Goal: Task Accomplishment & Management: Use online tool/utility

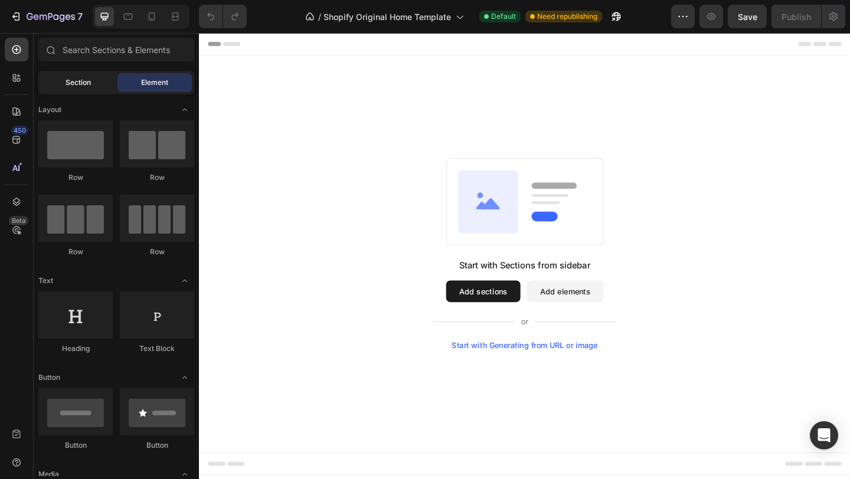
click at [64, 79] on div "Section" at bounding box center [78, 82] width 74 height 19
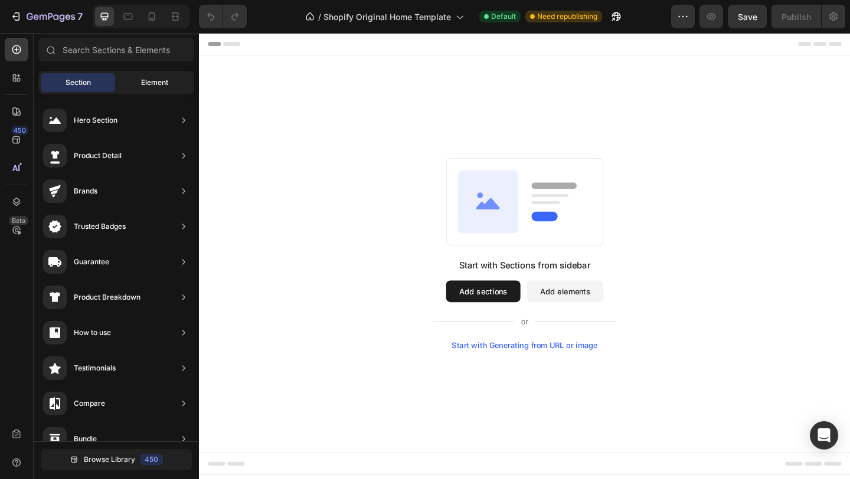
click at [142, 83] on span "Element" at bounding box center [154, 82] width 27 height 11
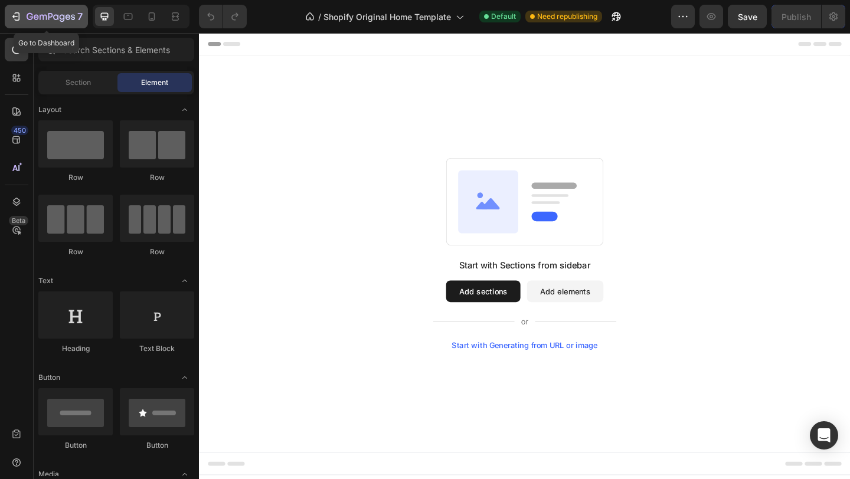
click at [22, 12] on div "7" at bounding box center [46, 16] width 73 height 14
click at [11, 19] on icon "button" at bounding box center [16, 17] width 12 height 12
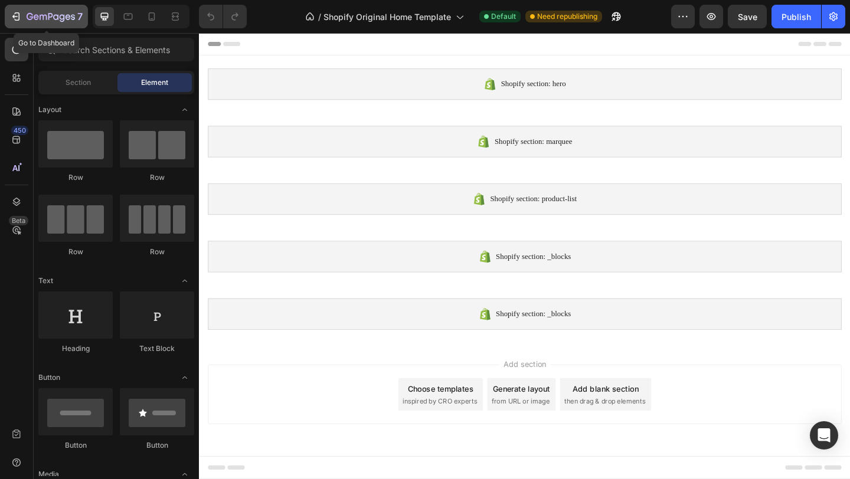
click at [23, 10] on div "7" at bounding box center [46, 16] width 73 height 14
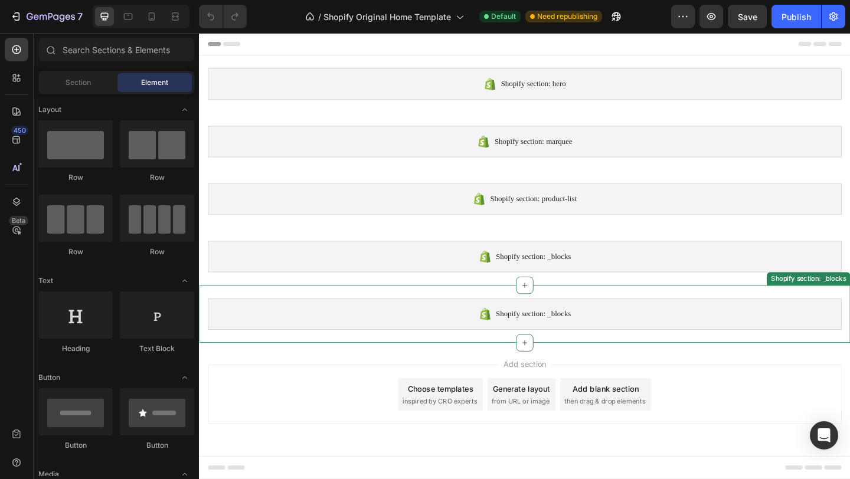
click at [720, 334] on div "Shopify section: _blocks" at bounding box center [553, 339] width 690 height 34
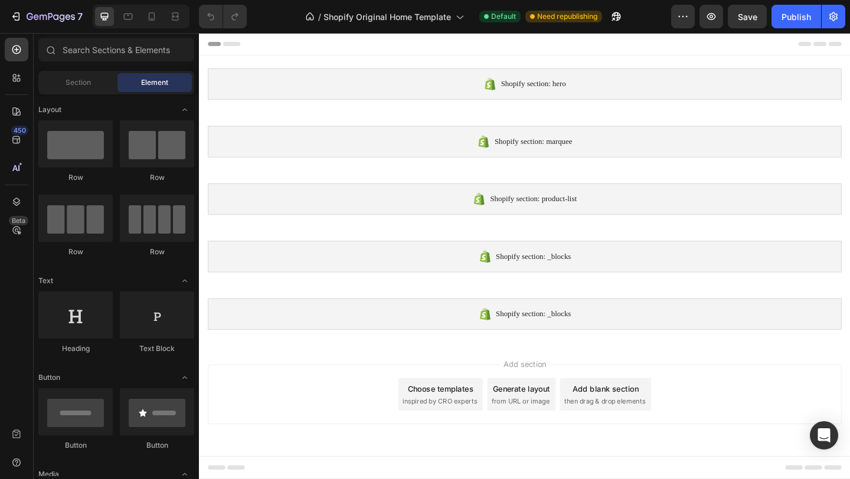
click at [744, 396] on div "Add section Choose templates inspired by CRO experts Generate layout from URL o…" at bounding box center [553, 426] width 690 height 65
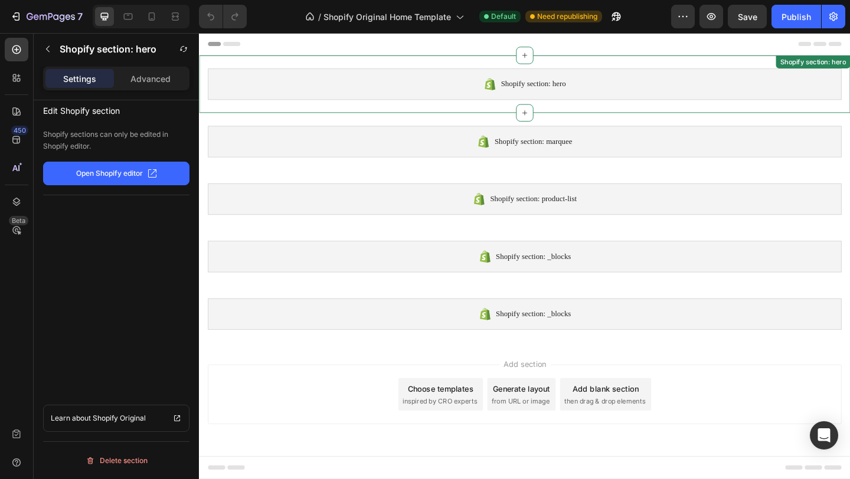
click at [659, 85] on div "Shopify section: hero" at bounding box center [553, 88] width 690 height 34
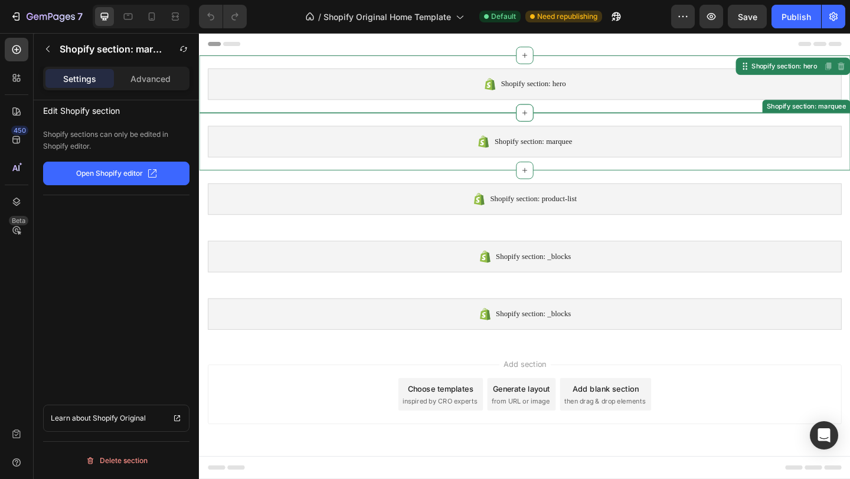
click at [742, 141] on div "Shopify section: marquee" at bounding box center [553, 151] width 690 height 34
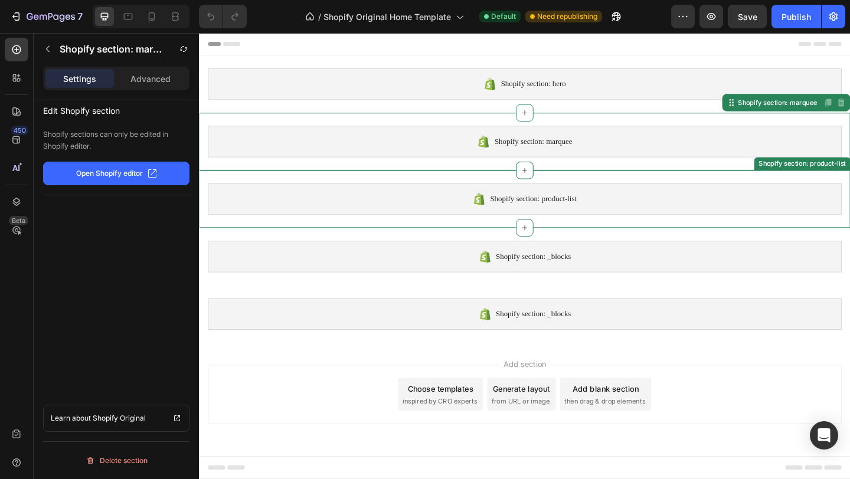
click at [758, 211] on div "Shopify section: product-list" at bounding box center [553, 214] width 690 height 34
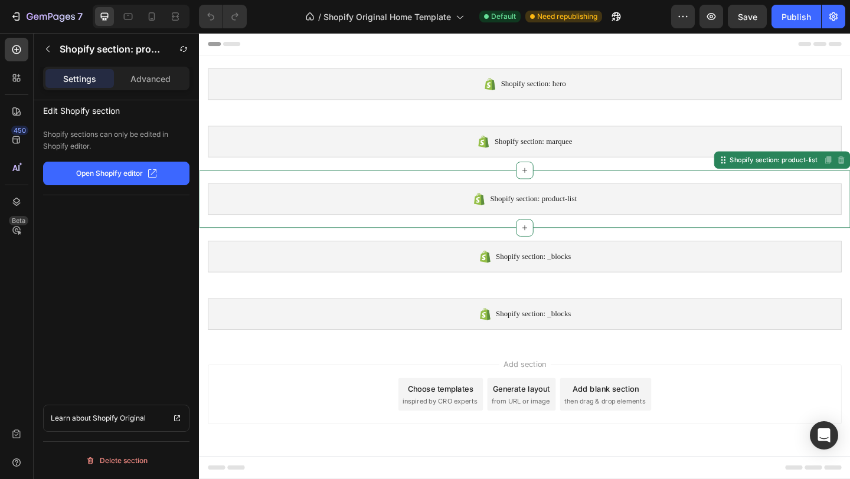
click at [126, 170] on p "Open Shopify editor" at bounding box center [109, 173] width 67 height 11
click at [19, 11] on icon "button" at bounding box center [16, 17] width 12 height 12
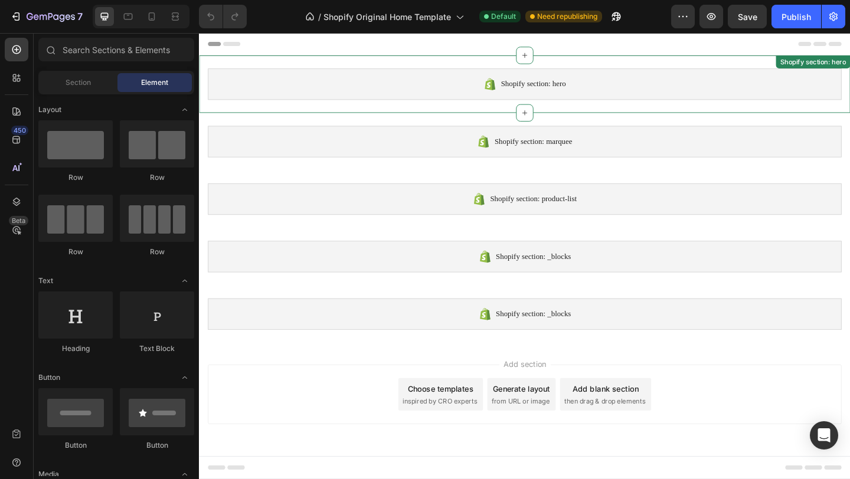
click at [838, 92] on div "Shopify section: hero" at bounding box center [553, 88] width 690 height 34
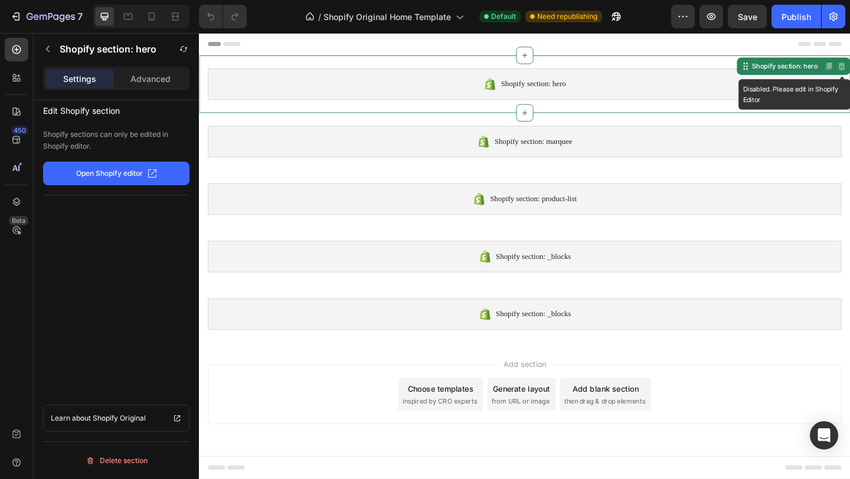
click at [850, 93] on div "Shopify section: hero" at bounding box center [553, 88] width 690 height 34
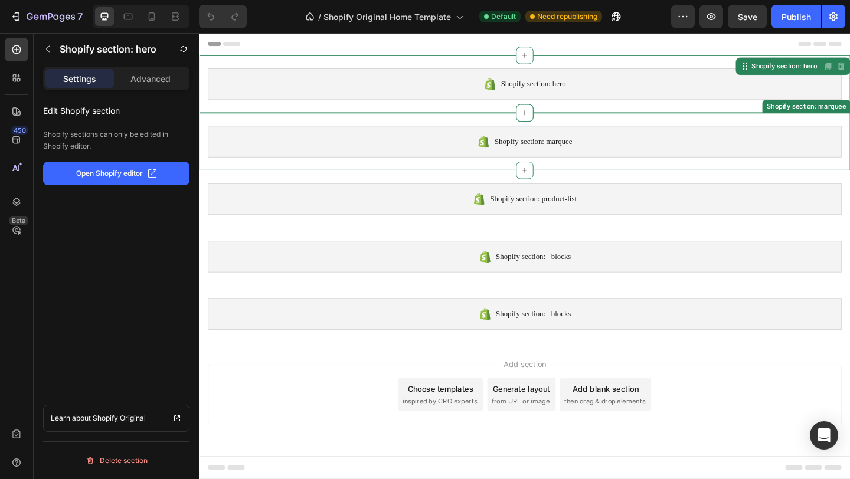
click at [643, 154] on div "Shopify section: marquee" at bounding box center [553, 151] width 690 height 34
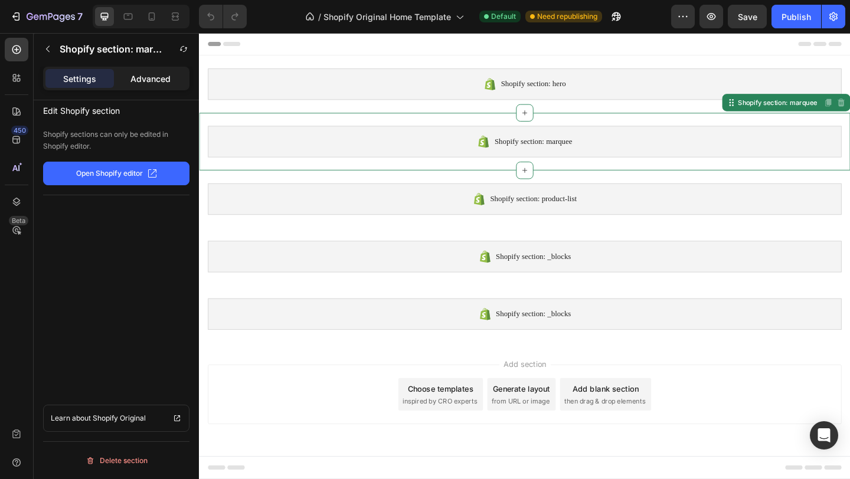
click at [141, 86] on div "Advanced" at bounding box center [150, 78] width 68 height 19
click at [94, 77] on p "Settings" at bounding box center [79, 79] width 33 height 12
click at [133, 465] on div "Delete section" at bounding box center [117, 461] width 62 height 14
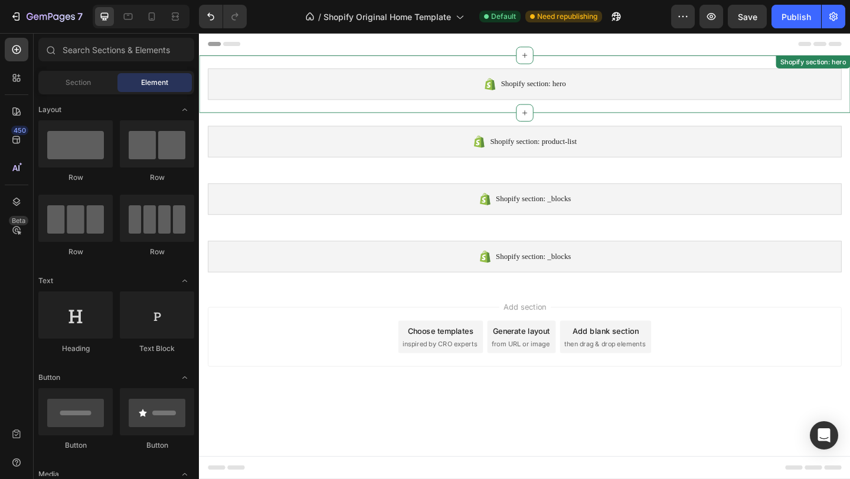
click at [438, 99] on div "Shopify section: hero" at bounding box center [553, 88] width 690 height 34
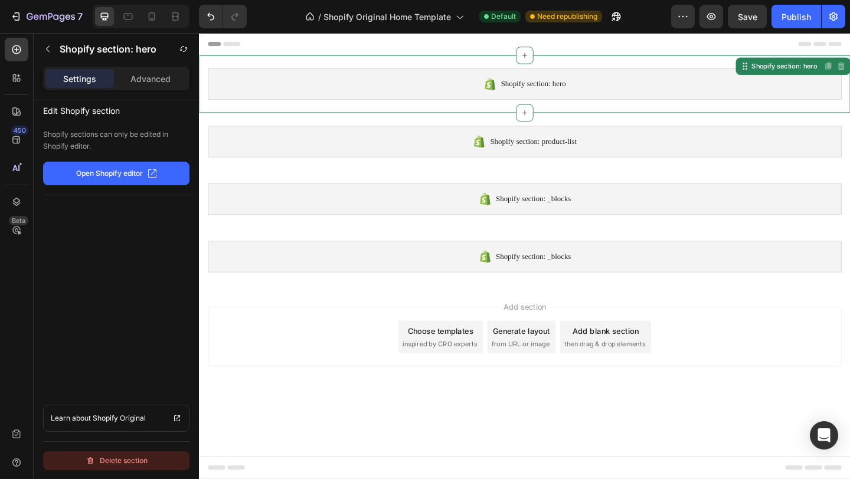
click at [135, 468] on button "Delete section" at bounding box center [116, 461] width 146 height 19
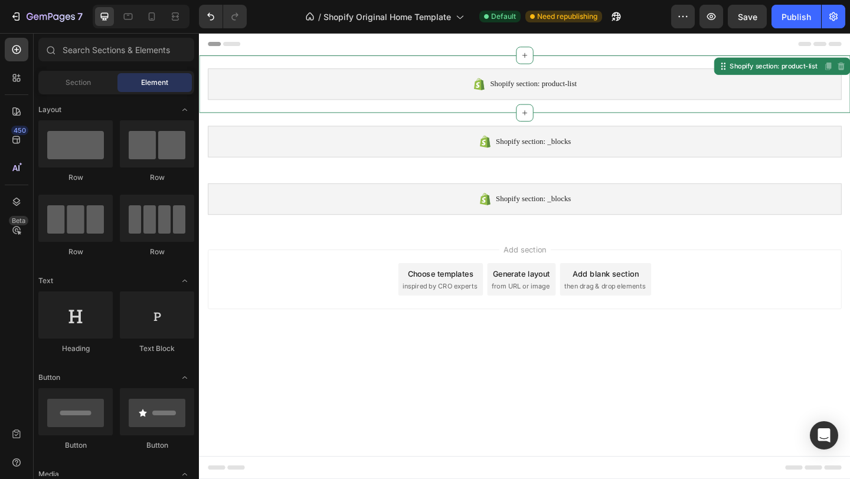
click at [363, 96] on div "Shopify section: product-list" at bounding box center [553, 88] width 690 height 34
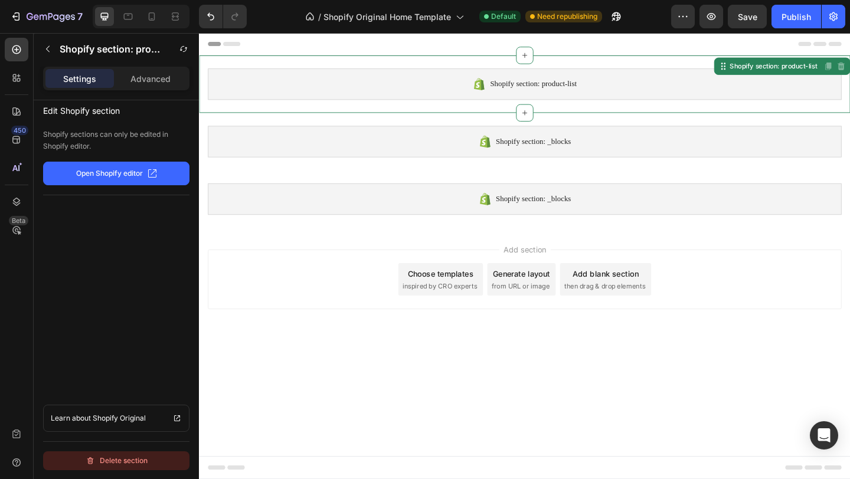
click at [138, 467] on div "Delete section" at bounding box center [117, 461] width 62 height 14
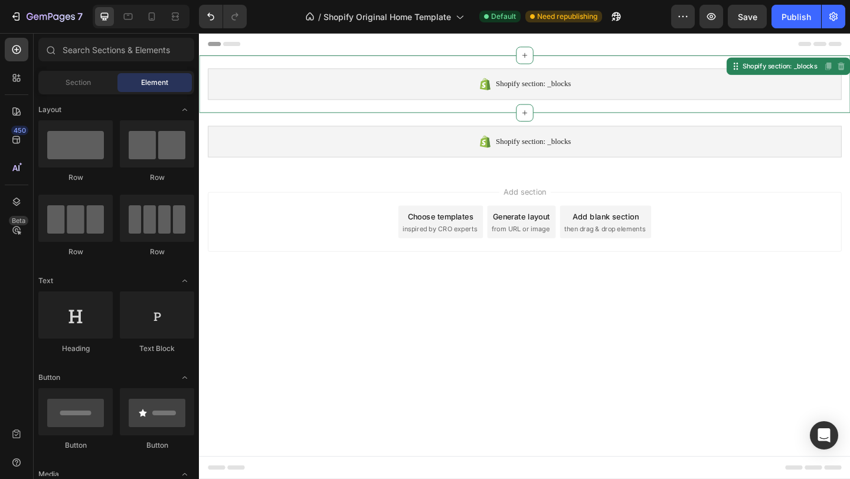
click at [337, 97] on div "Shopify section: _blocks" at bounding box center [553, 88] width 690 height 34
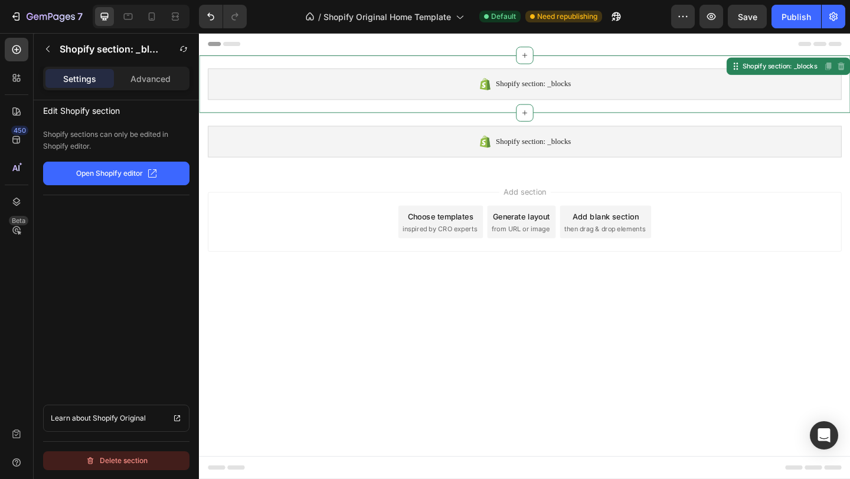
click at [138, 456] on div "Delete section" at bounding box center [117, 461] width 62 height 14
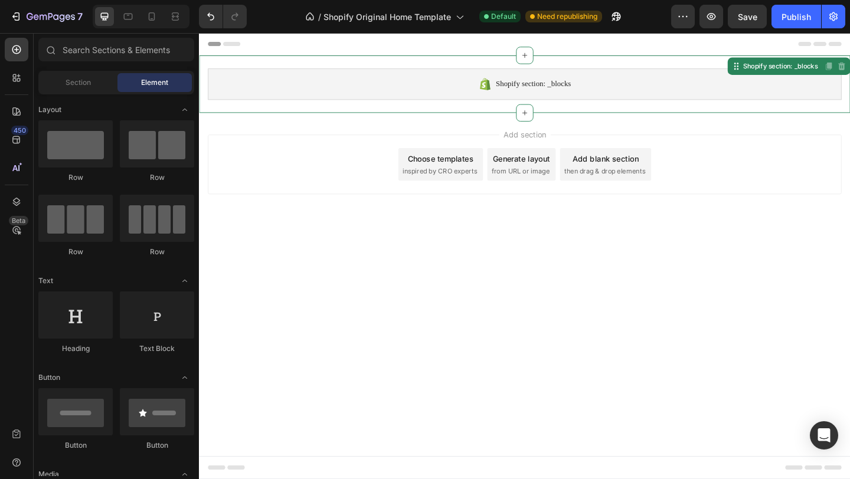
click at [339, 92] on div "Shopify section: _blocks" at bounding box center [553, 88] width 690 height 34
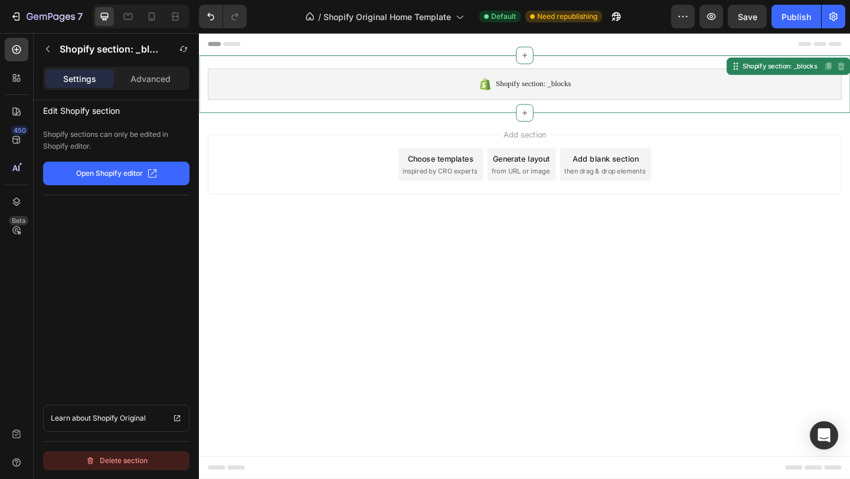
click at [143, 460] on div "Delete section" at bounding box center [117, 461] width 62 height 14
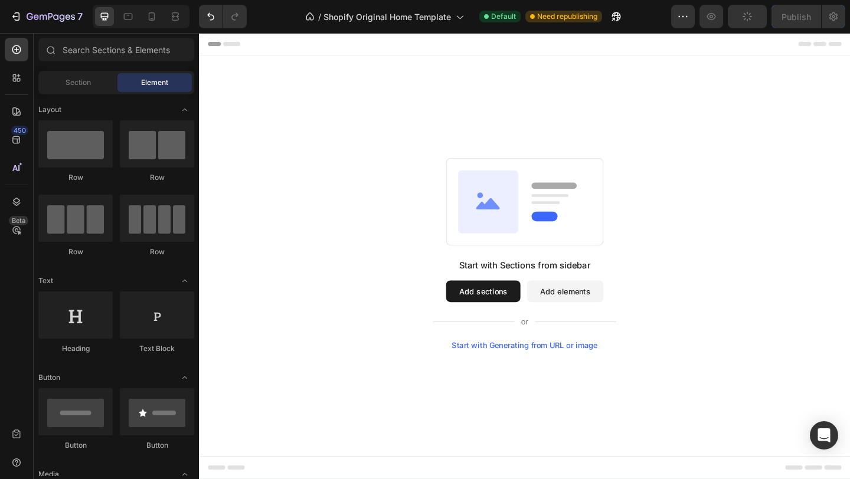
click at [509, 311] on button "Add sections" at bounding box center [508, 314] width 81 height 24
click at [511, 306] on button "Add sections" at bounding box center [508, 314] width 81 height 24
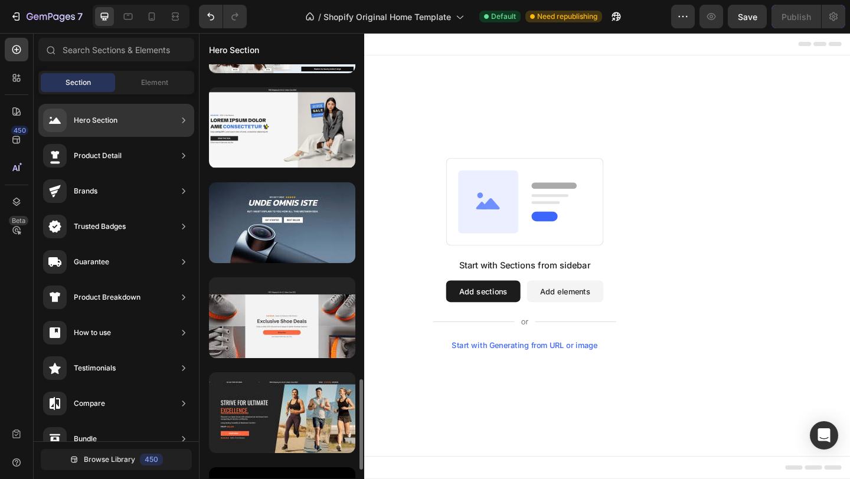
scroll to position [1394, 0]
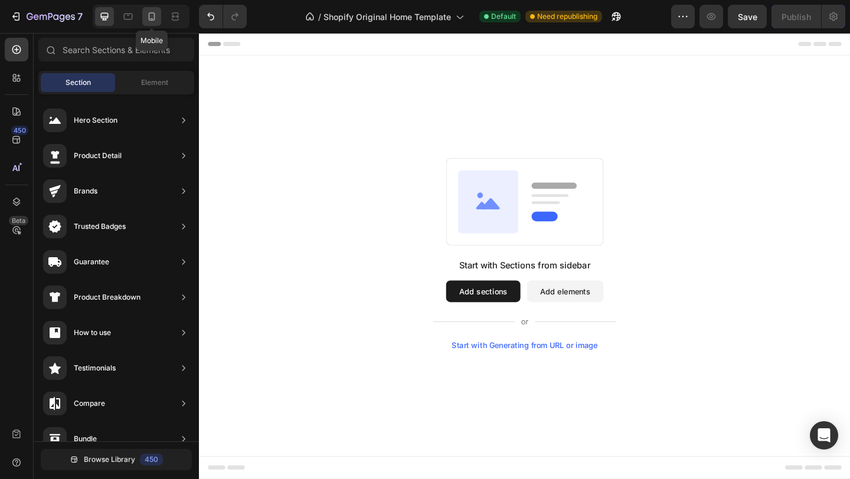
click at [149, 21] on icon at bounding box center [152, 17] width 12 height 12
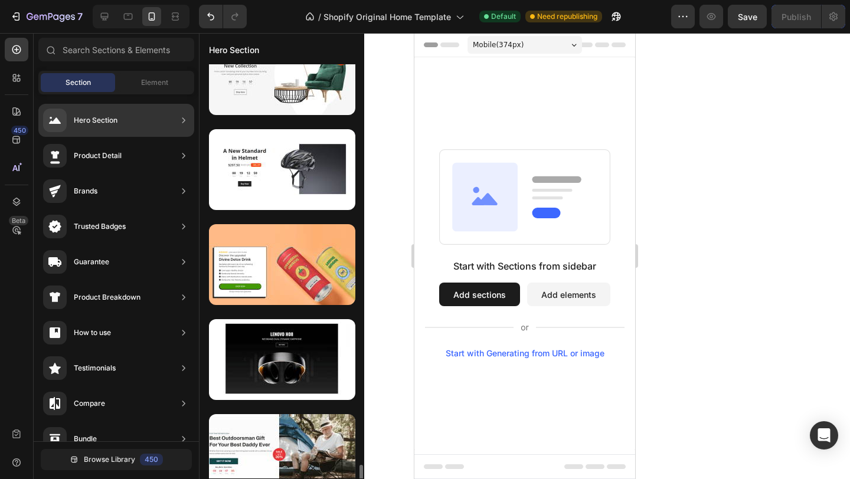
scroll to position [6118, 0]
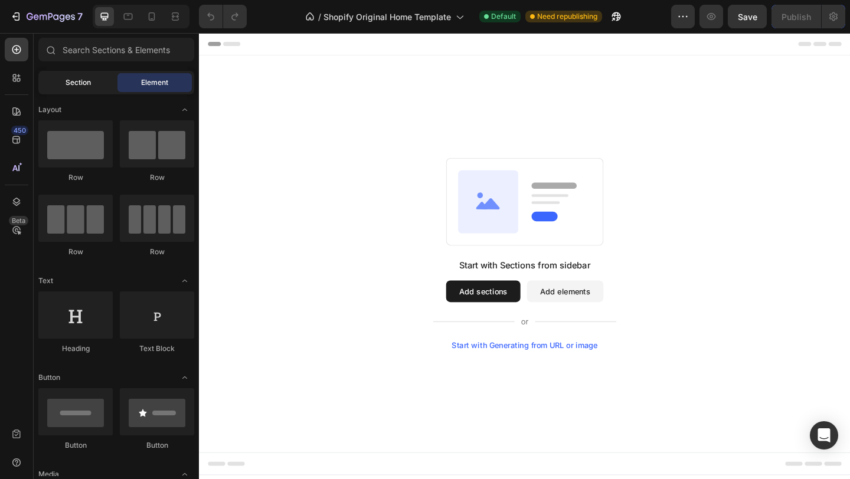
click at [80, 87] on span "Section" at bounding box center [78, 82] width 25 height 11
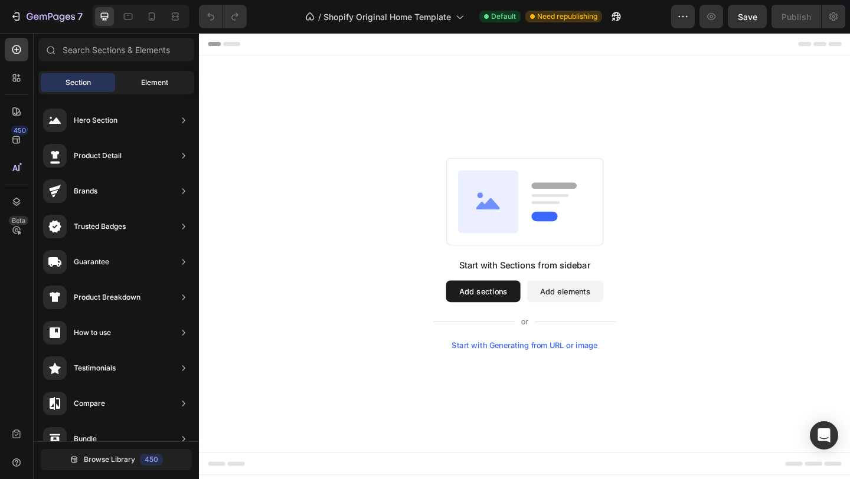
click at [149, 80] on span "Element" at bounding box center [154, 82] width 27 height 11
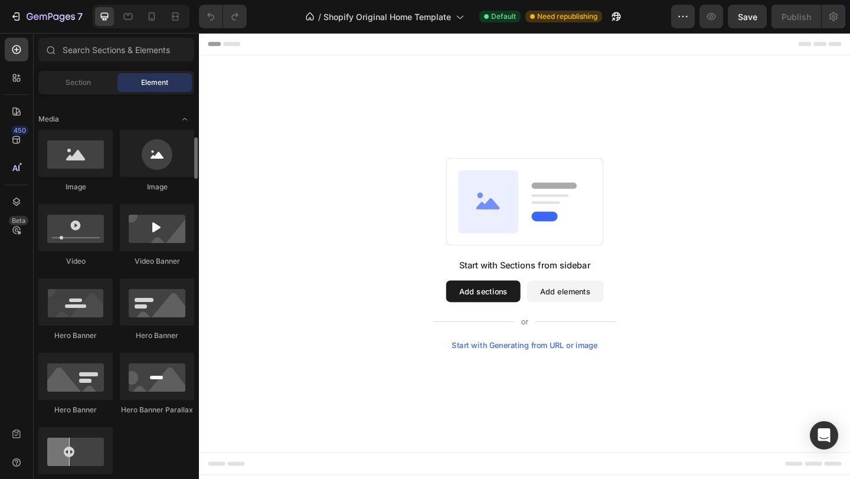
scroll to position [364, 0]
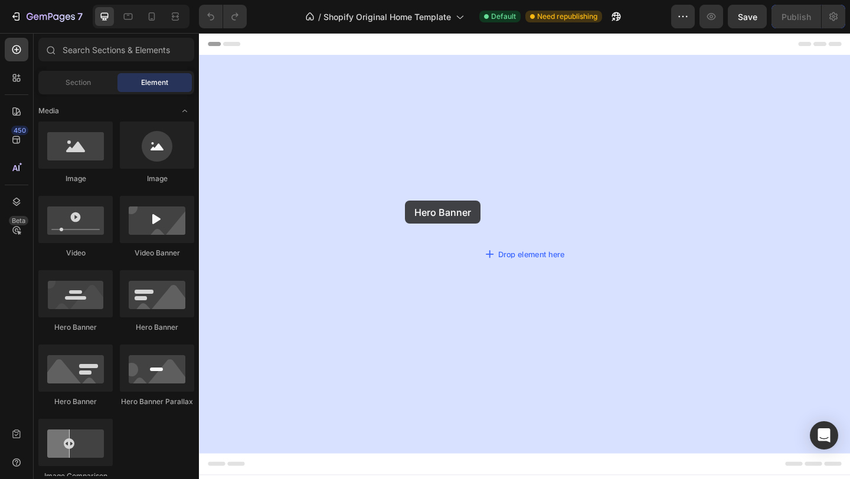
drag, startPoint x: 284, startPoint y: 345, endPoint x: 423, endPoint y: 215, distance: 190.1
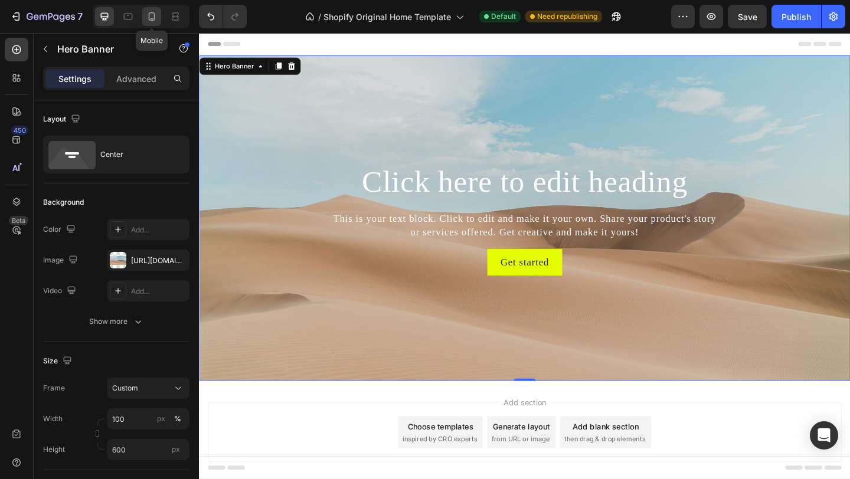
click at [149, 17] on icon at bounding box center [152, 16] width 6 height 8
type input "100%"
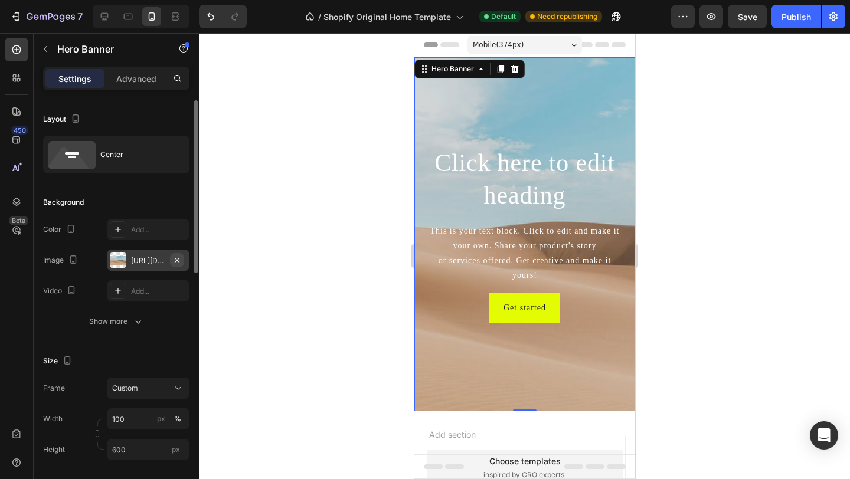
click at [177, 259] on icon "button" at bounding box center [176, 260] width 9 height 9
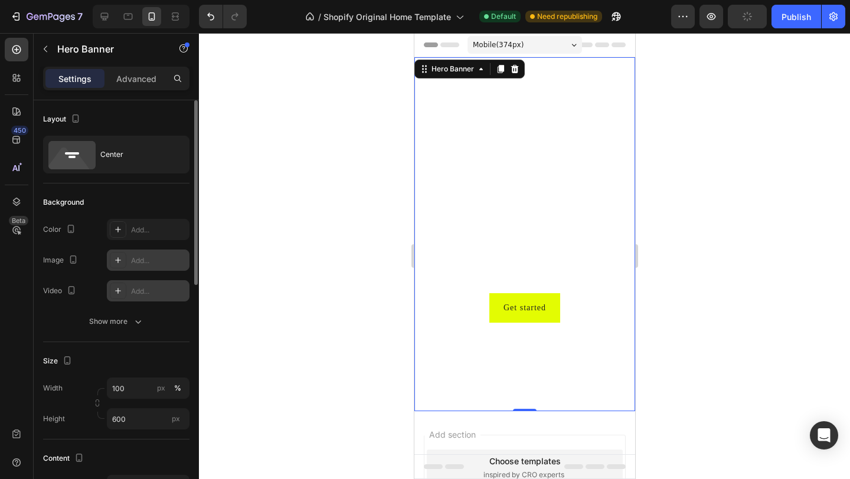
click at [119, 288] on icon at bounding box center [117, 290] width 9 height 9
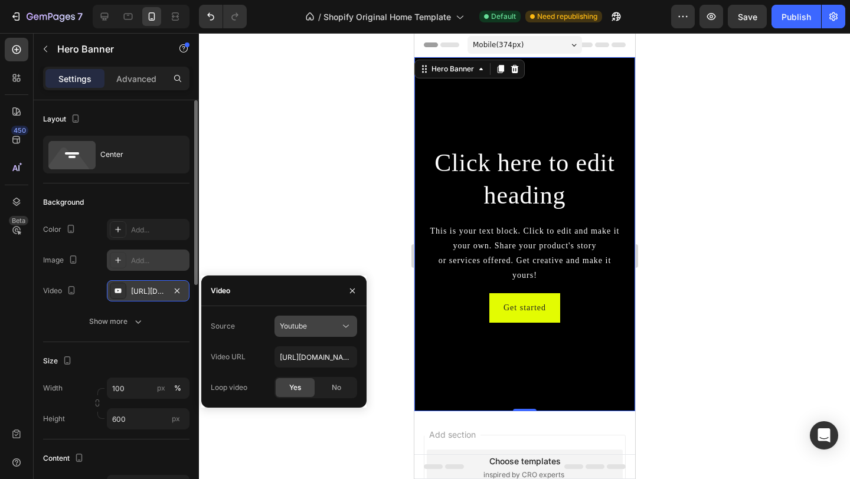
click at [339, 330] on div "Youtube" at bounding box center [310, 326] width 60 height 11
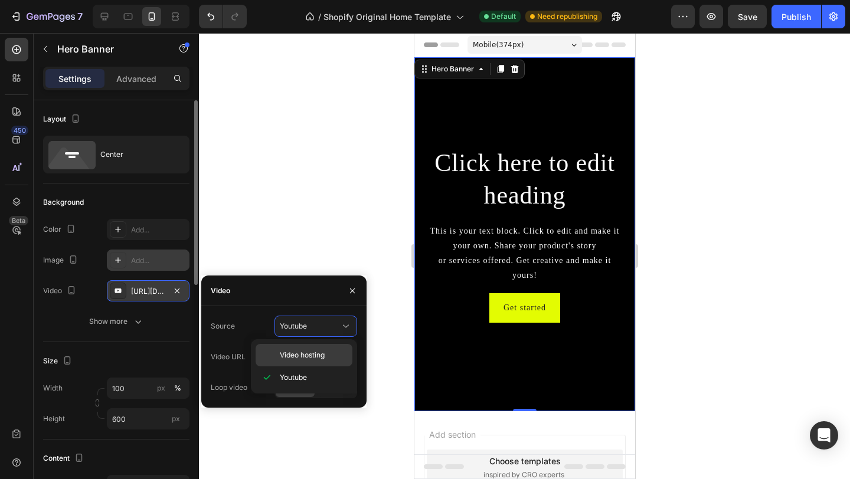
click at [312, 353] on span "Video hosting" at bounding box center [302, 355] width 45 height 11
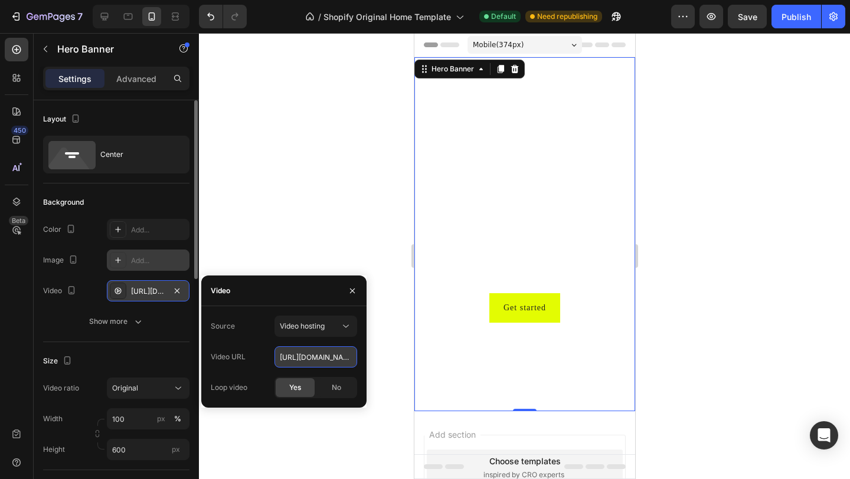
click at [335, 355] on input "https://cdn.shopify.com/videos/c/o/v/92a407d4e0c94a288eb54cac18c387dc.mp4" at bounding box center [316, 357] width 83 height 21
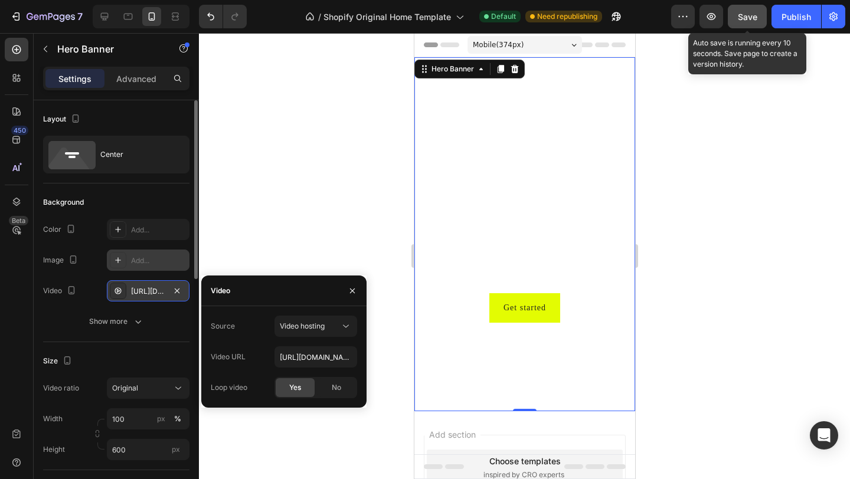
click at [746, 23] on button "Save" at bounding box center [747, 17] width 39 height 24
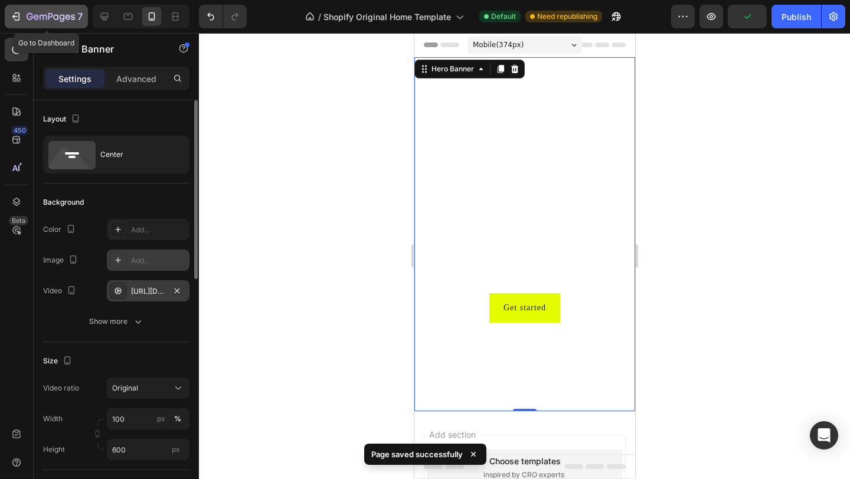
click at [34, 14] on icon "button" at bounding box center [51, 17] width 48 height 10
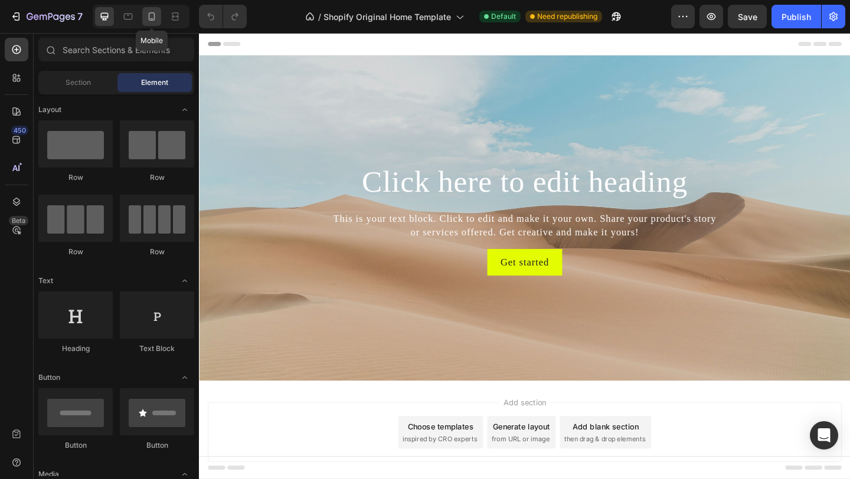
click at [150, 20] on icon at bounding box center [152, 16] width 6 height 8
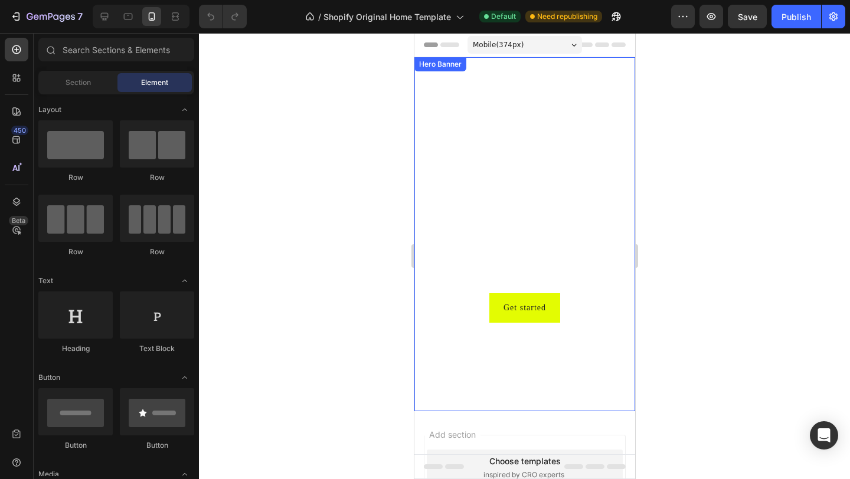
click at [471, 129] on video "Background Image" at bounding box center [524, 234] width 221 height 354
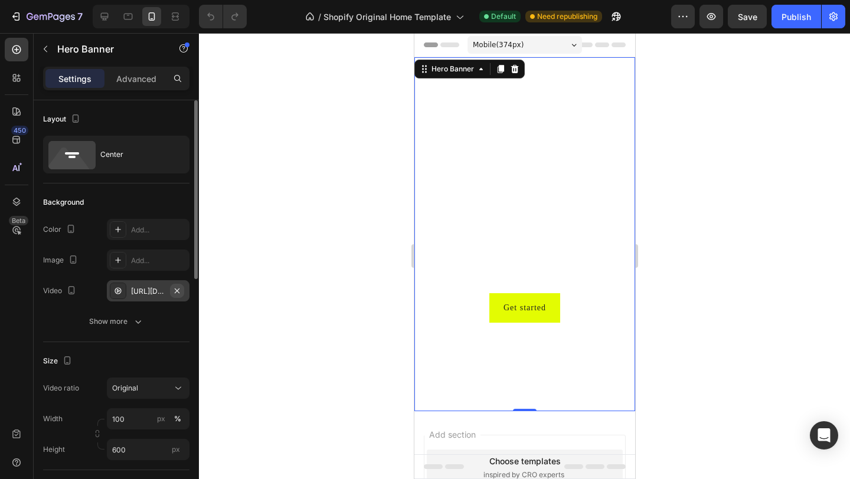
click at [177, 290] on icon "button" at bounding box center [177, 290] width 5 height 5
click at [158, 289] on div "Add..." at bounding box center [158, 291] width 55 height 11
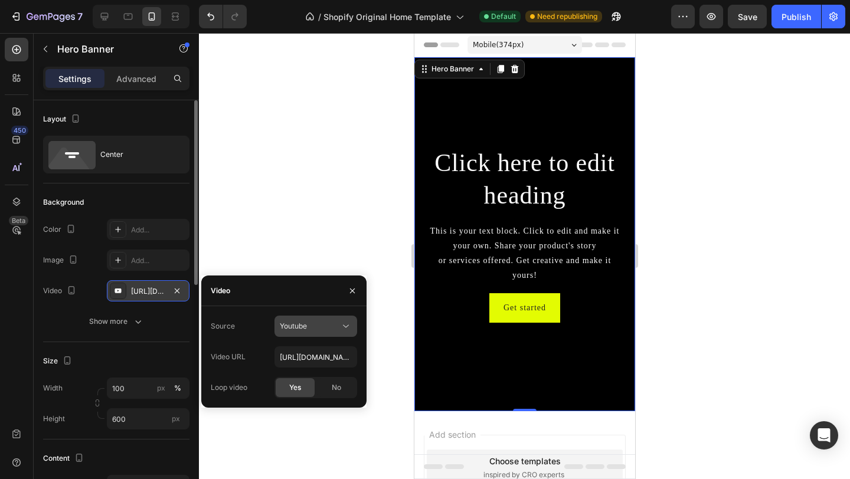
click at [345, 327] on icon at bounding box center [346, 327] width 12 height 12
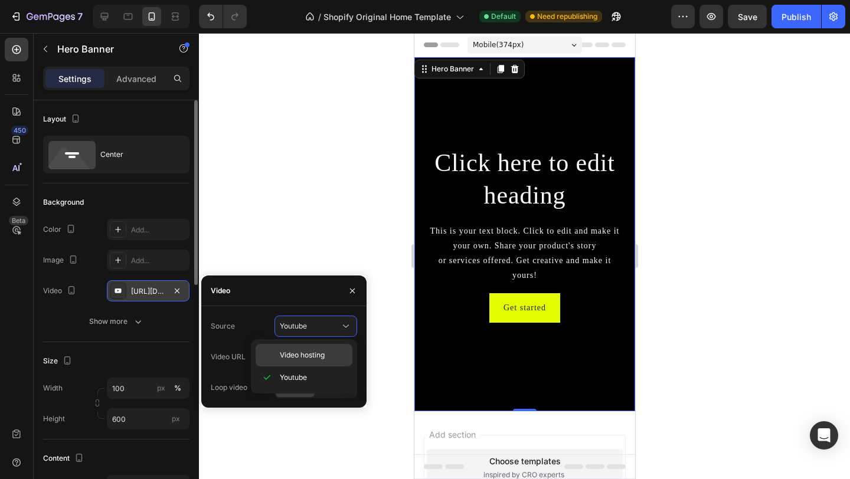
click at [312, 361] on div "Video hosting" at bounding box center [304, 355] width 97 height 22
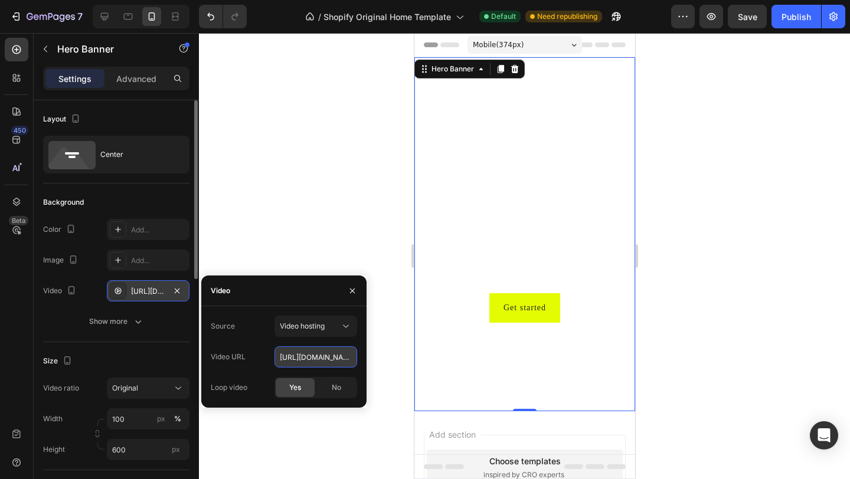
click at [336, 357] on input "https://cdn.shopify.com/videos/c/o/v/92a407d4e0c94a288eb54cac18c387dc.mp4" at bounding box center [316, 357] width 83 height 21
click at [350, 358] on input "https://cdn.shopify.com/videos/c/o/v/92a407d4e0c94a288eb54cac18c387dc.mp4" at bounding box center [316, 357] width 83 height 21
click at [352, 355] on input "om/videos/c/o/v/92a407d4e0c94a288eb54cac18c387dc.mp4" at bounding box center [316, 357] width 83 height 21
click at [355, 356] on input "07d4e0c94a288eb54cac18c387dc.mp4" at bounding box center [316, 357] width 83 height 21
click at [338, 358] on input "ac18c387dc.mp4" at bounding box center [316, 357] width 83 height 21
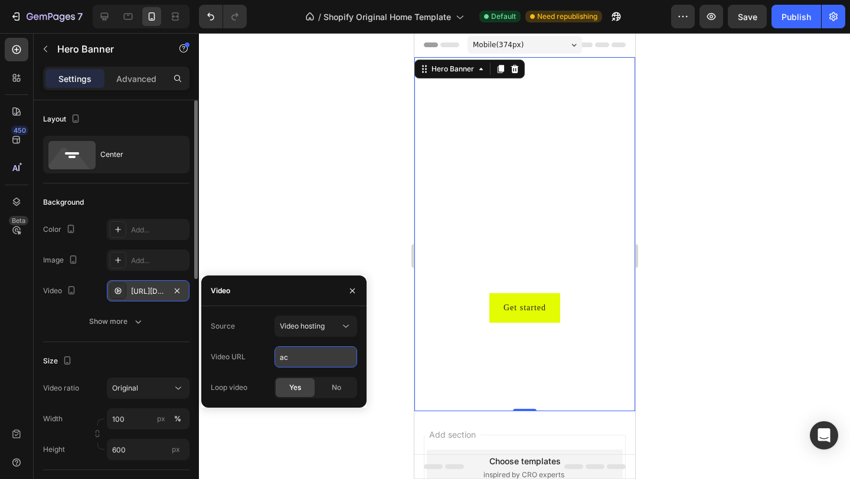
type input "a"
paste input "[URL][DOMAIN_NAME]"
type input "[URL][DOMAIN_NAME]"
click at [336, 269] on div at bounding box center [524, 256] width 651 height 446
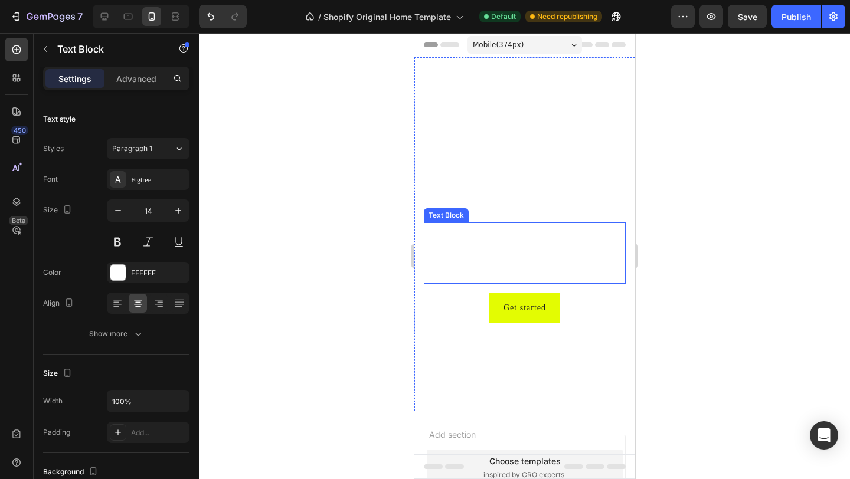
click at [517, 236] on div "This is your text block. Click to edit and make it your own. Share your product…" at bounding box center [524, 254] width 202 height 62
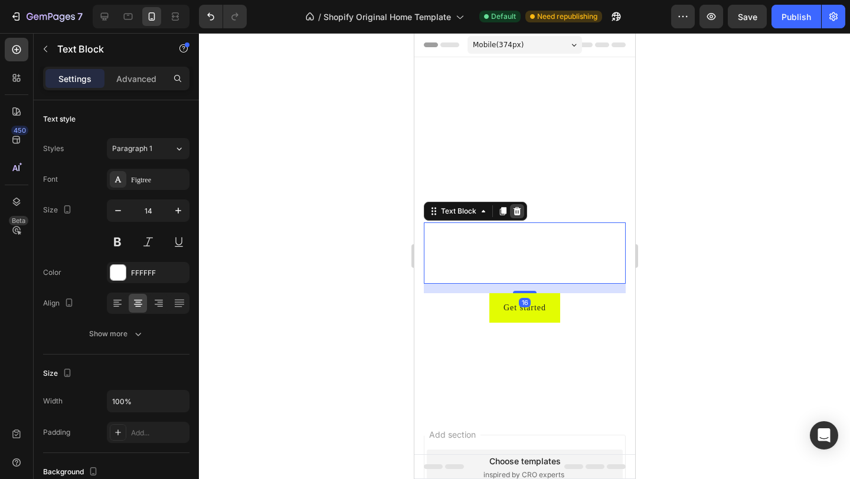
click at [517, 211] on icon at bounding box center [517, 211] width 8 height 8
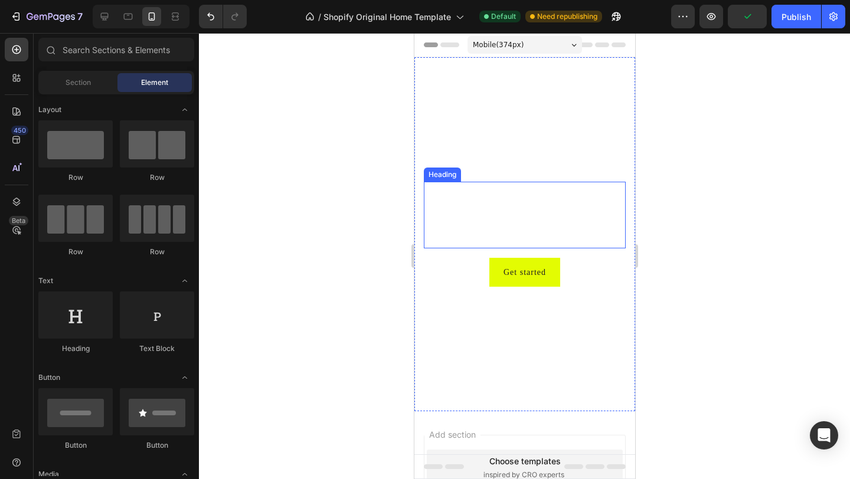
click at [548, 209] on h2 "Click here to edit heading" at bounding box center [524, 215] width 202 height 67
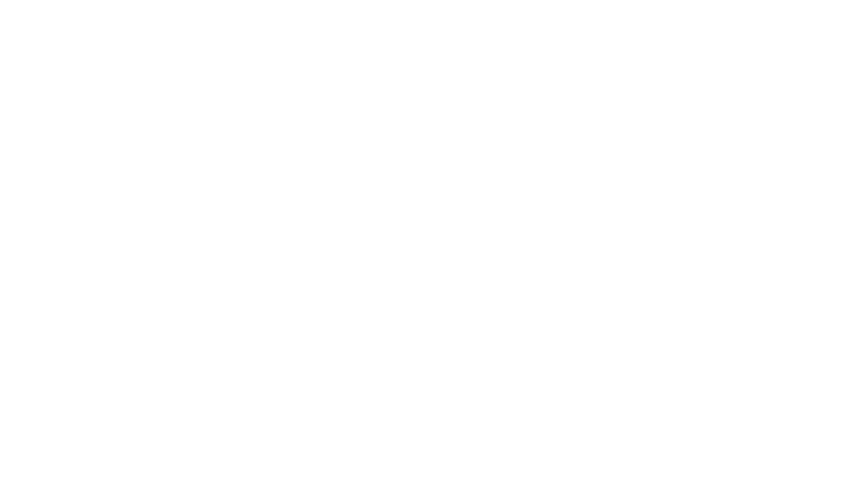
click at [141, 170] on div "[PERSON_NAME]" at bounding box center [148, 179] width 83 height 21
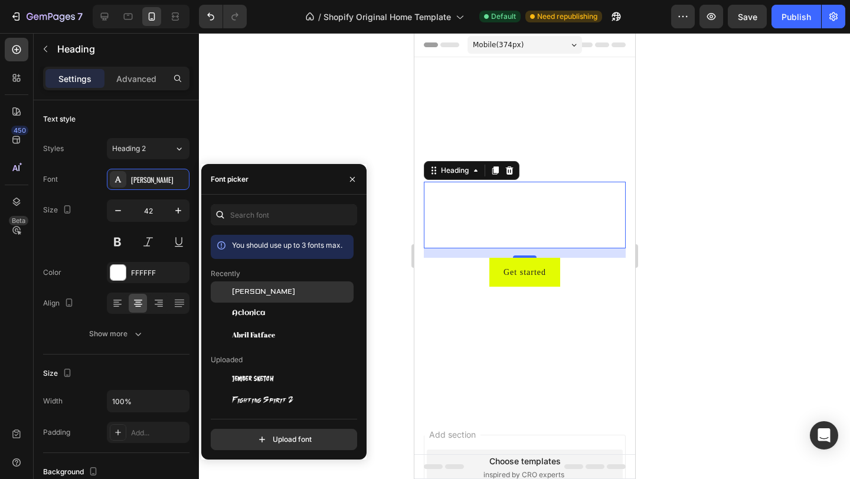
click at [266, 368] on div "[PERSON_NAME]" at bounding box center [282, 378] width 143 height 21
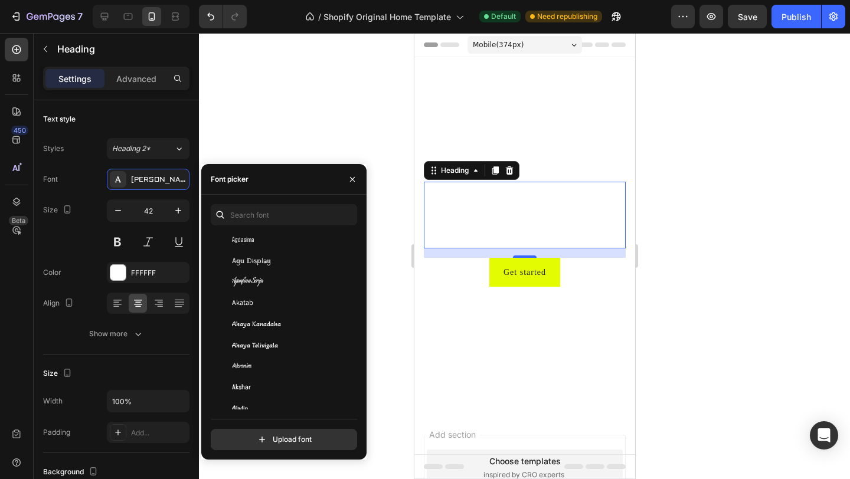
scroll to position [605, 0]
click at [246, 297] on span "Akatab" at bounding box center [242, 302] width 21 height 11
click at [250, 366] on span "Akronim" at bounding box center [241, 366] width 19 height 11
click at [251, 379] on div "Akshar" at bounding box center [282, 387] width 143 height 21
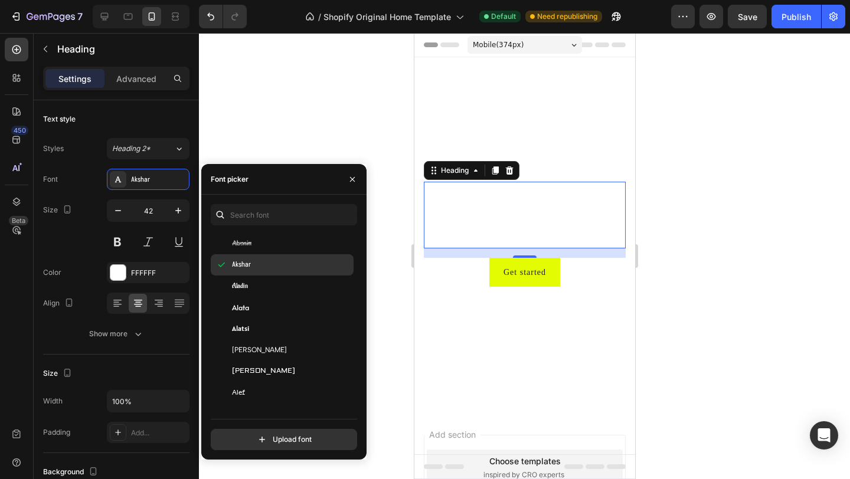
scroll to position [740, 0]
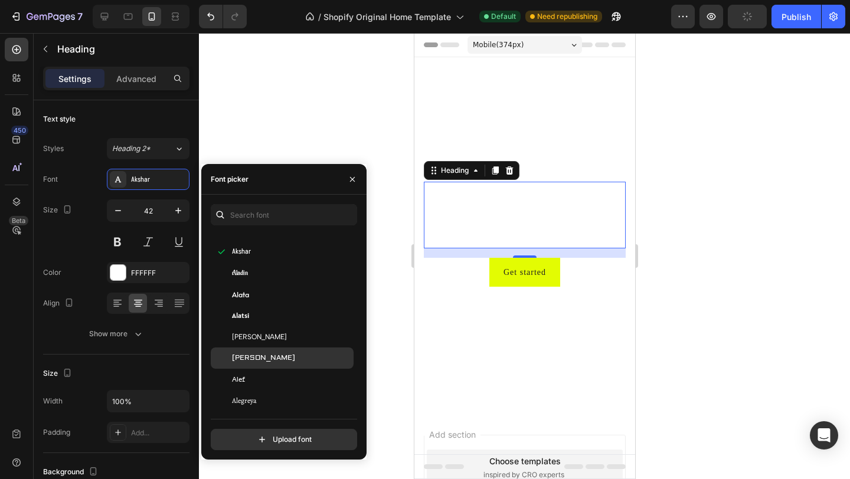
click at [248, 357] on span "[PERSON_NAME]" at bounding box center [263, 358] width 63 height 11
click at [252, 381] on div "Alef" at bounding box center [291, 379] width 119 height 11
click at [257, 358] on div "[PERSON_NAME]" at bounding box center [291, 358] width 119 height 11
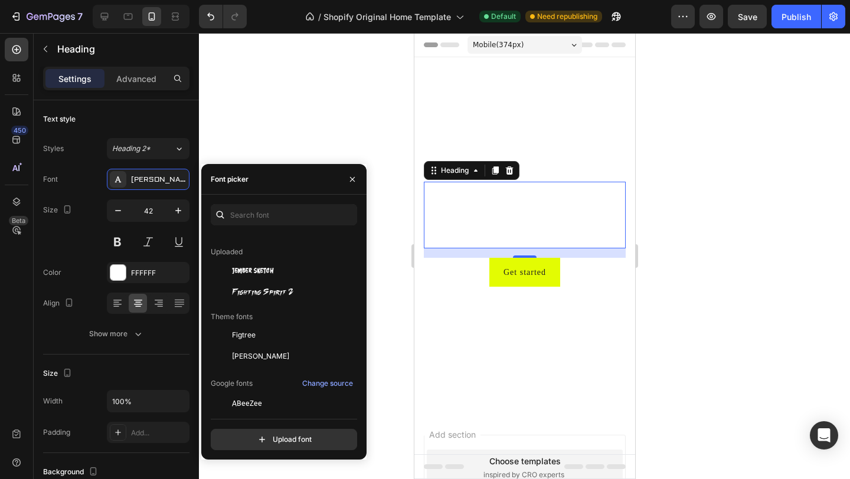
scroll to position [0, 0]
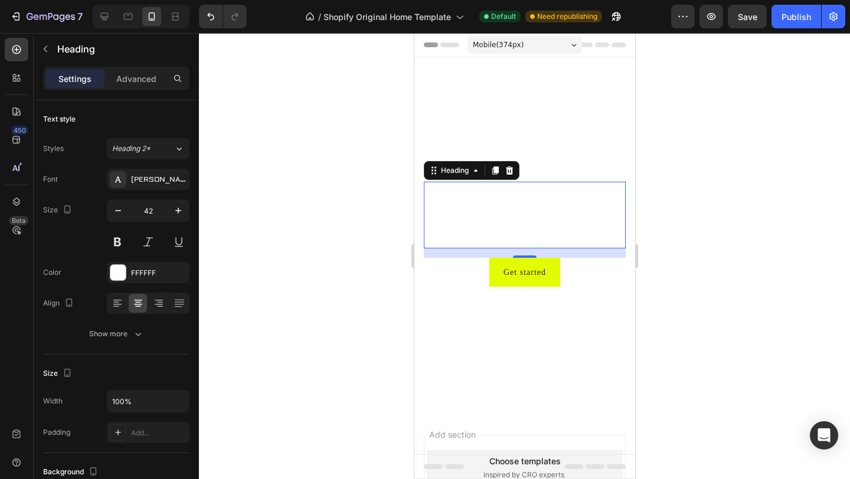
click at [296, 110] on div at bounding box center [524, 256] width 651 height 446
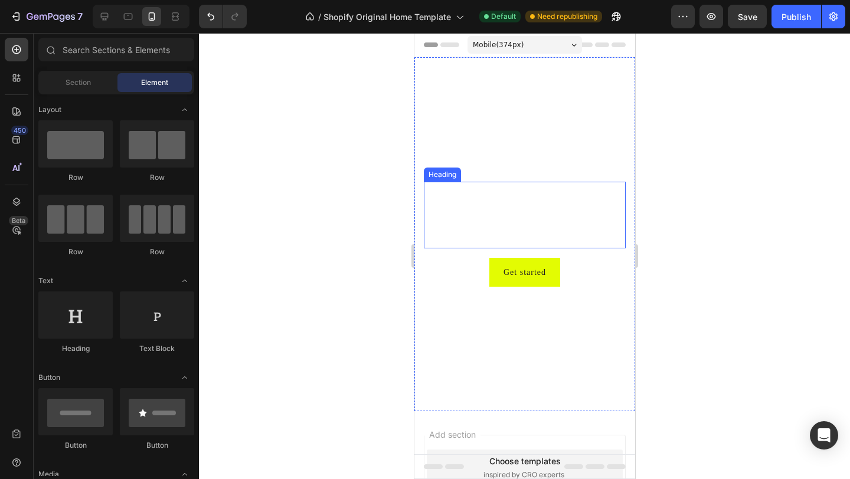
click at [576, 224] on h2 "Click here to edit heading" at bounding box center [524, 215] width 202 height 67
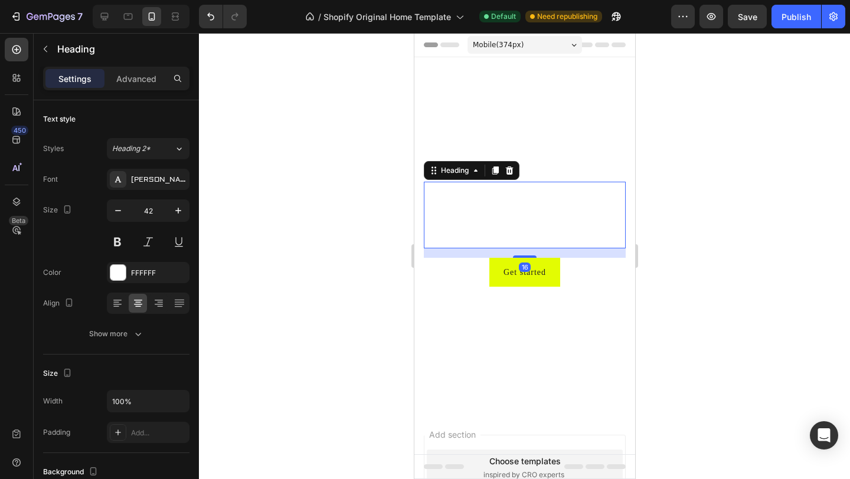
click at [593, 227] on h2 "Click here to edit heading" at bounding box center [524, 215] width 202 height 67
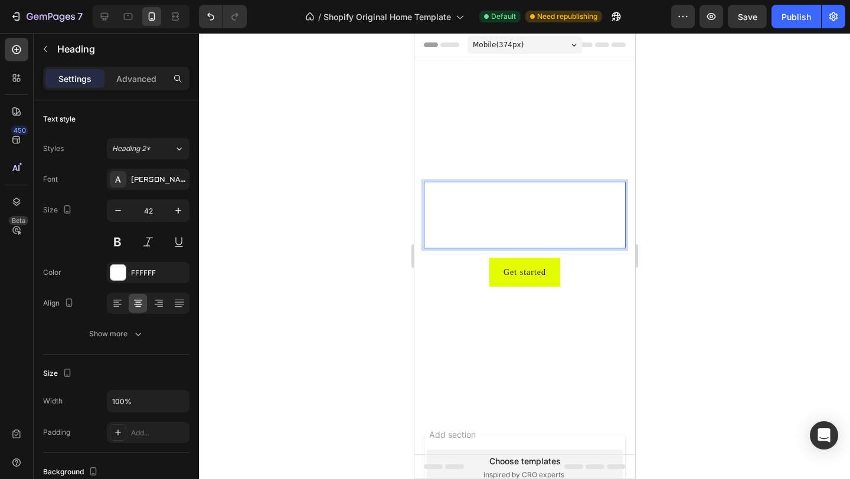
click at [601, 227] on p "Click here to edit heading" at bounding box center [524, 215] width 200 height 64
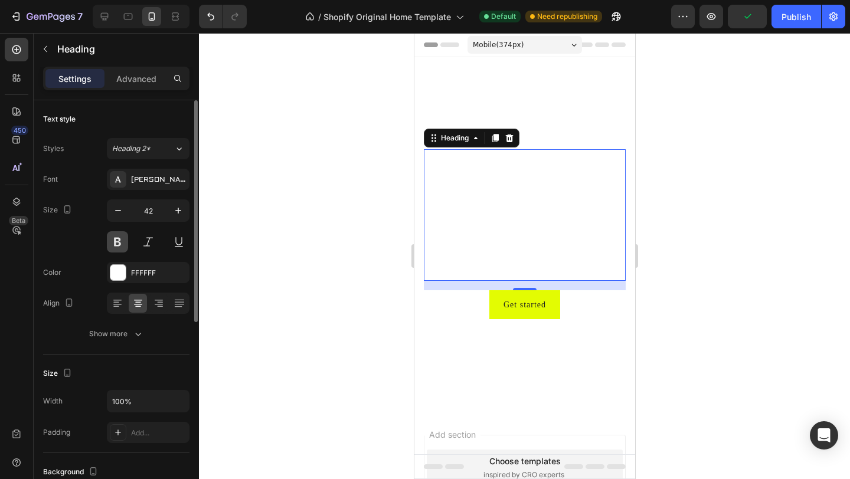
click at [123, 237] on button at bounding box center [117, 241] width 21 height 21
click at [112, 267] on div at bounding box center [117, 272] width 15 height 15
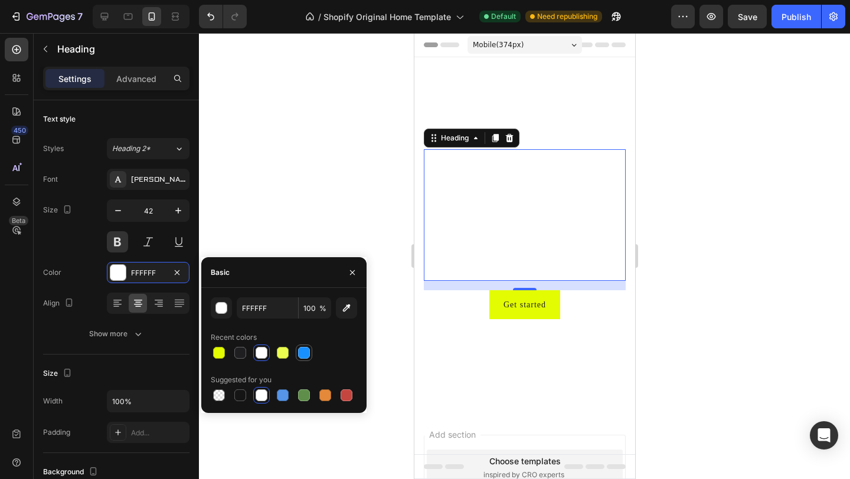
click at [307, 352] on div at bounding box center [304, 353] width 12 height 12
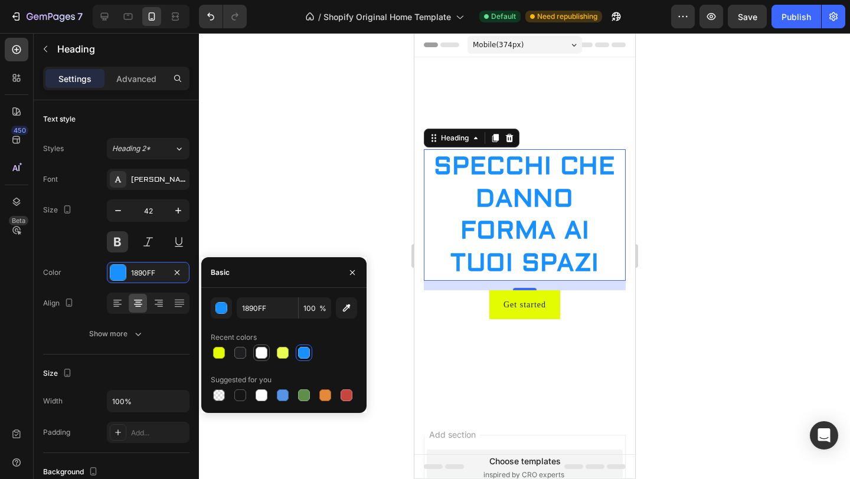
click at [264, 352] on div at bounding box center [262, 353] width 12 height 12
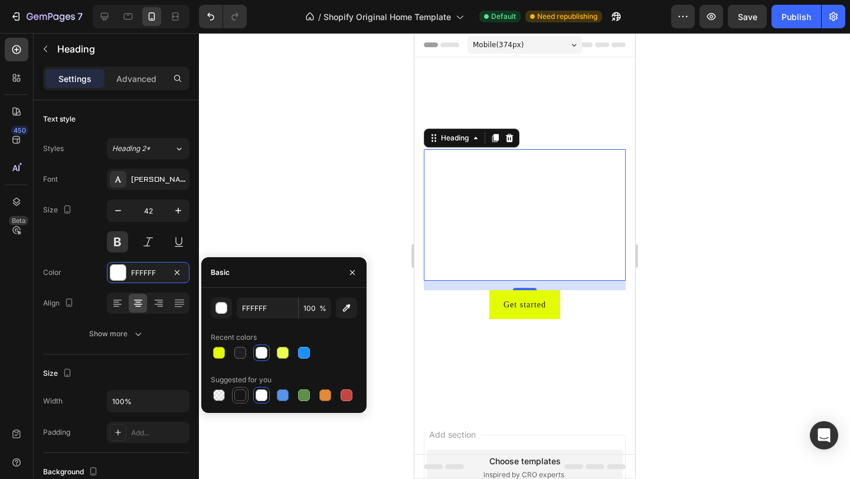
click at [241, 396] on div at bounding box center [240, 396] width 12 height 12
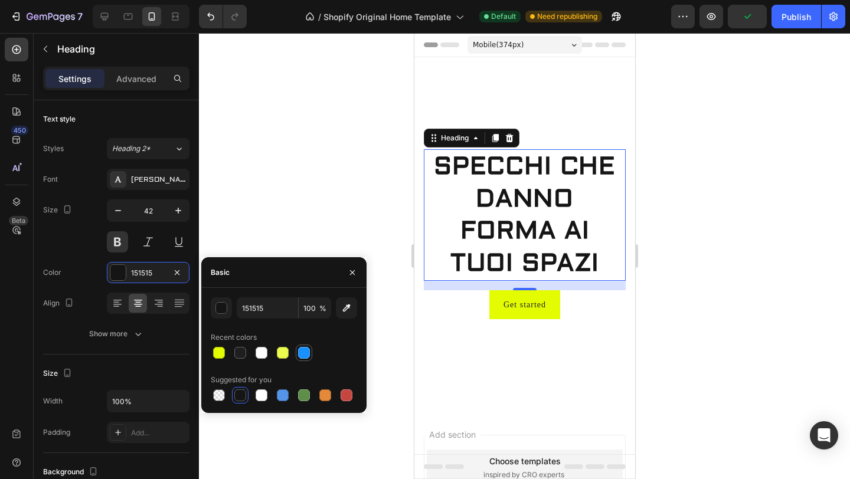
click at [307, 351] on div at bounding box center [304, 353] width 12 height 12
type input "1890FF"
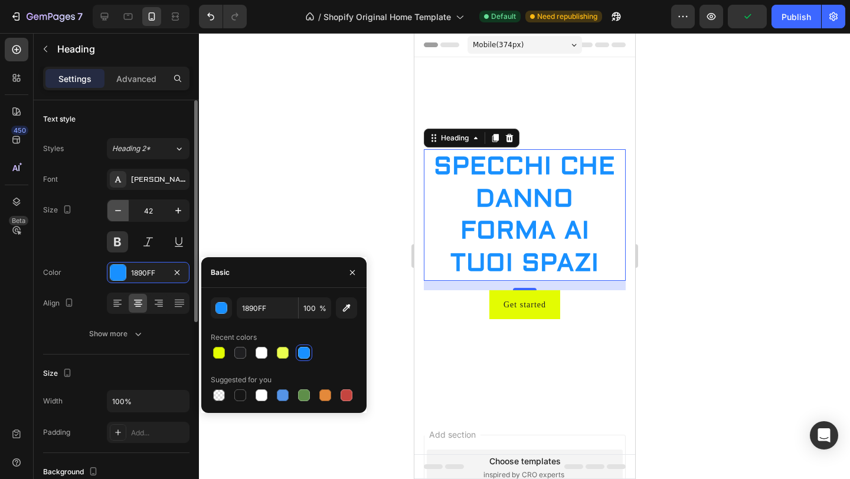
click at [125, 212] on button "button" at bounding box center [117, 210] width 21 height 21
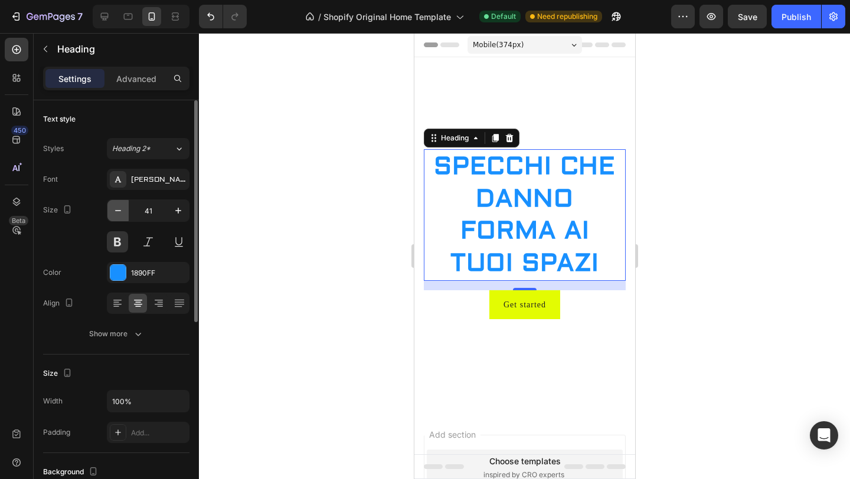
click at [125, 212] on button "button" at bounding box center [117, 210] width 21 height 21
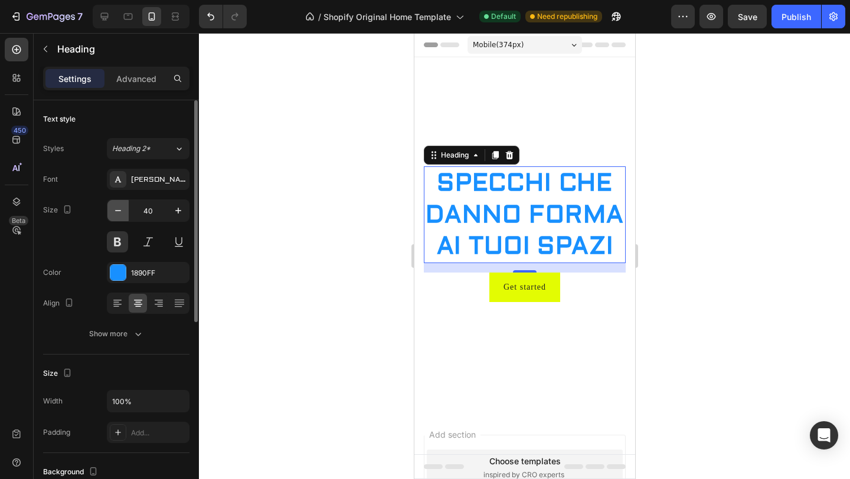
click at [125, 212] on button "button" at bounding box center [117, 210] width 21 height 21
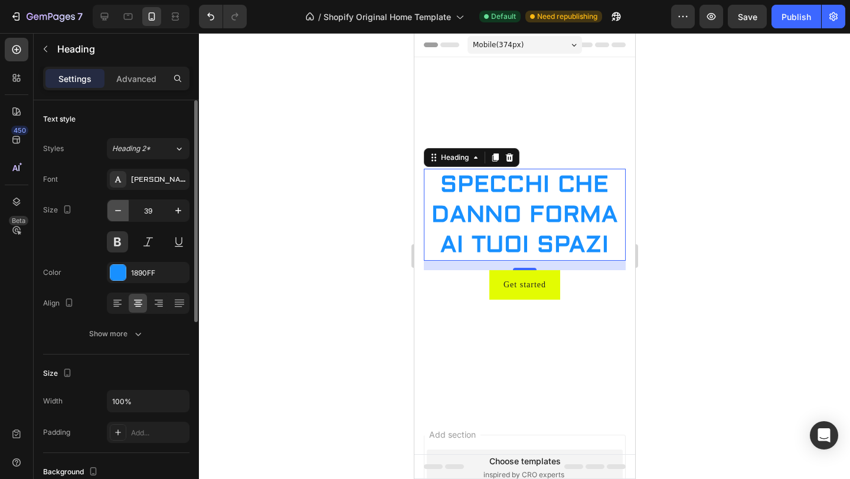
click at [125, 212] on button "button" at bounding box center [117, 210] width 21 height 21
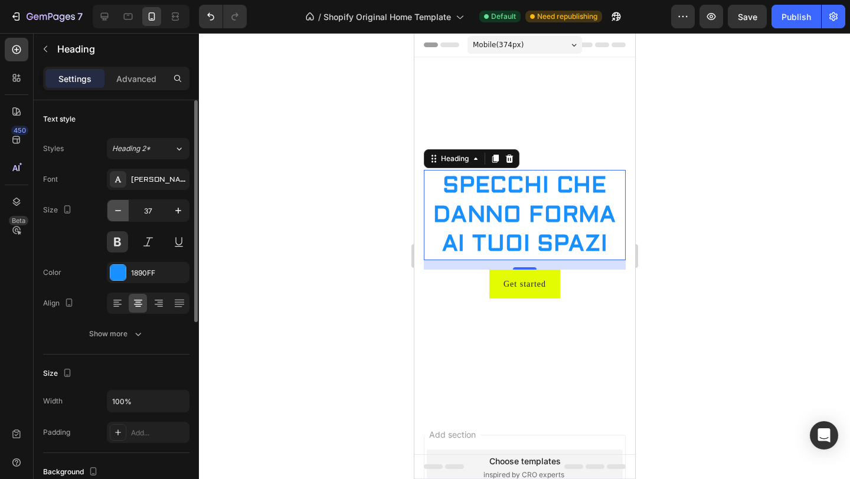
click at [125, 212] on button "button" at bounding box center [117, 210] width 21 height 21
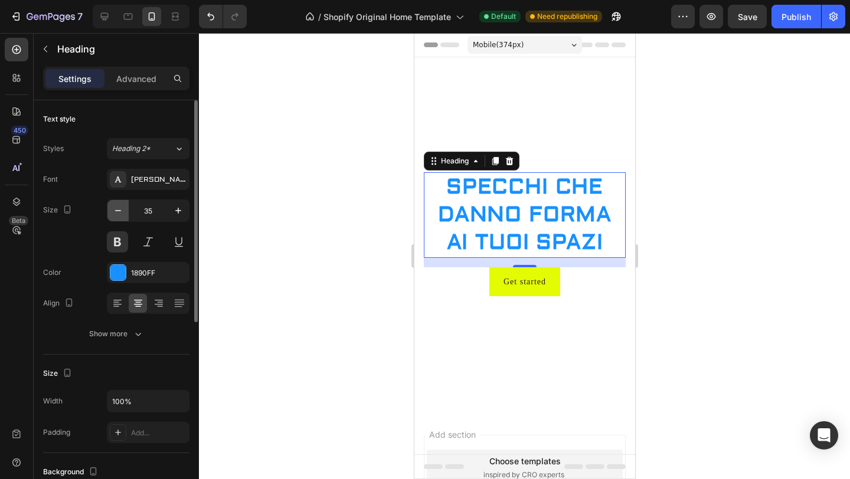
click at [125, 212] on button "button" at bounding box center [117, 210] width 21 height 21
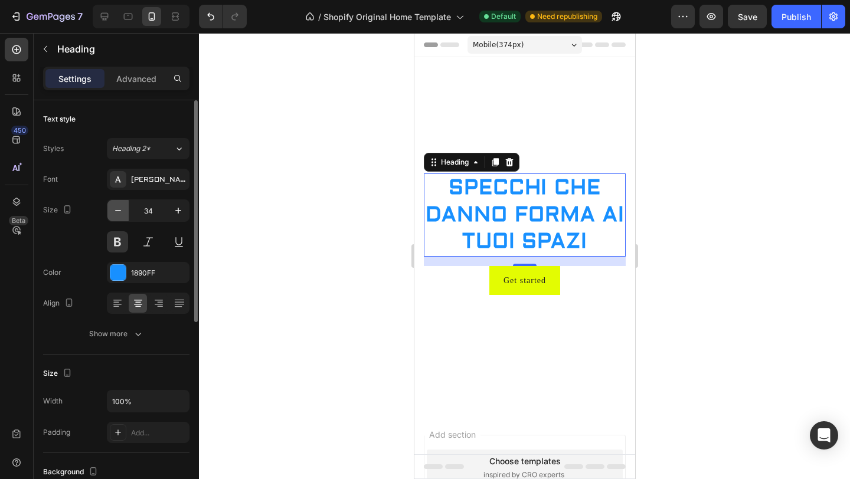
click at [125, 212] on button "button" at bounding box center [117, 210] width 21 height 21
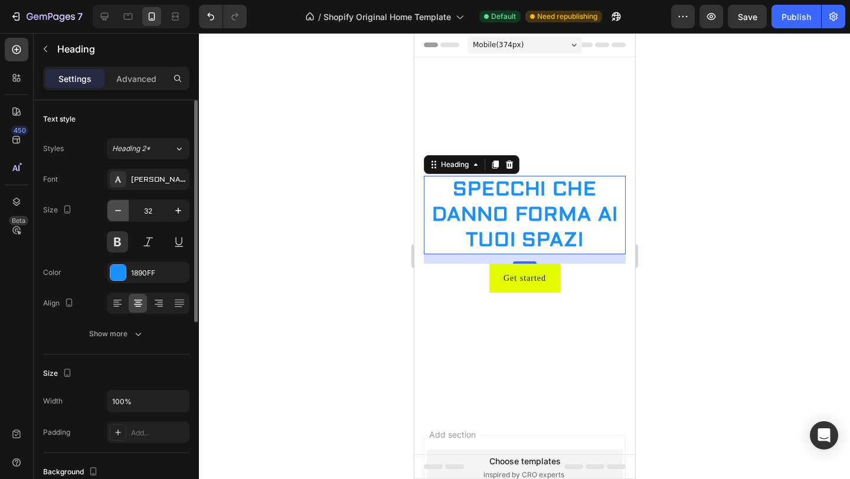
click at [125, 212] on button "button" at bounding box center [117, 210] width 21 height 21
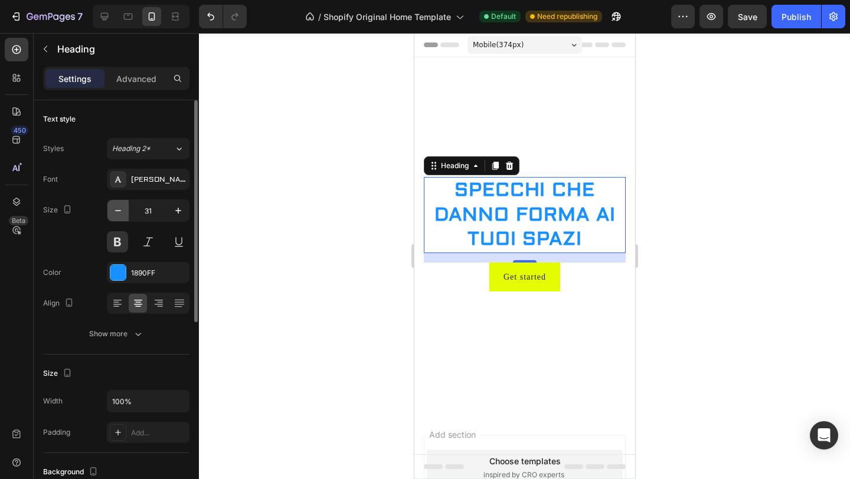
click at [125, 212] on button "button" at bounding box center [117, 210] width 21 height 21
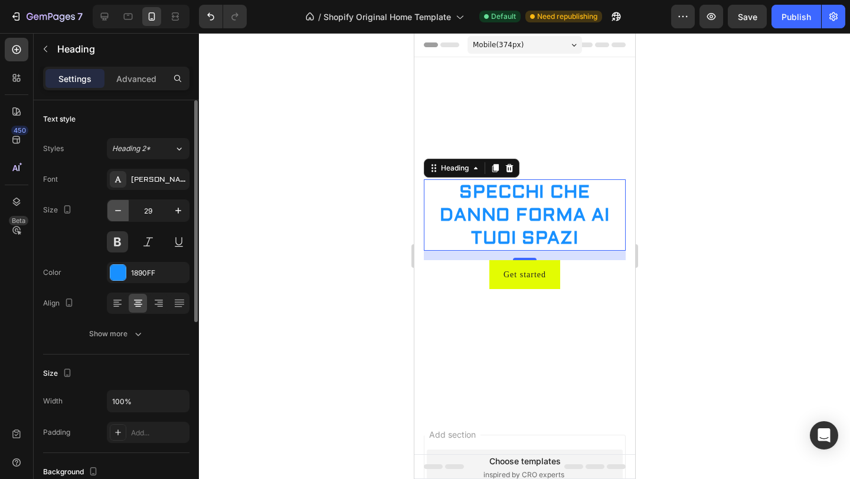
click at [125, 212] on button "button" at bounding box center [117, 210] width 21 height 21
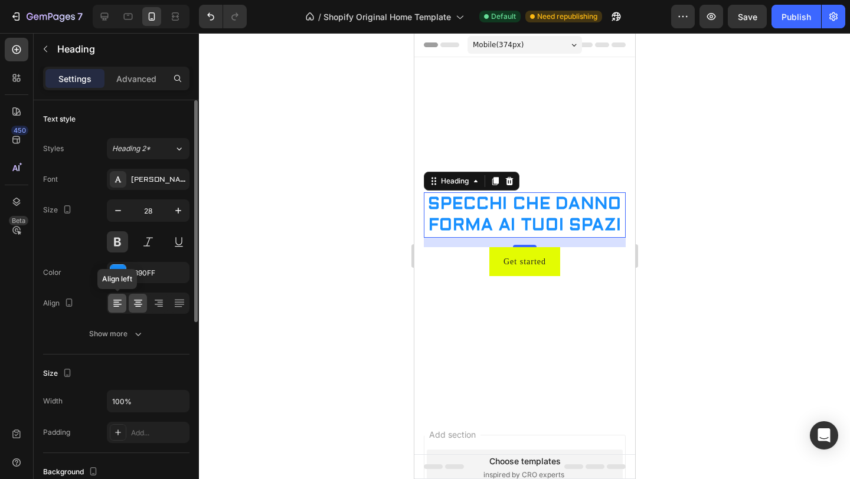
click at [124, 301] on div at bounding box center [117, 303] width 18 height 19
click at [116, 212] on icon "button" at bounding box center [118, 211] width 12 height 12
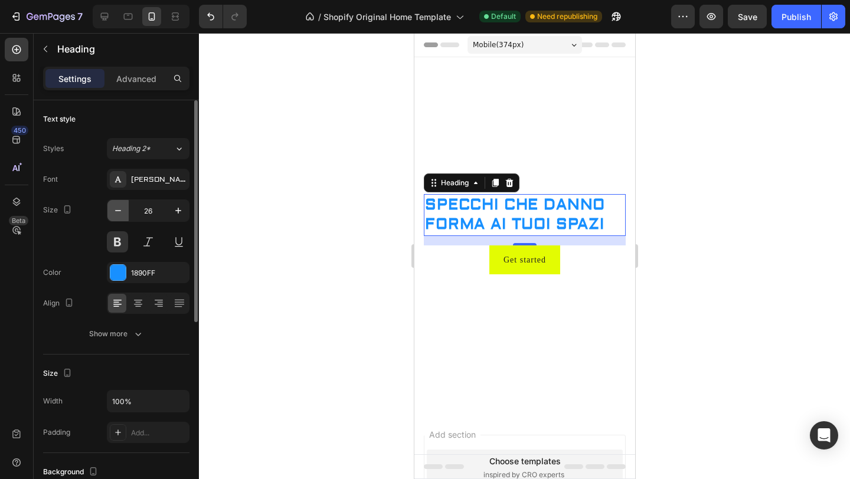
click at [116, 212] on icon "button" at bounding box center [118, 211] width 12 height 12
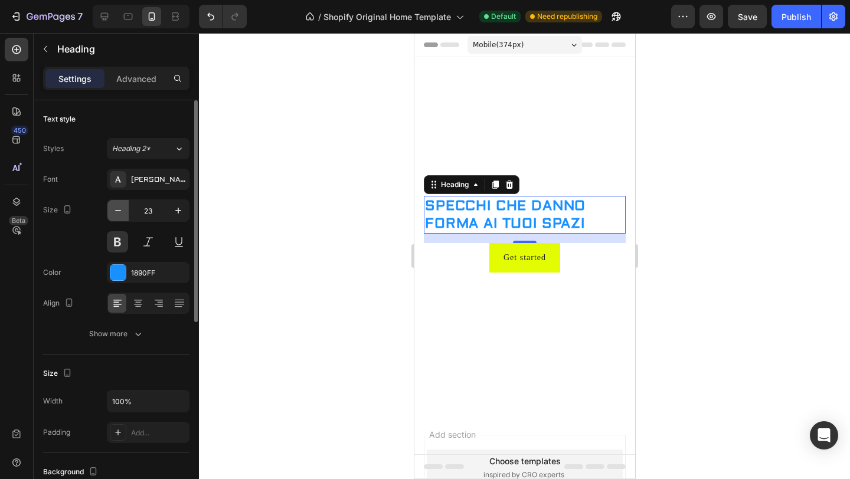
click at [116, 212] on icon "button" at bounding box center [118, 211] width 12 height 12
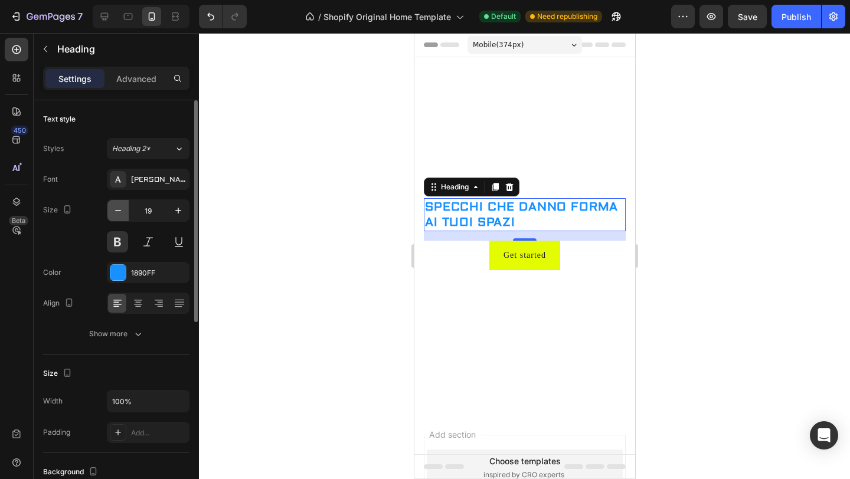
click at [116, 212] on icon "button" at bounding box center [118, 211] width 12 height 12
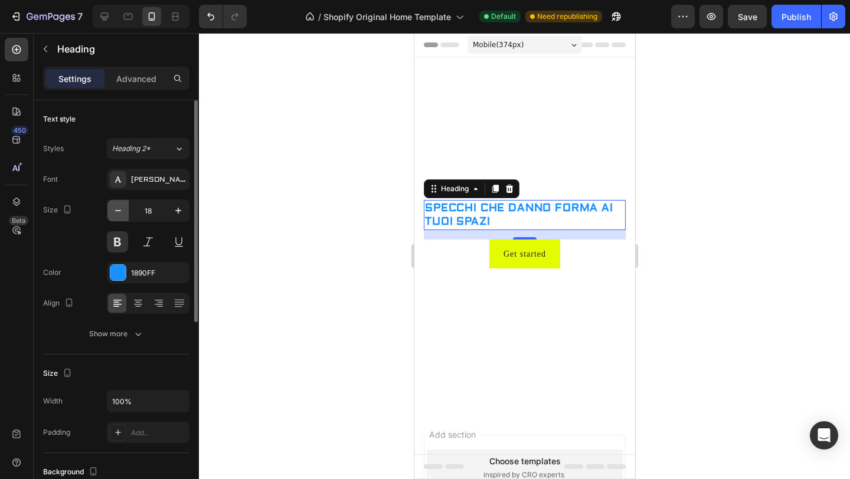
click at [116, 212] on icon "button" at bounding box center [118, 211] width 12 height 12
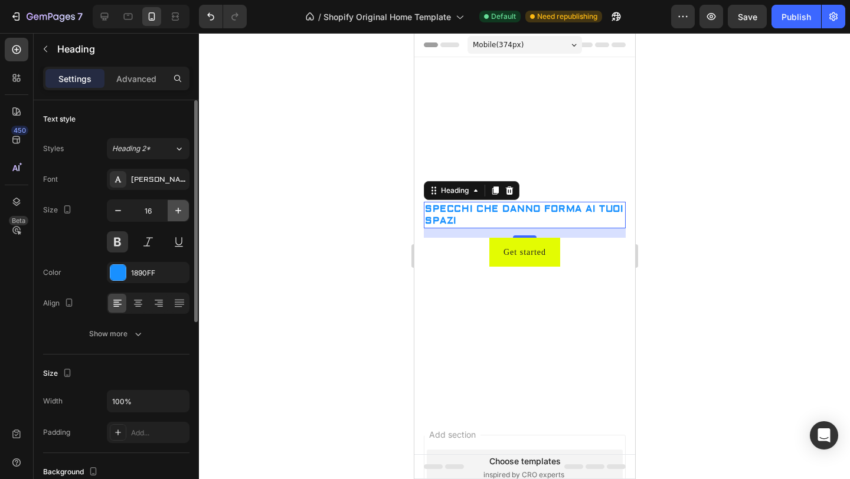
click at [181, 208] on icon "button" at bounding box center [178, 211] width 12 height 12
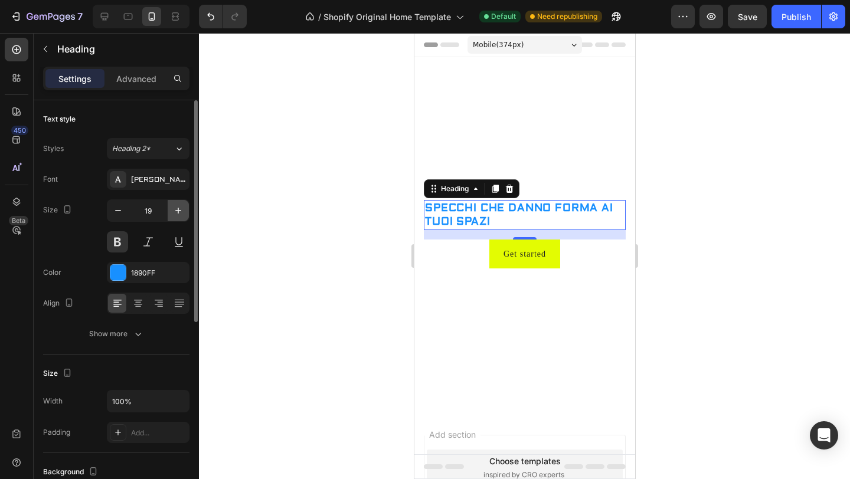
click at [181, 208] on icon "button" at bounding box center [178, 211] width 12 height 12
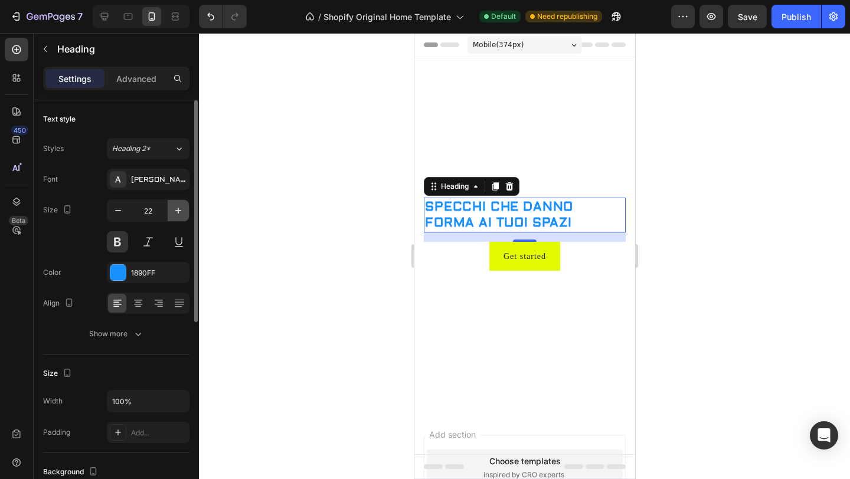
click at [181, 208] on icon "button" at bounding box center [178, 211] width 12 height 12
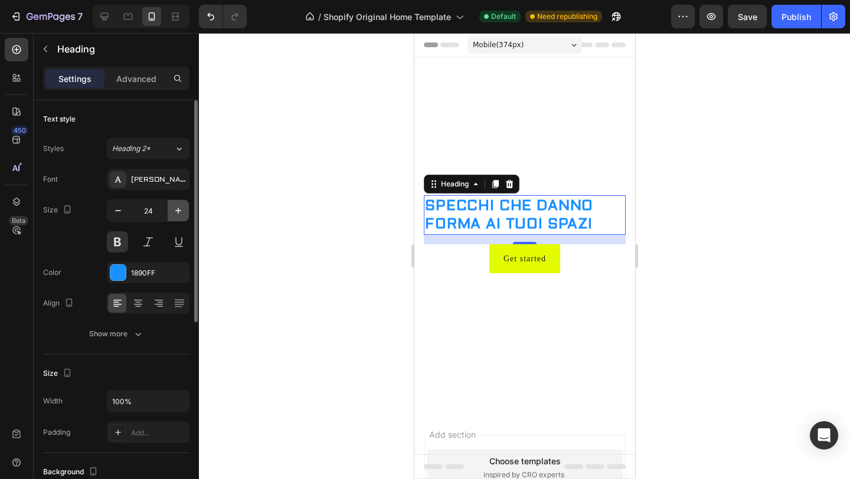
click at [181, 208] on icon "button" at bounding box center [178, 211] width 12 height 12
type input "25"
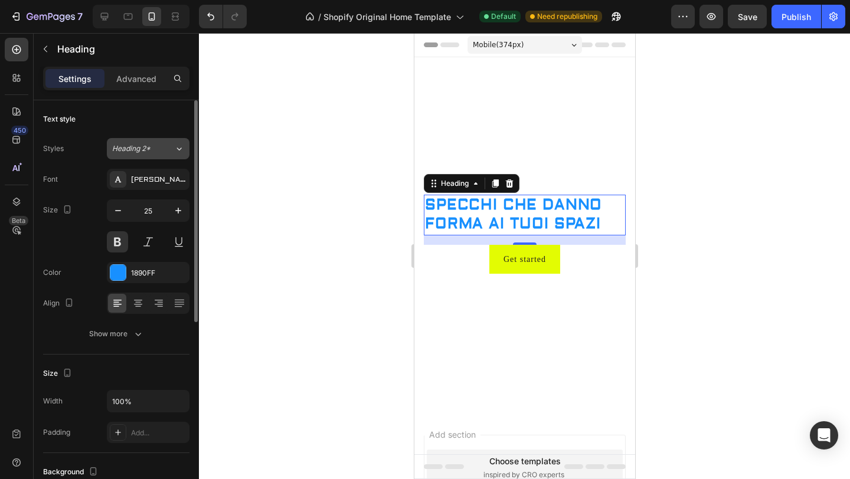
click at [179, 155] on button "Heading 2*" at bounding box center [148, 148] width 83 height 21
click at [166, 116] on div "Text style" at bounding box center [116, 119] width 146 height 19
click at [149, 241] on button at bounding box center [148, 241] width 21 height 21
click at [180, 299] on icon at bounding box center [180, 304] width 12 height 12
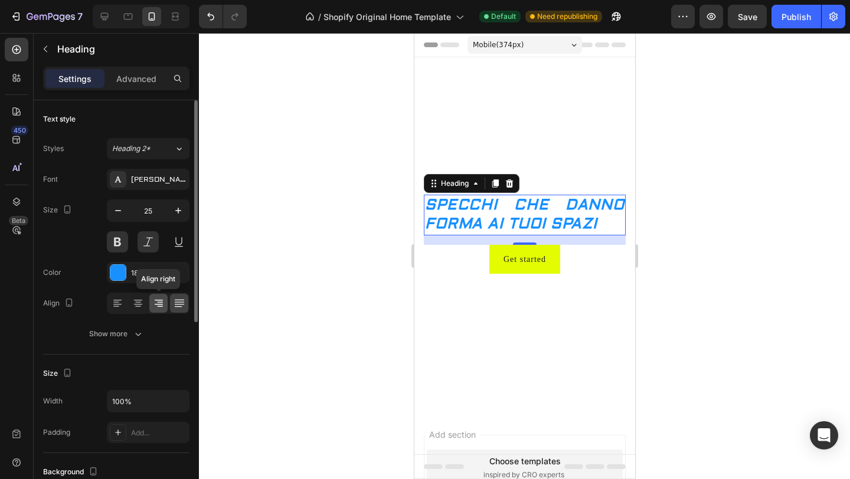
click at [159, 302] on icon at bounding box center [160, 302] width 6 height 1
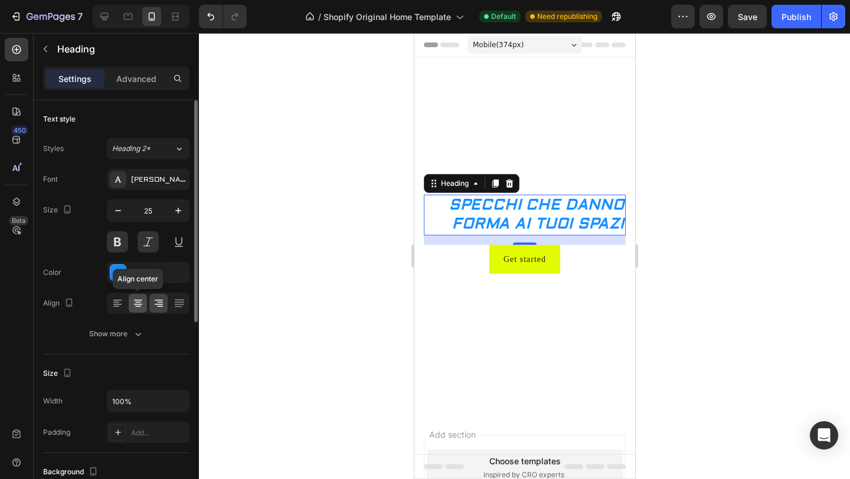
click at [134, 302] on icon at bounding box center [138, 304] width 12 height 12
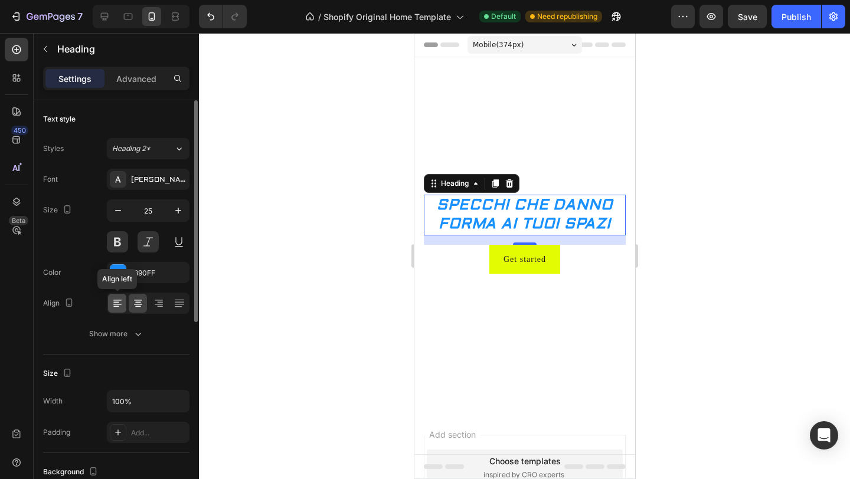
click at [124, 302] on div at bounding box center [117, 303] width 18 height 19
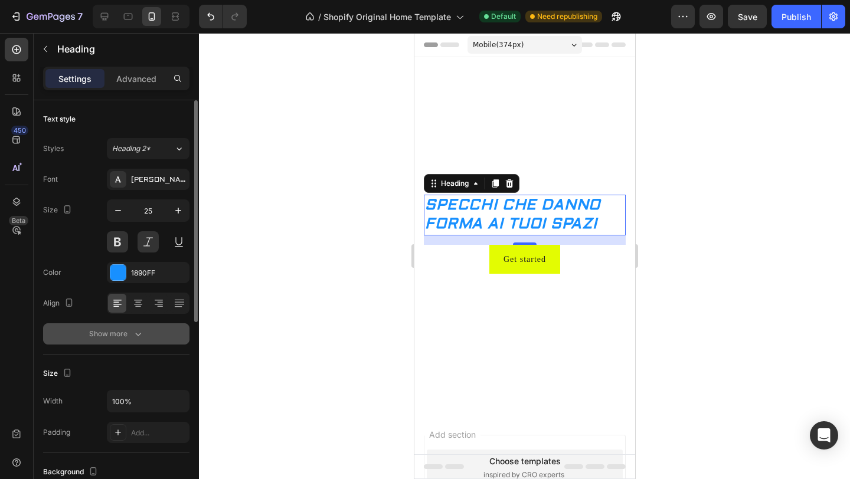
click at [143, 340] on button "Show more" at bounding box center [116, 334] width 146 height 21
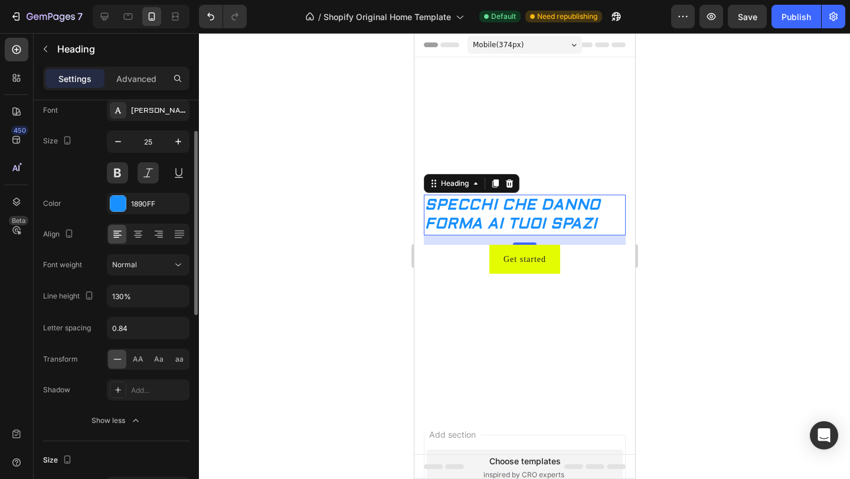
scroll to position [70, 0]
click at [128, 418] on div "Show less" at bounding box center [117, 420] width 50 height 12
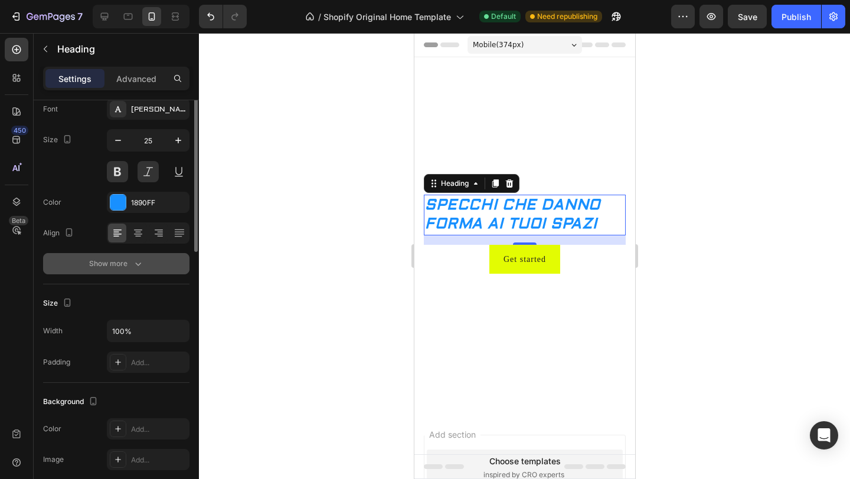
scroll to position [0, 0]
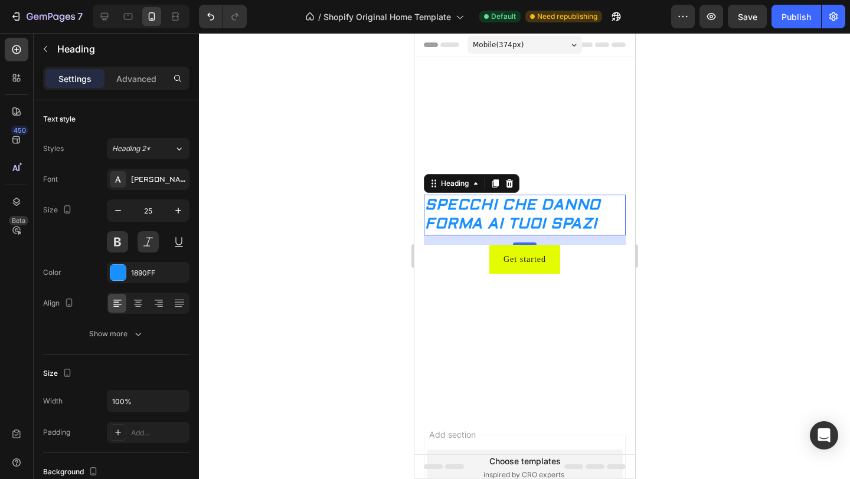
click at [295, 204] on div at bounding box center [524, 256] width 651 height 446
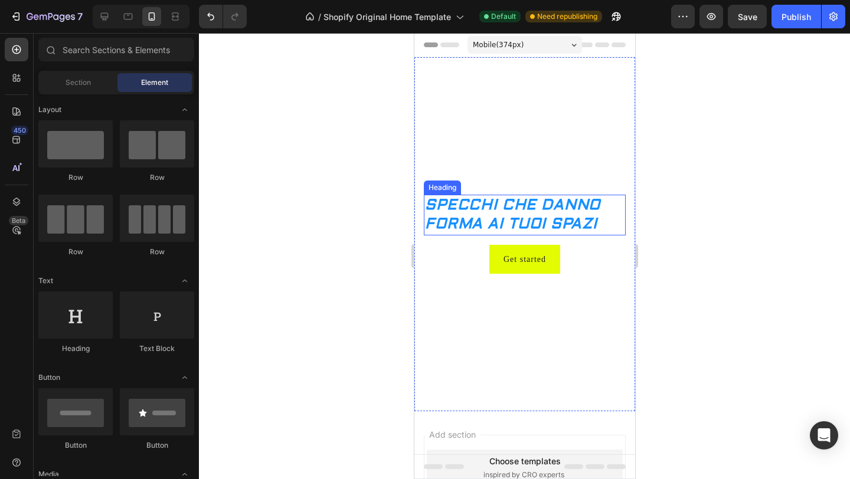
click at [587, 213] on p "SPECCHI CHE DANNO FORMA AI TUOI SPAZI" at bounding box center [524, 215] width 200 height 38
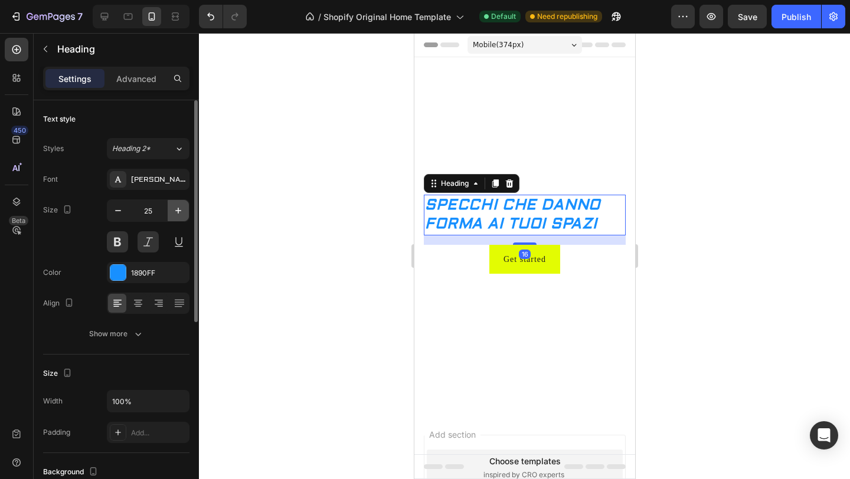
click at [176, 214] on icon "button" at bounding box center [178, 211] width 12 height 12
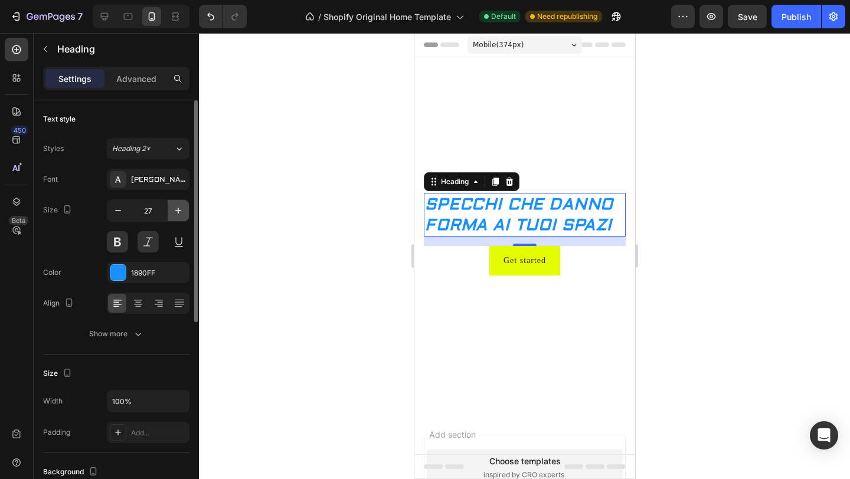
click at [176, 214] on icon "button" at bounding box center [178, 211] width 12 height 12
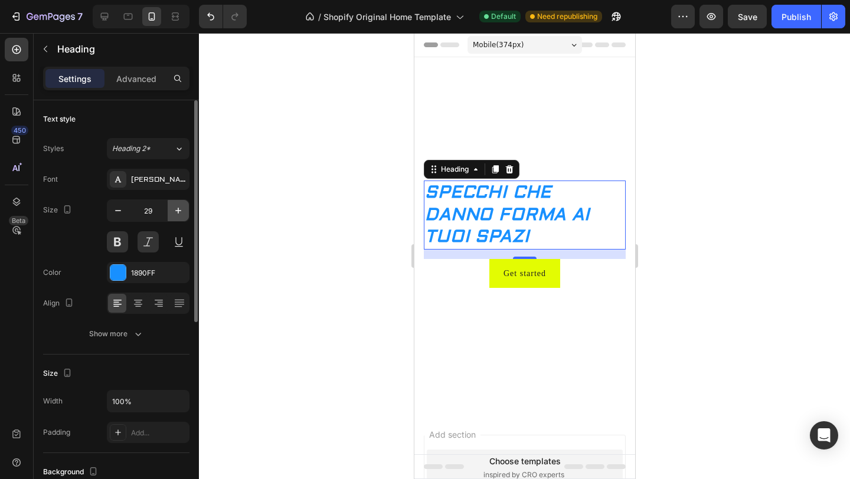
click at [176, 214] on icon "button" at bounding box center [178, 211] width 12 height 12
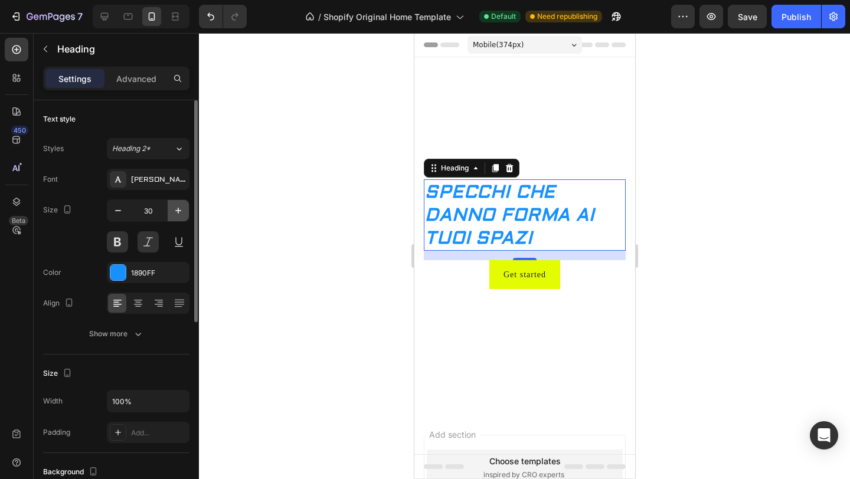
click at [176, 214] on icon "button" at bounding box center [178, 211] width 12 height 12
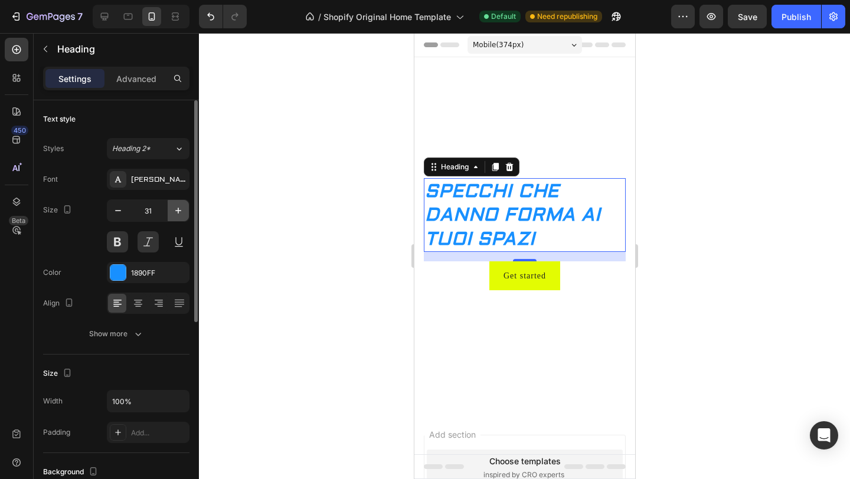
click at [176, 214] on icon "button" at bounding box center [178, 211] width 12 height 12
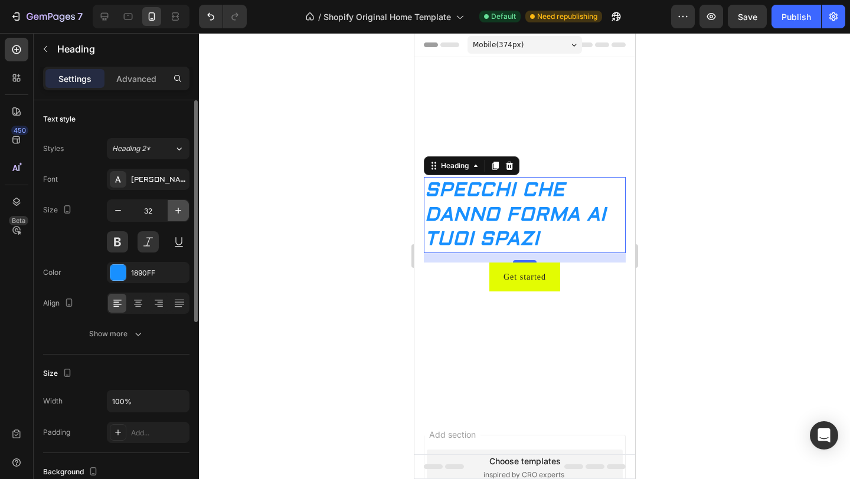
click at [176, 214] on icon "button" at bounding box center [178, 211] width 12 height 12
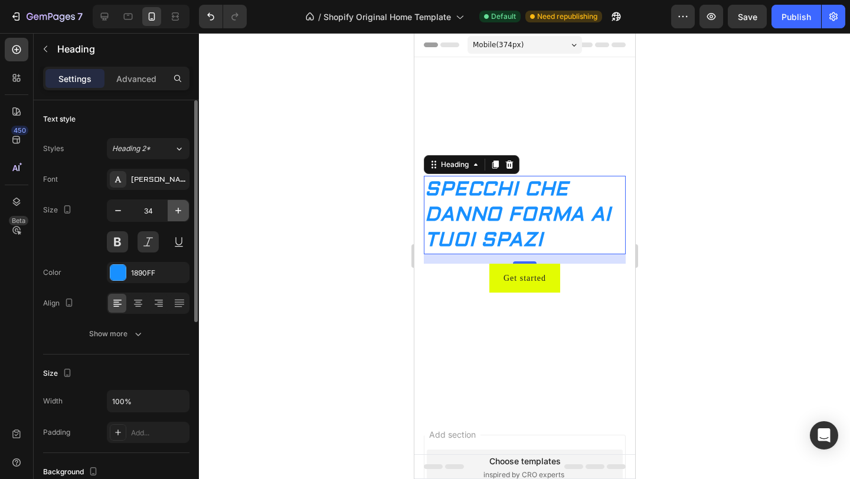
click at [176, 214] on icon "button" at bounding box center [178, 211] width 12 height 12
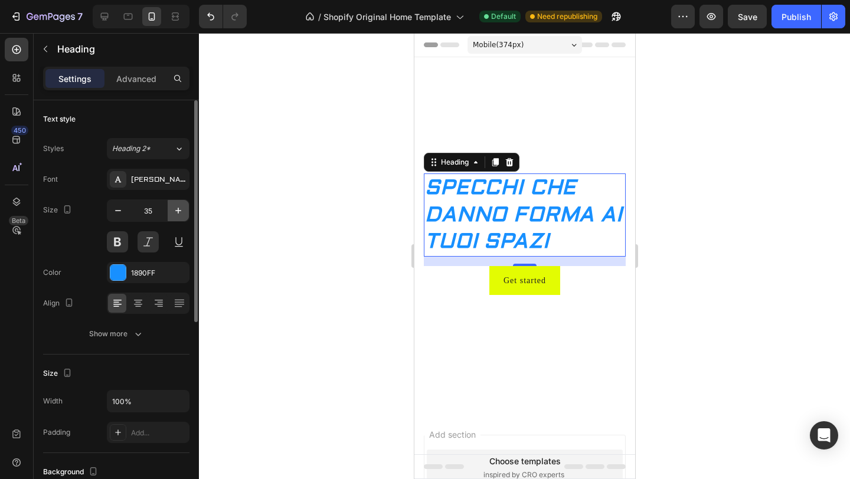
click at [176, 214] on icon "button" at bounding box center [178, 211] width 12 height 12
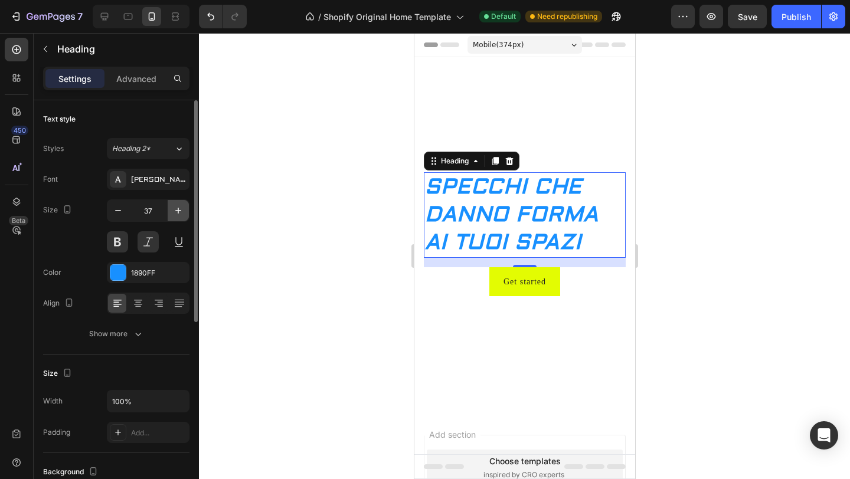
click at [176, 214] on icon "button" at bounding box center [178, 211] width 12 height 12
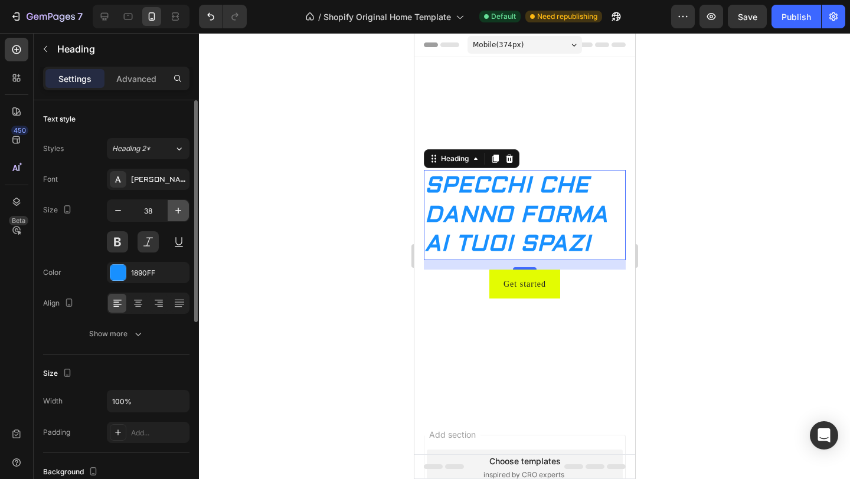
click at [176, 214] on icon "button" at bounding box center [178, 211] width 12 height 12
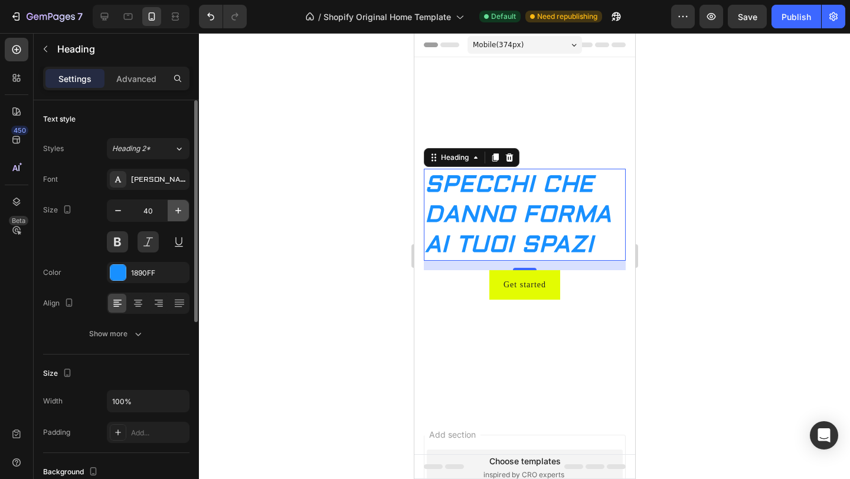
click at [176, 214] on icon "button" at bounding box center [178, 211] width 12 height 12
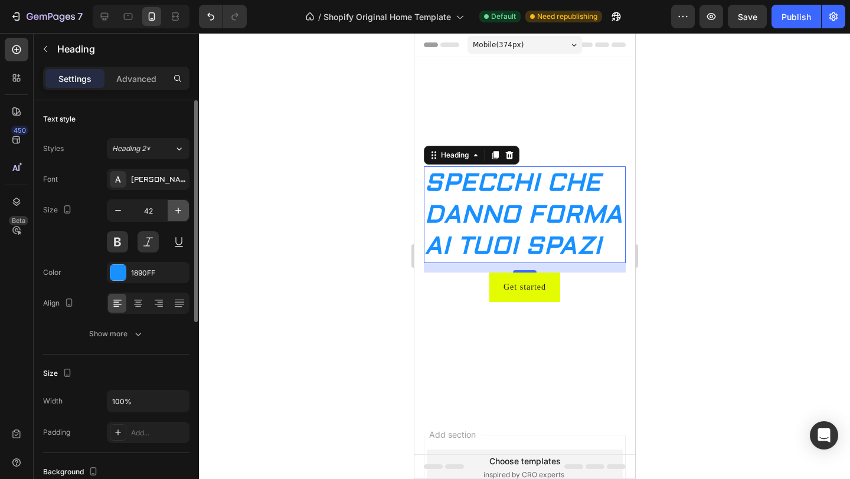
click at [176, 214] on icon "button" at bounding box center [178, 211] width 12 height 12
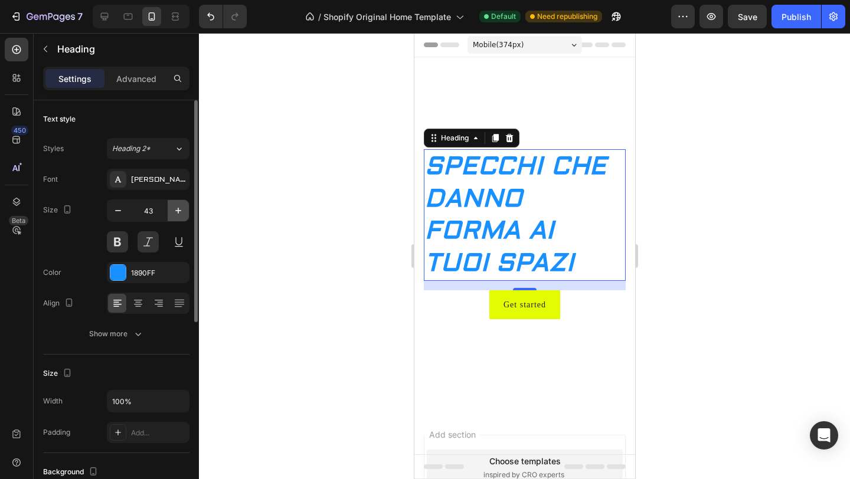
click at [176, 214] on icon "button" at bounding box center [178, 211] width 12 height 12
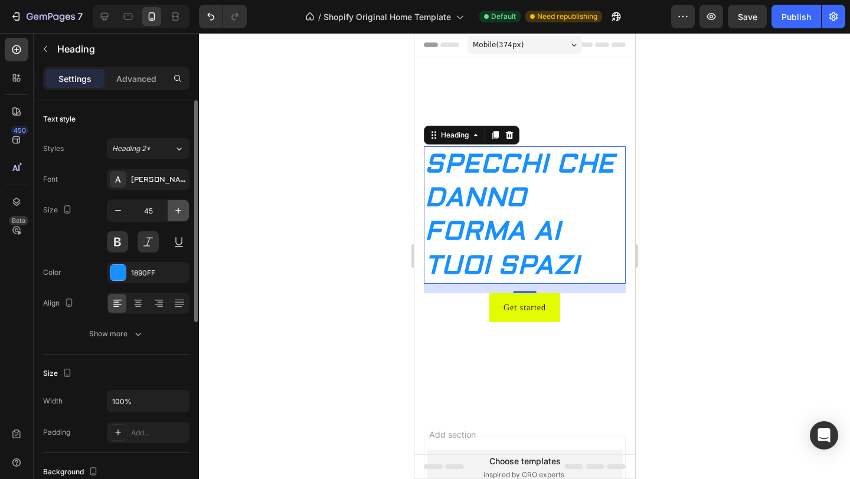
click at [176, 214] on icon "button" at bounding box center [178, 211] width 12 height 12
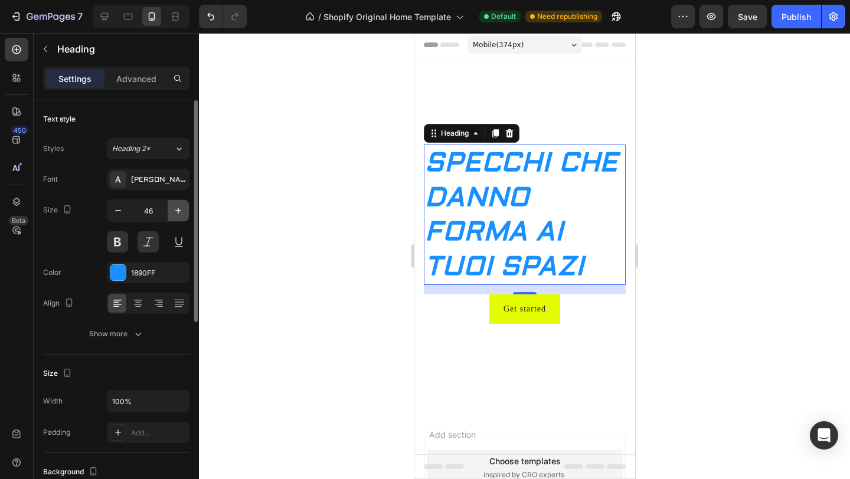
click at [176, 214] on icon "button" at bounding box center [178, 211] width 12 height 12
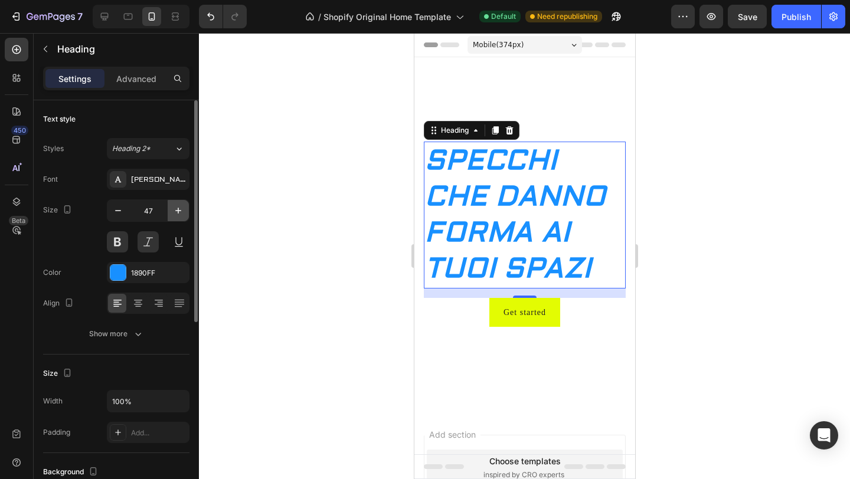
click at [176, 214] on icon "button" at bounding box center [178, 211] width 12 height 12
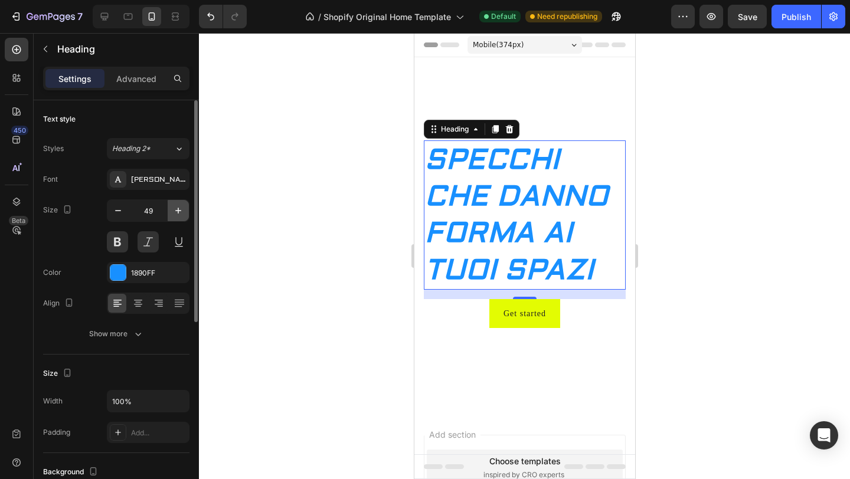
click at [176, 214] on icon "button" at bounding box center [178, 211] width 12 height 12
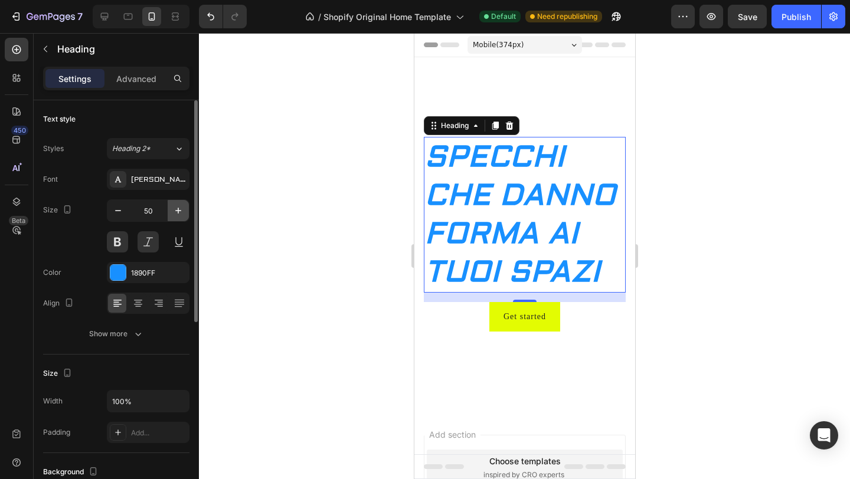
click at [176, 214] on icon "button" at bounding box center [178, 211] width 12 height 12
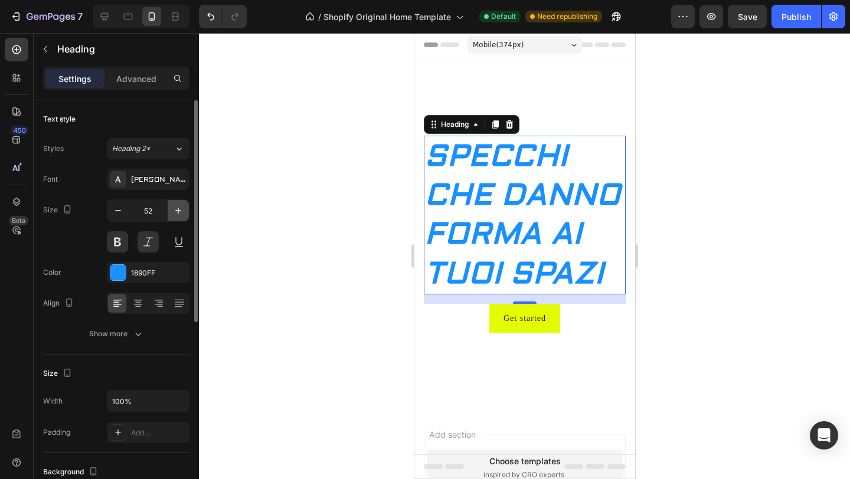
click at [176, 214] on icon "button" at bounding box center [178, 211] width 12 height 12
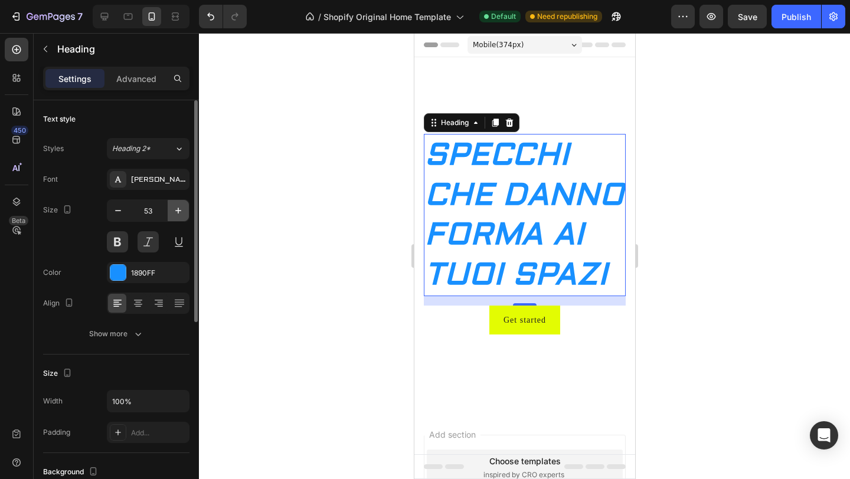
click at [176, 214] on icon "button" at bounding box center [178, 211] width 12 height 12
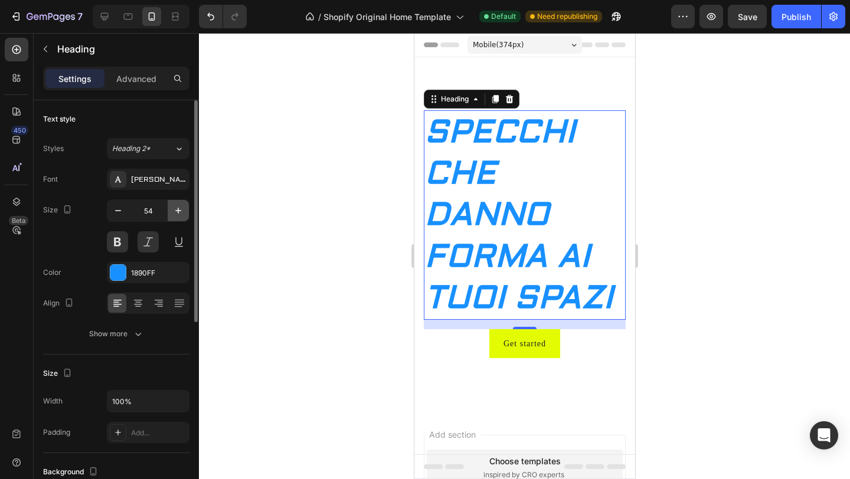
click at [176, 214] on icon "button" at bounding box center [178, 211] width 12 height 12
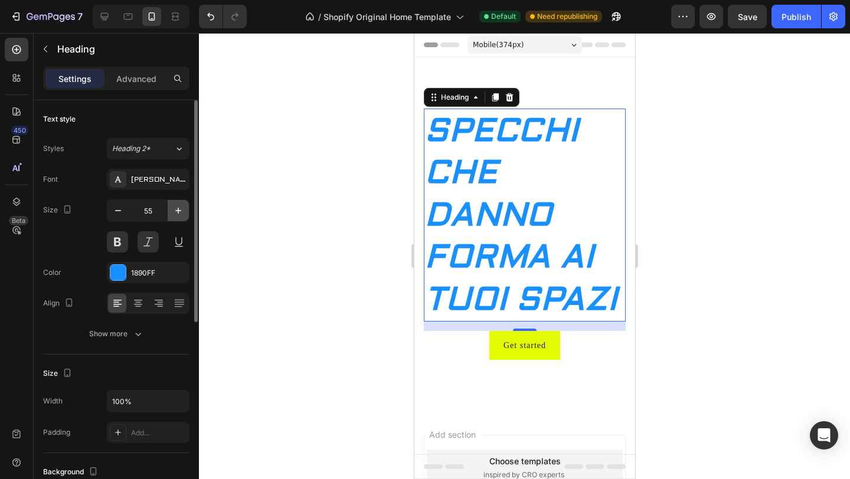
type input "56"
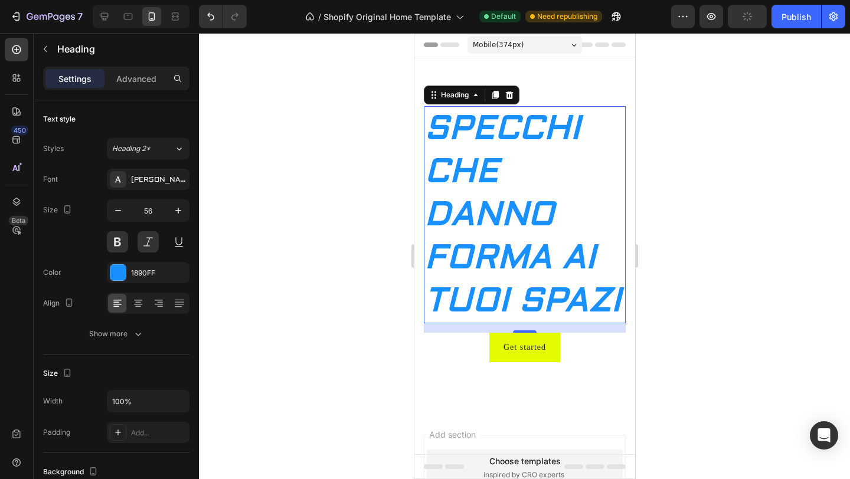
click at [259, 217] on div at bounding box center [524, 256] width 651 height 446
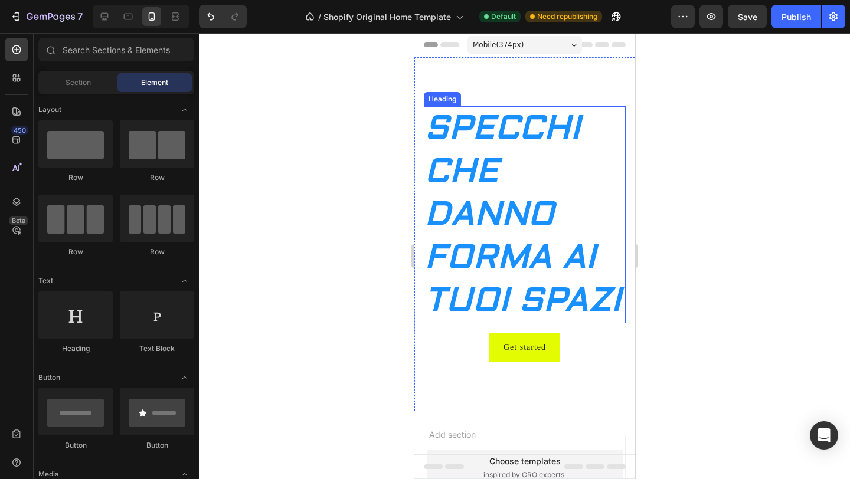
click at [525, 213] on p "SPECCHI CHE DANNO FORMA AI TUOI SPAZI" at bounding box center [524, 214] width 200 height 215
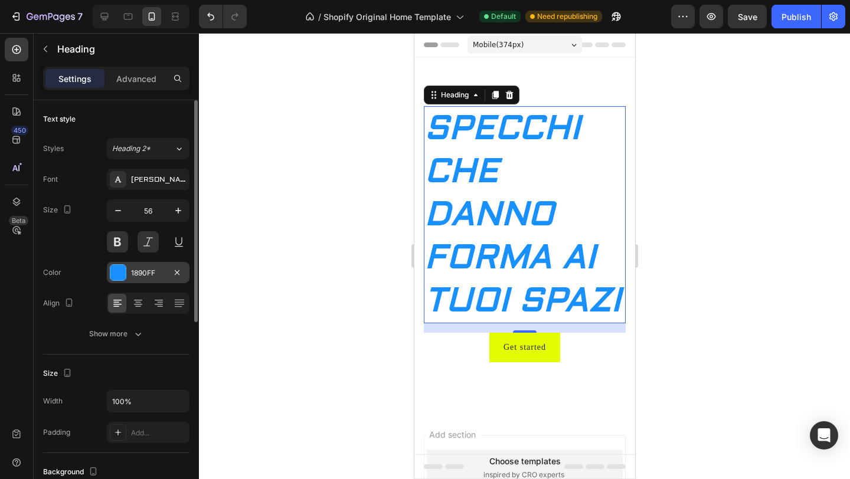
click at [119, 276] on div at bounding box center [117, 272] width 15 height 15
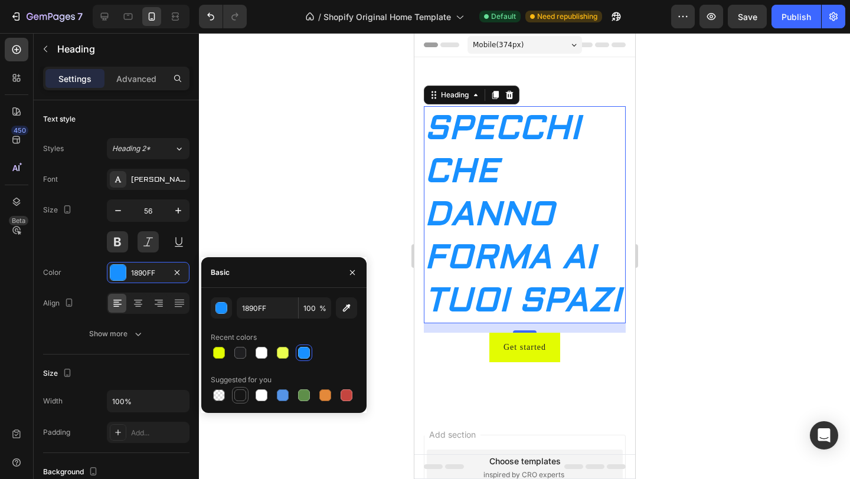
click at [241, 394] on div at bounding box center [240, 396] width 12 height 12
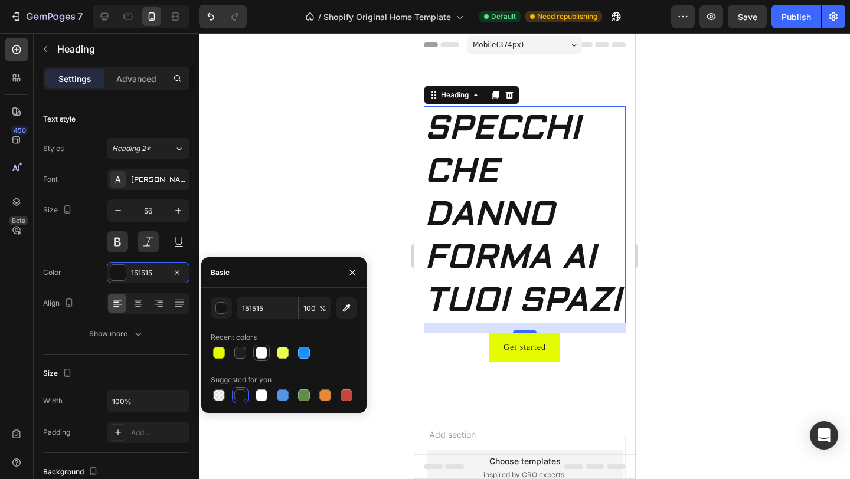
click at [259, 351] on div at bounding box center [262, 353] width 12 height 12
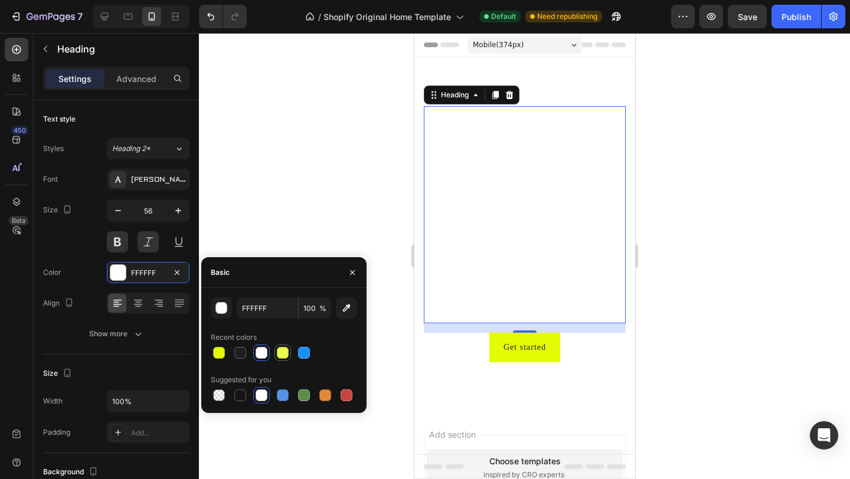
click at [282, 353] on div at bounding box center [283, 353] width 12 height 12
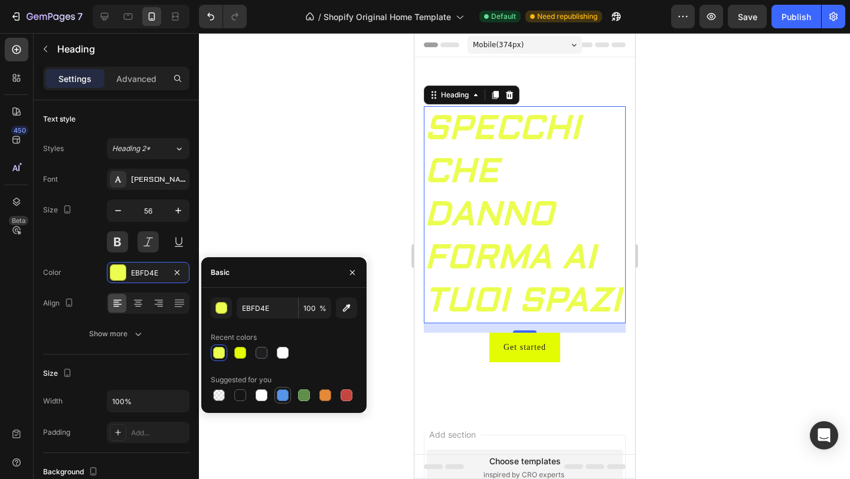
click at [282, 399] on div at bounding box center [283, 396] width 12 height 12
type input "5594E7"
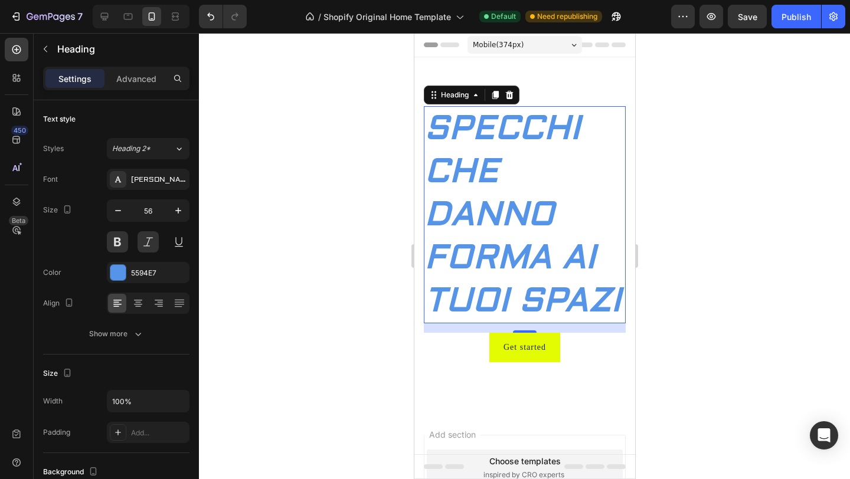
click at [315, 234] on div at bounding box center [524, 256] width 651 height 446
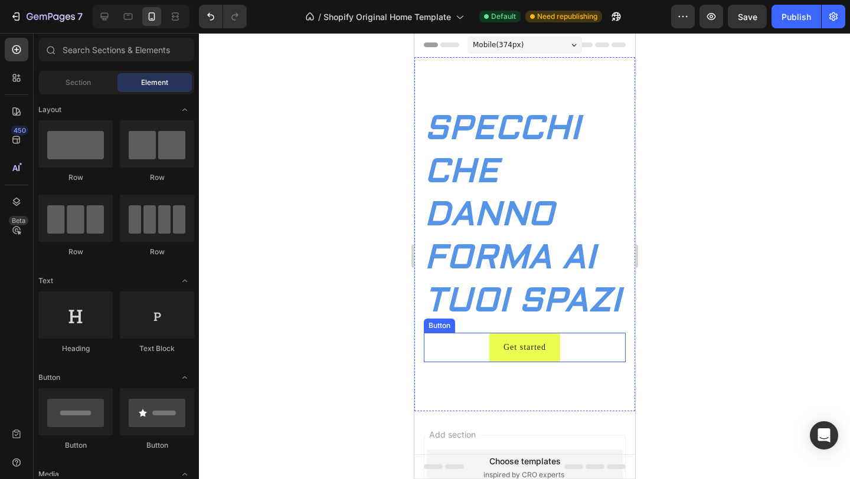
click at [548, 344] on button "Get started" at bounding box center [524, 347] width 71 height 29
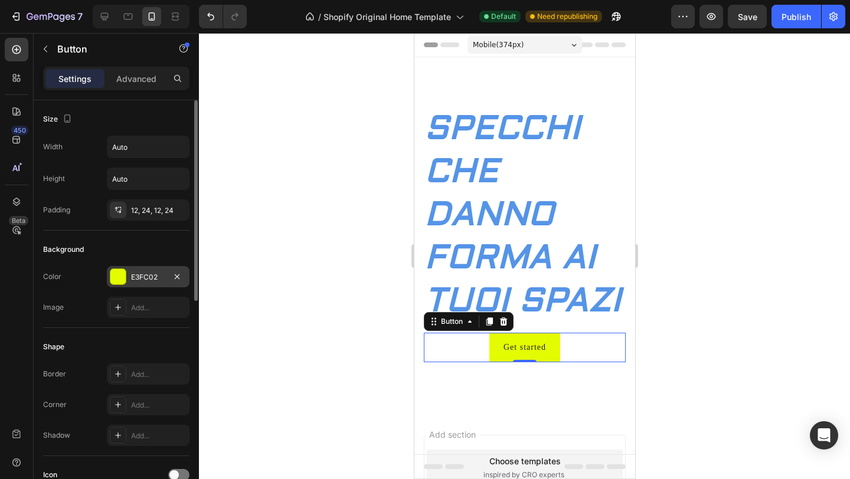
click at [111, 276] on div at bounding box center [117, 276] width 15 height 15
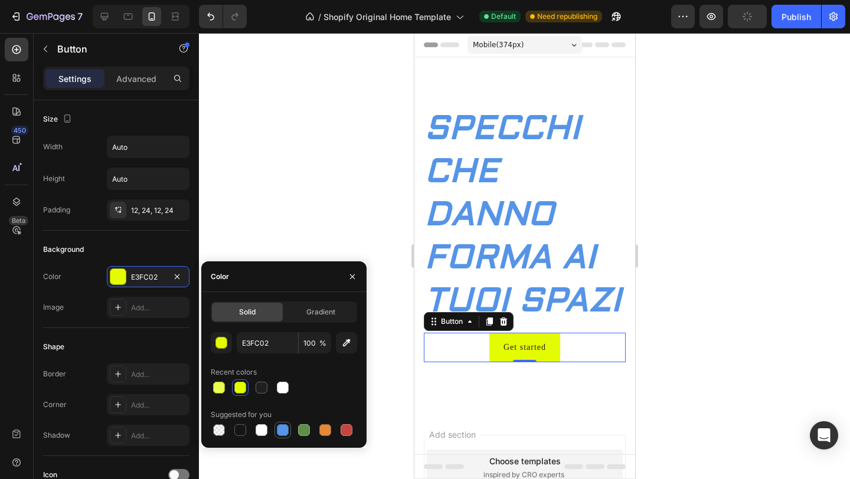
click at [279, 427] on div at bounding box center [283, 430] width 12 height 12
type input "5594E7"
click at [259, 208] on div at bounding box center [524, 256] width 651 height 446
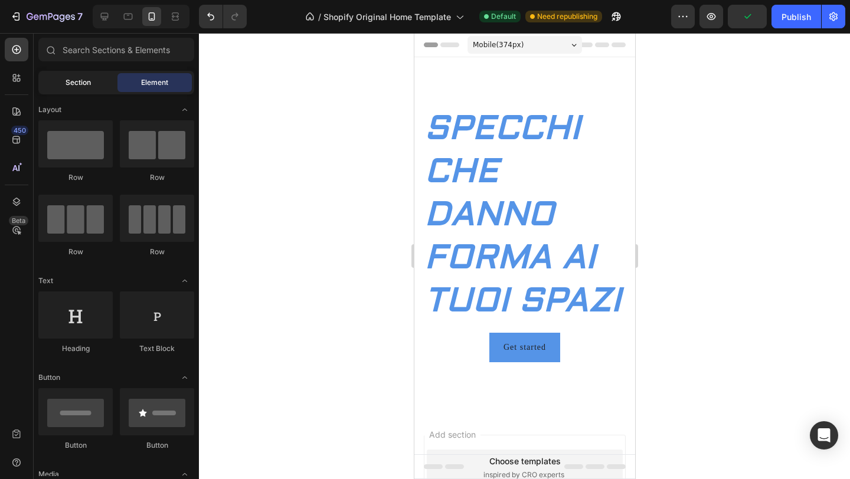
click at [70, 83] on span "Section" at bounding box center [78, 82] width 25 height 11
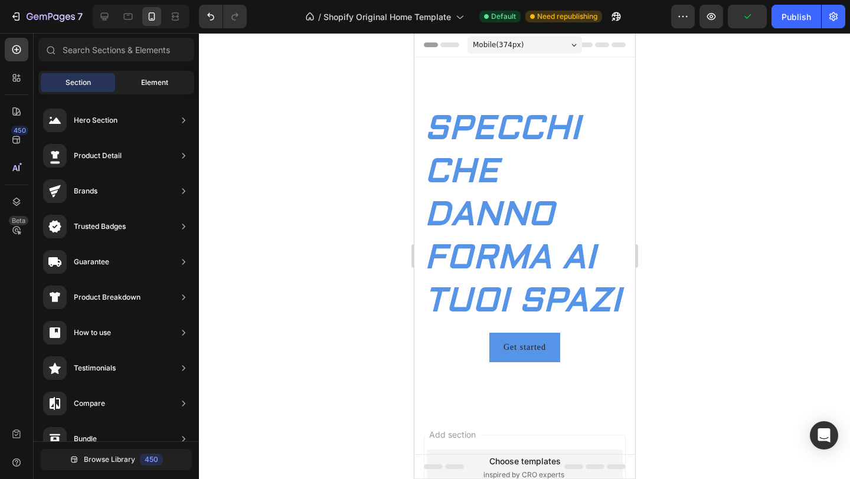
click at [139, 84] on div "Element" at bounding box center [154, 82] width 74 height 19
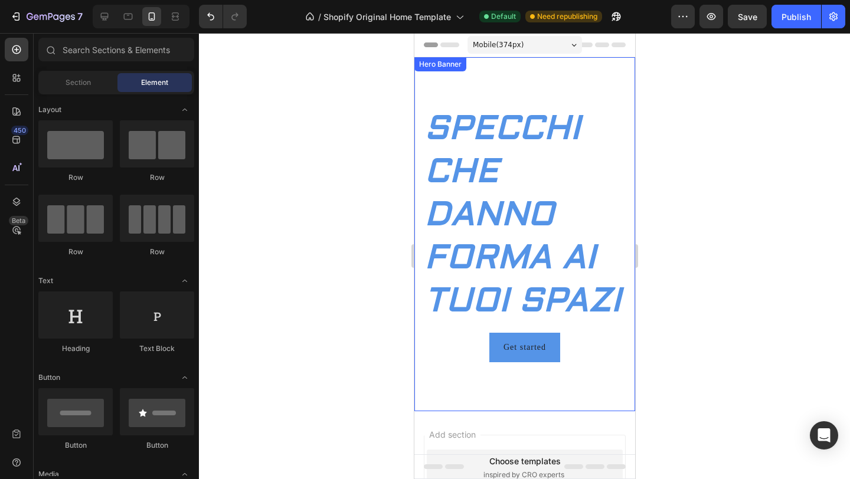
click at [472, 94] on video "Background Image" at bounding box center [524, 234] width 221 height 354
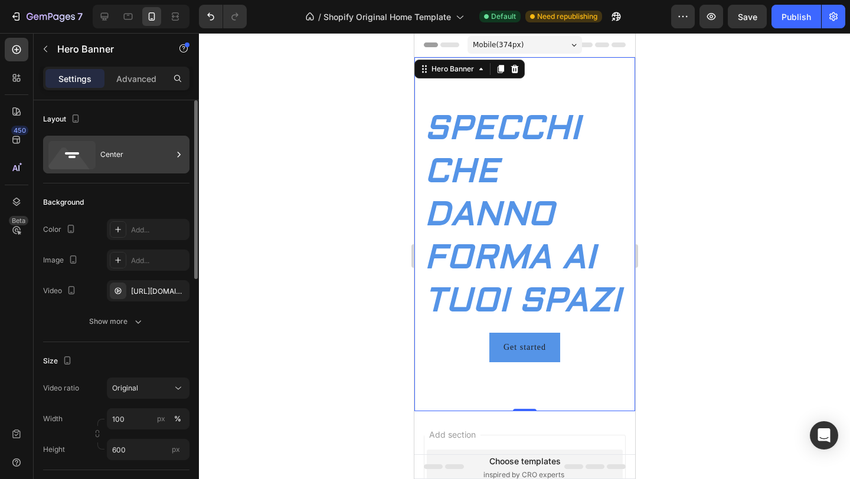
click at [143, 148] on div "Center" at bounding box center [136, 154] width 72 height 27
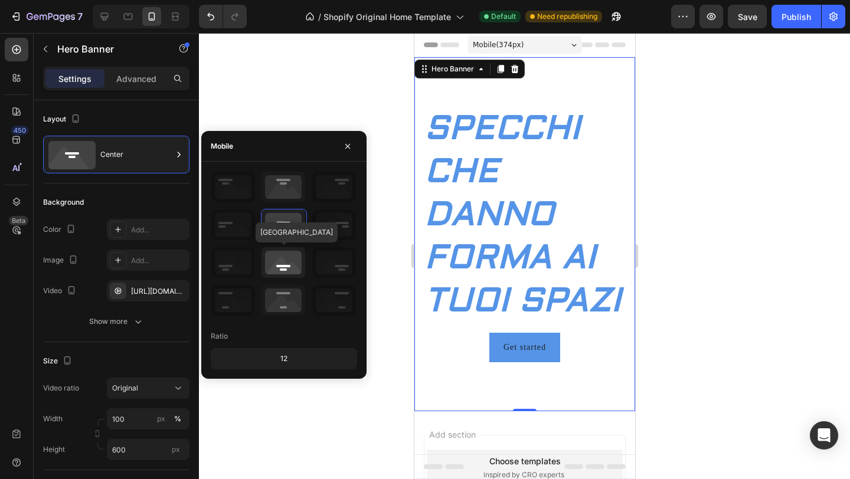
click at [280, 263] on icon at bounding box center [284, 262] width 44 height 31
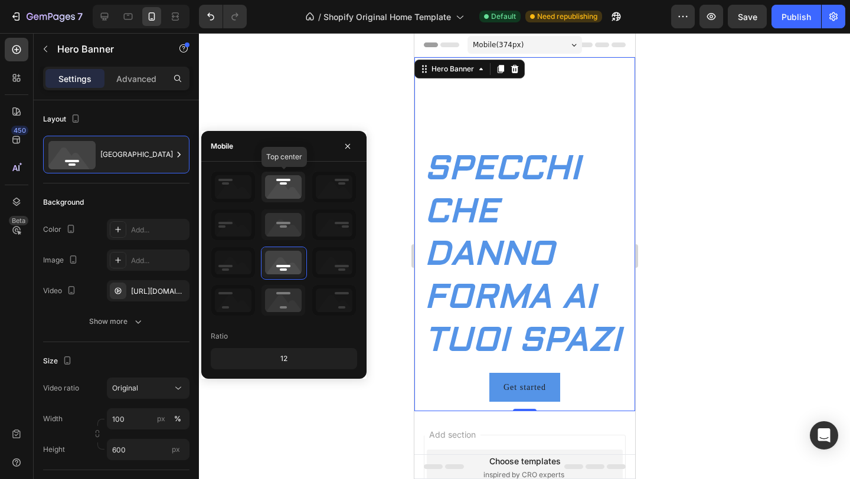
click at [282, 200] on icon at bounding box center [284, 187] width 44 height 31
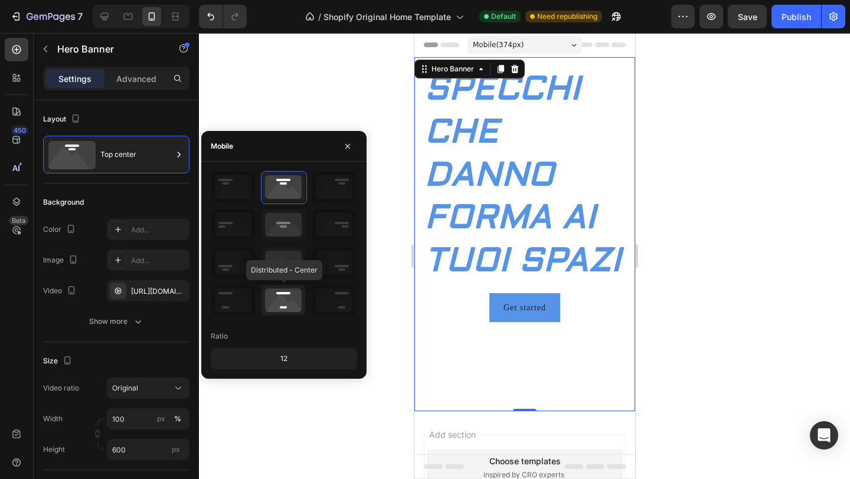
click at [287, 294] on icon at bounding box center [284, 300] width 44 height 31
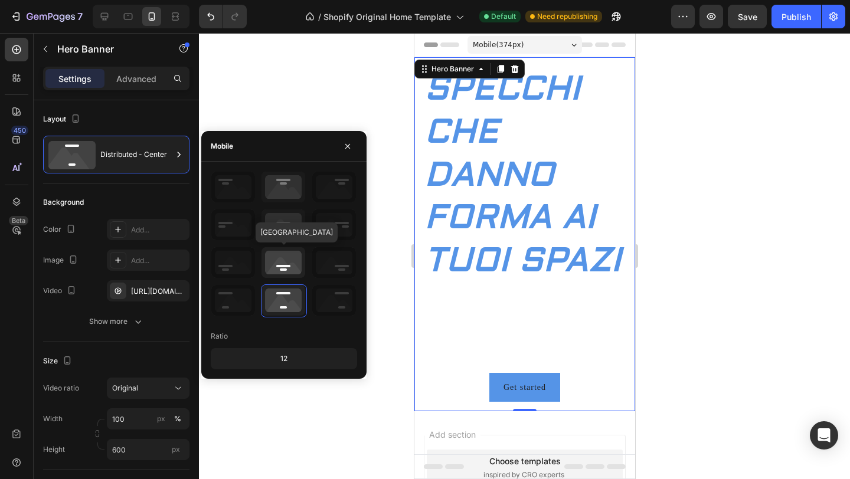
click at [286, 273] on icon at bounding box center [284, 262] width 44 height 31
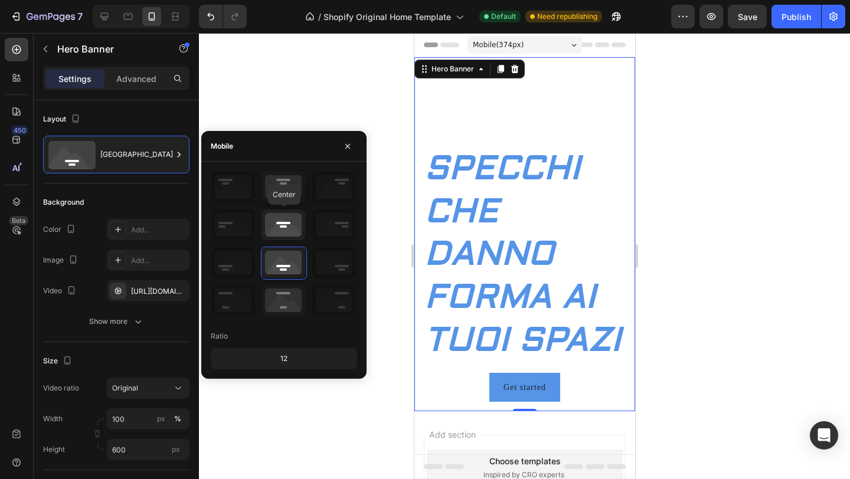
click at [286, 231] on icon at bounding box center [284, 225] width 44 height 31
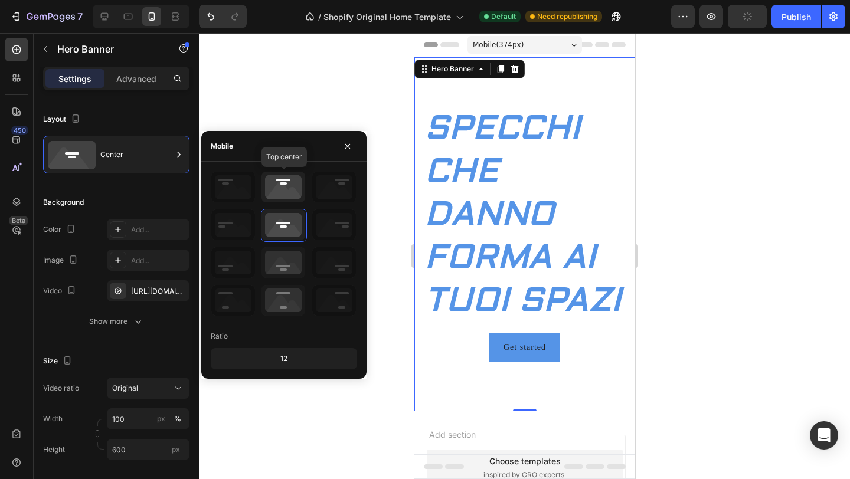
click at [276, 185] on icon at bounding box center [284, 187] width 44 height 31
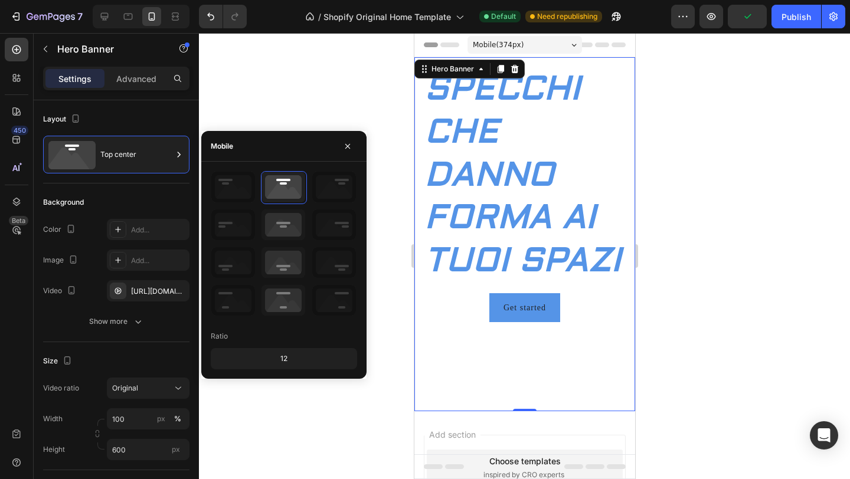
click at [279, 89] on div at bounding box center [524, 256] width 651 height 446
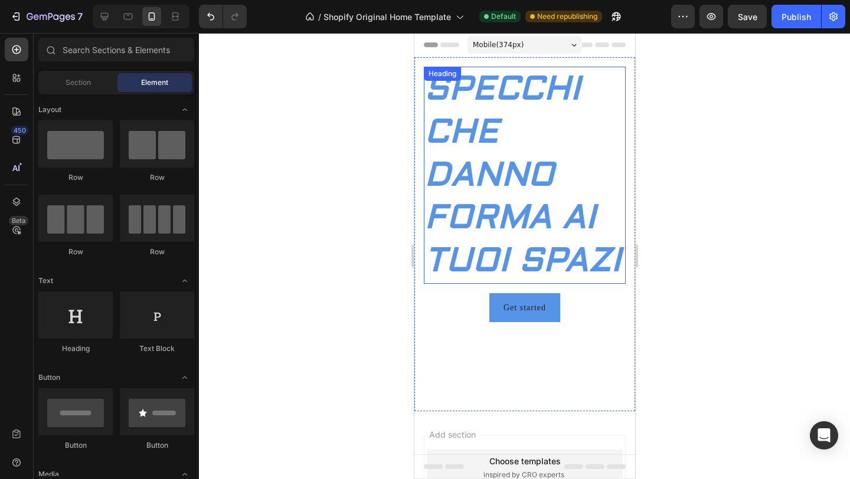
click at [467, 112] on p "SPECCHI CHE DANNO FORMA AI TUOI SPAZI" at bounding box center [524, 175] width 200 height 215
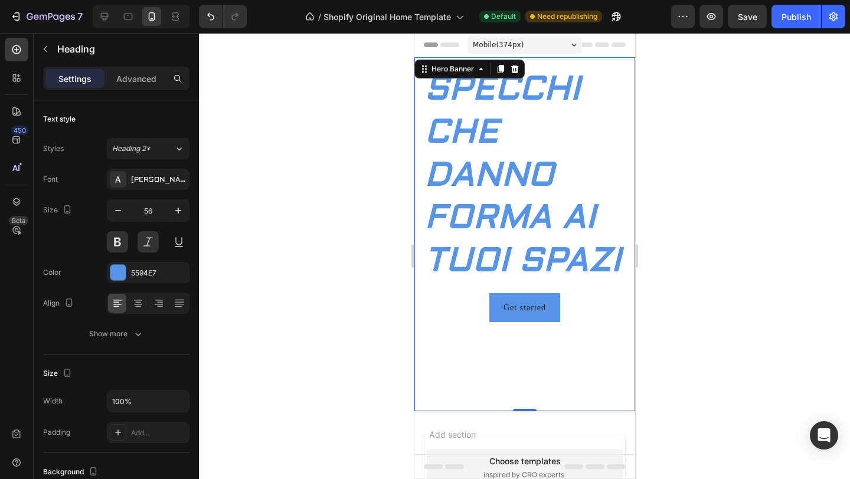
click at [631, 119] on div "SPECCHI CHE DANNO FORMA AI TUOI SPAZI Heading Get started Button" at bounding box center [524, 194] width 221 height 275
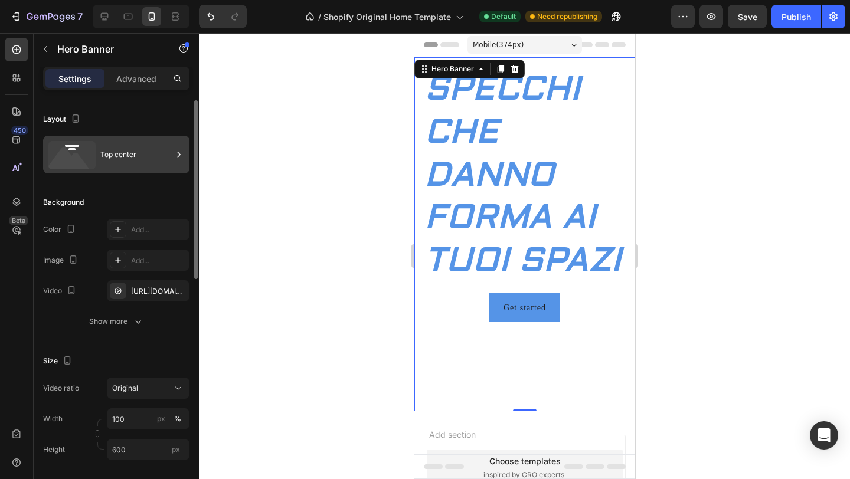
click at [148, 145] on div "Top center" at bounding box center [136, 154] width 72 height 27
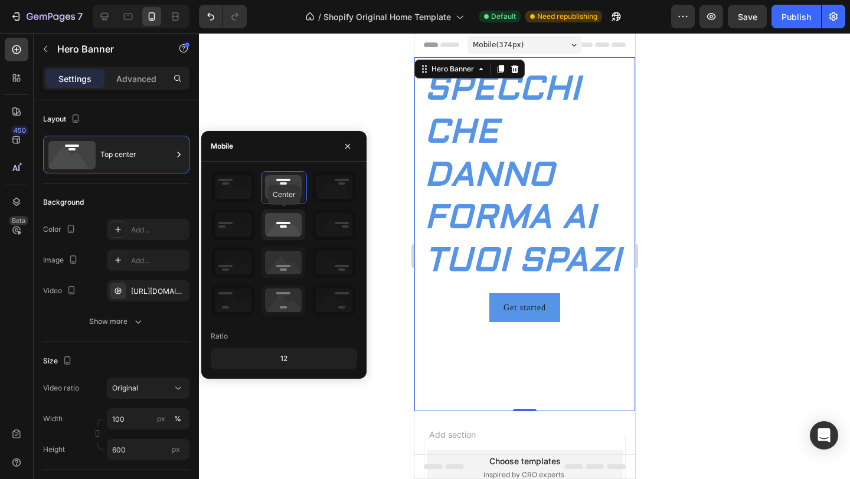
click at [272, 224] on icon at bounding box center [284, 225] width 44 height 31
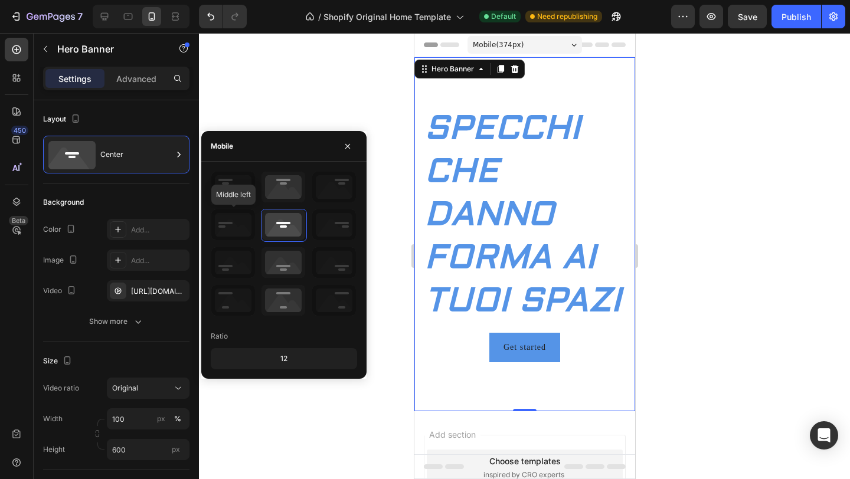
click at [229, 217] on icon at bounding box center [233, 225] width 44 height 31
click at [283, 269] on icon at bounding box center [284, 262] width 44 height 31
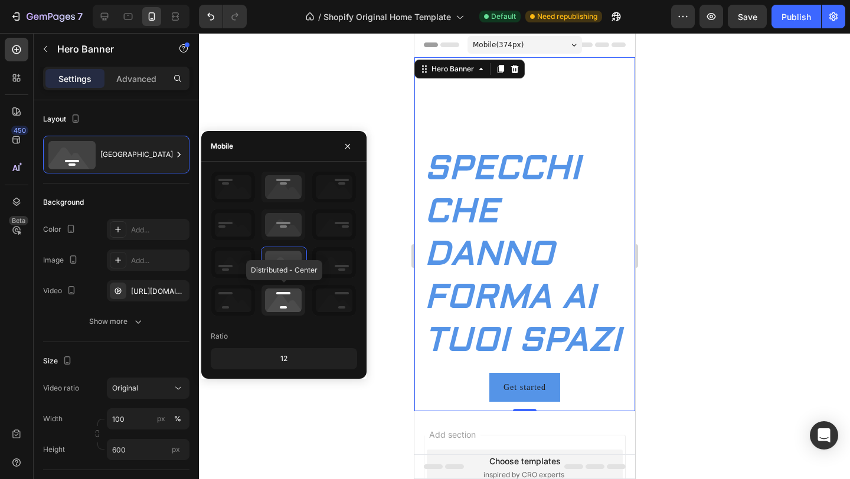
click at [288, 299] on icon at bounding box center [284, 300] width 44 height 31
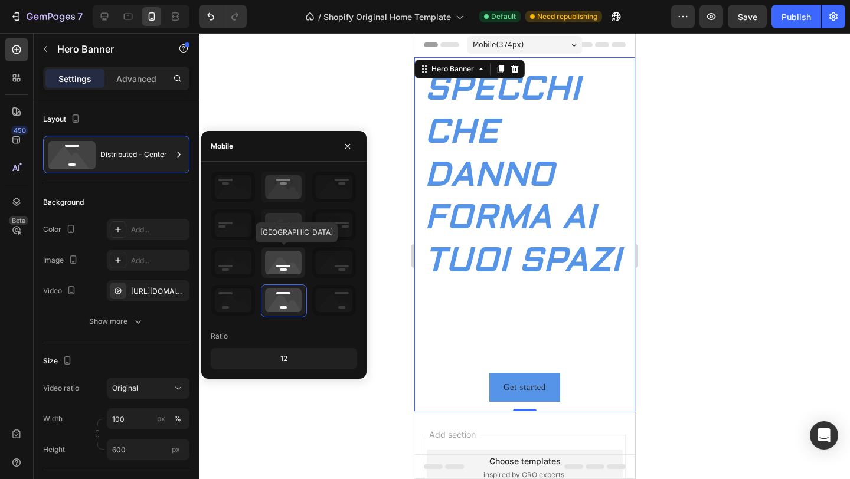
click at [288, 267] on icon at bounding box center [284, 262] width 44 height 31
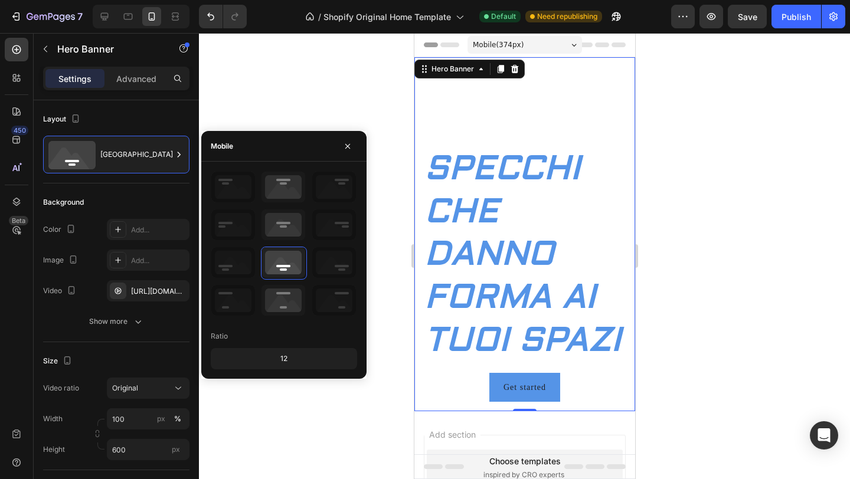
click at [275, 123] on div at bounding box center [524, 256] width 651 height 446
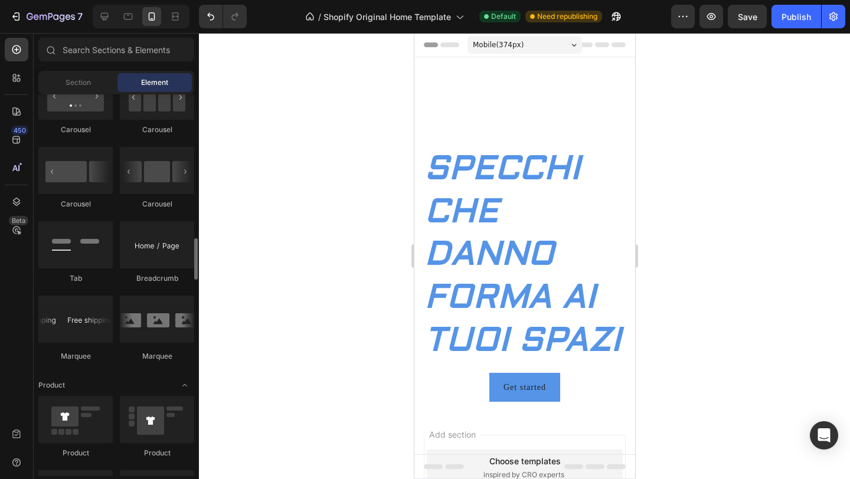
scroll to position [1238, 0]
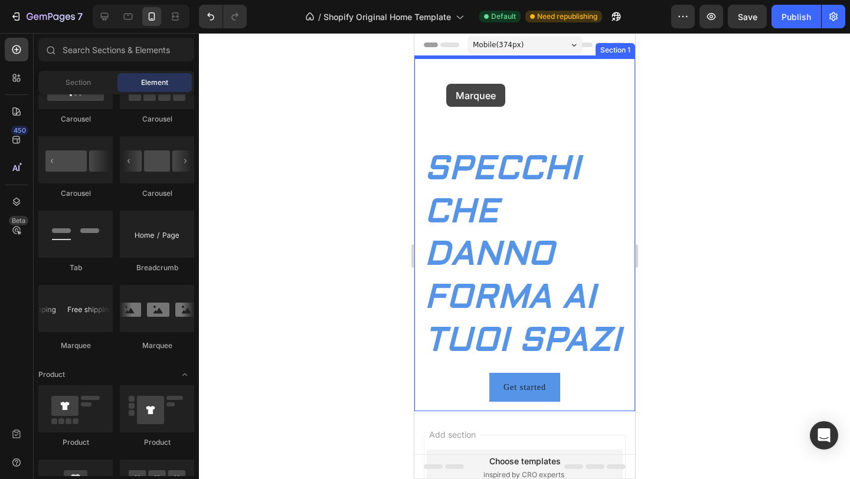
drag, startPoint x: 503, startPoint y: 349, endPoint x: 446, endPoint y: 84, distance: 271.2
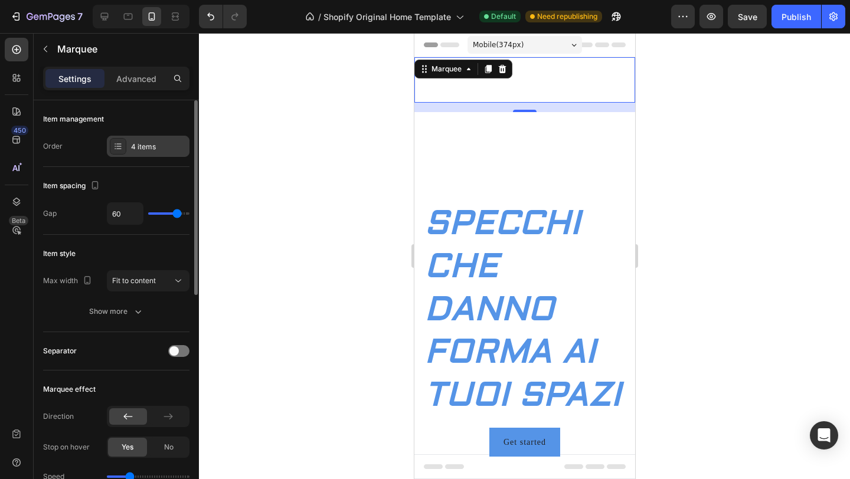
click at [119, 146] on icon at bounding box center [118, 146] width 5 height 1
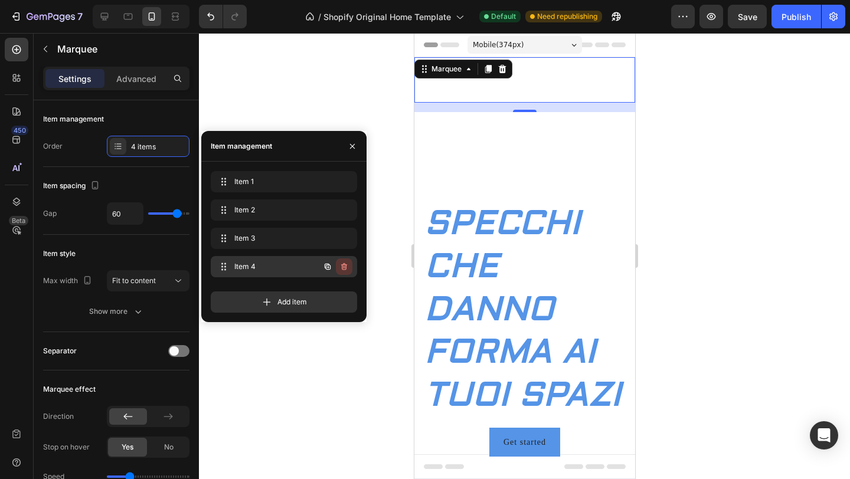
click at [342, 266] on icon "button" at bounding box center [343, 266] width 9 height 9
click at [342, 262] on div "Delete" at bounding box center [336, 267] width 22 height 11
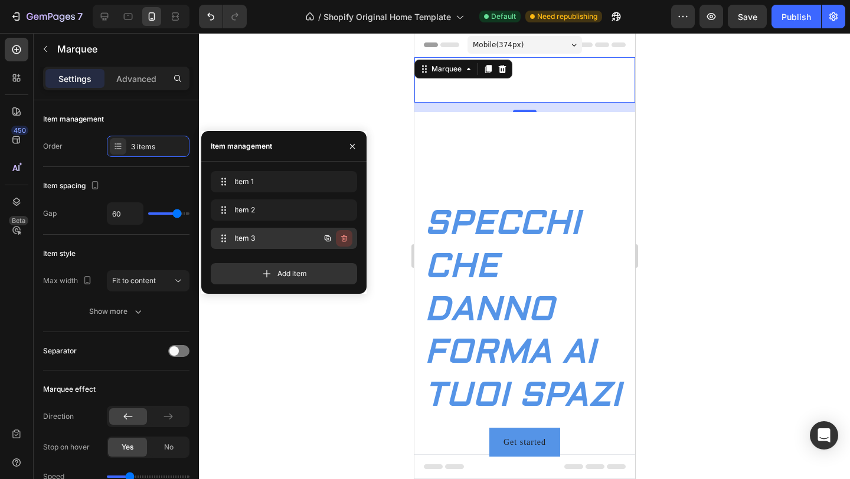
click at [347, 242] on icon "button" at bounding box center [343, 238] width 9 height 9
click at [344, 237] on div "Delete" at bounding box center [336, 238] width 22 height 11
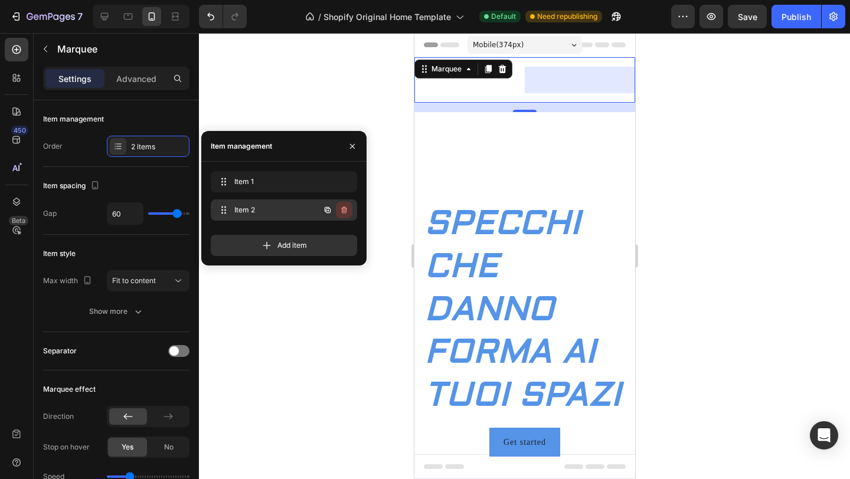
click at [346, 209] on icon "button" at bounding box center [344, 210] width 6 height 7
click at [342, 209] on div "Delete" at bounding box center [336, 210] width 22 height 11
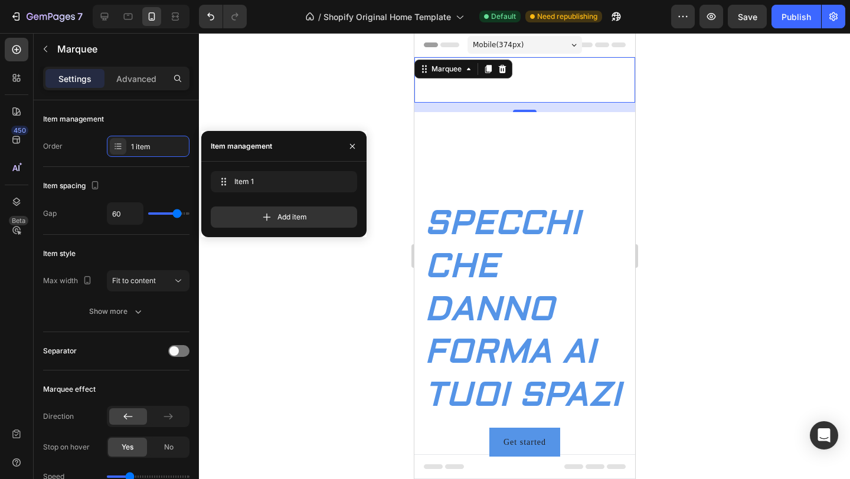
click at [386, 265] on div at bounding box center [524, 256] width 651 height 446
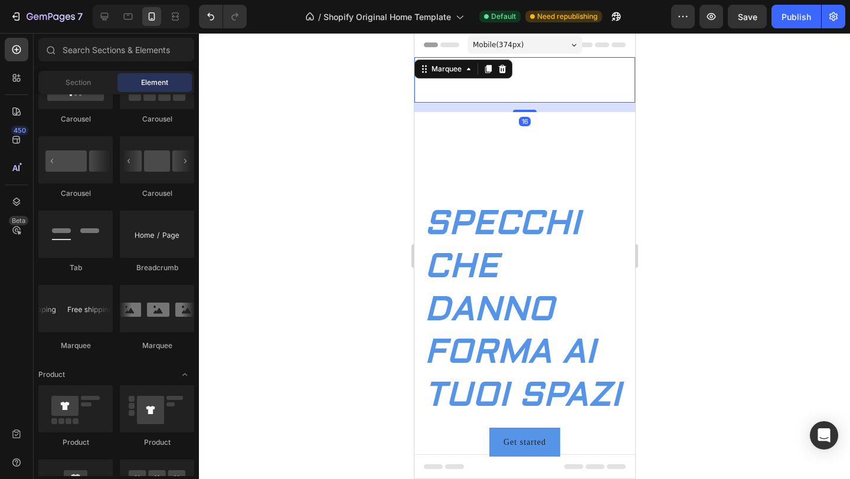
click at [495, 73] on div "FREE SHIPPING Text Block FREE SHIPPING Text Block FREE SHIPPING Text Block FREE…" at bounding box center [524, 79] width 221 height 45
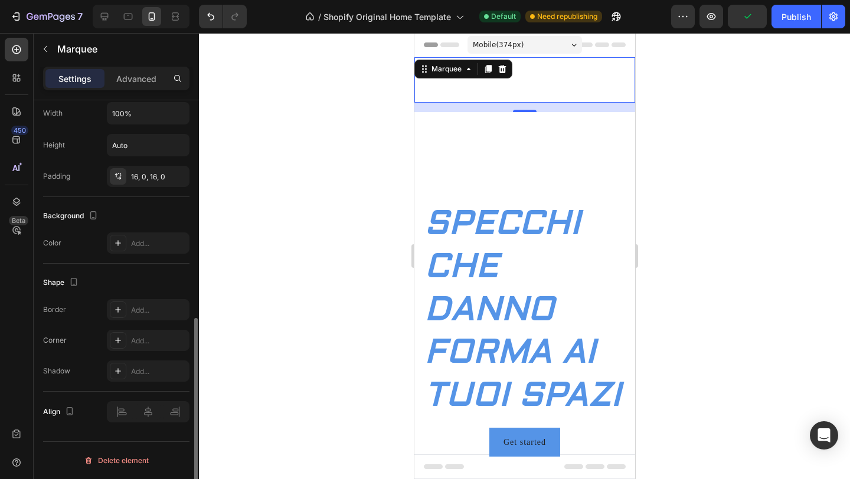
scroll to position [0, 0]
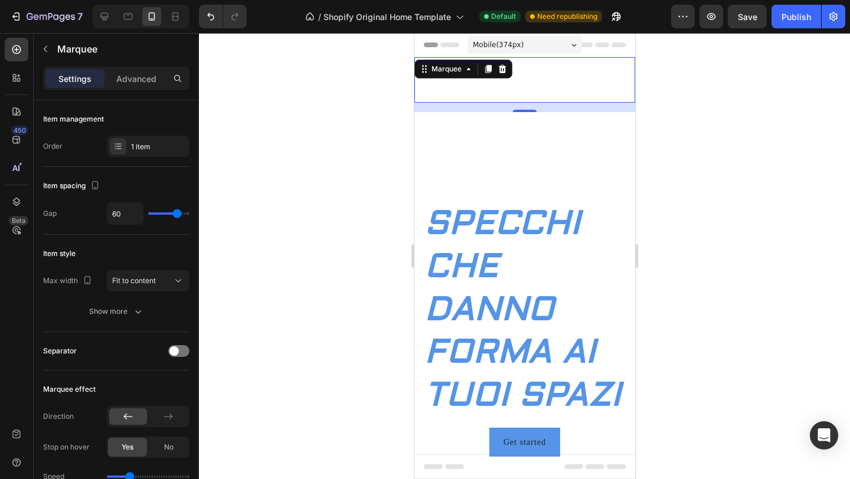
click at [517, 85] on div "FREE SHIPPING Text Block" at bounding box center [469, 80] width 110 height 27
click at [471, 88] on div "FREE SHIPPING" at bounding box center [451, 79] width 74 height 17
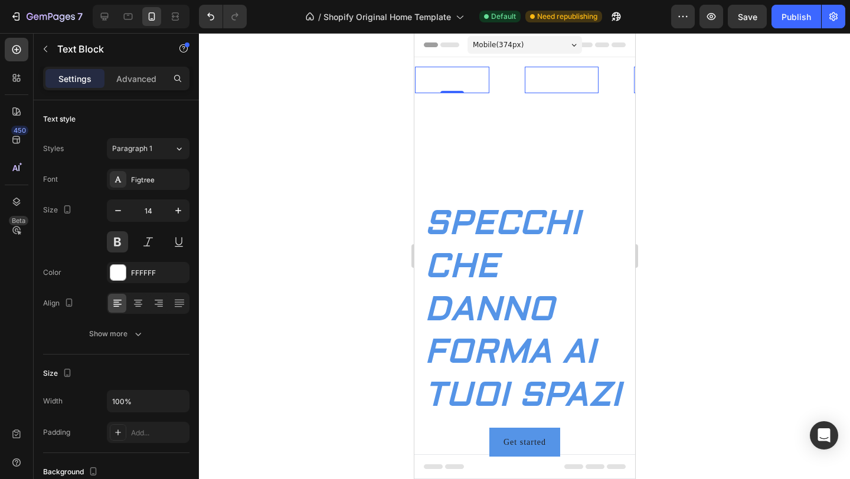
click at [464, 84] on div "FREE SHIPPING" at bounding box center [451, 79] width 74 height 17
click at [443, 78] on p "FREE SHIPPING" at bounding box center [452, 80] width 72 height 15
click at [466, 81] on p "FREE SHIPPING" at bounding box center [452, 80] width 72 height 15
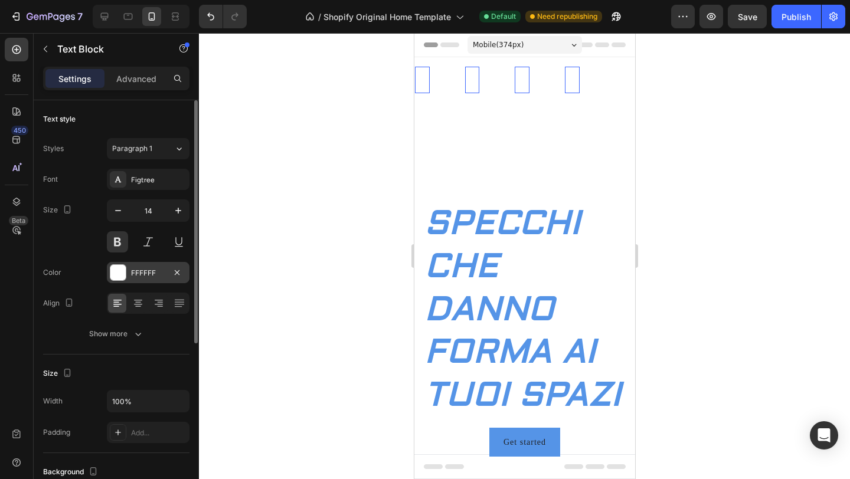
click at [121, 275] on div at bounding box center [117, 272] width 15 height 15
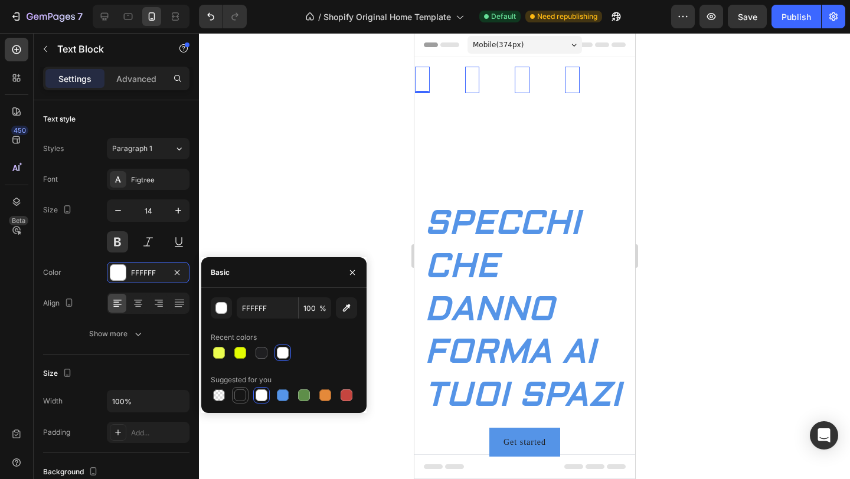
click at [243, 402] on div at bounding box center [240, 395] width 14 height 14
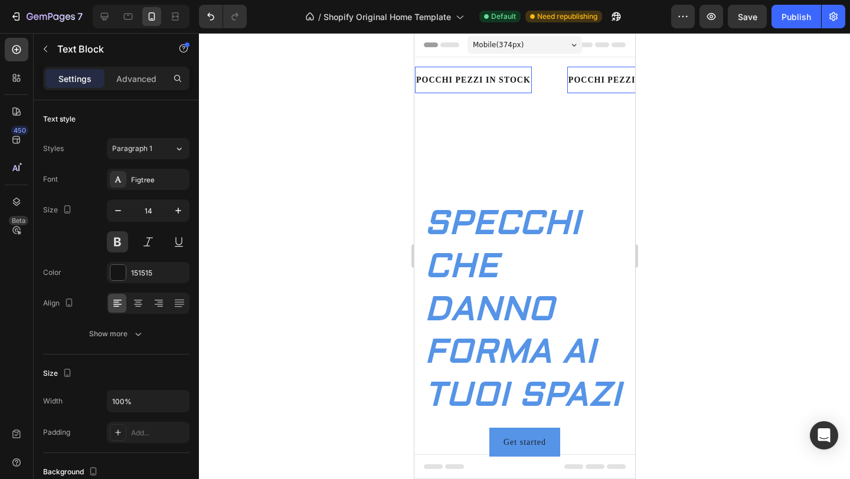
click at [439, 78] on p "POCCHI PEZZI IN STOCK" at bounding box center [473, 80] width 115 height 15
click at [522, 80] on p "POCHI PEZZI IN STOCK" at bounding box center [470, 80] width 108 height 15
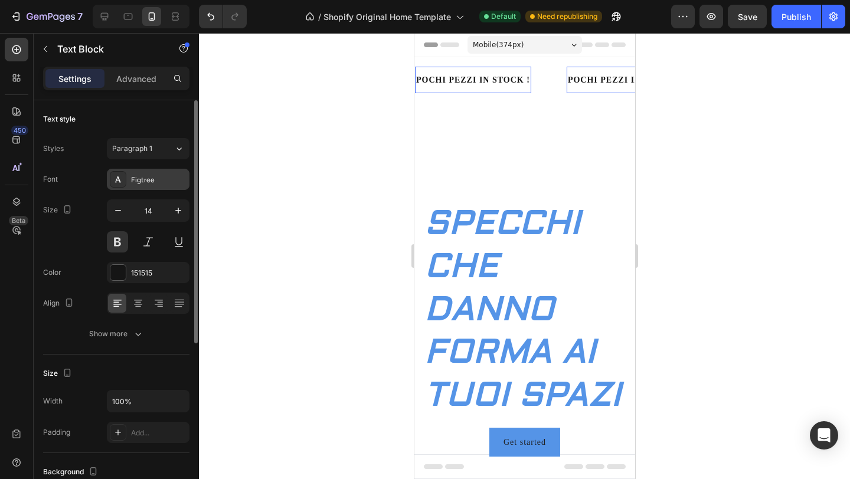
click at [159, 172] on div "Figtree" at bounding box center [148, 179] width 83 height 21
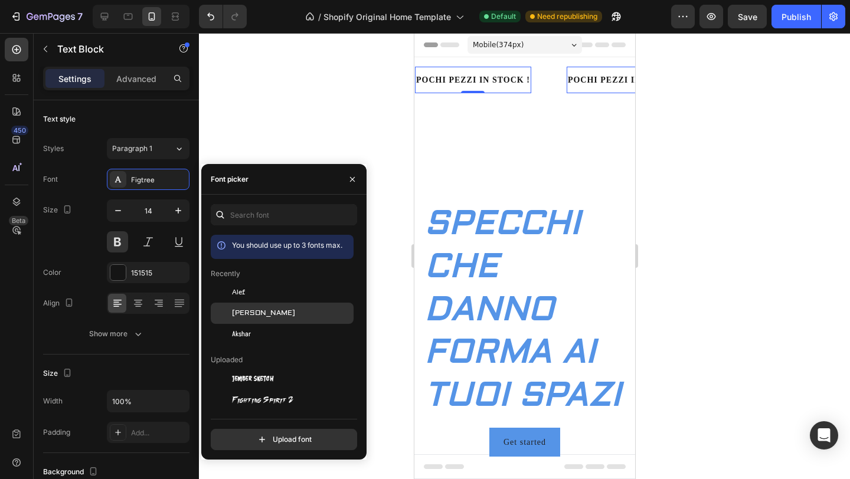
click at [251, 311] on span "[PERSON_NAME]" at bounding box center [263, 313] width 63 height 11
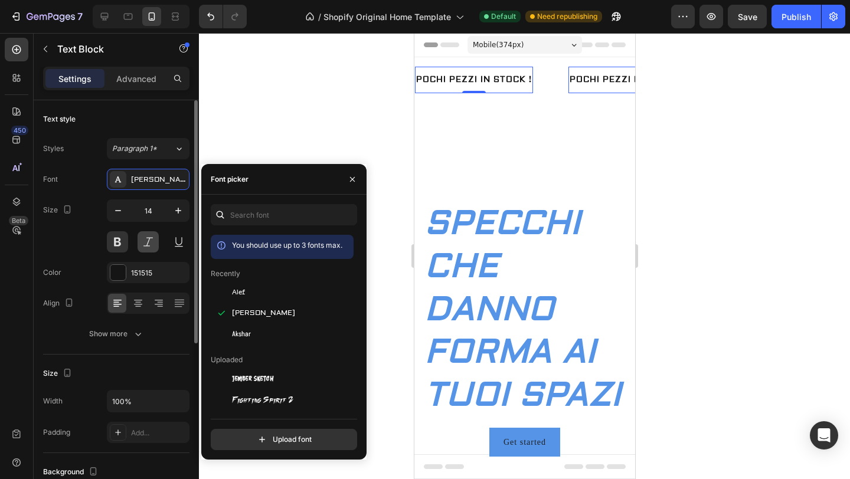
click at [143, 244] on button at bounding box center [148, 241] width 21 height 21
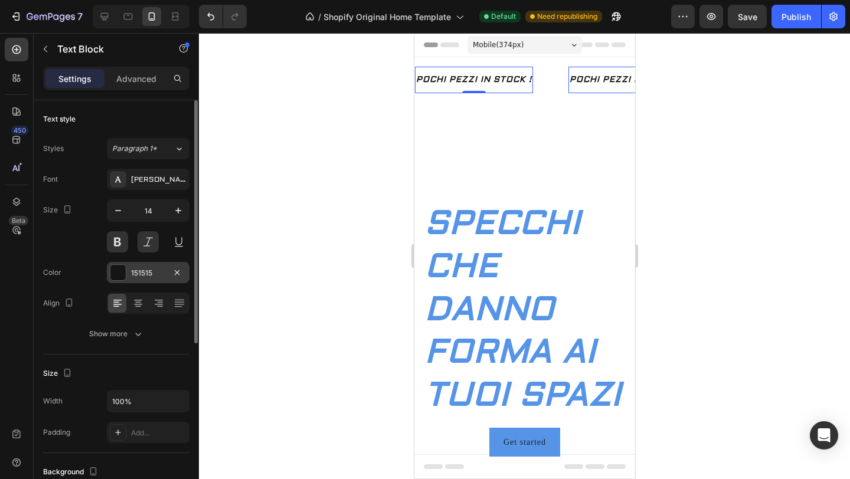
click at [115, 266] on div at bounding box center [117, 272] width 15 height 15
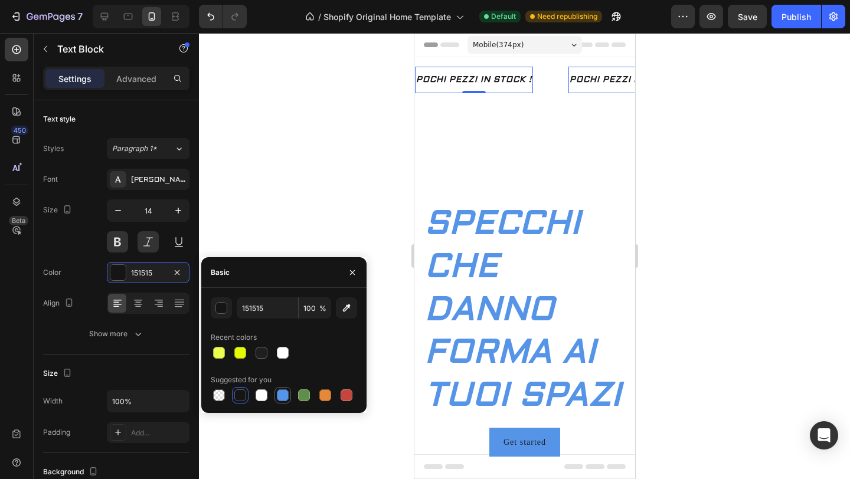
click at [284, 392] on div at bounding box center [283, 396] width 12 height 12
click at [244, 394] on div at bounding box center [240, 396] width 12 height 12
click at [264, 349] on div at bounding box center [262, 353] width 12 height 12
type input "1F1F21"
click at [179, 210] on icon "button" at bounding box center [178, 211] width 12 height 12
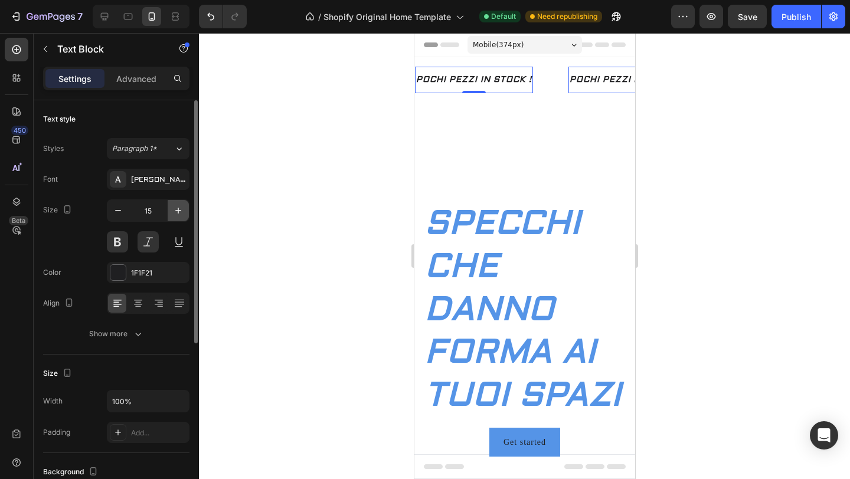
click at [179, 210] on icon "button" at bounding box center [178, 211] width 12 height 12
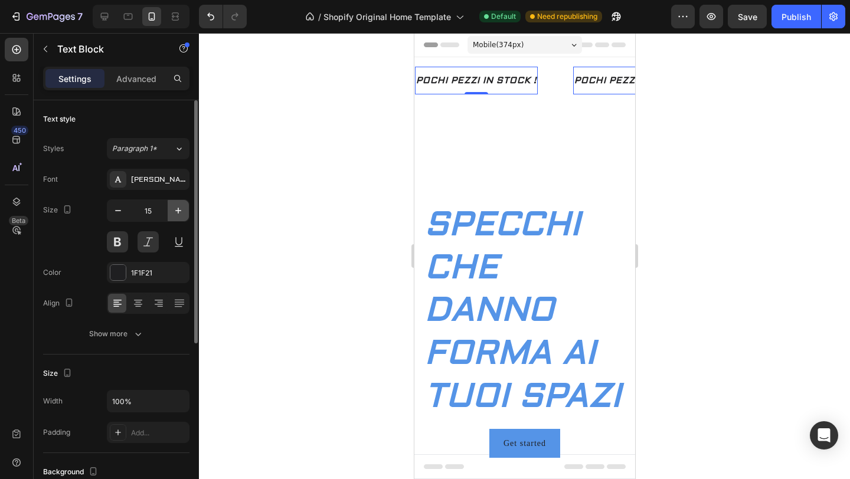
type input "16"
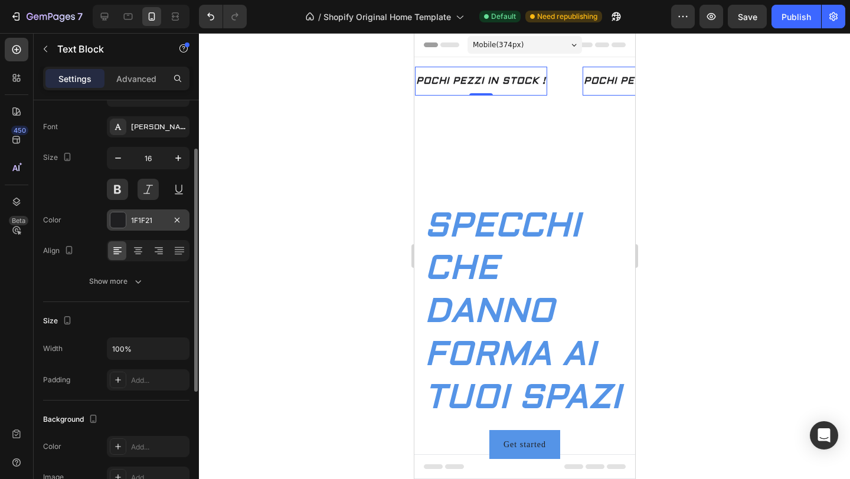
scroll to position [90, 0]
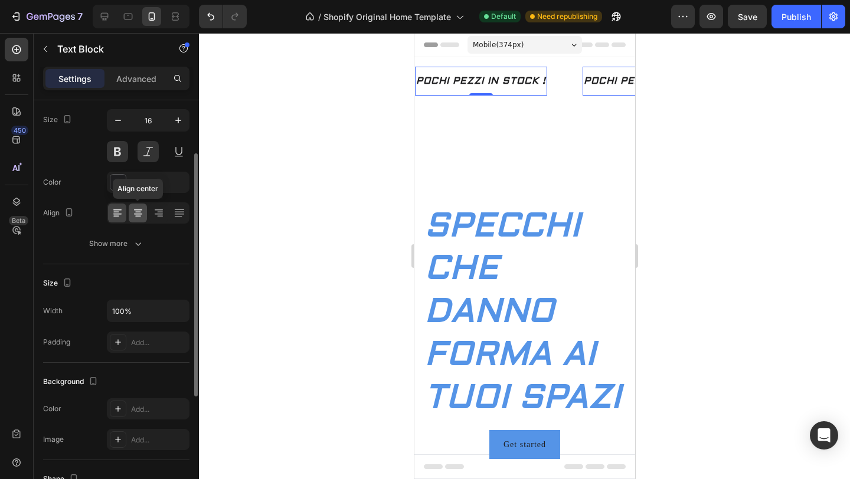
click at [138, 212] on icon at bounding box center [138, 212] width 6 height 1
click at [121, 213] on icon at bounding box center [118, 213] width 12 height 12
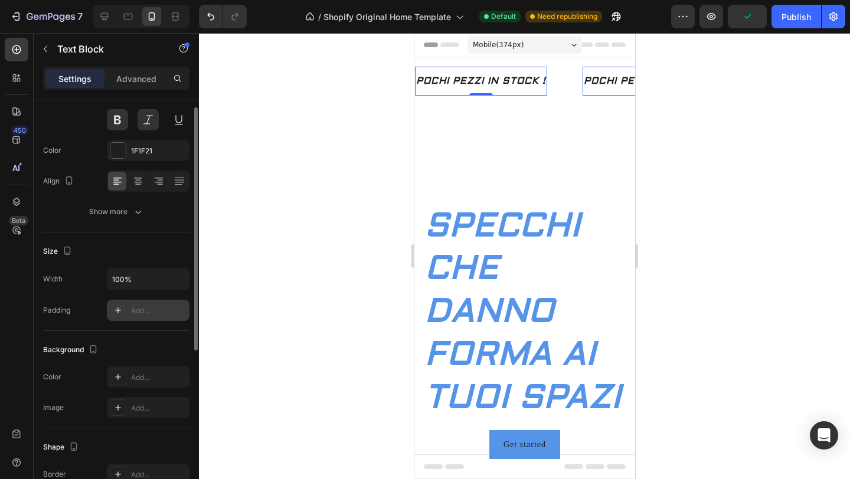
scroll to position [0, 0]
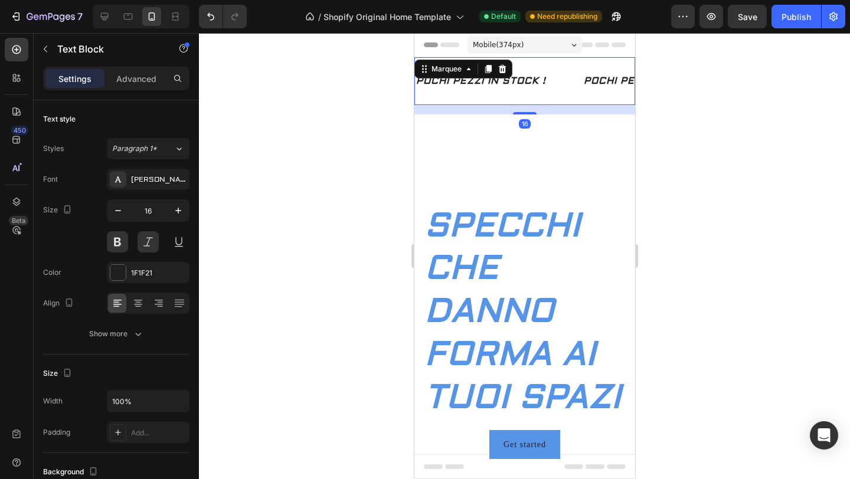
click at [567, 75] on div "POCHI PEZZI IN STOCK ! Text Block" at bounding box center [498, 81] width 168 height 29
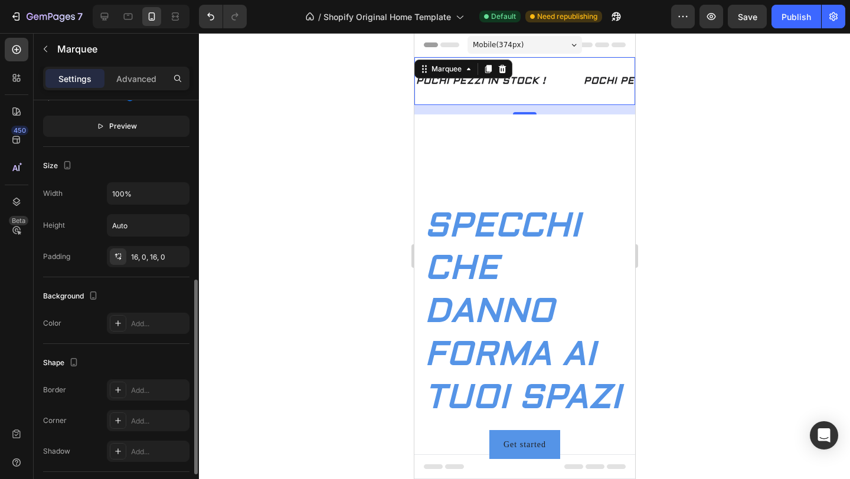
scroll to position [377, 0]
click at [130, 327] on div "Add..." at bounding box center [148, 326] width 83 height 21
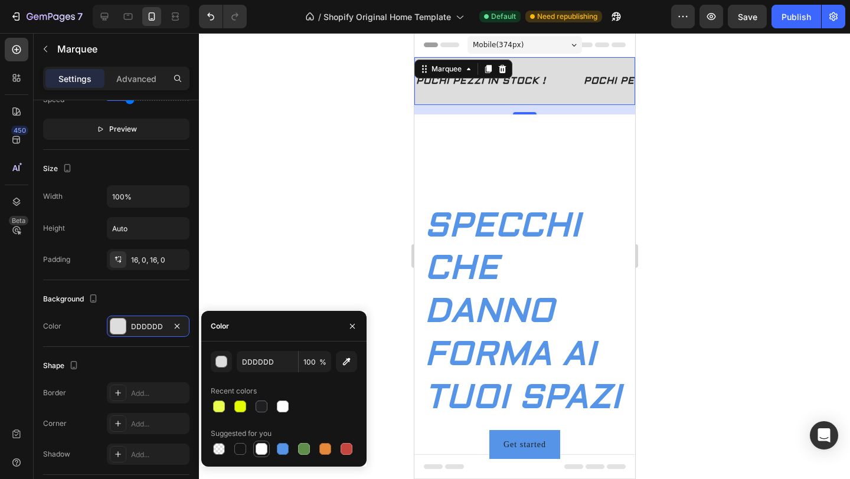
click at [260, 453] on div at bounding box center [262, 449] width 12 height 12
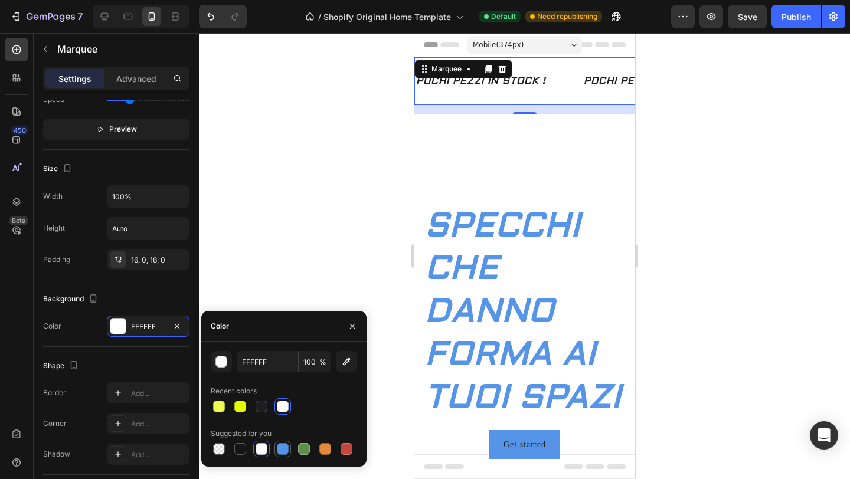
click at [279, 453] on div at bounding box center [283, 449] width 12 height 12
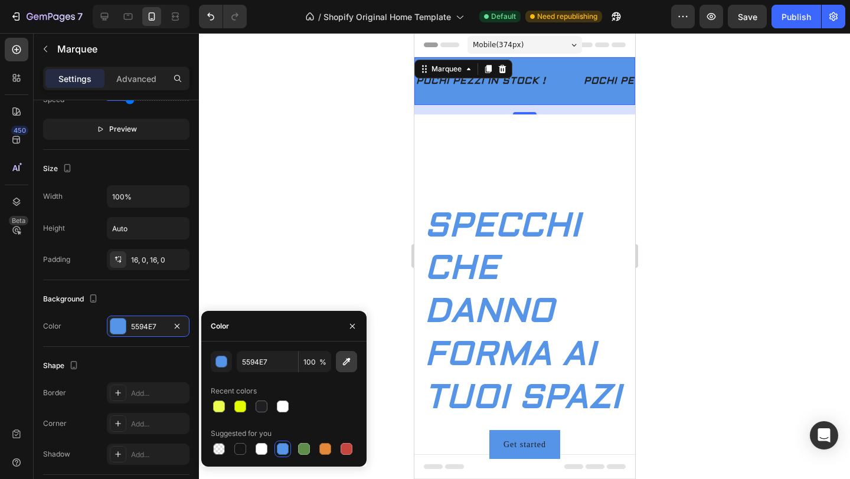
click at [347, 360] on icon "button" at bounding box center [347, 362] width 8 height 8
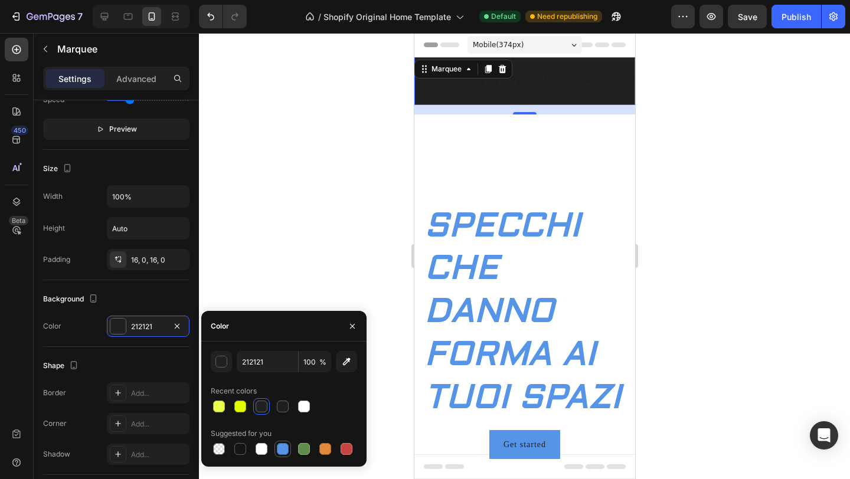
click at [283, 453] on div at bounding box center [283, 449] width 12 height 12
type input "5594E7"
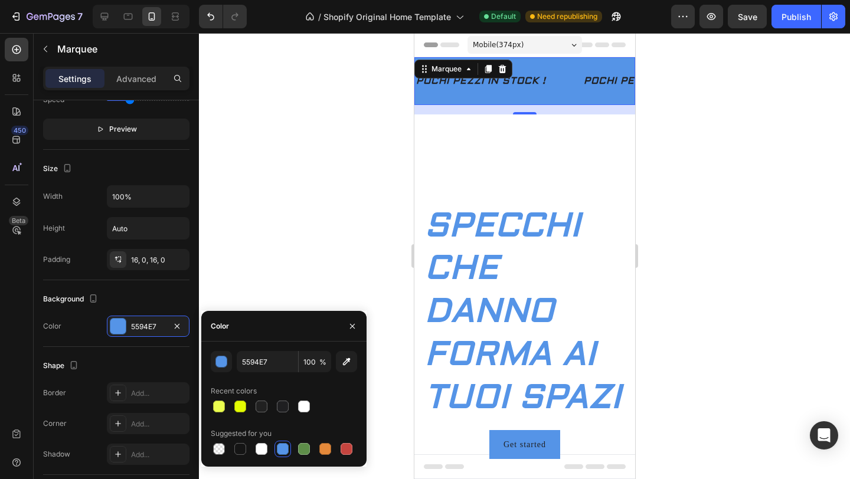
click at [322, 362] on span "%" at bounding box center [322, 362] width 7 height 11
click at [314, 365] on input "100" at bounding box center [315, 361] width 32 height 21
type input "100"
click at [326, 386] on div "Recent colors" at bounding box center [284, 391] width 146 height 19
click at [317, 365] on input "100" at bounding box center [315, 361] width 32 height 21
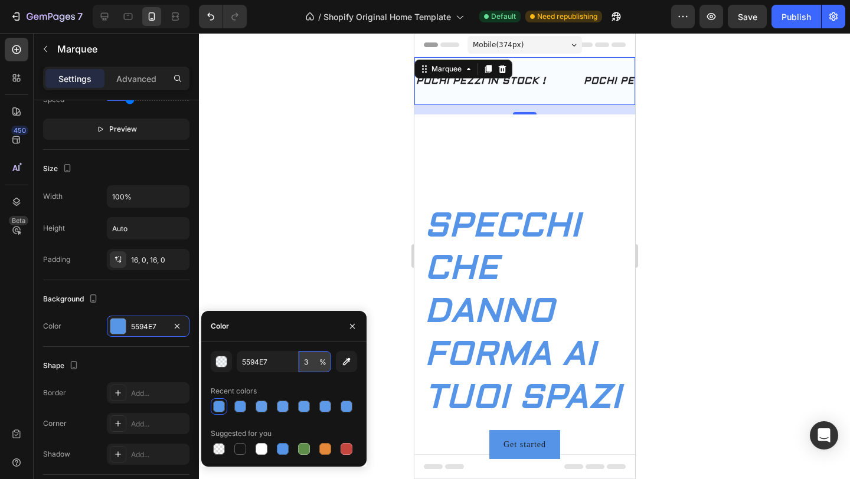
type input "35"
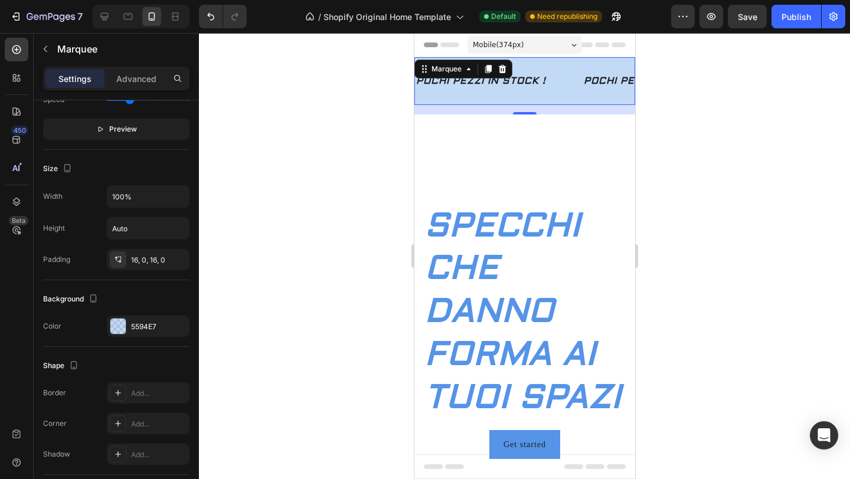
click at [306, 287] on div at bounding box center [524, 256] width 651 height 446
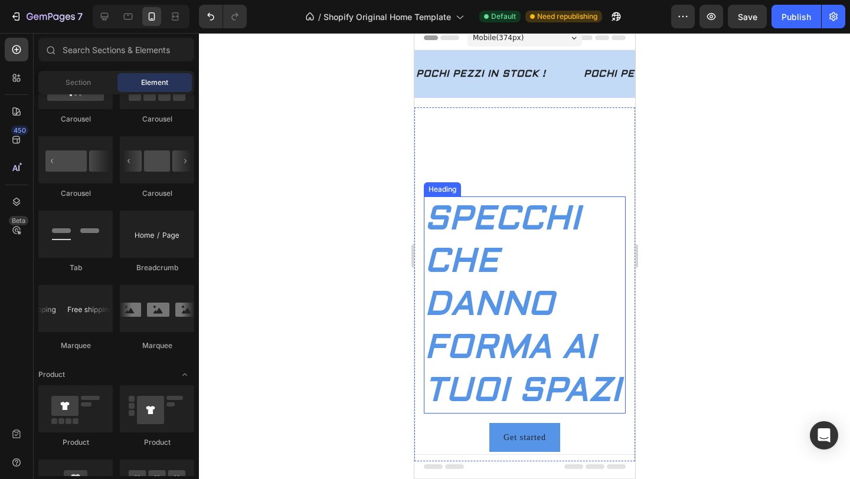
scroll to position [0, 0]
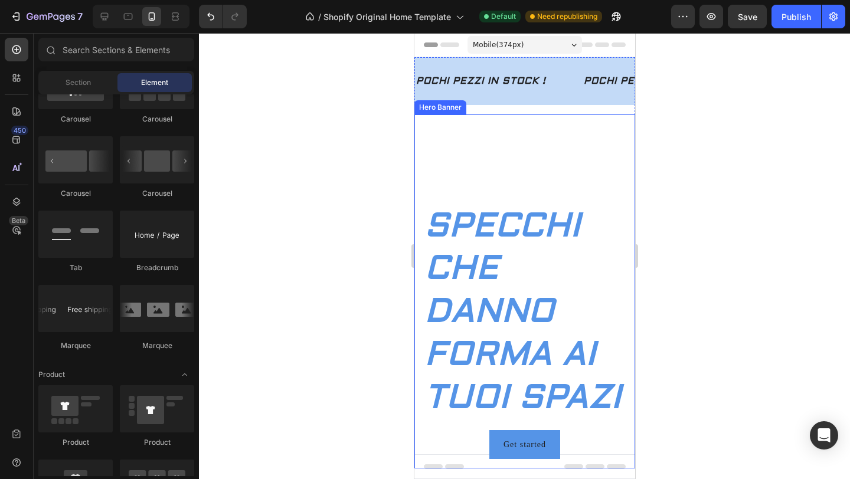
click at [487, 159] on video "Background Image" at bounding box center [524, 292] width 221 height 354
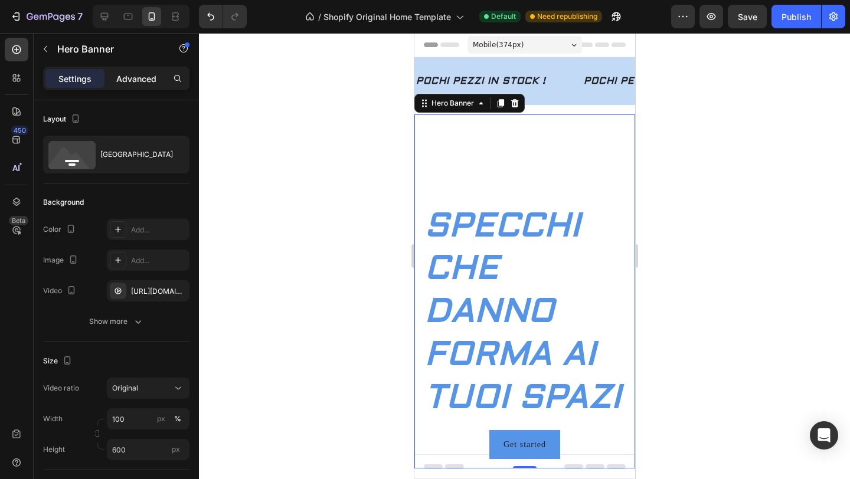
click at [136, 74] on p "Advanced" at bounding box center [136, 79] width 40 height 12
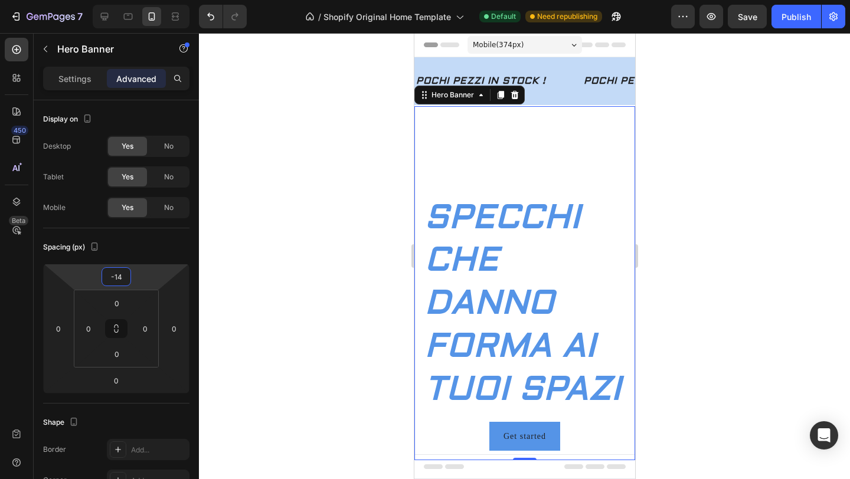
type input "-16"
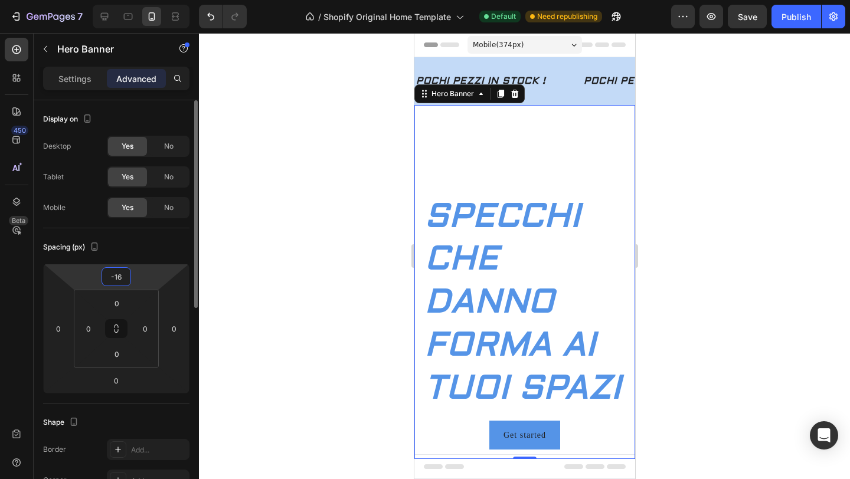
click at [145, 0] on html "7 / Shopify Original Home Template Default Need republishing Preview Save Publi…" at bounding box center [425, 0] width 850 height 0
click at [71, 87] on div "Settings" at bounding box center [74, 78] width 59 height 19
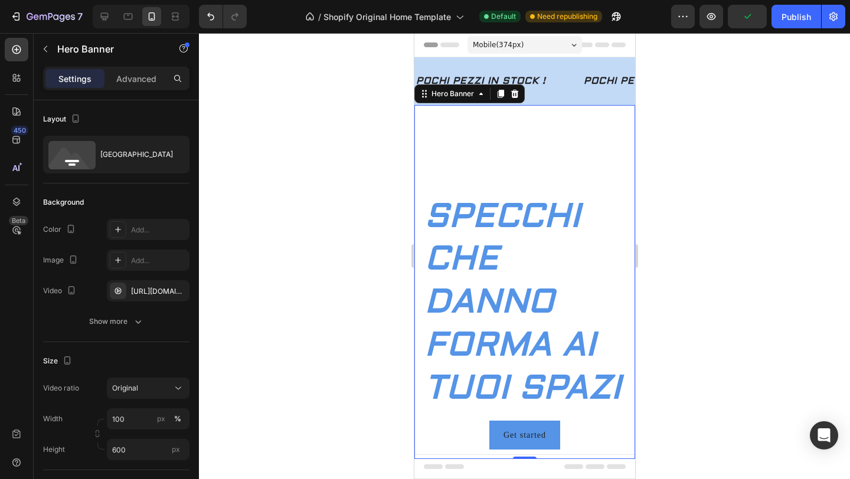
click at [262, 139] on div at bounding box center [524, 256] width 651 height 446
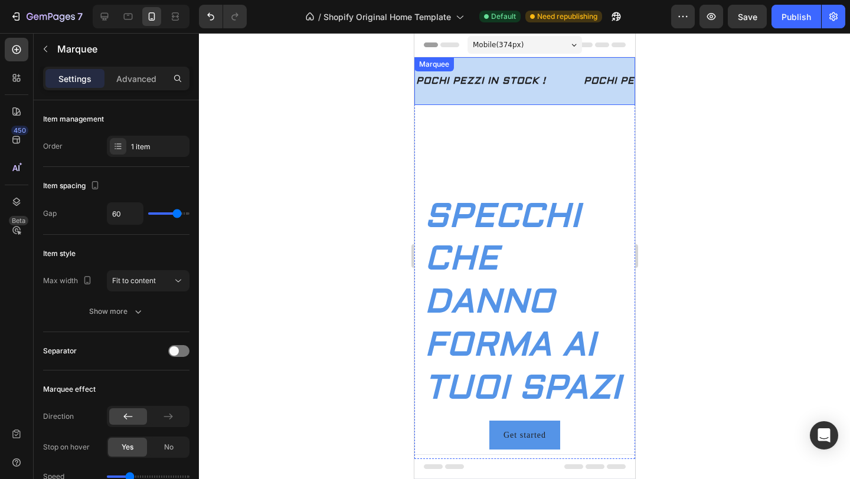
click at [568, 90] on div "POCHI PEZZI IN STOCK ! Text Block" at bounding box center [498, 81] width 168 height 29
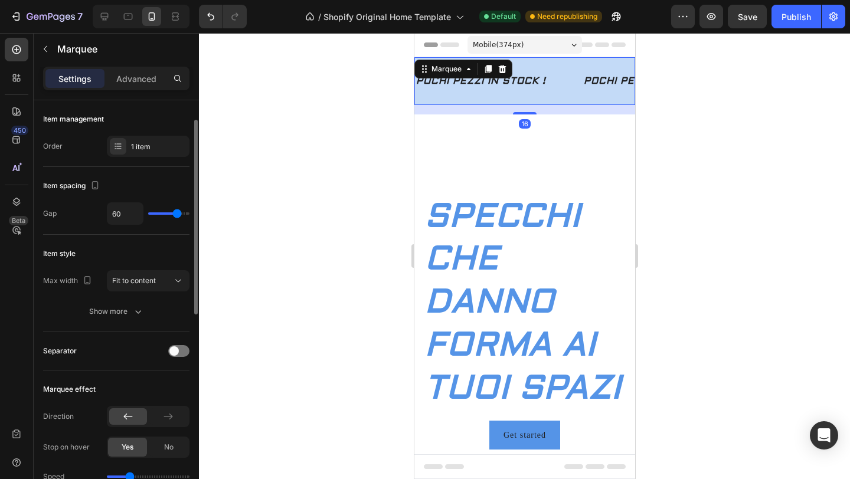
scroll to position [38, 0]
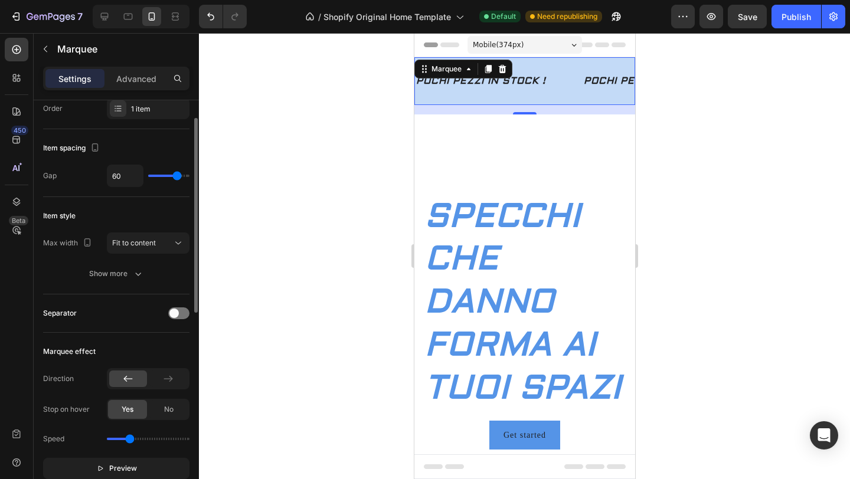
type input "50"
type input "48"
type input "46"
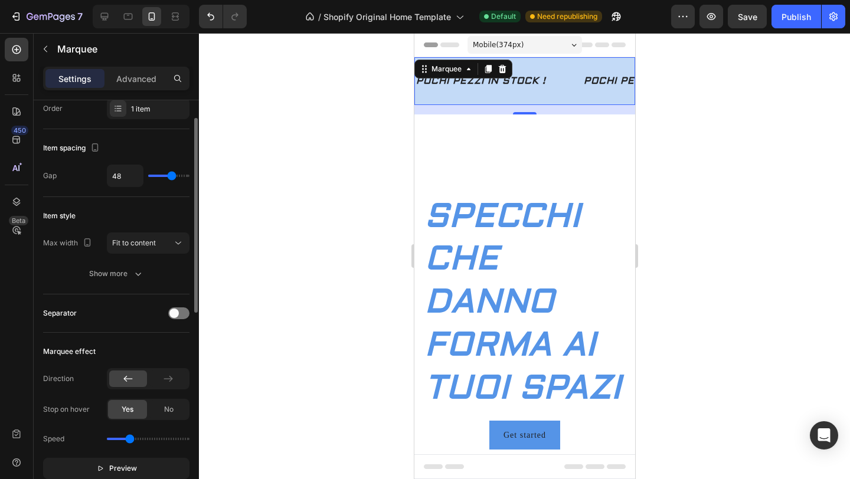
type input "46"
type input "44"
type input "41"
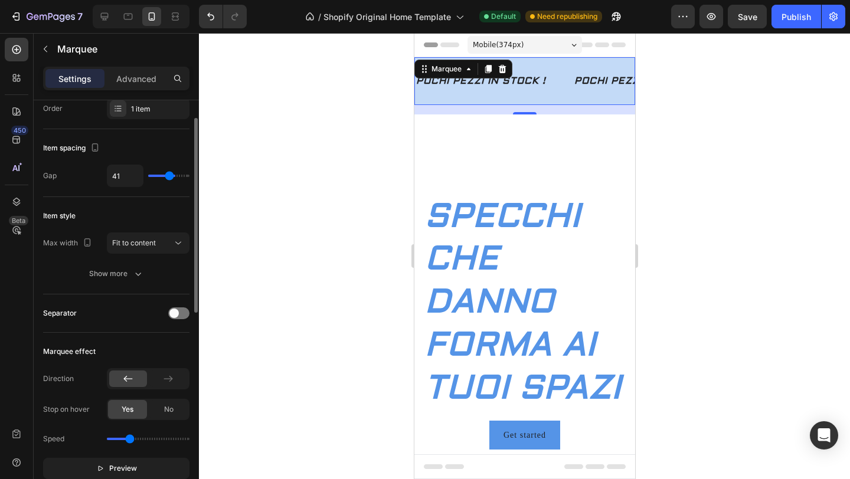
type input "38"
type input "35"
type input "33"
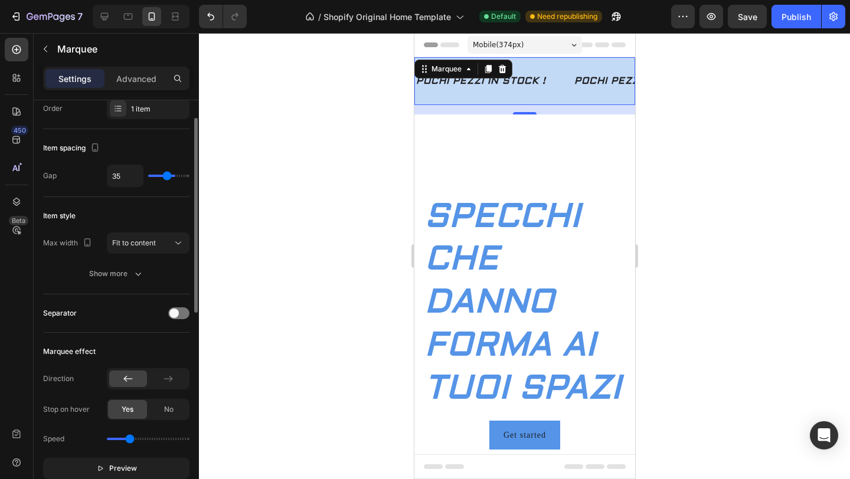
type input "33"
type input "30"
type input "28"
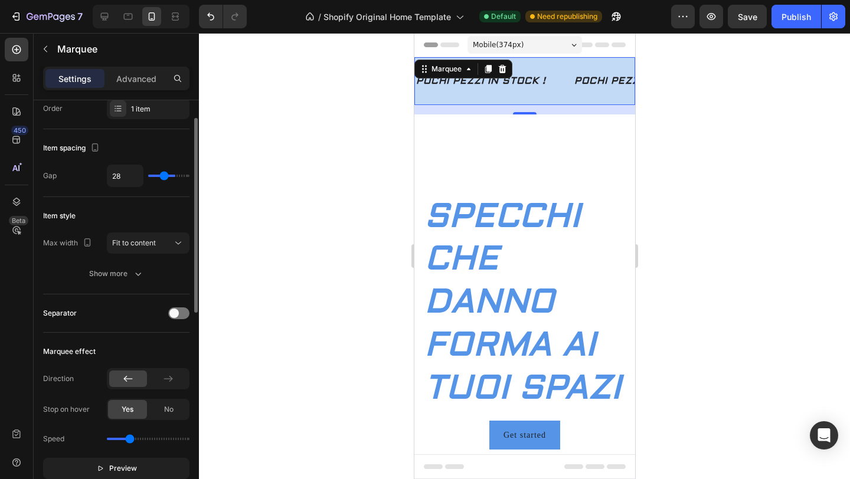
type input "27"
type input "25"
type input "24"
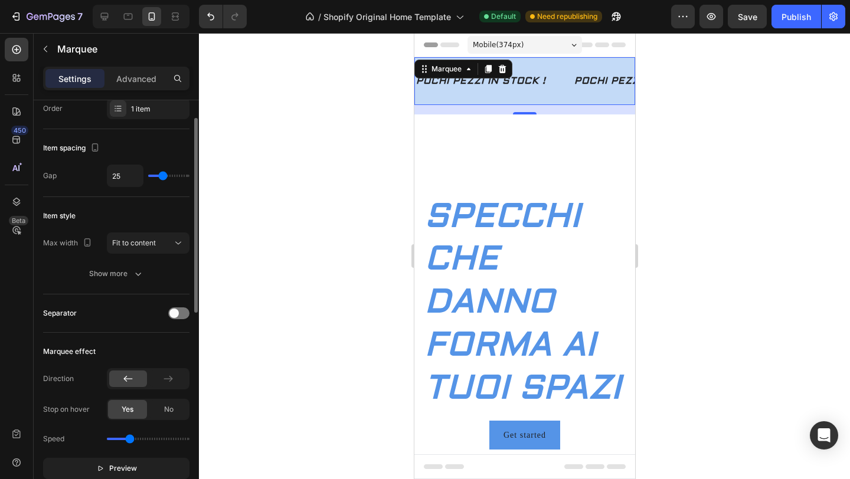
type input "24"
type input "23"
type input "22"
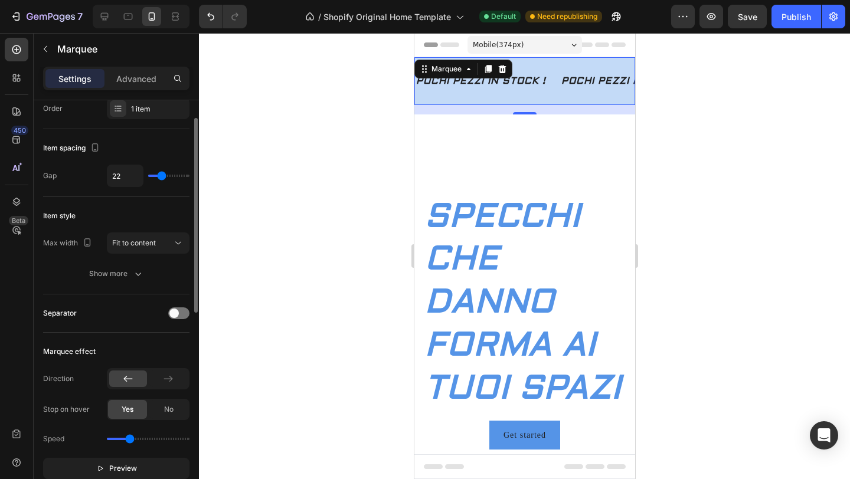
type input "21"
type input "16"
type input "13"
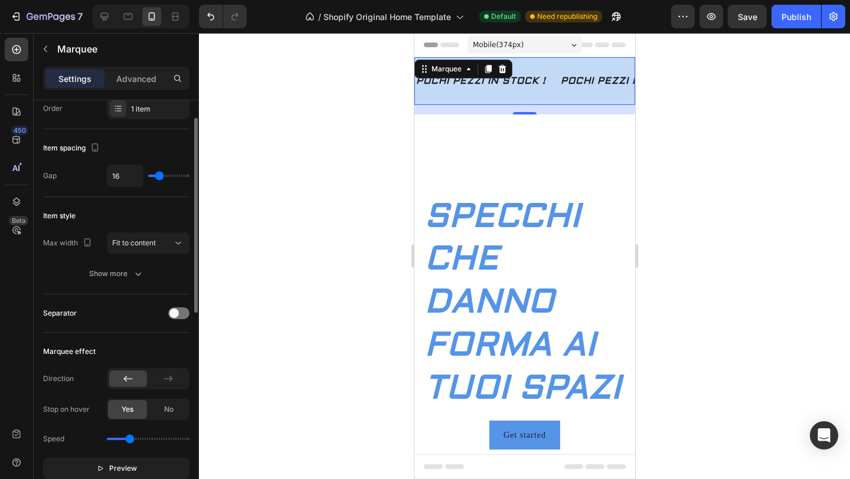
type input "13"
type input "10"
type input "8"
drag, startPoint x: 175, startPoint y: 177, endPoint x: 156, endPoint y: 178, distance: 19.5
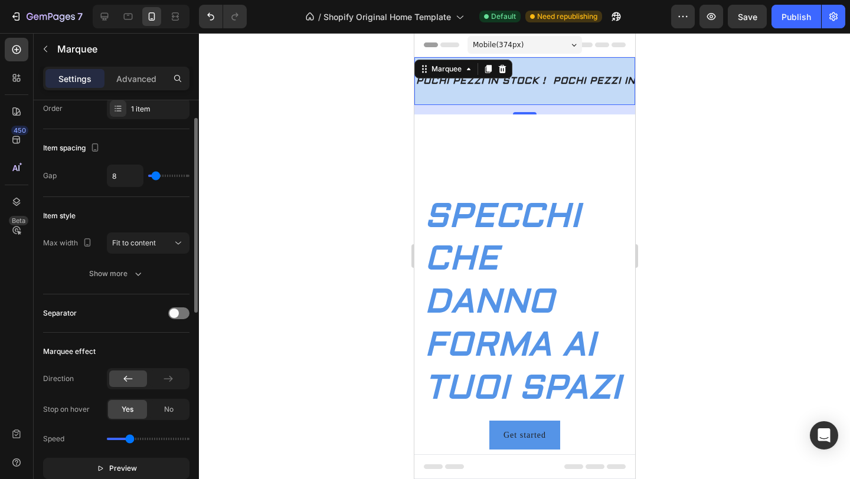
type input "8"
click at [156, 177] on input "range" at bounding box center [168, 176] width 41 height 2
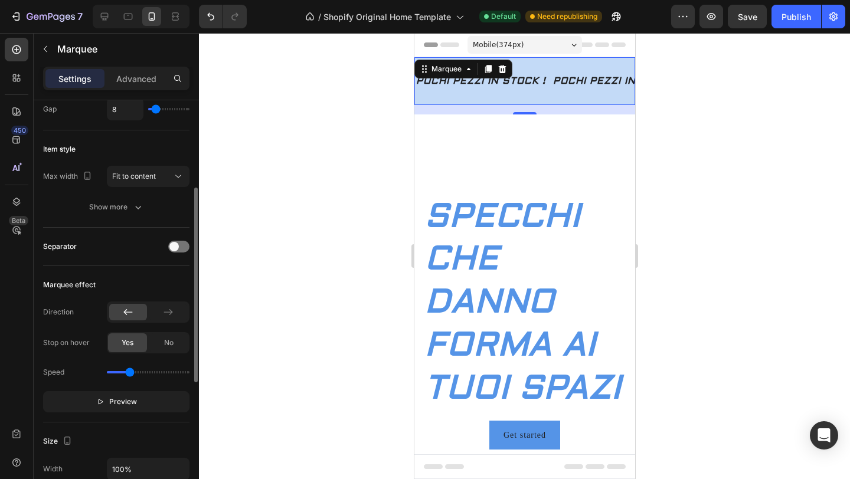
scroll to position [135, 0]
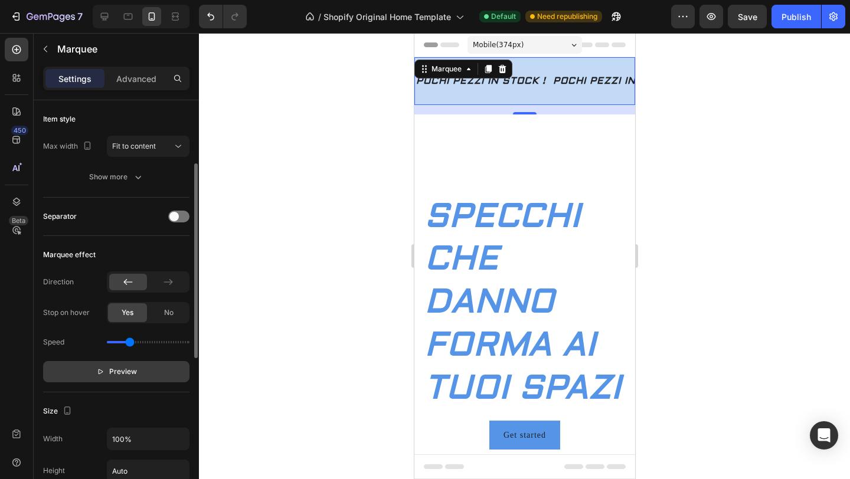
click at [118, 368] on span "Preview" at bounding box center [123, 372] width 28 height 12
click at [133, 369] on span "Pause" at bounding box center [123, 372] width 21 height 12
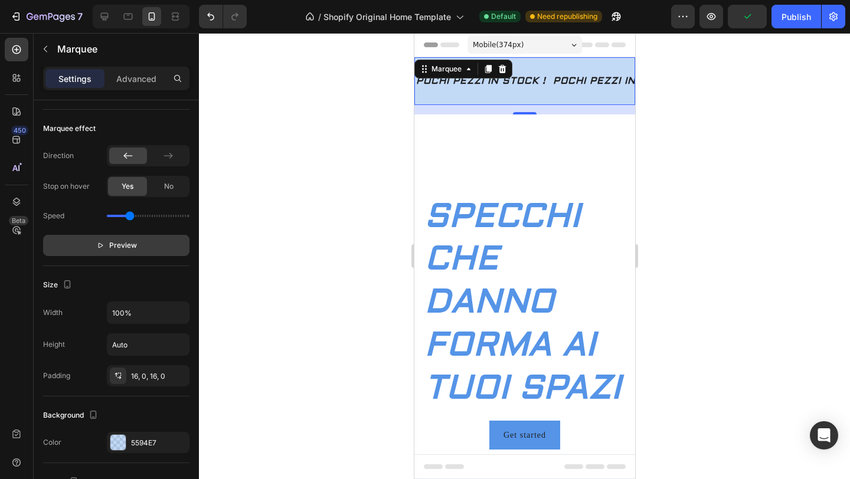
scroll to position [0, 0]
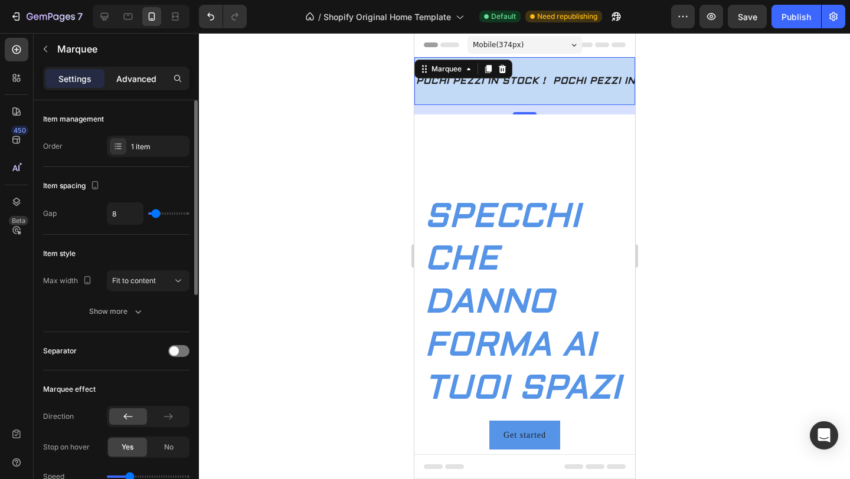
click at [141, 73] on p "Advanced" at bounding box center [136, 79] width 40 height 12
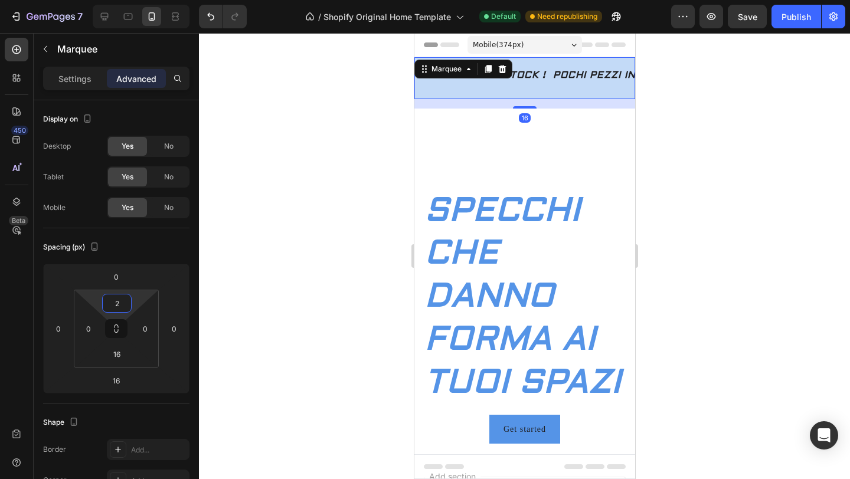
type input "0"
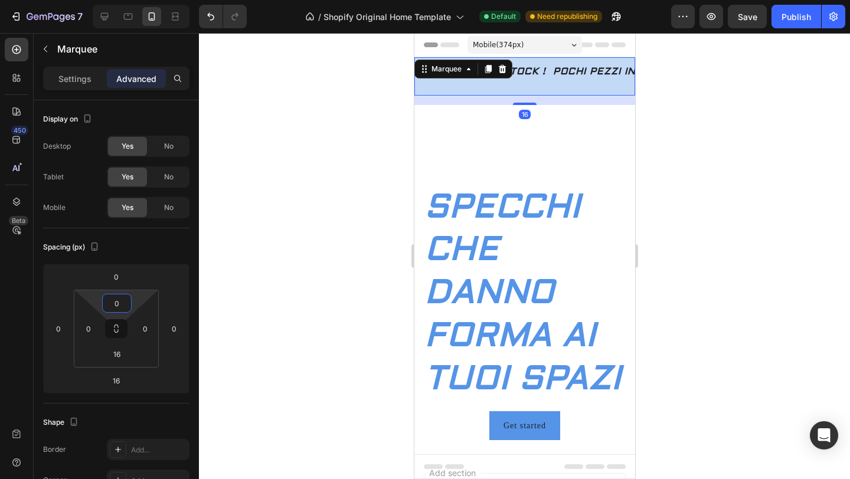
drag, startPoint x: 133, startPoint y: 307, endPoint x: 133, endPoint y: 314, distance: 7.1
click at [133, 0] on html "7 / Shopify Original Home Template Default Need republishing Preview Save Publi…" at bounding box center [425, 0] width 850 height 0
click at [131, 363] on div "16" at bounding box center [117, 354] width 30 height 19
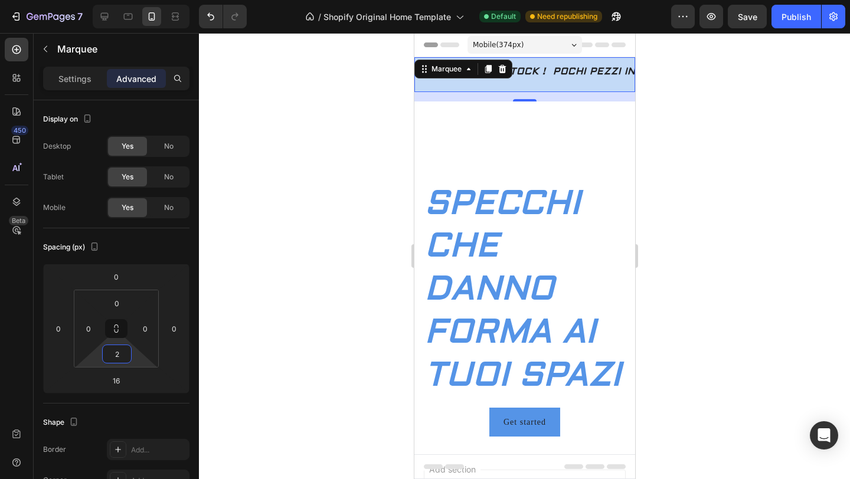
type input "0"
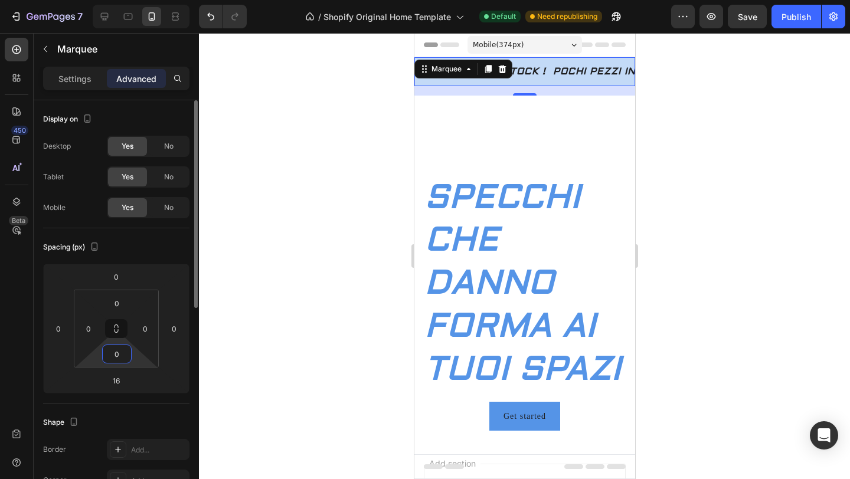
drag, startPoint x: 132, startPoint y: 360, endPoint x: 132, endPoint y: 367, distance: 7.1
click at [132, 0] on html "7 / Shopify Original Home Template Default Need republishing Preview Save Publi…" at bounding box center [425, 0] width 850 height 0
click at [245, 348] on div at bounding box center [524, 256] width 651 height 446
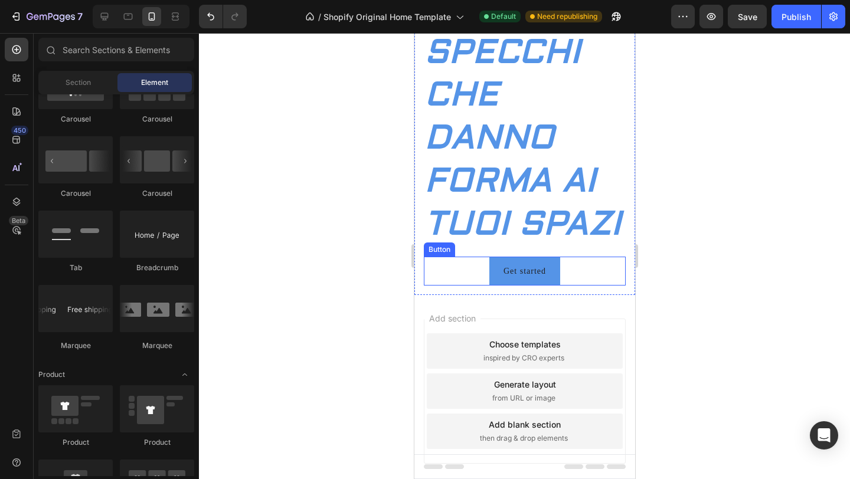
scroll to position [158, 0]
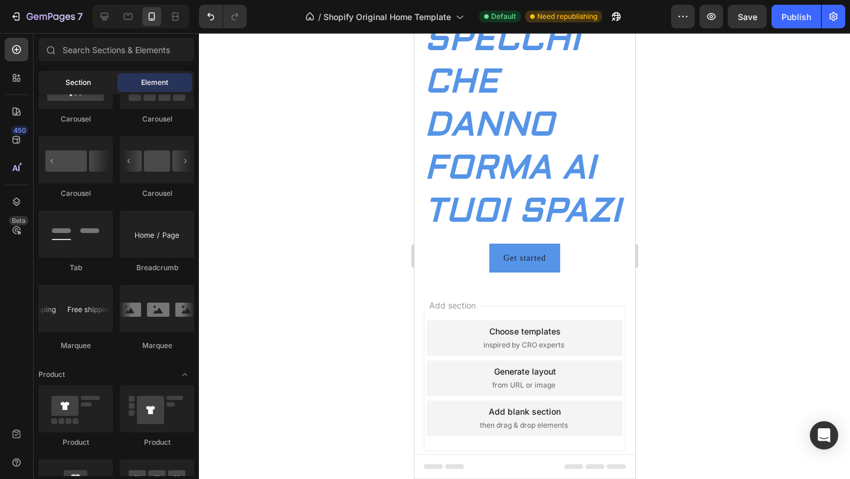
click at [106, 84] on div "Section" at bounding box center [78, 82] width 74 height 19
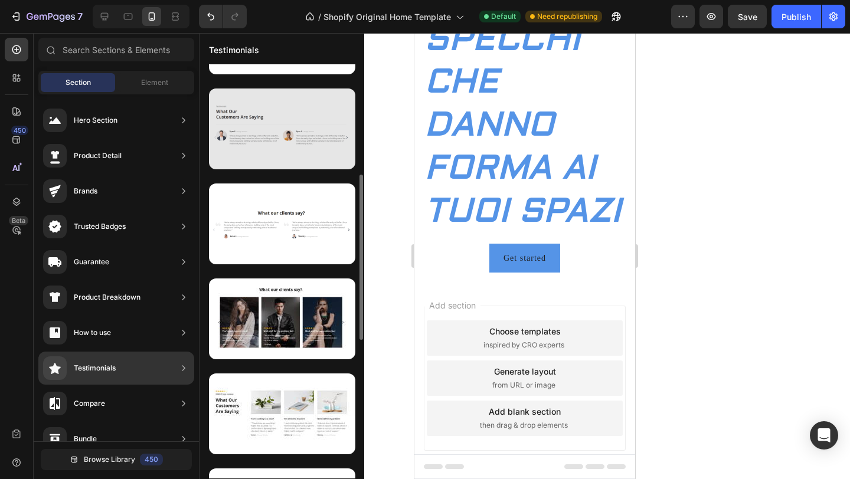
scroll to position [264, 0]
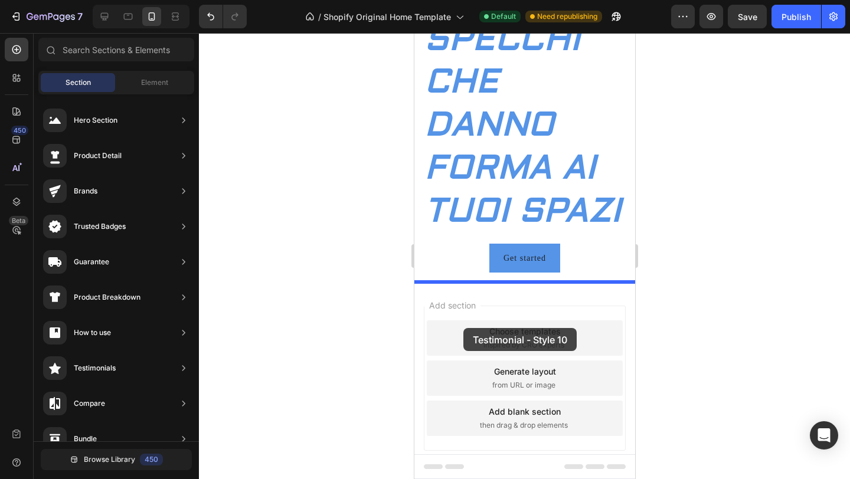
drag, startPoint x: 709, startPoint y: 368, endPoint x: 463, endPoint y: 328, distance: 249.3
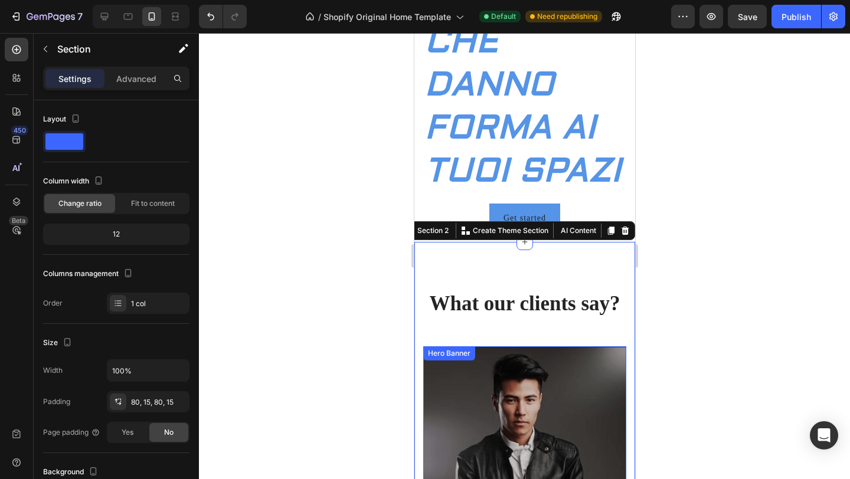
scroll to position [192, 0]
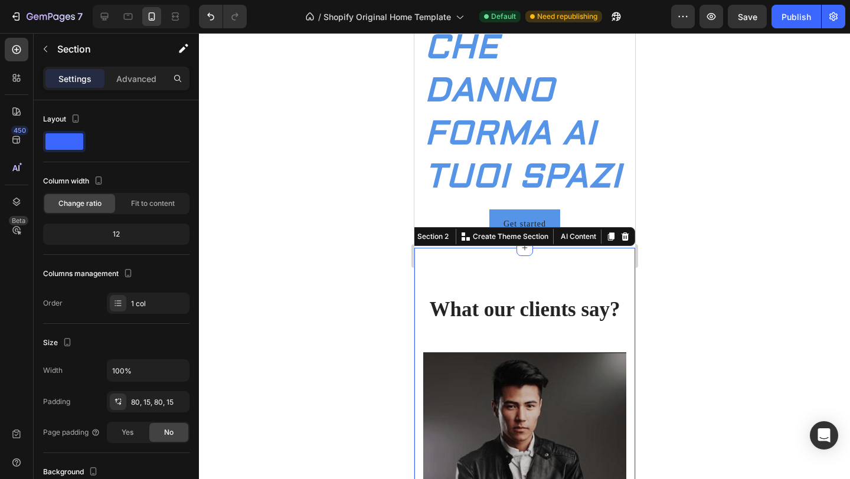
click at [301, 228] on div at bounding box center [524, 256] width 651 height 446
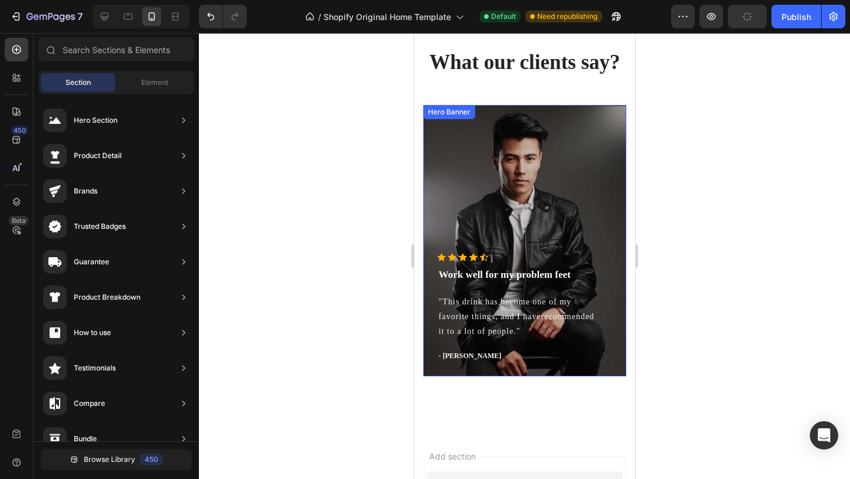
scroll to position [456, 0]
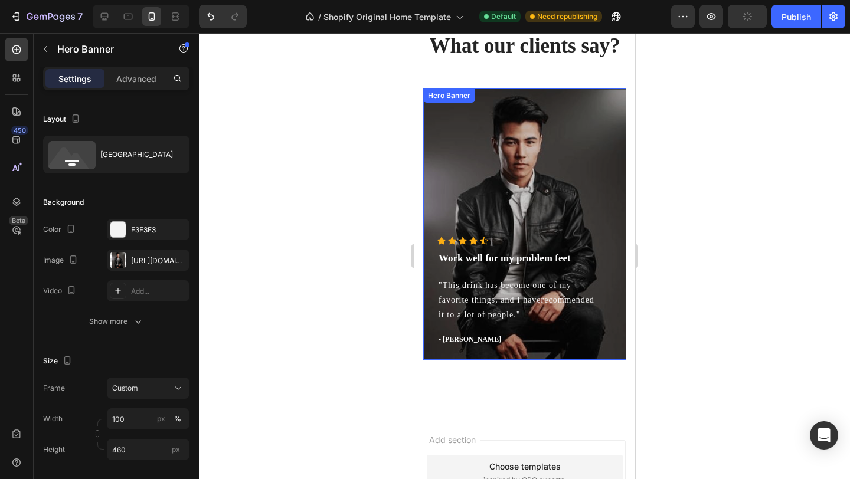
click at [573, 196] on div "Overlay" at bounding box center [524, 225] width 203 height 272
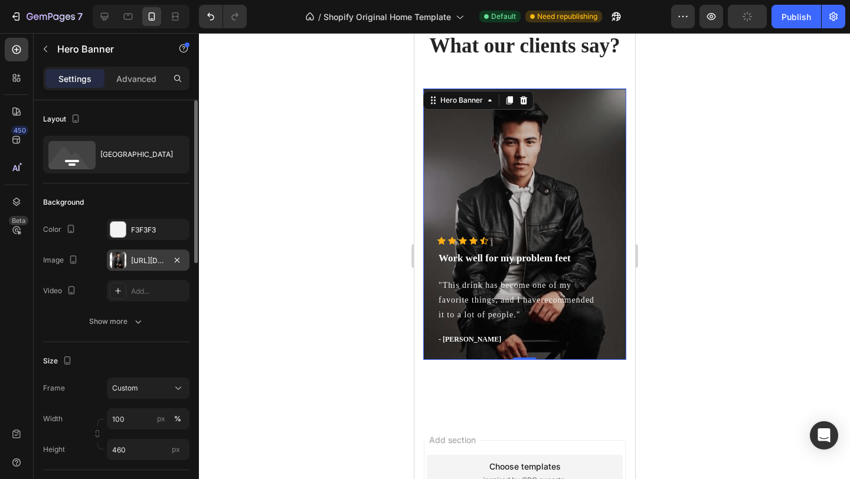
click at [118, 260] on div at bounding box center [118, 260] width 17 height 17
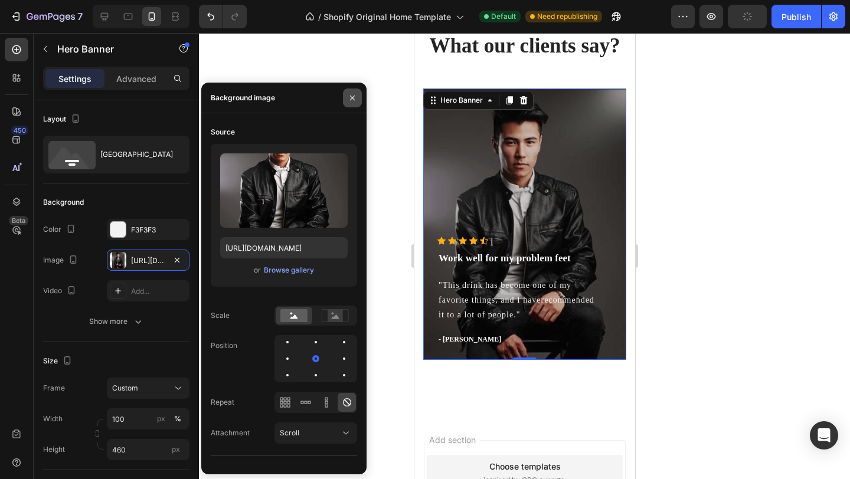
click at [348, 97] on icon "button" at bounding box center [352, 97] width 9 height 9
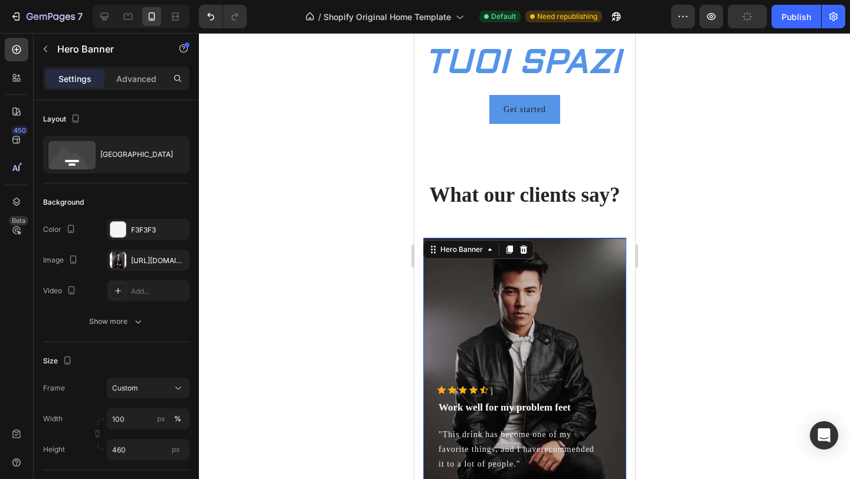
scroll to position [322, 0]
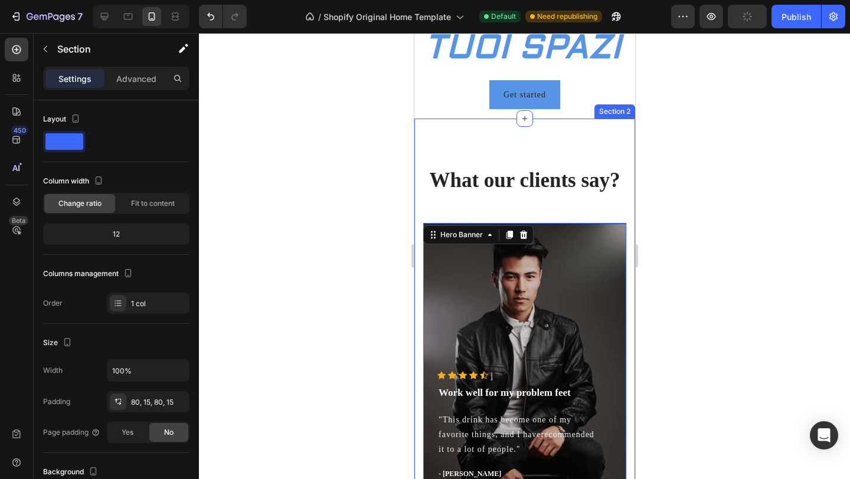
click at [608, 153] on div "What our clients say? Heading Icon Icon Icon Icon Icon Icon List Hoz Work well …" at bounding box center [524, 335] width 221 height 433
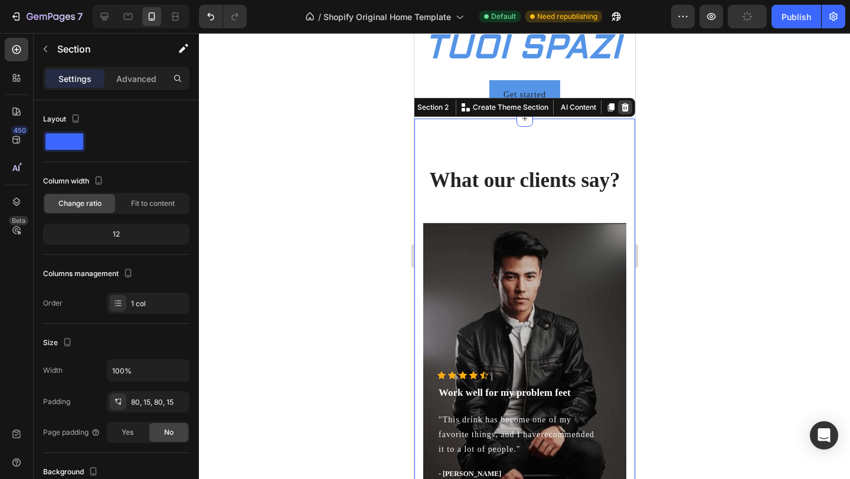
click at [623, 109] on icon at bounding box center [624, 107] width 9 height 9
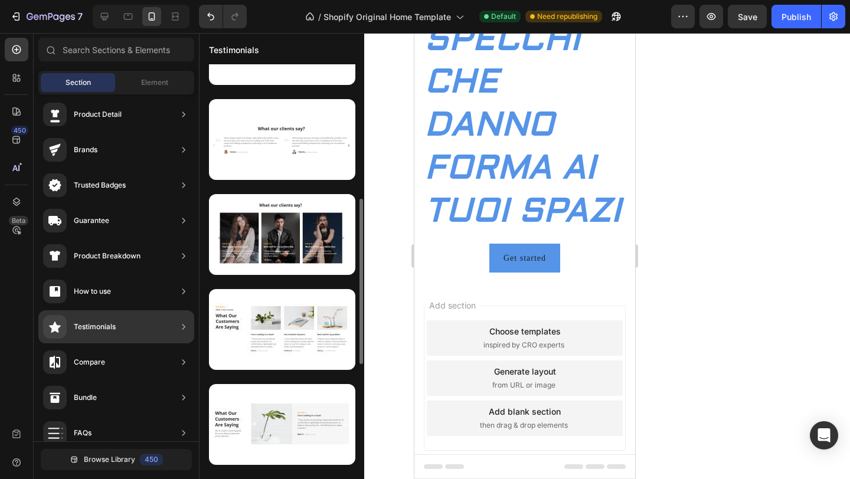
scroll to position [350, 0]
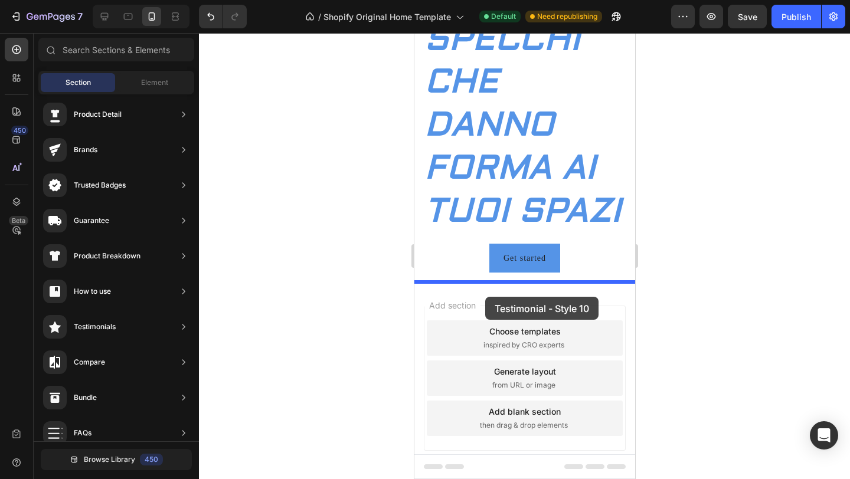
drag, startPoint x: 701, startPoint y: 262, endPoint x: 485, endPoint y: 297, distance: 219.5
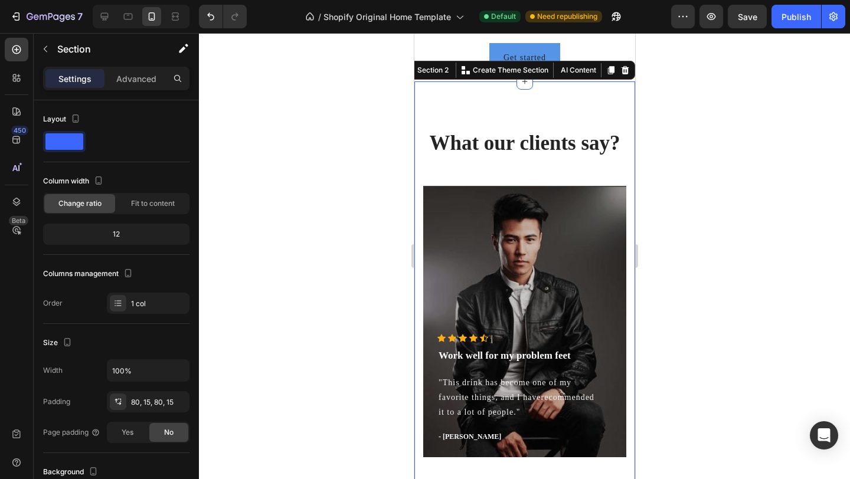
scroll to position [366, 0]
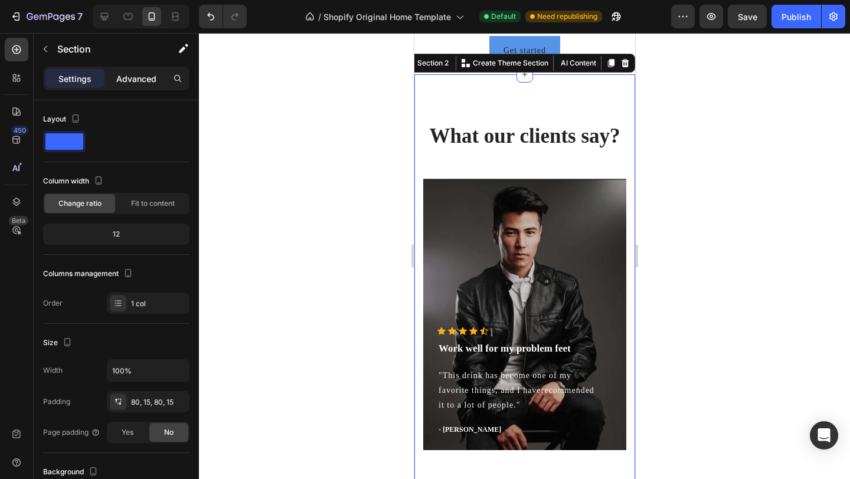
click at [148, 81] on p "Advanced" at bounding box center [136, 79] width 40 height 12
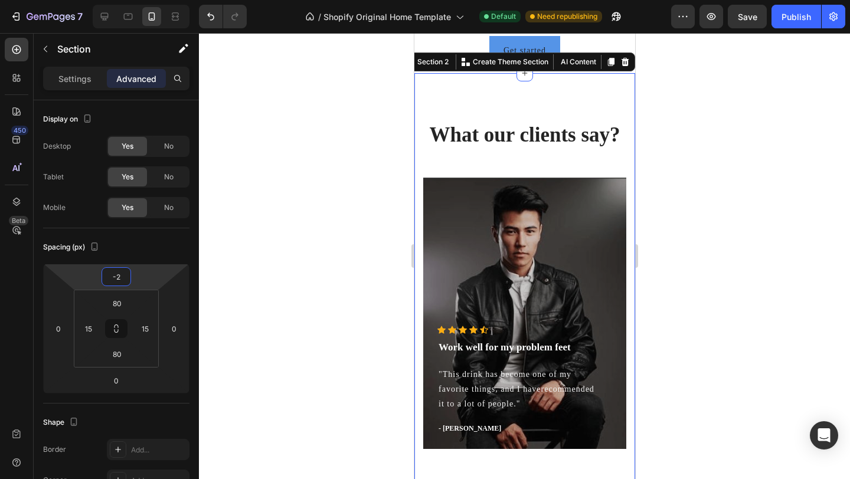
type input "0"
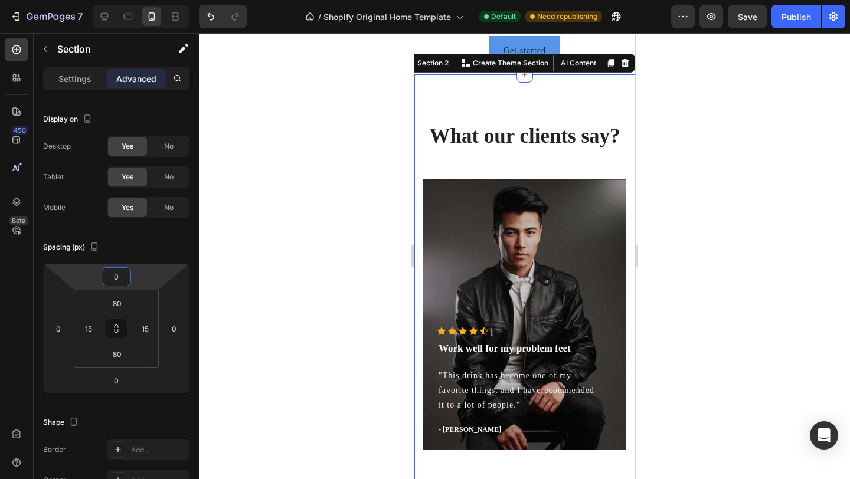
click at [142, 0] on html "7 / Shopify Original Home Template Default Need republishing Preview Save Publi…" at bounding box center [425, 0] width 850 height 0
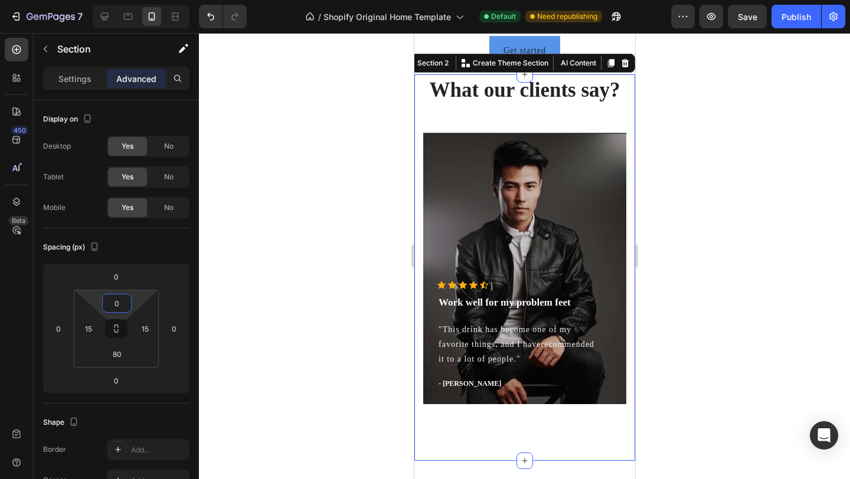
type input "2"
click at [139, 0] on html "7 / Shopify Original Home Template Default Need republishing Preview Save Publi…" at bounding box center [425, 0] width 850 height 0
click at [312, 326] on div at bounding box center [524, 256] width 651 height 446
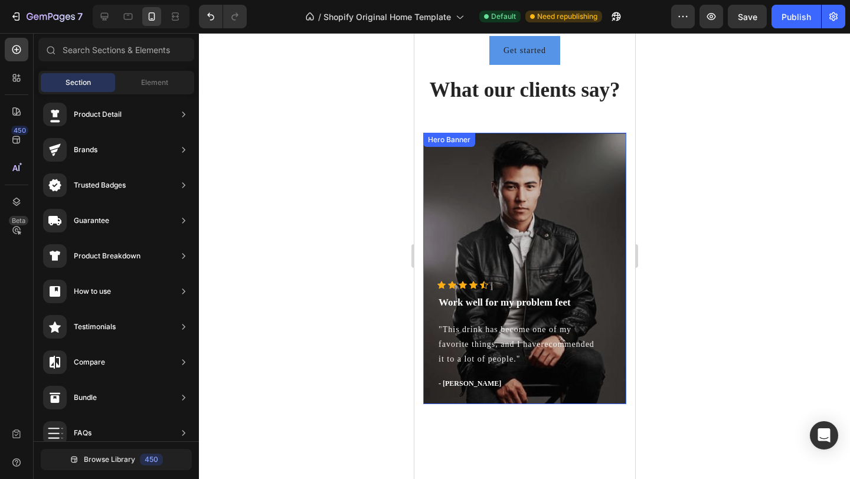
click at [531, 224] on div "Overlay" at bounding box center [524, 269] width 203 height 272
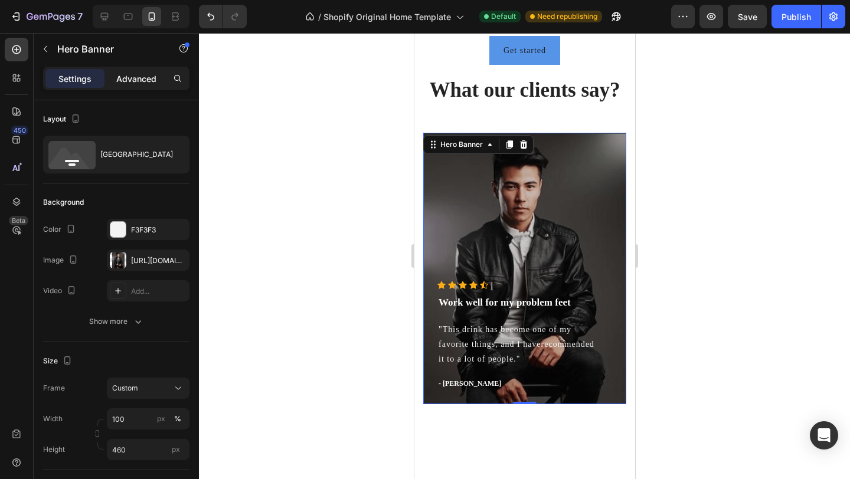
click at [149, 86] on div "Advanced" at bounding box center [136, 78] width 59 height 19
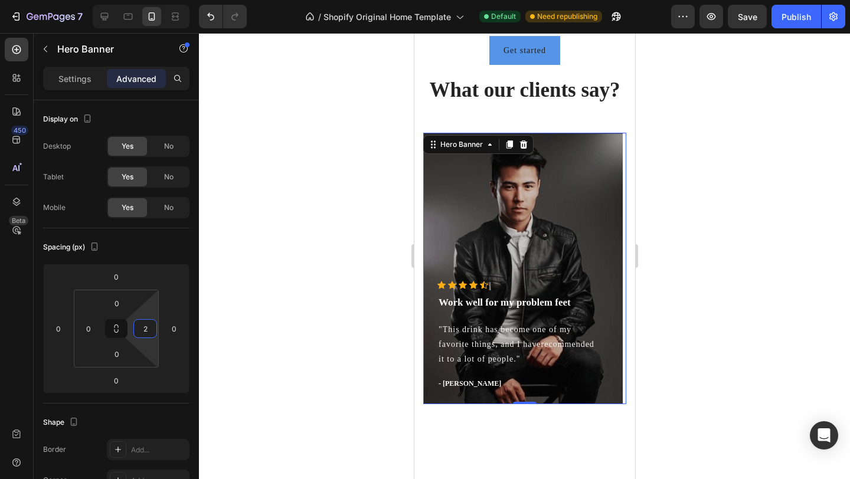
type input "0"
click at [143, 0] on html "7 / Shopify Original Home Template Default Need republishing Preview Save Publi…" at bounding box center [425, 0] width 850 height 0
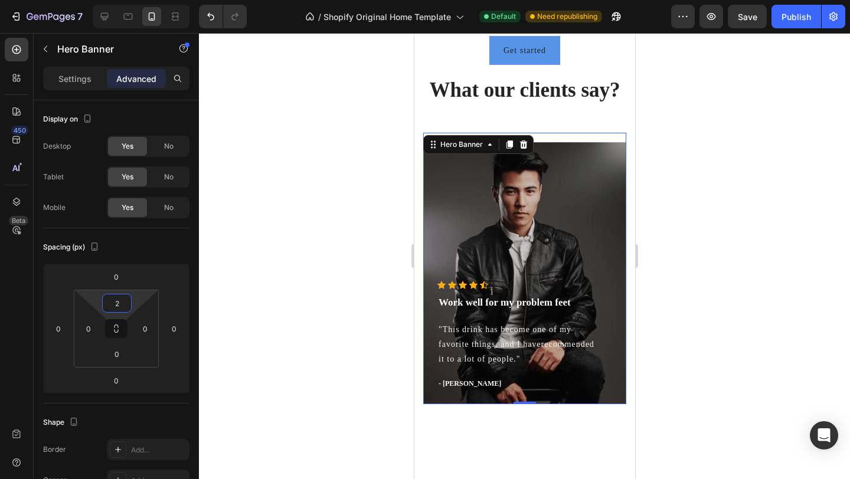
type input "0"
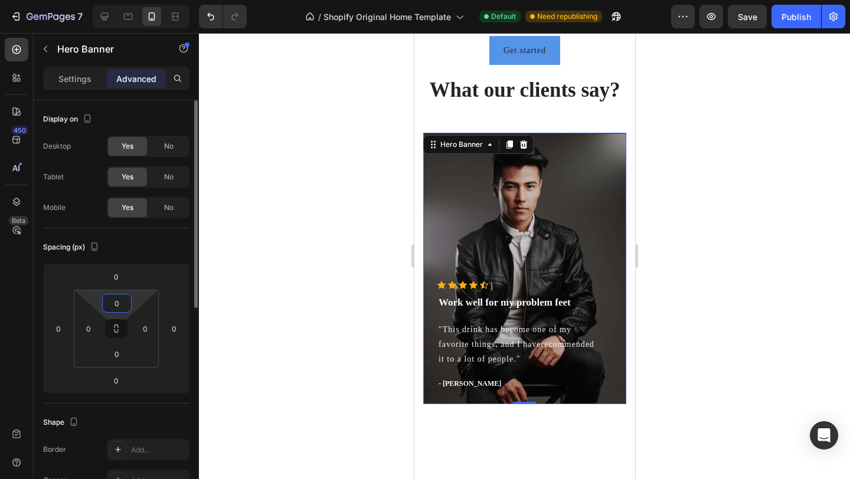
drag, startPoint x: 136, startPoint y: 300, endPoint x: 134, endPoint y: 311, distance: 10.8
click at [134, 0] on html "7 / Shopify Original Home Template Default Need republishing Preview Save Publi…" at bounding box center [425, 0] width 850 height 0
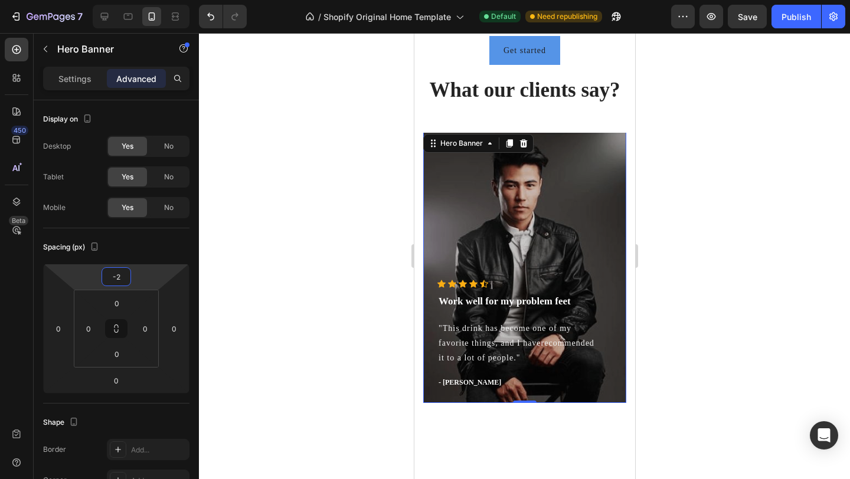
type input "0"
click at [142, 0] on html "7 / Shopify Original Home Template Default Need republishing Preview Save Publi…" at bounding box center [425, 0] width 850 height 0
click at [271, 185] on div at bounding box center [524, 256] width 651 height 446
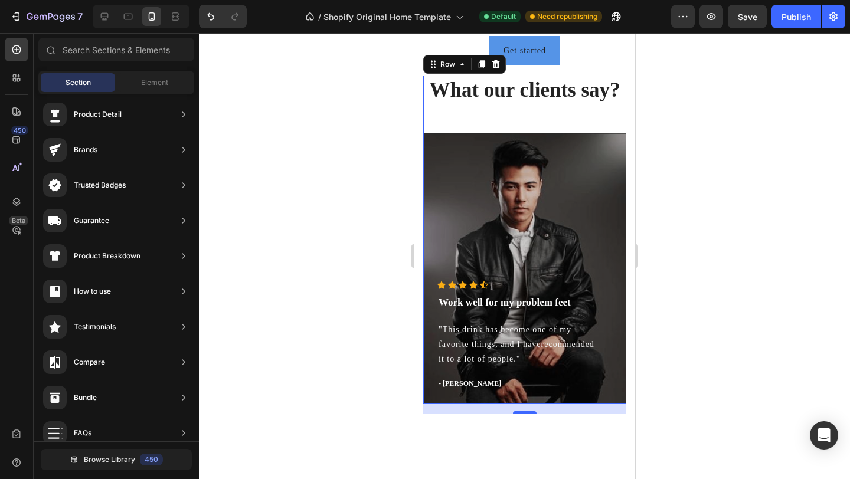
click at [490, 115] on div "What our clients say? Heading Icon Icon Icon Icon Icon Icon List Hoz Work well …" at bounding box center [524, 240] width 203 height 329
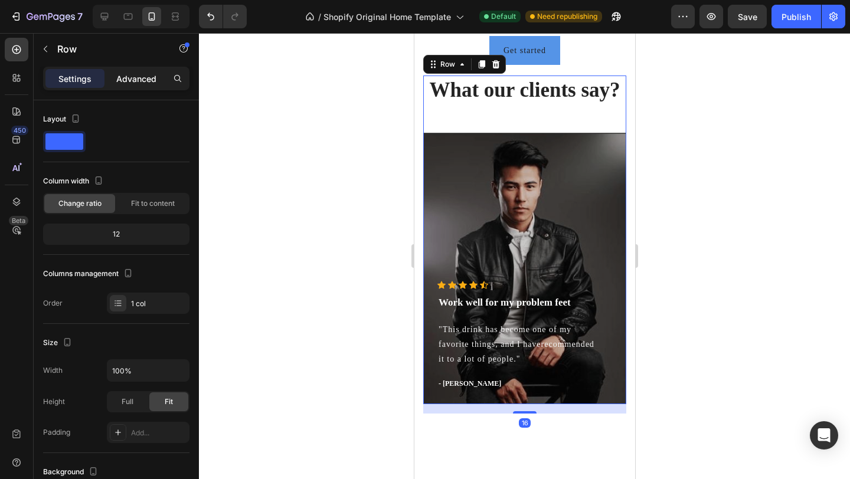
click at [139, 76] on p "Advanced" at bounding box center [136, 79] width 40 height 12
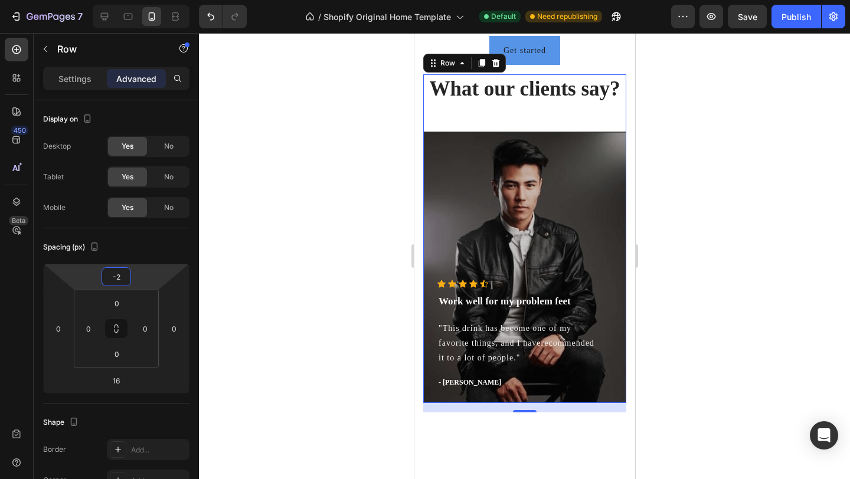
type input "0"
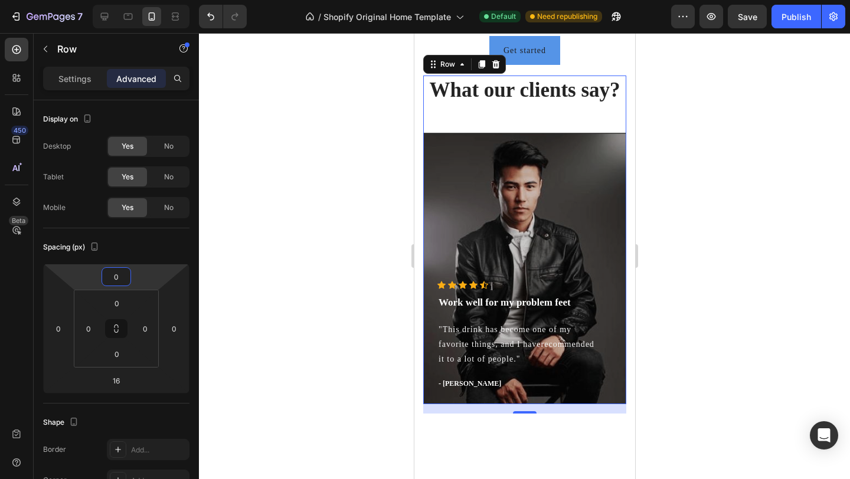
click at [135, 0] on html "7 / Shopify Original Home Template Default Need republishing Preview Save Publi…" at bounding box center [425, 0] width 850 height 0
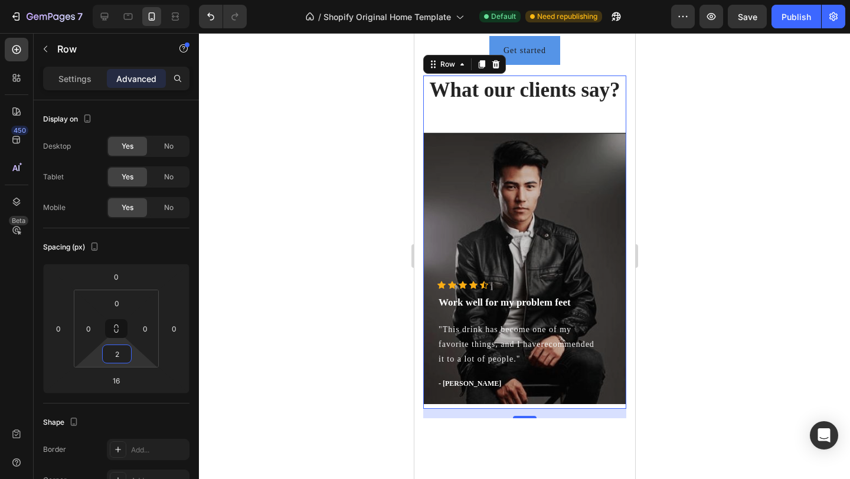
type input "0"
click at [136, 0] on html "7 / Shopify Original Home Template Default Need republishing Preview Save Publi…" at bounding box center [425, 0] width 850 height 0
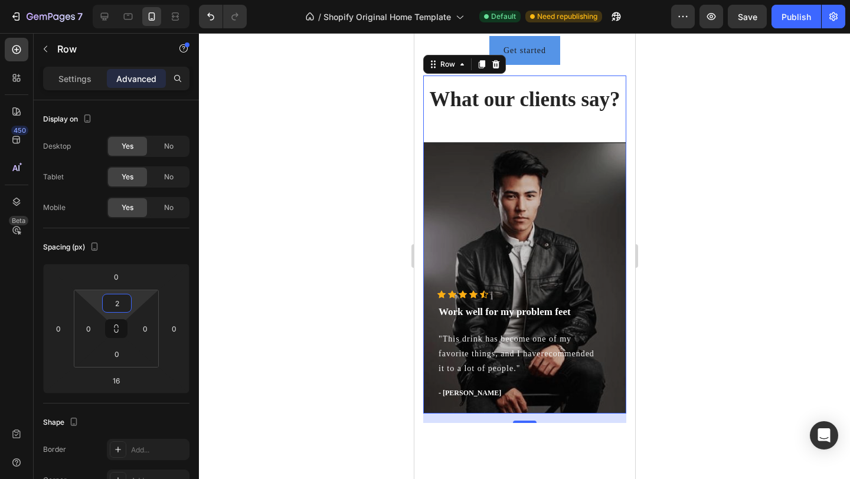
type input "0"
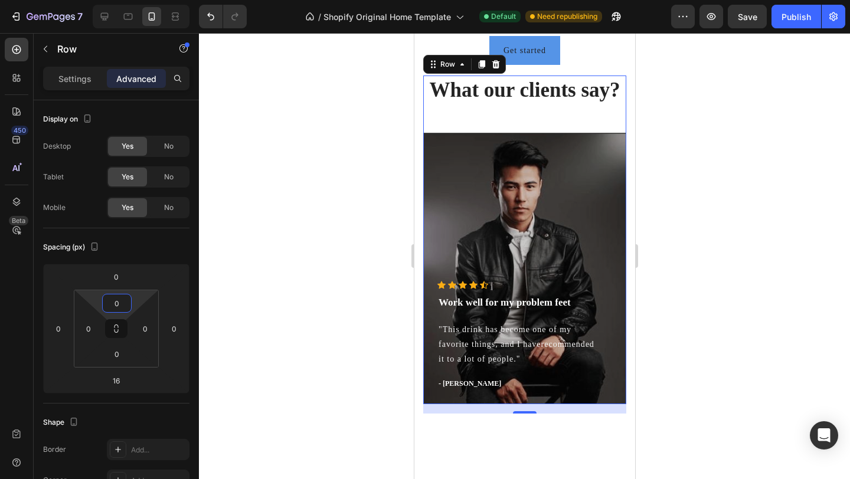
drag, startPoint x: 138, startPoint y: 300, endPoint x: 140, endPoint y: 310, distance: 10.3
click at [140, 0] on html "7 / Shopify Original Home Template Default Need republishing Preview Save Publi…" at bounding box center [425, 0] width 850 height 0
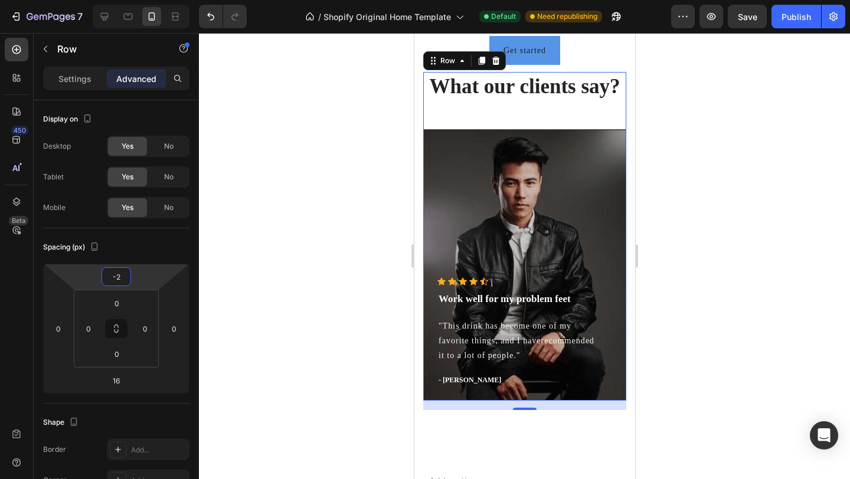
type input "0"
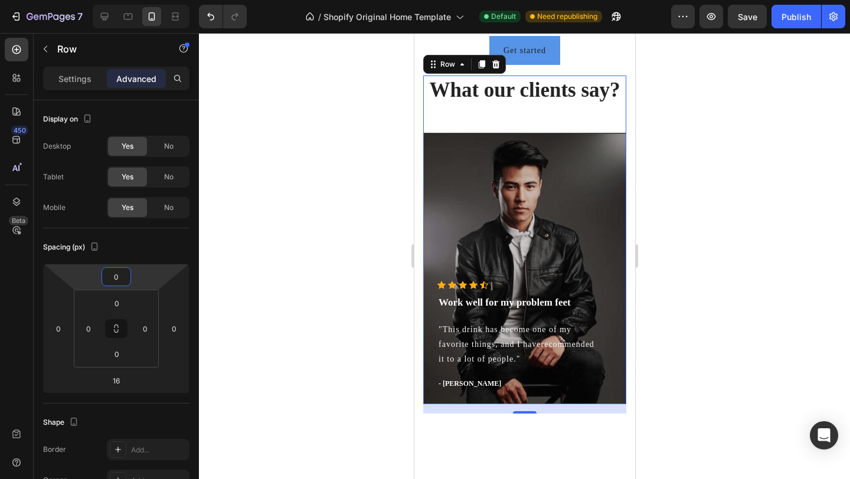
click at [138, 0] on html "7 / Shopify Original Home Template Default Need republishing Preview Save Publi…" at bounding box center [425, 0] width 850 height 0
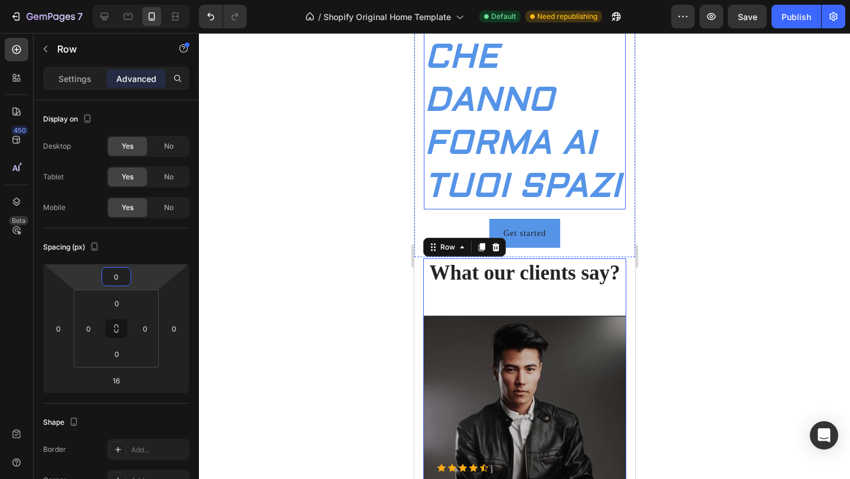
scroll to position [190, 0]
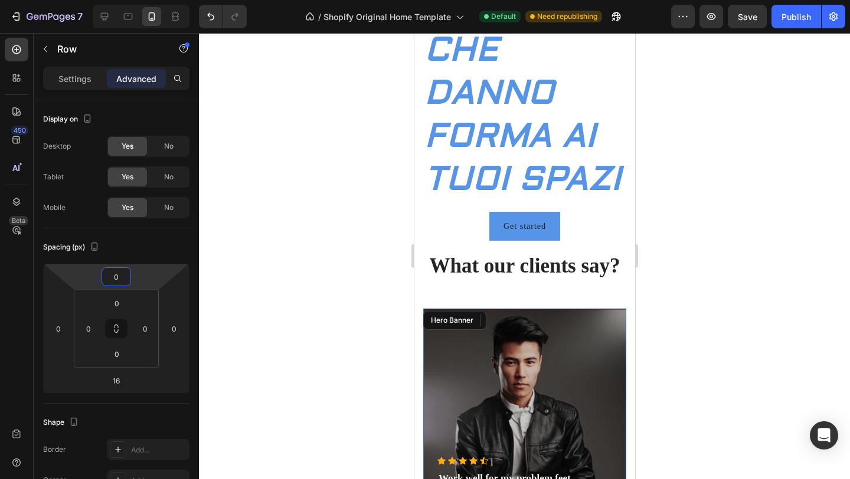
click at [590, 387] on div "Overlay" at bounding box center [524, 445] width 203 height 272
click at [592, 351] on div "Overlay" at bounding box center [524, 445] width 203 height 272
click at [92, 79] on div "Settings" at bounding box center [74, 78] width 59 height 19
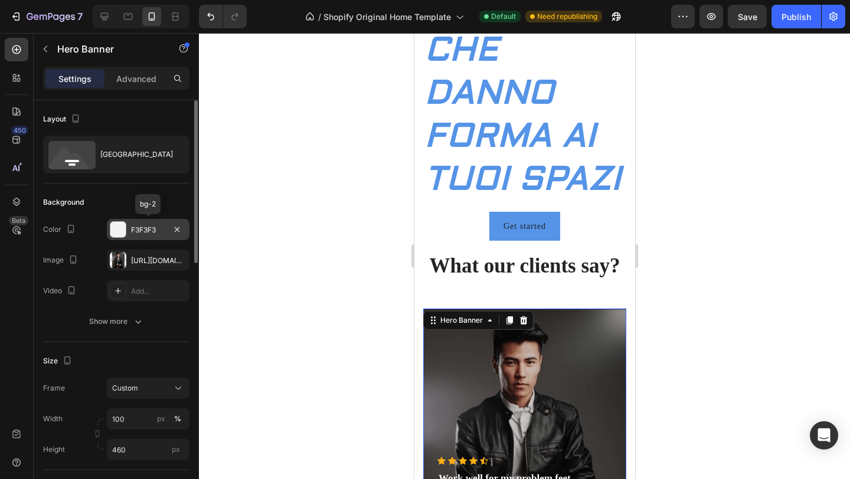
click at [121, 228] on div at bounding box center [117, 229] width 15 height 15
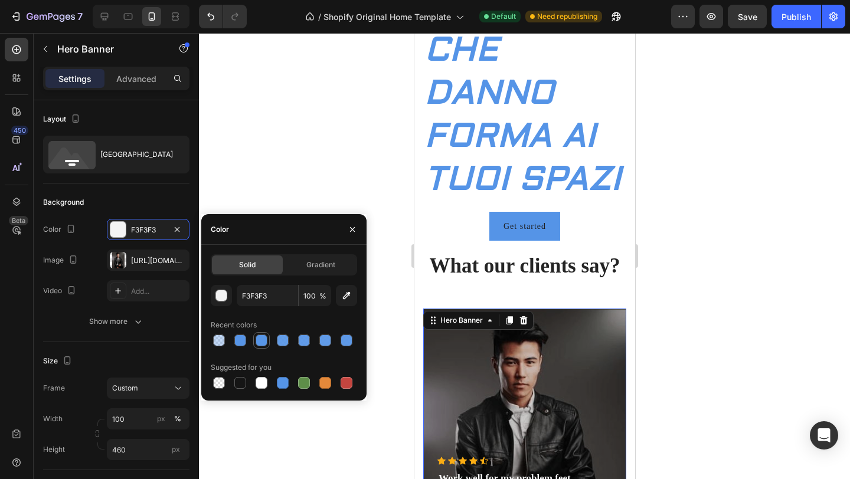
click at [285, 340] on div at bounding box center [283, 341] width 12 height 12
type input "5594E7"
click at [302, 340] on div at bounding box center [304, 341] width 12 height 12
type input "92"
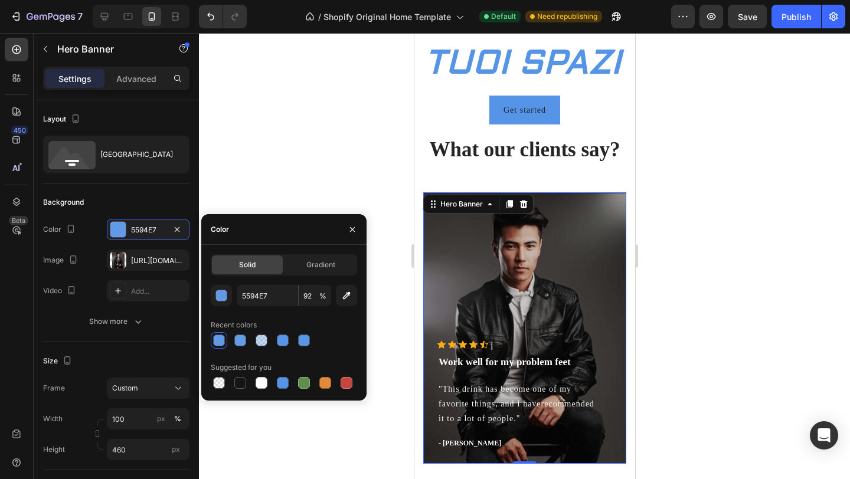
scroll to position [289, 0]
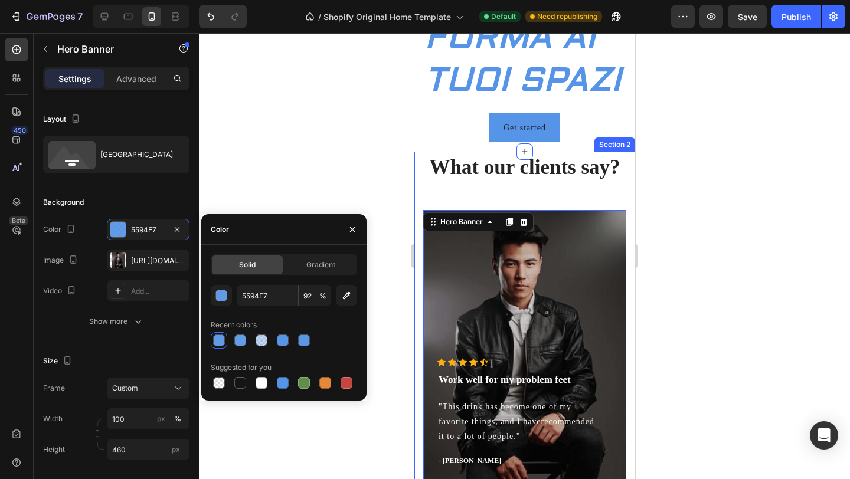
click at [420, 177] on div "What our clients say? Heading Icon Icon Icon Icon Icon Icon List Hoz Work well …" at bounding box center [524, 345] width 221 height 387
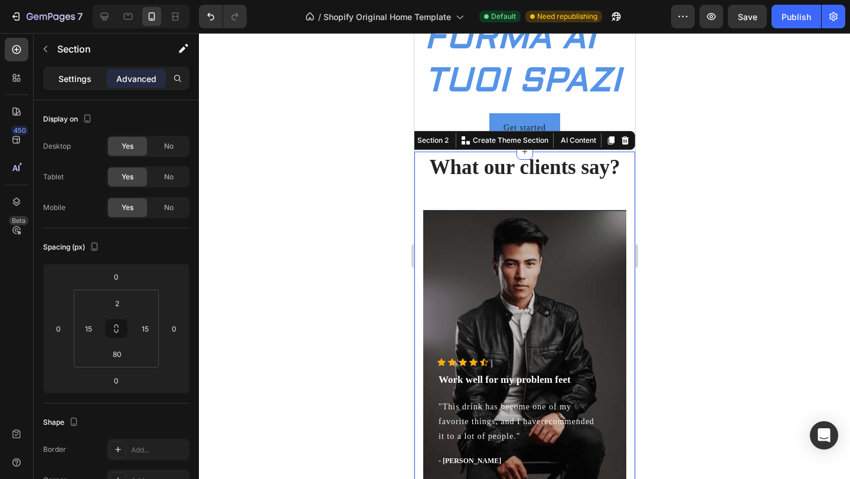
click at [94, 85] on div "Settings" at bounding box center [74, 78] width 59 height 19
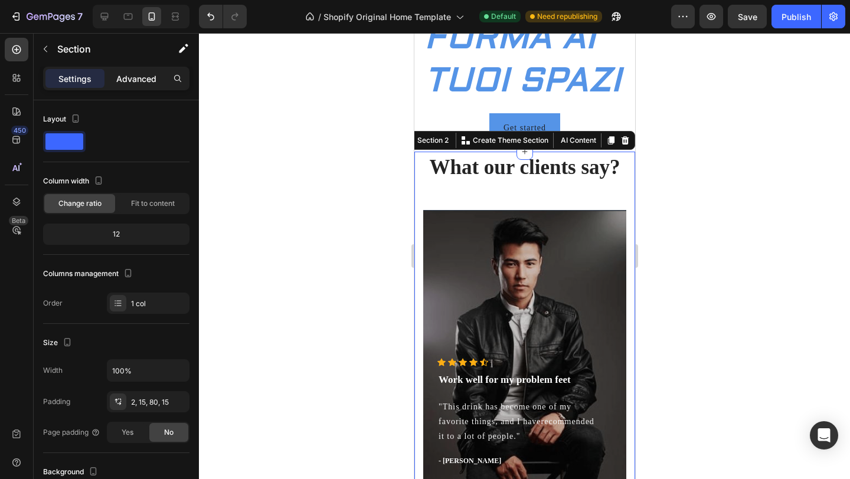
click at [133, 86] on div "Advanced" at bounding box center [136, 78] width 59 height 19
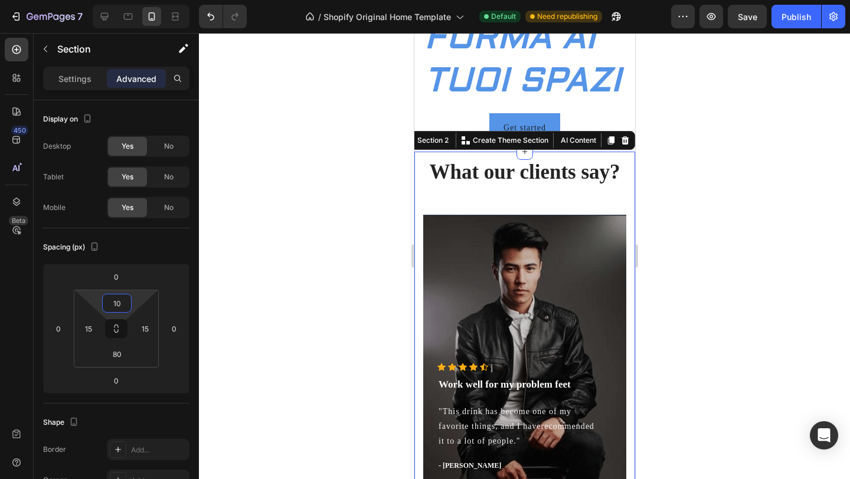
type input "0"
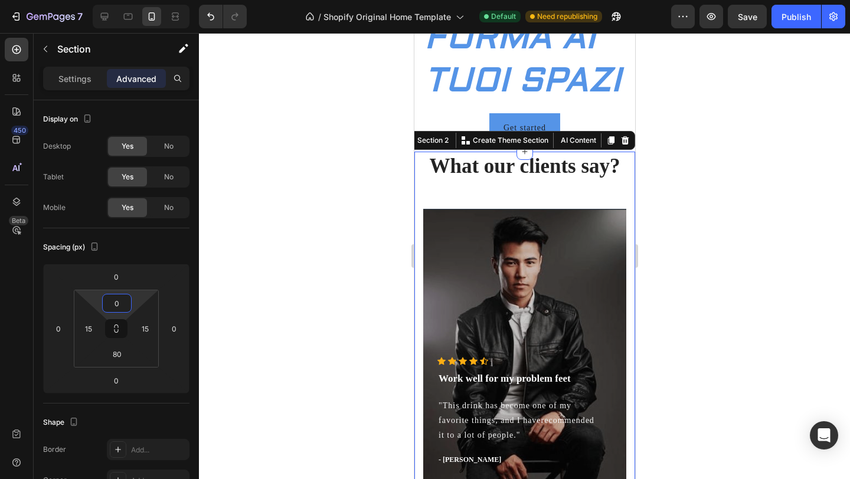
click at [133, 0] on html "7 / Shopify Original Home Template Default Need republishing Preview Save Publi…" at bounding box center [425, 0] width 850 height 0
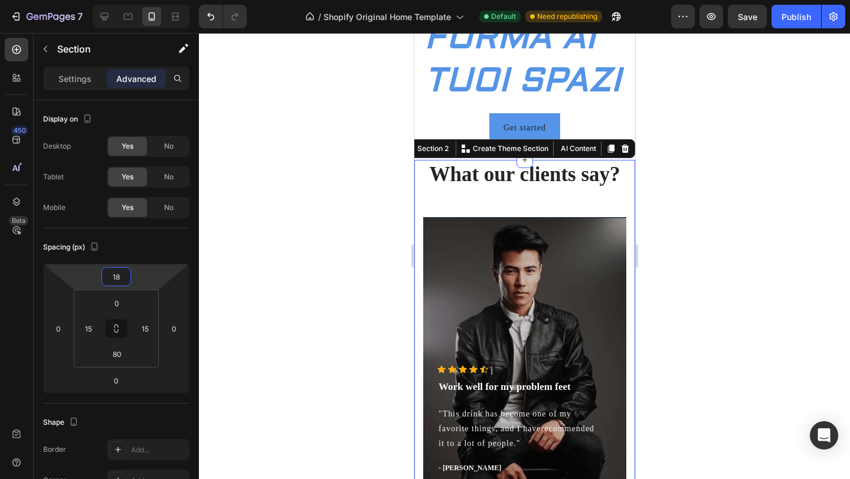
type input "20"
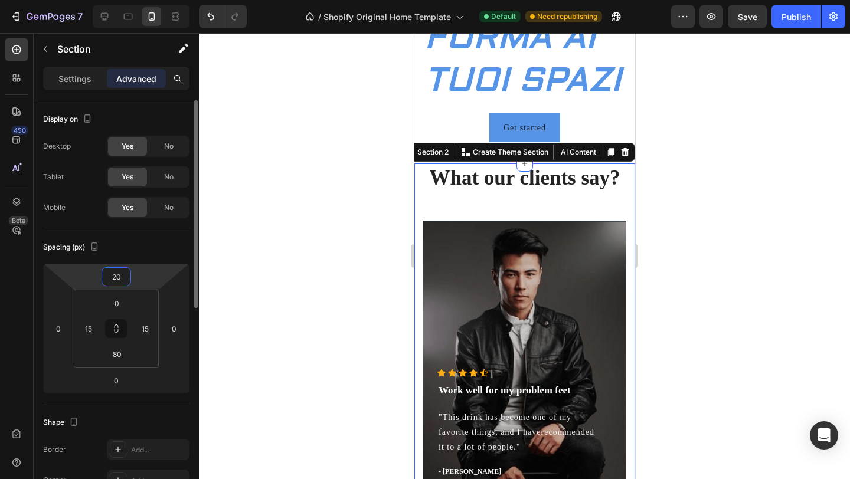
click at [133, 0] on html "7 / Shopify Original Home Template Default Need republishing Preview Save Publi…" at bounding box center [425, 0] width 850 height 0
click at [270, 230] on div at bounding box center [524, 256] width 651 height 446
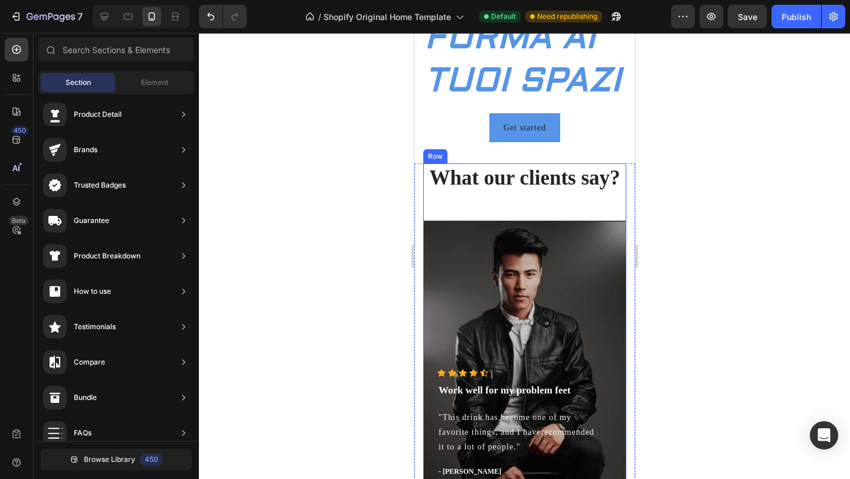
click at [527, 210] on div "What our clients say? Heading Icon Icon Icon Icon Icon Icon List Hoz Work well …" at bounding box center [524, 328] width 203 height 329
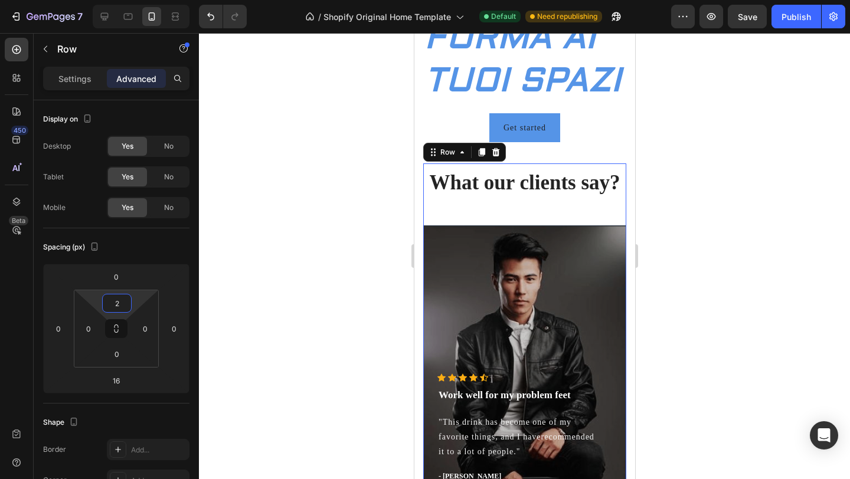
type input "0"
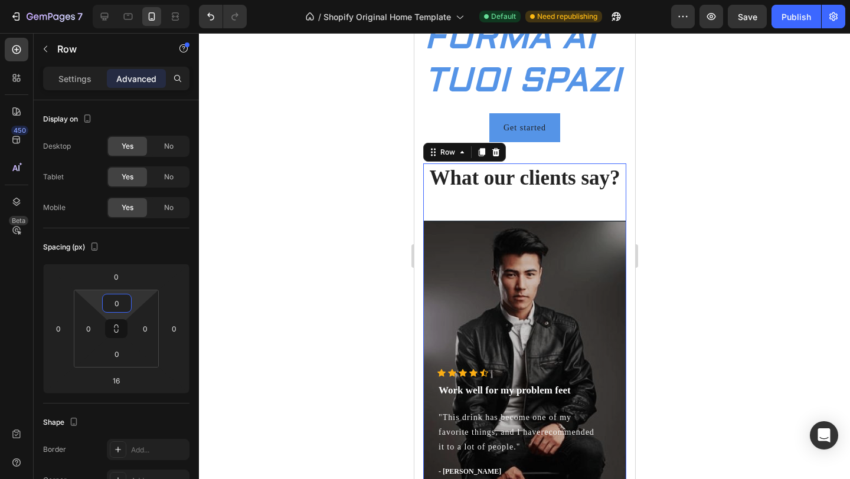
click at [139, 0] on html "7 / Shopify Original Home Template Default Need republishing Preview Save Publi…" at bounding box center [425, 0] width 850 height 0
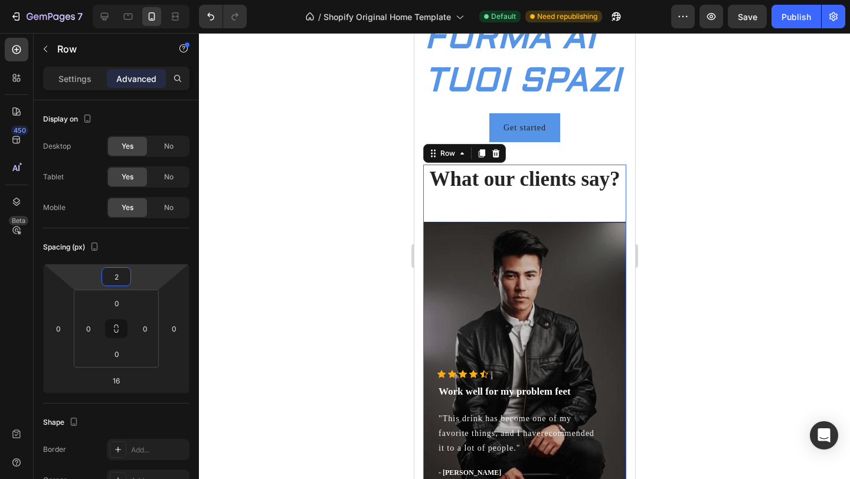
type input "0"
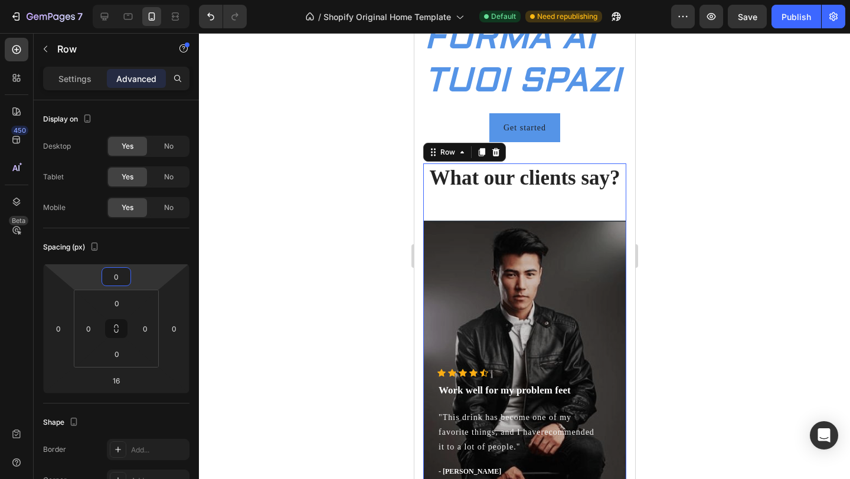
click at [139, 0] on html "7 / Shopify Original Home Template Default Need republishing Preview Save Publi…" at bounding box center [425, 0] width 850 height 0
click at [292, 236] on div at bounding box center [524, 256] width 651 height 446
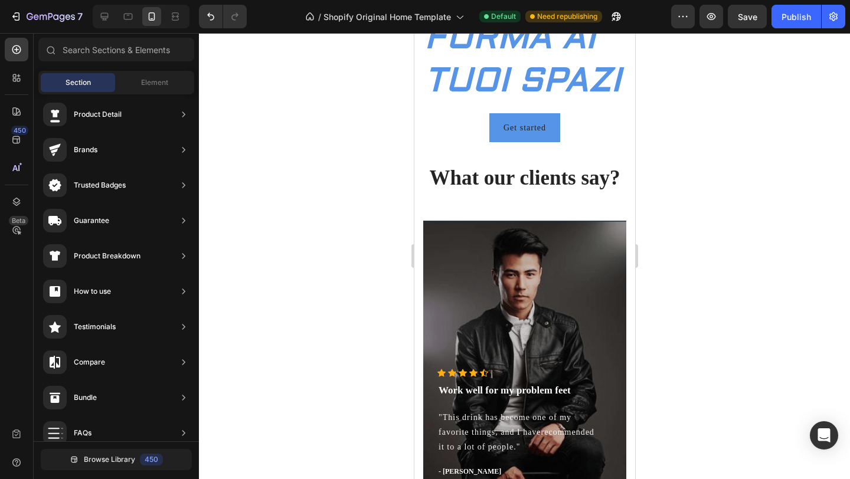
click at [623, 162] on div "POCHI PEZZI IN STOCK ! Text Block POCHI PEZZI IN STOCK ! Text Block POCHI PEZZI…" at bounding box center [524, 159] width 221 height 780
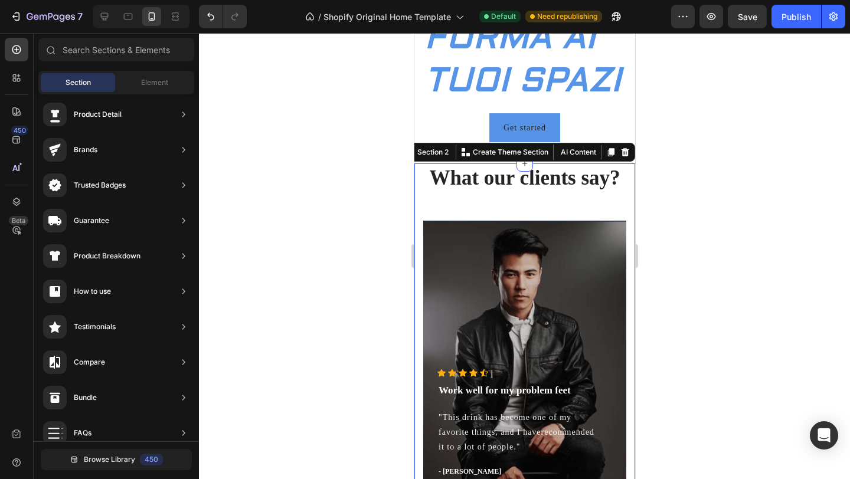
click at [626, 165] on div "What our clients say? Heading Icon Icon Icon Icon Icon Icon List Hoz Work well …" at bounding box center [524, 357] width 221 height 386
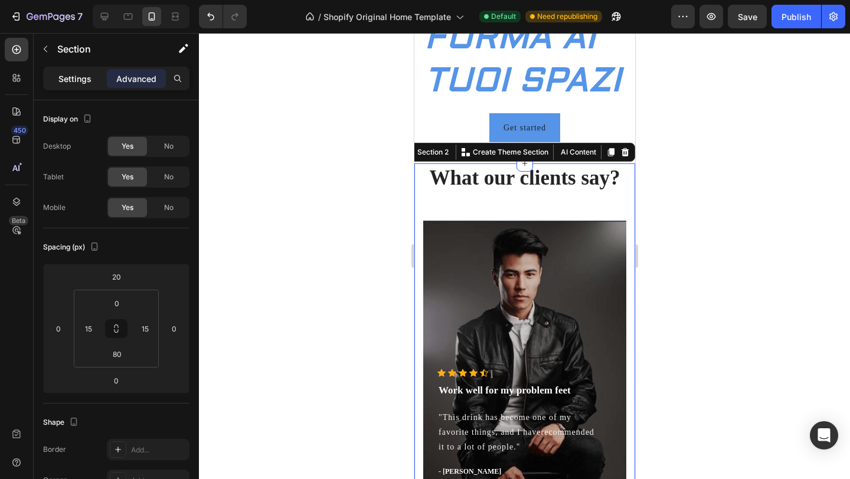
click at [82, 69] on div "Settings" at bounding box center [74, 78] width 59 height 19
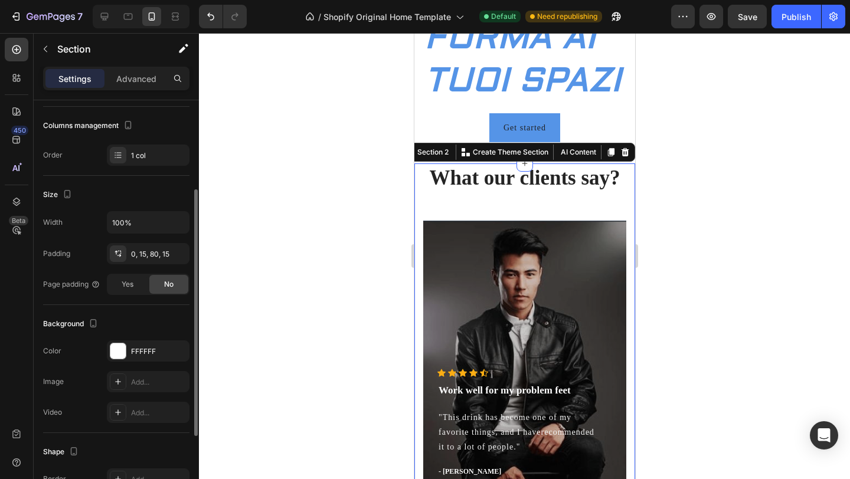
scroll to position [149, 0]
click at [121, 343] on div at bounding box center [117, 349] width 15 height 15
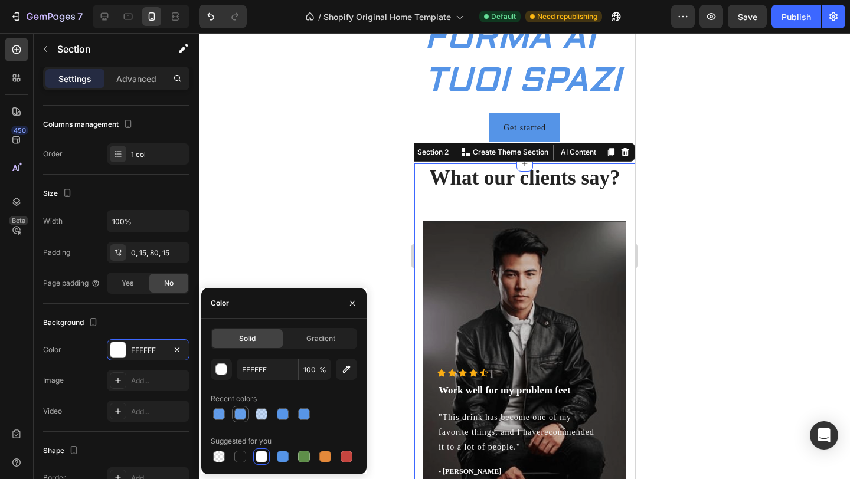
click at [239, 417] on div at bounding box center [240, 415] width 12 height 12
type input "5594E7"
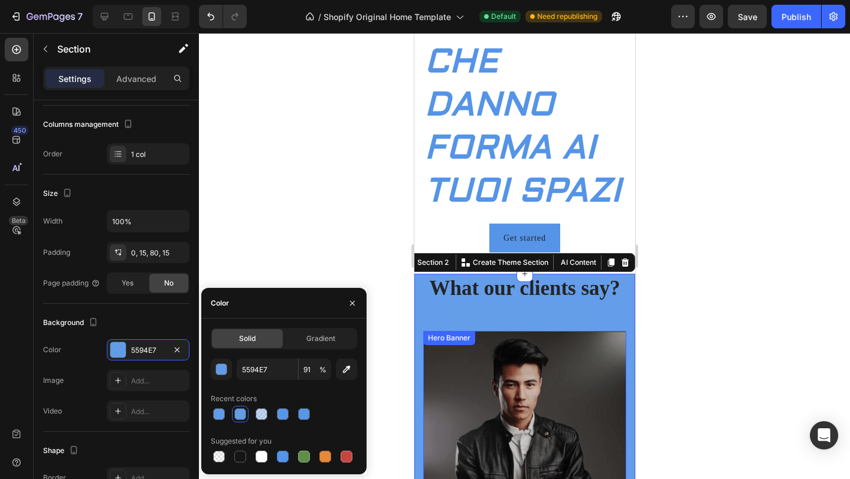
scroll to position [189, 0]
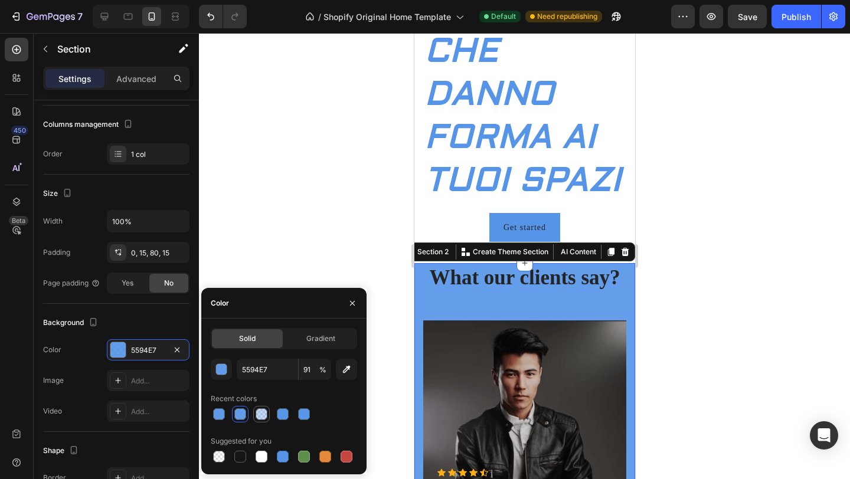
click at [263, 411] on div at bounding box center [262, 415] width 12 height 12
type input "35"
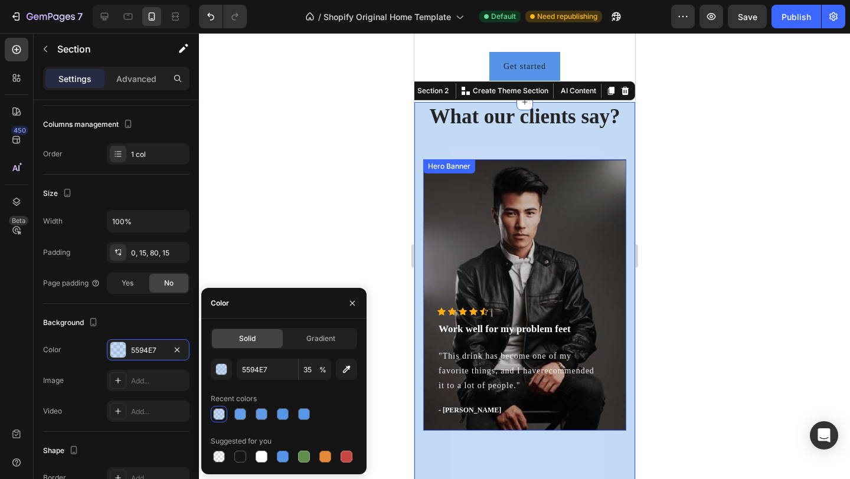
scroll to position [347, 0]
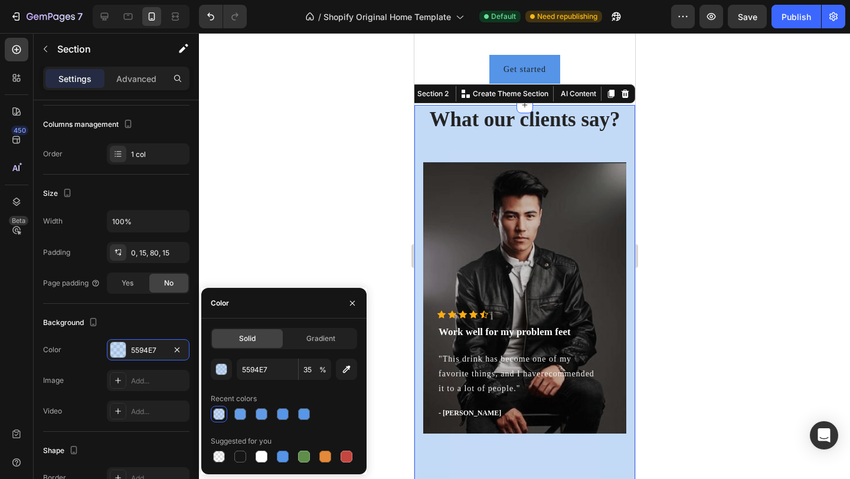
click at [313, 176] on div at bounding box center [524, 256] width 651 height 446
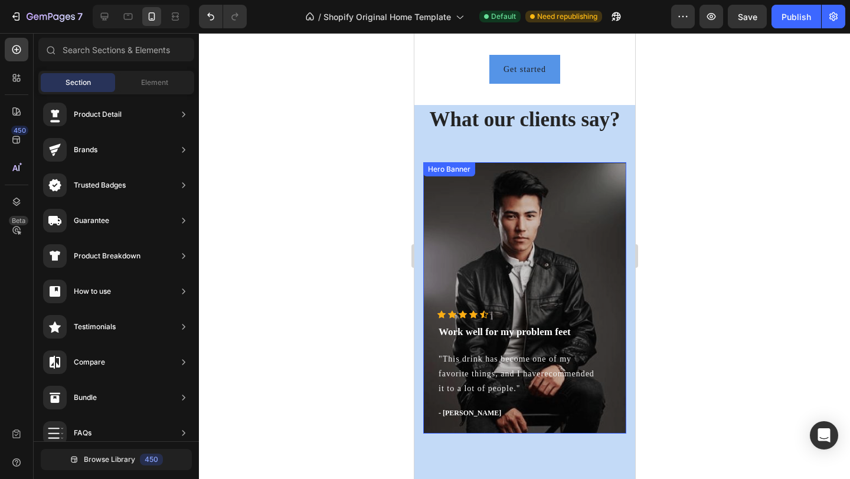
scroll to position [327, 0]
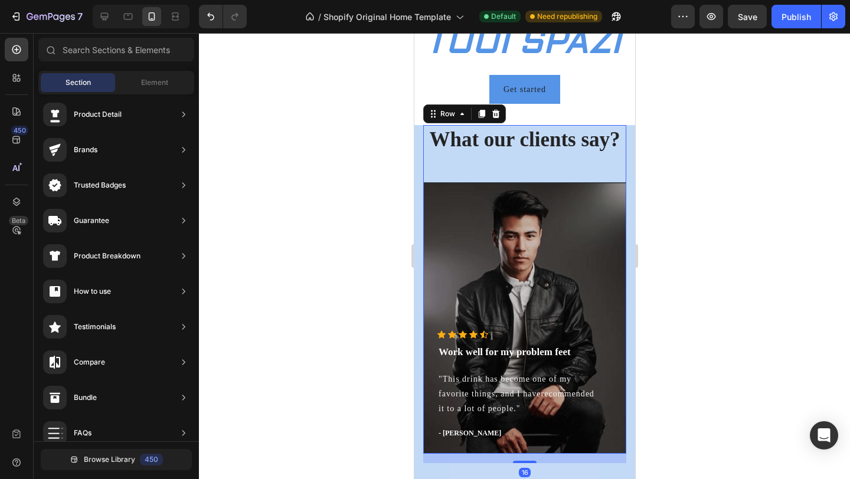
click at [548, 166] on div "What our clients say? Heading Icon Icon Icon Icon Icon Icon List Hoz Work well …" at bounding box center [524, 289] width 203 height 329
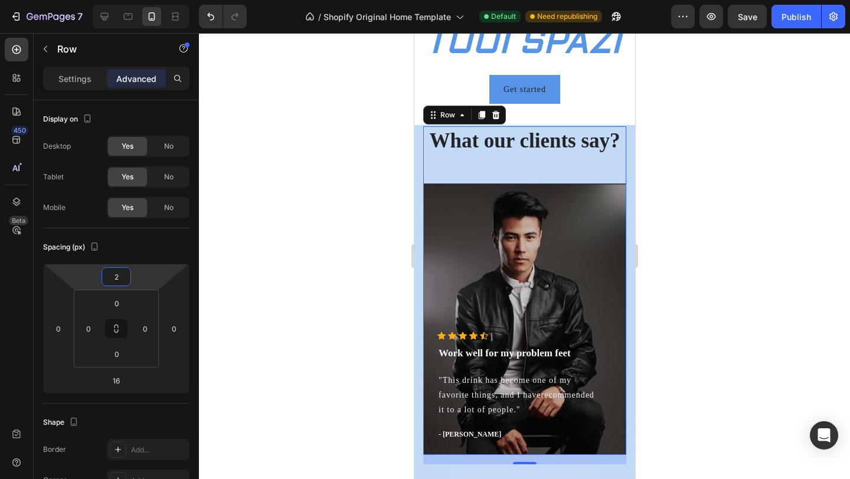
type input "0"
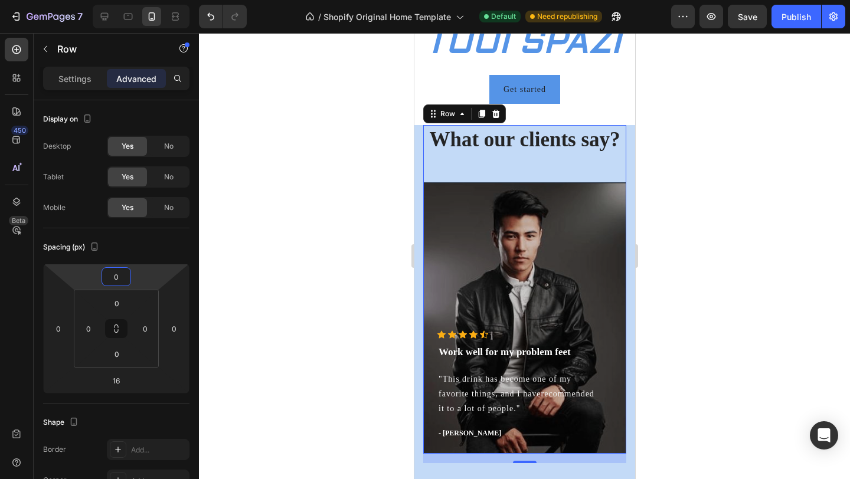
click at [146, 0] on html "7 / Shopify Original Home Template Default Need republishing Preview Save Publi…" at bounding box center [425, 0] width 850 height 0
click at [374, 153] on div at bounding box center [524, 256] width 651 height 446
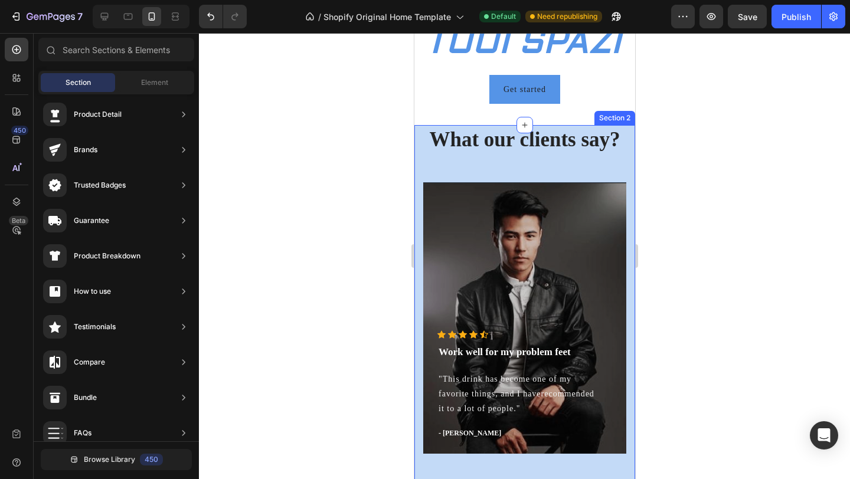
click at [419, 165] on div "What our clients say? Heading Icon Icon Icon Icon Icon Icon List Hoz Work well …" at bounding box center [524, 318] width 221 height 386
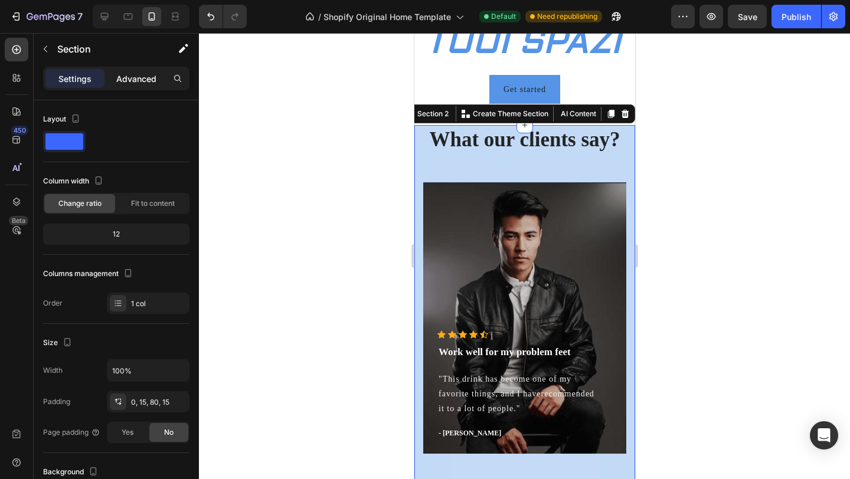
click at [130, 80] on p "Advanced" at bounding box center [136, 79] width 40 height 12
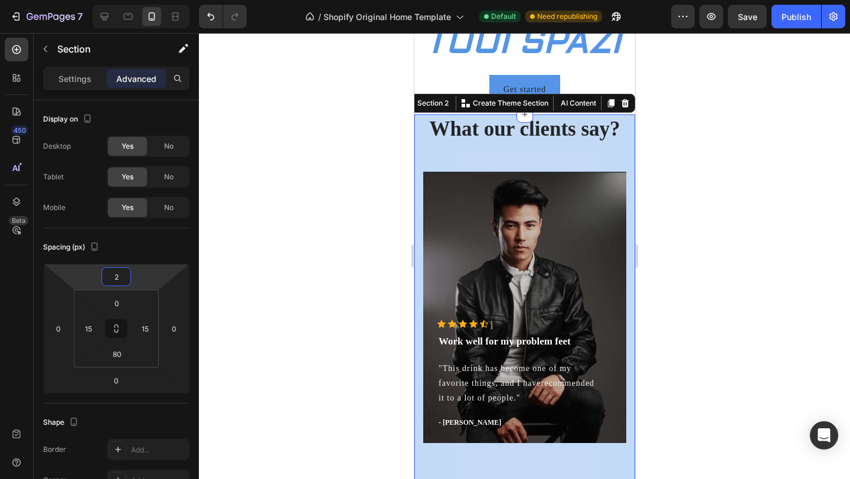
type input "0"
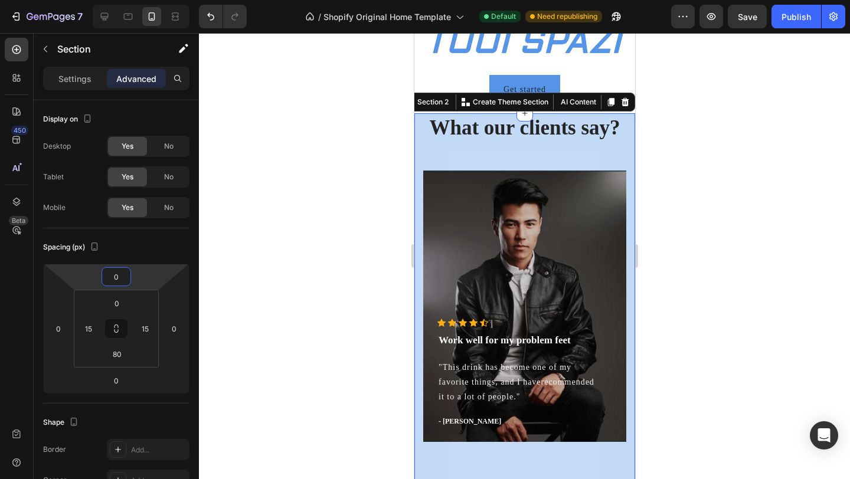
click at [146, 0] on html "7 / Shopify Original Home Template Default Need republishing Preview Save Publi…" at bounding box center [425, 0] width 850 height 0
click at [278, 235] on div at bounding box center [524, 256] width 651 height 446
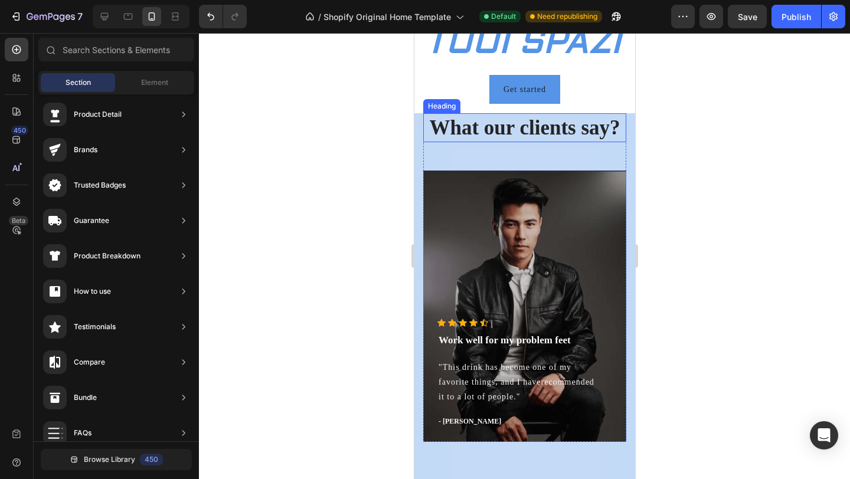
click at [545, 129] on p "What our clients say?" at bounding box center [524, 128] width 201 height 27
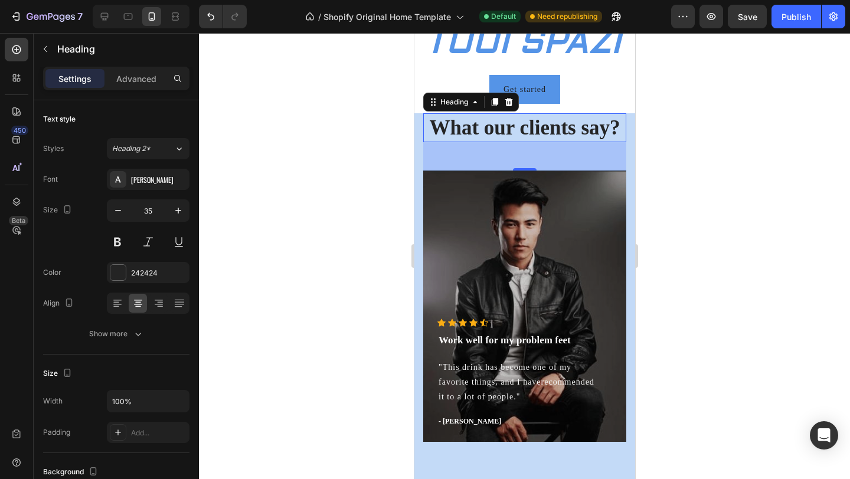
click at [605, 126] on p "What our clients say?" at bounding box center [524, 128] width 201 height 27
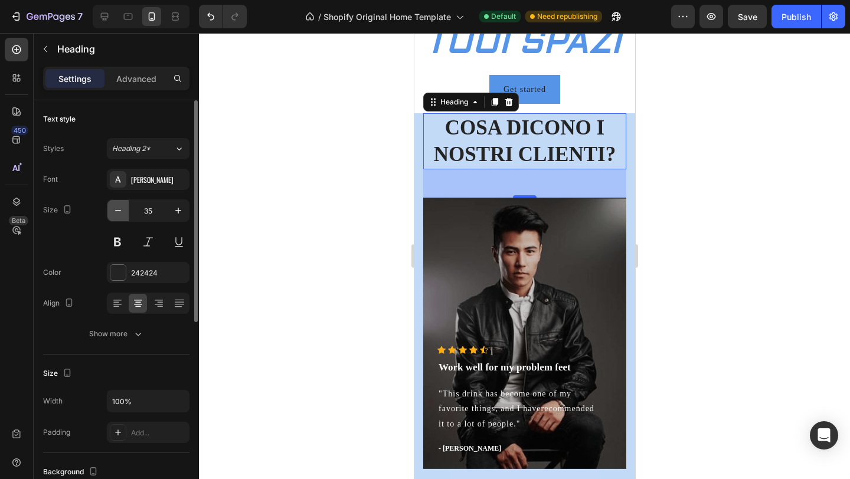
click at [109, 214] on button "button" at bounding box center [117, 210] width 21 height 21
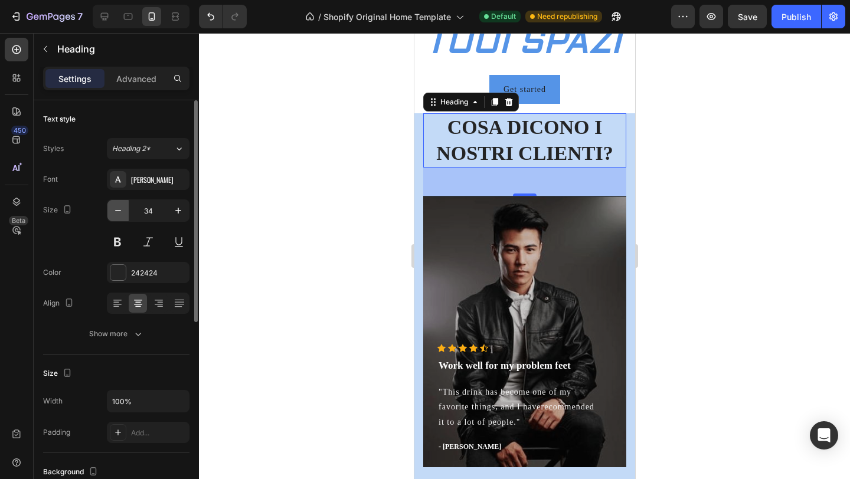
click at [109, 214] on button "button" at bounding box center [117, 210] width 21 height 21
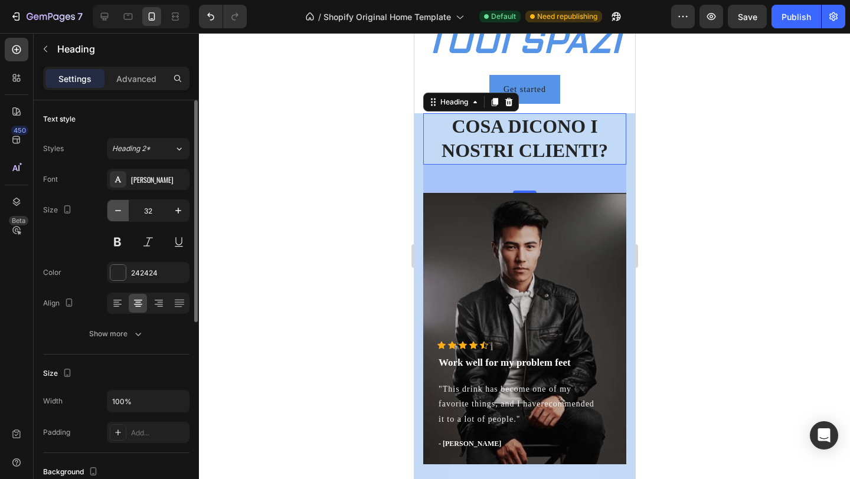
click at [109, 214] on button "button" at bounding box center [117, 210] width 21 height 21
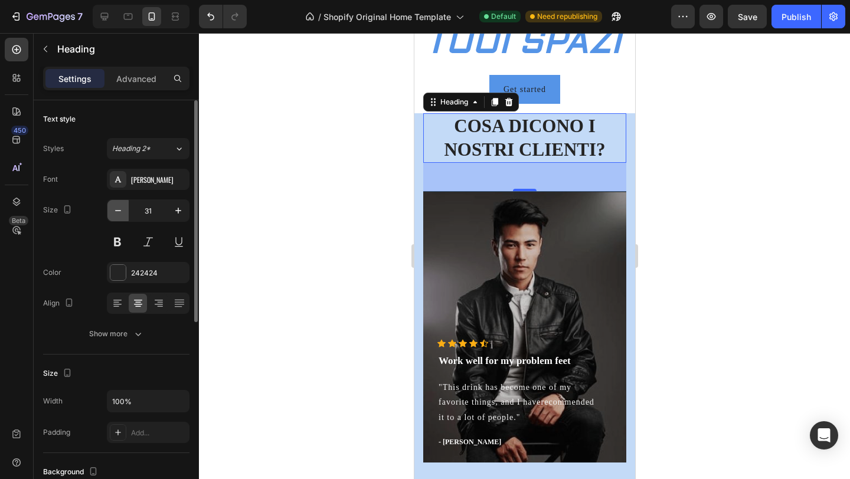
type input "30"
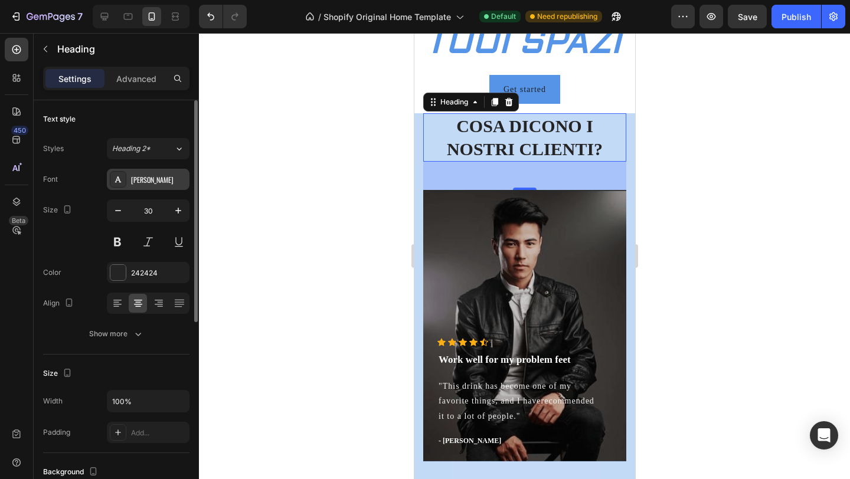
click at [148, 187] on div "[PERSON_NAME]" at bounding box center [148, 179] width 83 height 21
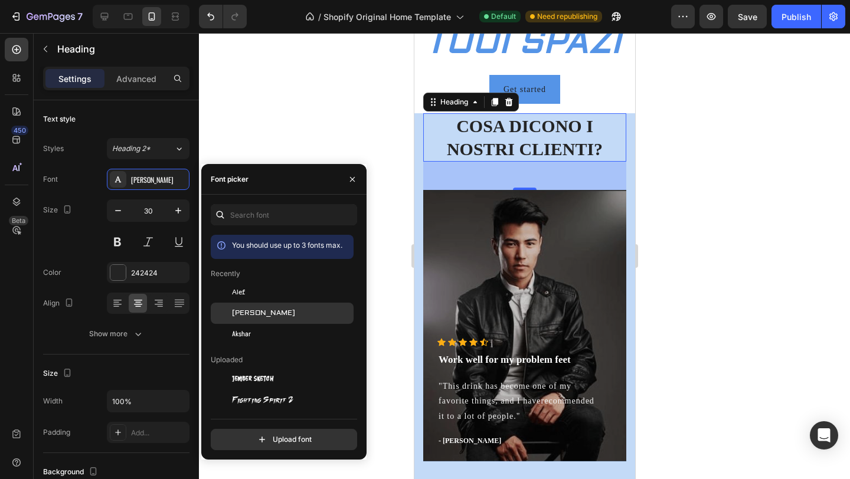
click at [267, 433] on div "[PERSON_NAME]" at bounding box center [282, 443] width 143 height 21
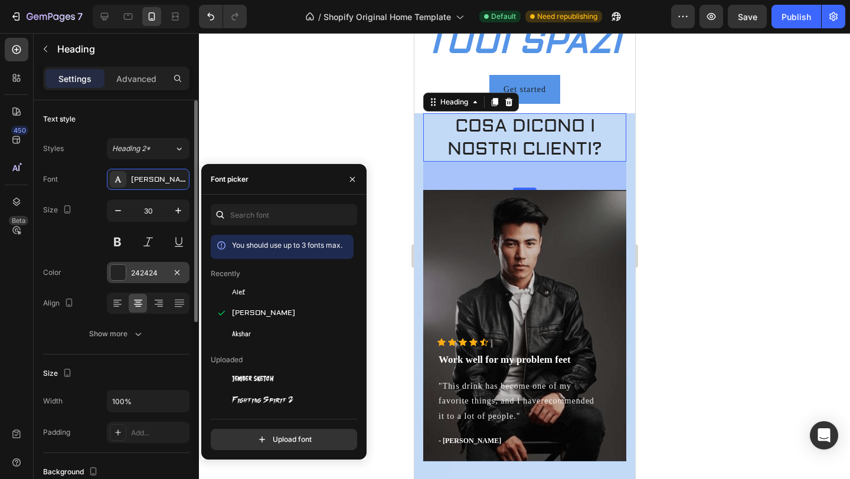
click at [119, 270] on div at bounding box center [117, 272] width 15 height 15
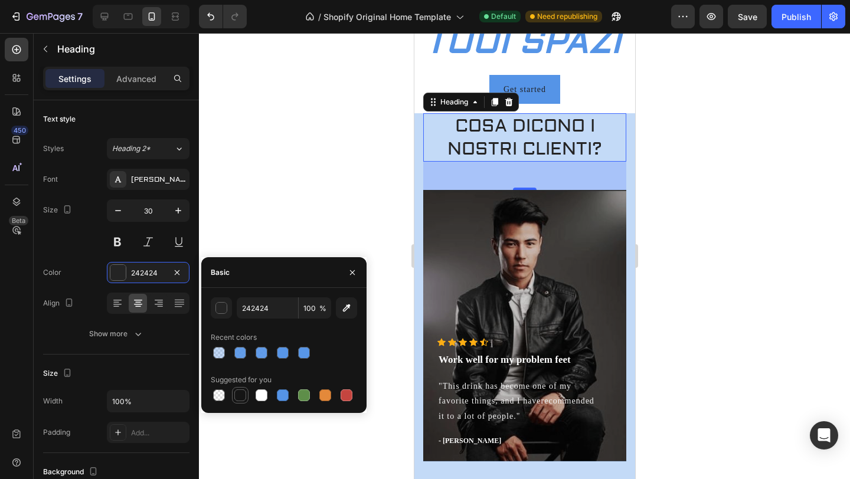
click at [242, 396] on div at bounding box center [240, 396] width 12 height 12
type input "151515"
click at [125, 241] on button at bounding box center [117, 241] width 21 height 21
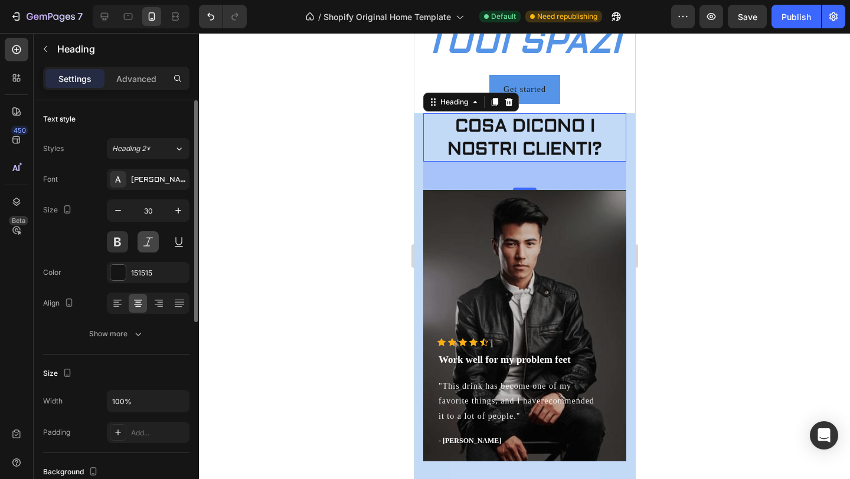
click at [139, 241] on button at bounding box center [148, 241] width 21 height 21
click at [296, 214] on div at bounding box center [524, 256] width 651 height 446
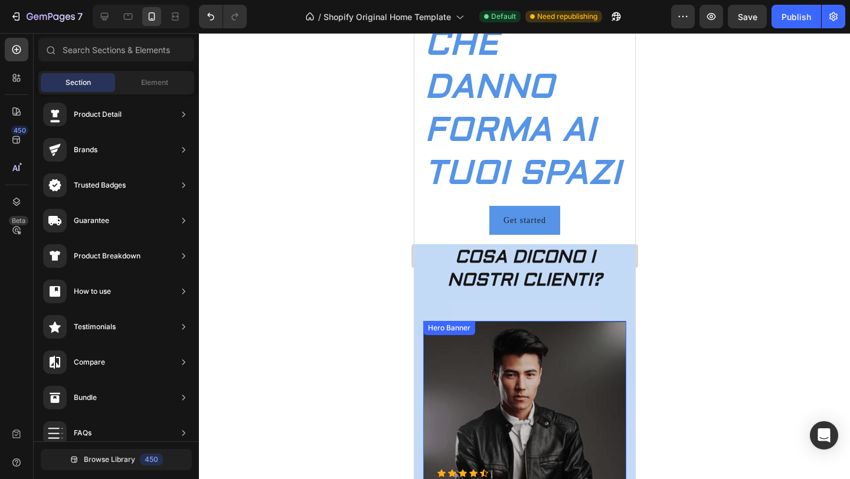
scroll to position [201, 0]
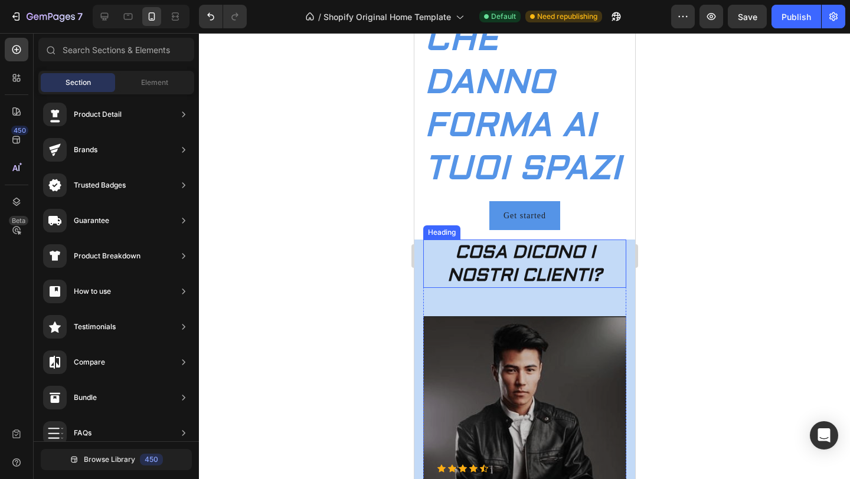
click at [598, 261] on p "COSA DICONO I NOSTRI CLIENTI?" at bounding box center [524, 264] width 201 height 46
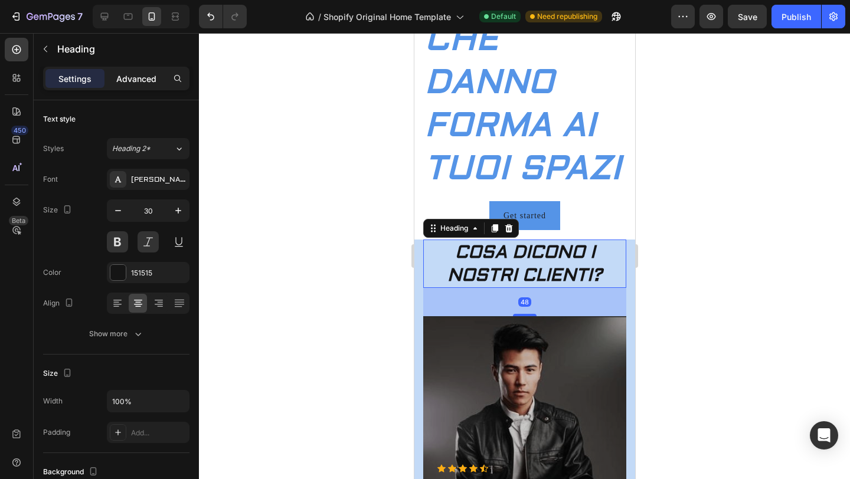
click at [143, 74] on p "Advanced" at bounding box center [136, 79] width 40 height 12
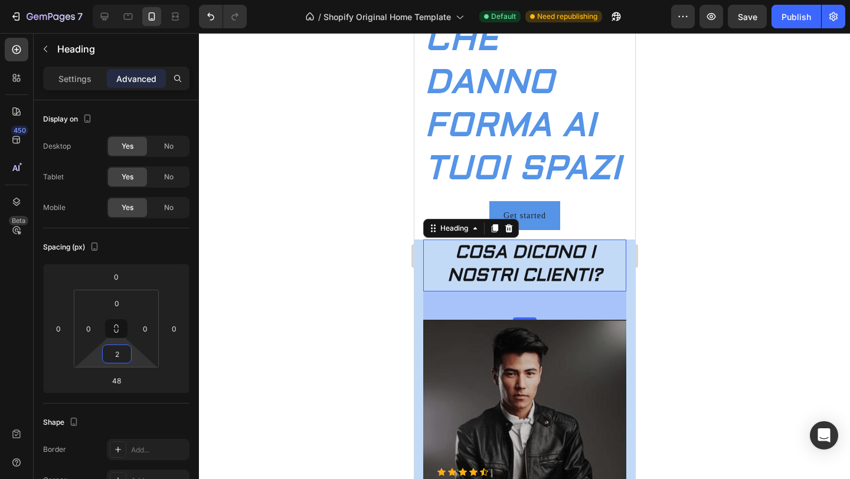
type input "0"
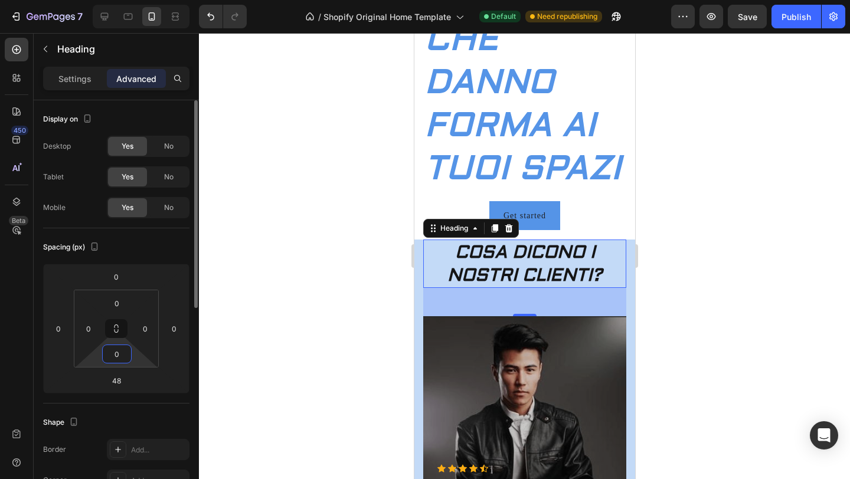
drag, startPoint x: 136, startPoint y: 355, endPoint x: 136, endPoint y: 365, distance: 10.0
click at [136, 0] on html "7 / Shopify Original Home Template Default Need republishing Preview Save Publi…" at bounding box center [425, 0] width 850 height 0
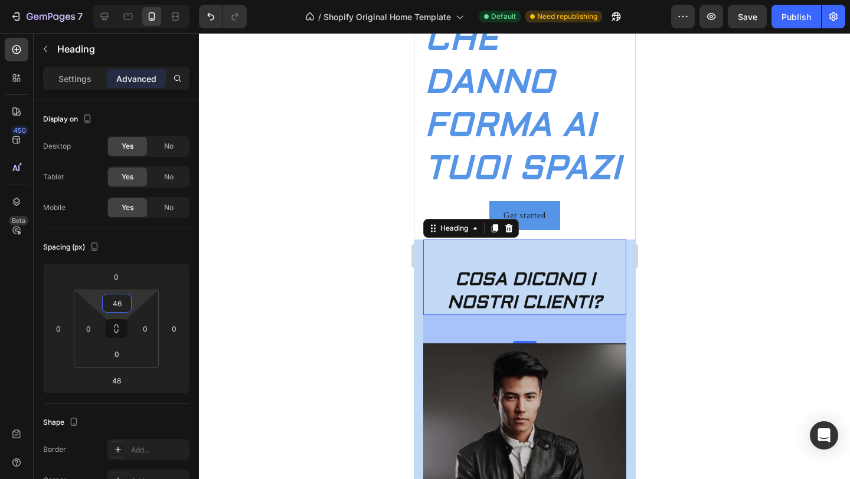
type input "44"
drag, startPoint x: 133, startPoint y: 306, endPoint x: 133, endPoint y: 293, distance: 13.0
click at [133, 0] on html "7 / Shopify Original Home Template Default Need republishing Preview Save Publi…" at bounding box center [425, 0] width 850 height 0
click at [284, 252] on div at bounding box center [524, 256] width 651 height 446
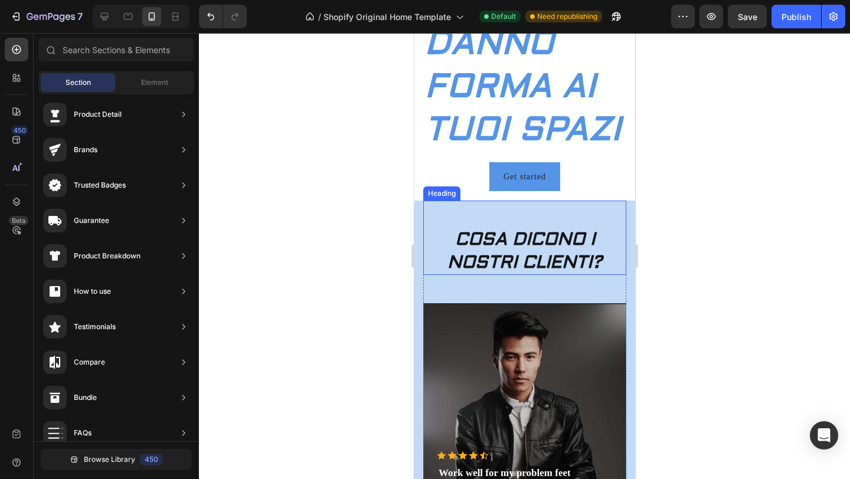
scroll to position [249, 0]
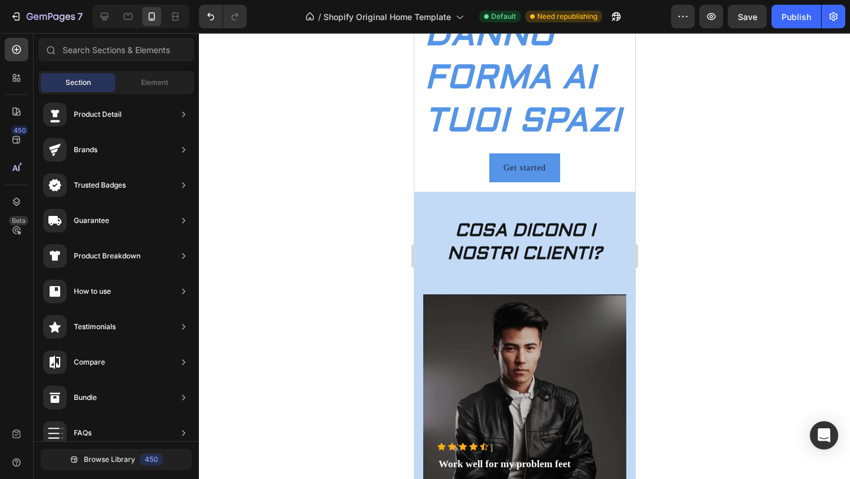
click at [670, 252] on div at bounding box center [524, 256] width 651 height 446
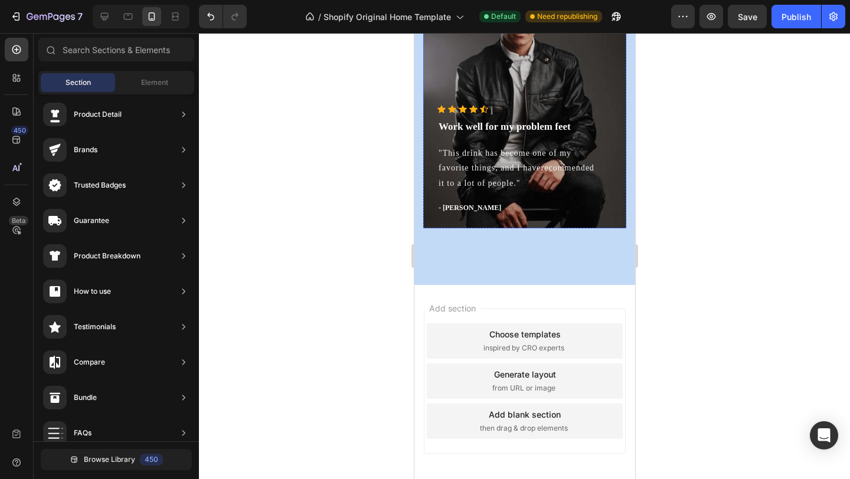
scroll to position [614, 0]
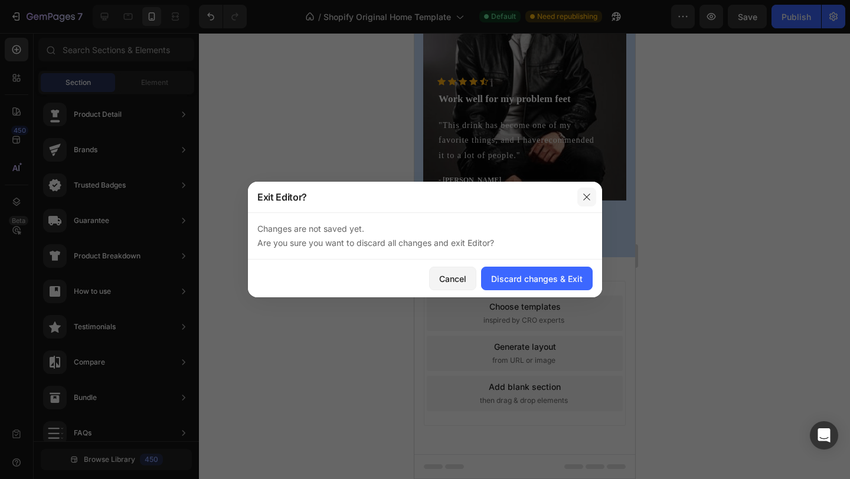
click at [584, 195] on icon "button" at bounding box center [586, 197] width 6 height 6
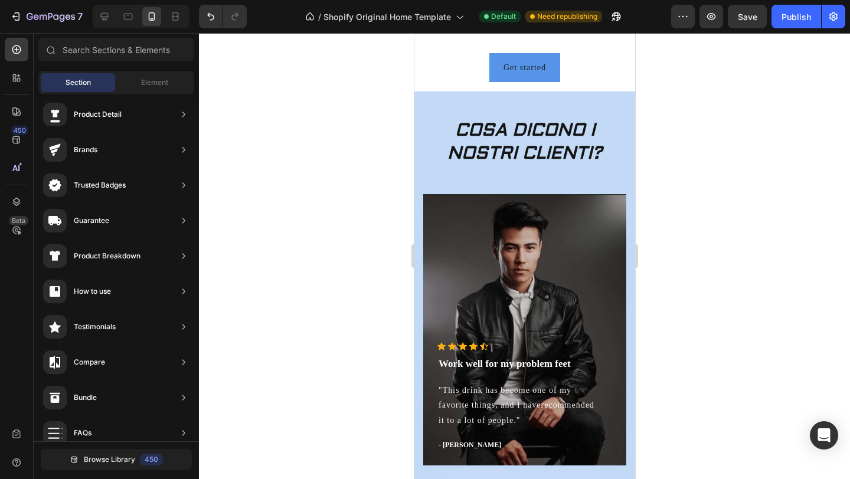
scroll to position [351, 0]
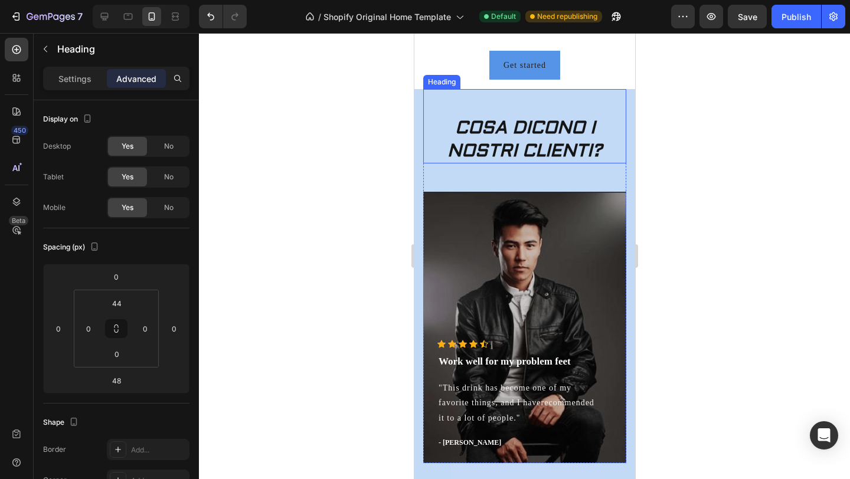
click at [560, 136] on p "COSA DICONO I NOSTRI CLIENTI?" at bounding box center [524, 139] width 201 height 46
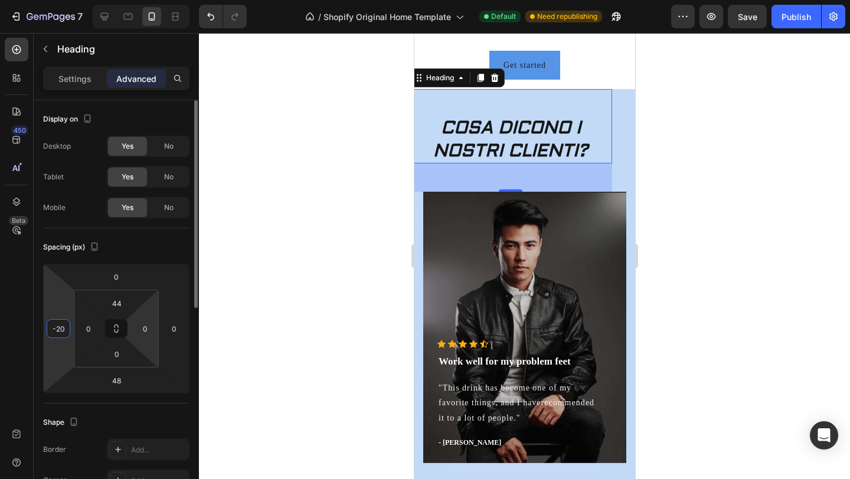
drag, startPoint x: 62, startPoint y: 340, endPoint x: 156, endPoint y: 346, distance: 94.1
click at [155, 0] on html "7 / Shopify Original Home Template Default Need republishing Preview Save Publi…" at bounding box center [425, 0] width 850 height 0
type input "-2"
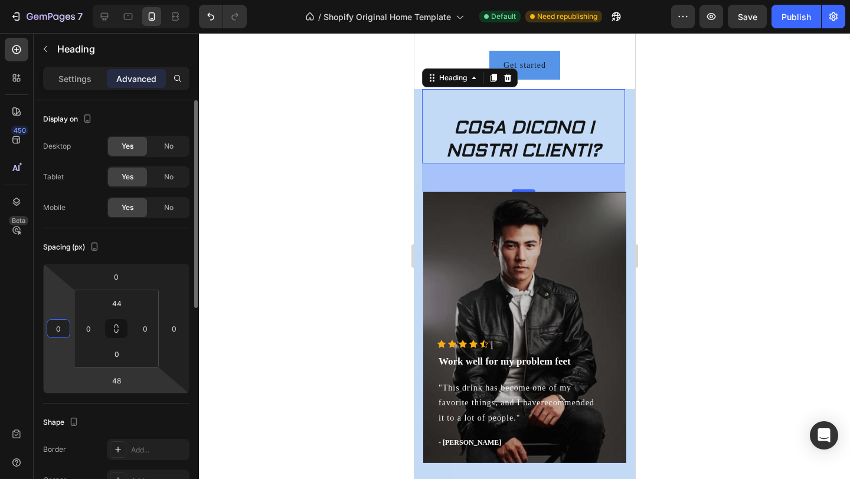
type input "0"
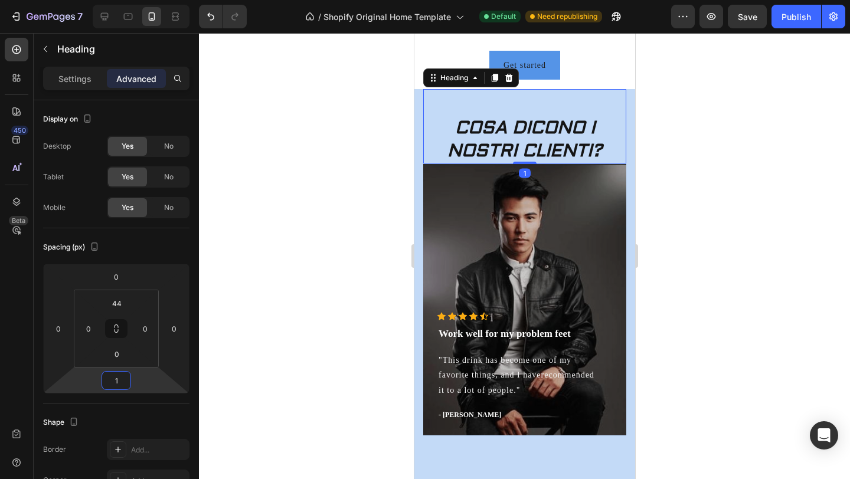
type input "3"
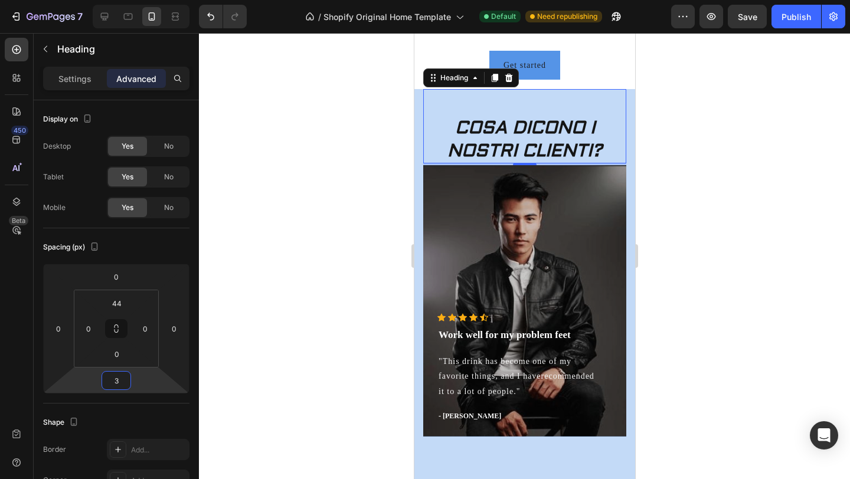
click at [146, 0] on html "7 / Shopify Original Home Template Default Need republishing Preview Save Publi…" at bounding box center [425, 0] width 850 height 0
click at [230, 357] on div at bounding box center [524, 256] width 651 height 446
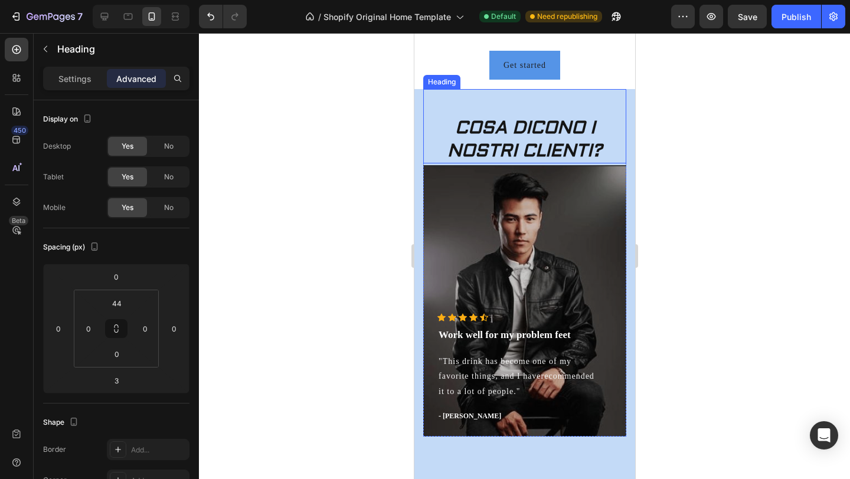
click at [567, 136] on p "COSA DICONO I NOSTRI CLIENTI?" at bounding box center [524, 139] width 201 height 46
click at [77, 82] on p "Settings" at bounding box center [74, 79] width 33 height 12
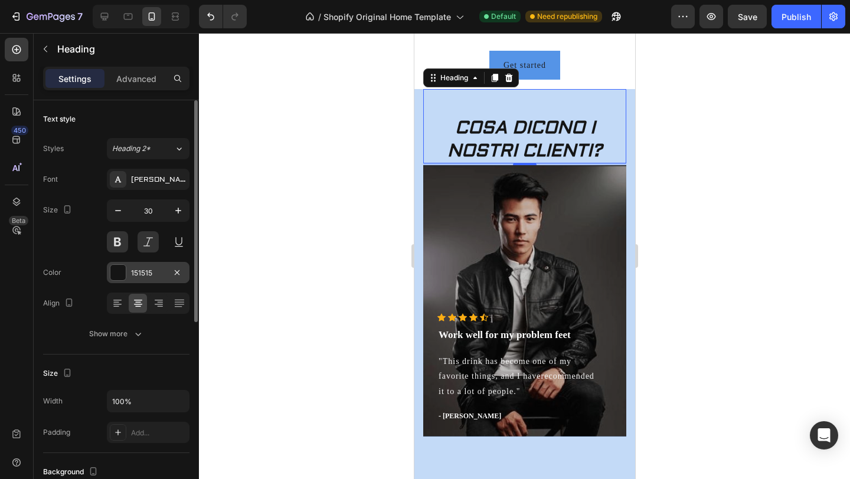
click at [115, 272] on div at bounding box center [117, 272] width 15 height 15
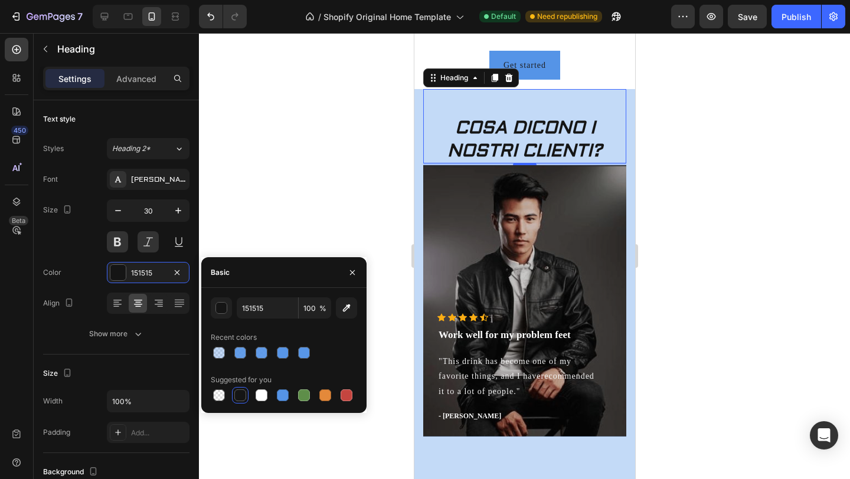
click at [243, 397] on div at bounding box center [240, 396] width 12 height 12
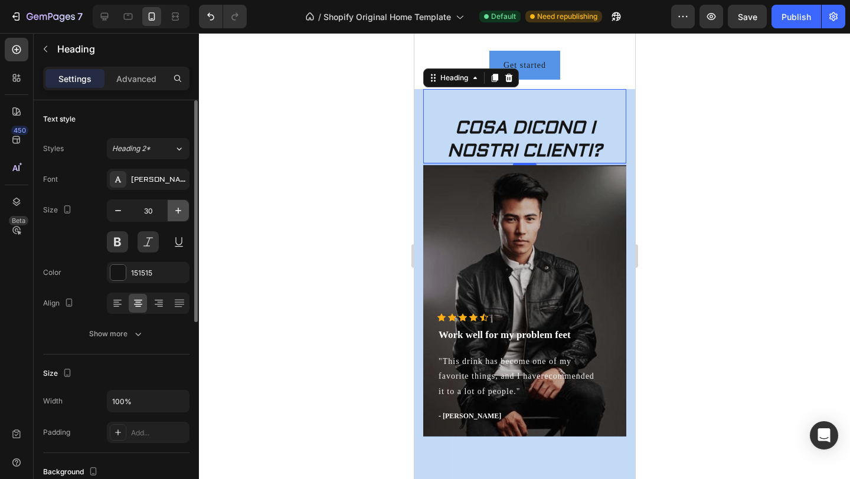
click at [185, 211] on button "button" at bounding box center [178, 210] width 21 height 21
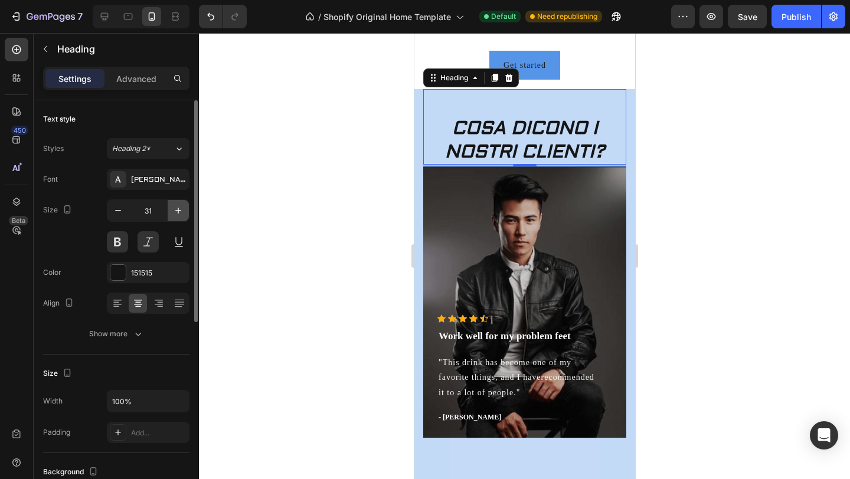
click at [185, 211] on button "button" at bounding box center [178, 210] width 21 height 21
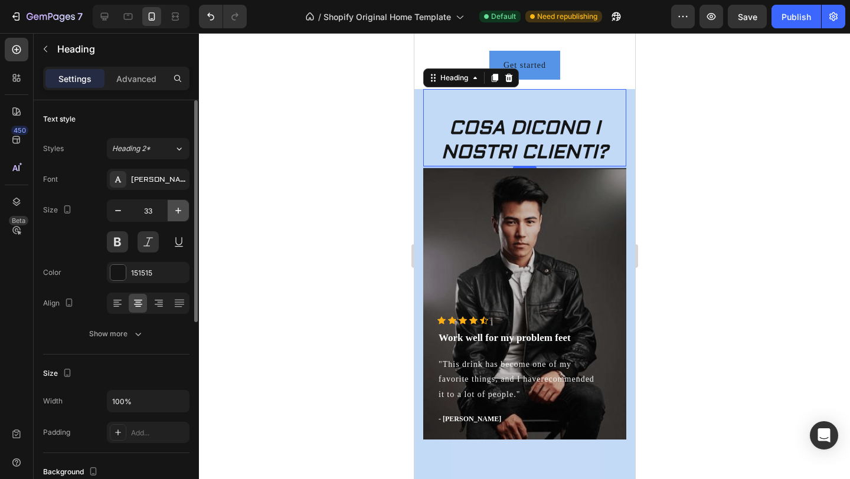
click at [185, 211] on button "button" at bounding box center [178, 210] width 21 height 21
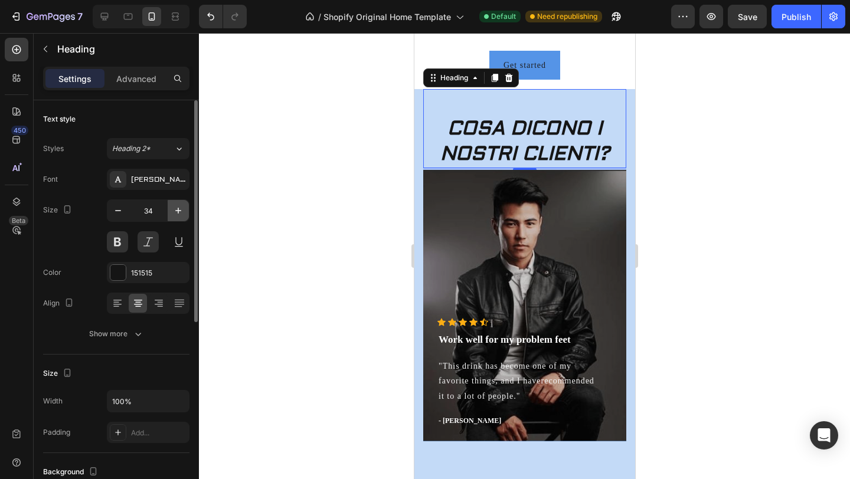
click at [185, 211] on button "button" at bounding box center [178, 210] width 21 height 21
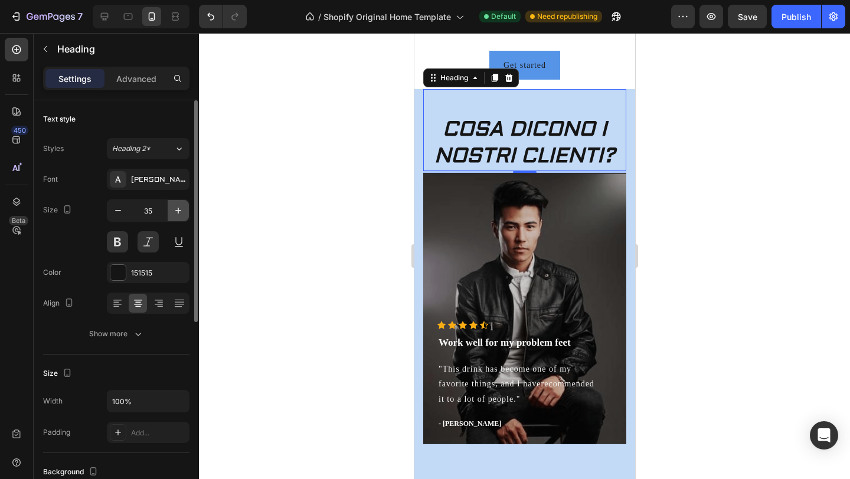
click at [185, 211] on button "button" at bounding box center [178, 210] width 21 height 21
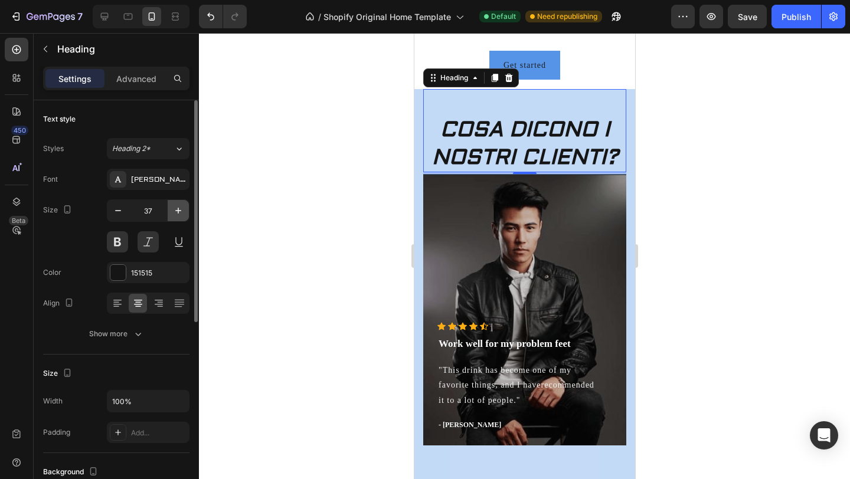
click at [185, 211] on button "button" at bounding box center [178, 210] width 21 height 21
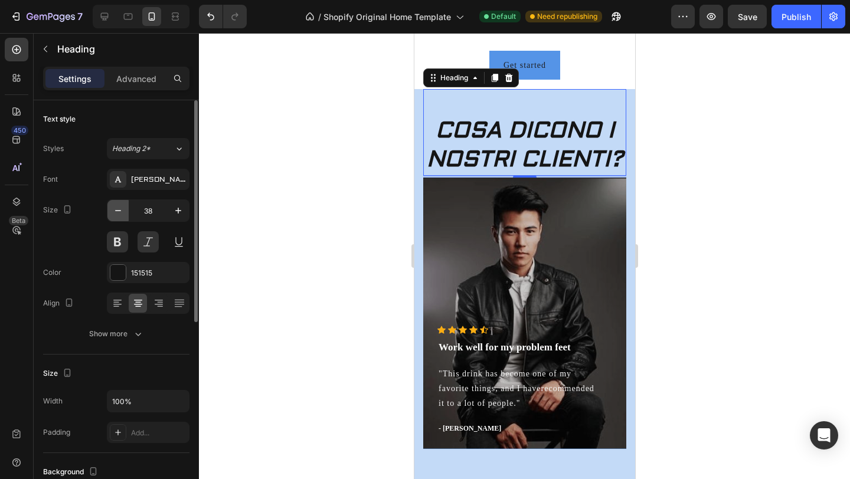
click at [122, 210] on icon "button" at bounding box center [118, 211] width 12 height 12
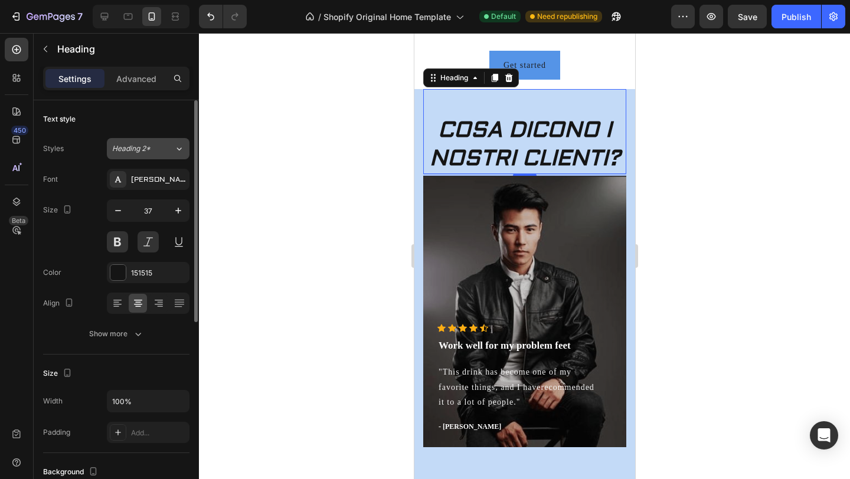
click at [185, 146] on button "Heading 2*" at bounding box center [148, 148] width 83 height 21
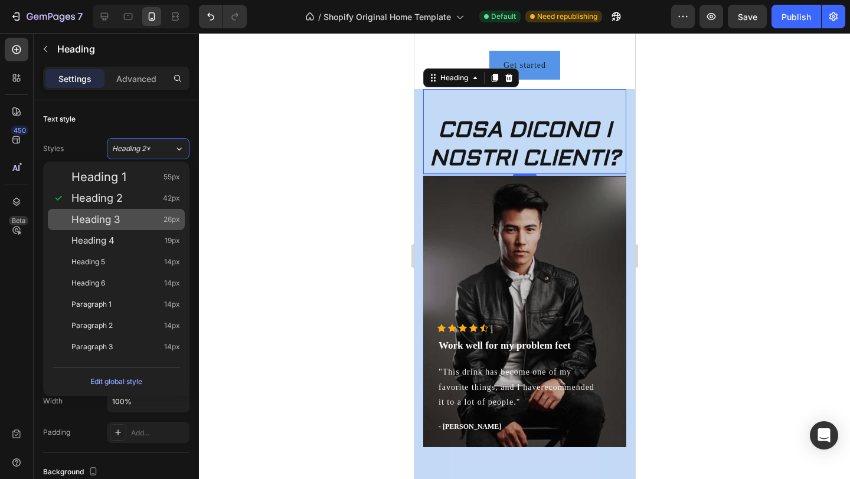
click at [133, 217] on div "Heading 3 26px" at bounding box center [125, 220] width 109 height 12
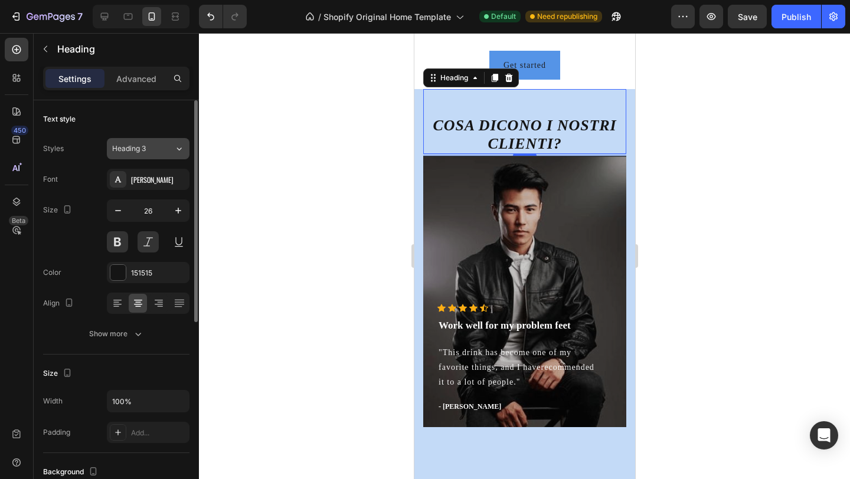
click at [166, 148] on div "Heading 3" at bounding box center [143, 148] width 62 height 11
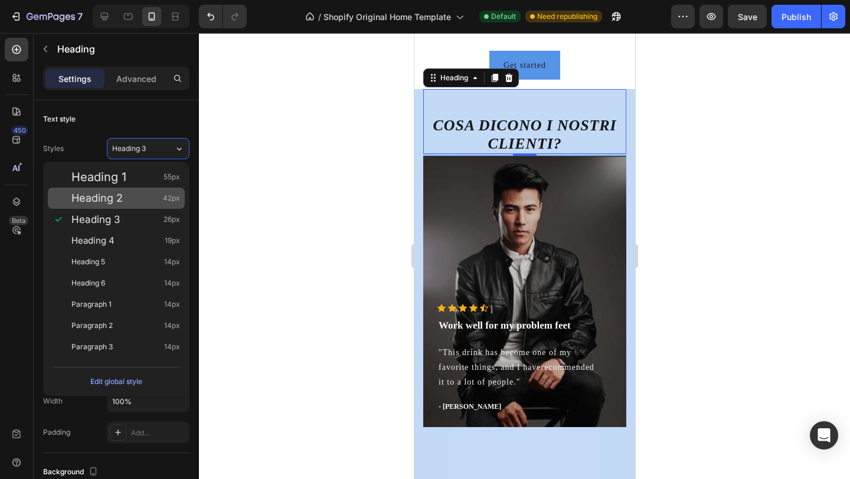
click at [115, 198] on span "Heading 2" at bounding box center [96, 198] width 51 height 12
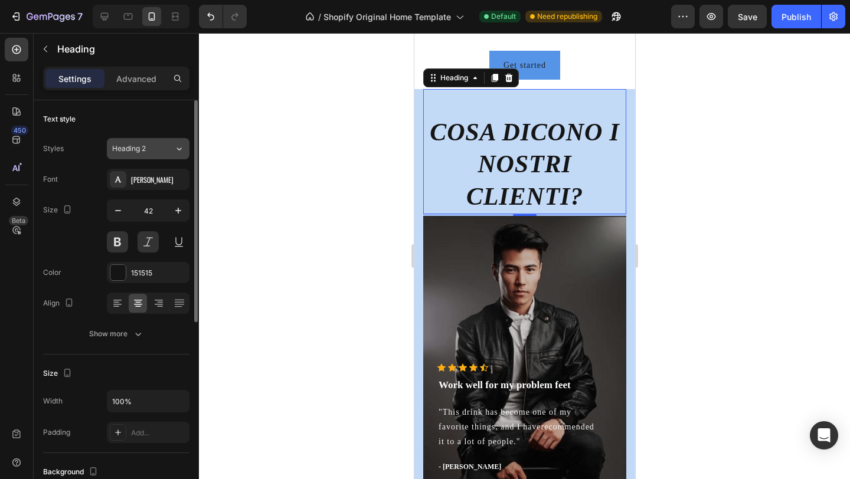
click at [176, 148] on icon at bounding box center [179, 149] width 10 height 12
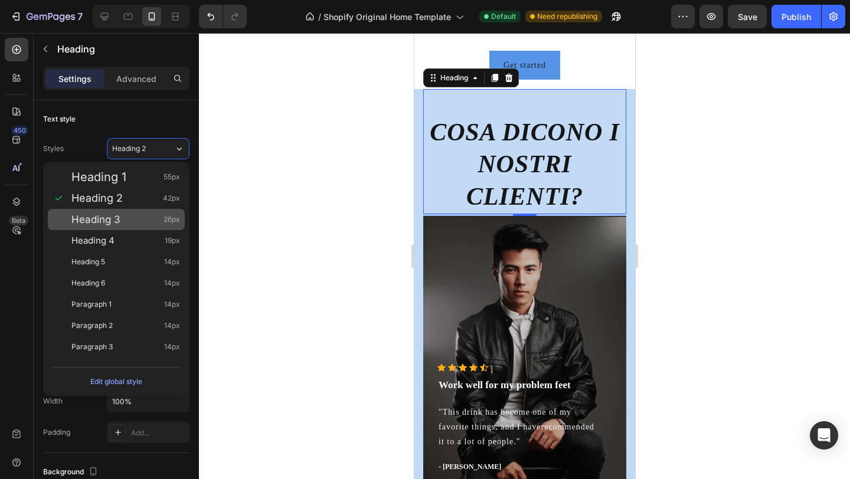
click at [125, 210] on div "Heading 3 26px" at bounding box center [116, 219] width 137 height 21
type input "26"
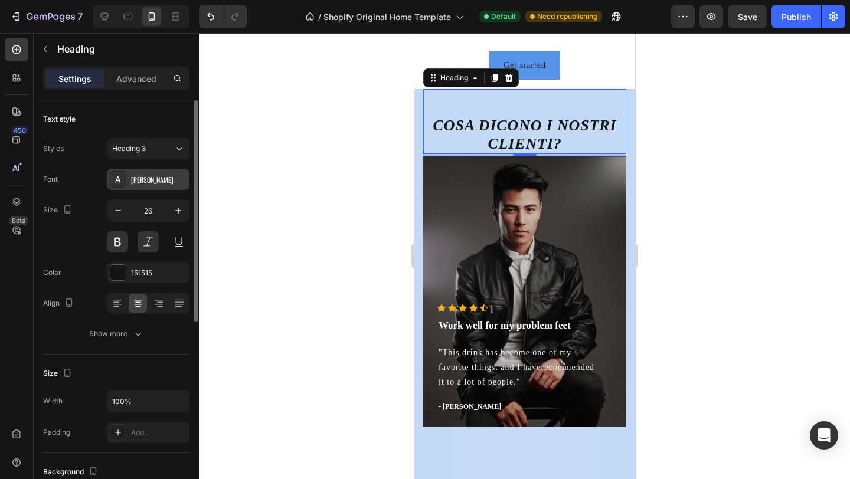
click at [147, 177] on div "[PERSON_NAME]" at bounding box center [158, 180] width 55 height 11
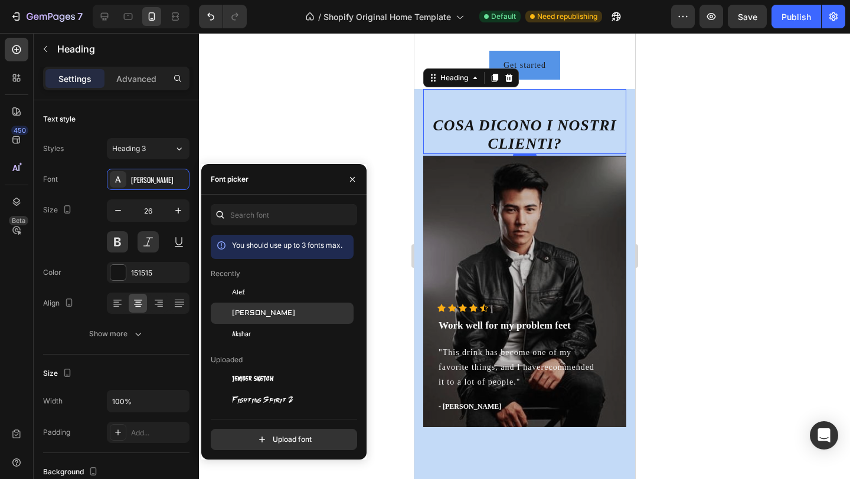
click at [250, 313] on span "[PERSON_NAME]" at bounding box center [263, 313] width 63 height 11
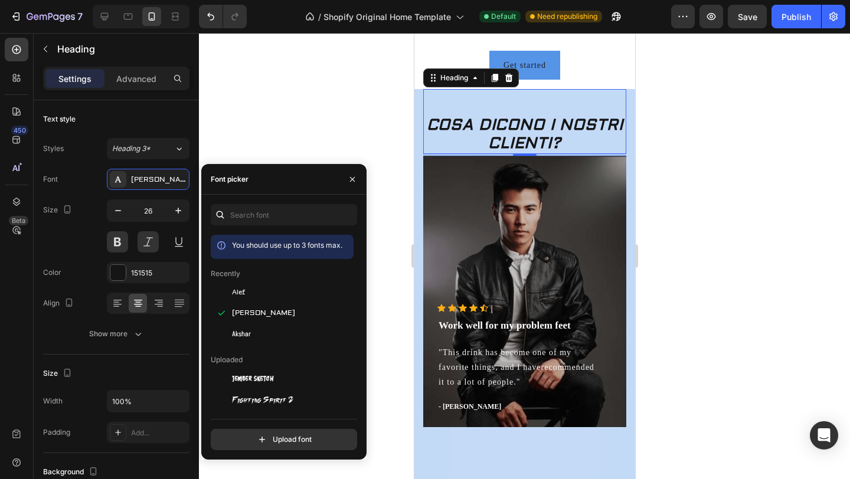
click at [229, 126] on div at bounding box center [524, 256] width 651 height 446
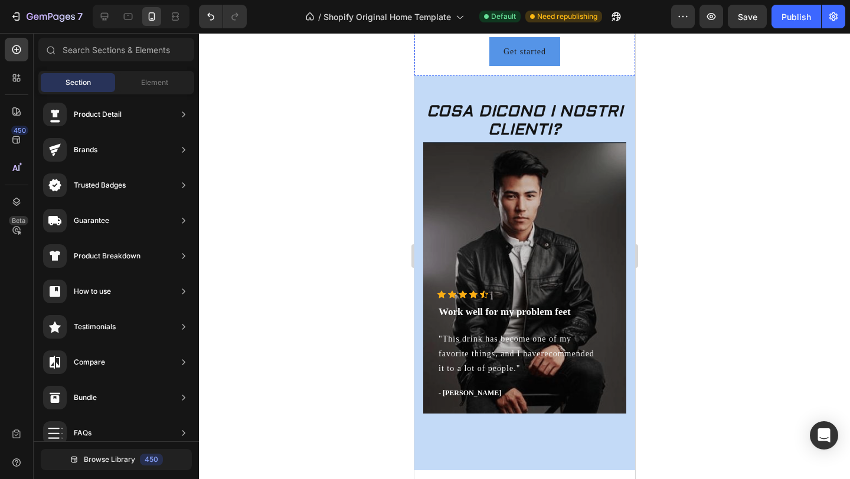
scroll to position [372, 0]
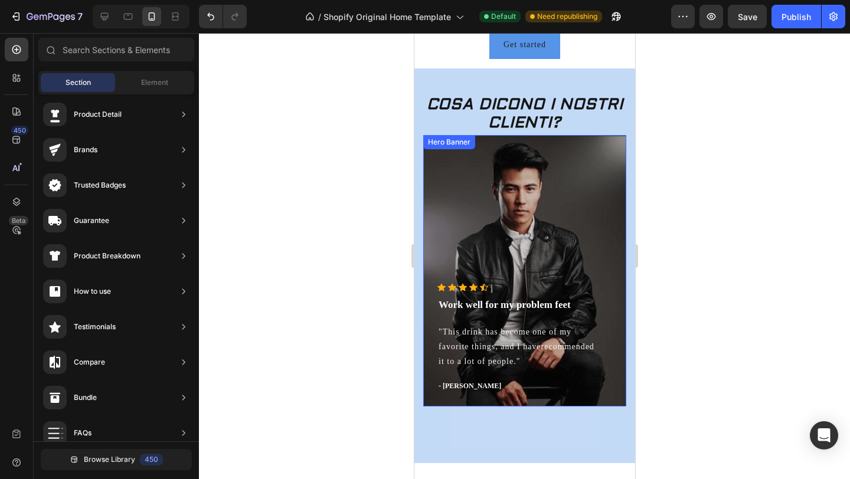
click at [531, 204] on div "Overlay" at bounding box center [524, 271] width 203 height 272
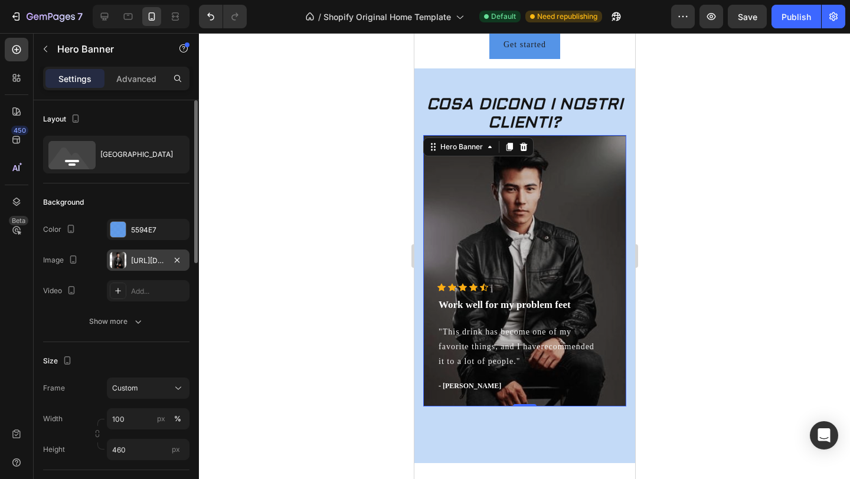
click at [141, 260] on div "https://ucarecdn.com/1aecb1d6-7ebe-4d52-ae2e-ec64806a3255/-/format/auto/" at bounding box center [148, 261] width 34 height 11
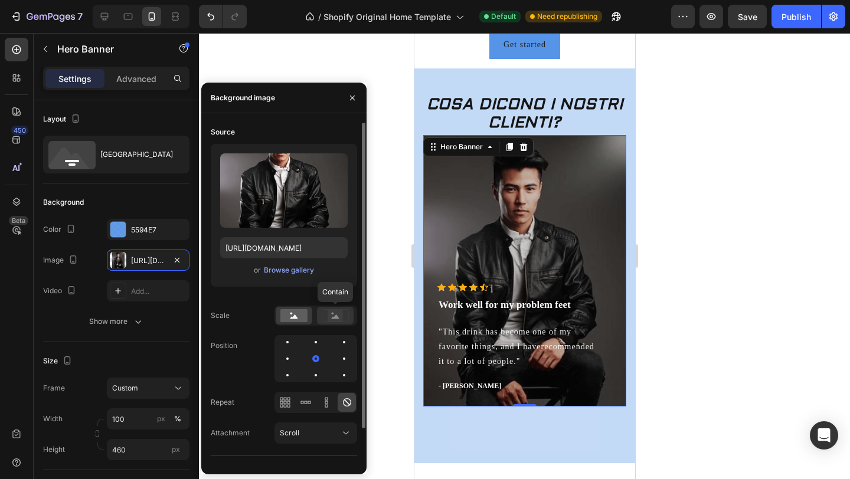
click at [338, 312] on rect at bounding box center [335, 316] width 15 height 12
click at [298, 313] on rect at bounding box center [293, 315] width 27 height 13
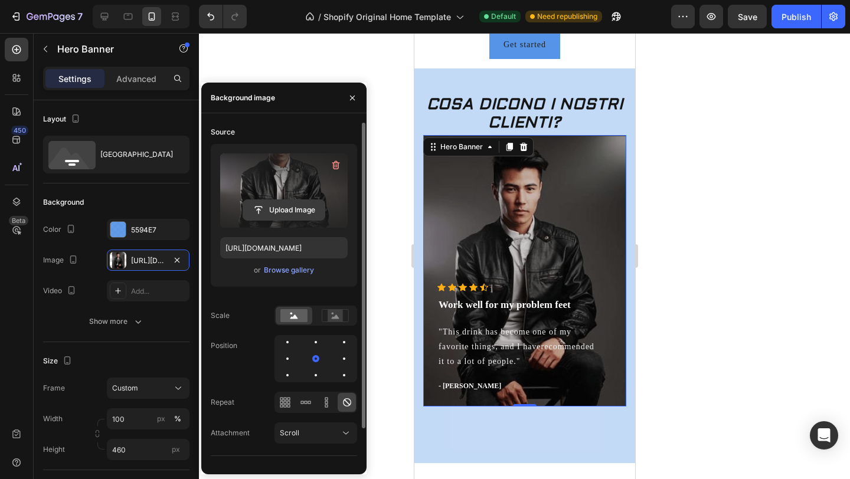
click at [289, 207] on input "file" at bounding box center [283, 210] width 81 height 20
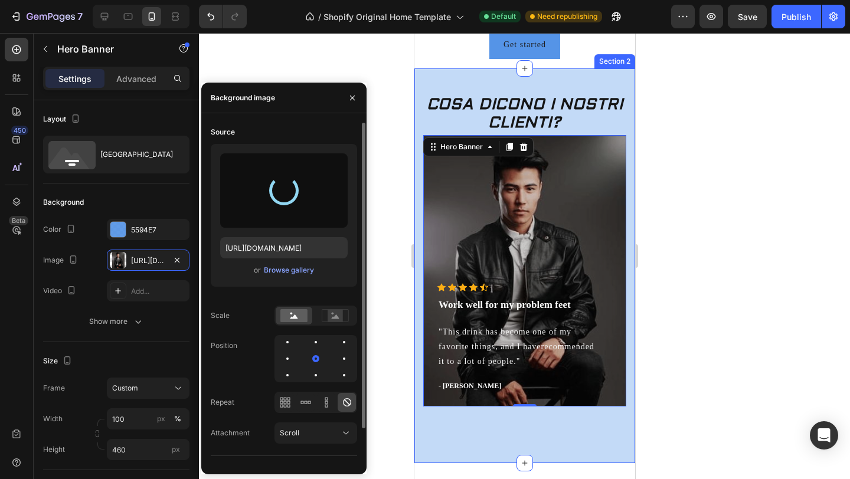
type input "https://cdn.shopify.com/s/files/1/0934/0626/5686/files/gempages_577294649614402…"
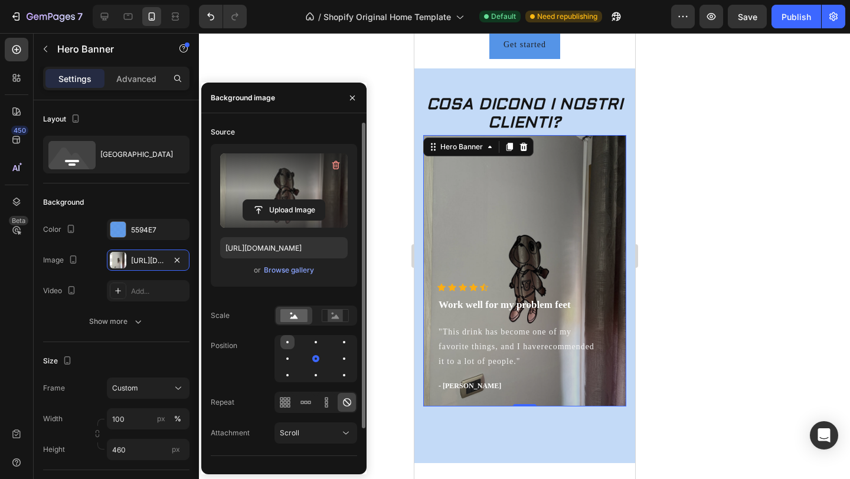
click at [309, 339] on div at bounding box center [316, 342] width 14 height 14
click at [337, 357] on div at bounding box center [344, 359] width 14 height 14
click at [335, 426] on button "Scroll" at bounding box center [316, 433] width 83 height 21
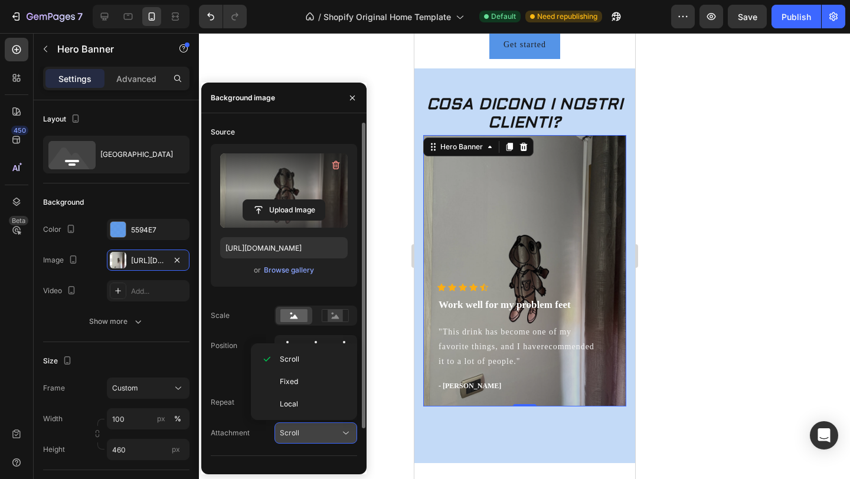
click at [335, 426] on button "Scroll" at bounding box center [316, 433] width 83 height 21
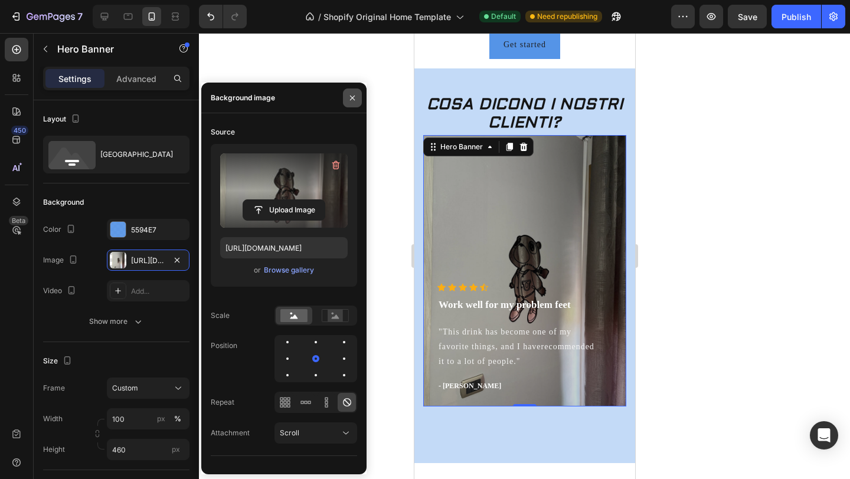
click at [356, 97] on icon "button" at bounding box center [352, 97] width 9 height 9
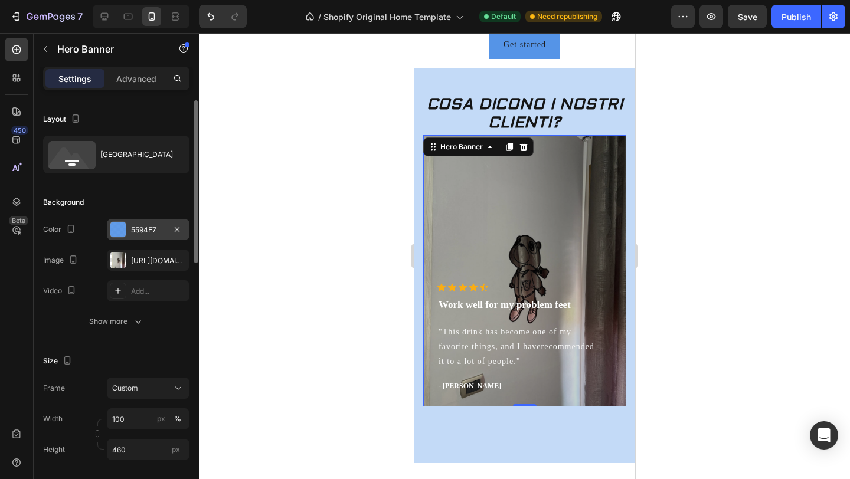
click at [123, 225] on div at bounding box center [117, 229] width 15 height 15
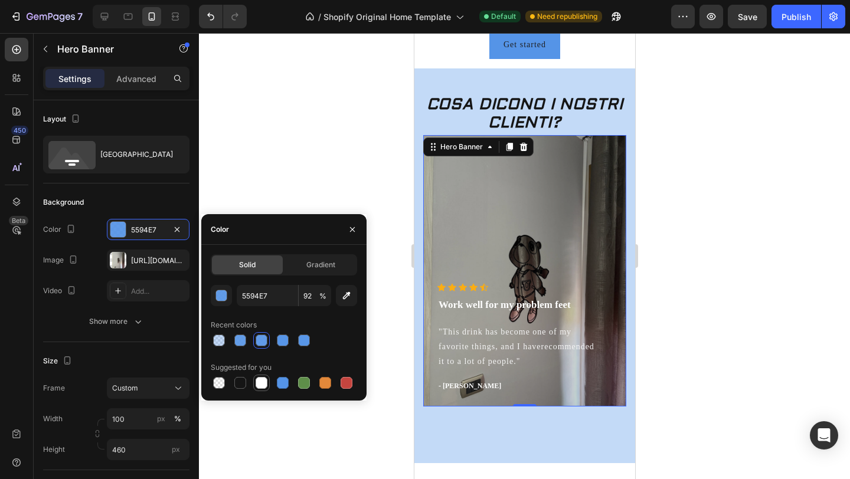
click at [256, 380] on div at bounding box center [262, 383] width 12 height 12
type input "FFFFFF"
type input "100"
click at [263, 383] on div at bounding box center [262, 383] width 12 height 12
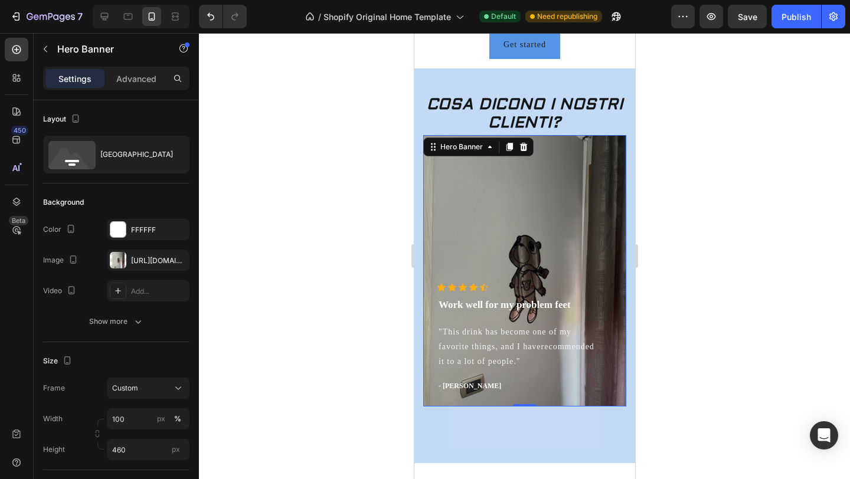
click at [252, 176] on div at bounding box center [524, 256] width 651 height 446
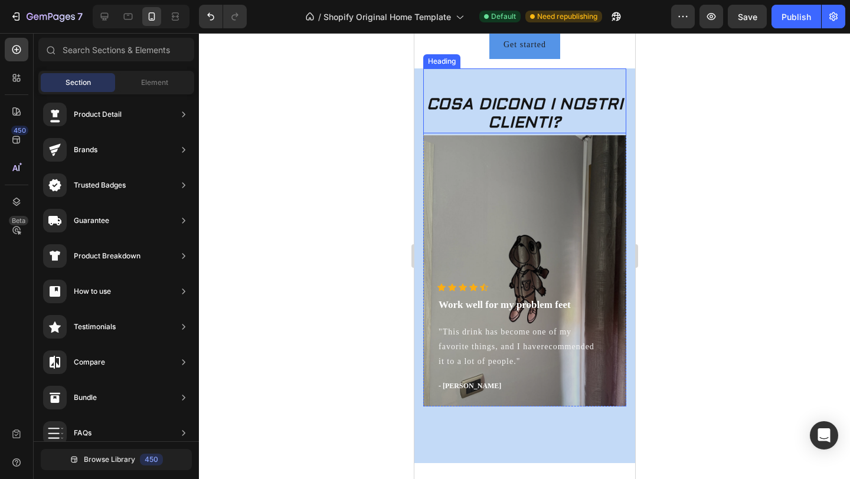
click at [489, 82] on div "COSA DICONO I NOSTRI CLIENTI? Heading" at bounding box center [524, 100] width 203 height 65
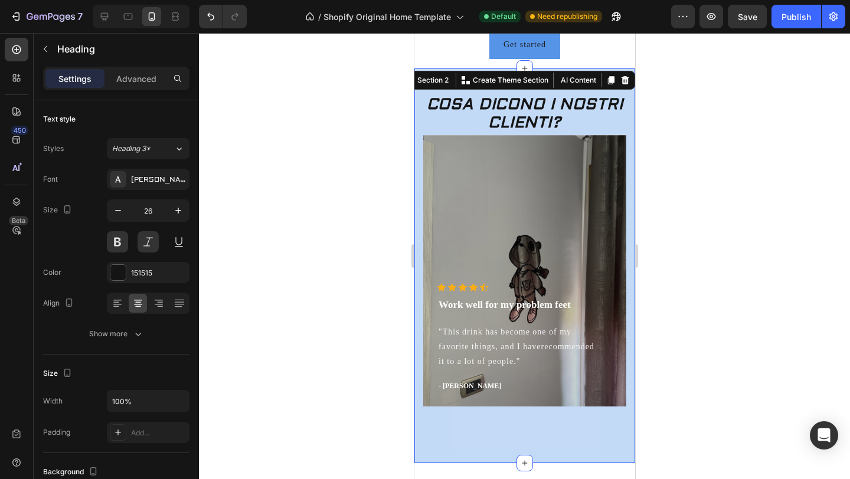
click at [420, 98] on div "COSA DICONO I NOSTRI CLIENTI? Heading Icon Icon Icon Icon Icon Icon List Hoz Wo…" at bounding box center [524, 265] width 221 height 395
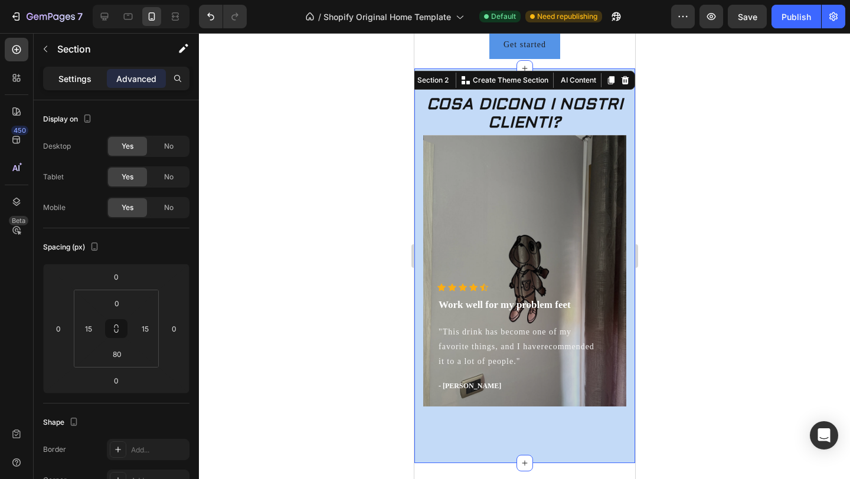
click at [83, 75] on p "Settings" at bounding box center [74, 79] width 33 height 12
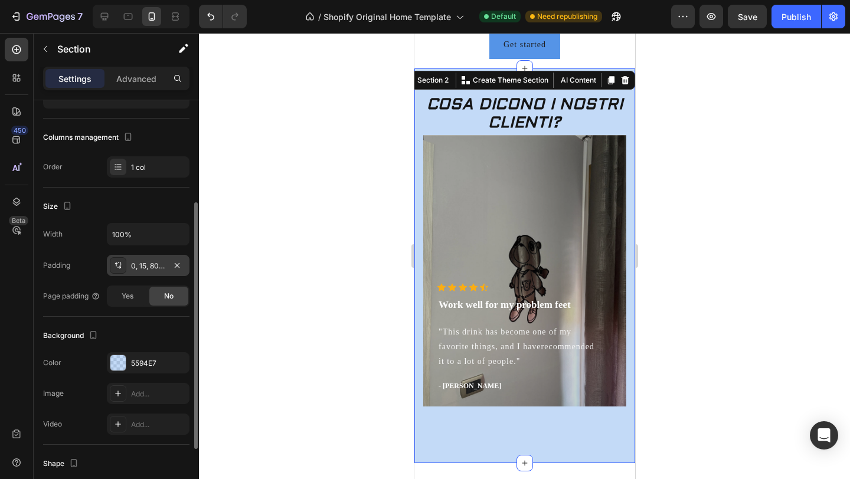
scroll to position [152, 0]
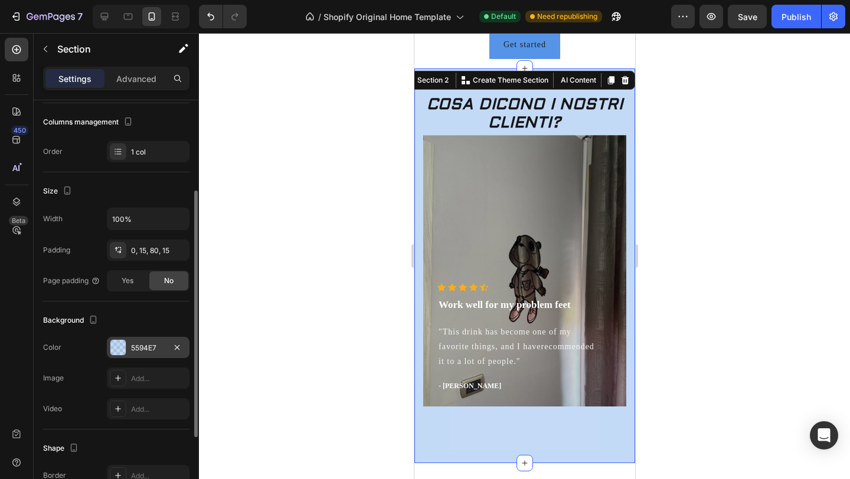
click at [125, 344] on div at bounding box center [117, 347] width 15 height 15
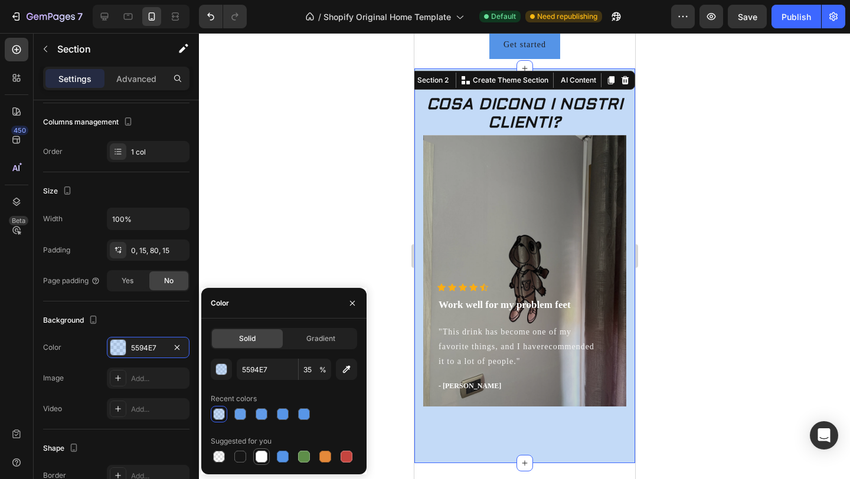
click at [264, 460] on div at bounding box center [262, 457] width 12 height 12
type input "FFFFFF"
type input "100"
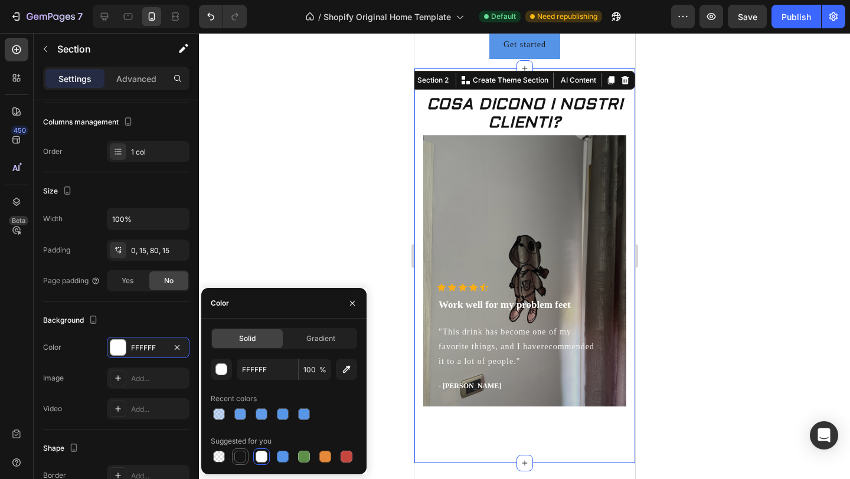
click at [244, 458] on div at bounding box center [240, 457] width 12 height 12
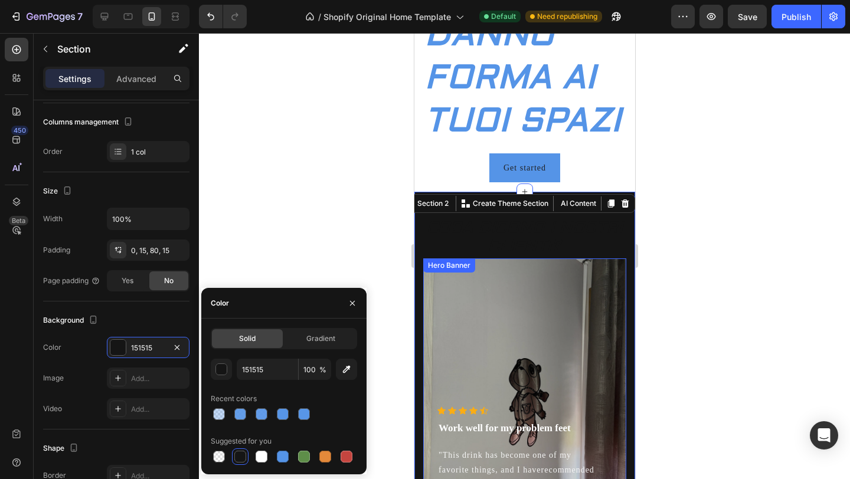
scroll to position [228, 0]
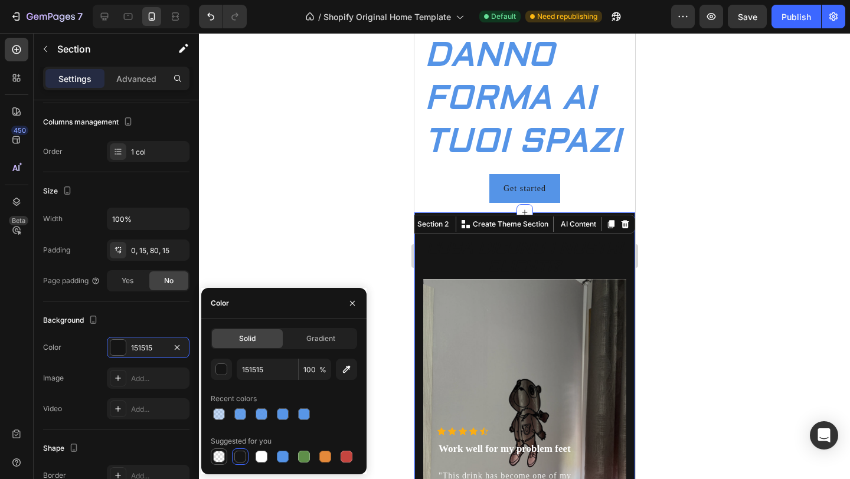
click at [218, 455] on div at bounding box center [219, 457] width 12 height 12
type input "000000"
type input "0"
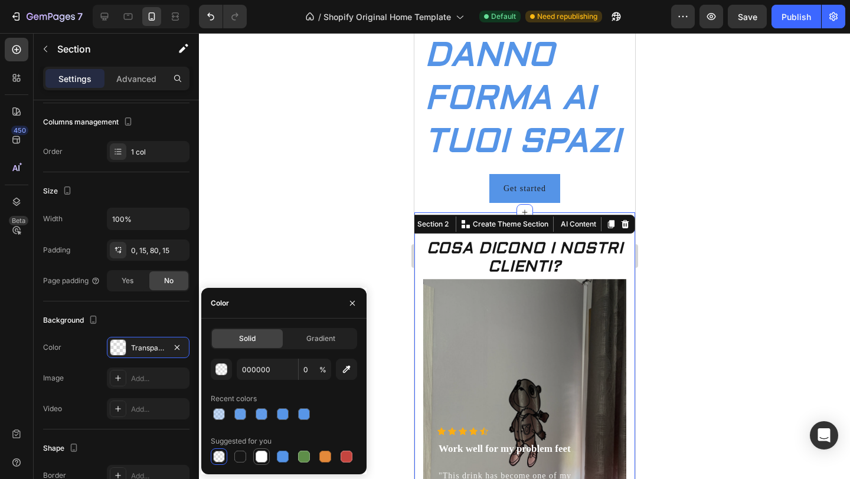
click at [256, 455] on div at bounding box center [262, 457] width 12 height 12
type input "FFFFFF"
type input "100"
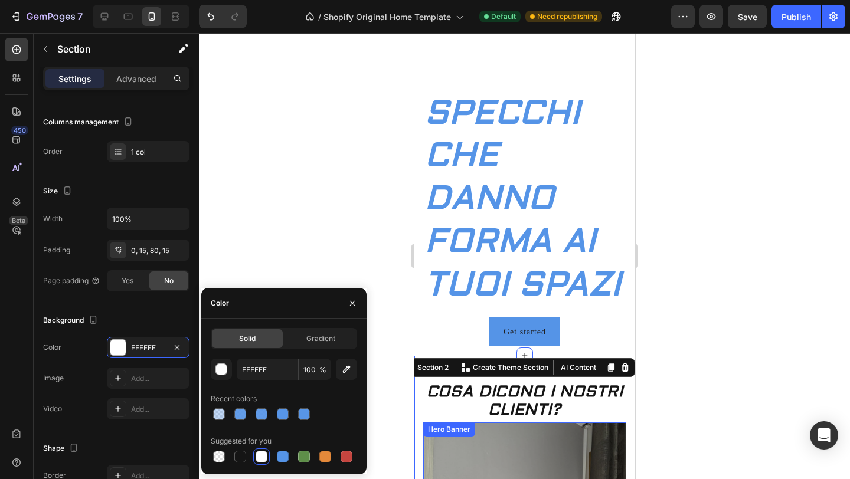
scroll to position [80, 0]
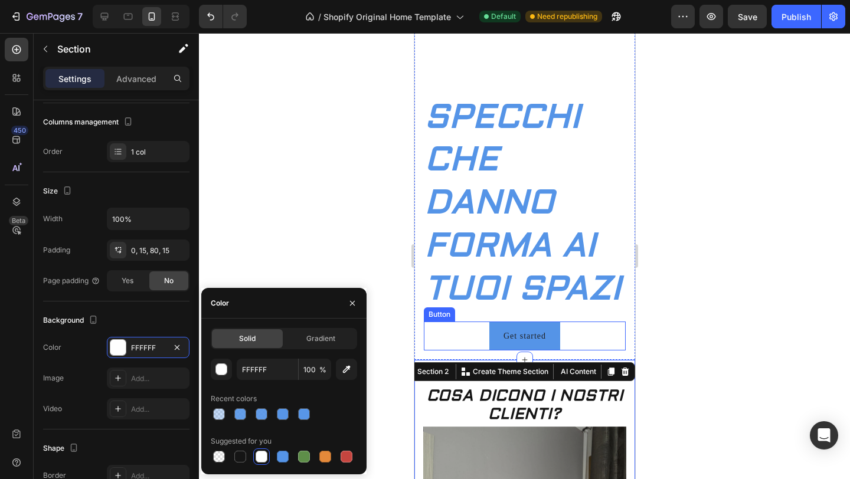
click at [685, 332] on div at bounding box center [524, 256] width 651 height 446
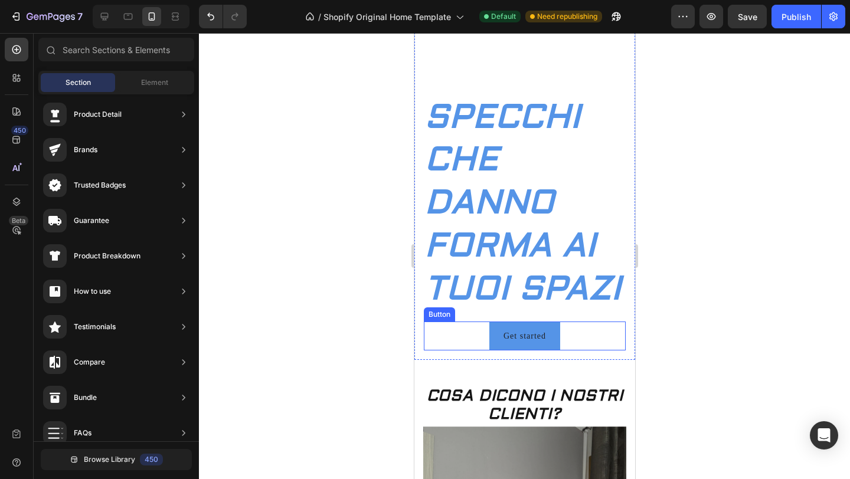
click at [685, 332] on div at bounding box center [524, 256] width 651 height 446
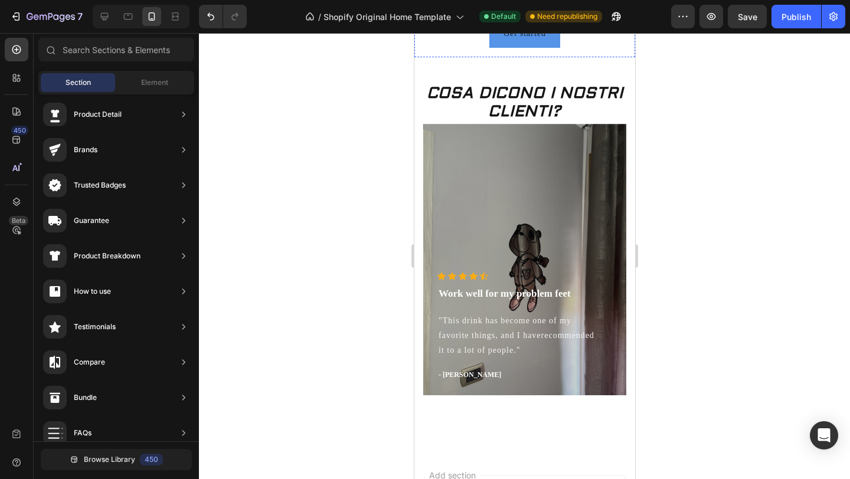
scroll to position [393, 0]
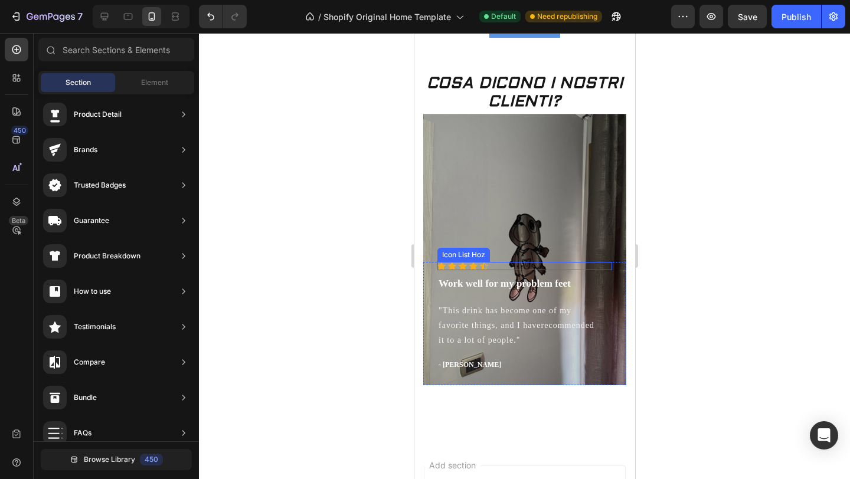
click at [504, 264] on div "Icon Icon Icon Icon Icon" at bounding box center [524, 266] width 175 height 8
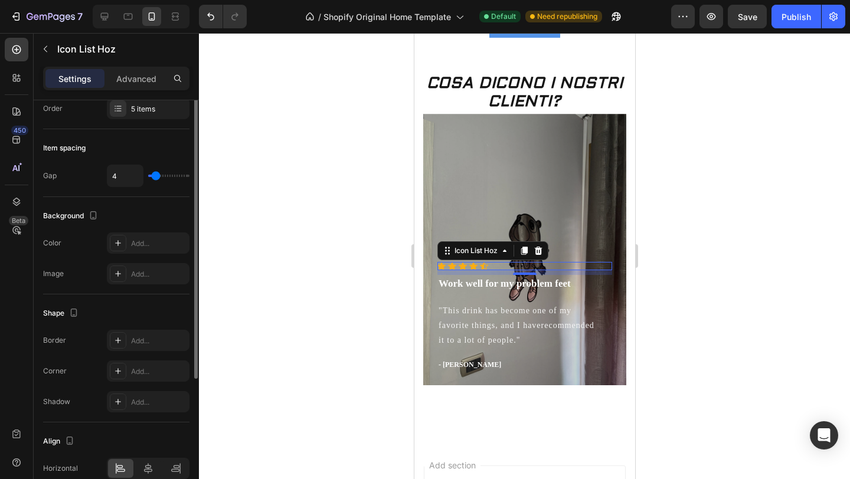
scroll to position [0, 0]
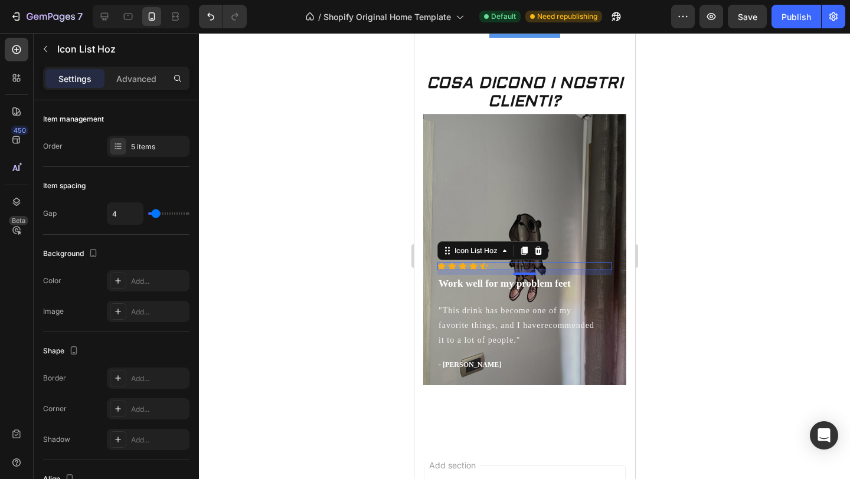
click at [364, 250] on div at bounding box center [524, 256] width 651 height 446
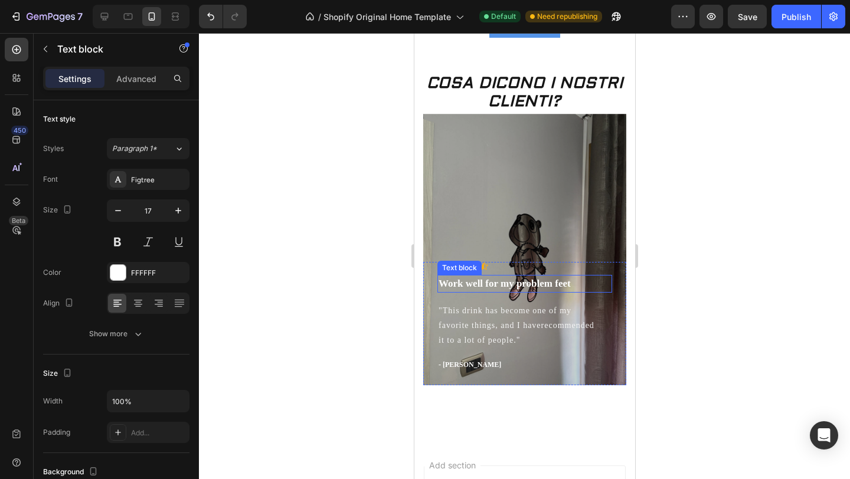
click at [519, 284] on p "Work well for my problem feet" at bounding box center [524, 283] width 172 height 15
click at [569, 277] on p "Work well for my problem feet" at bounding box center [524, 283] width 172 height 15
click at [518, 334] on p ""This drink has become one of my favorite things, and I haverecommended it to a…" at bounding box center [524, 325] width 172 height 45
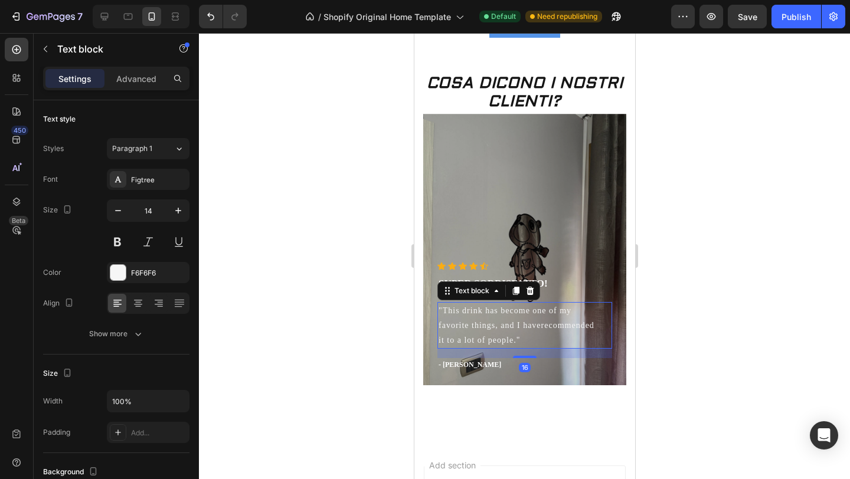
click at [524, 335] on p ""This drink has become one of my favorite things, and I haverecommended it to a…" at bounding box center [524, 325] width 172 height 45
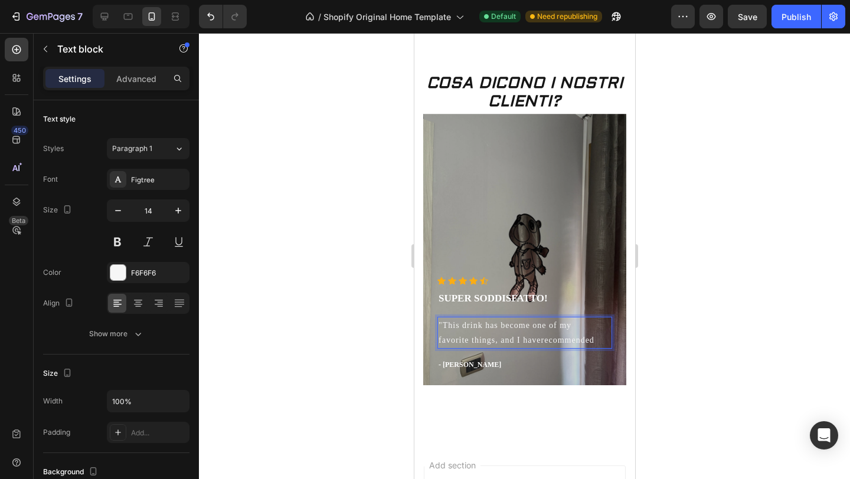
scroll to position [408, 0]
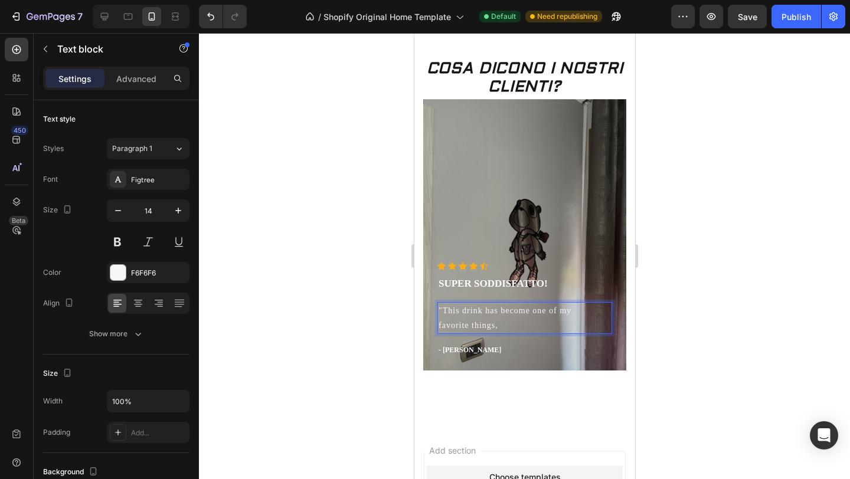
click at [502, 326] on p ""This drink has become one of my favorite things," at bounding box center [524, 318] width 172 height 30
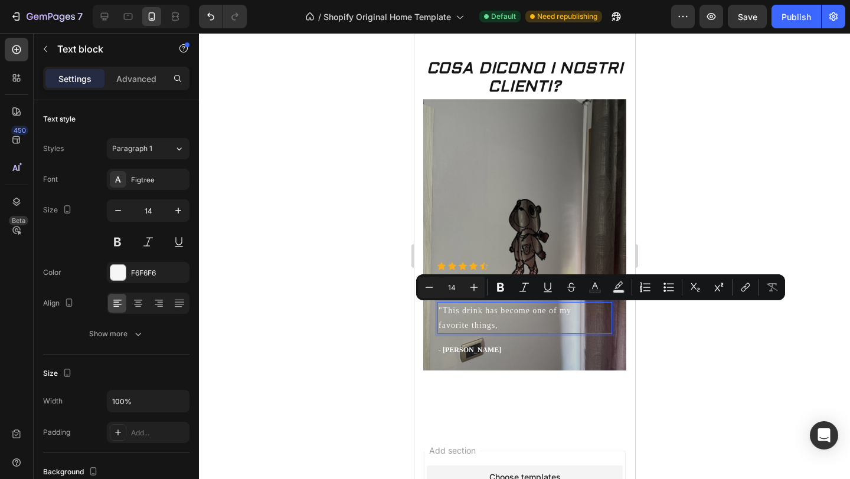
drag, startPoint x: 501, startPoint y: 326, endPoint x: 438, endPoint y: 309, distance: 65.0
click at [438, 309] on p ""This drink has become one of my favorite things," at bounding box center [524, 318] width 172 height 30
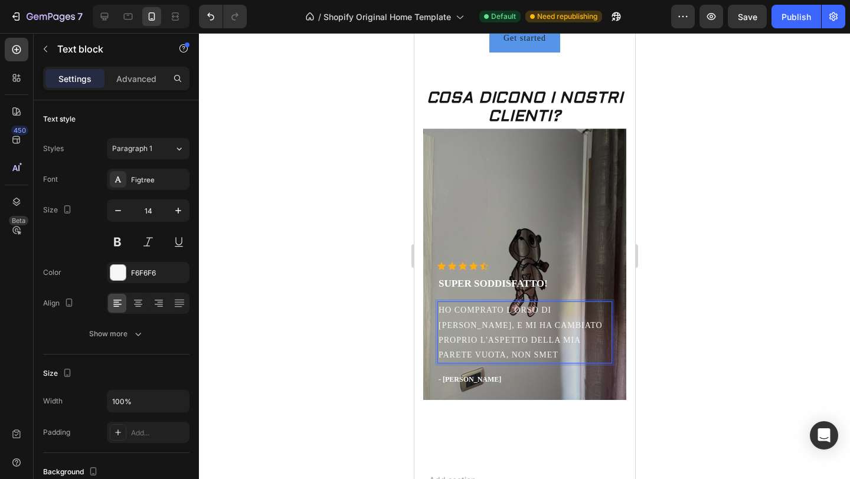
scroll to position [364, 0]
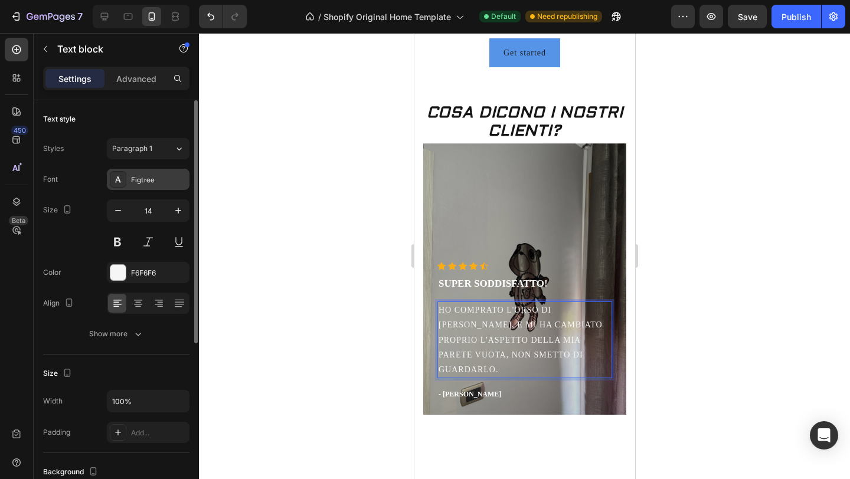
click at [155, 182] on div "Figtree" at bounding box center [158, 180] width 55 height 11
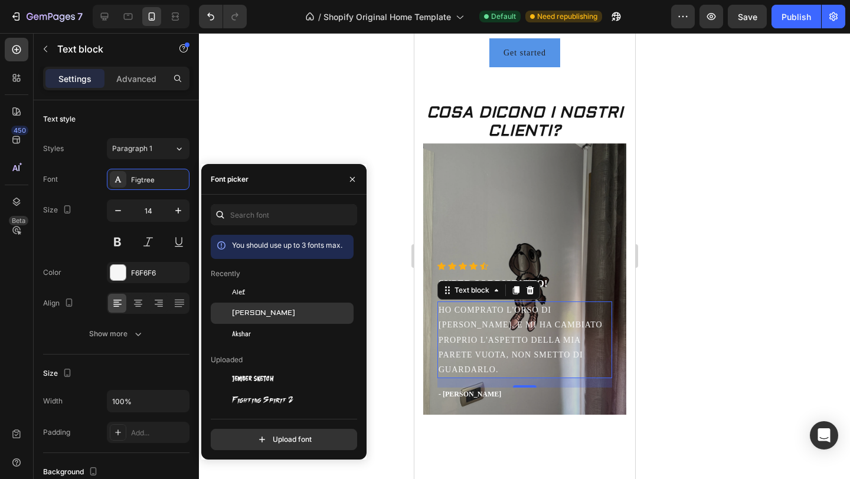
click at [254, 318] on span "[PERSON_NAME]" at bounding box center [263, 313] width 63 height 11
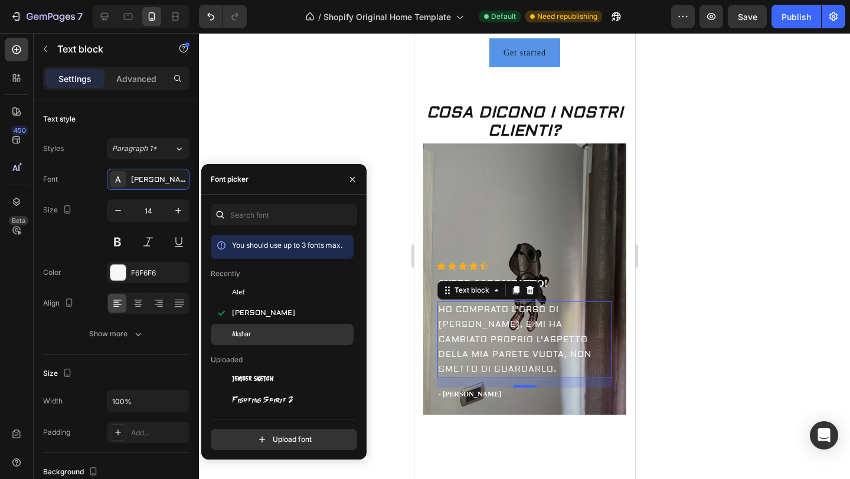
click at [246, 334] on span "Akshar" at bounding box center [241, 334] width 19 height 11
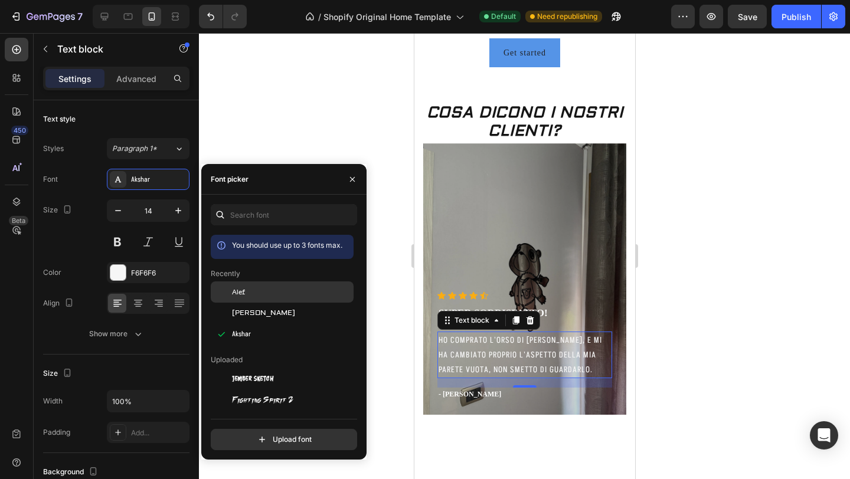
click at [253, 295] on div "Alef" at bounding box center [291, 292] width 119 height 11
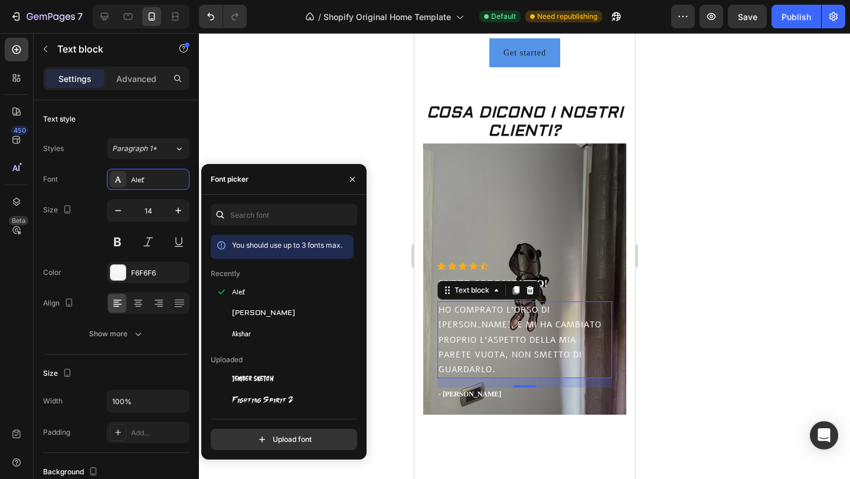
click at [357, 134] on div at bounding box center [524, 256] width 651 height 446
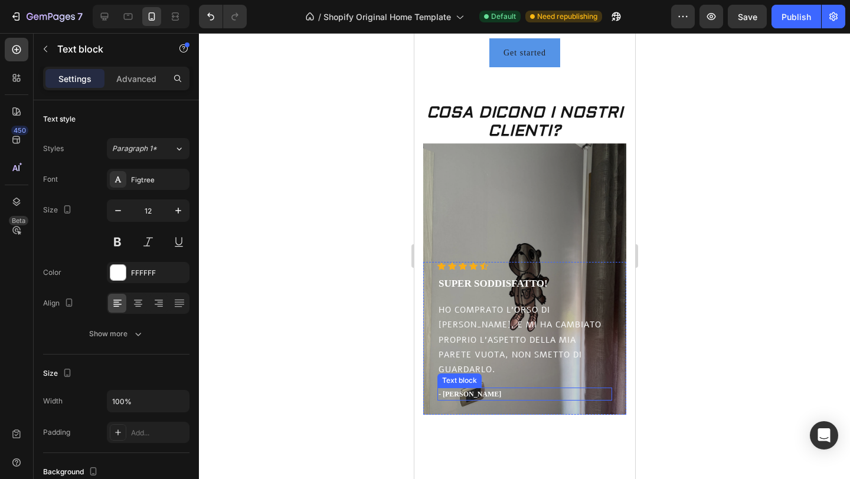
click at [468, 394] on p "- Timothy A." at bounding box center [524, 394] width 172 height 11
click at [495, 393] on p "- Timothy A." at bounding box center [524, 394] width 172 height 11
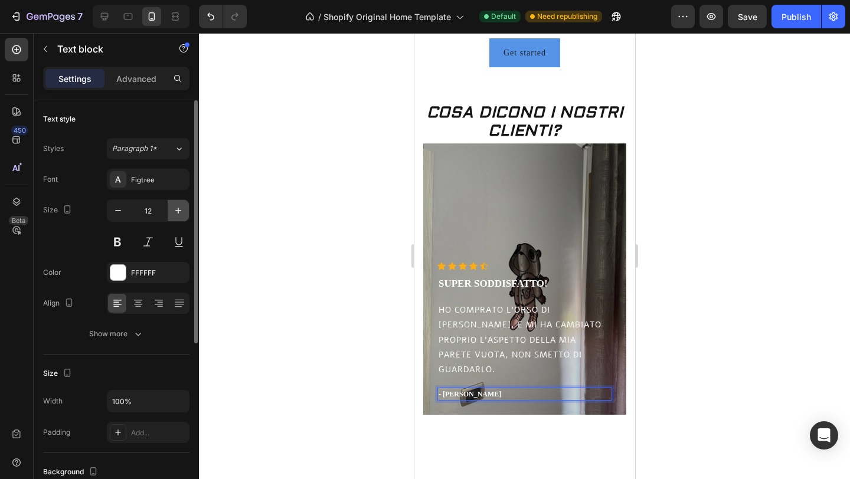
click at [176, 212] on icon "button" at bounding box center [178, 211] width 12 height 12
click at [176, 211] on icon "button" at bounding box center [178, 211] width 12 height 12
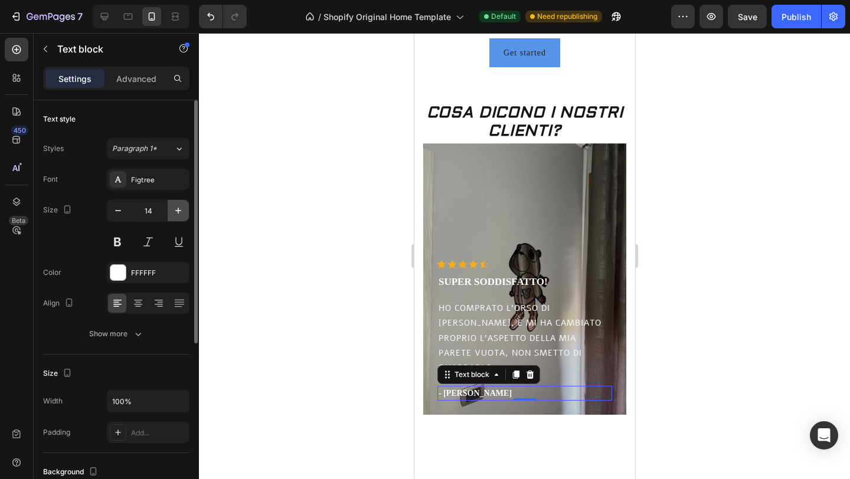
click at [176, 211] on icon "button" at bounding box center [178, 211] width 12 height 12
type input "18"
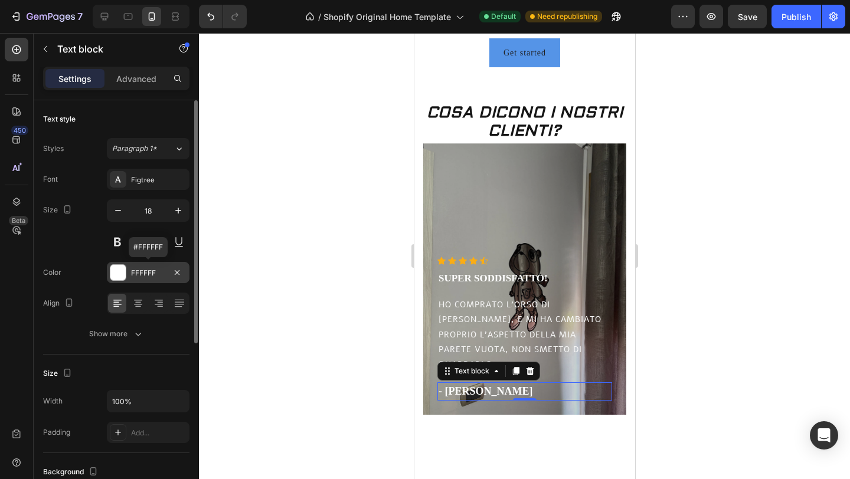
click at [118, 269] on div at bounding box center [117, 272] width 15 height 15
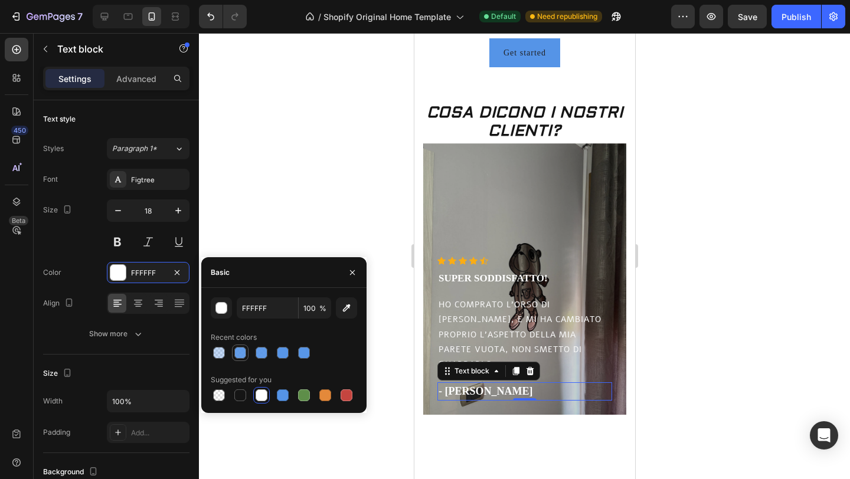
click at [240, 353] on div at bounding box center [240, 353] width 12 height 12
type input "5594E7"
type input "91"
click at [263, 397] on div at bounding box center [262, 396] width 12 height 12
type input "FFFFFF"
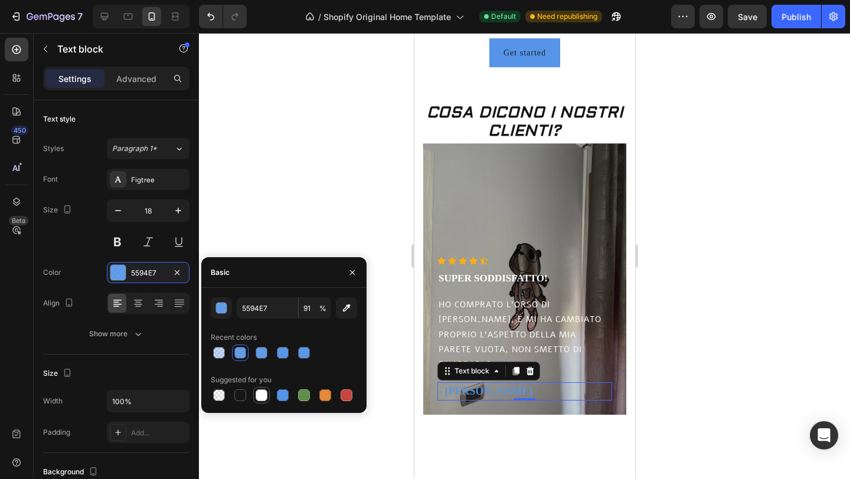
type input "100"
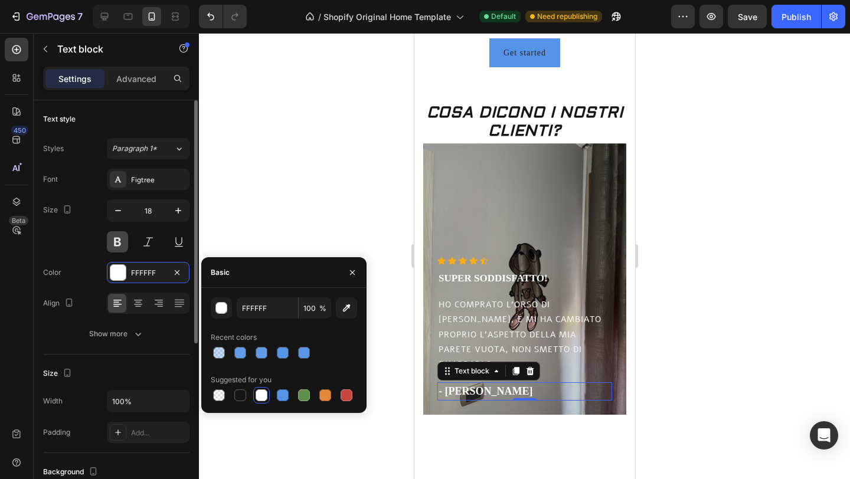
click at [115, 241] on button at bounding box center [117, 241] width 21 height 21
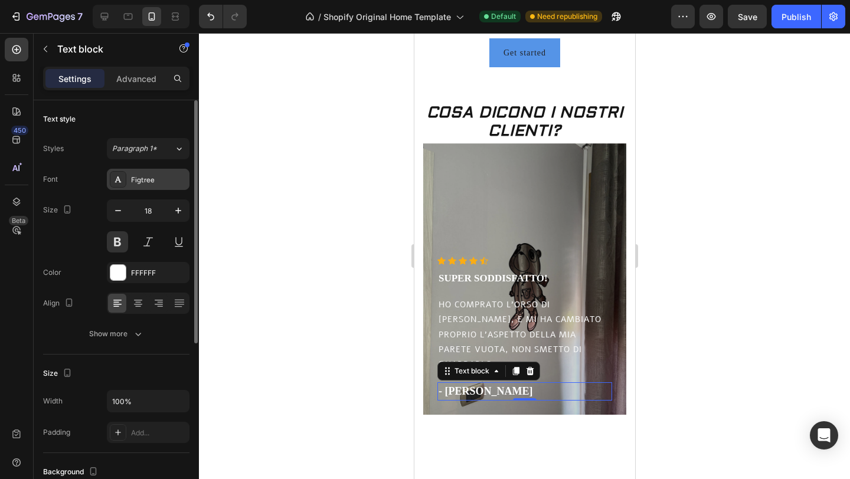
click at [144, 179] on div "Figtree" at bounding box center [158, 180] width 55 height 11
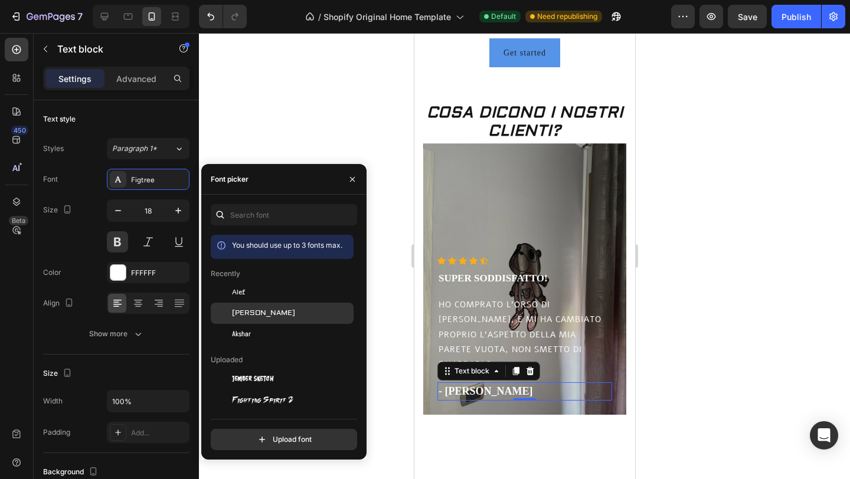
click at [248, 312] on span "[PERSON_NAME]" at bounding box center [263, 313] width 63 height 11
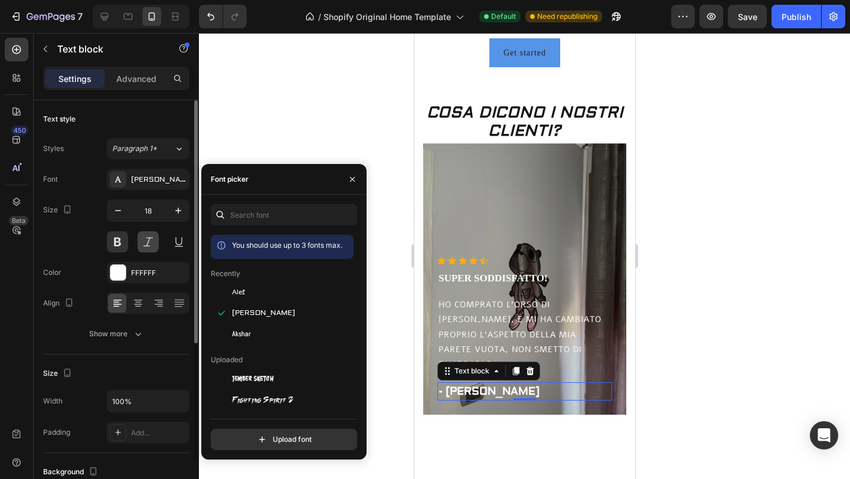
click at [149, 238] on button at bounding box center [148, 241] width 21 height 21
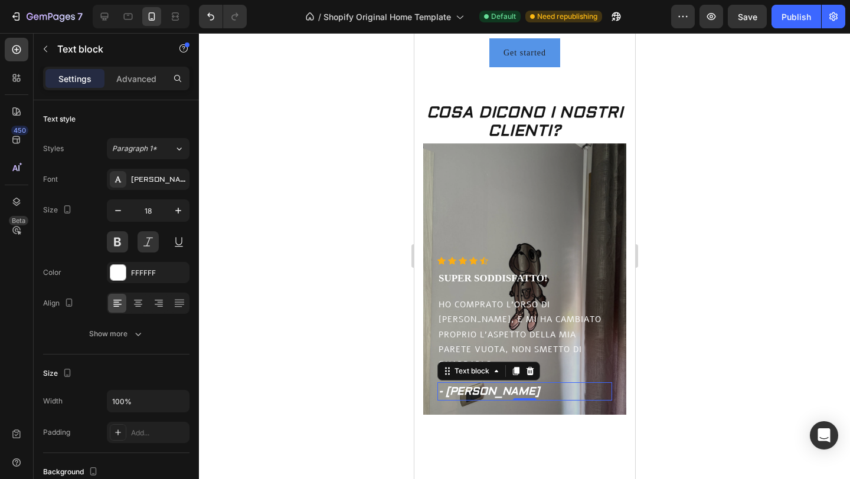
click at [303, 263] on div at bounding box center [524, 256] width 651 height 446
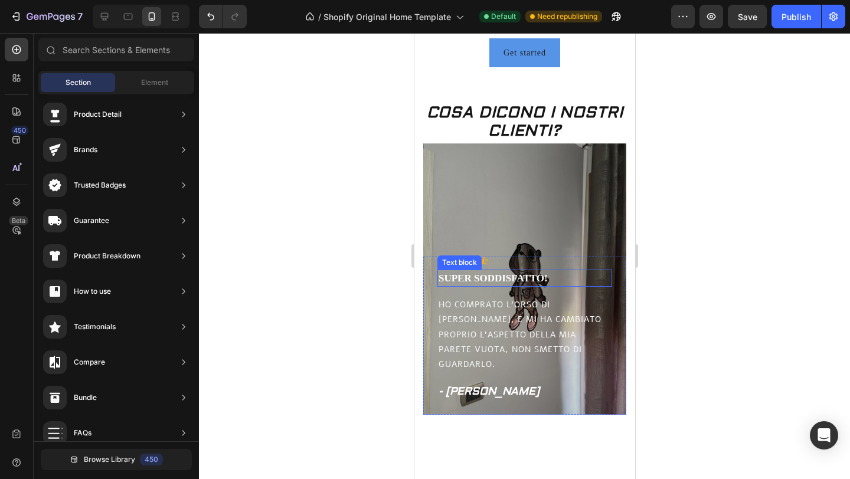
click at [489, 286] on p "SUPER SODDISFATTO!" at bounding box center [524, 278] width 172 height 15
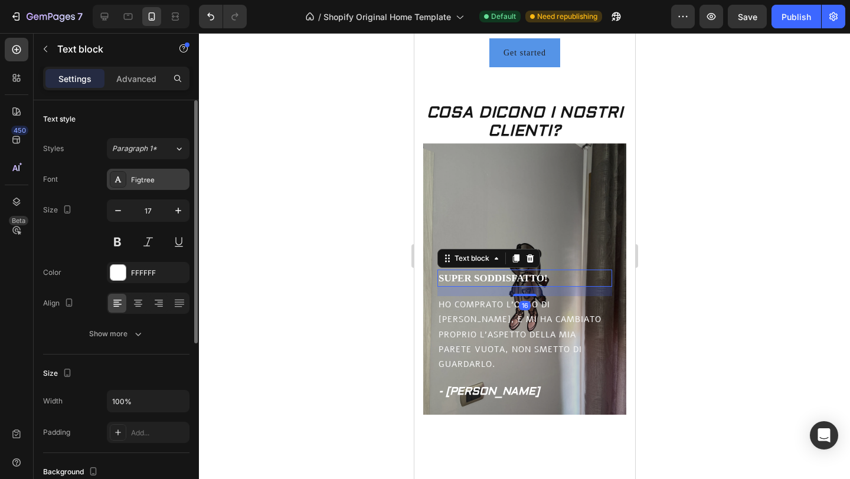
click at [145, 182] on div "Figtree" at bounding box center [158, 180] width 55 height 11
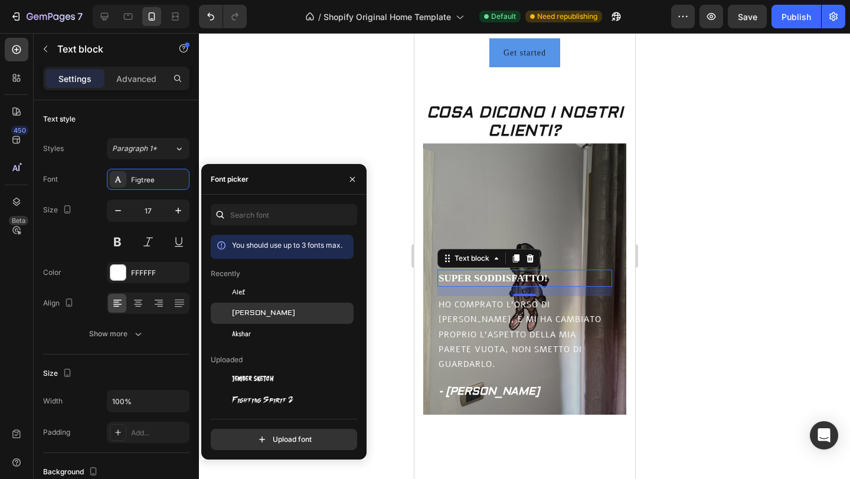
click at [246, 433] on div "[PERSON_NAME]" at bounding box center [282, 443] width 143 height 21
click at [264, 169] on div "Font picker" at bounding box center [283, 179] width 165 height 31
click at [268, 129] on div at bounding box center [524, 256] width 651 height 446
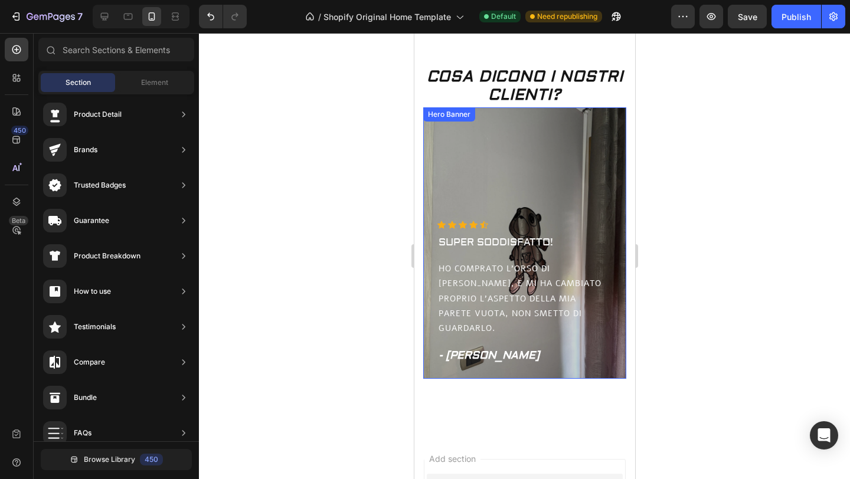
scroll to position [385, 0]
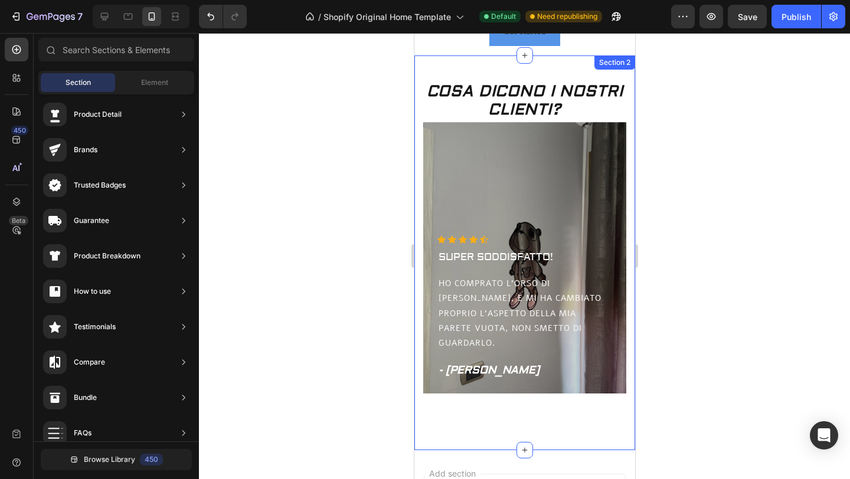
click at [418, 110] on div "COSA DICONO I NOSTRI CLIENTI? Heading Icon Icon Icon Icon Icon Icon List Hoz SU…" at bounding box center [524, 252] width 221 height 395
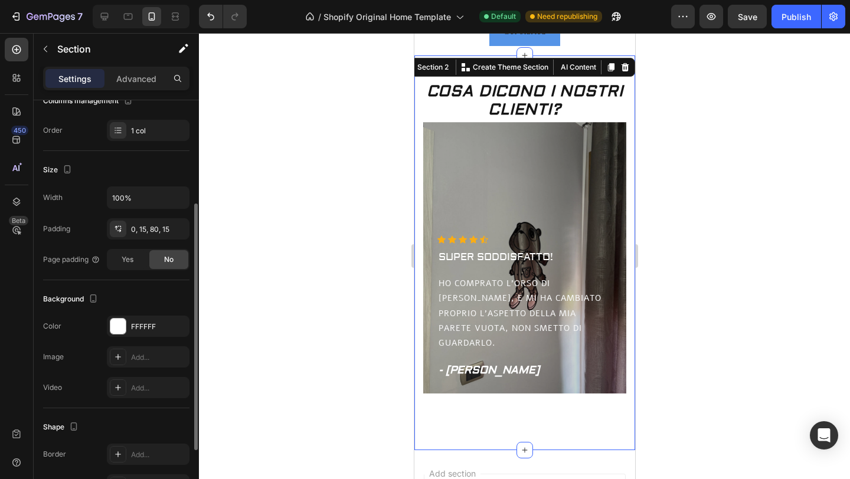
scroll to position [124, 0]
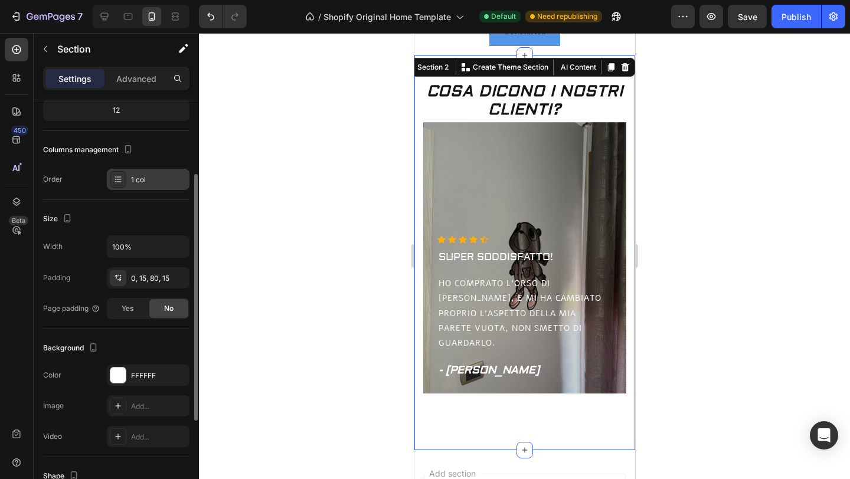
click at [162, 177] on div "1 col" at bounding box center [158, 180] width 55 height 11
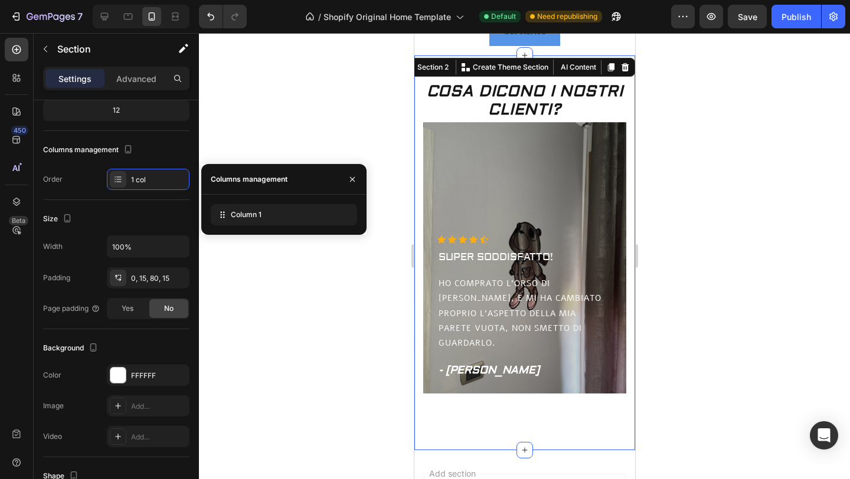
click at [280, 249] on div at bounding box center [524, 256] width 651 height 446
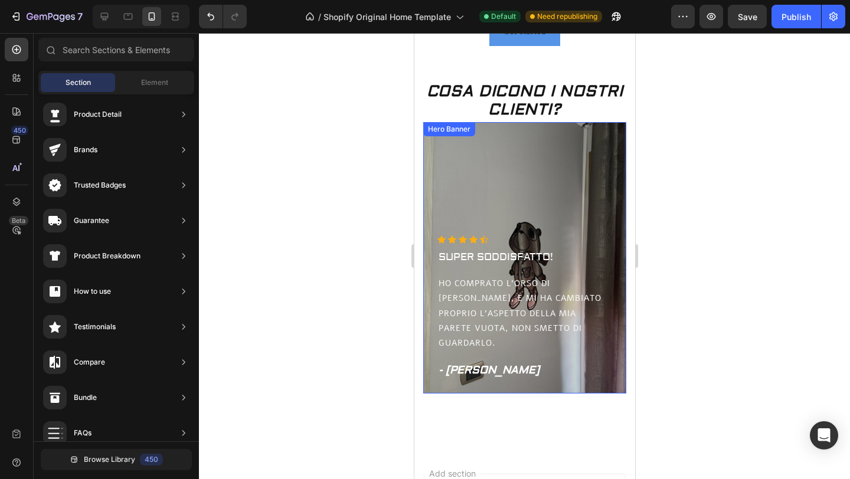
click at [569, 221] on div "Overlay" at bounding box center [524, 258] width 203 height 272
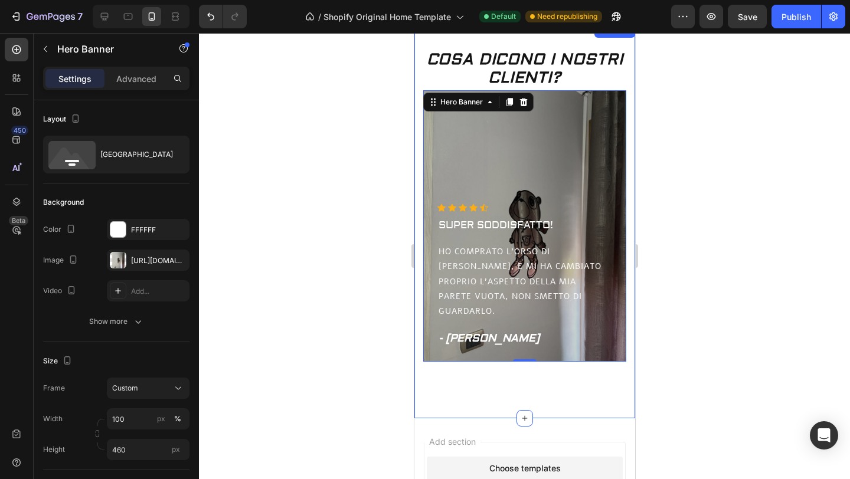
scroll to position [416, 0]
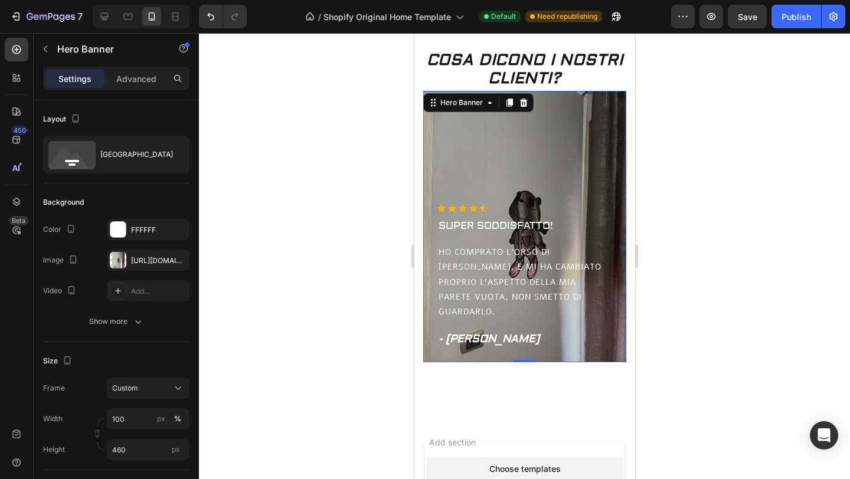
click at [348, 154] on div at bounding box center [524, 256] width 651 height 446
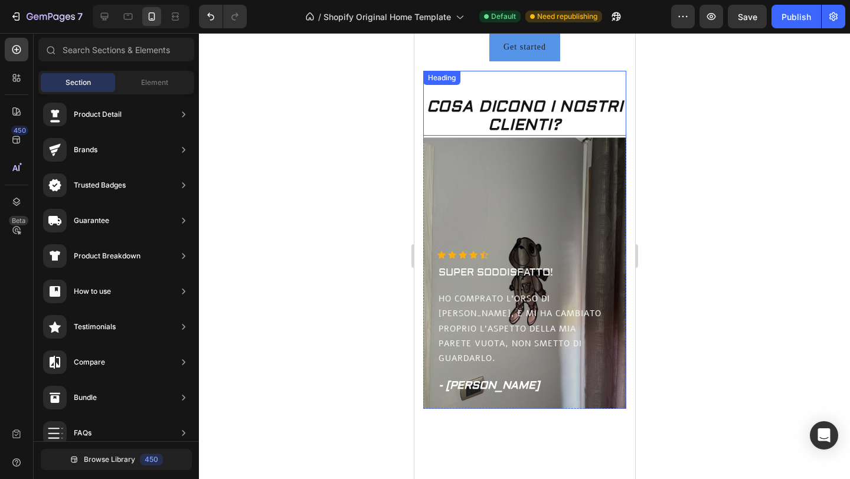
scroll to position [356, 0]
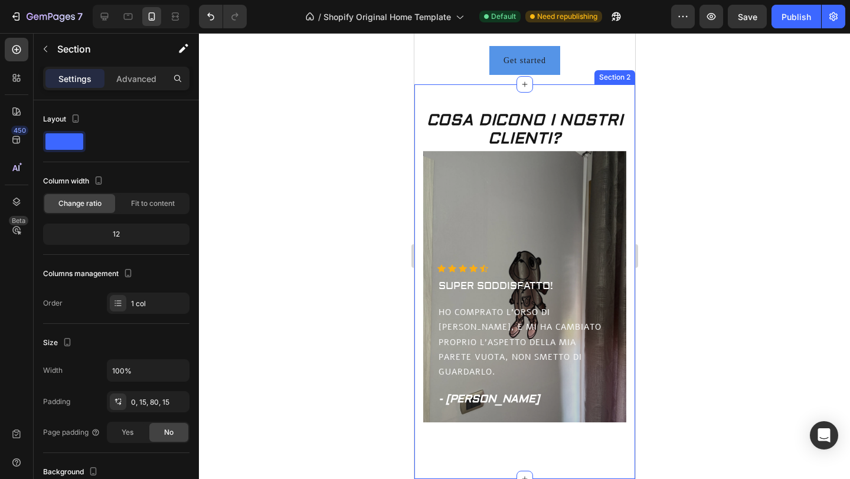
click at [417, 104] on div "COSA DICONO I NOSTRI CLIENTI? Heading Icon Icon Icon Icon Icon Icon List Hoz SU…" at bounding box center [524, 281] width 221 height 395
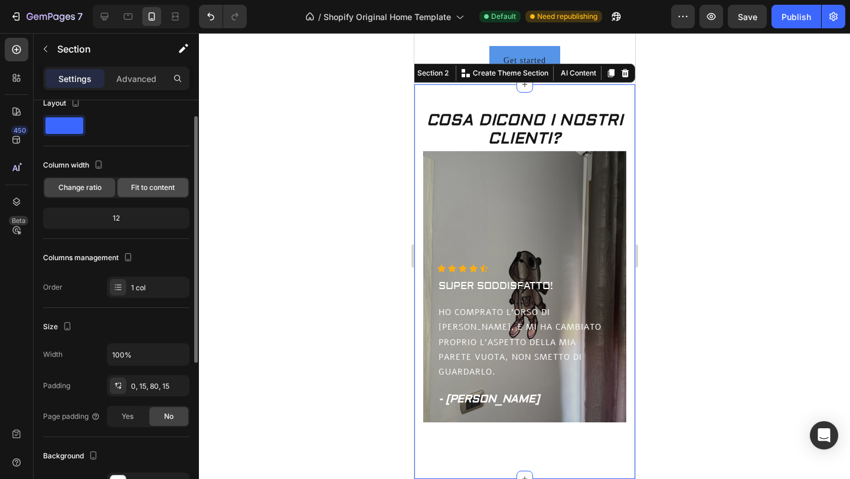
scroll to position [28, 0]
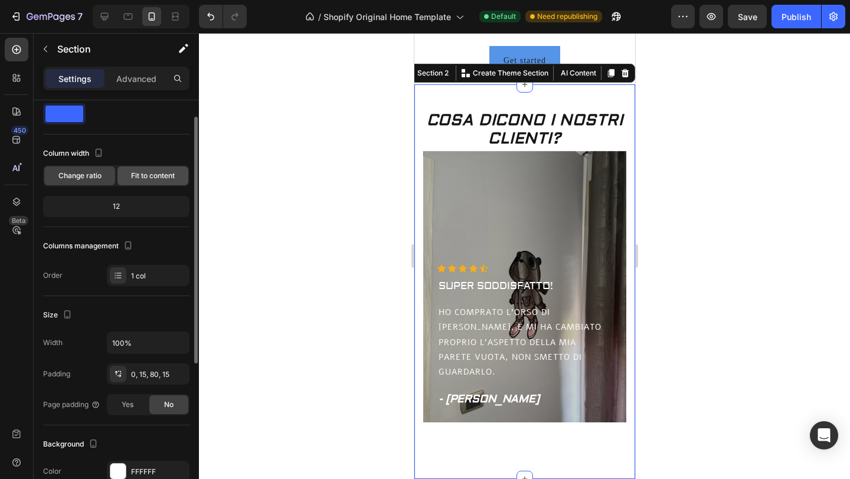
click at [131, 173] on span "Fit to content" at bounding box center [153, 176] width 44 height 11
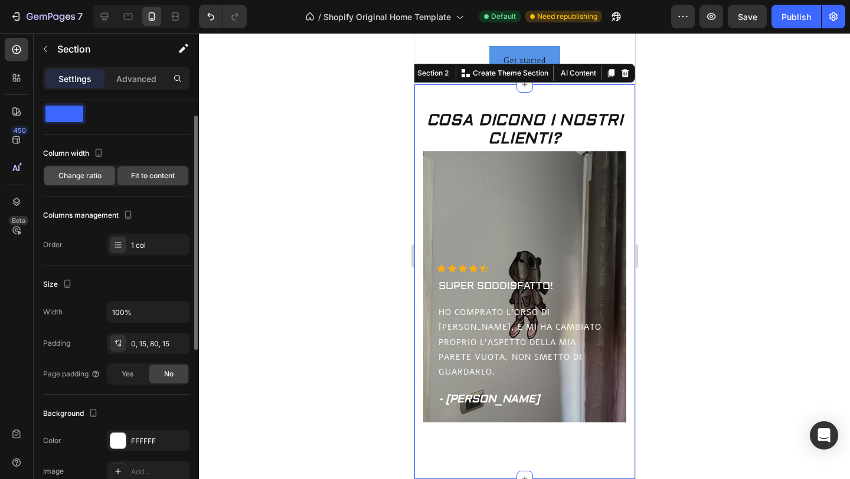
click at [99, 174] on span "Change ratio" at bounding box center [79, 176] width 43 height 11
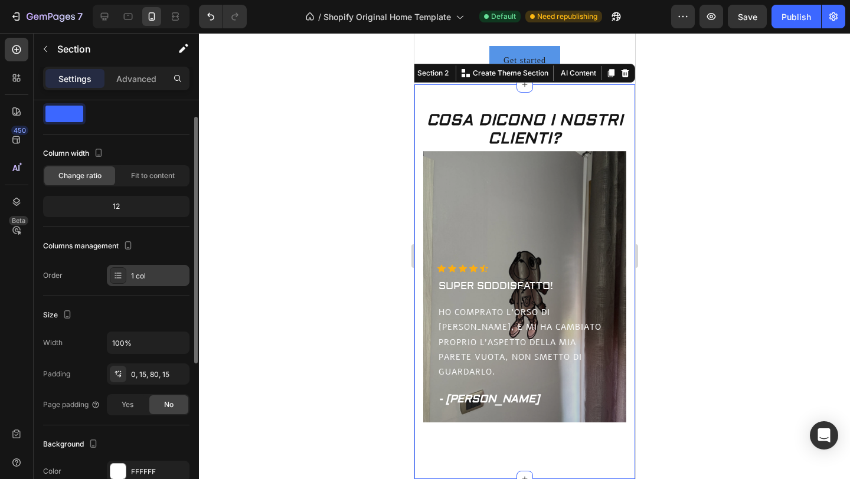
click at [115, 276] on icon at bounding box center [115, 275] width 1 height 1
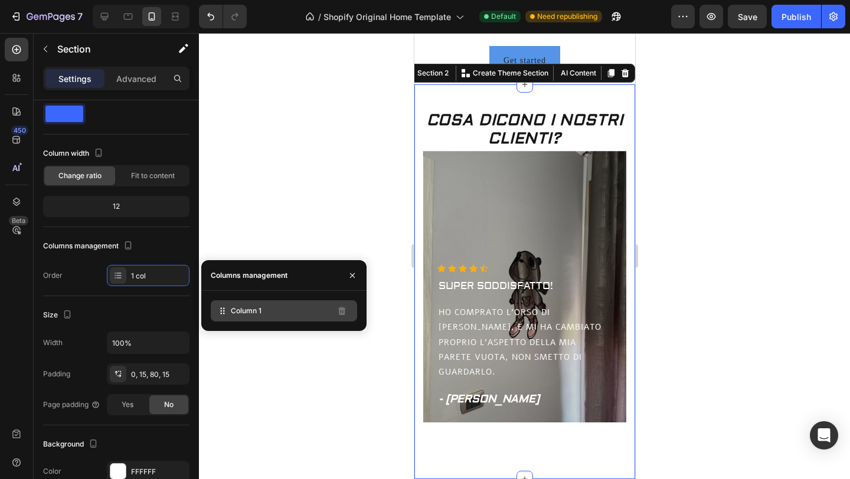
click at [223, 311] on icon at bounding box center [223, 311] width 12 height 12
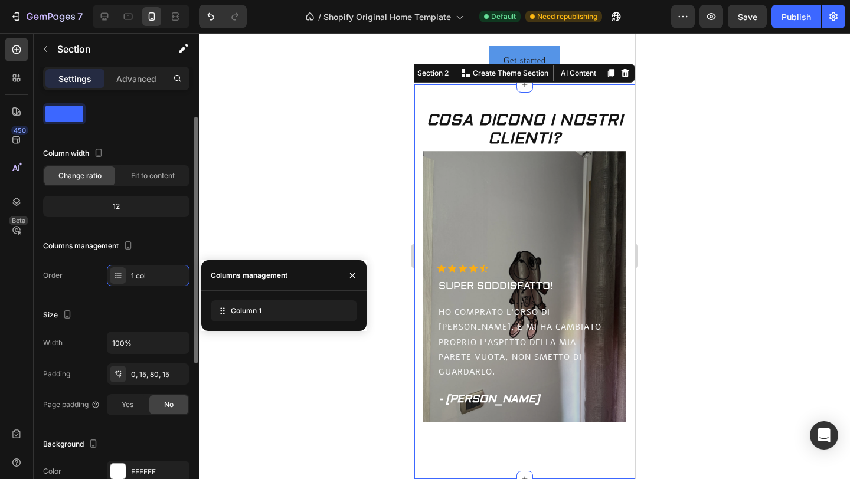
click at [160, 255] on div "Columns management" at bounding box center [116, 246] width 146 height 19
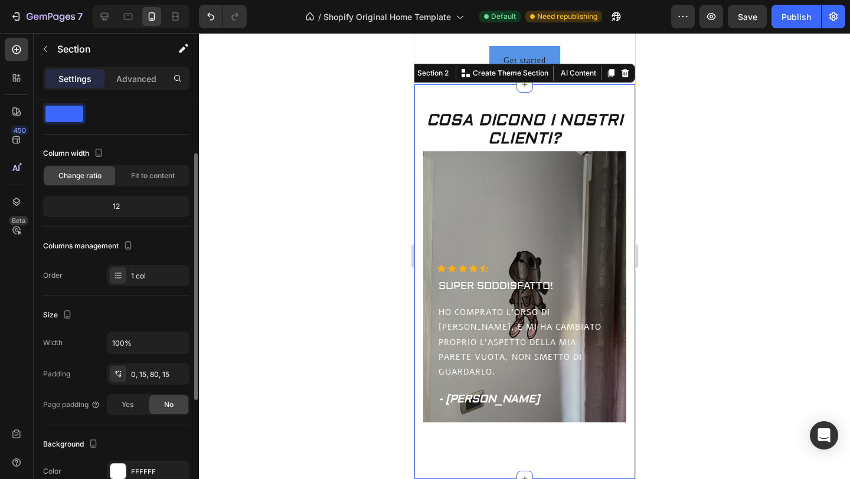
scroll to position [70, 0]
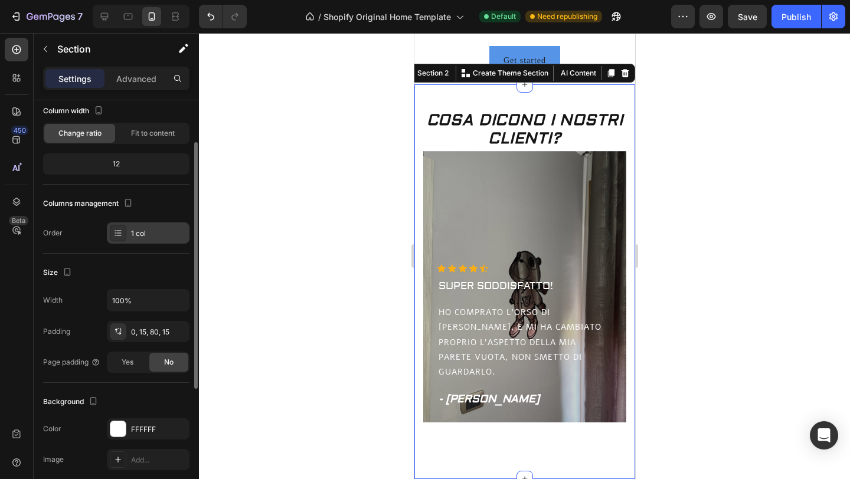
click at [153, 234] on div "1 col" at bounding box center [158, 233] width 55 height 11
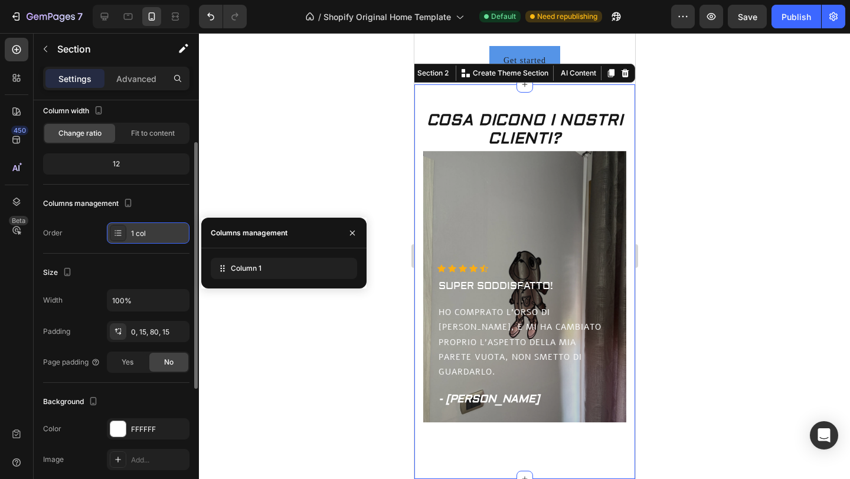
click at [153, 234] on div "1 col" at bounding box center [158, 233] width 55 height 11
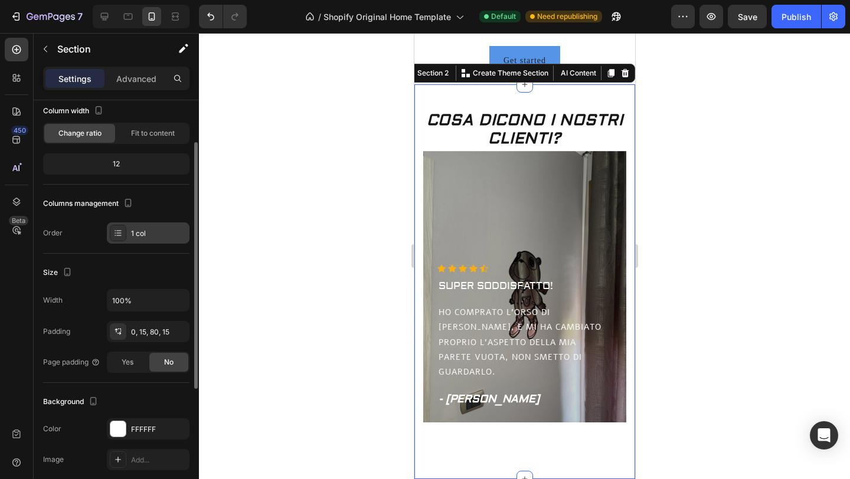
click at [153, 234] on div "1 col" at bounding box center [158, 233] width 55 height 11
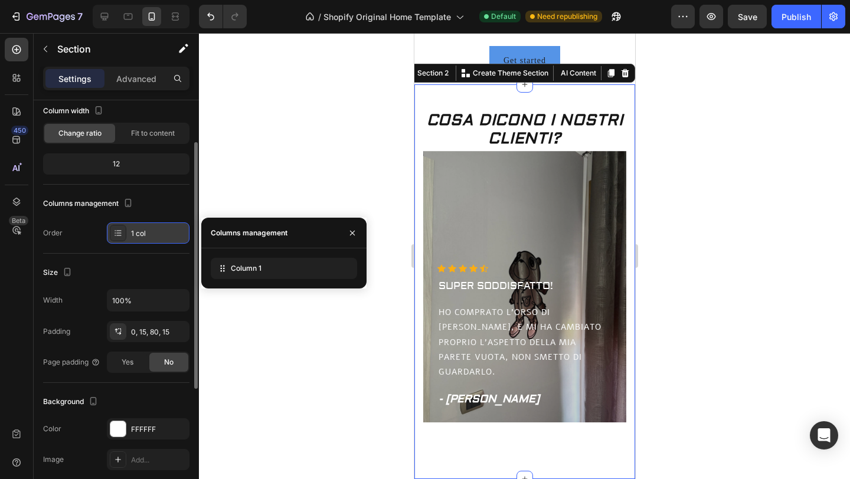
click at [153, 234] on div "1 col" at bounding box center [158, 233] width 55 height 11
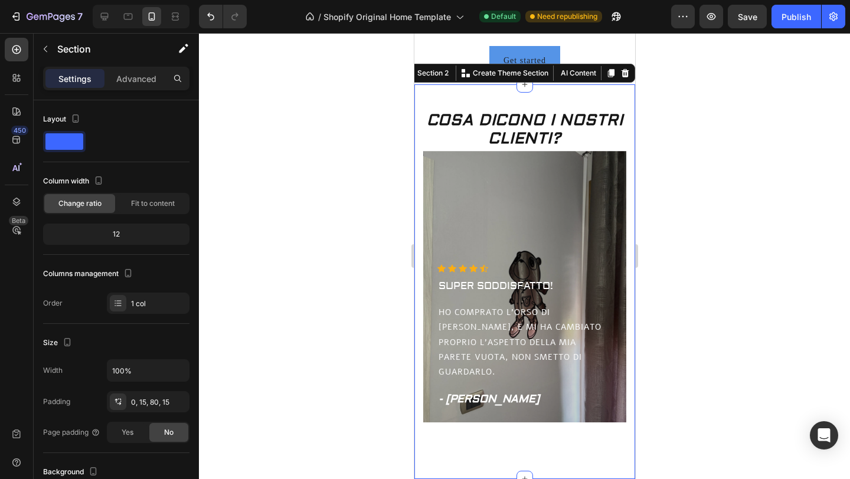
scroll to position [70, 0]
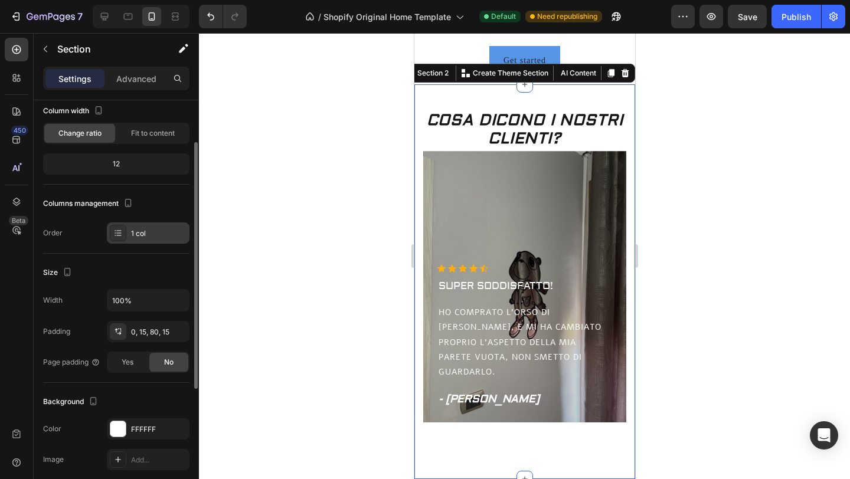
drag, startPoint x: 112, startPoint y: 233, endPoint x: 151, endPoint y: 228, distance: 39.2
click at [151, 228] on div "1 col" at bounding box center [148, 233] width 83 height 21
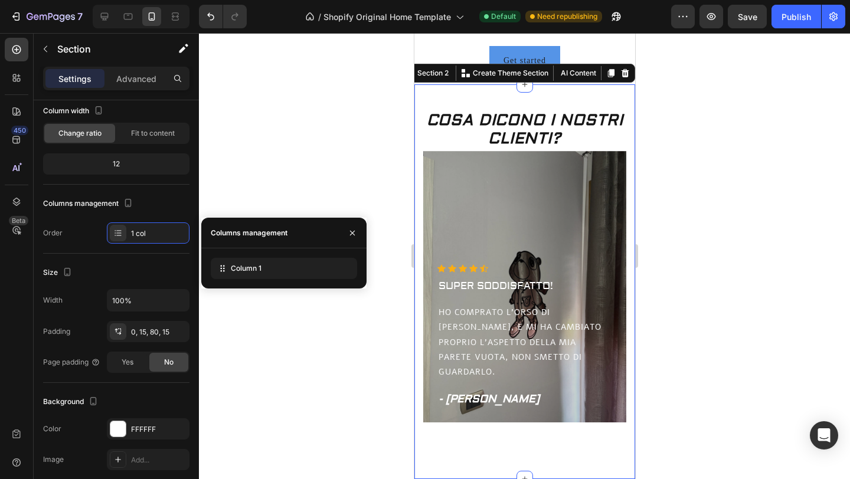
click at [300, 234] on div "Columns management" at bounding box center [283, 233] width 165 height 31
click at [269, 234] on div "Columns management" at bounding box center [249, 233] width 77 height 11
click at [315, 263] on div "Column 1" at bounding box center [284, 268] width 146 height 21
drag, startPoint x: 282, startPoint y: 273, endPoint x: 315, endPoint y: 268, distance: 34.1
click at [314, 268] on div "Column 1" at bounding box center [284, 268] width 146 height 21
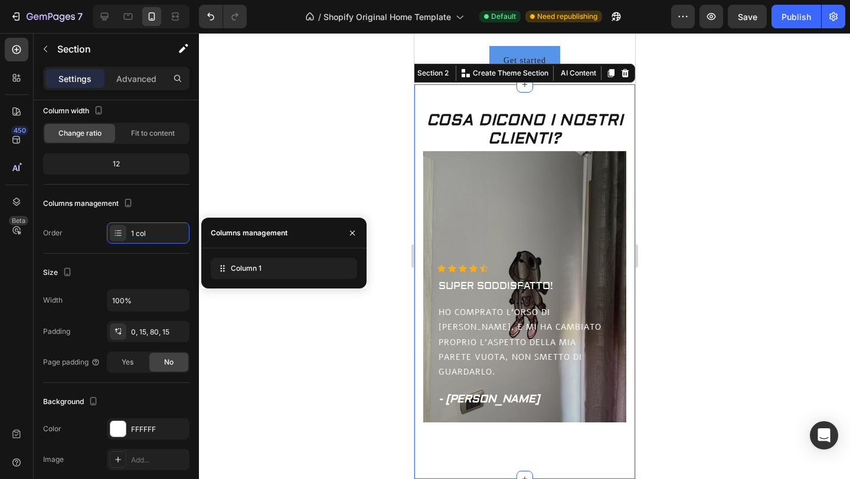
click at [280, 317] on div at bounding box center [524, 256] width 651 height 446
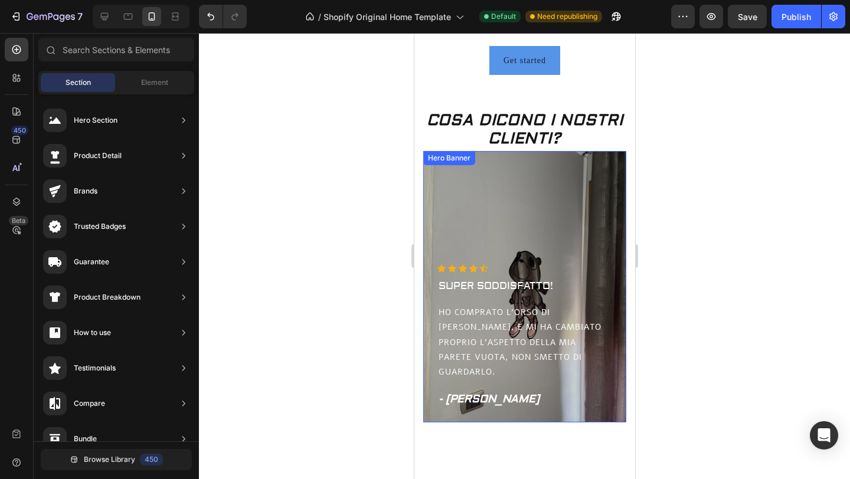
click at [559, 233] on div "Overlay" at bounding box center [524, 287] width 203 height 272
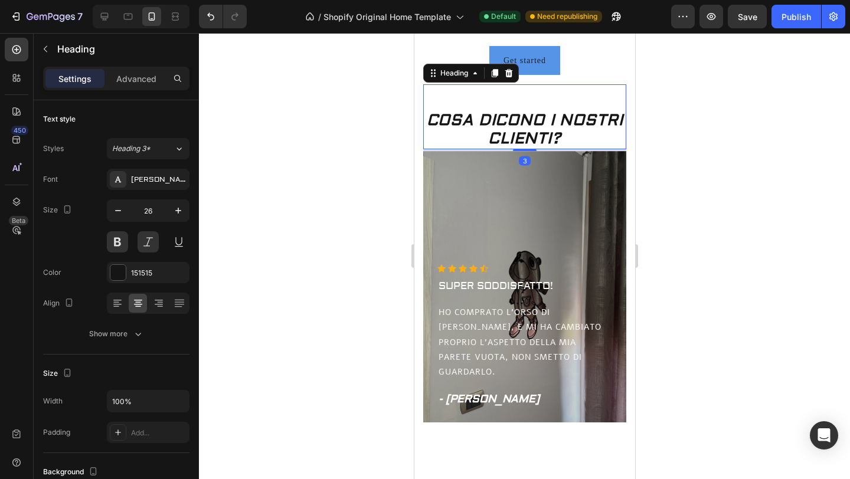
click at [440, 136] on p "COSA DICONO I NOSTRI CLIENTI?" at bounding box center [524, 130] width 201 height 37
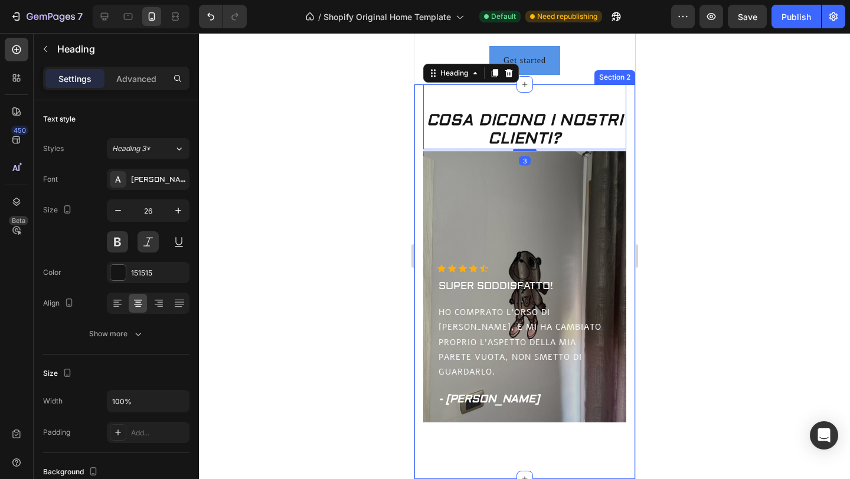
click at [419, 143] on div "COSA DICONO I NOSTRI CLIENTI? Heading 3 Icon Icon Icon Icon Icon Icon List Hoz …" at bounding box center [524, 281] width 221 height 395
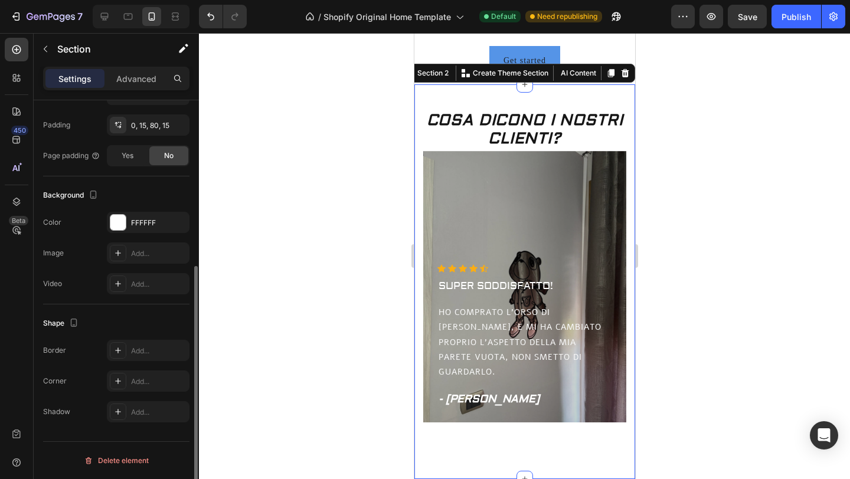
scroll to position [0, 0]
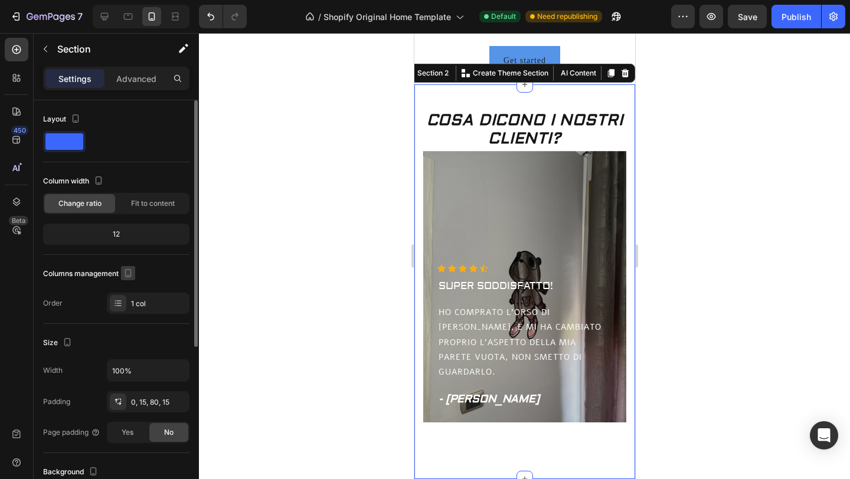
click at [129, 272] on icon "button" at bounding box center [128, 273] width 12 height 12
click at [130, 289] on icon "button" at bounding box center [131, 292] width 12 height 12
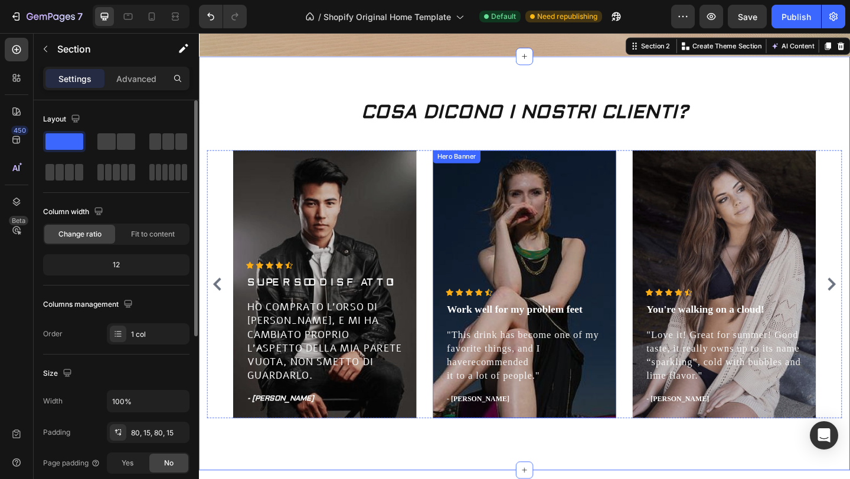
scroll to position [410, 0]
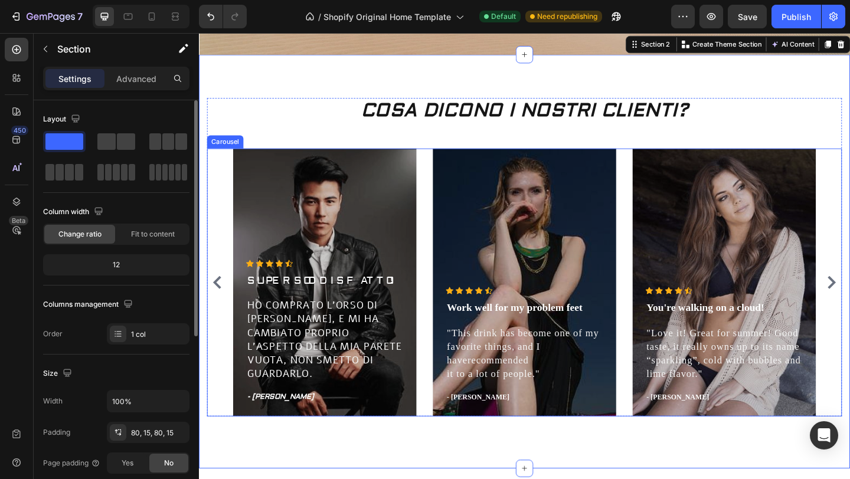
click at [220, 299] on icon "Carousel Back Arrow" at bounding box center [218, 305] width 9 height 14
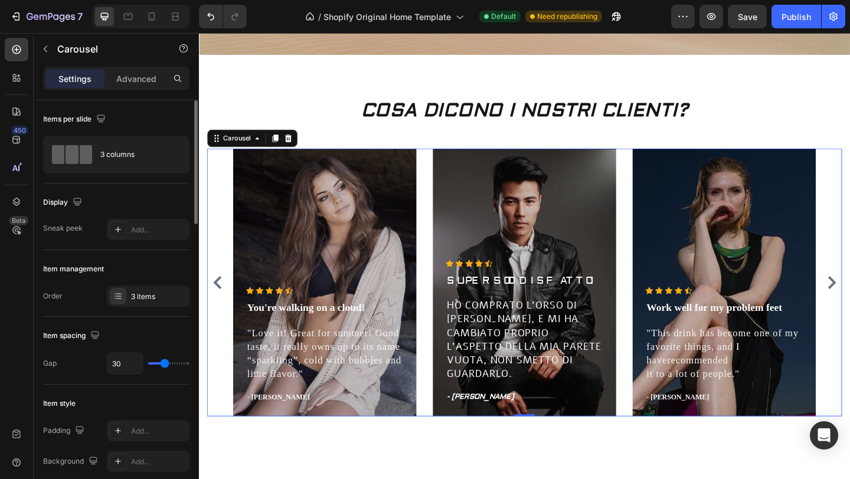
click at [220, 302] on icon "Carousel Back Arrow" at bounding box center [218, 305] width 9 height 14
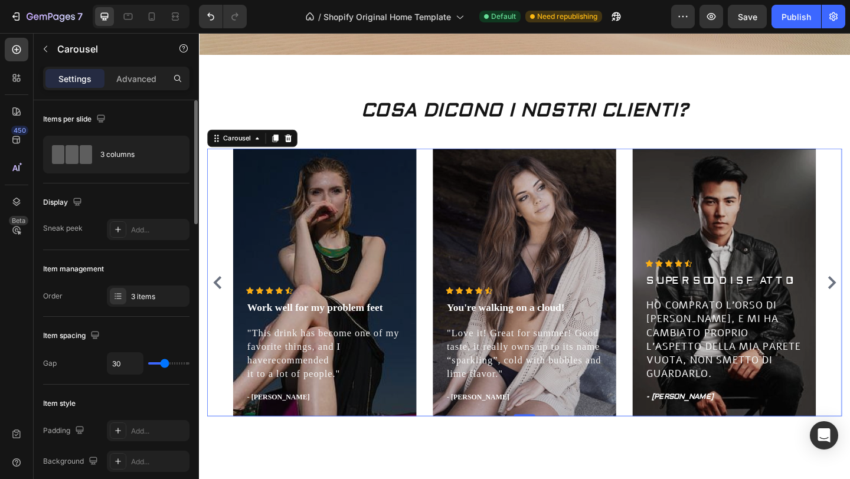
click at [220, 302] on icon "Carousel Back Arrow" at bounding box center [218, 305] width 9 height 14
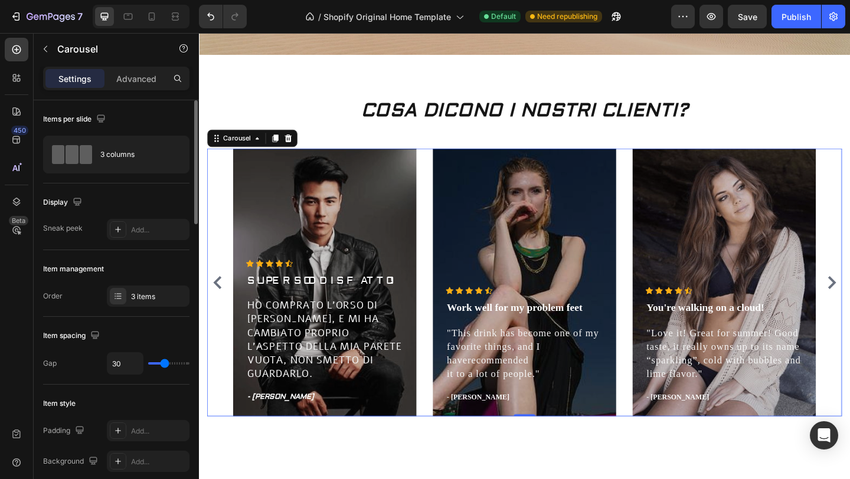
click at [220, 302] on icon "Carousel Back Arrow" at bounding box center [218, 305] width 9 height 14
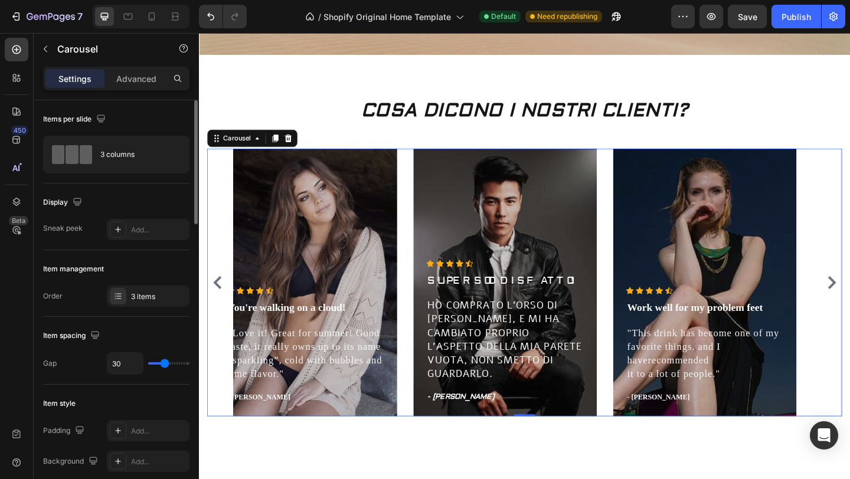
click at [220, 302] on icon "Carousel Back Arrow" at bounding box center [218, 305] width 9 height 14
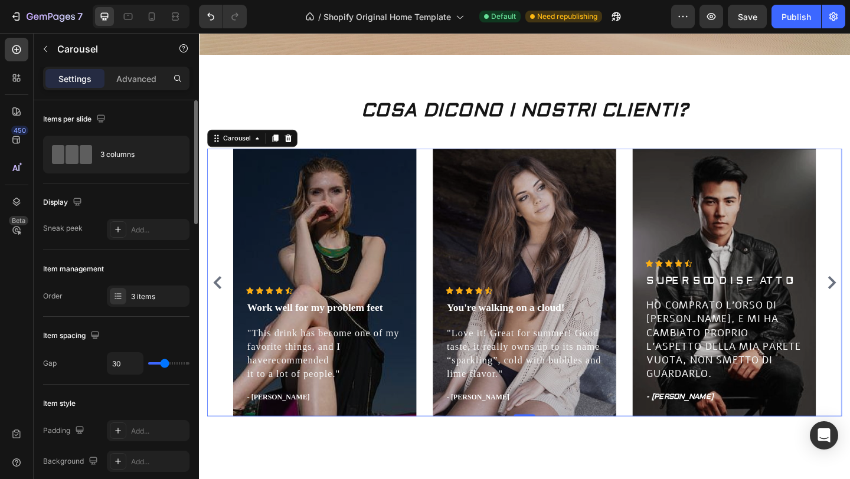
click at [220, 302] on icon "Carousel Back Arrow" at bounding box center [218, 305] width 9 height 14
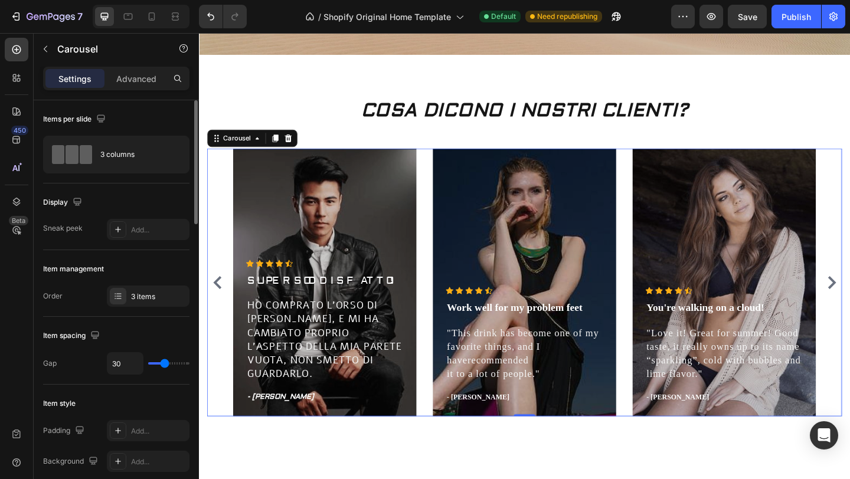
click at [220, 302] on icon "Carousel Back Arrow" at bounding box center [218, 305] width 9 height 14
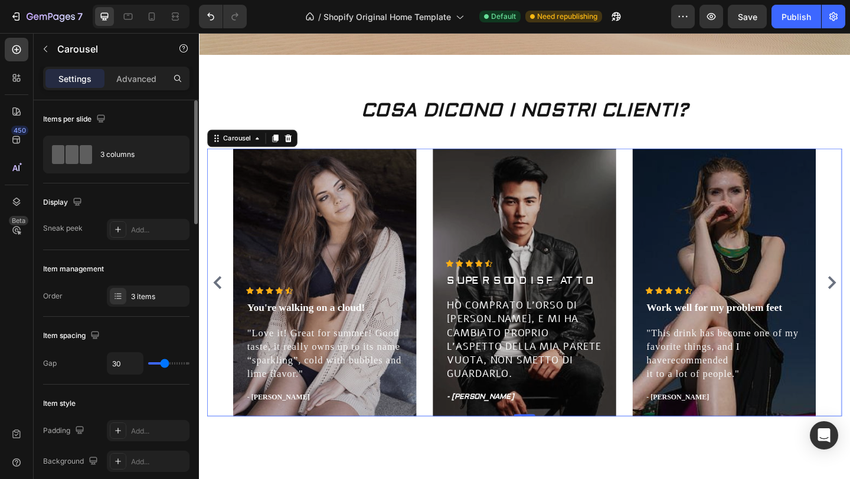
click at [220, 302] on icon "Carousel Back Arrow" at bounding box center [218, 305] width 9 height 14
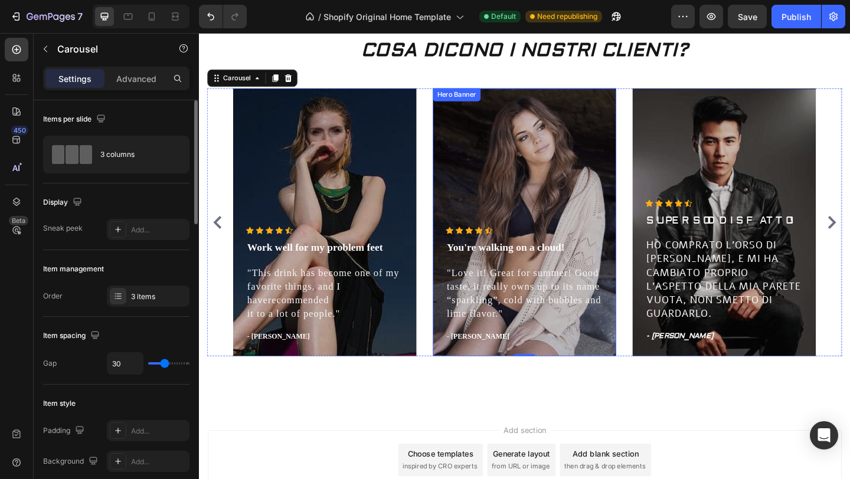
scroll to position [540, 0]
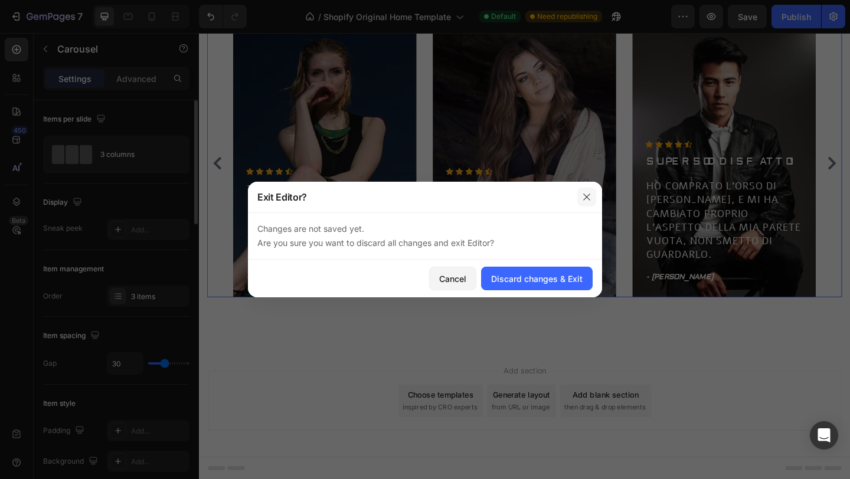
click at [584, 201] on icon "button" at bounding box center [586, 196] width 9 height 9
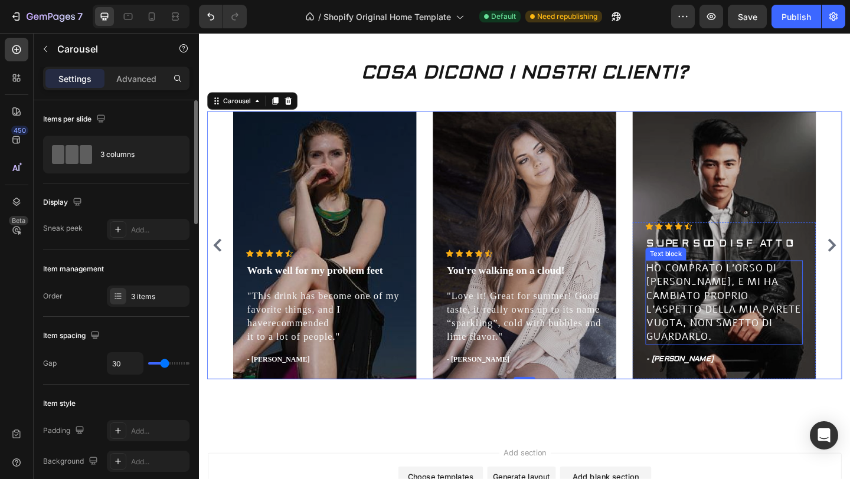
scroll to position [449, 0]
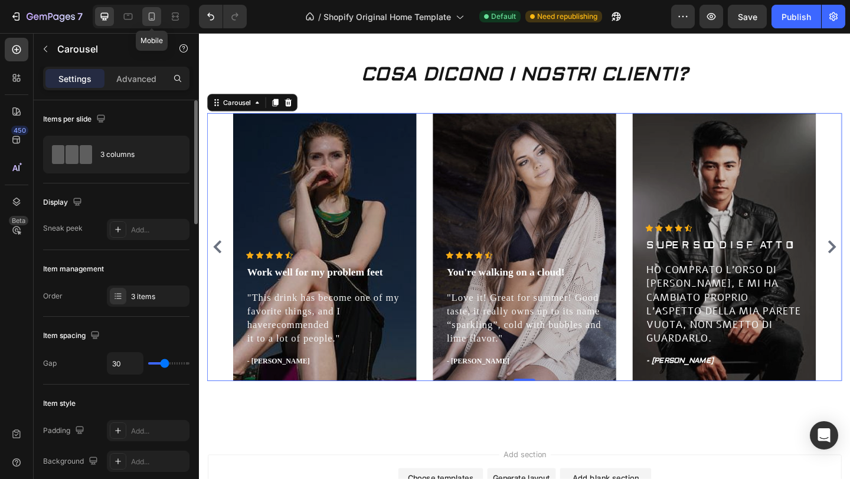
click at [151, 13] on icon at bounding box center [152, 17] width 12 height 12
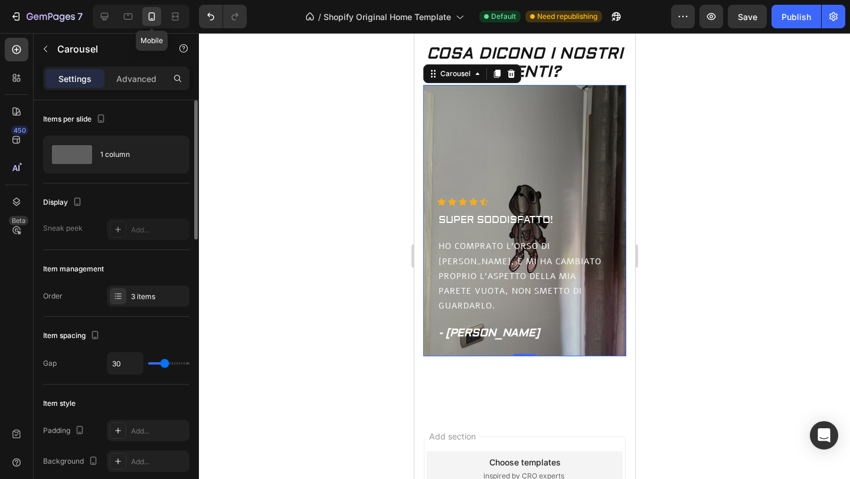
scroll to position [459, 0]
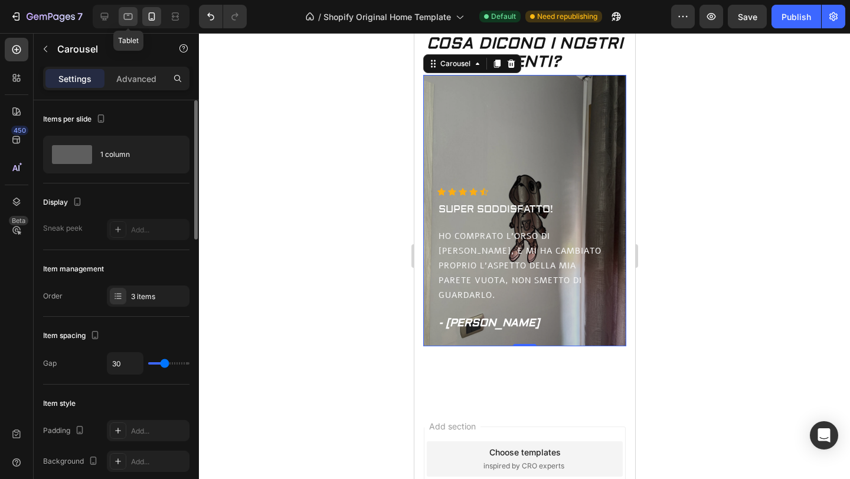
click at [129, 19] on icon at bounding box center [128, 17] width 9 height 6
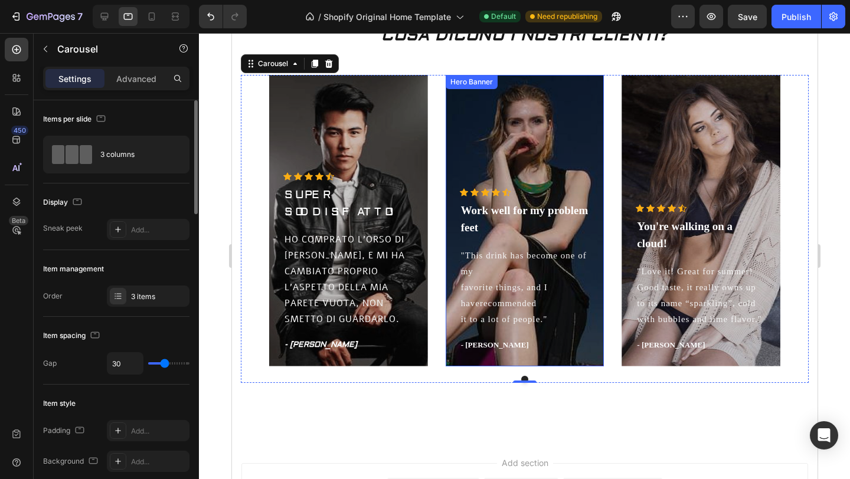
scroll to position [445, 0]
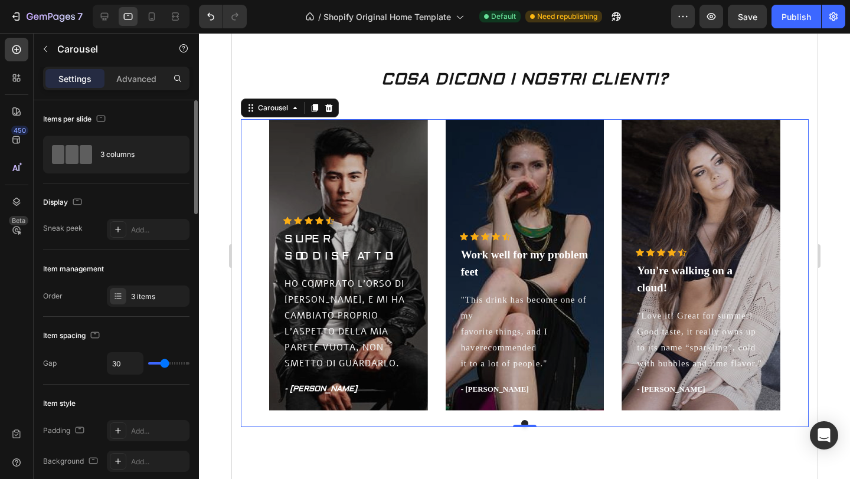
click at [247, 240] on div "Icon Icon Icon Icon Icon Icon List Hoz SUPER SODDISFATTO! Text block HO COMPRAT…" at bounding box center [524, 265] width 568 height 292
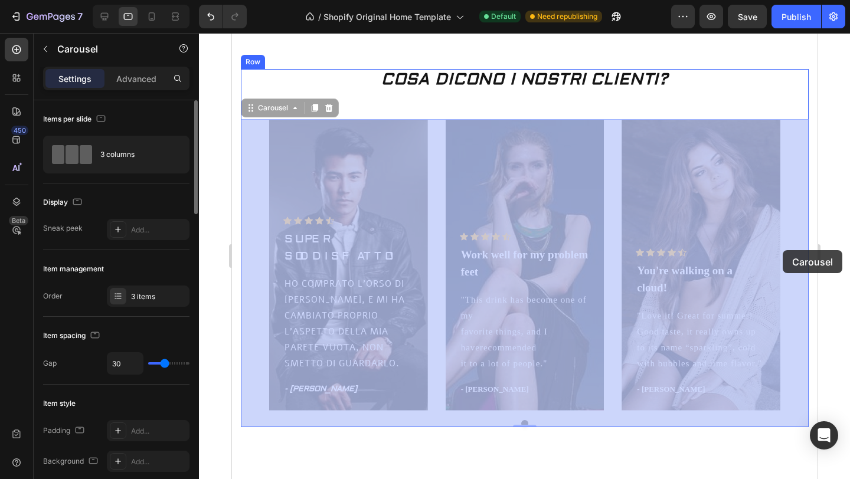
drag, startPoint x: 799, startPoint y: 250, endPoint x: 785, endPoint y: 250, distance: 14.8
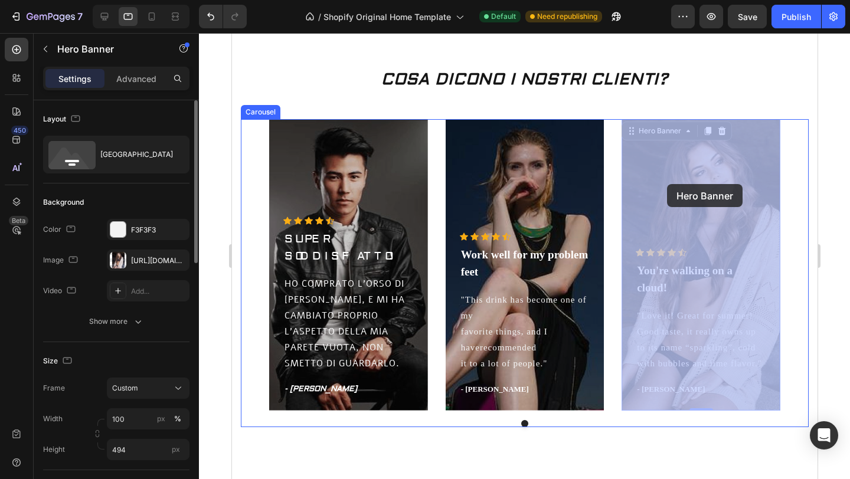
drag, startPoint x: 677, startPoint y: 171, endPoint x: 671, endPoint y: 185, distance: 16.1
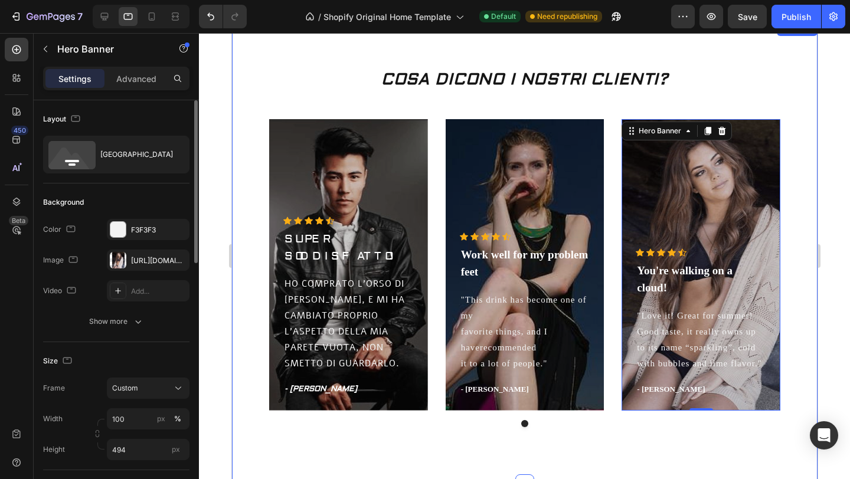
click at [537, 427] on div "COSA DICONO I NOSTRI CLIENTI? Heading Icon Icon Icon Icon Icon Icon List Hoz SU…" at bounding box center [524, 252] width 568 height 367
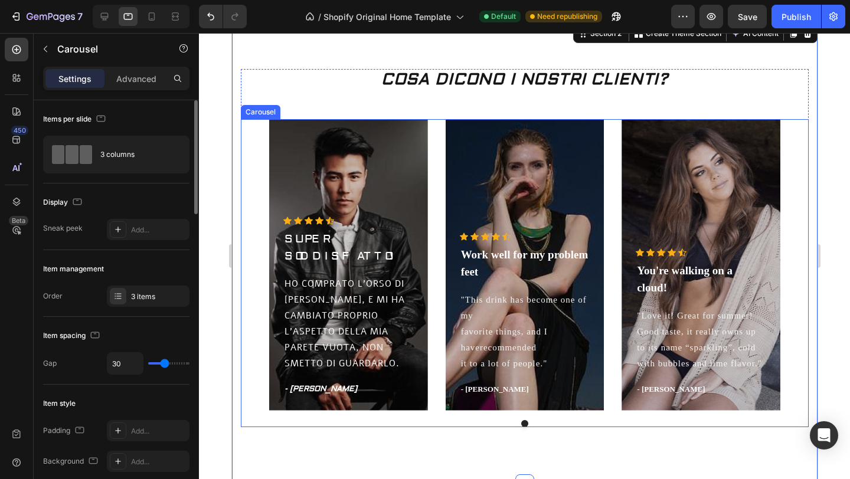
click at [535, 424] on div at bounding box center [524, 423] width 568 height 7
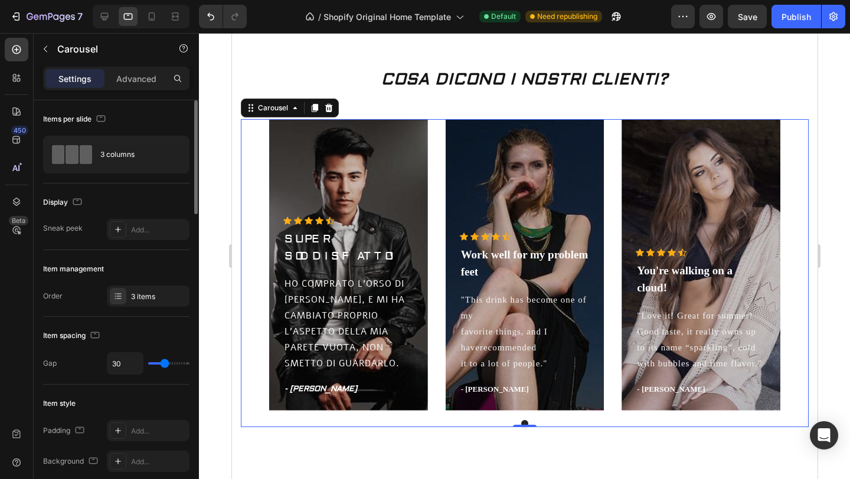
click at [501, 425] on div at bounding box center [524, 423] width 568 height 7
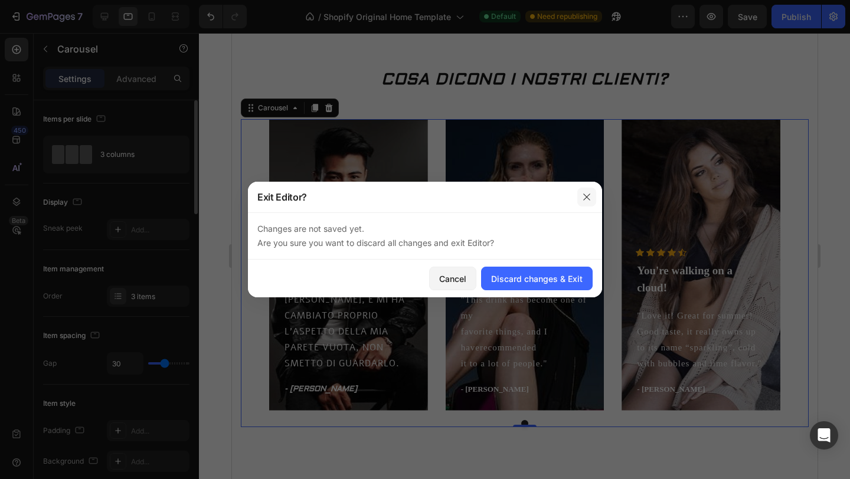
click at [584, 198] on icon "button" at bounding box center [586, 196] width 9 height 9
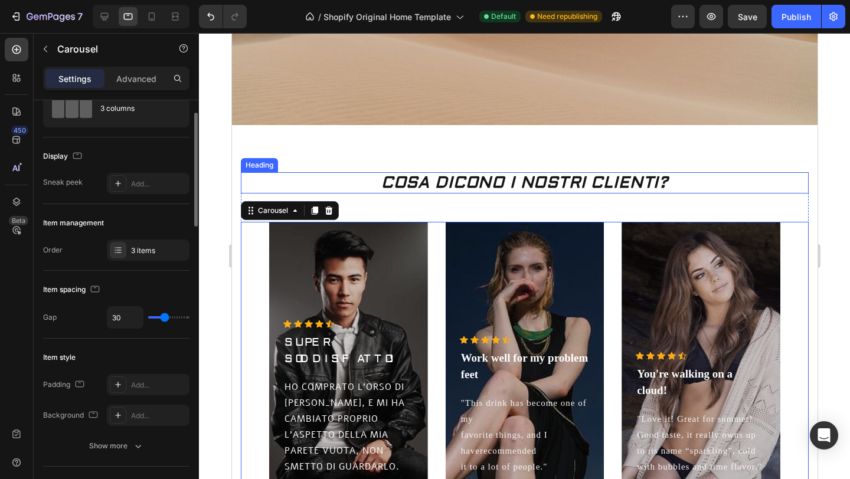
scroll to position [344, 0]
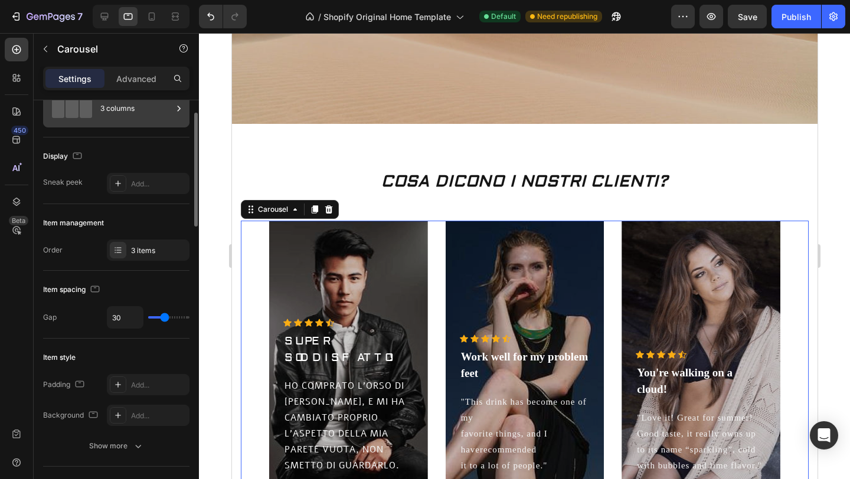
click at [172, 112] on div "3 columns" at bounding box center [136, 108] width 72 height 27
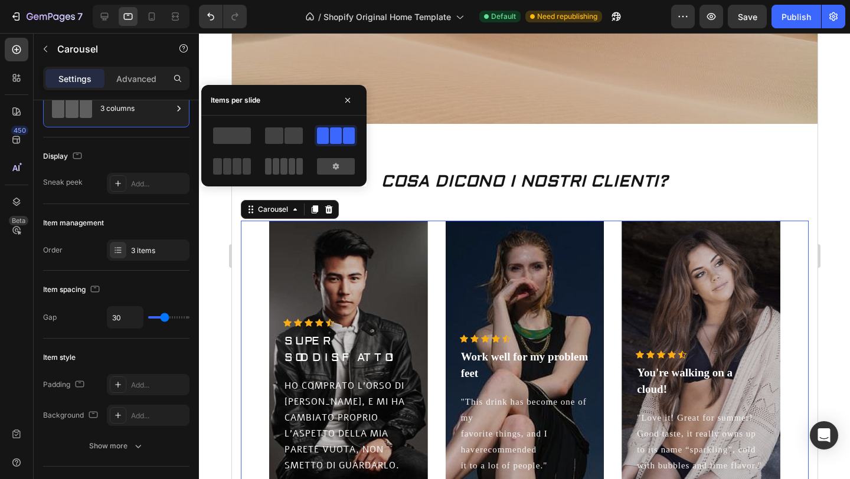
click at [265, 162] on span at bounding box center [268, 166] width 6 height 17
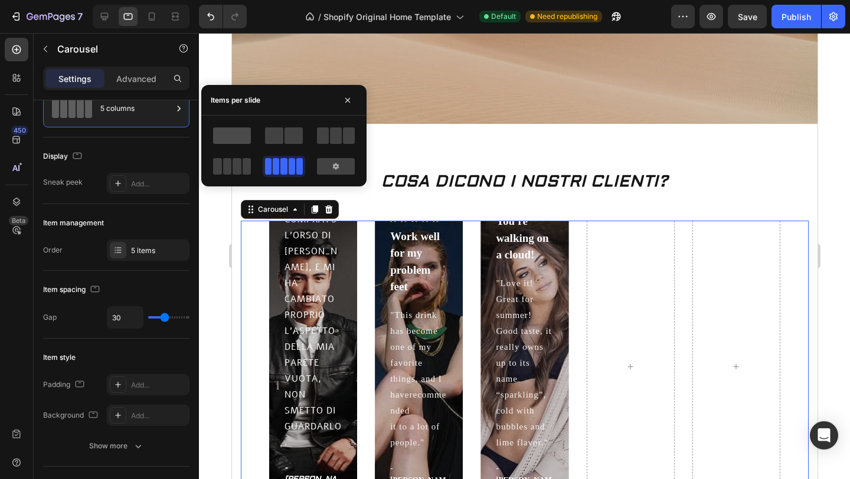
click at [234, 138] on span at bounding box center [232, 136] width 38 height 17
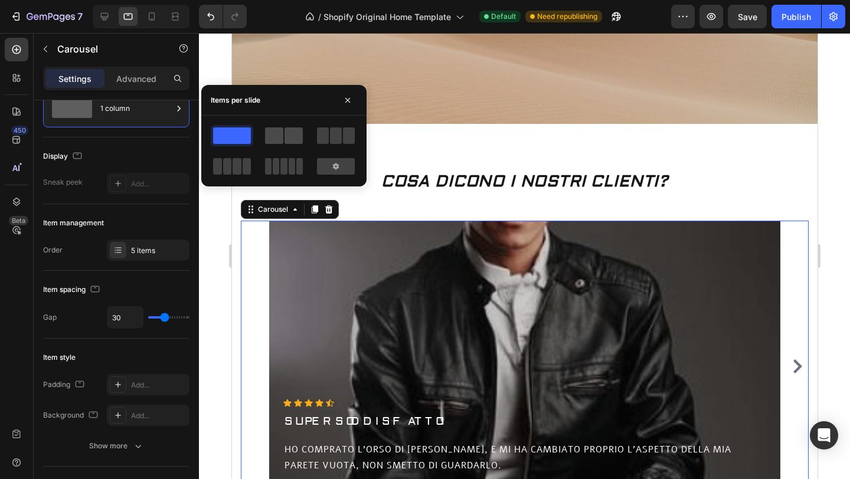
click at [274, 136] on span at bounding box center [274, 136] width 18 height 17
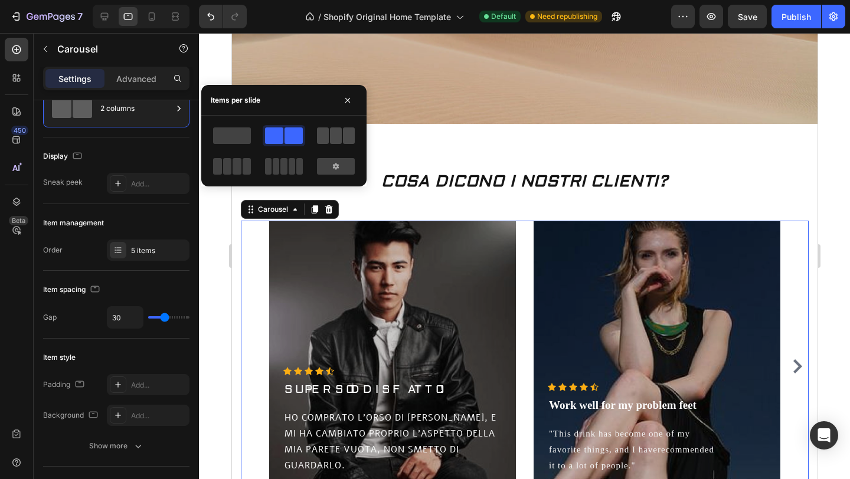
click at [319, 136] on span at bounding box center [323, 136] width 12 height 17
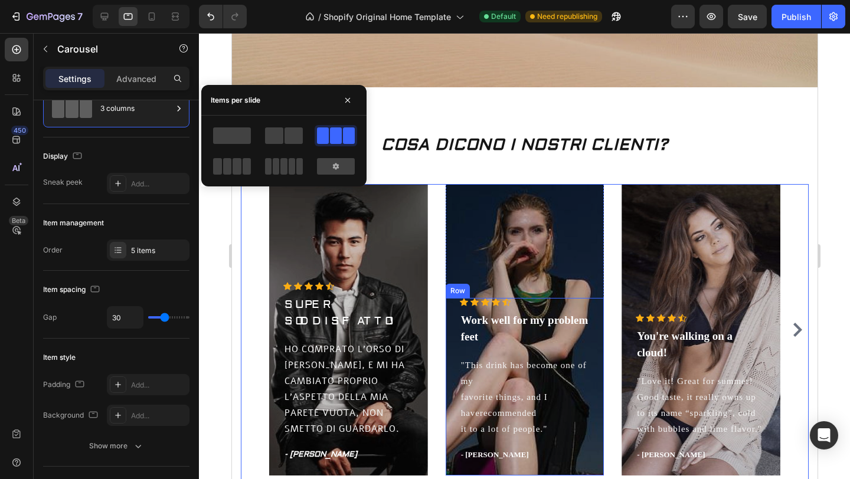
scroll to position [383, 0]
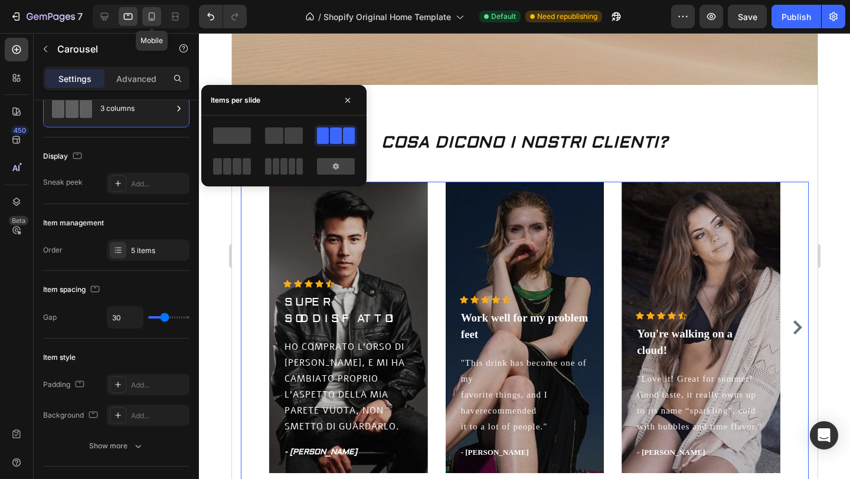
click at [147, 17] on icon at bounding box center [152, 17] width 12 height 12
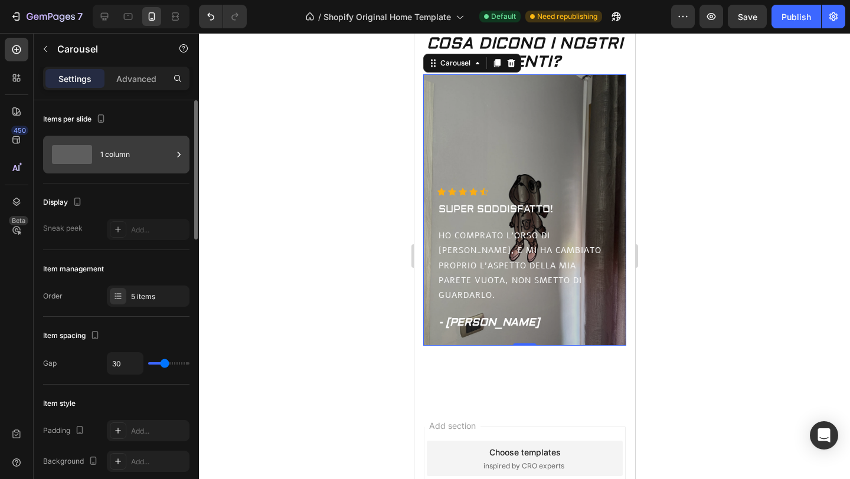
click at [164, 152] on div "1 column" at bounding box center [136, 154] width 72 height 27
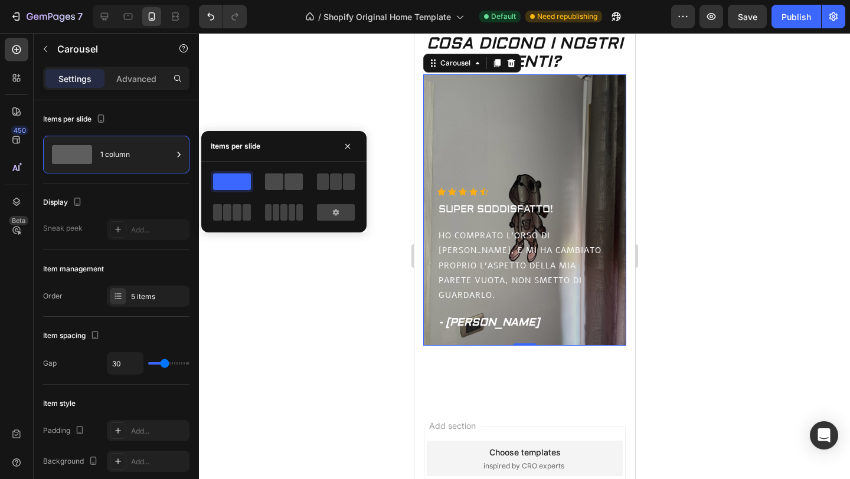
click at [274, 182] on span at bounding box center [274, 182] width 18 height 17
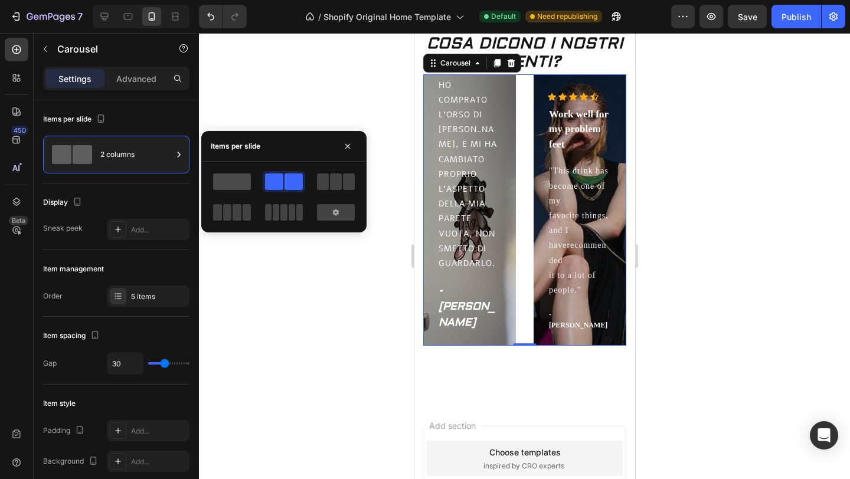
click at [232, 178] on span at bounding box center [232, 182] width 38 height 17
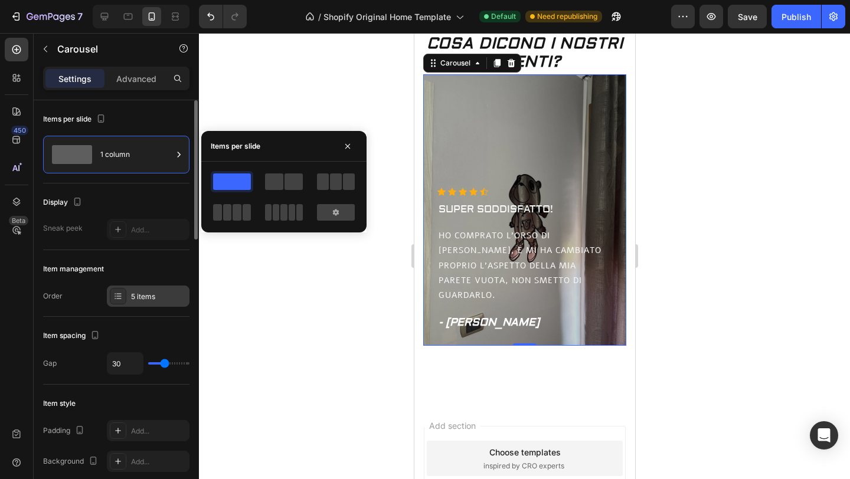
click at [158, 301] on div "5 items" at bounding box center [158, 297] width 55 height 11
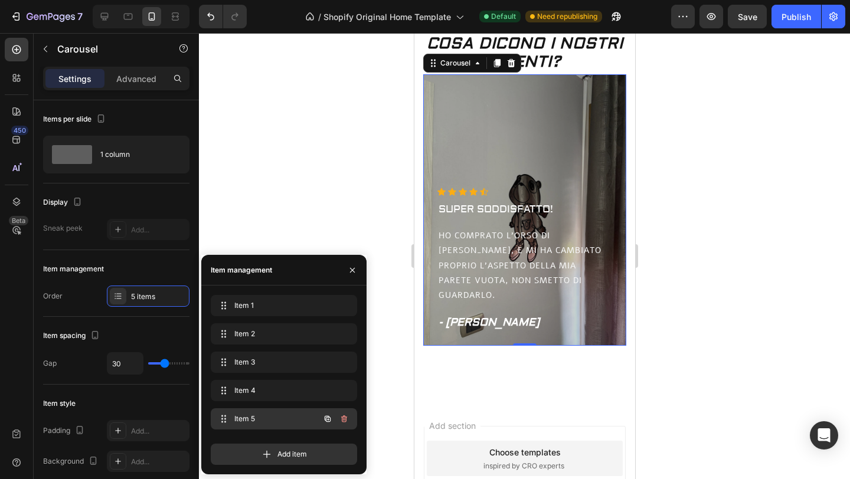
click at [344, 421] on icon "button" at bounding box center [343, 418] width 9 height 9
click at [344, 421] on div "Delete" at bounding box center [336, 419] width 22 height 11
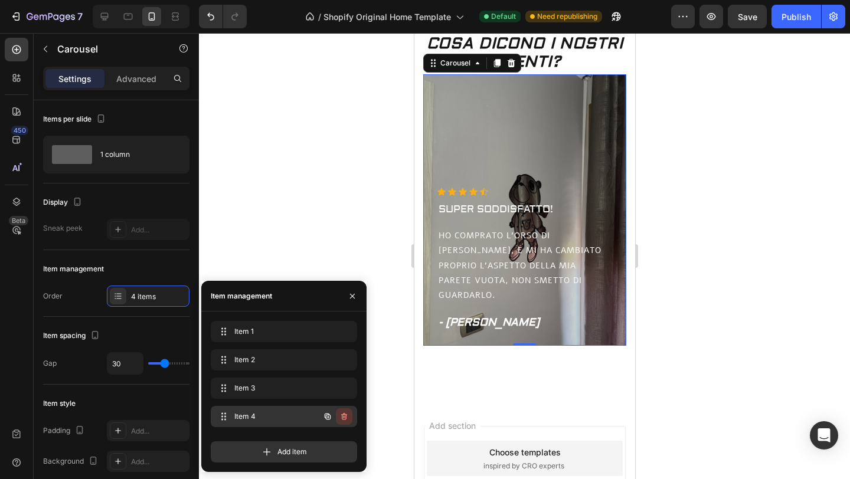
click at [344, 410] on button "button" at bounding box center [344, 417] width 17 height 17
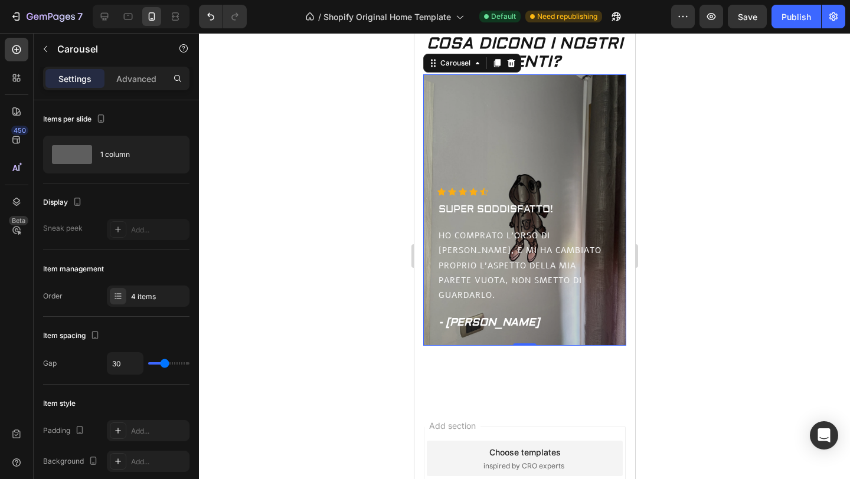
click at [338, 257] on div at bounding box center [524, 256] width 651 height 446
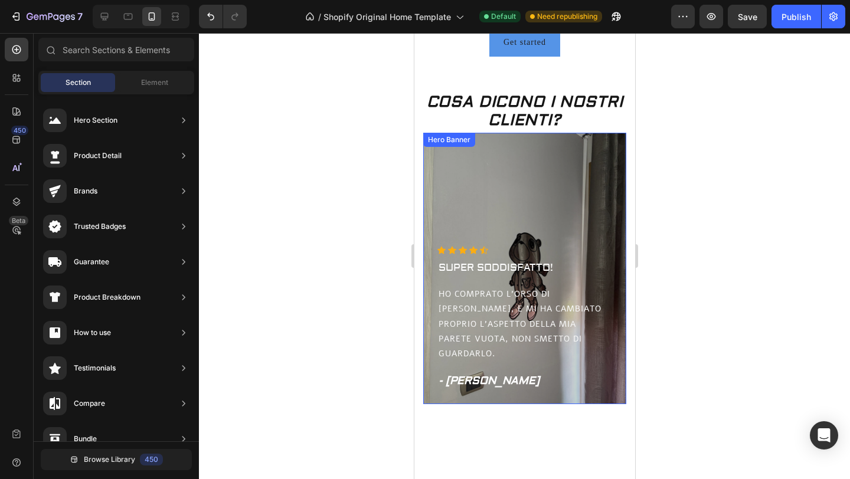
scroll to position [352, 0]
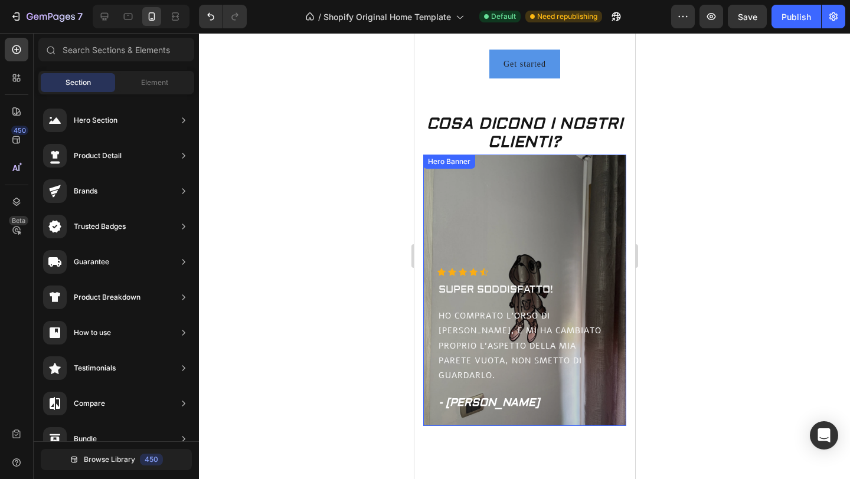
click at [501, 236] on div "Overlay" at bounding box center [524, 291] width 203 height 272
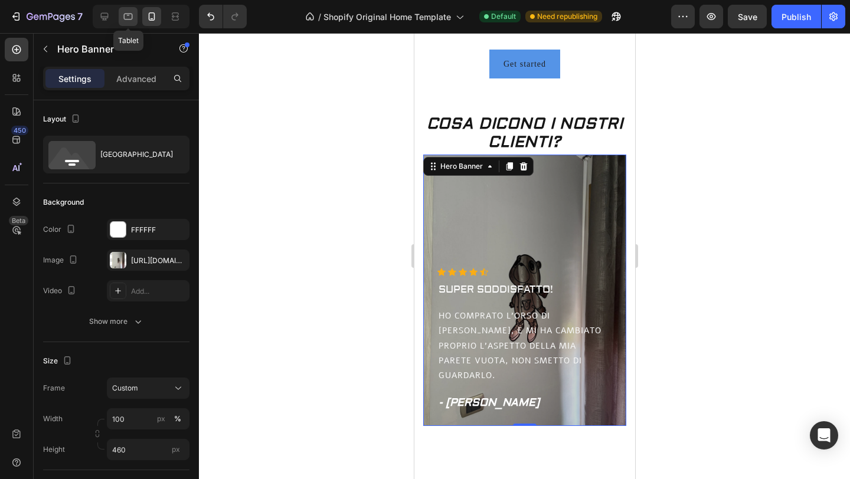
click at [134, 13] on icon at bounding box center [128, 17] width 12 height 12
type input "494"
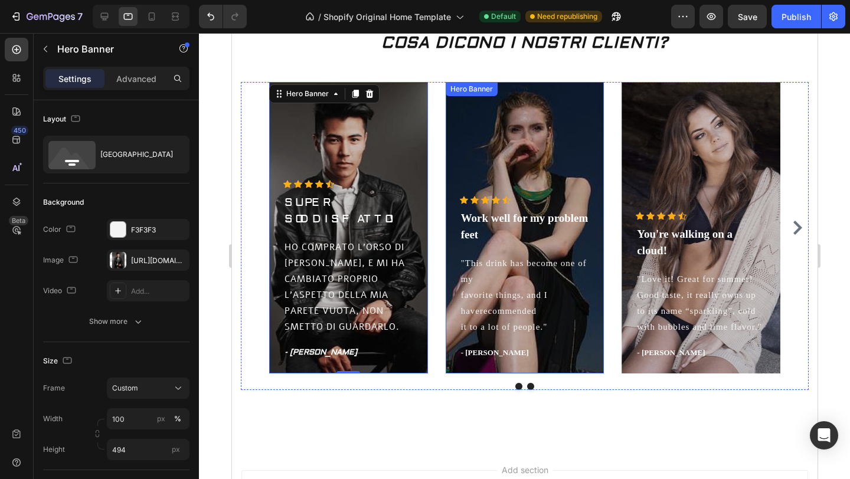
scroll to position [490, 0]
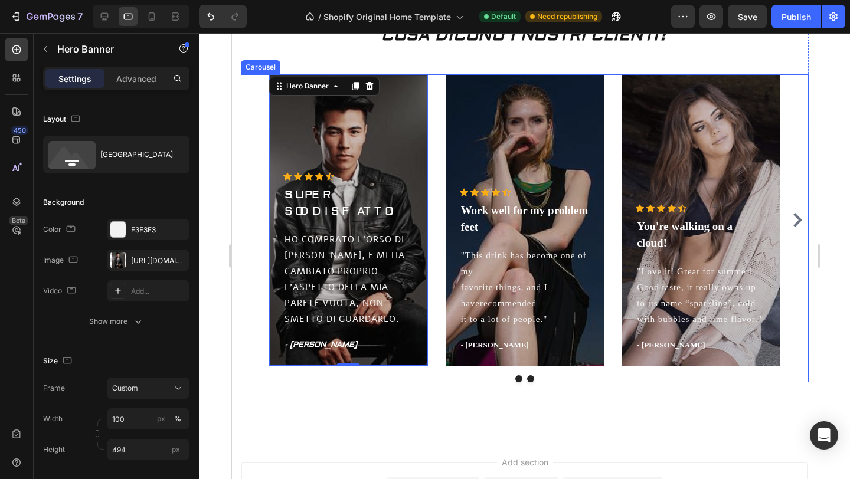
click at [265, 165] on div "Icon Icon Icon Icon Icon Icon List Hoz SUPER SODDISFATTO! Text block HO COMPRAT…" at bounding box center [524, 220] width 568 height 292
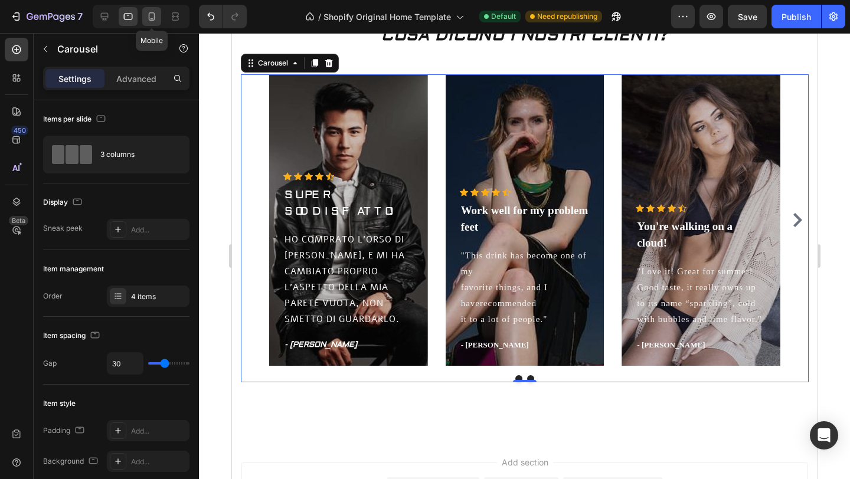
click at [146, 18] on icon at bounding box center [152, 17] width 12 height 12
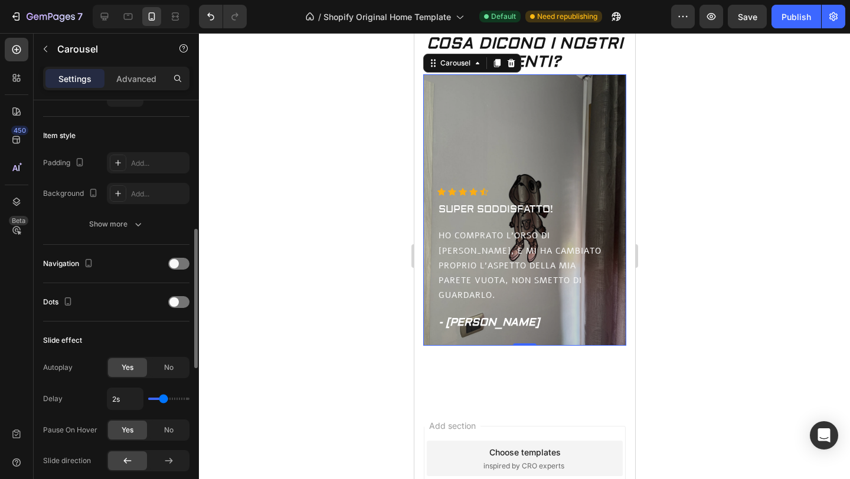
scroll to position [312, 0]
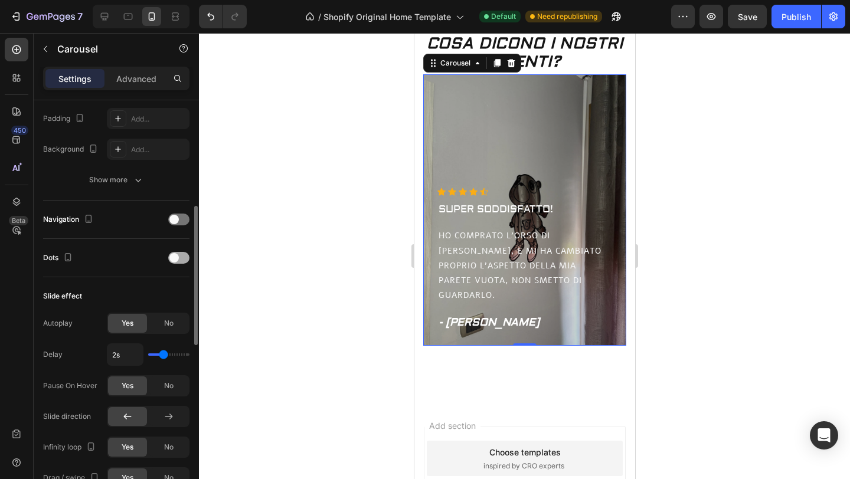
click at [177, 258] on span at bounding box center [173, 257] width 9 height 9
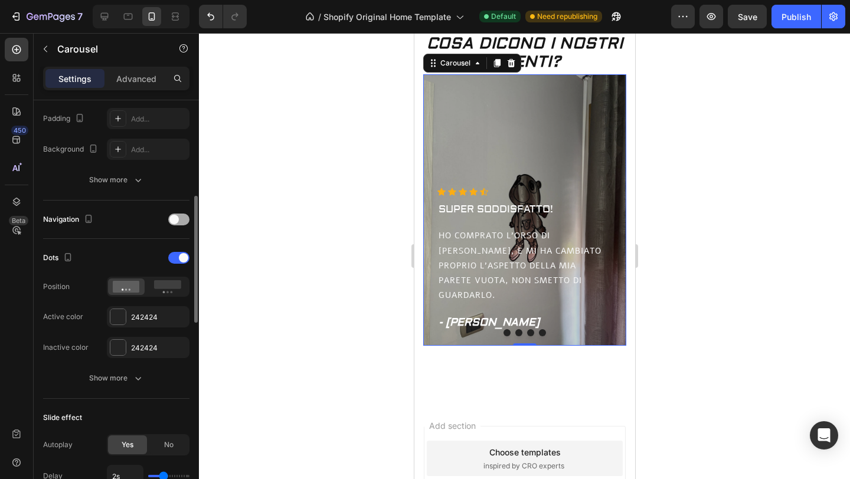
click at [171, 218] on span at bounding box center [173, 219] width 9 height 9
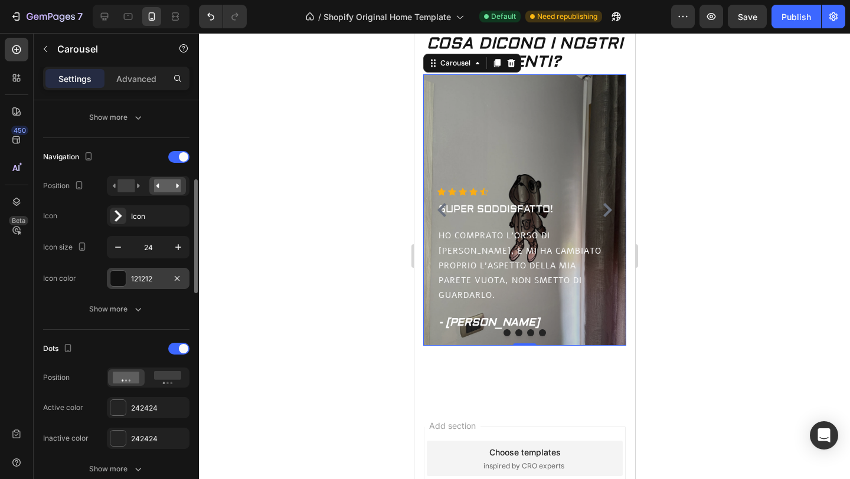
scroll to position [383, 0]
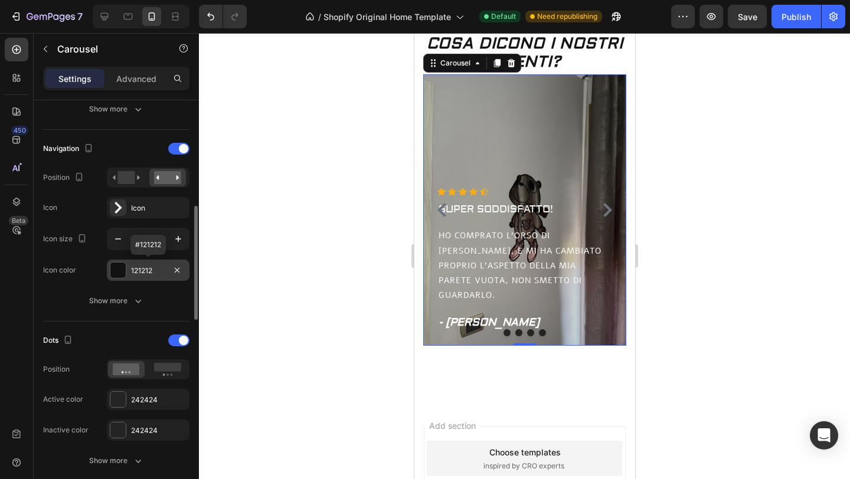
click at [116, 266] on div at bounding box center [117, 270] width 15 height 15
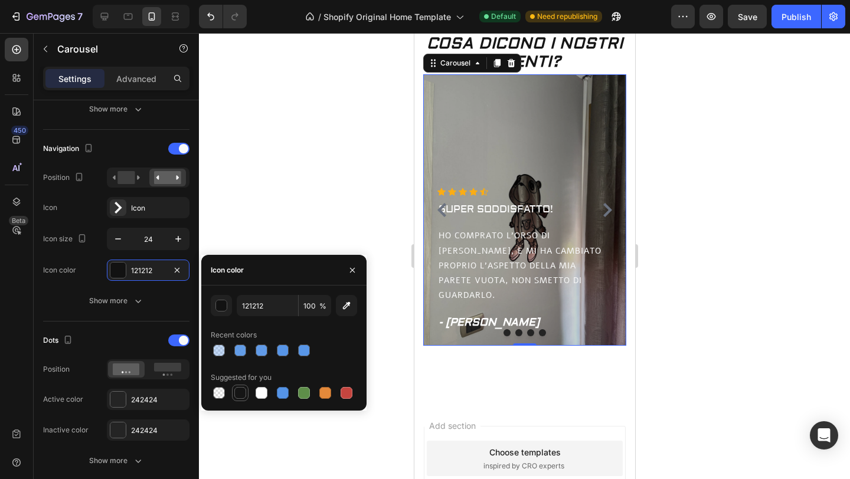
click at [242, 393] on div at bounding box center [240, 393] width 12 height 12
type input "151515"
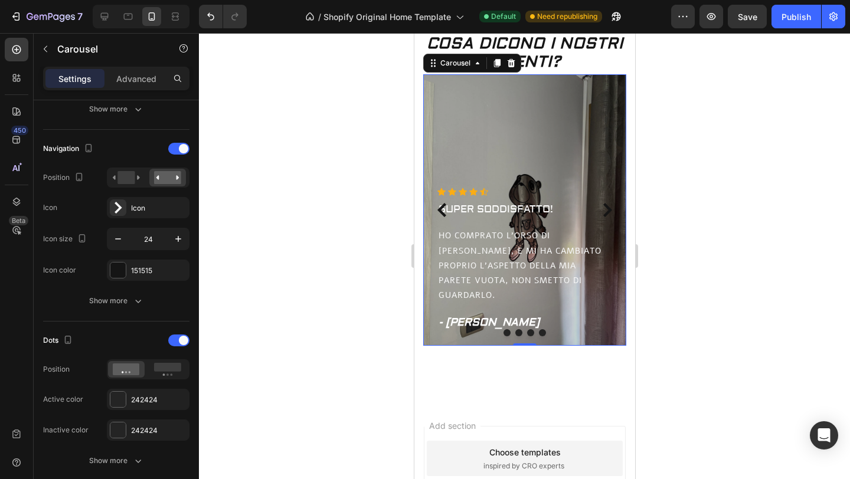
click at [240, 219] on div at bounding box center [524, 256] width 651 height 446
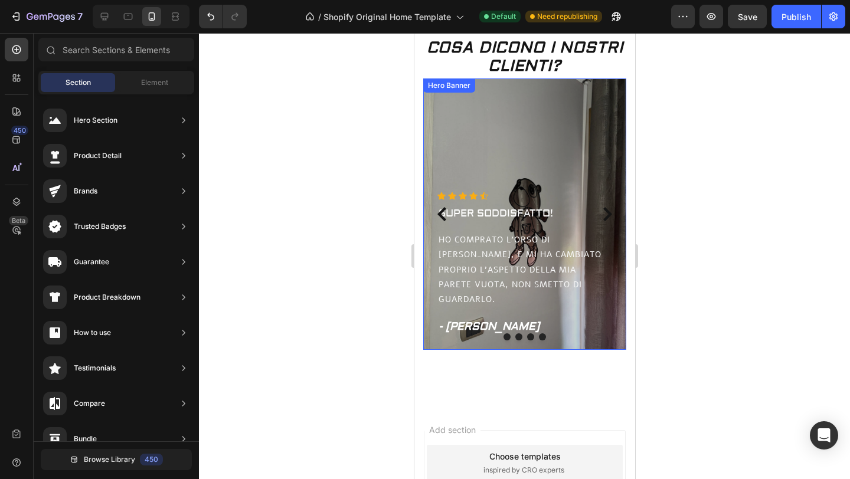
scroll to position [429, 0]
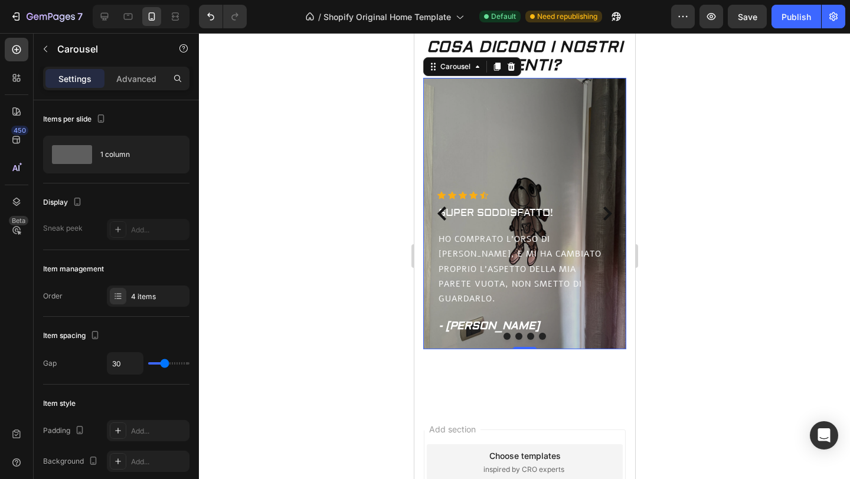
click at [606, 214] on icon "Carousel Next Arrow" at bounding box center [607, 214] width 14 height 14
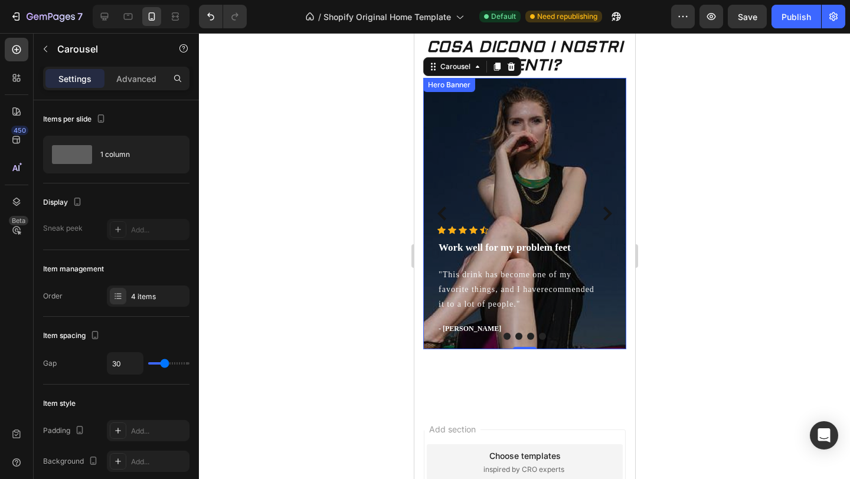
click at [540, 159] on div "Overlay" at bounding box center [524, 214] width 203 height 272
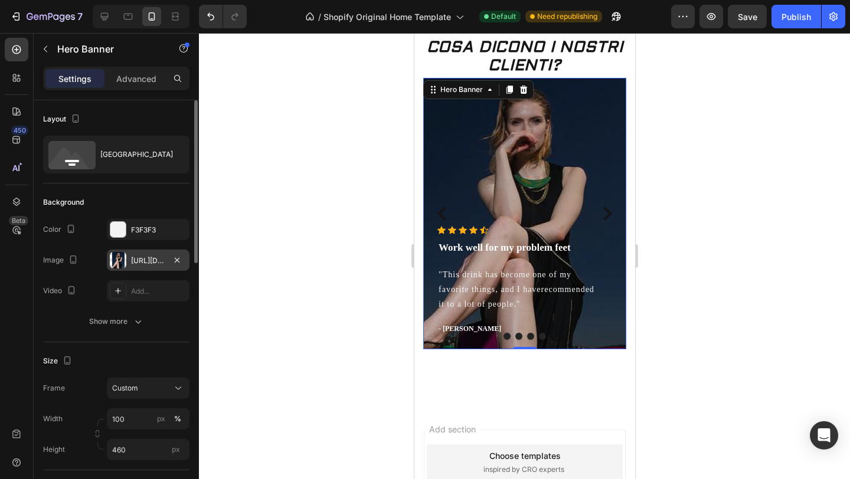
click at [133, 256] on div "https://ucarecdn.com/fdcc9726-33ac-4b0e-835e-31cc78e92cf4/-/format/auto/" at bounding box center [148, 261] width 34 height 11
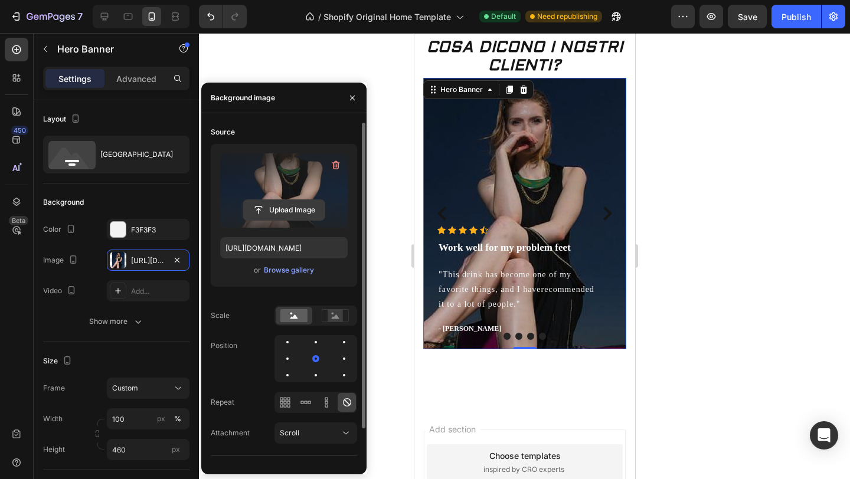
click at [269, 204] on input "file" at bounding box center [283, 210] width 81 height 20
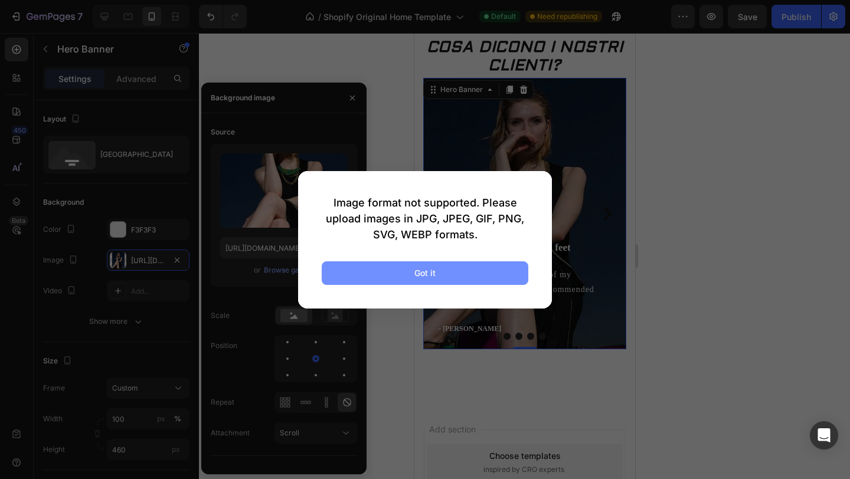
click at [468, 278] on button "Got it" at bounding box center [425, 274] width 207 height 24
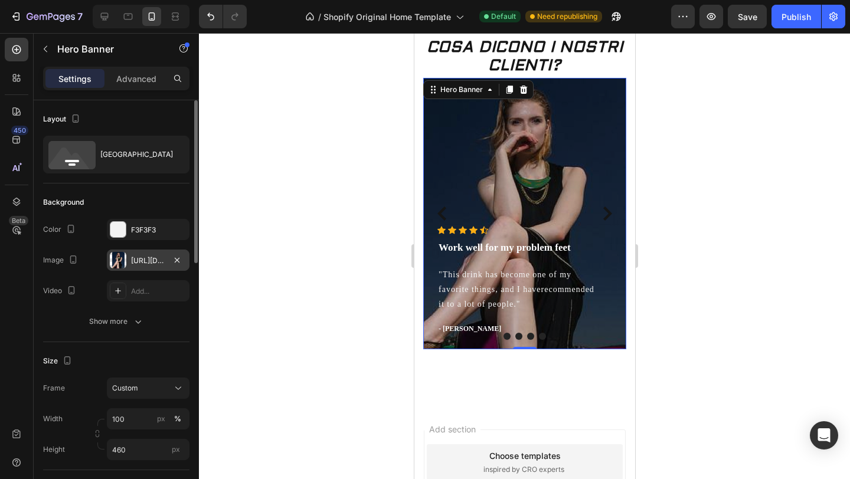
click at [145, 261] on div "https://ucarecdn.com/fdcc9726-33ac-4b0e-835e-31cc78e92cf4/-/format/auto/" at bounding box center [148, 261] width 34 height 11
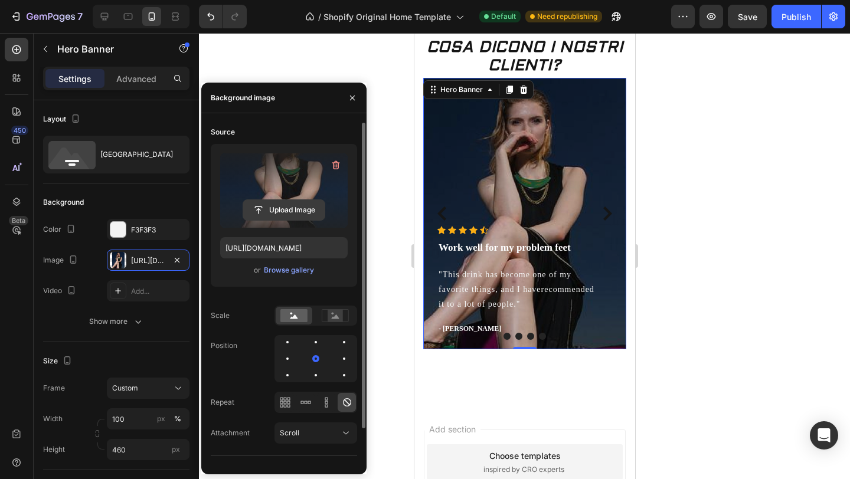
click at [272, 203] on input "file" at bounding box center [283, 210] width 81 height 20
type input "C:\fakepath\IMG_3555.HEIC"
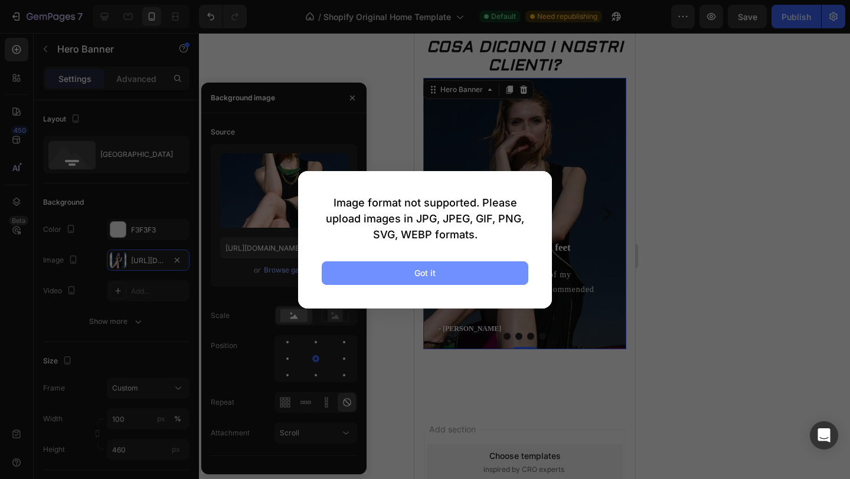
click at [458, 264] on button "Got it" at bounding box center [425, 274] width 207 height 24
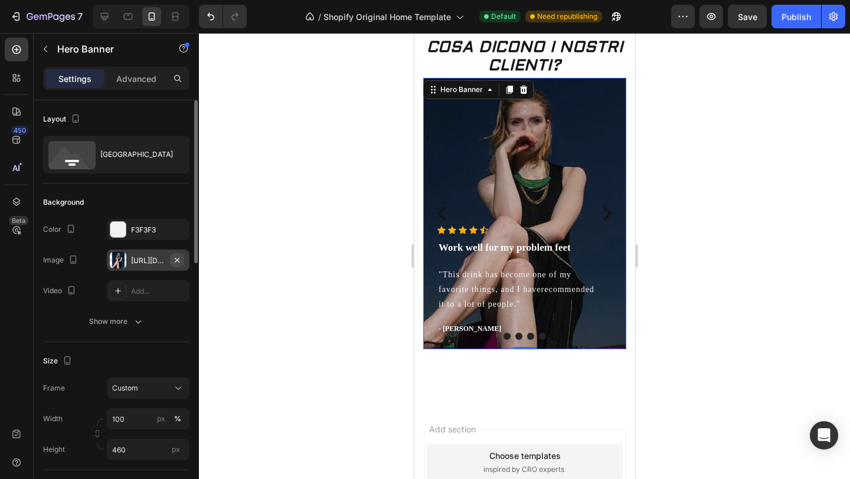
click at [175, 257] on icon "button" at bounding box center [176, 260] width 9 height 9
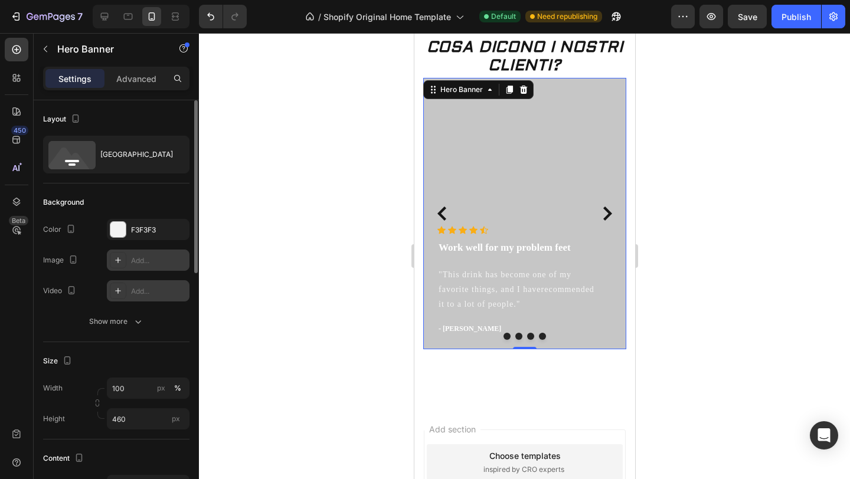
click at [116, 286] on icon at bounding box center [117, 290] width 9 height 9
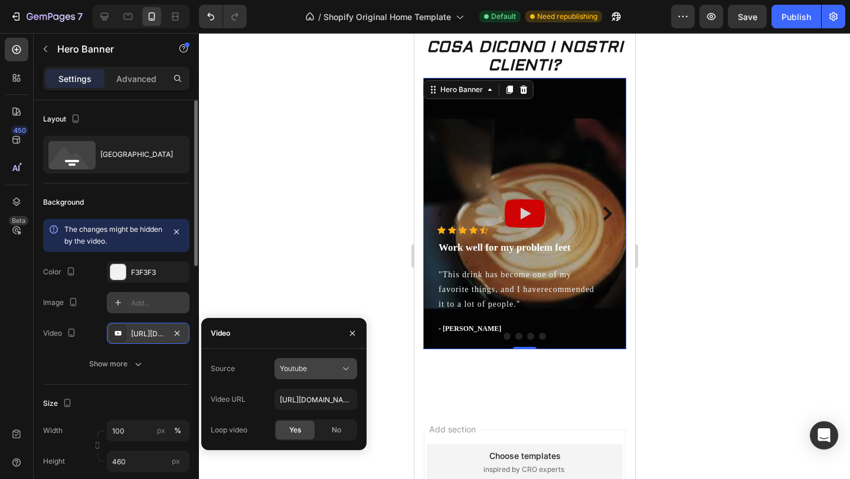
click at [350, 365] on icon at bounding box center [346, 369] width 12 height 12
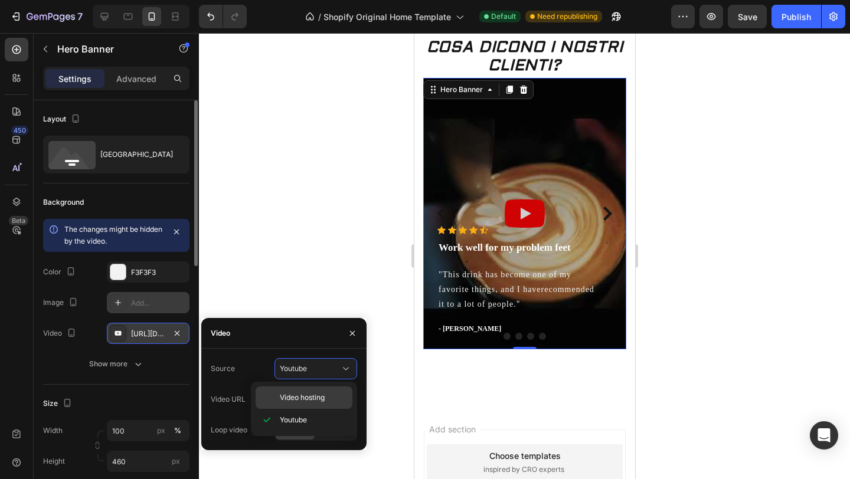
click at [303, 396] on span "Video hosting" at bounding box center [302, 398] width 45 height 11
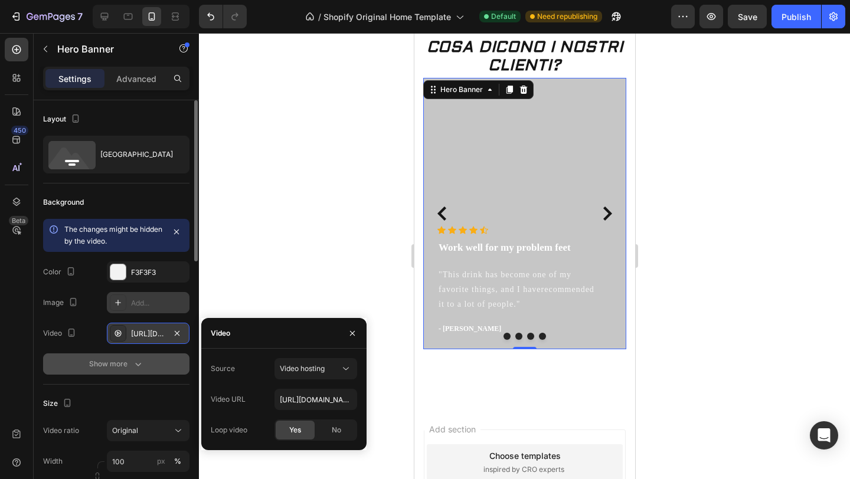
click at [133, 360] on icon "button" at bounding box center [138, 364] width 12 height 12
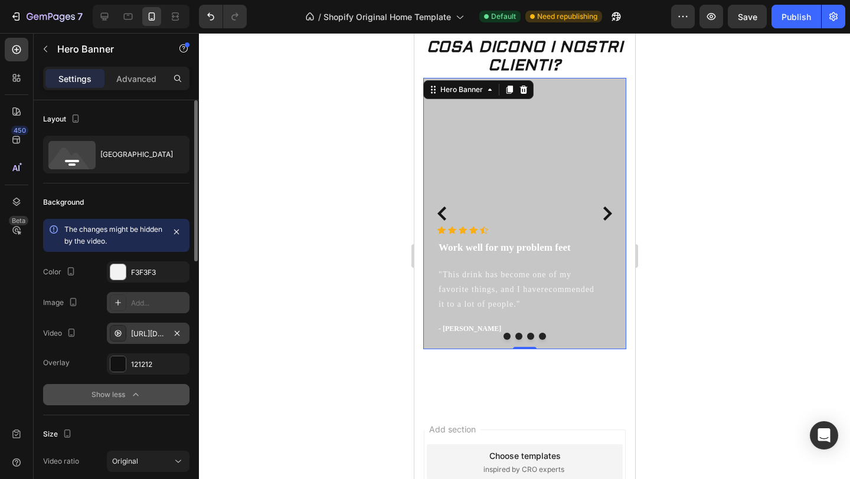
click at [527, 172] on div "Overlay" at bounding box center [524, 214] width 203 height 272
click at [142, 331] on div "https://cdn.shopify.com/videos/c/o/v/92a407d4e0c94a288eb54cac18c387dc.mp4" at bounding box center [148, 334] width 34 height 11
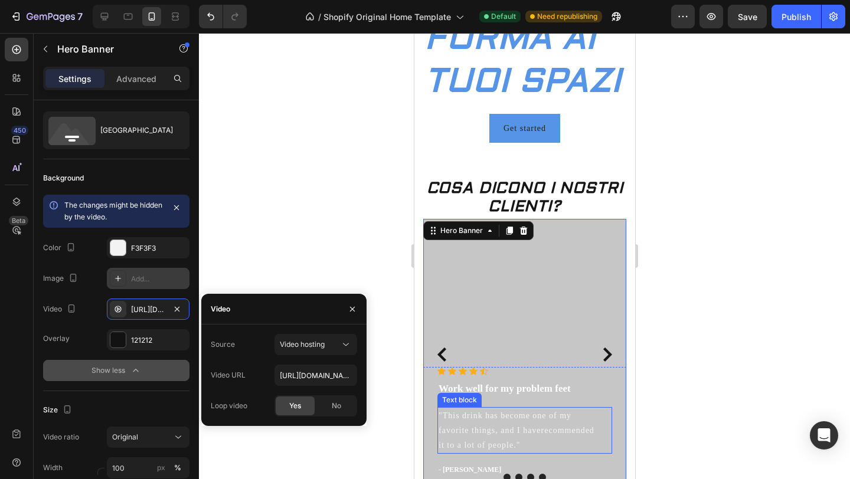
scroll to position [297, 0]
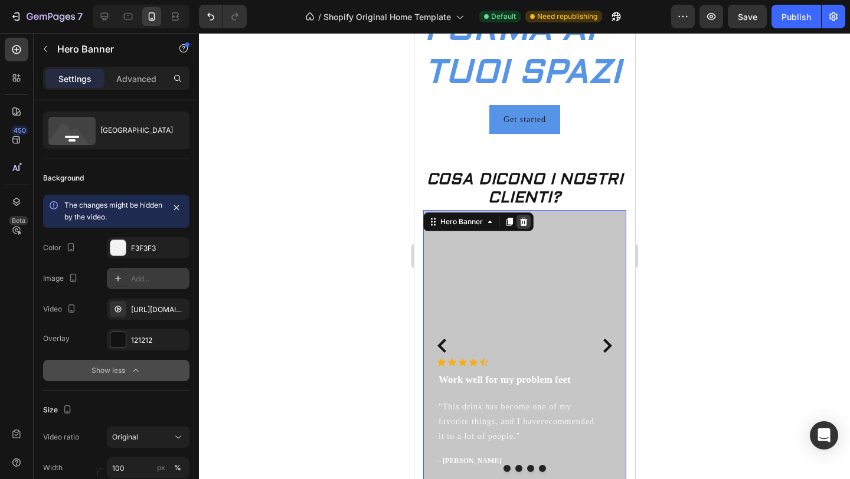
click at [524, 221] on icon at bounding box center [524, 222] width 8 height 8
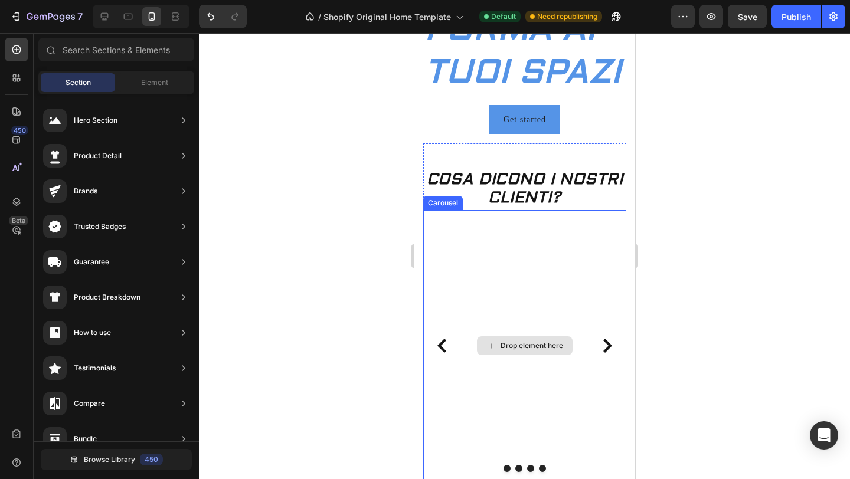
click at [508, 348] on div "Drop element here" at bounding box center [531, 345] width 63 height 9
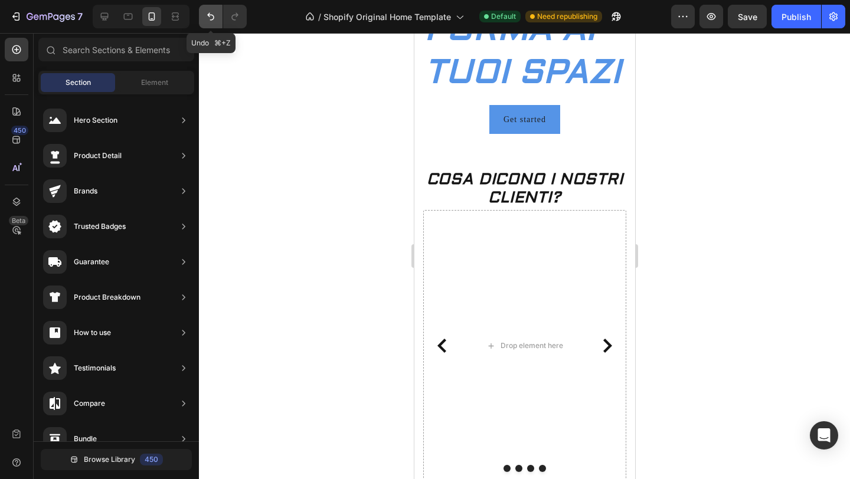
click at [213, 14] on icon "Undo/Redo" at bounding box center [211, 17] width 12 height 12
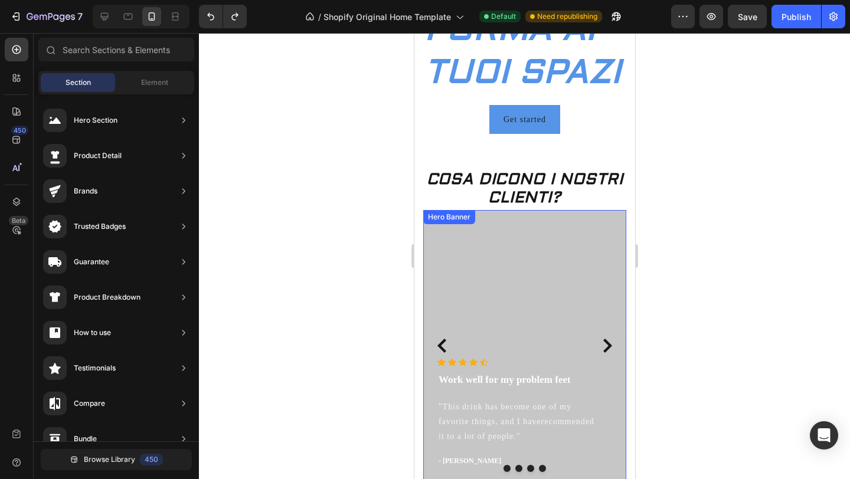
click at [504, 312] on div "Overlay" at bounding box center [524, 346] width 203 height 272
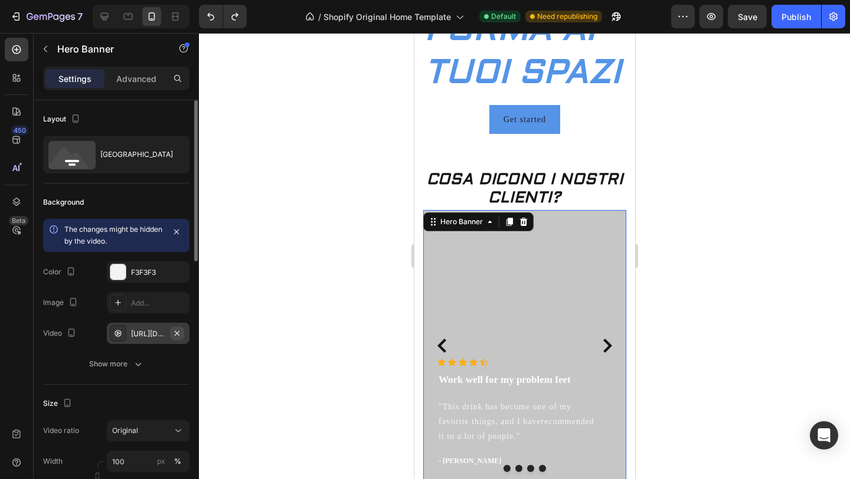
click at [179, 331] on icon "button" at bounding box center [176, 333] width 9 height 9
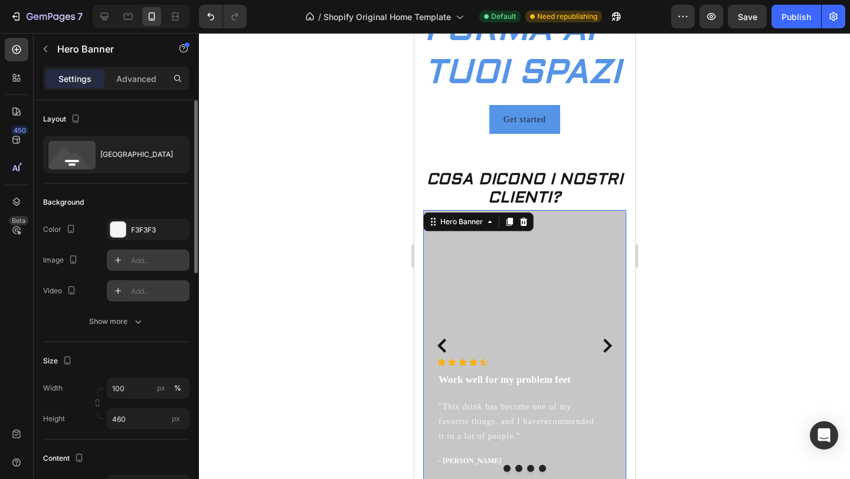
click at [115, 260] on icon at bounding box center [117, 260] width 9 height 9
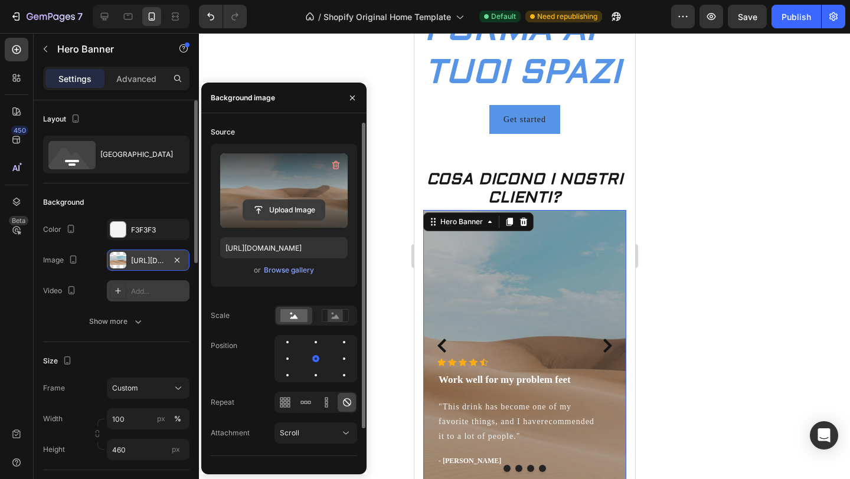
click at [277, 207] on input "file" at bounding box center [283, 210] width 81 height 20
click at [289, 207] on input "file" at bounding box center [283, 210] width 81 height 20
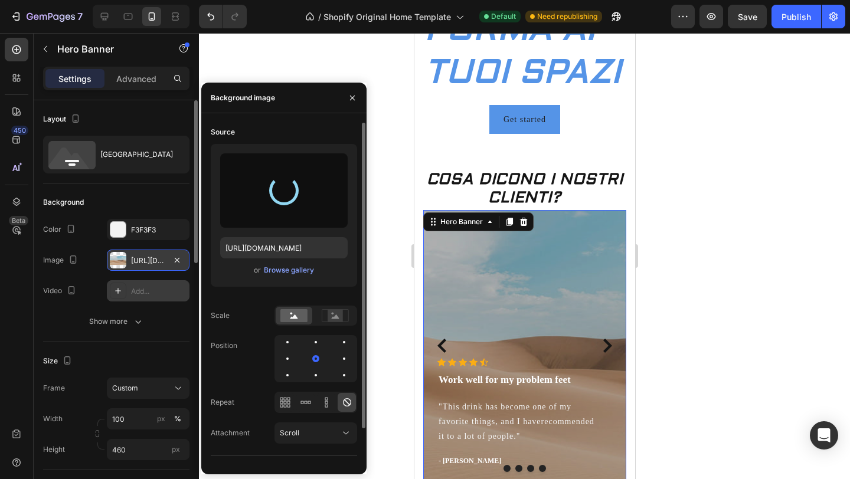
type input "https://cdn.shopify.com/s/files/1/0934/0626/5686/files/gempages_577294649614402…"
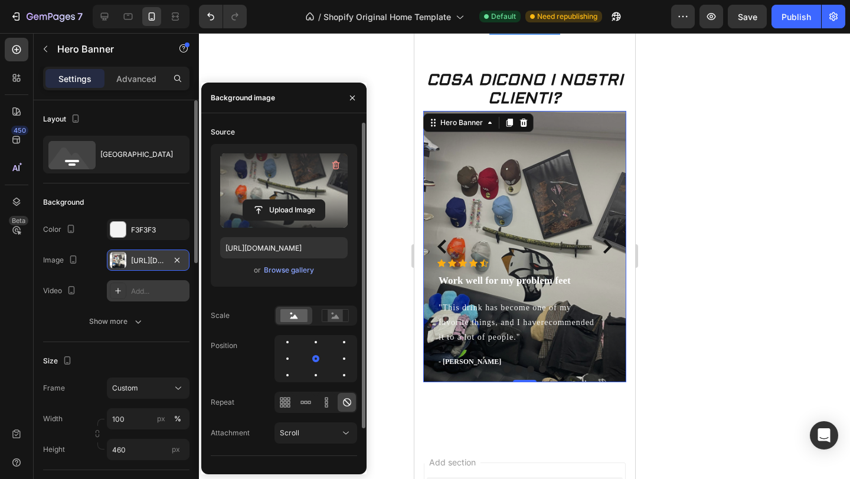
scroll to position [392, 0]
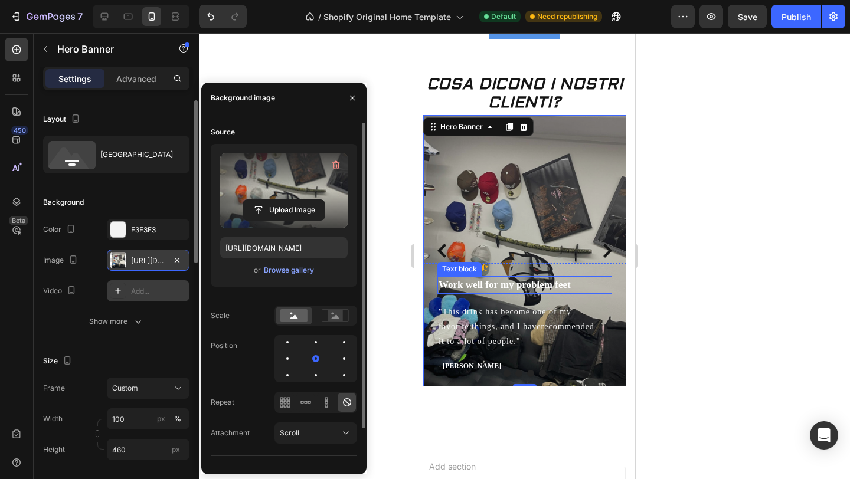
click at [496, 285] on p "Work well for my problem feet" at bounding box center [524, 284] width 172 height 15
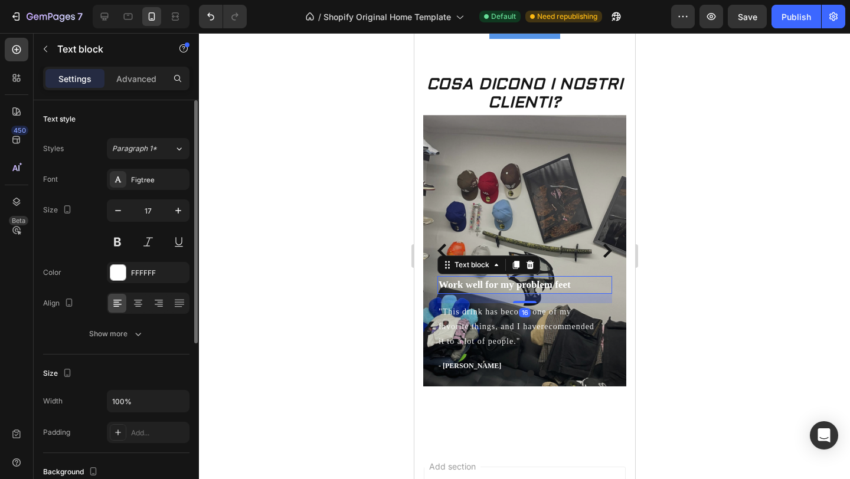
click at [513, 285] on p "Work well for my problem feet" at bounding box center [524, 284] width 172 height 15
click at [571, 285] on p "Work well for my problem feet" at bounding box center [524, 284] width 172 height 15
click at [153, 188] on div "Figtree" at bounding box center [148, 179] width 83 height 21
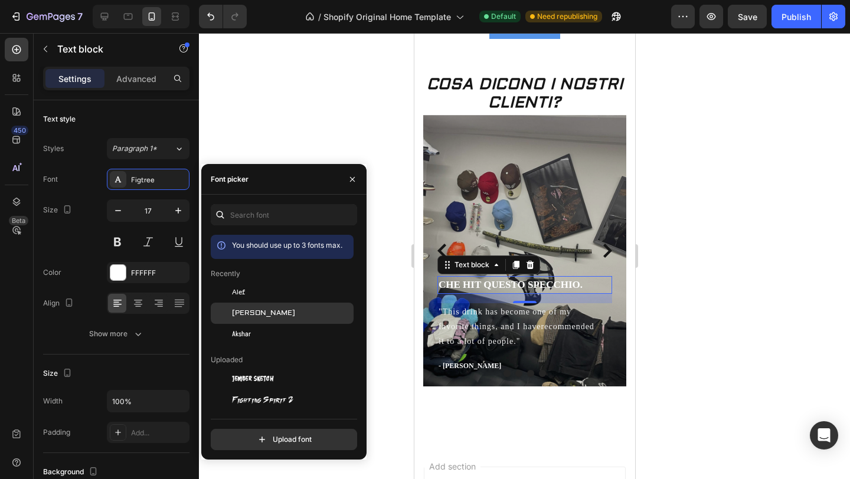
click at [268, 314] on div "[PERSON_NAME]" at bounding box center [291, 313] width 119 height 11
click at [383, 150] on div at bounding box center [524, 256] width 651 height 446
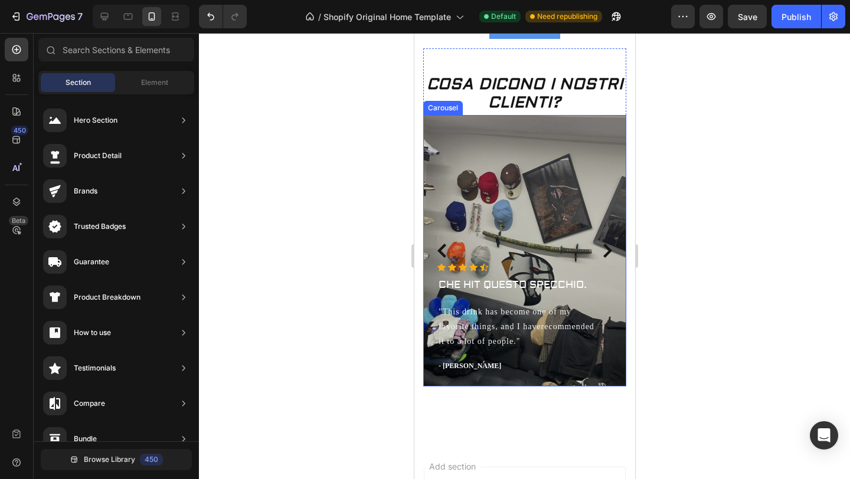
click at [440, 250] on icon "Carousel Back Arrow" at bounding box center [441, 251] width 9 height 14
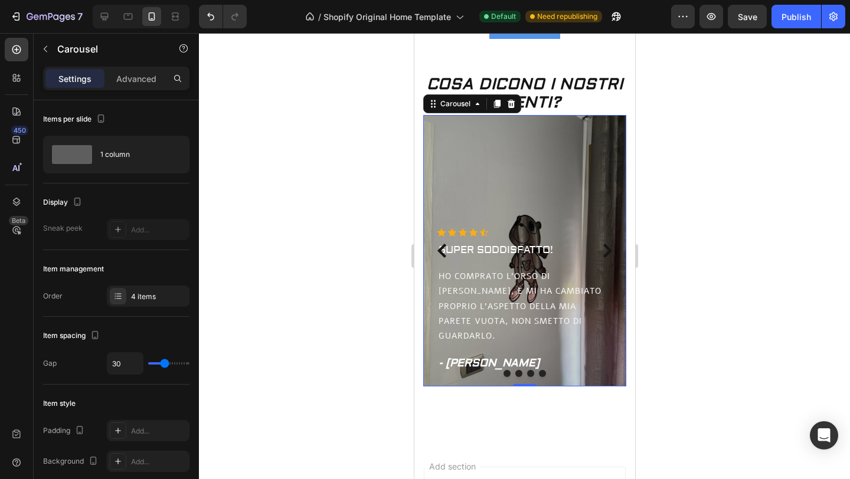
click at [608, 253] on icon "Carousel Next Arrow" at bounding box center [607, 251] width 9 height 14
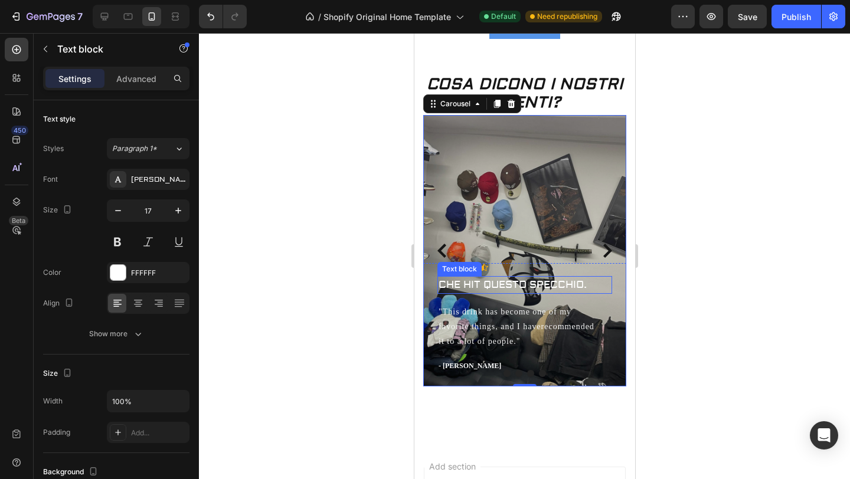
click at [523, 280] on p "CHE HIT QUESTO SPECCHIO." at bounding box center [524, 284] width 172 height 15
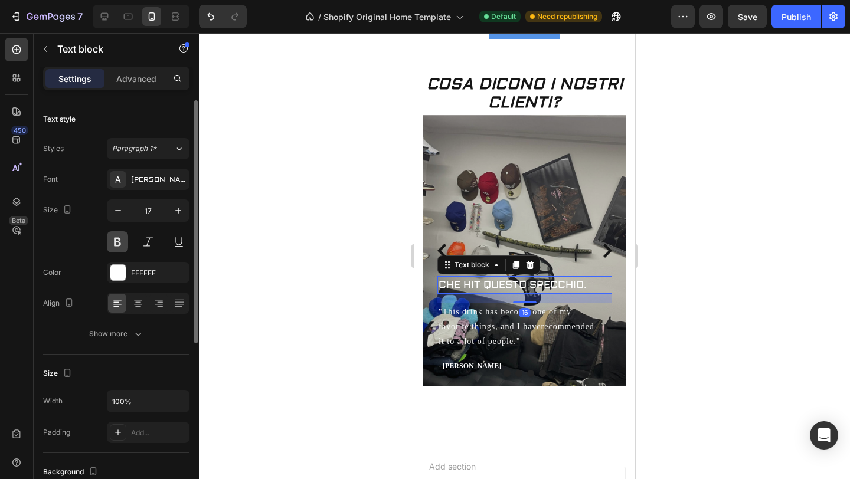
click at [118, 246] on button at bounding box center [117, 241] width 21 height 21
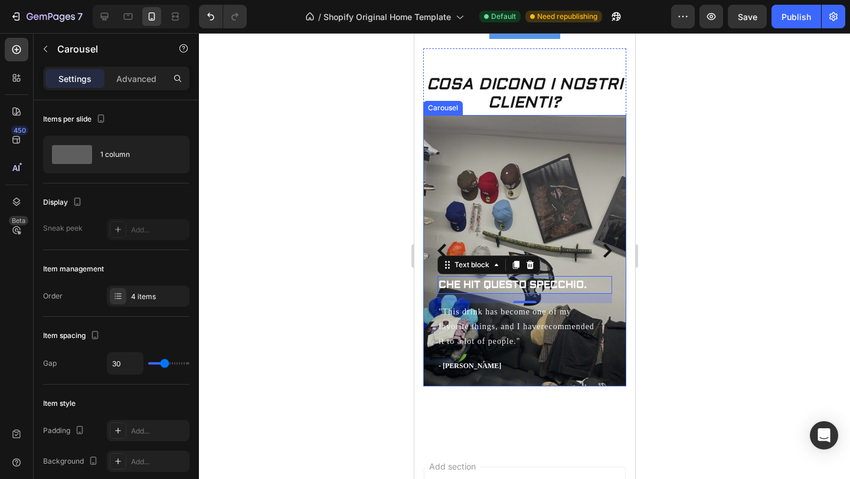
click at [437, 246] on icon "Carousel Back Arrow" at bounding box center [442, 251] width 14 height 14
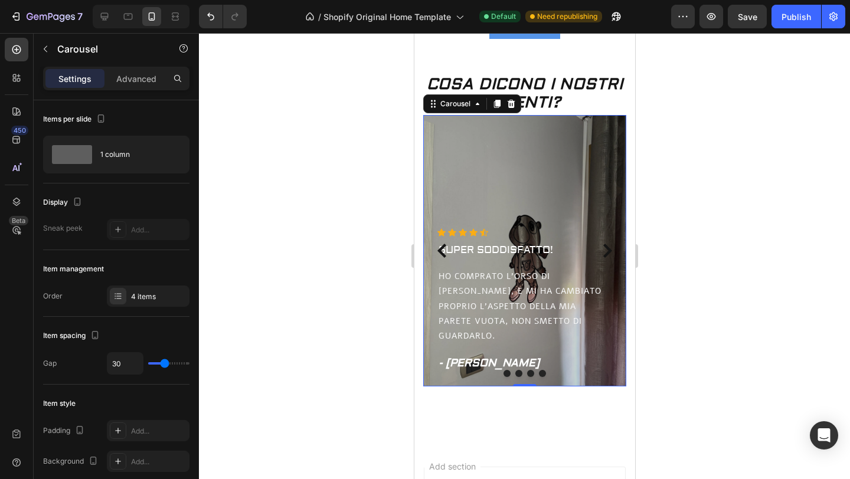
click at [608, 250] on icon "Carousel Next Arrow" at bounding box center [607, 251] width 9 height 14
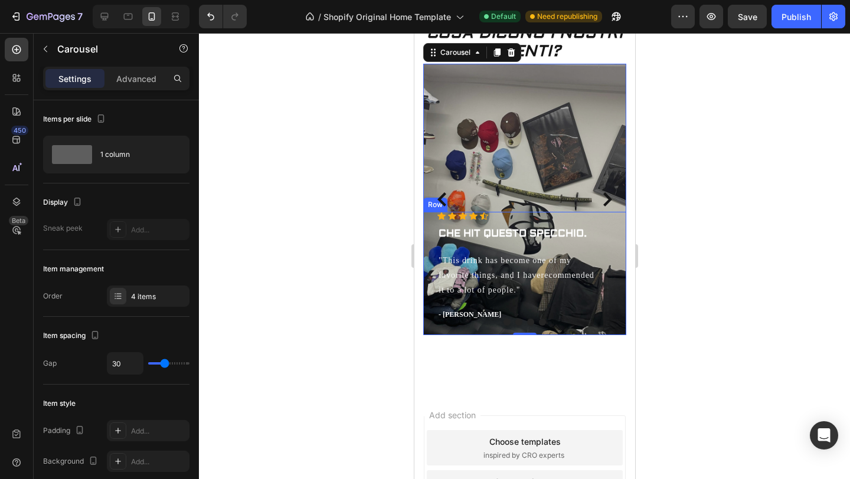
scroll to position [435, 0]
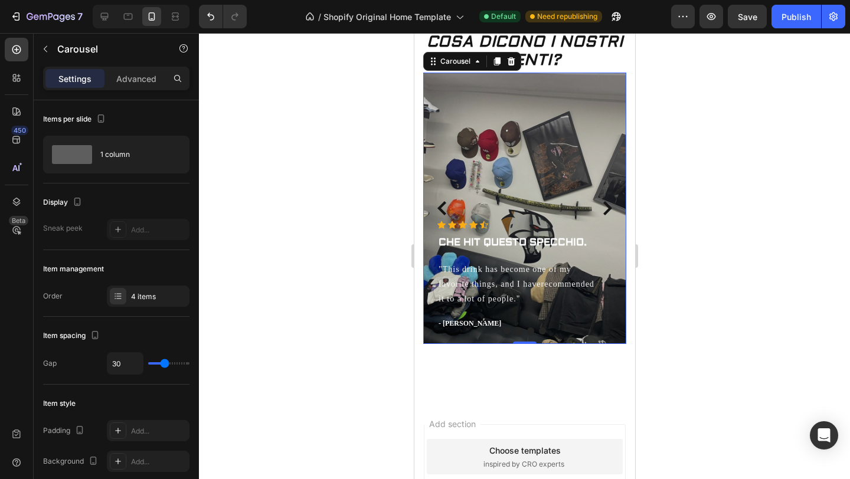
click at [442, 211] on icon "Carousel Back Arrow" at bounding box center [441, 208] width 9 height 14
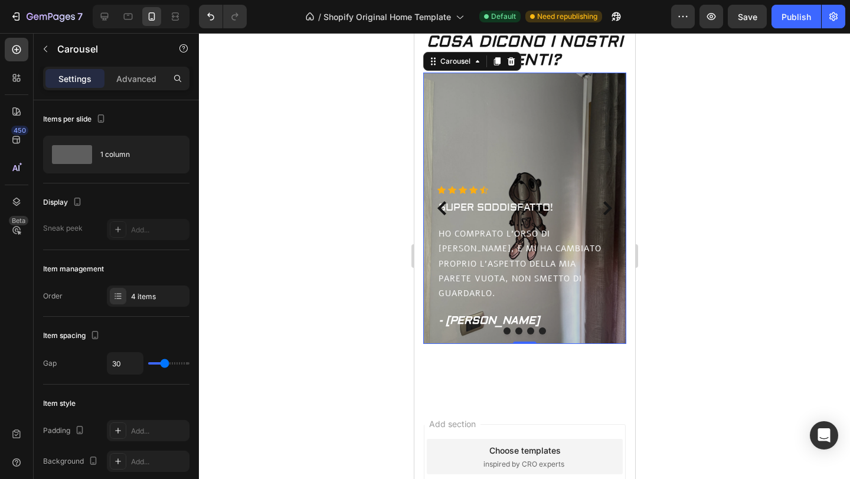
click at [605, 210] on icon "Carousel Next Arrow" at bounding box center [607, 208] width 14 height 14
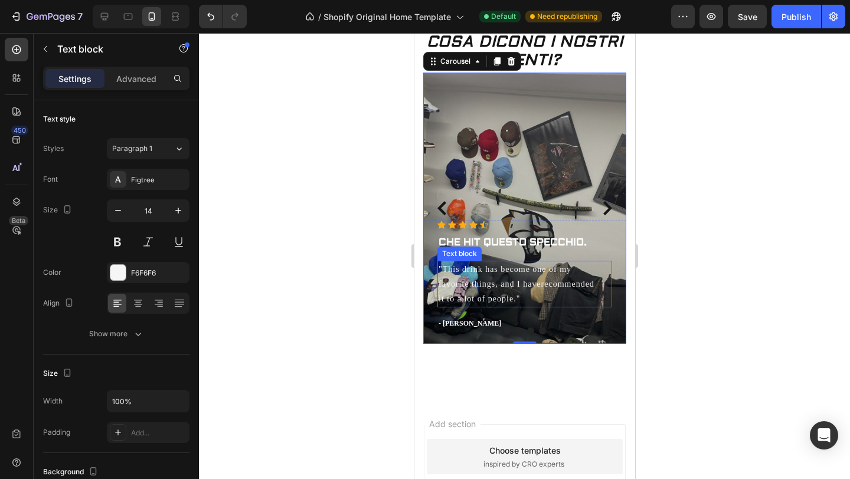
click at [492, 287] on p ""This drink has become one of my favorite things, and I haverecommended it to a…" at bounding box center [524, 284] width 172 height 45
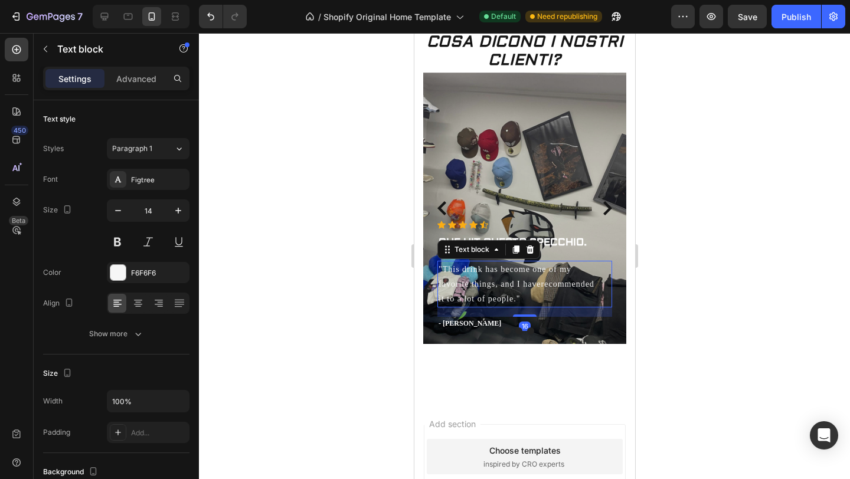
click at [518, 301] on p ""This drink has become one of my favorite things, and I haverecommended it to a…" at bounding box center [524, 284] width 172 height 45
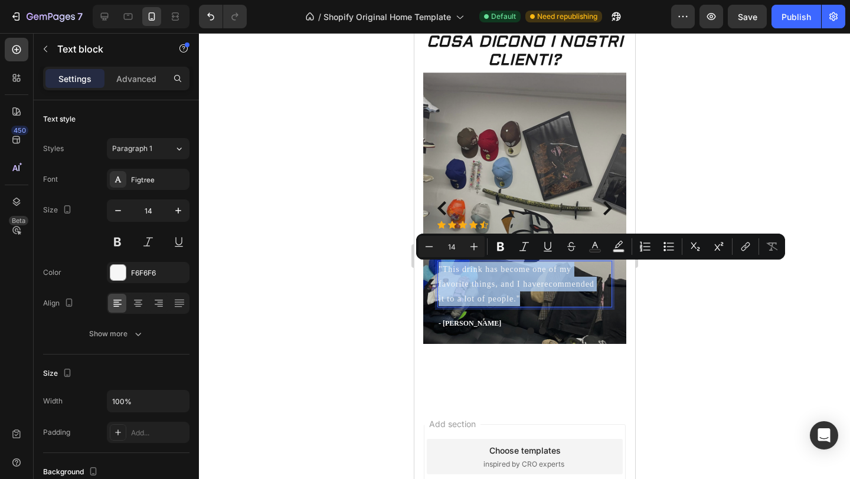
drag, startPoint x: 518, startPoint y: 301, endPoint x: 438, endPoint y: 269, distance: 86.6
click at [438, 268] on p ""This drink has become one of my favorite things, and I haverecommended it to a…" at bounding box center [524, 284] width 172 height 45
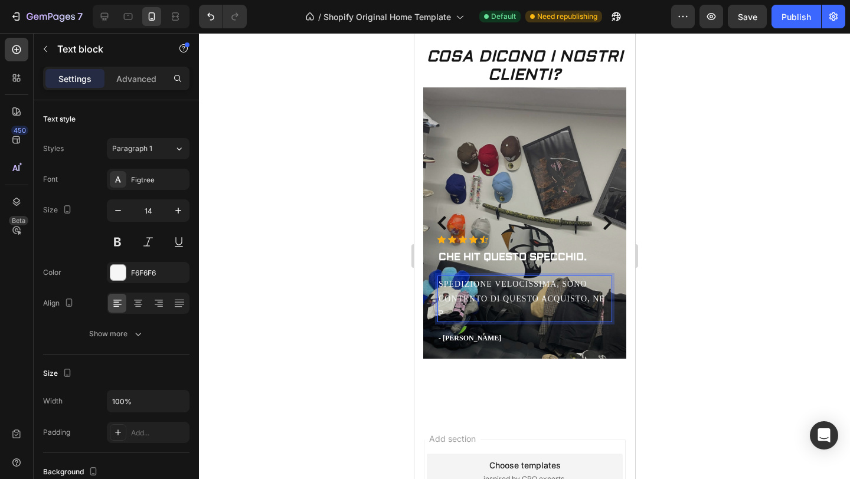
scroll to position [404, 0]
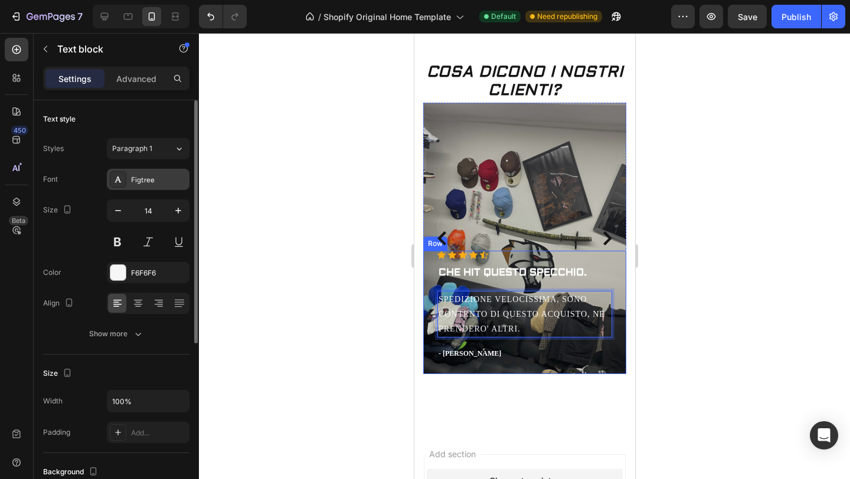
click at [164, 181] on div "Figtree" at bounding box center [158, 180] width 55 height 11
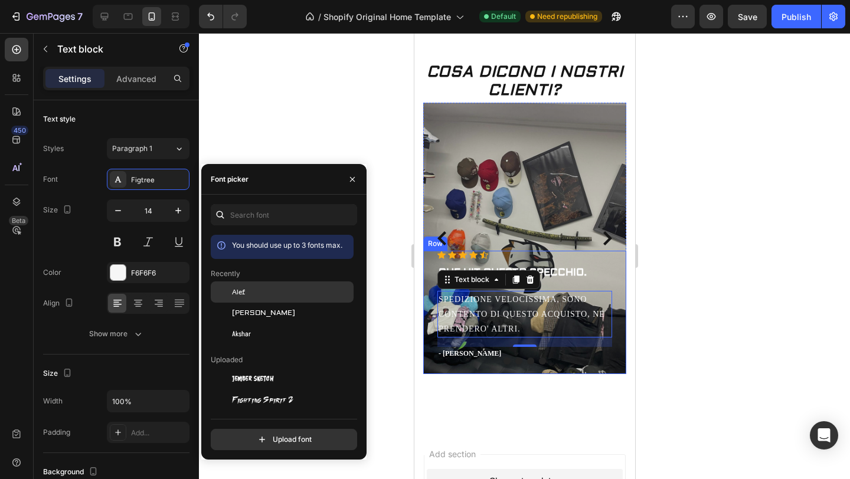
click at [256, 294] on div "Alef" at bounding box center [291, 292] width 119 height 11
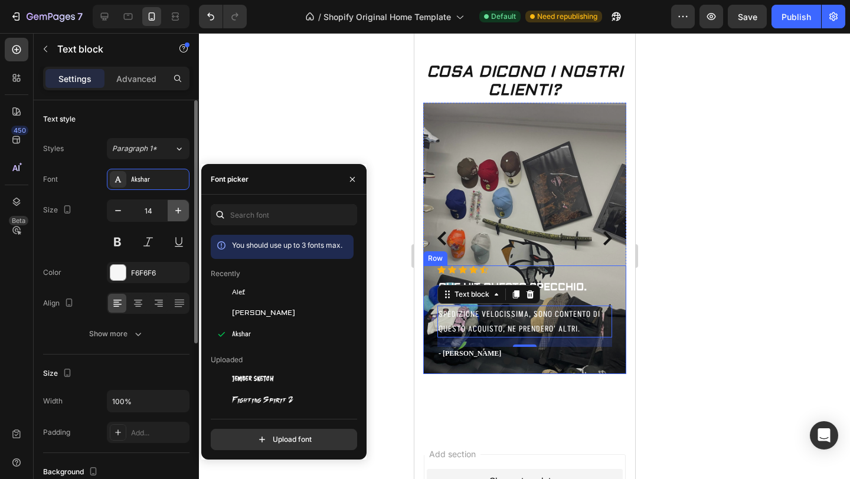
click at [180, 211] on icon "button" at bounding box center [178, 211] width 12 height 12
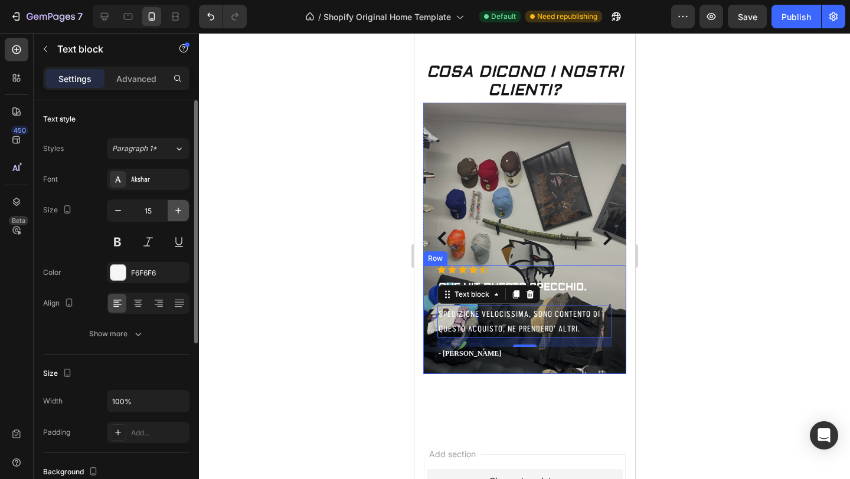
click at [179, 211] on icon "button" at bounding box center [178, 211] width 12 height 12
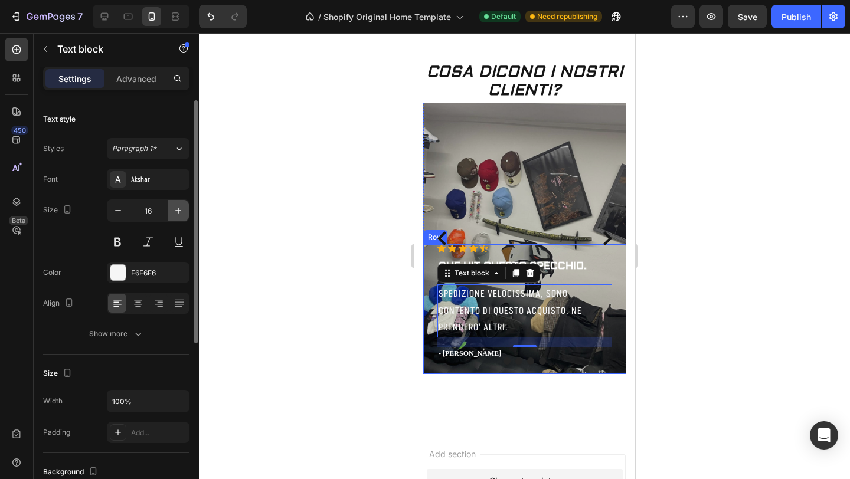
click at [179, 211] on icon "button" at bounding box center [178, 211] width 12 height 12
type input "18"
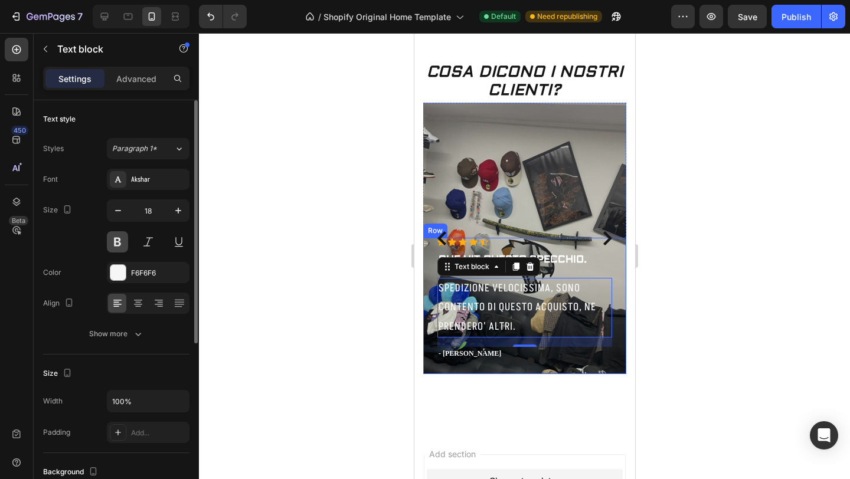
click at [112, 239] on button at bounding box center [117, 241] width 21 height 21
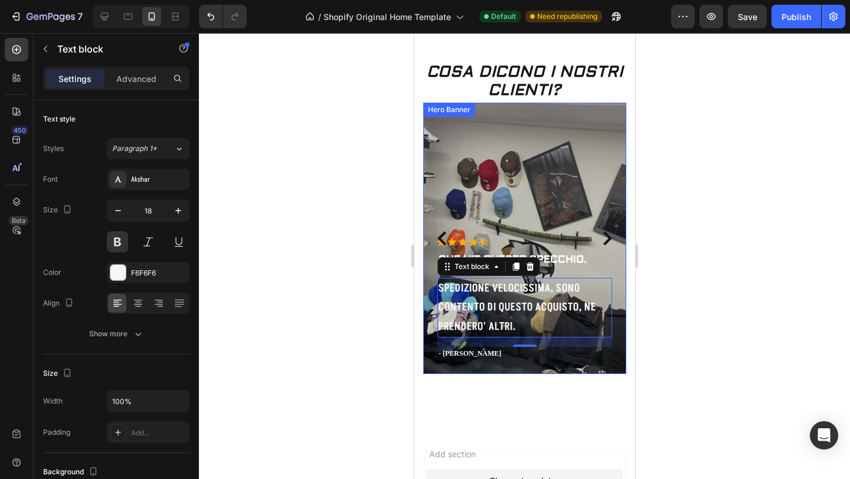
click at [315, 227] on div at bounding box center [524, 256] width 651 height 446
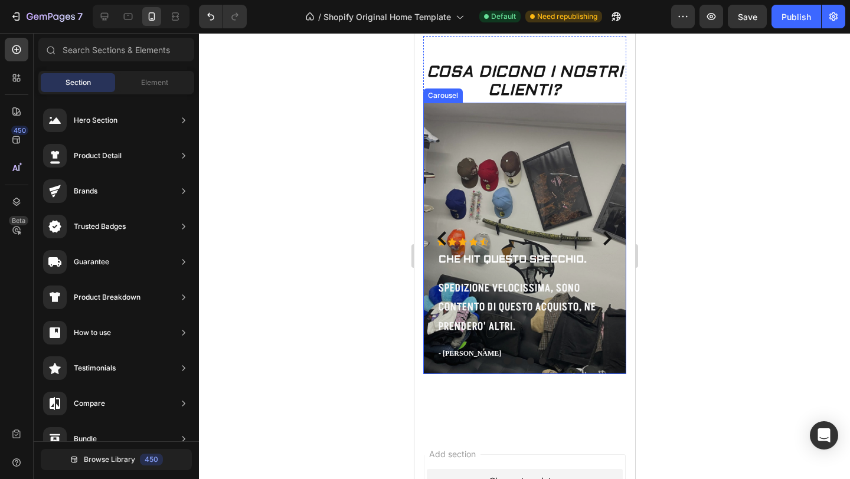
click at [440, 238] on icon "Carousel Back Arrow" at bounding box center [441, 238] width 9 height 14
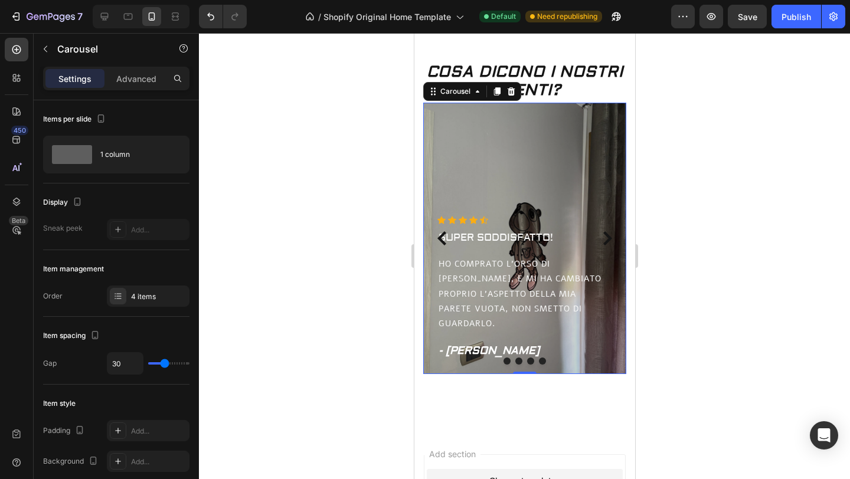
click at [609, 240] on icon "Carousel Next Arrow" at bounding box center [607, 238] width 9 height 14
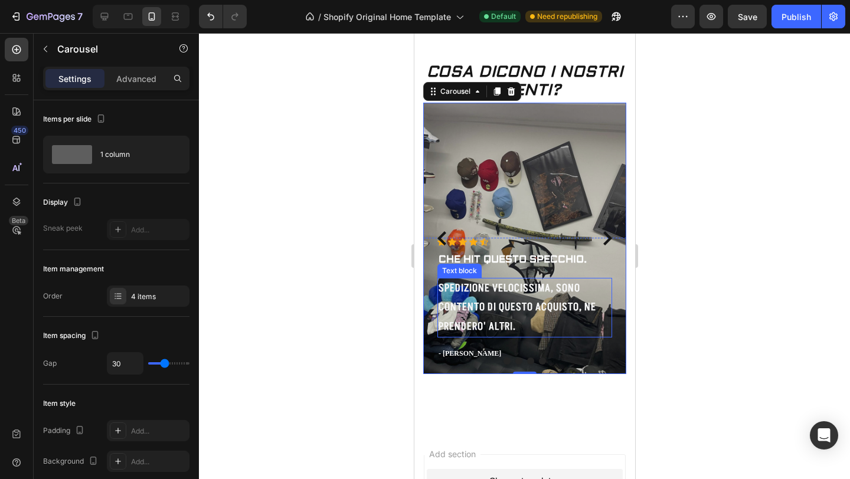
click at [521, 290] on p "SPEDIZIONE VELOCISSIMA, SONO CONTENTO DI QUESTO ACQUISTO, NE PRENDERO' ALTRI." at bounding box center [524, 307] width 172 height 57
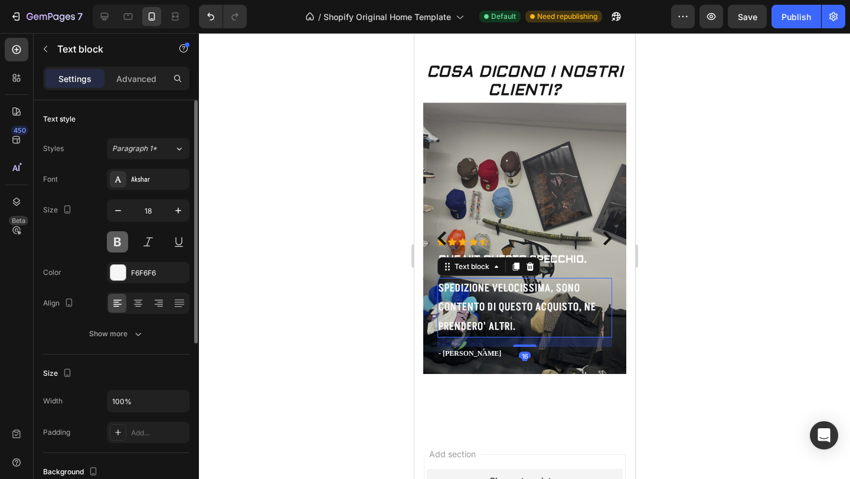
click at [120, 238] on button at bounding box center [117, 241] width 21 height 21
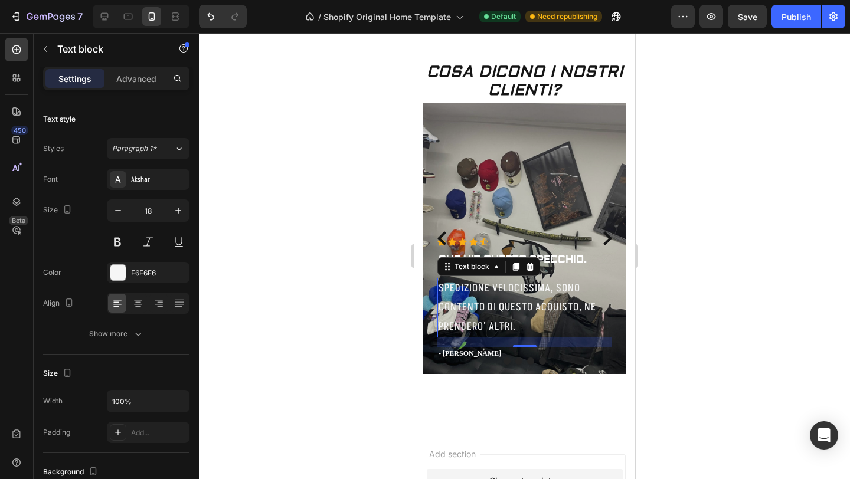
click at [299, 241] on div at bounding box center [524, 256] width 651 height 446
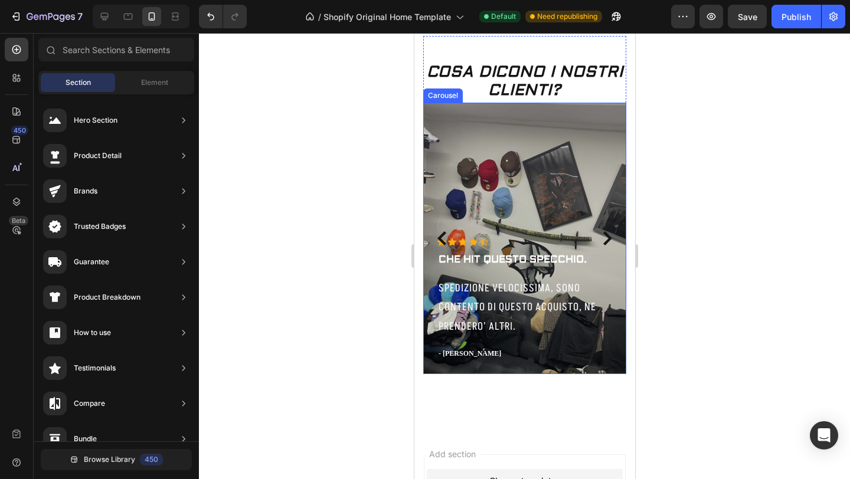
click at [440, 236] on icon "Carousel Back Arrow" at bounding box center [441, 238] width 9 height 14
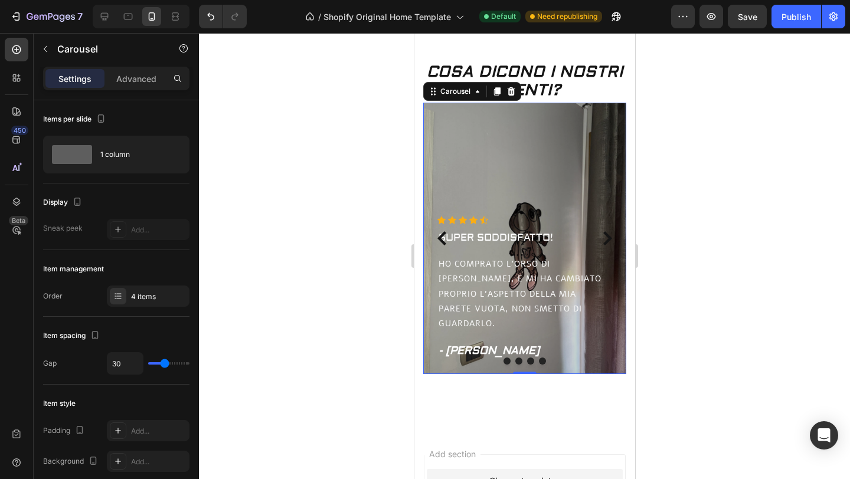
click at [605, 242] on icon "Carousel Next Arrow" at bounding box center [607, 238] width 9 height 14
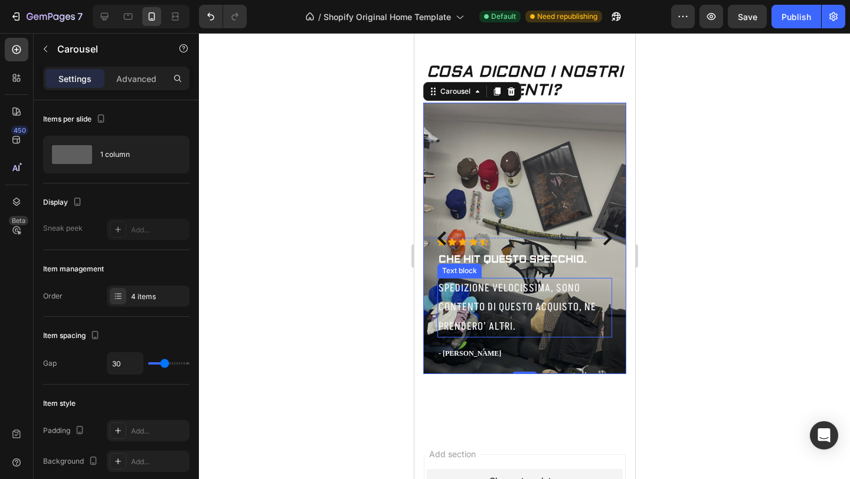
click at [494, 294] on p "SPEDIZIONE VELOCISSIMA, SONO CONTENTO DI QUESTO ACQUISTO, NE PRENDERO' ALTRI." at bounding box center [524, 307] width 172 height 57
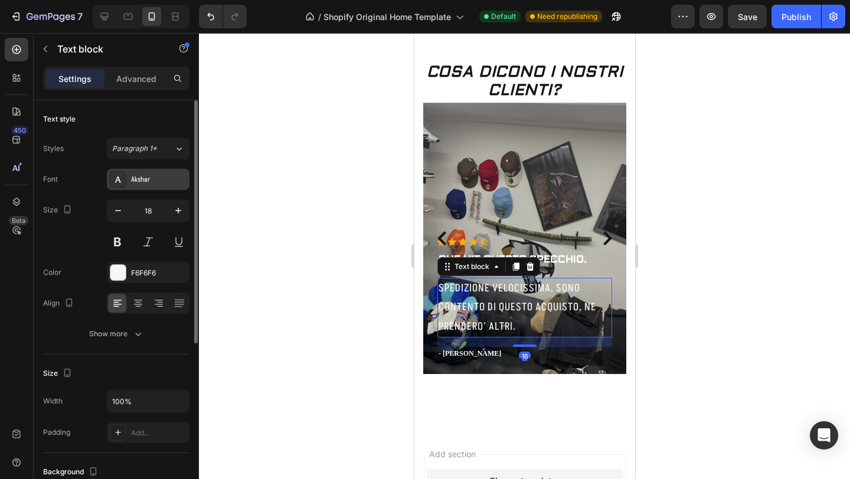
click at [153, 180] on div "Akshar" at bounding box center [158, 180] width 55 height 11
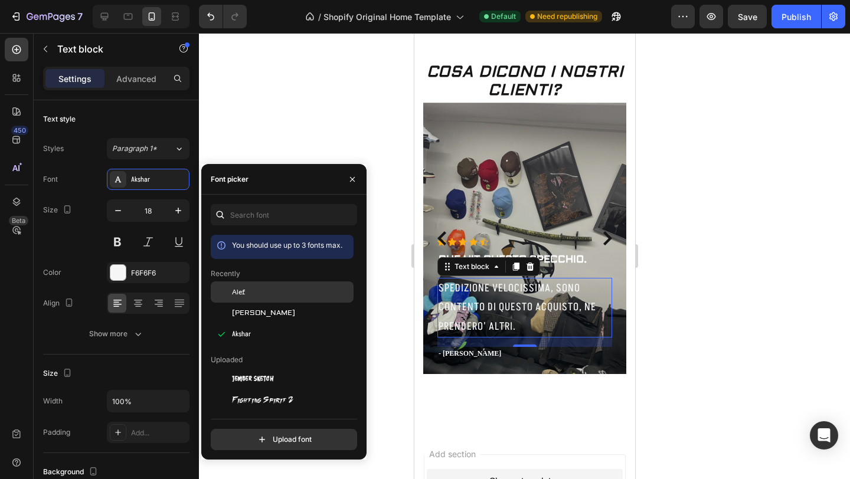
click at [250, 296] on div "Alef" at bounding box center [291, 292] width 119 height 11
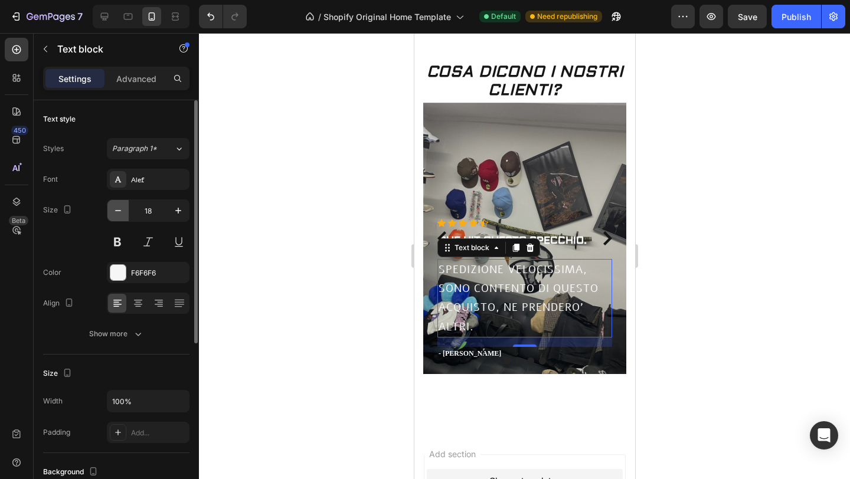
click at [113, 207] on icon "button" at bounding box center [118, 211] width 12 height 12
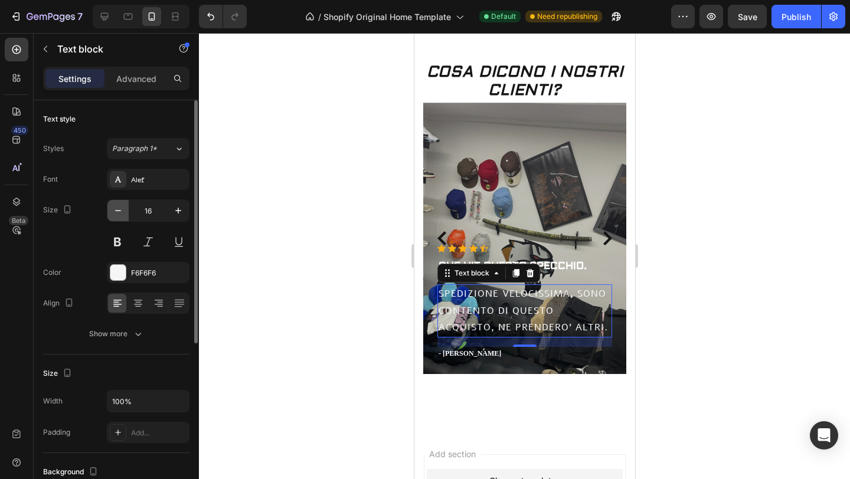
click at [113, 207] on icon "button" at bounding box center [118, 211] width 12 height 12
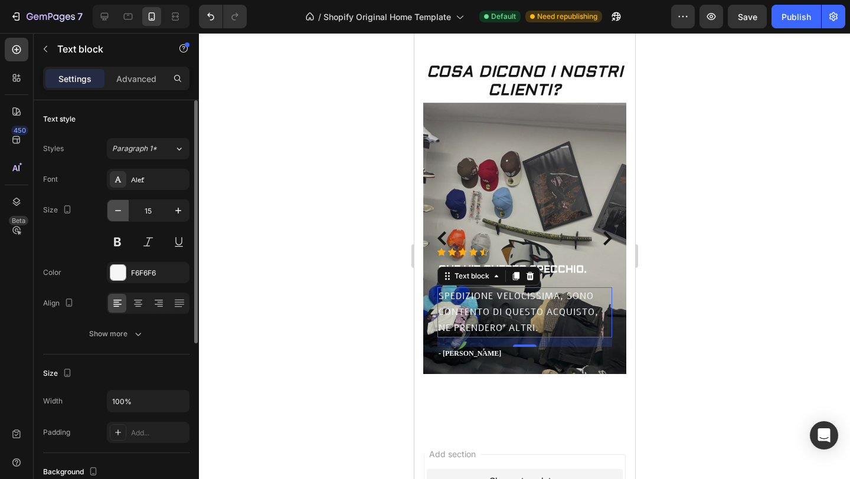
type input "14"
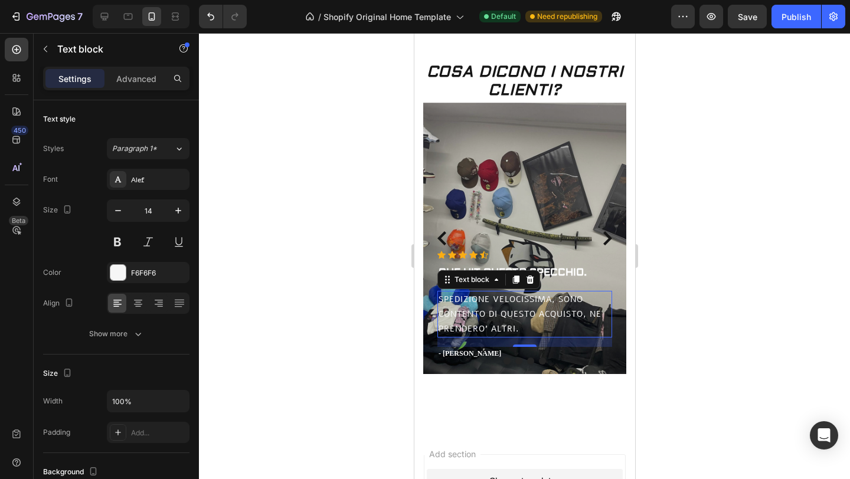
click at [323, 191] on div at bounding box center [524, 256] width 651 height 446
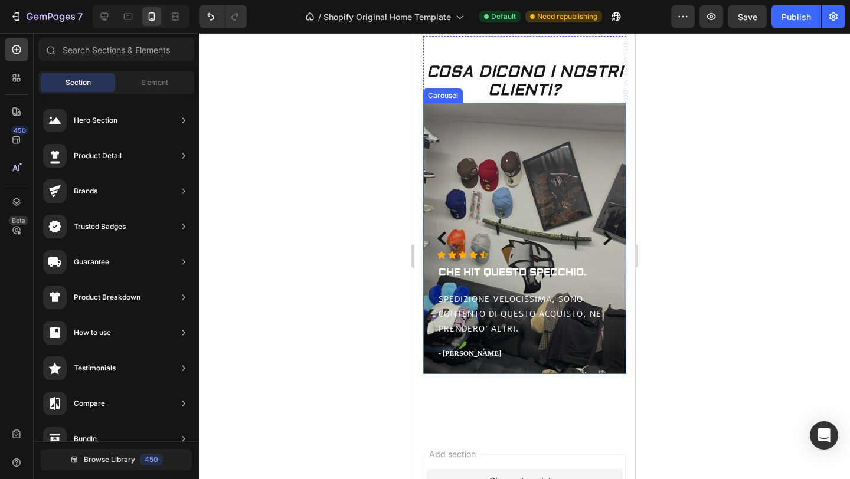
click at [439, 236] on icon "Carousel Back Arrow" at bounding box center [441, 238] width 9 height 14
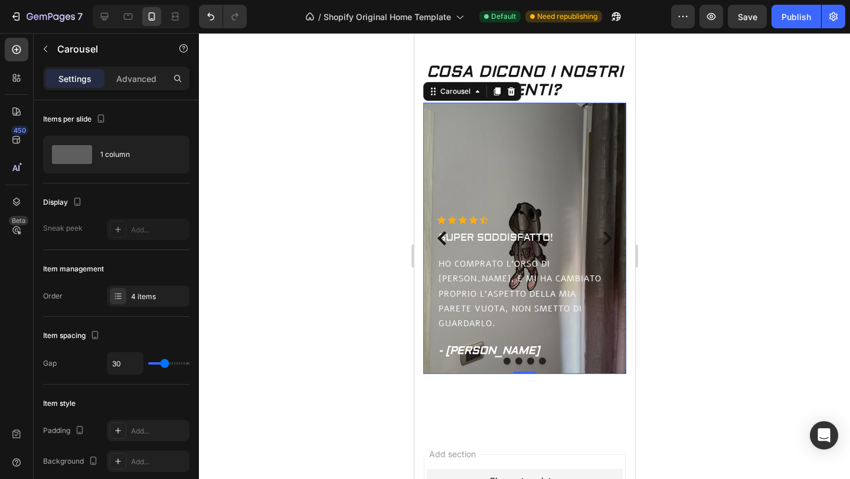
click at [609, 236] on icon "Carousel Next Arrow" at bounding box center [607, 238] width 9 height 14
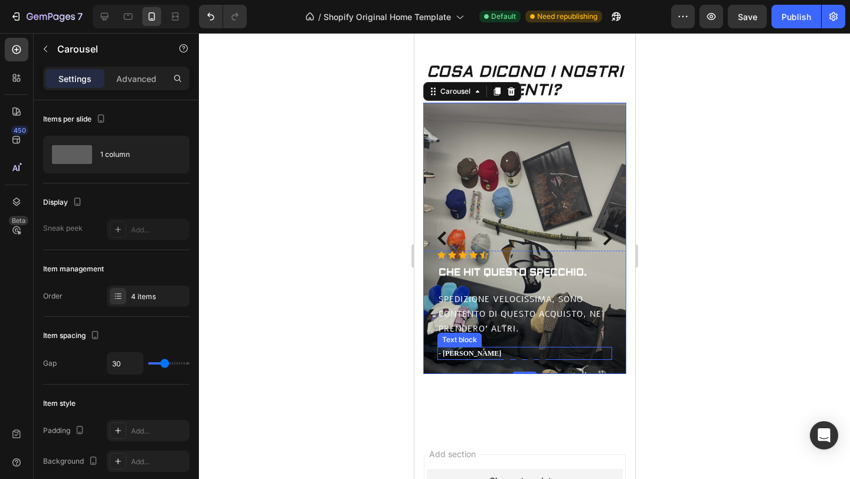
click at [458, 352] on p "- Olivia P." at bounding box center [524, 353] width 172 height 11
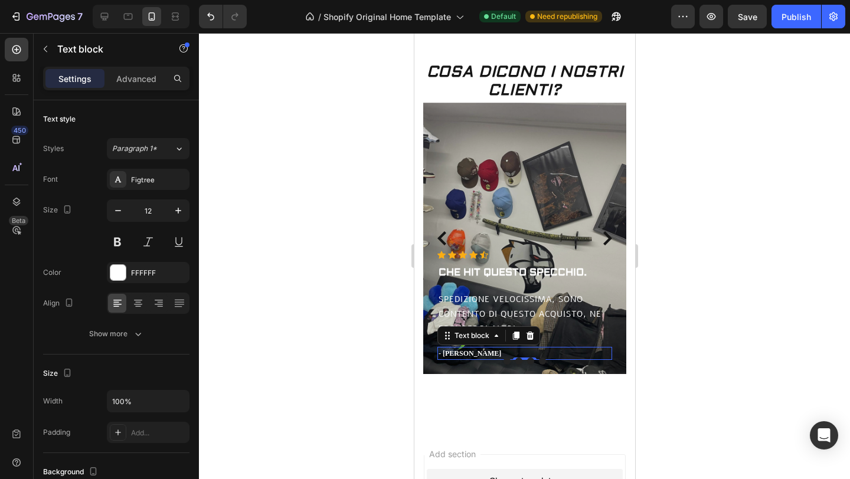
click at [476, 352] on p "- Olivia P." at bounding box center [524, 353] width 172 height 11
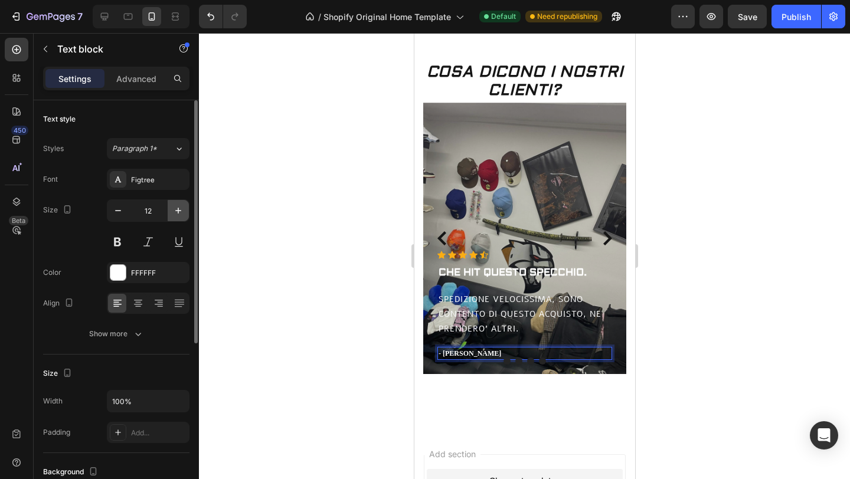
click at [175, 213] on icon "button" at bounding box center [178, 211] width 12 height 12
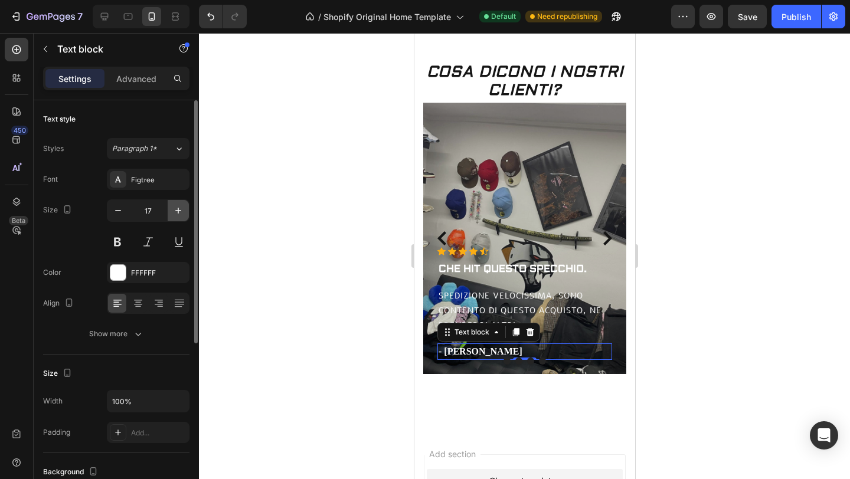
click at [175, 213] on icon "button" at bounding box center [178, 211] width 12 height 12
type input "18"
click at [159, 174] on div "Figtree" at bounding box center [148, 179] width 83 height 21
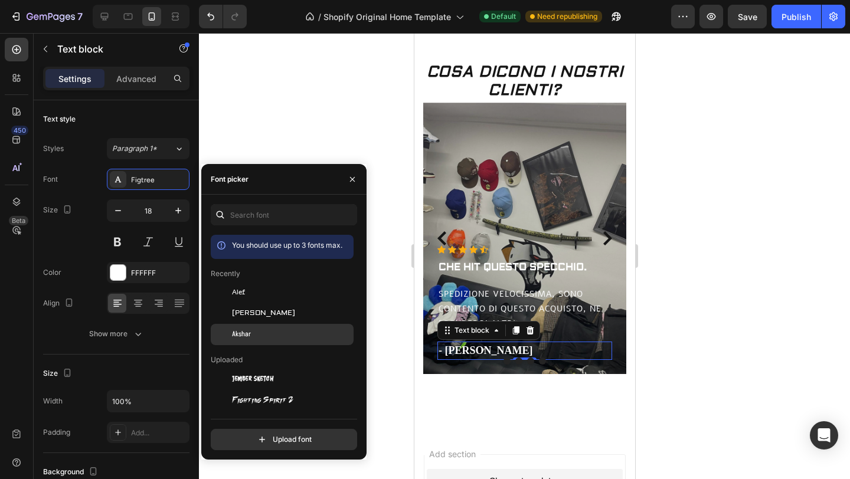
click at [269, 330] on div "Akshar" at bounding box center [291, 334] width 119 height 11
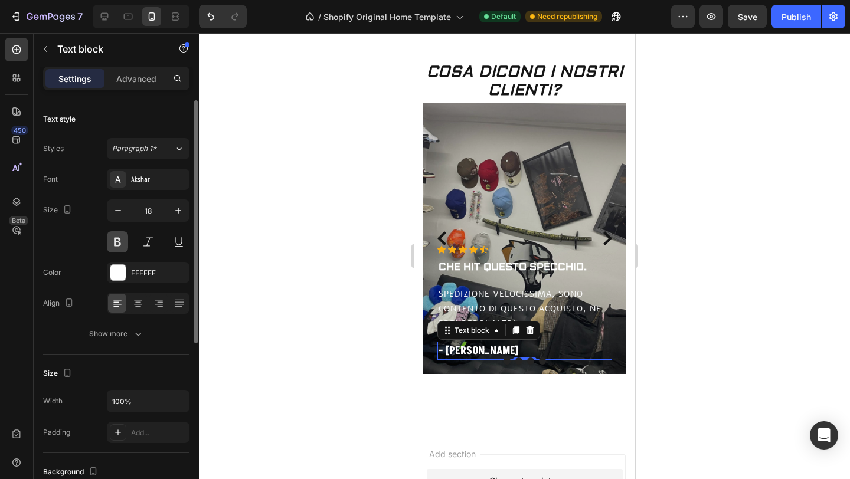
click at [117, 239] on button at bounding box center [117, 241] width 21 height 21
click at [138, 239] on button at bounding box center [148, 241] width 21 height 21
click at [289, 257] on div at bounding box center [524, 256] width 651 height 446
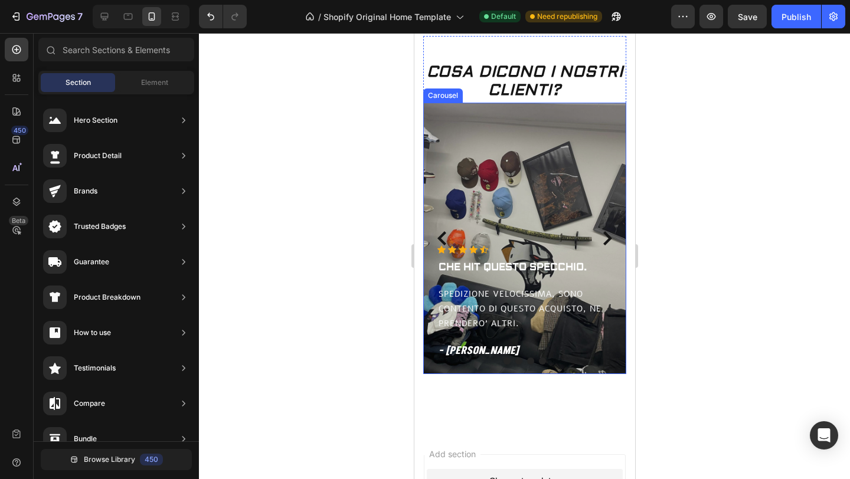
click at [442, 234] on icon "Carousel Back Arrow" at bounding box center [441, 238] width 9 height 14
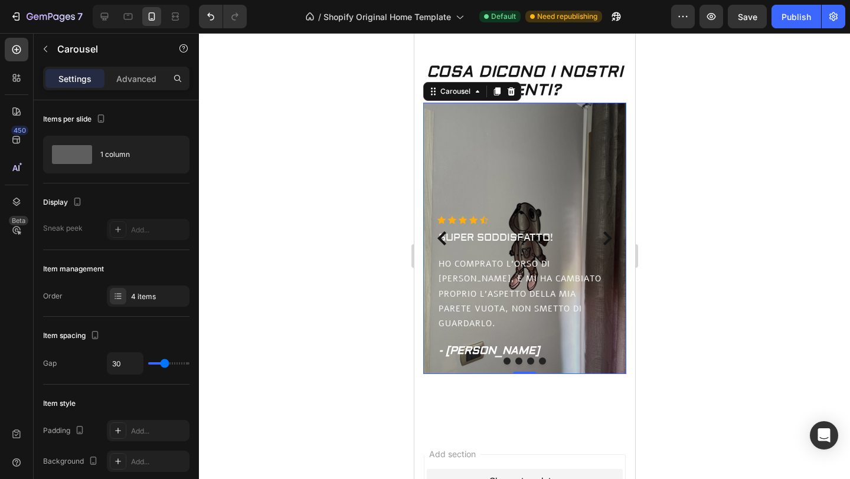
click at [612, 239] on icon "Carousel Next Arrow" at bounding box center [607, 238] width 14 height 14
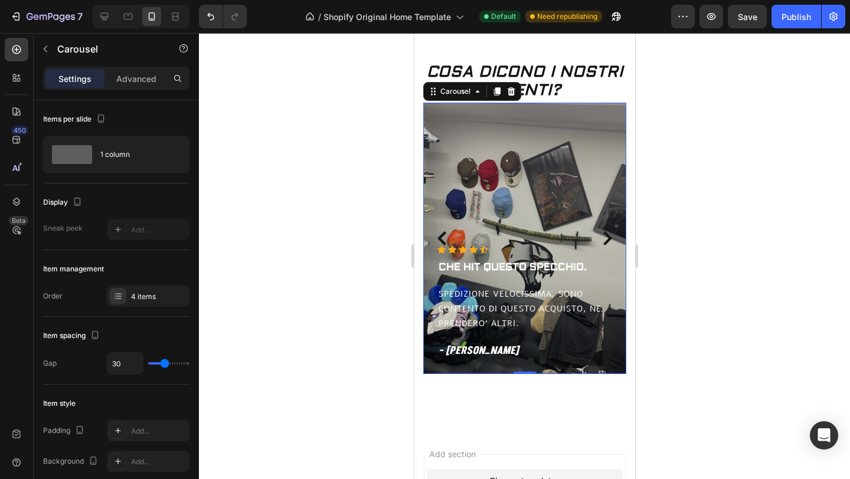
click at [439, 235] on icon "Carousel Back Arrow" at bounding box center [442, 238] width 14 height 14
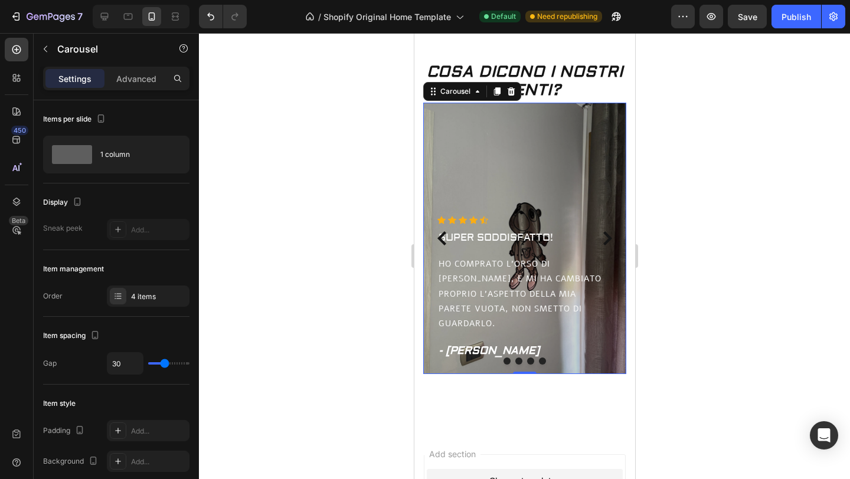
click at [606, 240] on icon "Carousel Next Arrow" at bounding box center [607, 238] width 9 height 14
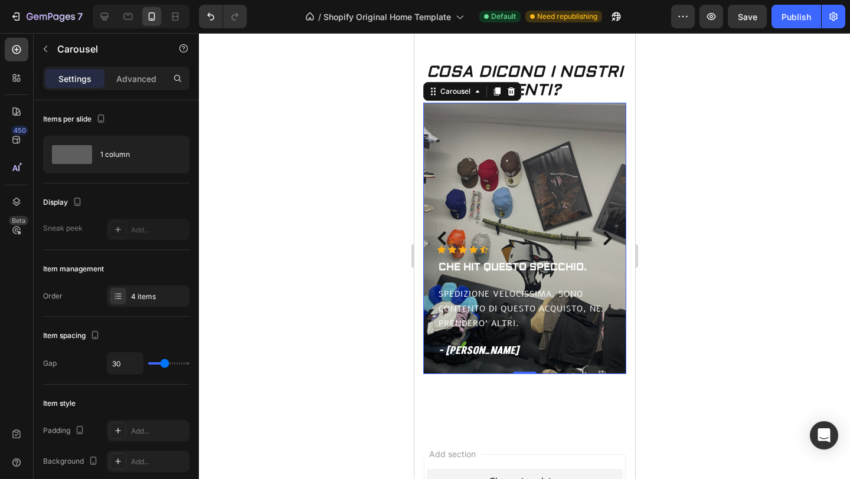
click at [606, 240] on icon "Carousel Next Arrow" at bounding box center [607, 238] width 9 height 14
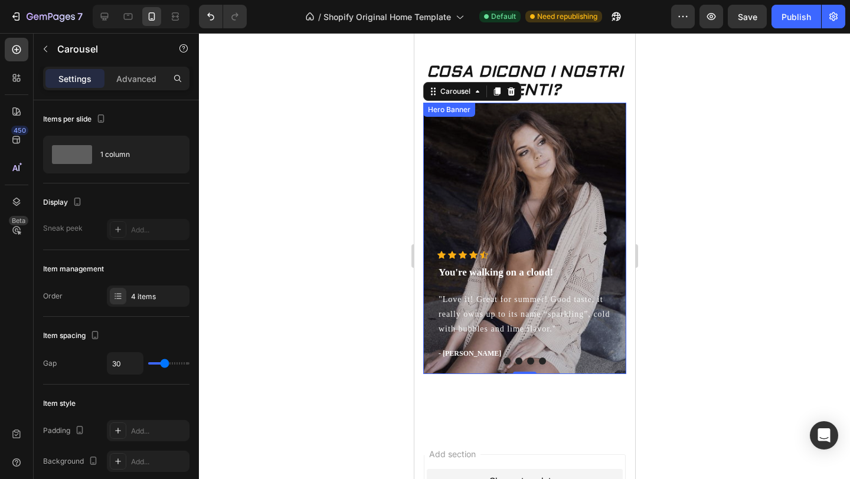
click at [530, 189] on div "Overlay" at bounding box center [524, 239] width 203 height 272
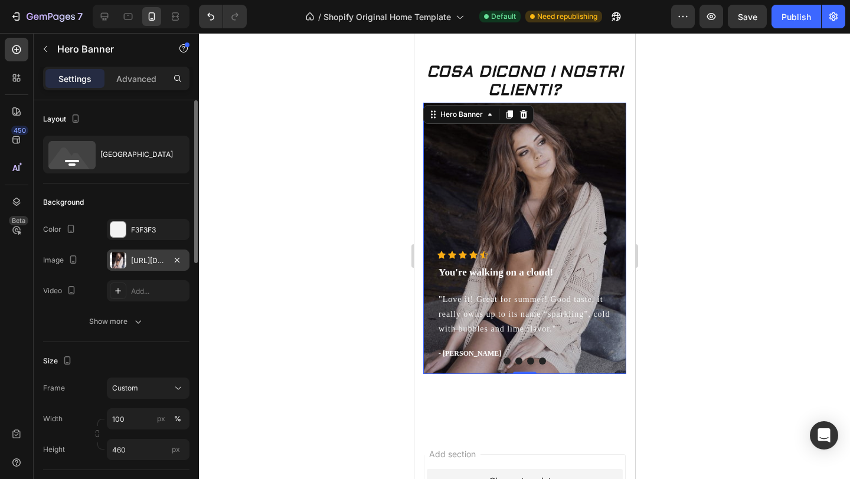
click at [130, 258] on div "https://ucarecdn.com/15d1bfd4-2086-4647-9846-8aa54b33b674/-/format/auto/" at bounding box center [148, 260] width 83 height 21
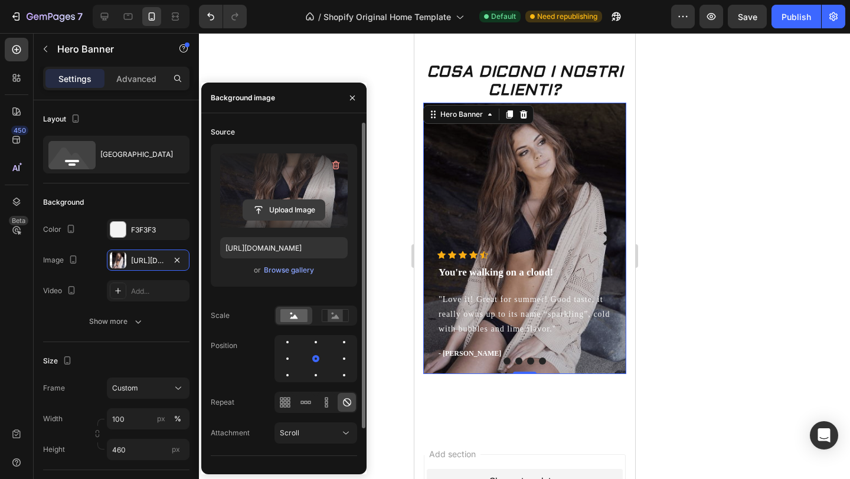
click at [279, 207] on input "file" at bounding box center [283, 210] width 81 height 20
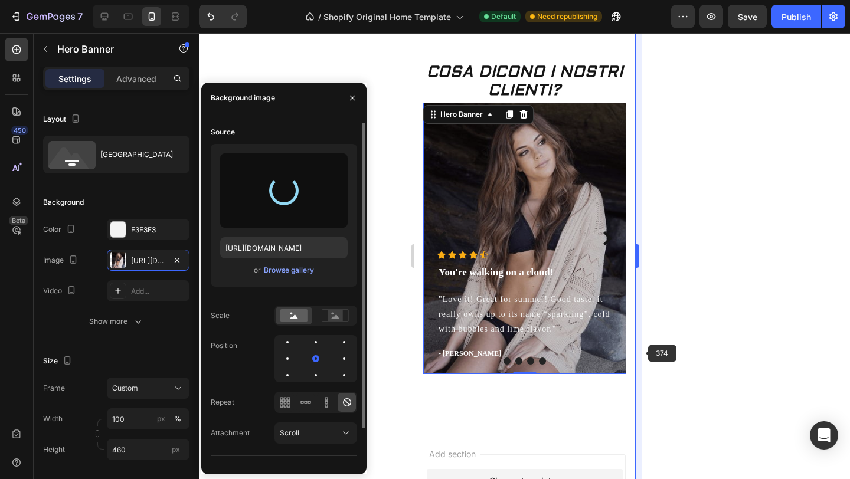
type input "https://cdn.shopify.com/s/files/1/0934/0626/5686/files/gempages_577294649614402…"
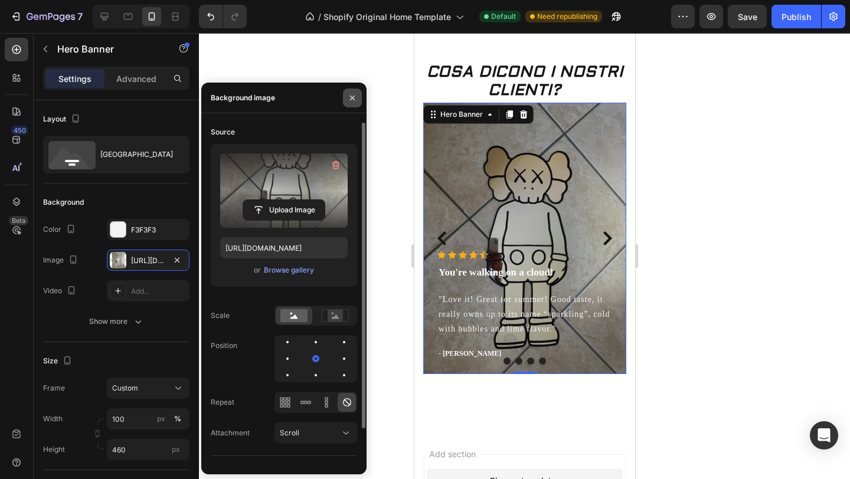
click at [356, 97] on icon "button" at bounding box center [352, 97] width 9 height 9
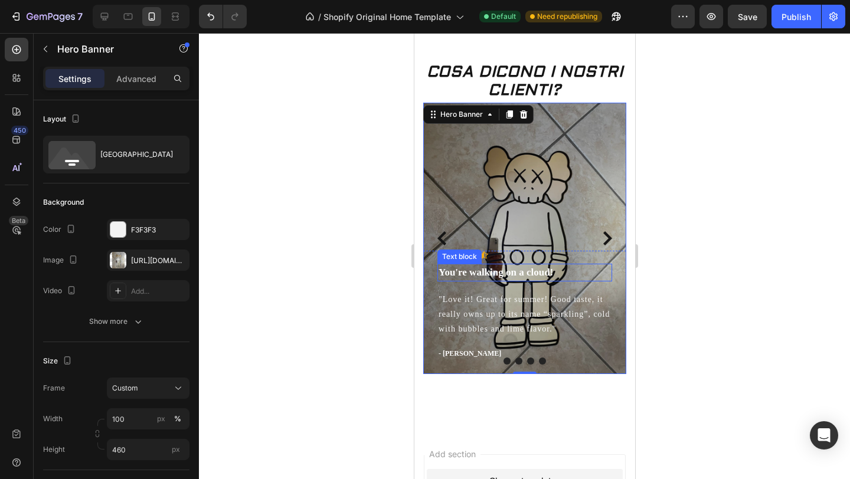
click at [541, 271] on p "You're walking on a cloud!" at bounding box center [524, 272] width 172 height 15
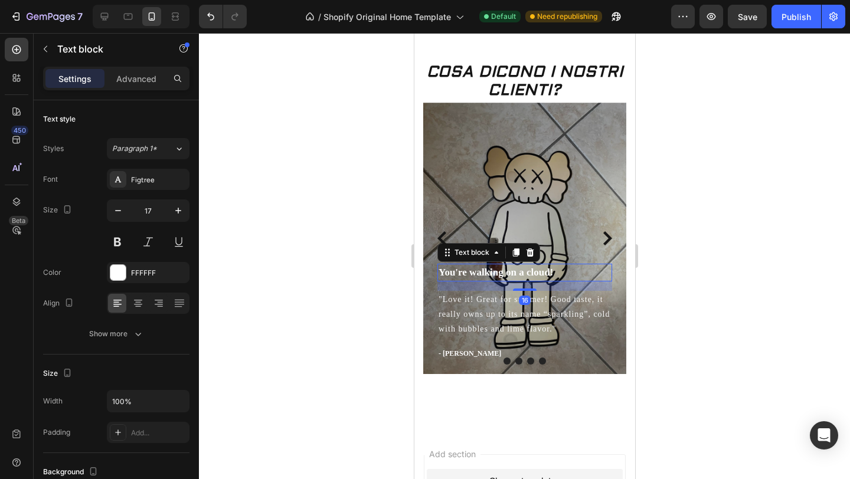
click at [552, 272] on p "You're walking on a cloud!" at bounding box center [524, 272] width 172 height 15
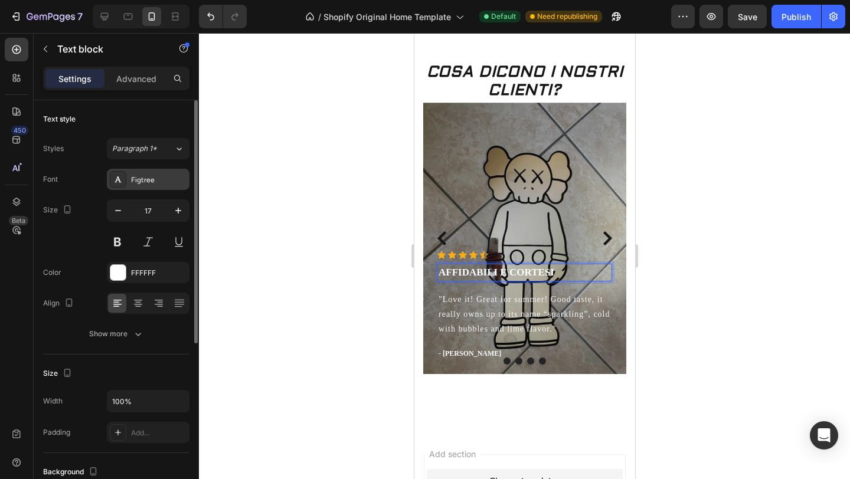
click at [165, 182] on div "Figtree" at bounding box center [158, 180] width 55 height 11
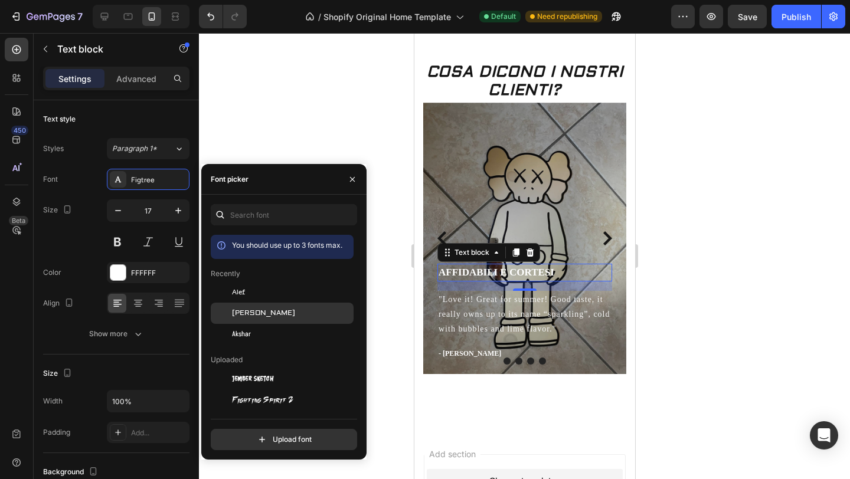
click at [256, 315] on span "[PERSON_NAME]" at bounding box center [263, 313] width 63 height 11
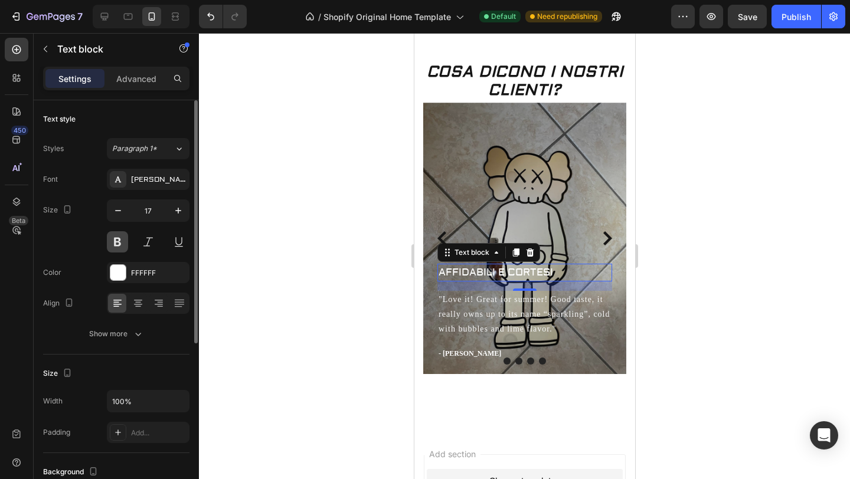
click at [117, 242] on button at bounding box center [117, 241] width 21 height 21
click at [177, 208] on icon "button" at bounding box center [178, 211] width 12 height 12
type input "19"
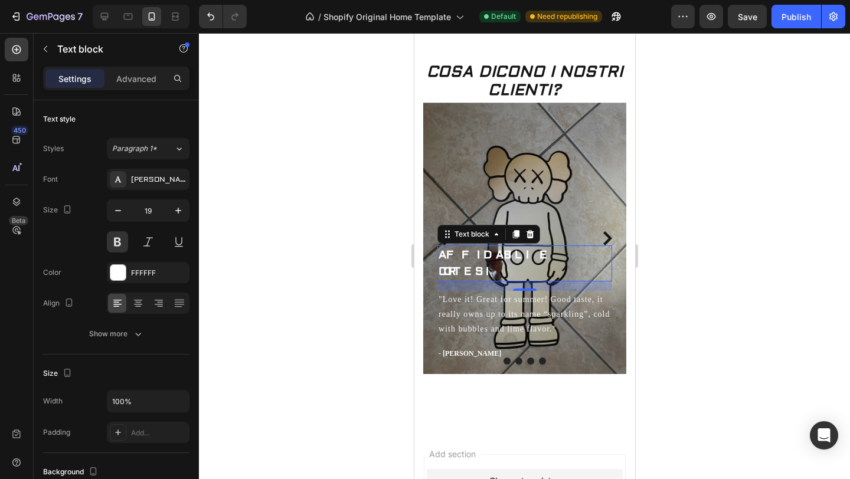
click at [306, 242] on div at bounding box center [524, 256] width 651 height 446
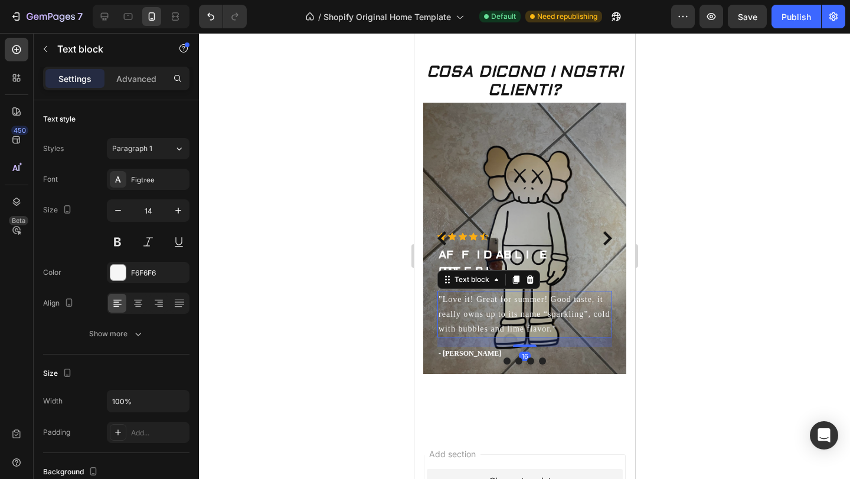
click at [554, 329] on p ""Love it! Great for summer! Good taste, it really owns up to its name “sparklin…" at bounding box center [524, 314] width 172 height 45
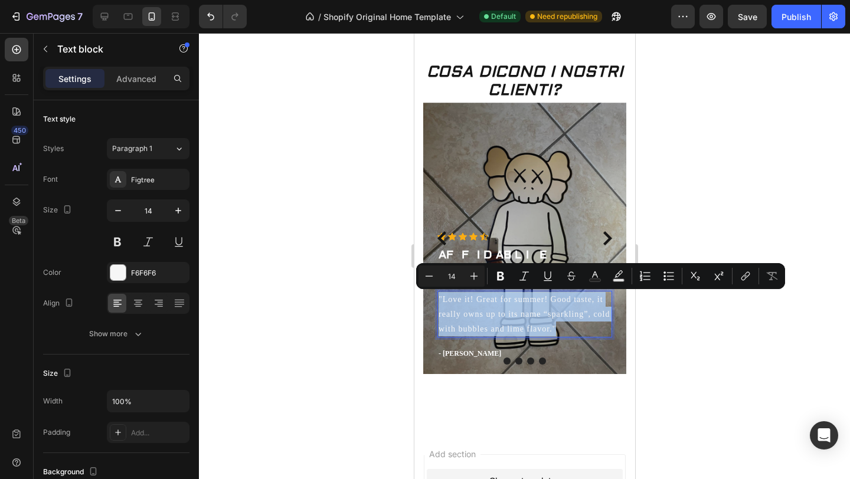
drag, startPoint x: 554, startPoint y: 329, endPoint x: 497, endPoint y: 322, distance: 58.3
click at [497, 322] on p ""Love it! Great for summer! Good taste, it really owns up to its name “sparklin…" at bounding box center [524, 314] width 172 height 45
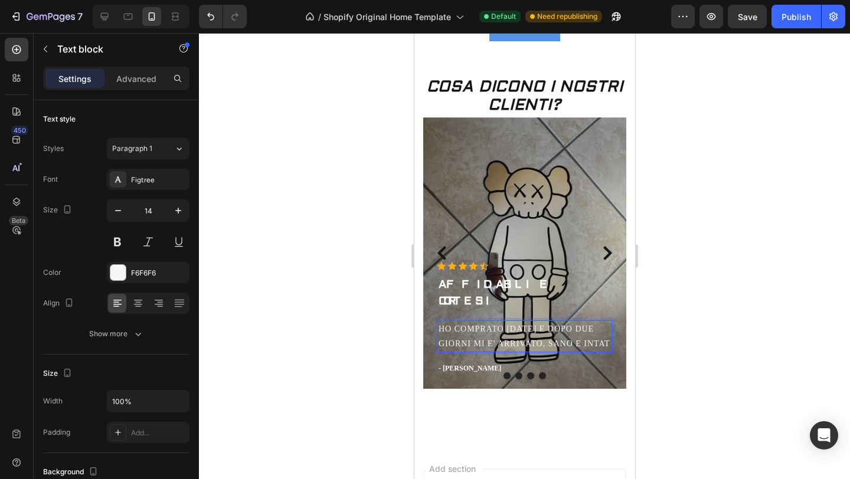
scroll to position [375, 0]
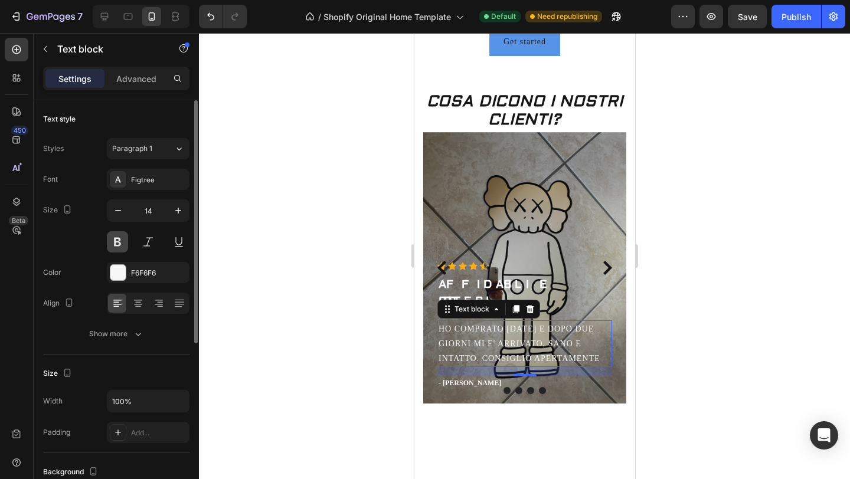
click at [119, 240] on button at bounding box center [117, 241] width 21 height 21
click at [155, 175] on div "Figtree" at bounding box center [158, 180] width 55 height 11
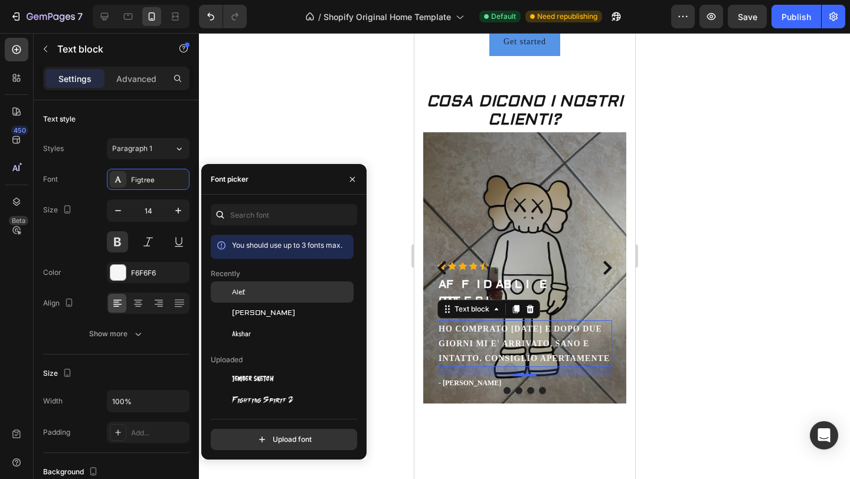
click at [253, 292] on div "Alef" at bounding box center [291, 292] width 119 height 11
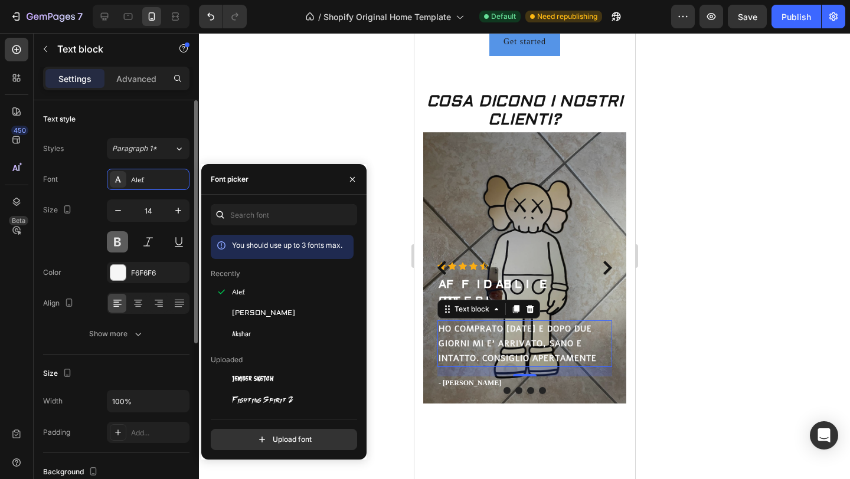
click at [118, 239] on button at bounding box center [117, 241] width 21 height 21
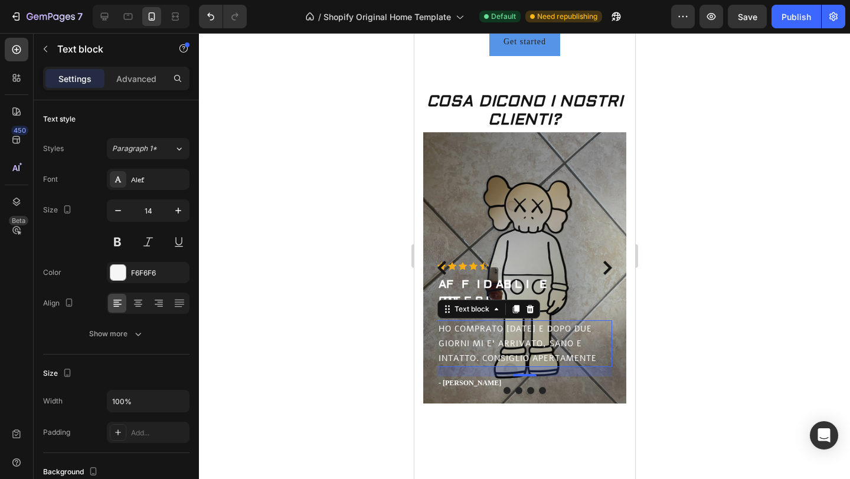
click at [246, 266] on div at bounding box center [524, 256] width 651 height 446
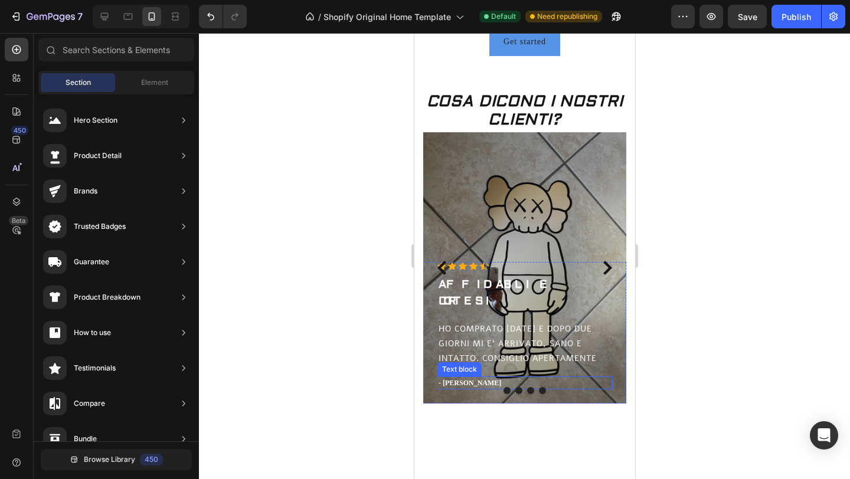
click at [447, 383] on p "- Ryan S." at bounding box center [524, 383] width 172 height 11
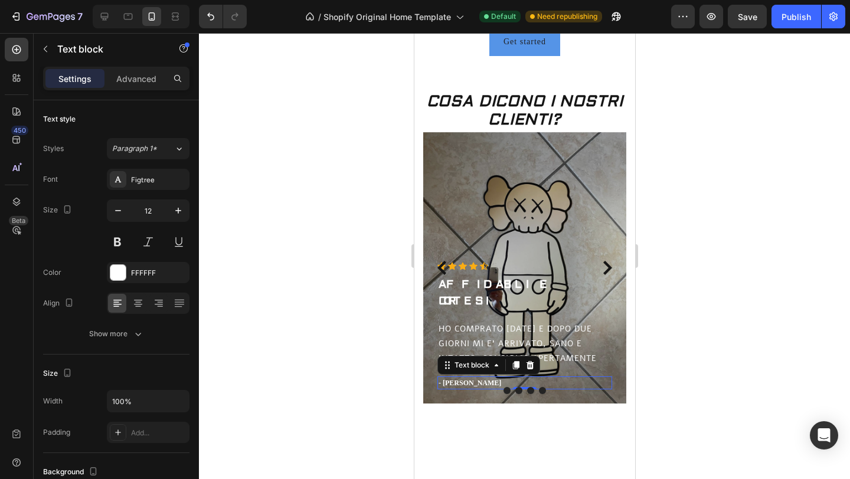
click at [463, 381] on p "- Ryan S." at bounding box center [524, 383] width 172 height 11
click at [160, 179] on div "Figtree" at bounding box center [158, 180] width 55 height 11
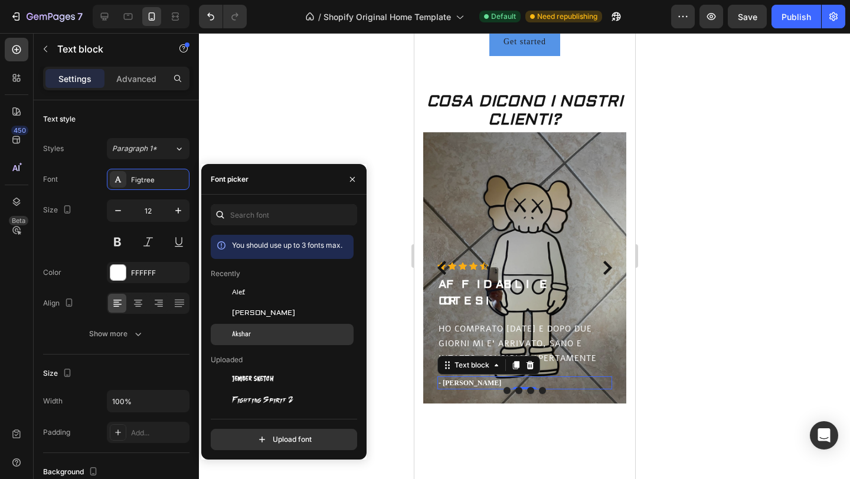
click at [257, 335] on div "Akshar" at bounding box center [291, 334] width 119 height 11
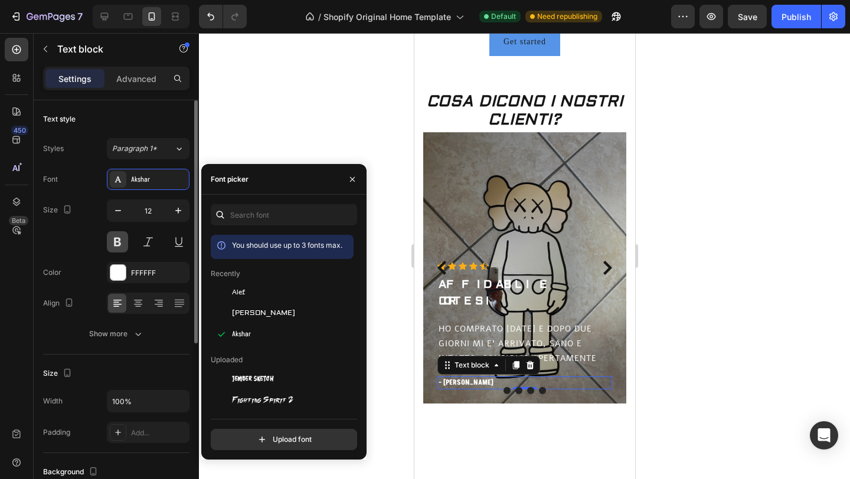
click at [114, 244] on button at bounding box center [117, 241] width 21 height 21
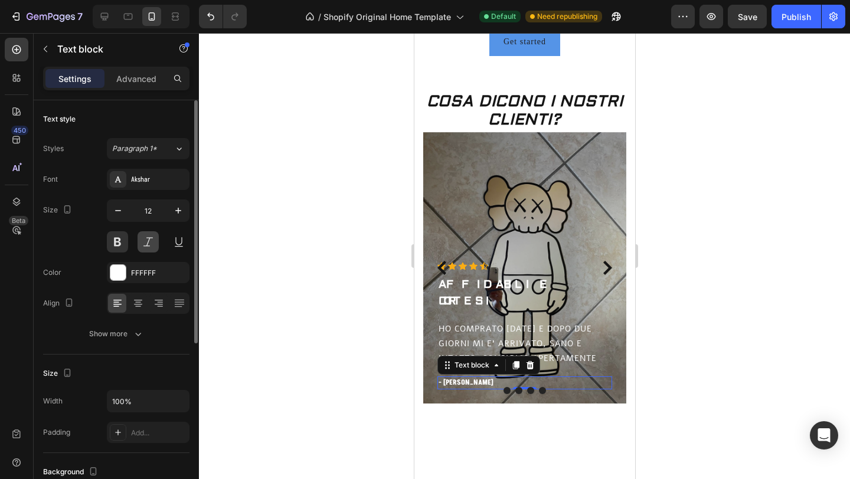
click at [139, 241] on button at bounding box center [148, 241] width 21 height 21
click at [180, 211] on icon "button" at bounding box center [178, 211] width 12 height 12
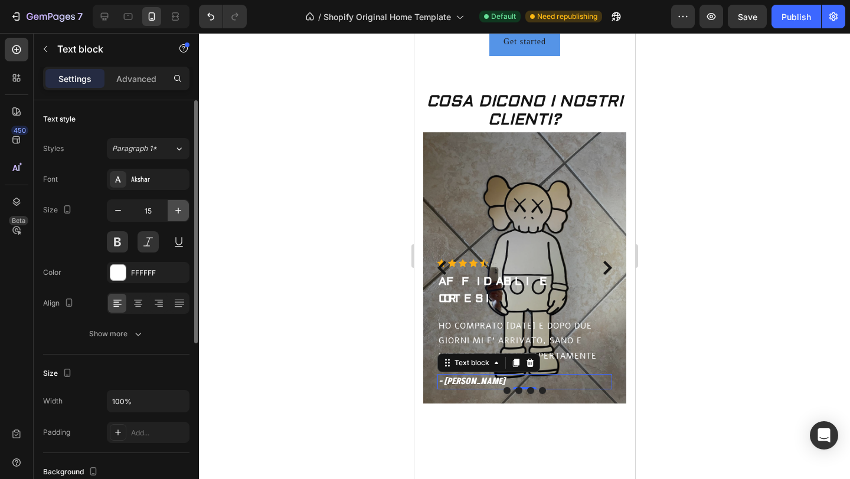
click at [180, 211] on icon "button" at bounding box center [178, 211] width 12 height 12
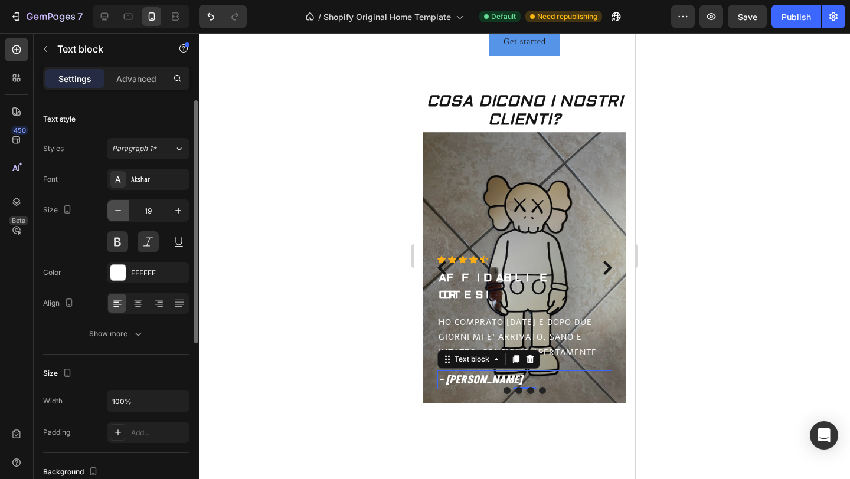
click at [118, 211] on icon "button" at bounding box center [118, 210] width 6 height 1
type input "18"
click at [263, 201] on div at bounding box center [524, 256] width 651 height 446
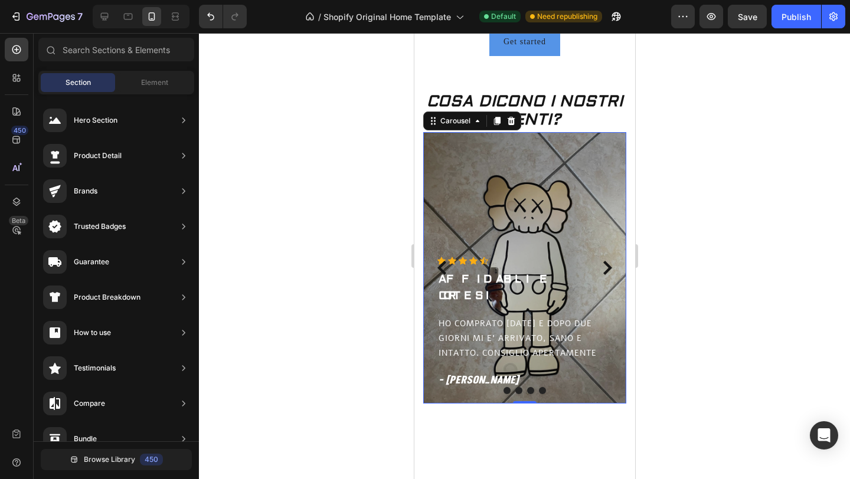
click at [440, 262] on icon "Carousel Back Arrow" at bounding box center [442, 268] width 14 height 14
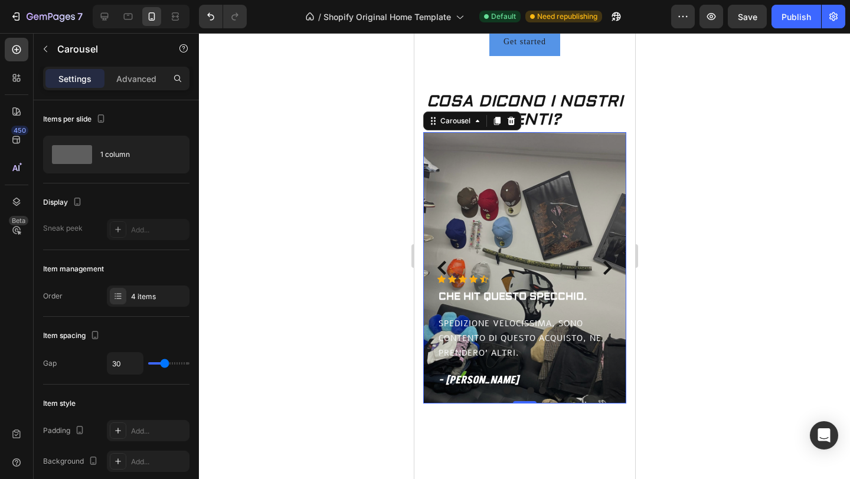
click at [440, 262] on icon "Carousel Back Arrow" at bounding box center [442, 268] width 14 height 14
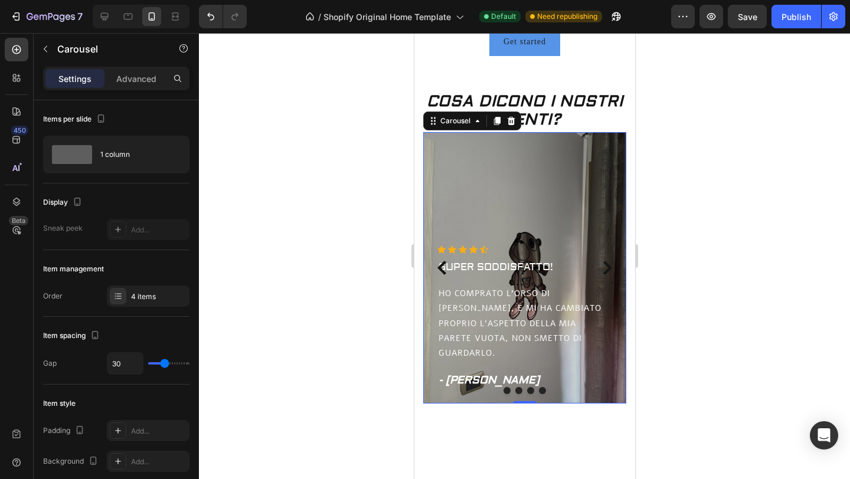
click at [609, 266] on icon "Carousel Next Arrow" at bounding box center [607, 268] width 9 height 14
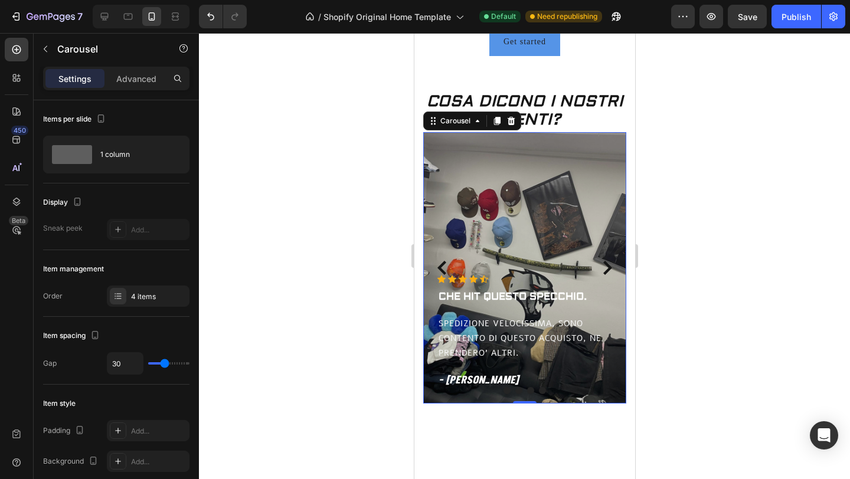
click at [609, 266] on icon "Carousel Next Arrow" at bounding box center [607, 268] width 9 height 14
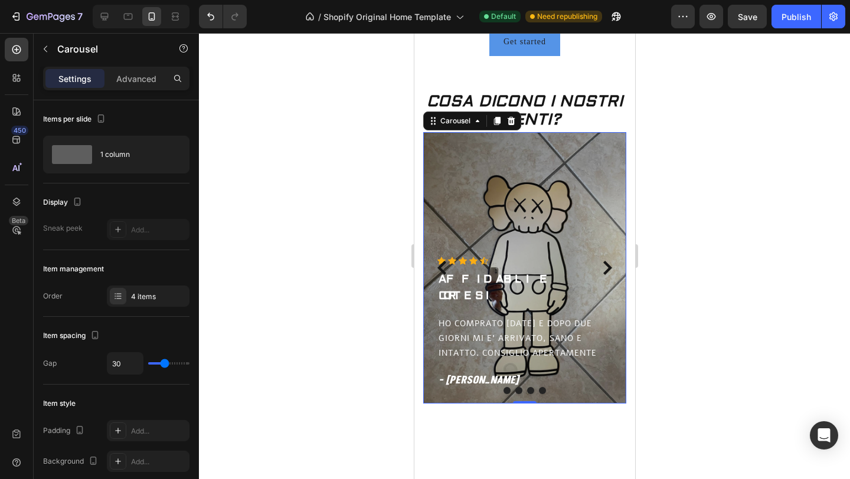
click at [439, 267] on icon "Carousel Back Arrow" at bounding box center [441, 268] width 9 height 14
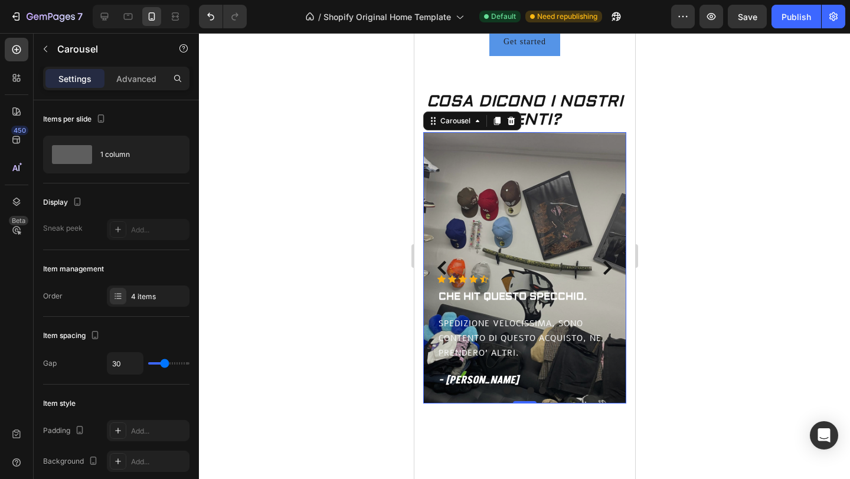
click at [439, 267] on icon "Carousel Back Arrow" at bounding box center [441, 268] width 9 height 14
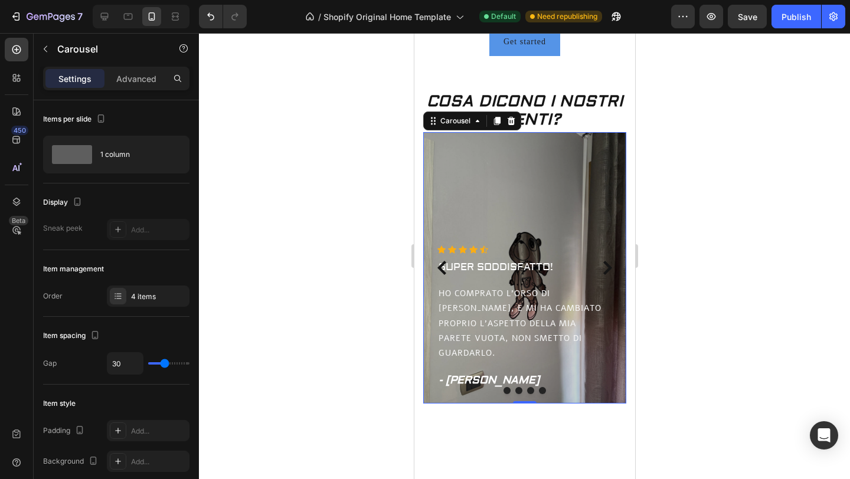
click at [609, 269] on icon "Carousel Next Arrow" at bounding box center [607, 268] width 9 height 14
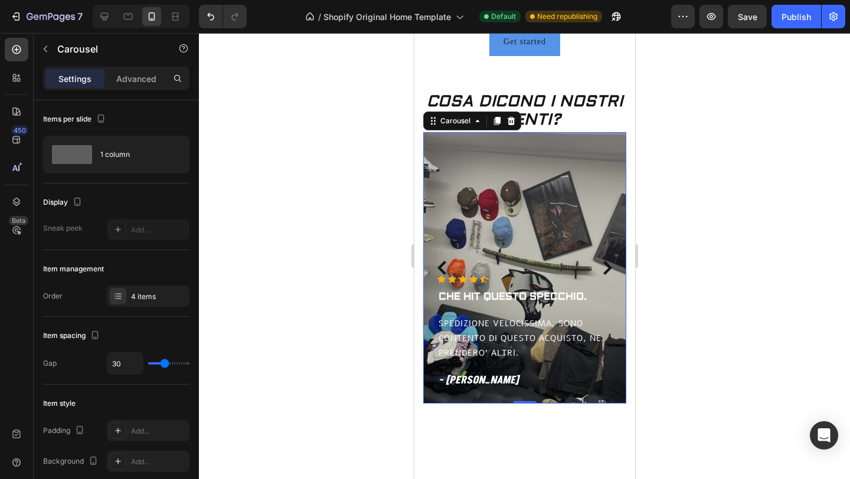
click at [609, 269] on icon "Carousel Next Arrow" at bounding box center [607, 268] width 9 height 14
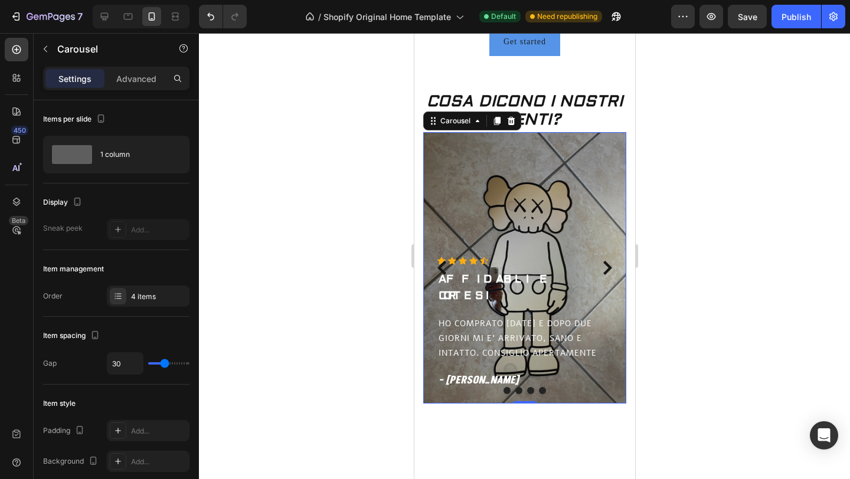
click at [441, 269] on icon "Carousel Back Arrow" at bounding box center [441, 268] width 9 height 14
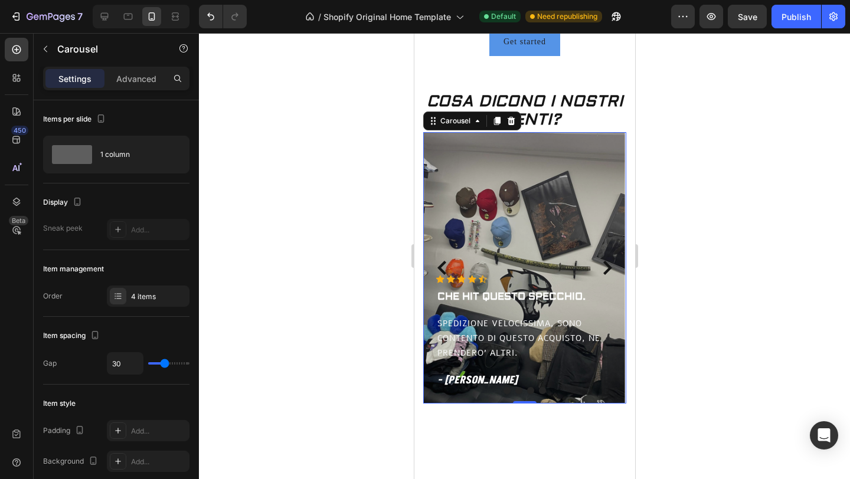
click at [441, 269] on icon "Carousel Back Arrow" at bounding box center [441, 268] width 9 height 14
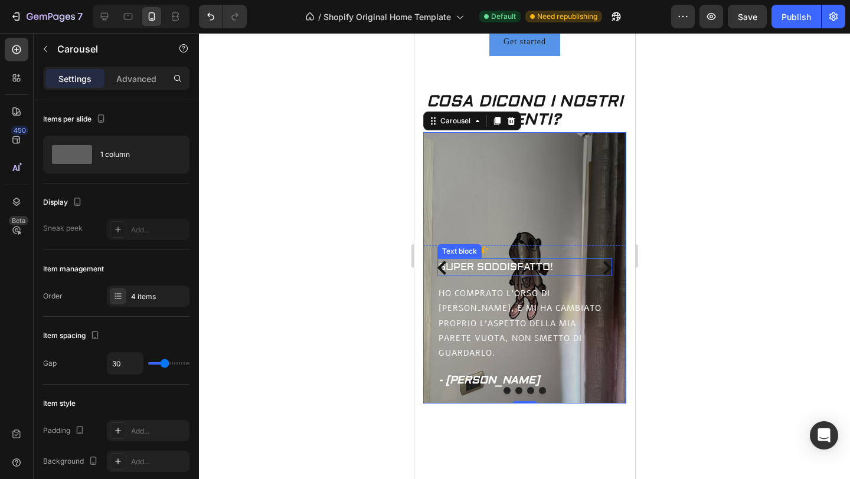
click at [479, 275] on p "SUPER SODDISFATTO!" at bounding box center [524, 267] width 172 height 15
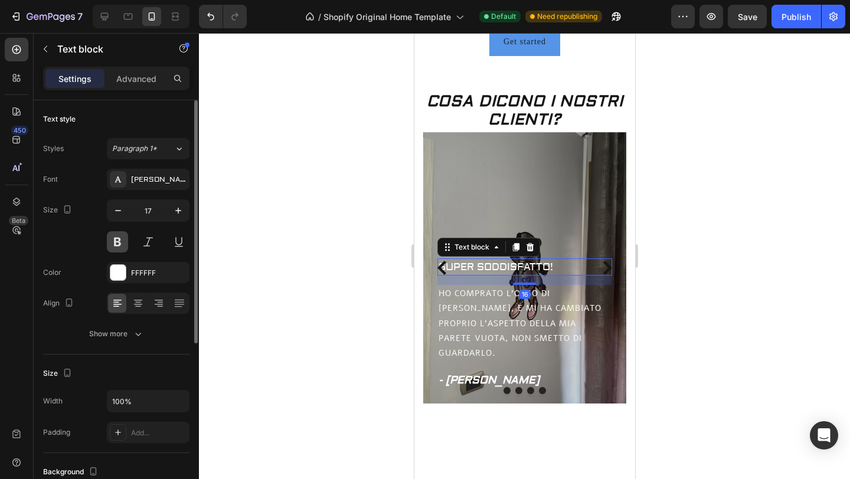
click at [119, 237] on button at bounding box center [117, 241] width 21 height 21
click at [179, 216] on icon "button" at bounding box center [178, 211] width 12 height 12
type input "18"
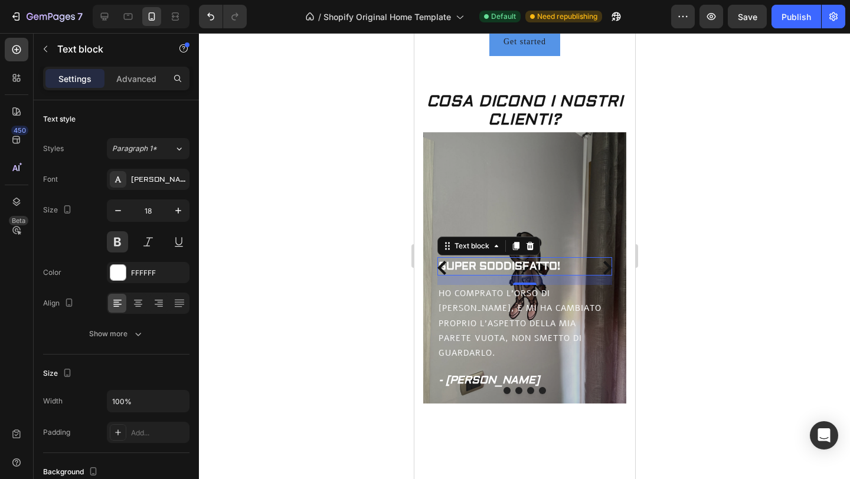
click at [210, 231] on div at bounding box center [524, 256] width 651 height 446
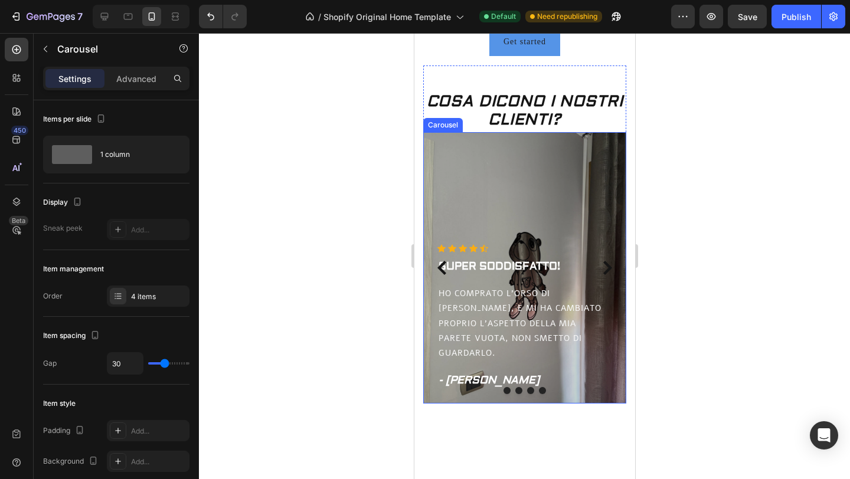
click at [611, 267] on icon "Carousel Next Arrow" at bounding box center [607, 268] width 14 height 14
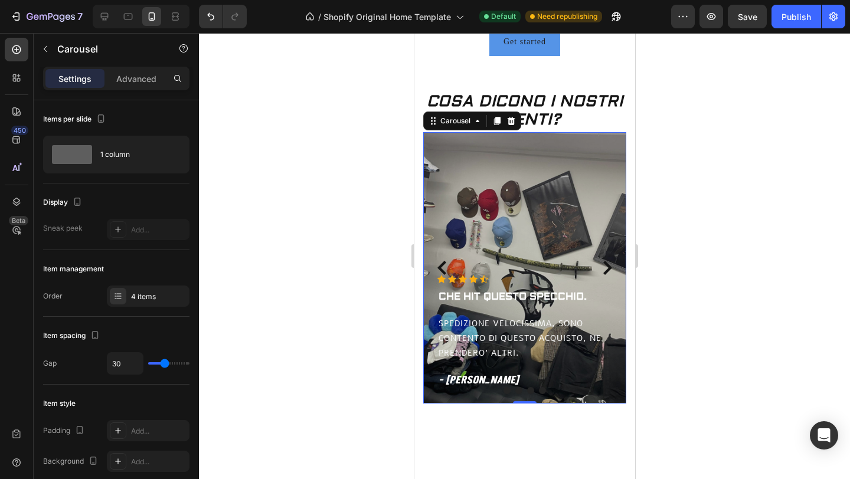
click at [610, 267] on icon "Carousel Next Arrow" at bounding box center [607, 268] width 9 height 14
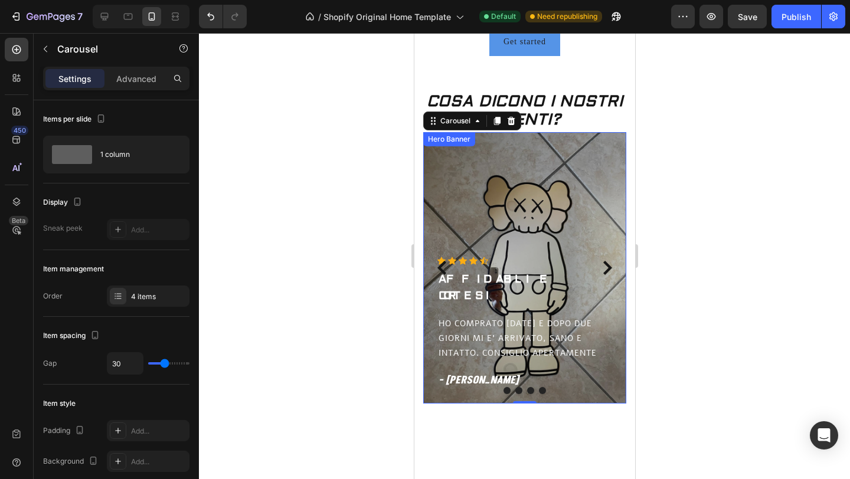
click at [352, 179] on div at bounding box center [524, 256] width 651 height 446
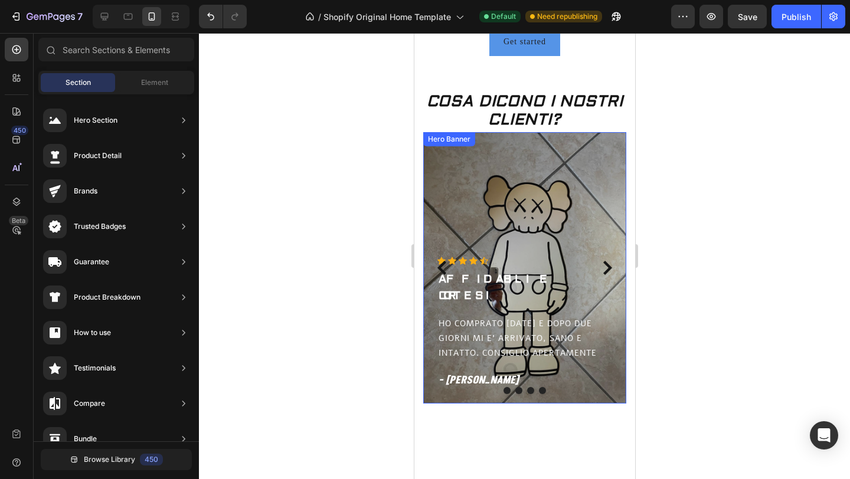
click at [352, 179] on div at bounding box center [524, 256] width 651 height 446
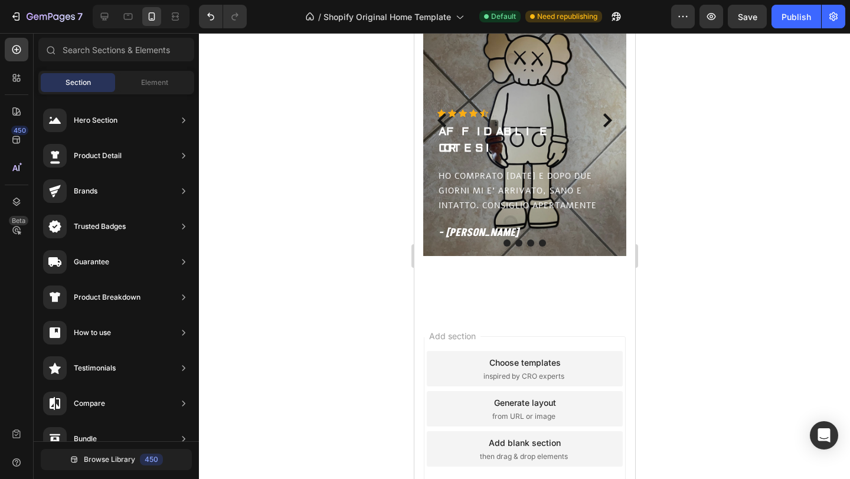
scroll to position [578, 0]
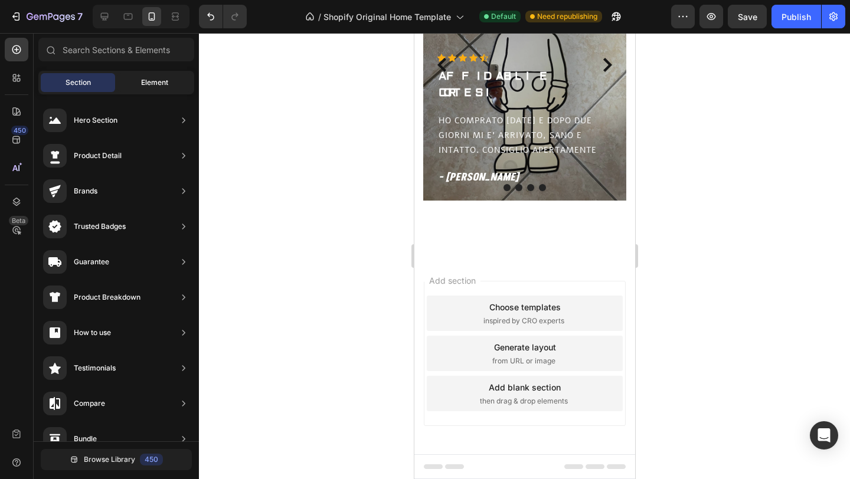
click at [126, 82] on div "Element" at bounding box center [154, 82] width 74 height 19
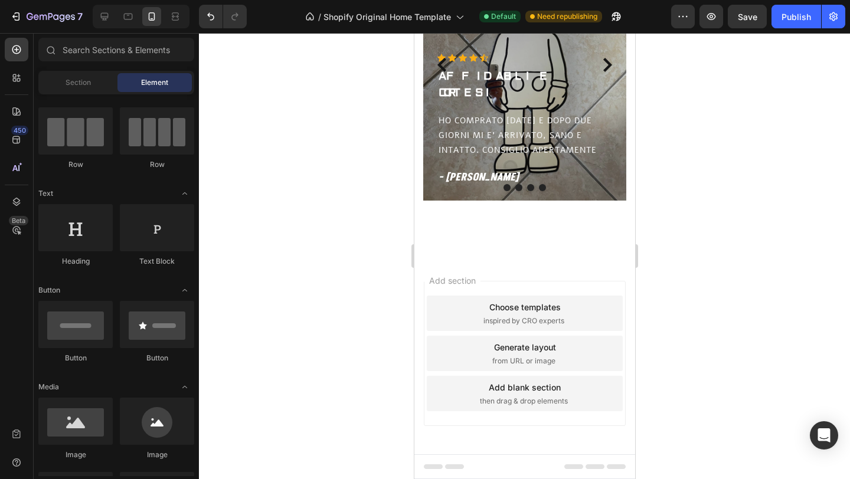
scroll to position [0, 0]
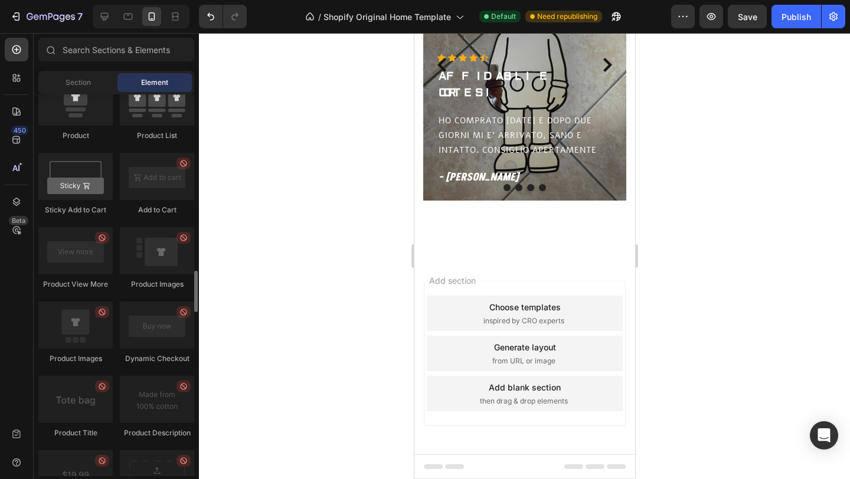
scroll to position [1614, 0]
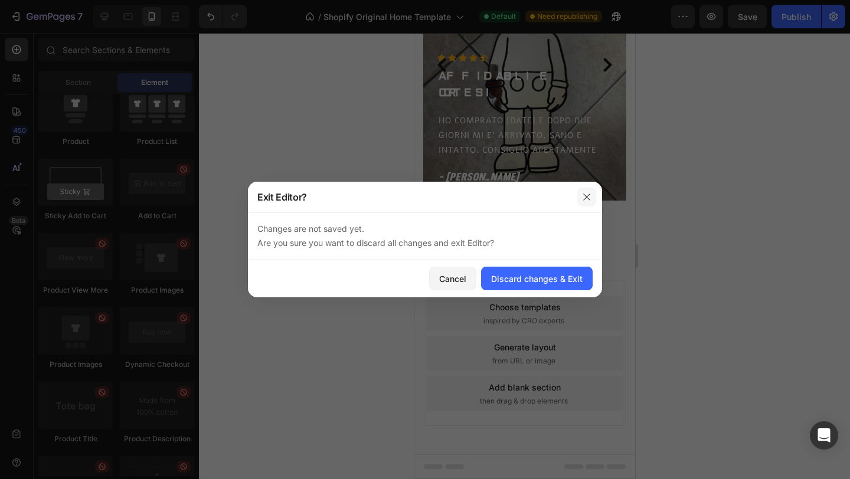
click at [588, 201] on icon "button" at bounding box center [586, 196] width 9 height 9
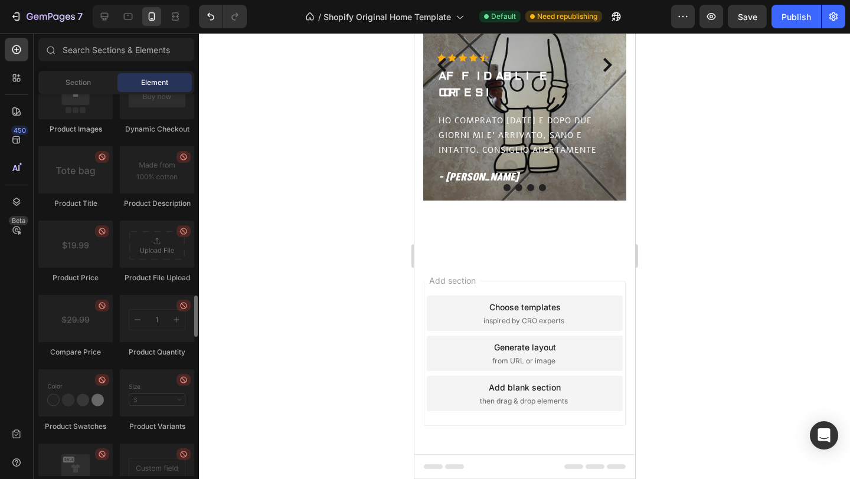
scroll to position [1828, 0]
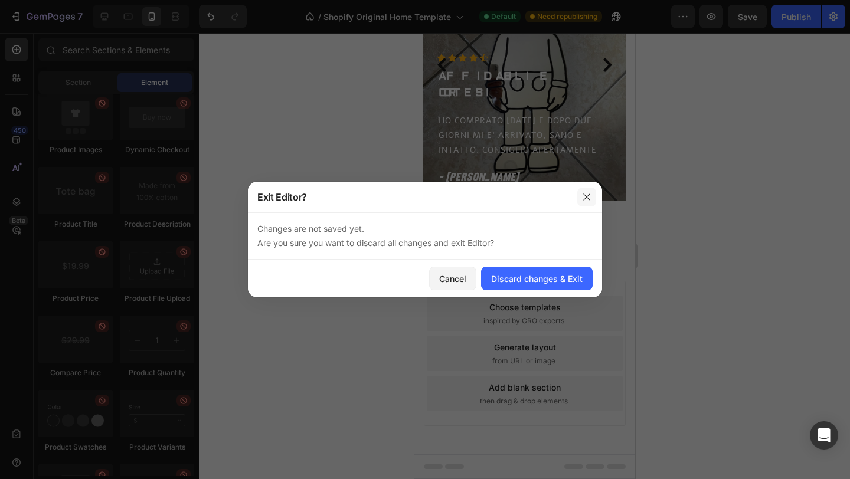
click at [587, 197] on icon "button" at bounding box center [586, 196] width 9 height 9
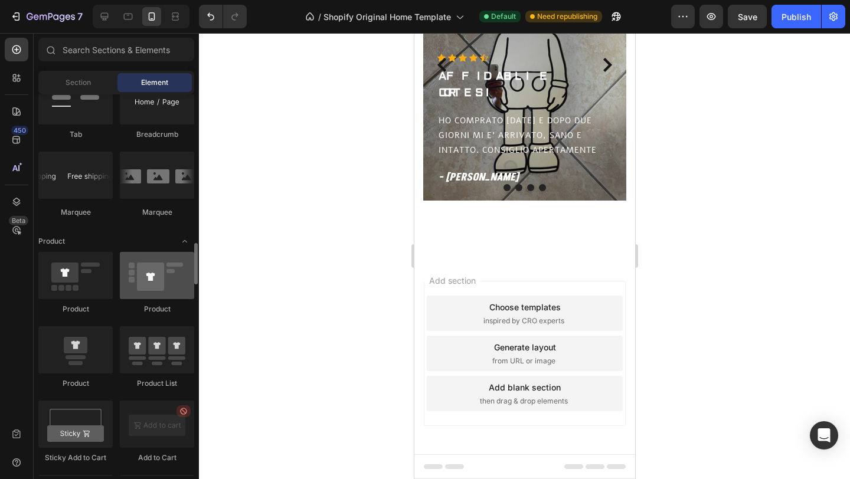
scroll to position [1370, 0]
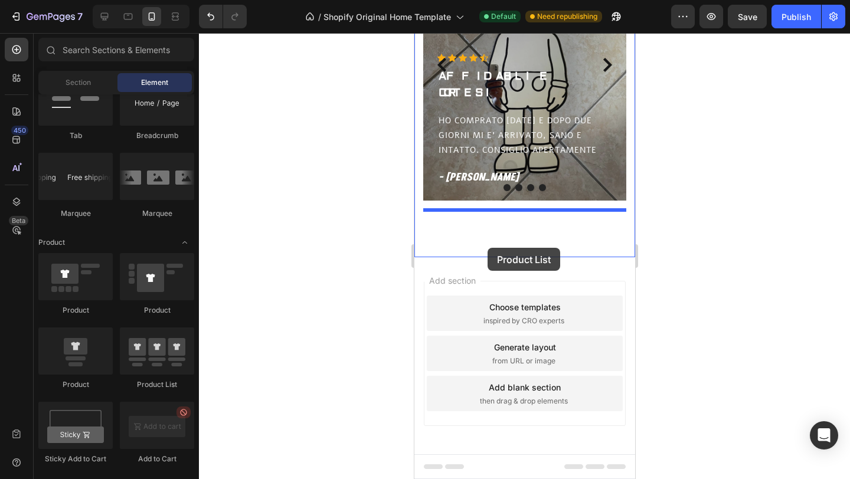
drag, startPoint x: 567, startPoint y: 390, endPoint x: 487, endPoint y: 247, distance: 164.1
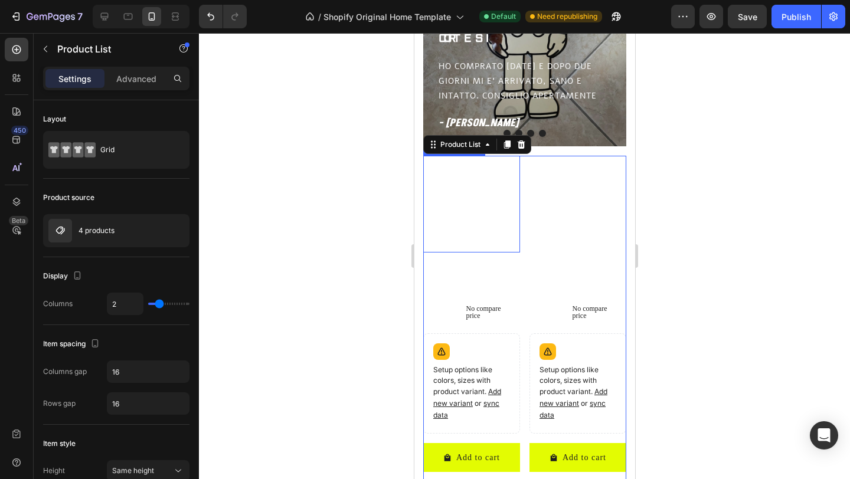
scroll to position [634, 0]
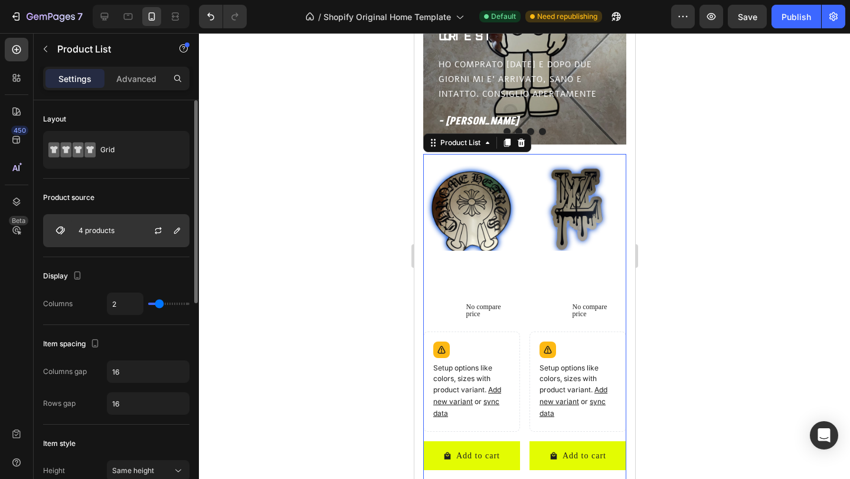
click at [136, 230] on div "4 products" at bounding box center [116, 230] width 146 height 33
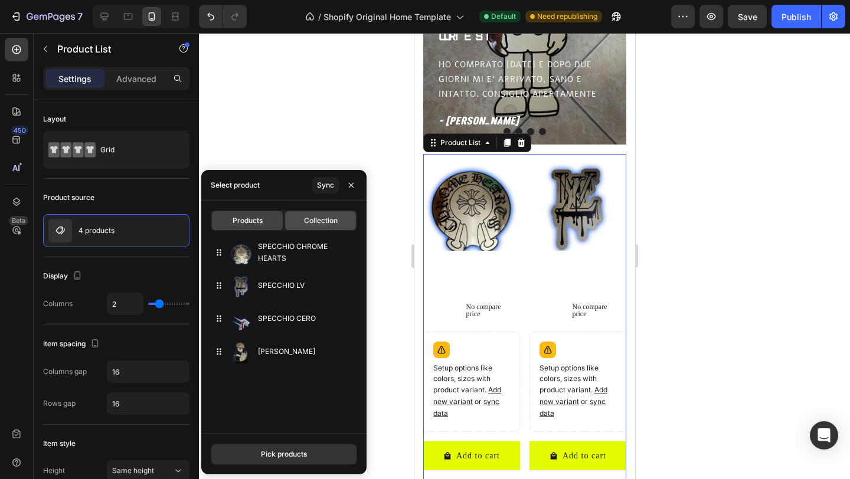
click at [309, 216] on span "Collection" at bounding box center [321, 220] width 34 height 11
type input "10"
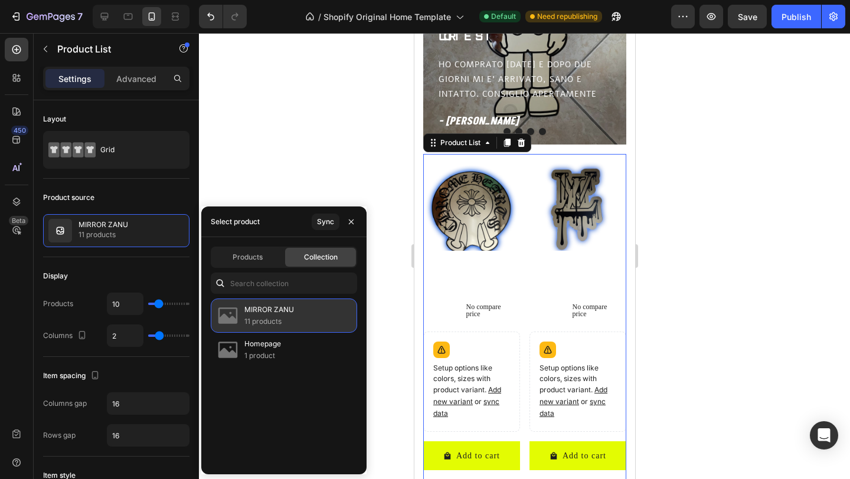
click at [234, 312] on img at bounding box center [228, 316] width 24 height 24
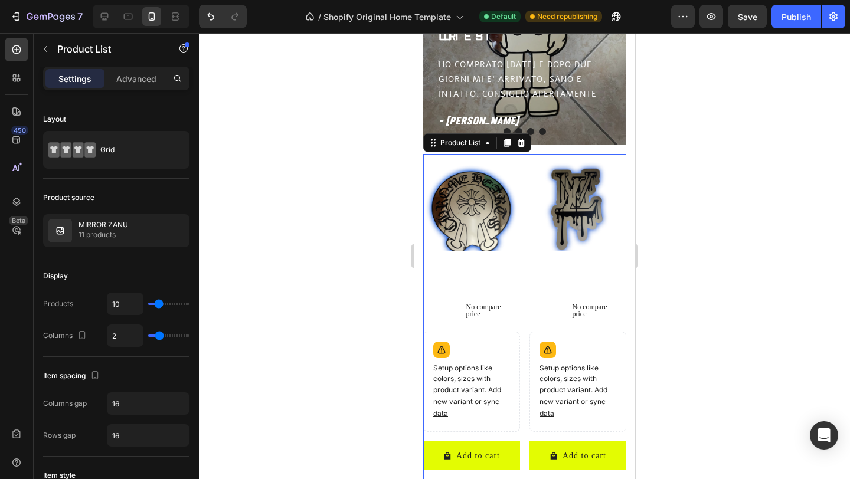
click at [249, 151] on div at bounding box center [524, 256] width 651 height 446
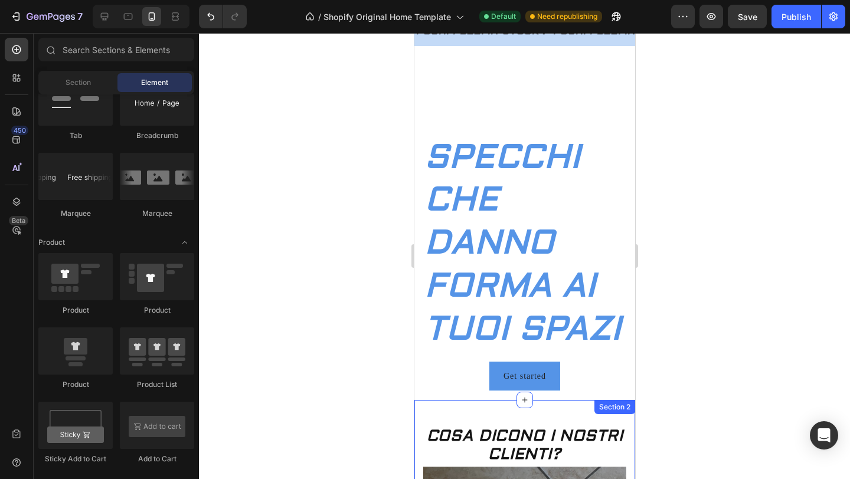
scroll to position [0, 0]
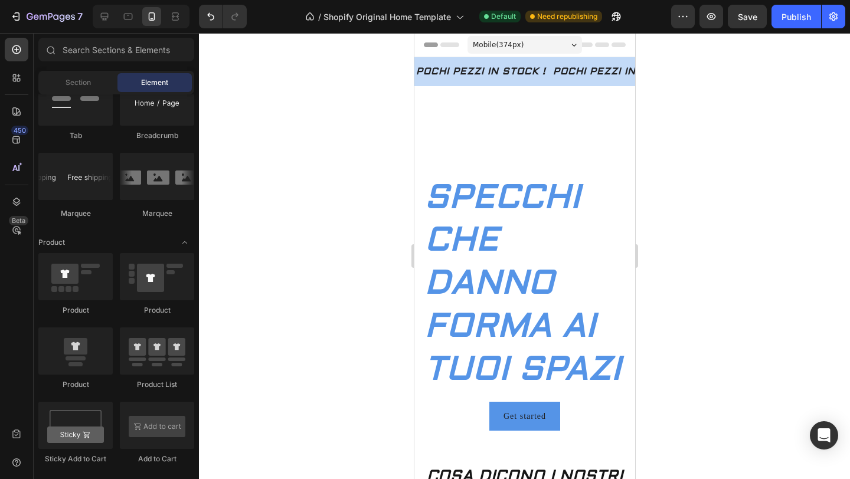
click at [343, 224] on div at bounding box center [524, 256] width 651 height 446
click at [345, 217] on div at bounding box center [524, 256] width 651 height 446
click at [350, 219] on div at bounding box center [524, 256] width 651 height 446
click at [339, 217] on div at bounding box center [524, 256] width 651 height 446
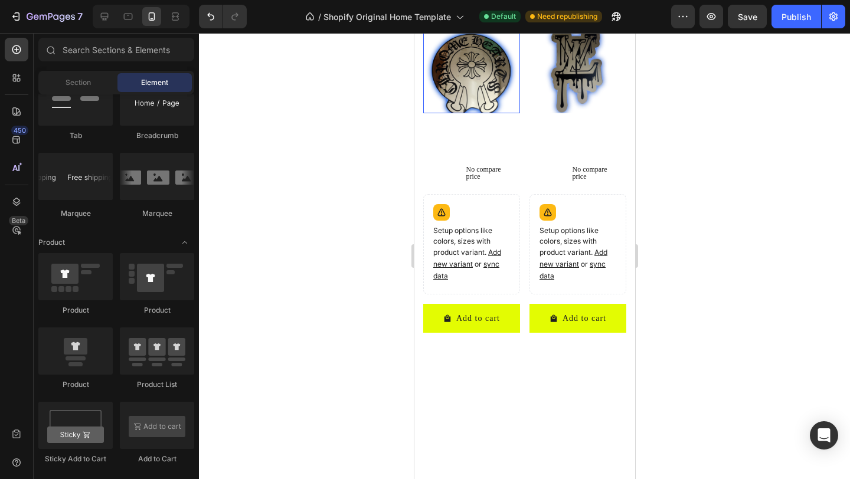
scroll to position [776, 0]
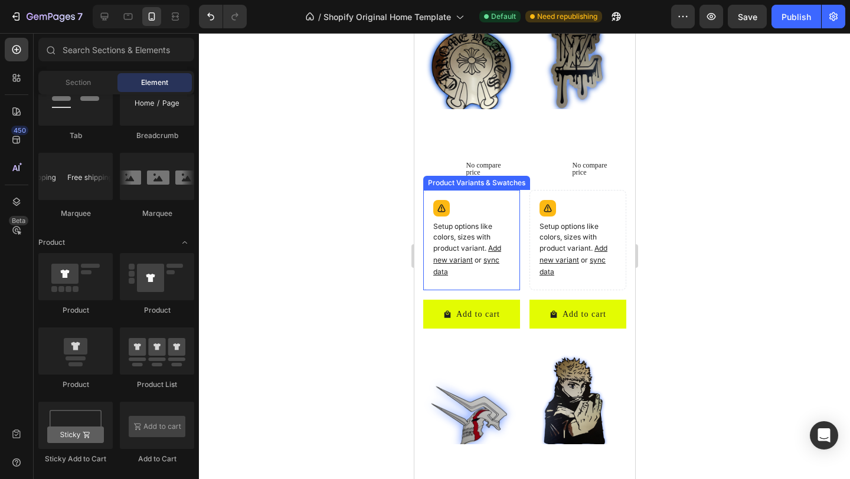
click at [493, 214] on div "Setup options like colors, sizes with product variant. Add new variant or sync …" at bounding box center [471, 240] width 86 height 90
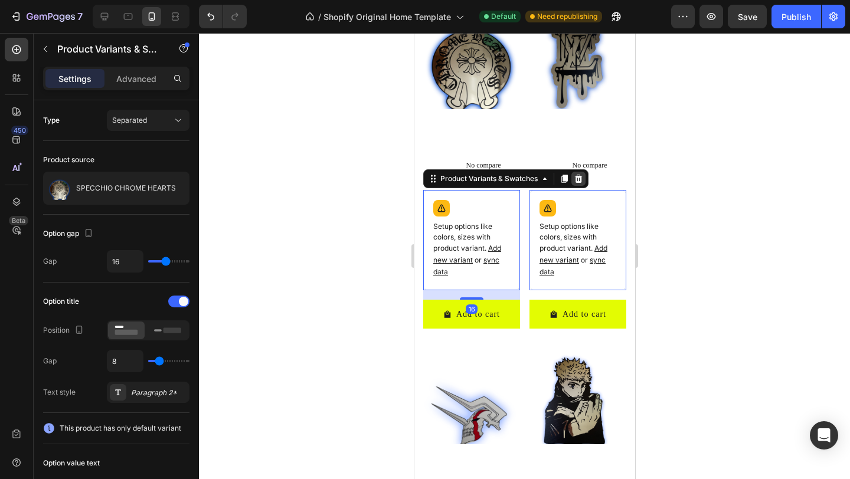
click at [577, 181] on icon at bounding box center [578, 179] width 8 height 8
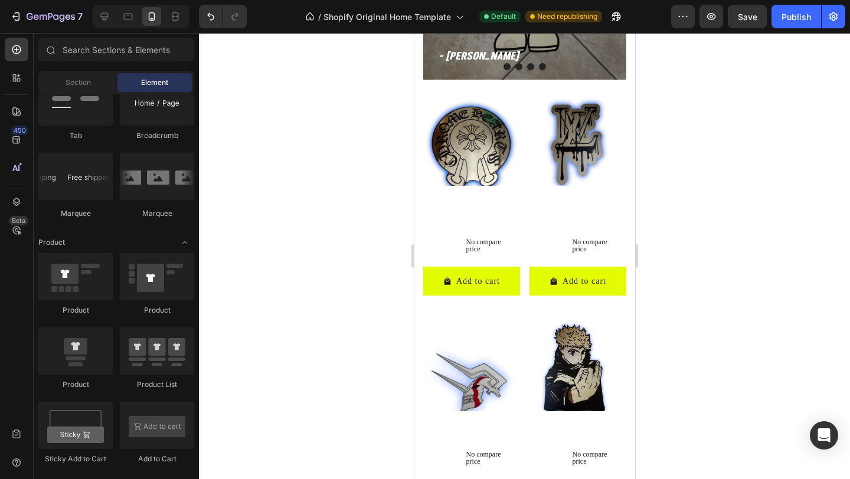
scroll to position [676, 0]
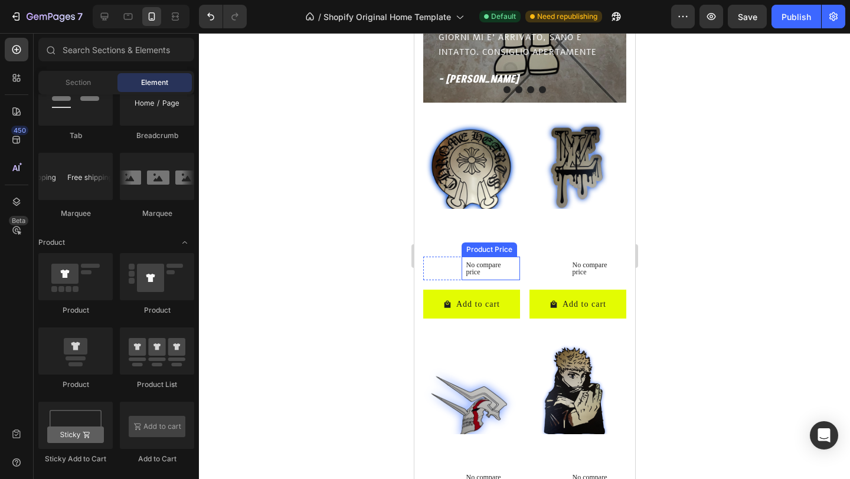
click at [490, 262] on p "No compare price" at bounding box center [491, 269] width 50 height 14
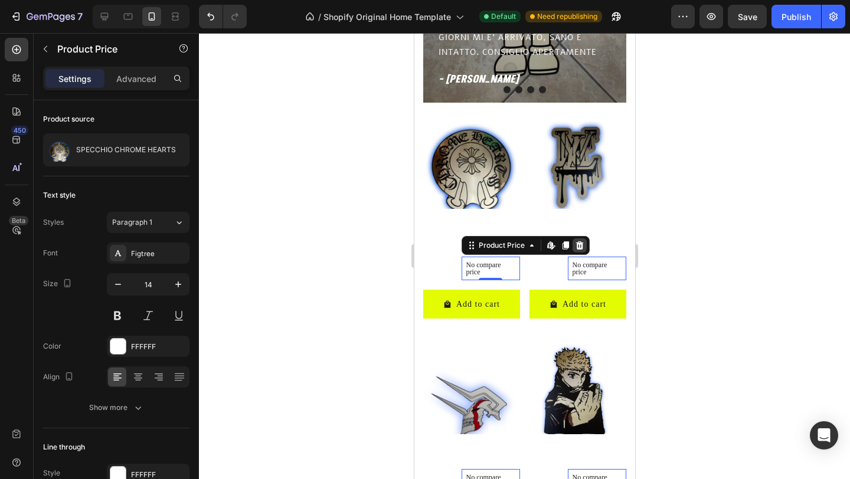
click at [582, 243] on icon at bounding box center [579, 245] width 8 height 8
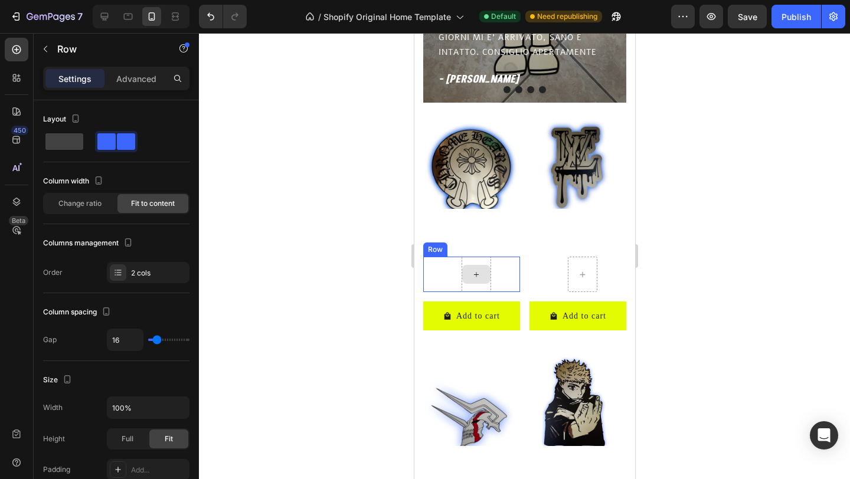
click at [455, 285] on div "€49,99 Product Price Product Price Row" at bounding box center [471, 274] width 97 height 35
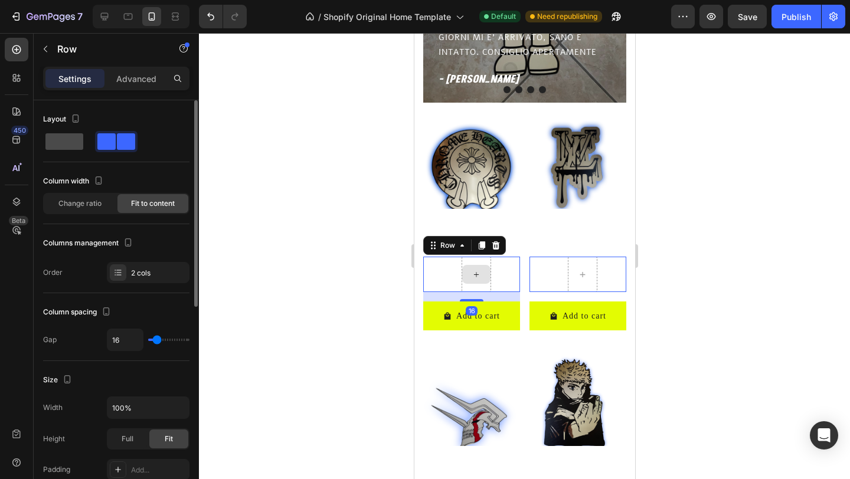
click at [70, 138] on span at bounding box center [64, 141] width 38 height 17
type input "0"
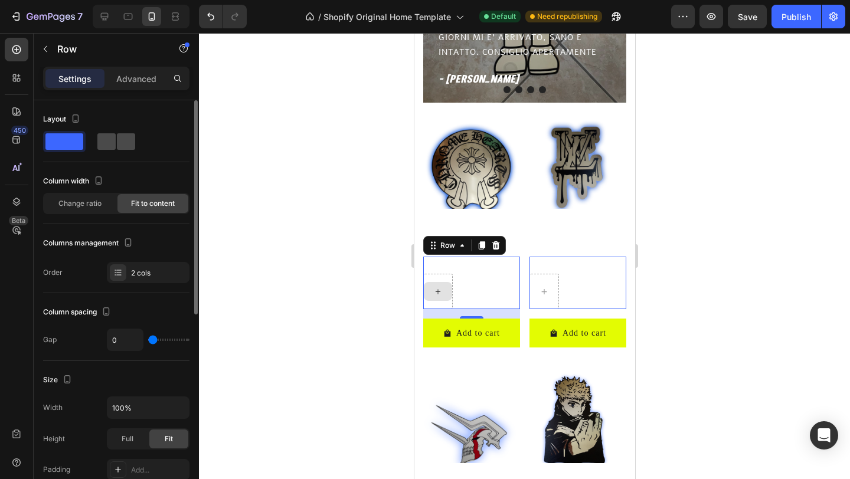
click at [119, 139] on span at bounding box center [126, 141] width 18 height 17
type input "16"
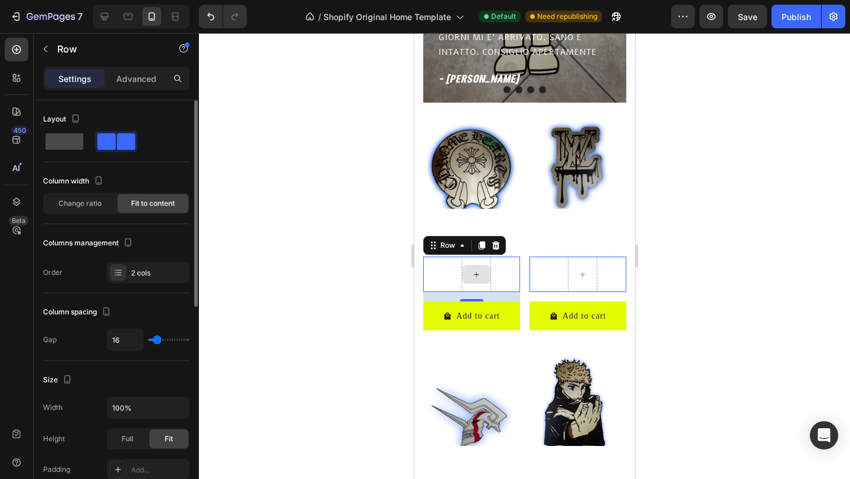
click at [69, 138] on span at bounding box center [64, 141] width 38 height 17
type input "0"
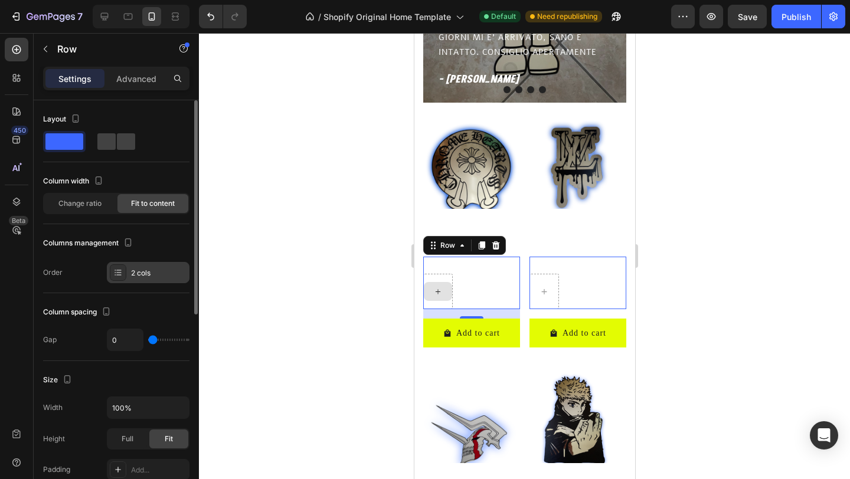
click at [127, 272] on div "2 cols" at bounding box center [148, 272] width 83 height 21
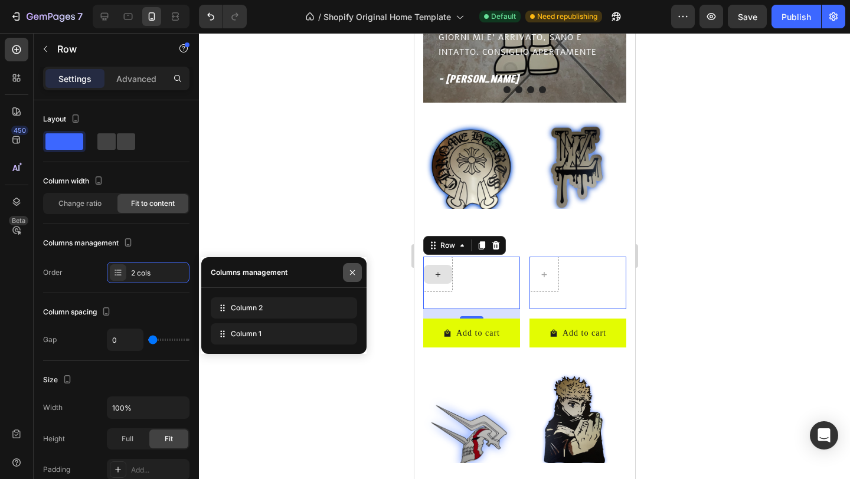
click at [352, 273] on icon "button" at bounding box center [352, 272] width 9 height 9
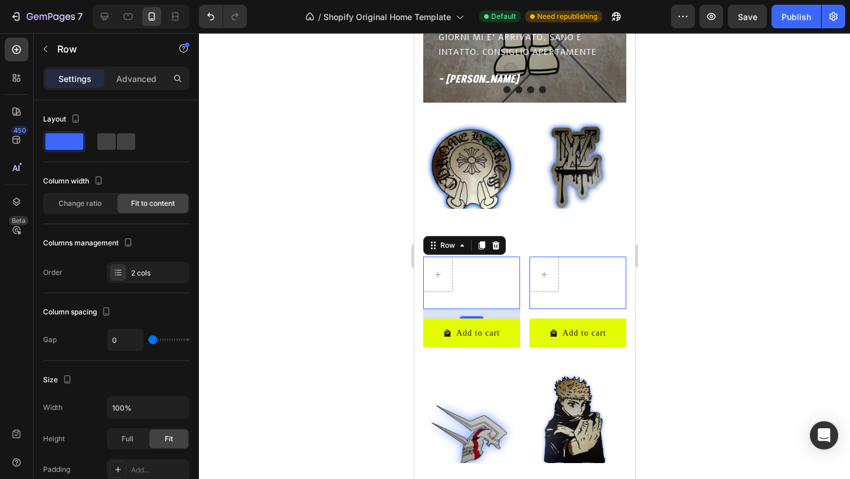
click at [318, 231] on div at bounding box center [524, 256] width 651 height 446
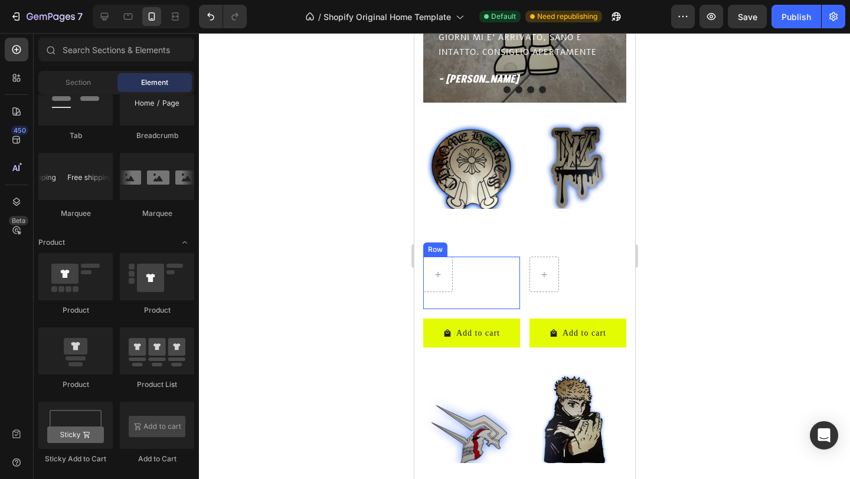
click at [480, 274] on div "€49,99 Product Price Product Price Row" at bounding box center [471, 283] width 97 height 53
click at [445, 278] on div at bounding box center [437, 274] width 28 height 19
click at [392, 263] on div at bounding box center [524, 256] width 651 height 446
click at [440, 233] on h2 "SPECCHIO CHROME HEARTS" at bounding box center [471, 232] width 97 height 29
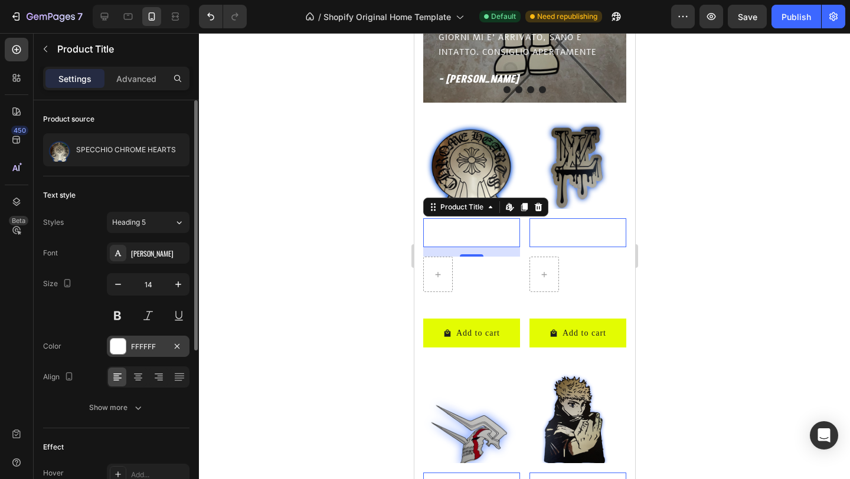
click at [115, 348] on div at bounding box center [117, 346] width 15 height 15
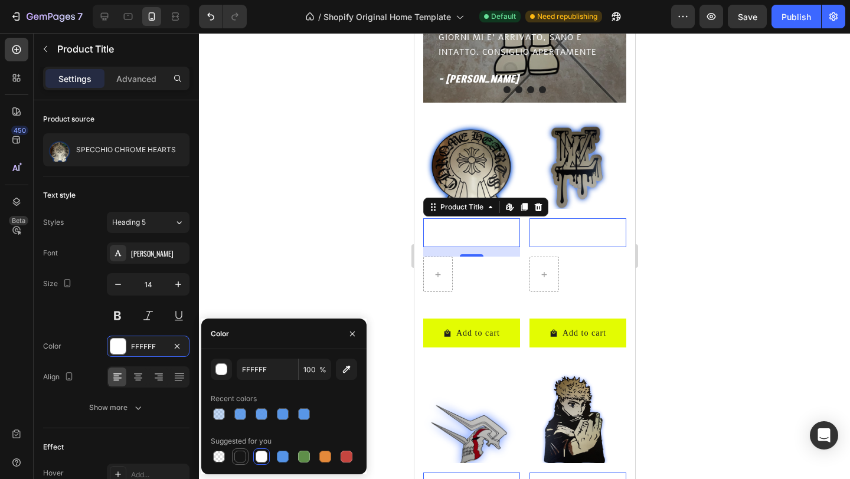
click at [240, 455] on div at bounding box center [240, 457] width 12 height 12
type input "151515"
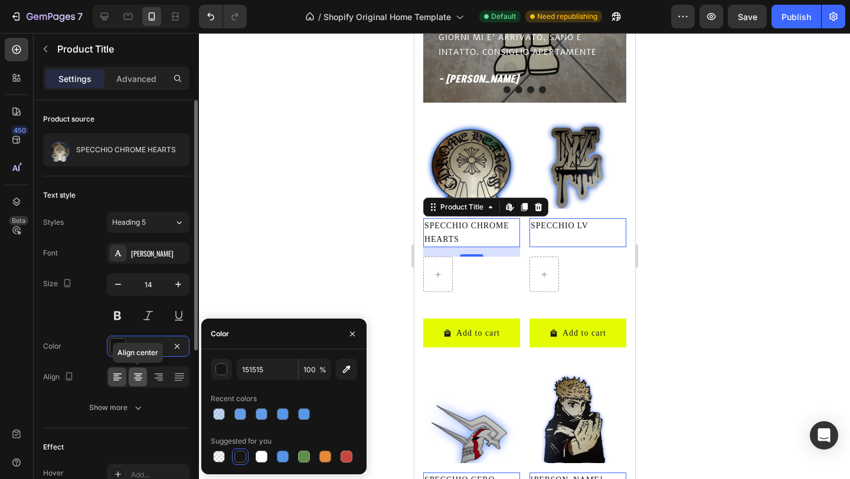
click at [140, 379] on icon at bounding box center [138, 377] width 12 height 12
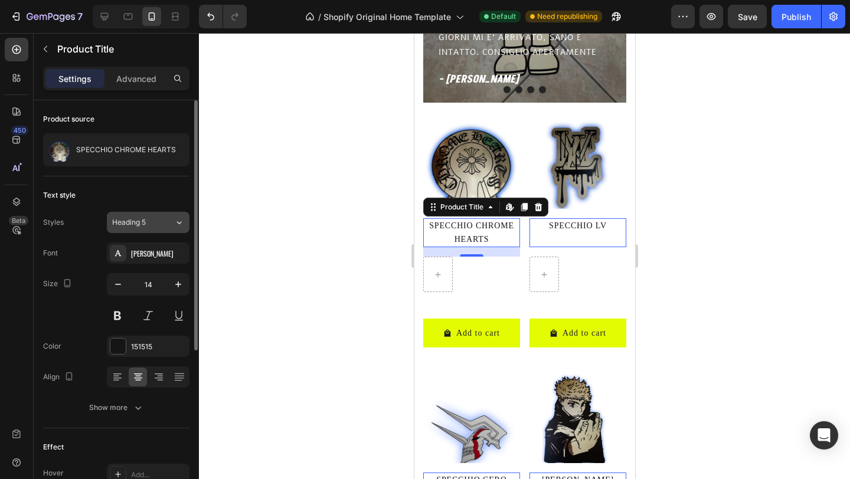
click at [158, 228] on button "Heading 5" at bounding box center [148, 222] width 83 height 21
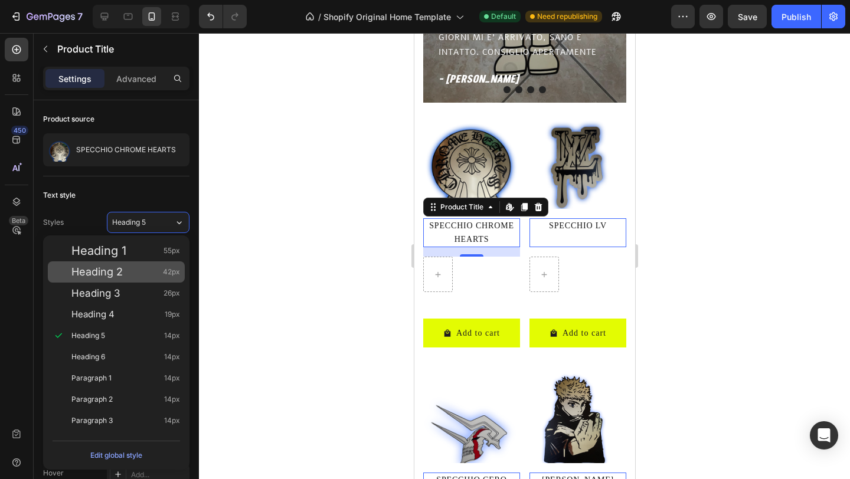
click at [113, 276] on span "Heading 2" at bounding box center [96, 272] width 51 height 12
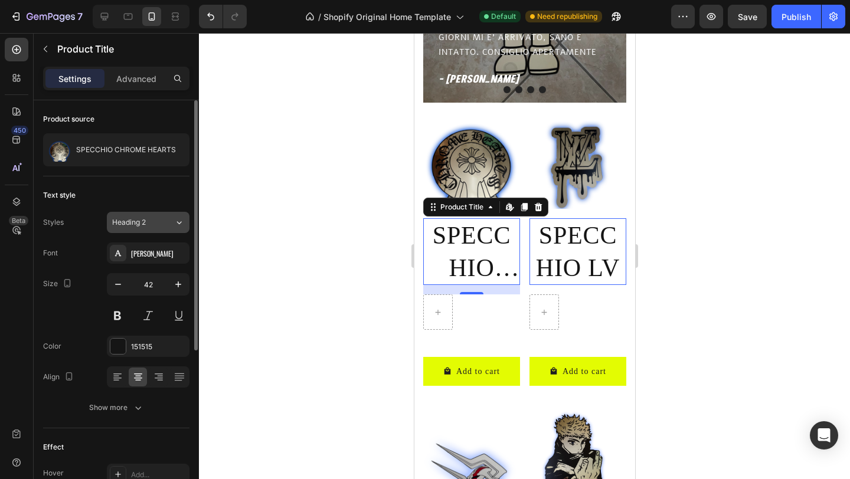
click at [165, 213] on button "Heading 2" at bounding box center [148, 222] width 83 height 21
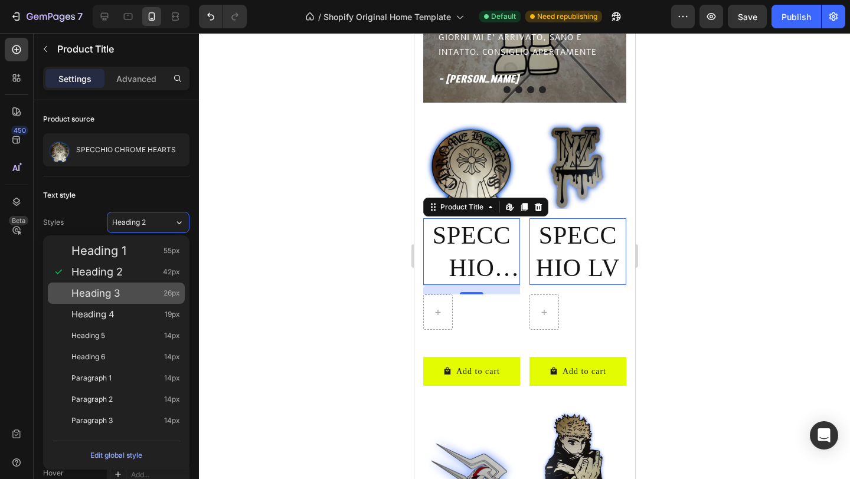
click at [129, 288] on div "Heading 3 26px" at bounding box center [125, 294] width 109 height 12
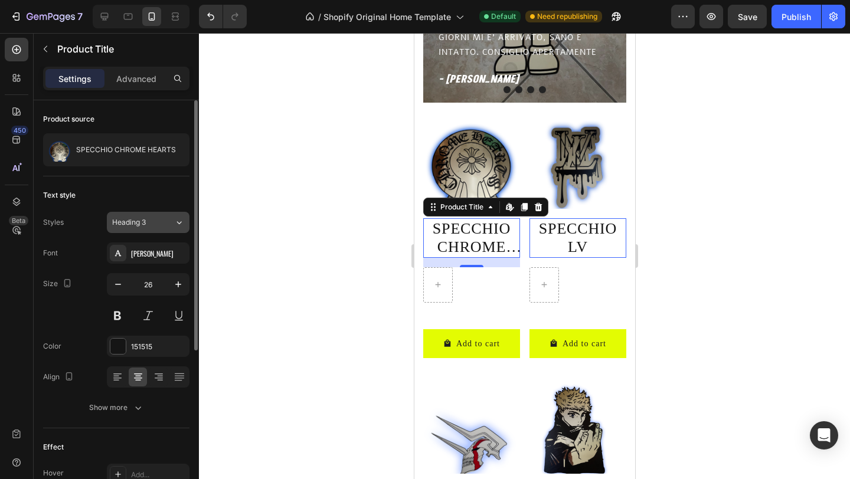
click at [171, 227] on div "Heading 3" at bounding box center [143, 222] width 62 height 11
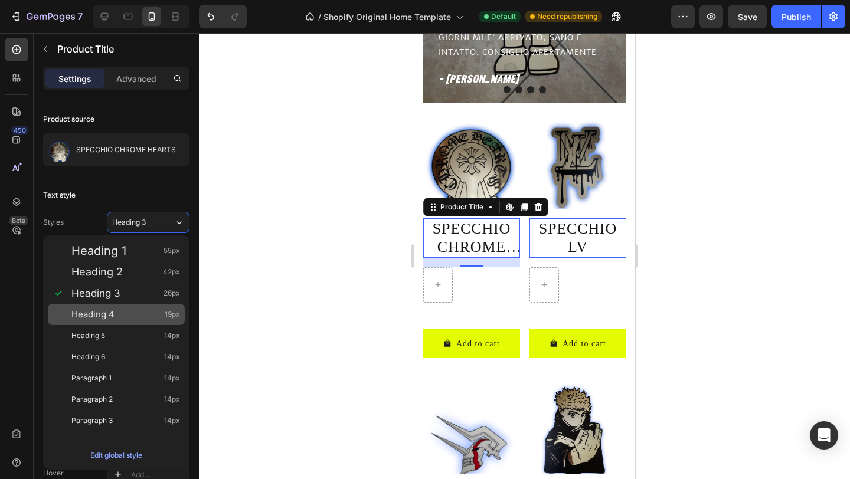
click at [134, 304] on div "Heading 4 19px" at bounding box center [116, 314] width 137 height 21
type input "19"
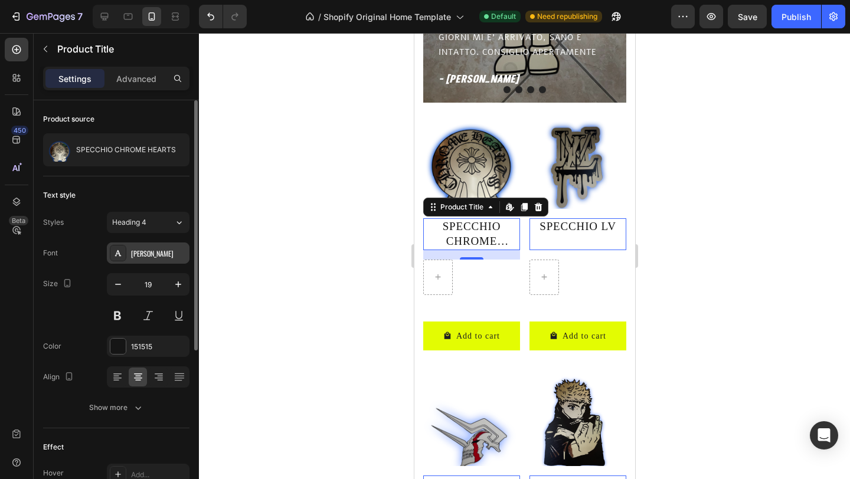
click at [159, 253] on div "[PERSON_NAME]" at bounding box center [158, 254] width 55 height 11
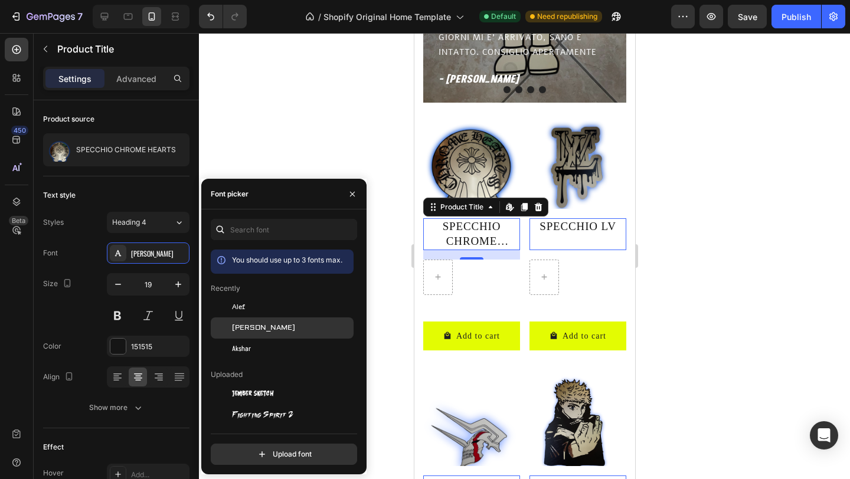
click at [250, 329] on span "[PERSON_NAME]" at bounding box center [263, 328] width 63 height 11
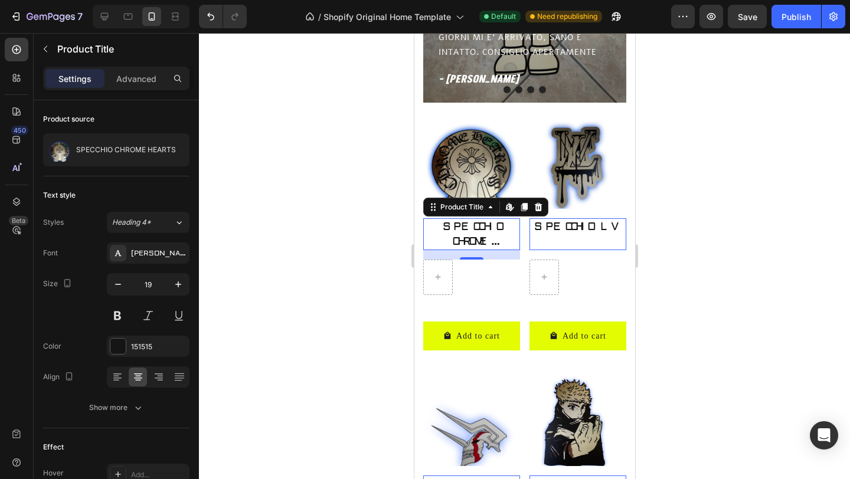
click at [270, 169] on div at bounding box center [524, 256] width 651 height 446
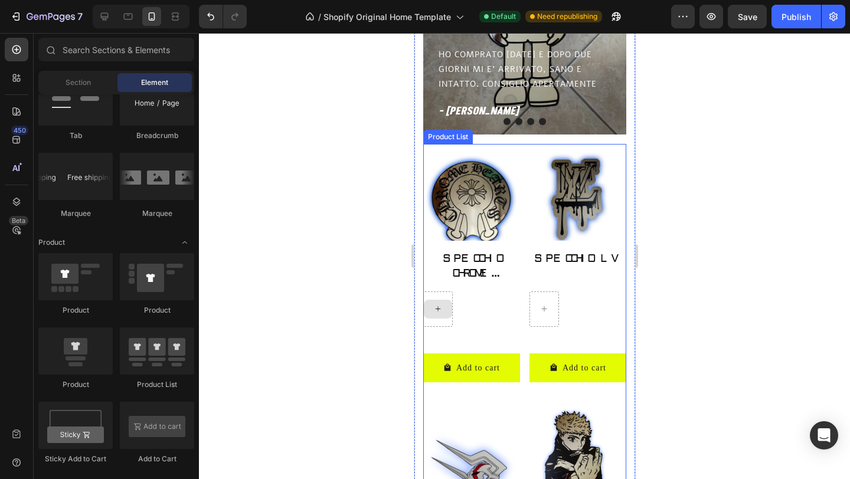
scroll to position [636, 0]
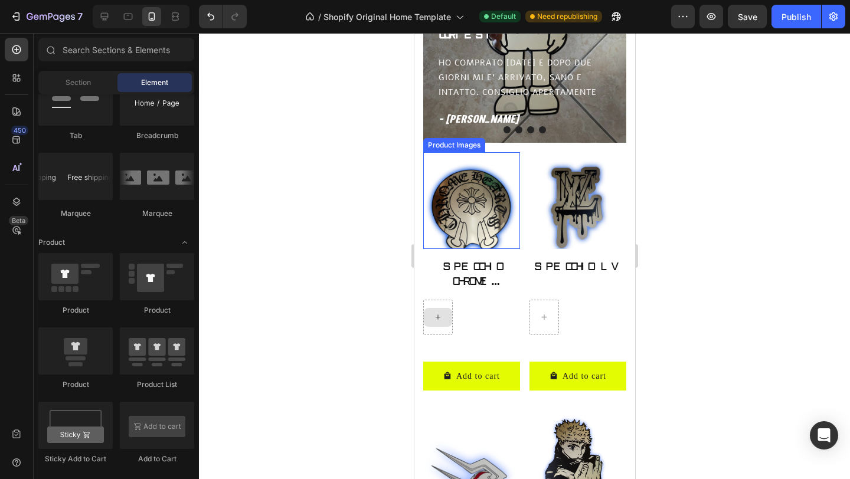
click at [482, 226] on img at bounding box center [471, 200] width 97 height 97
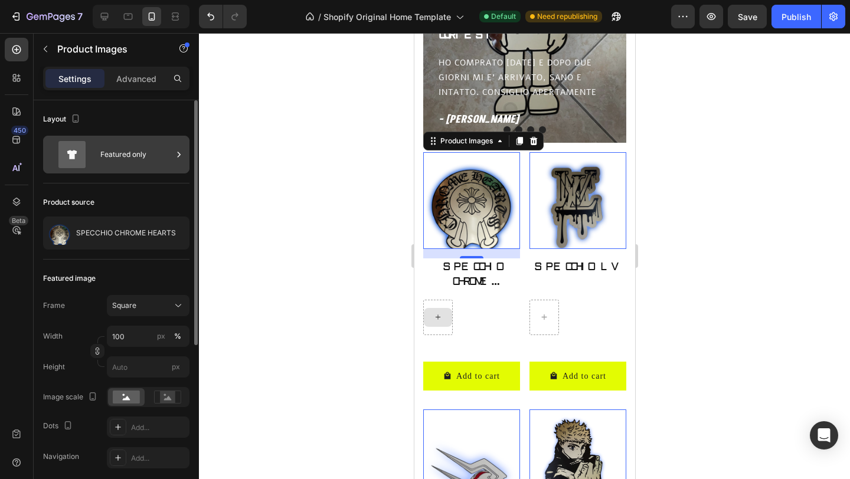
click at [161, 155] on div "Featured only" at bounding box center [136, 154] width 72 height 27
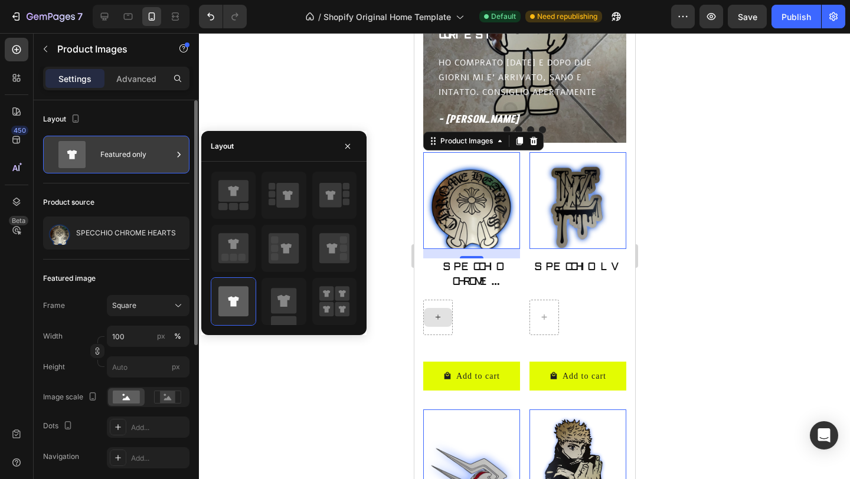
click at [165, 155] on div "Featured only" at bounding box center [136, 154] width 72 height 27
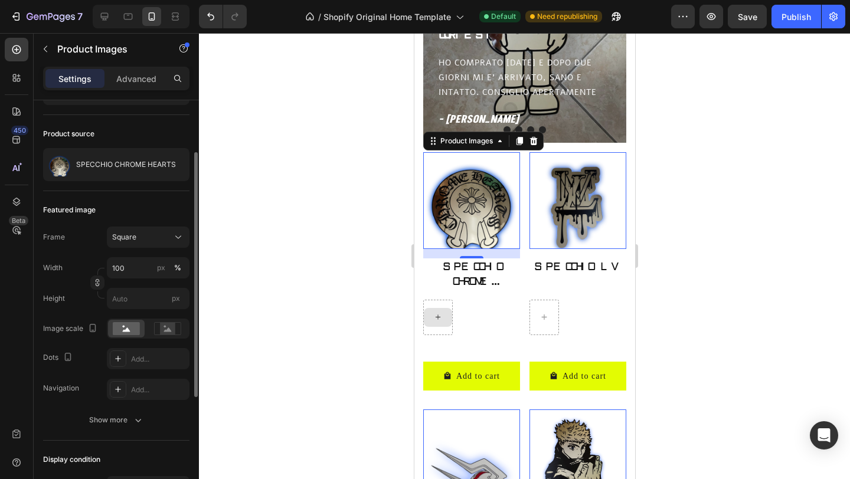
scroll to position [76, 0]
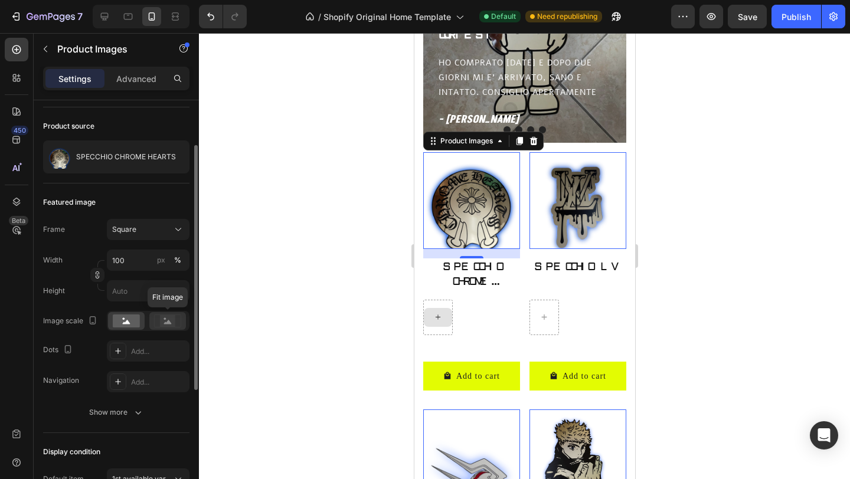
click at [168, 319] on rect at bounding box center [167, 321] width 15 height 12
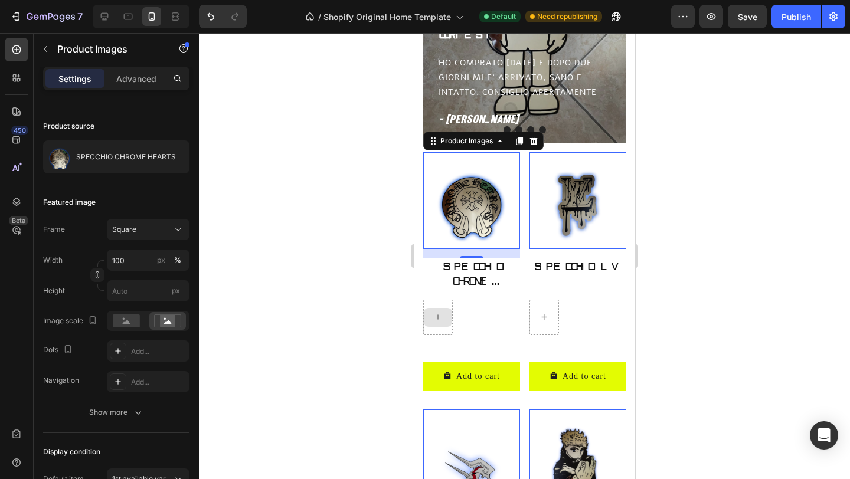
click at [262, 306] on div at bounding box center [524, 256] width 651 height 446
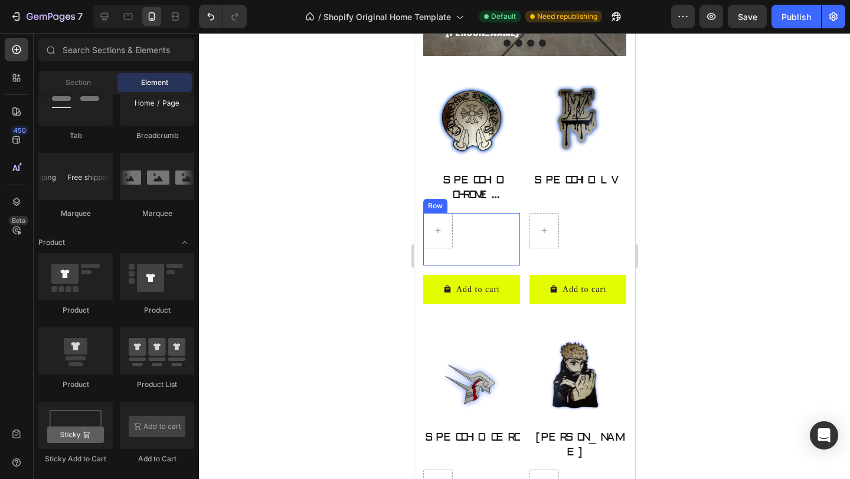
scroll to position [611, 0]
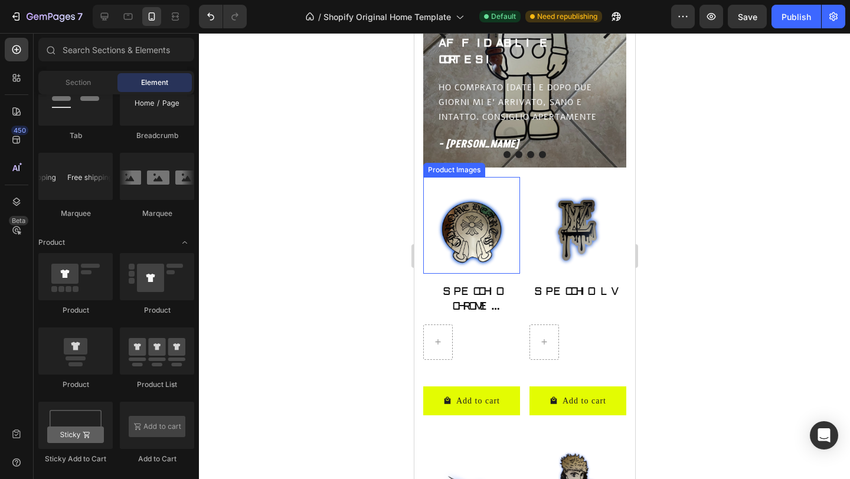
click at [458, 240] on img at bounding box center [471, 225] width 97 height 97
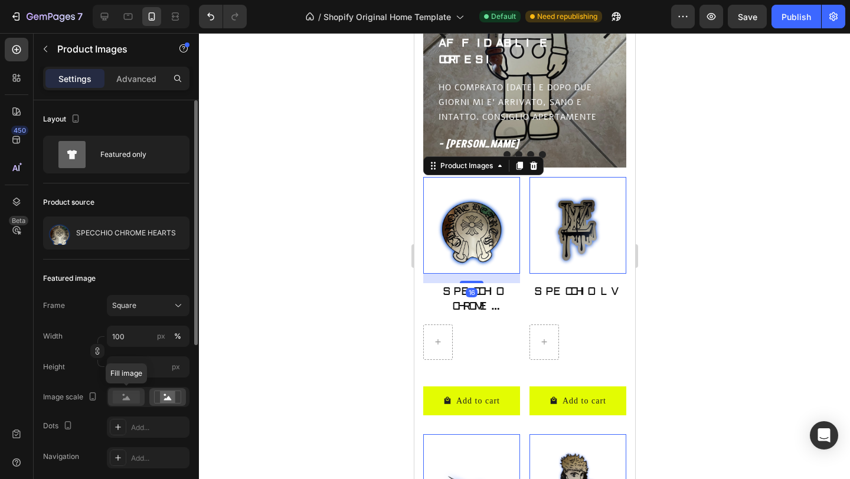
click at [136, 399] on rect at bounding box center [126, 397] width 27 height 13
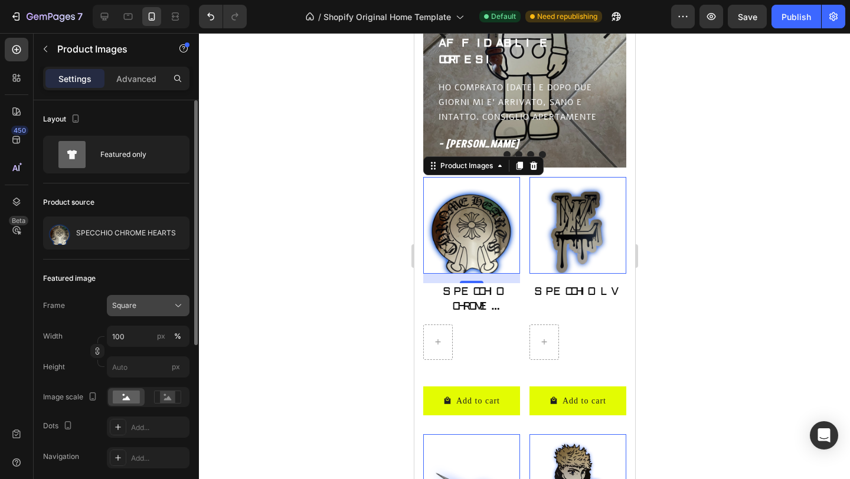
click at [177, 309] on icon at bounding box center [178, 306] width 12 height 12
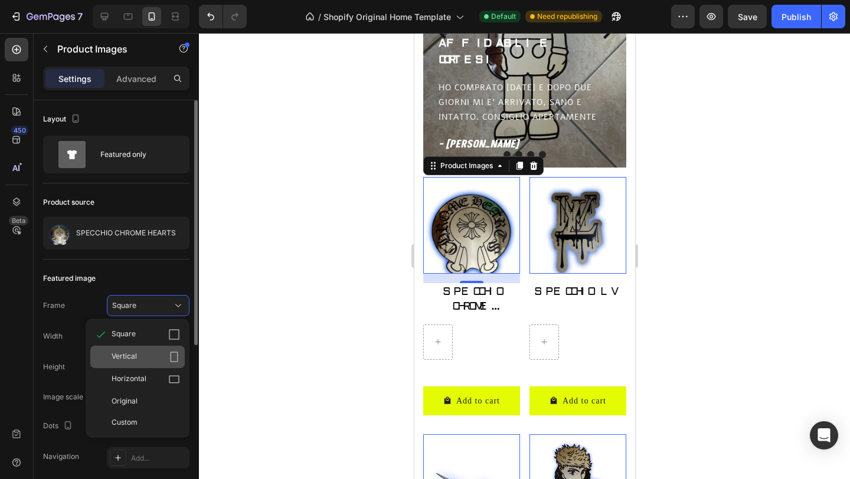
click at [143, 353] on div "Vertical" at bounding box center [146, 357] width 68 height 12
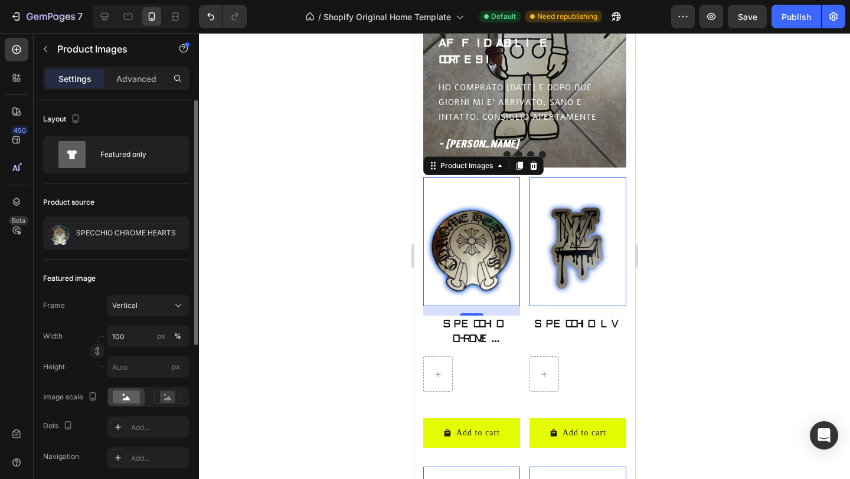
click at [290, 294] on div at bounding box center [524, 256] width 651 height 446
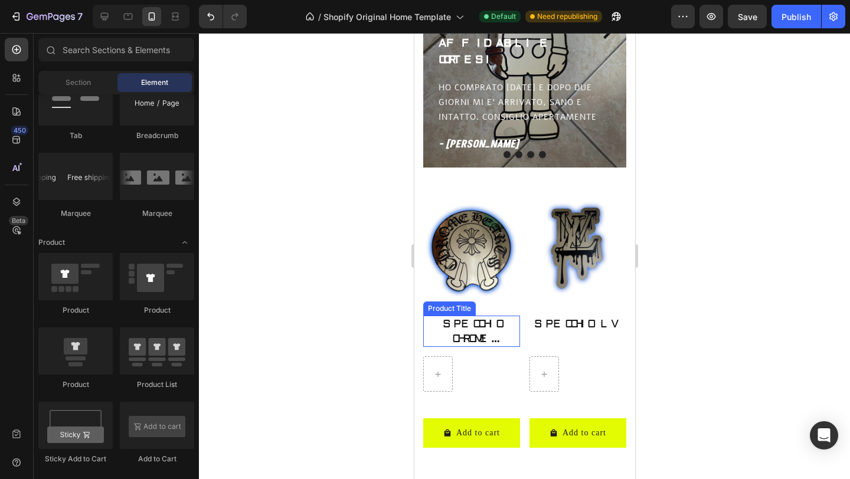
click at [462, 326] on h2 "SPECCHIO CHROME HEARTS" at bounding box center [471, 331] width 97 height 31
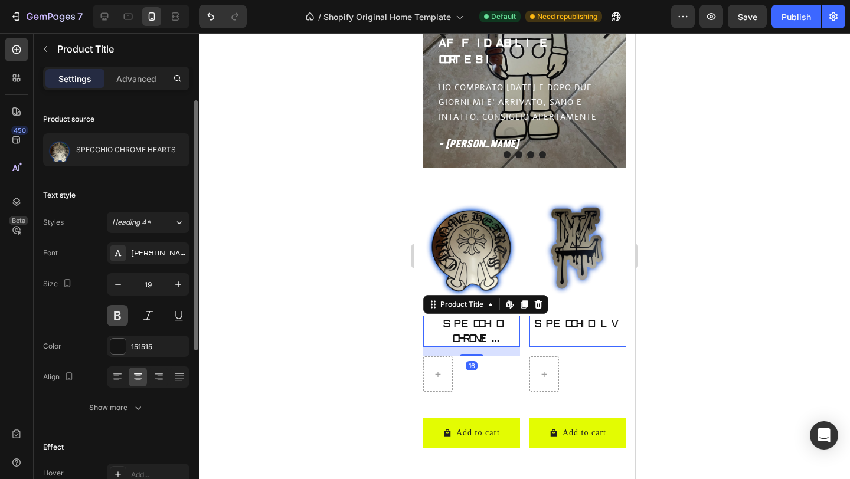
click at [116, 311] on button at bounding box center [117, 315] width 21 height 21
click at [142, 314] on button at bounding box center [148, 315] width 21 height 21
click at [122, 315] on button at bounding box center [117, 315] width 21 height 21
click at [120, 316] on button at bounding box center [117, 315] width 21 height 21
click at [143, 315] on button at bounding box center [148, 315] width 21 height 21
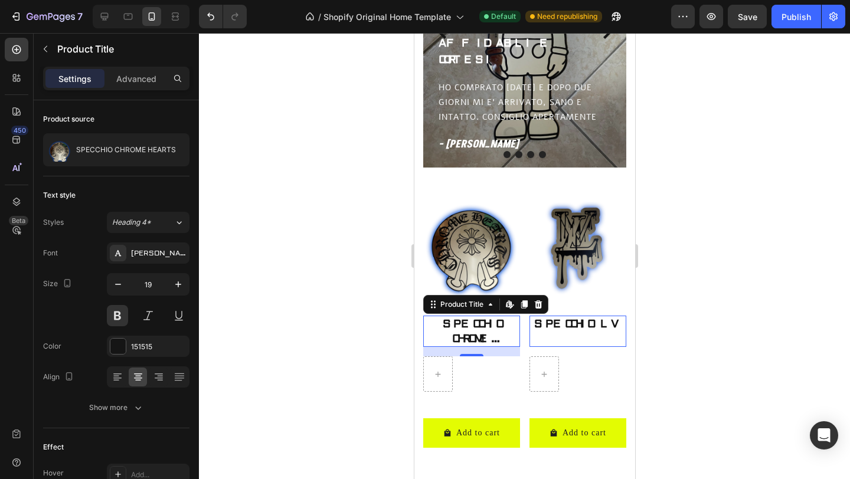
click at [300, 312] on div at bounding box center [524, 256] width 651 height 446
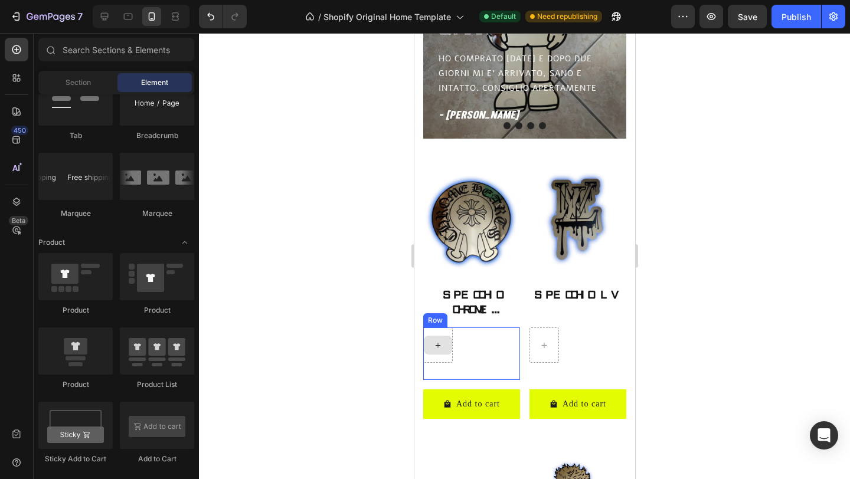
scroll to position [654, 0]
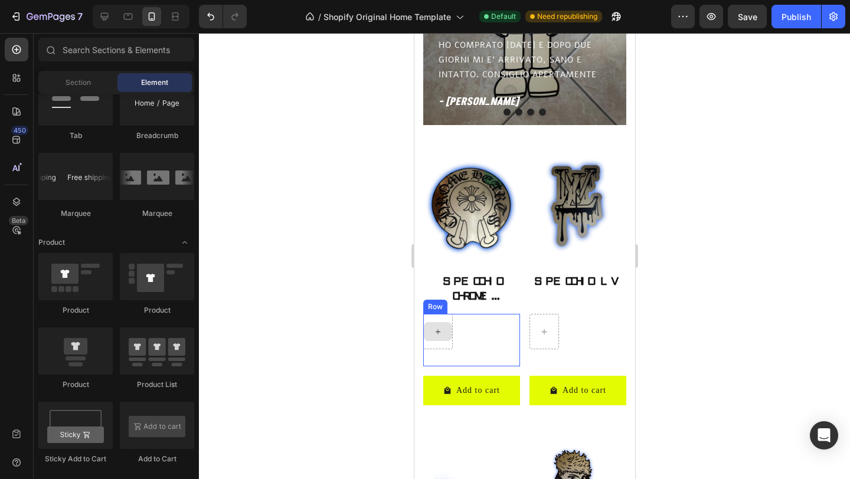
click at [439, 332] on icon at bounding box center [437, 332] width 9 height 10
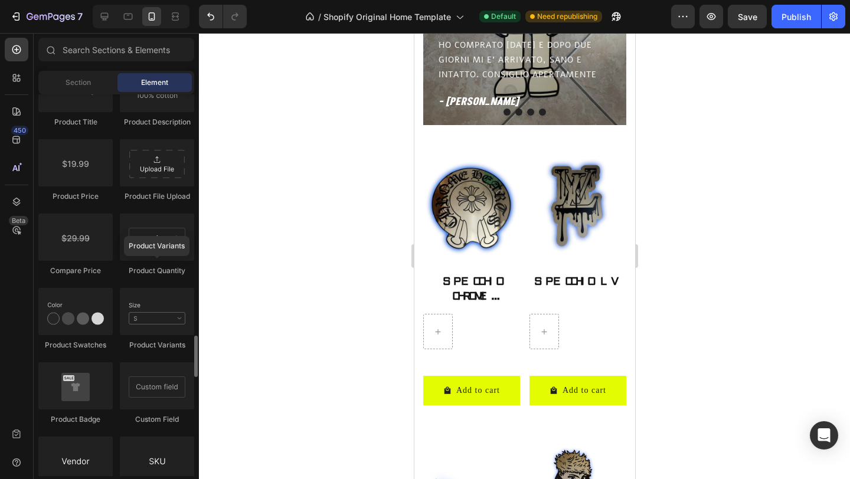
scroll to position [1928, 0]
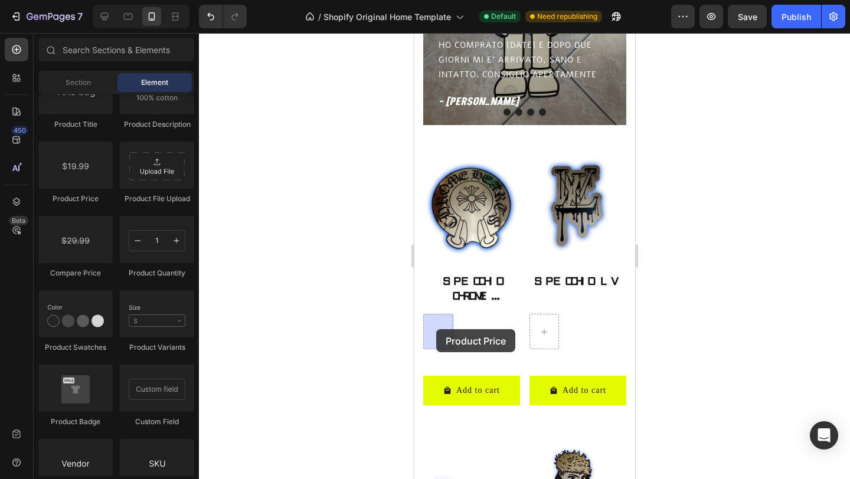
drag, startPoint x: 498, startPoint y: 216, endPoint x: 436, endPoint y: 329, distance: 129.2
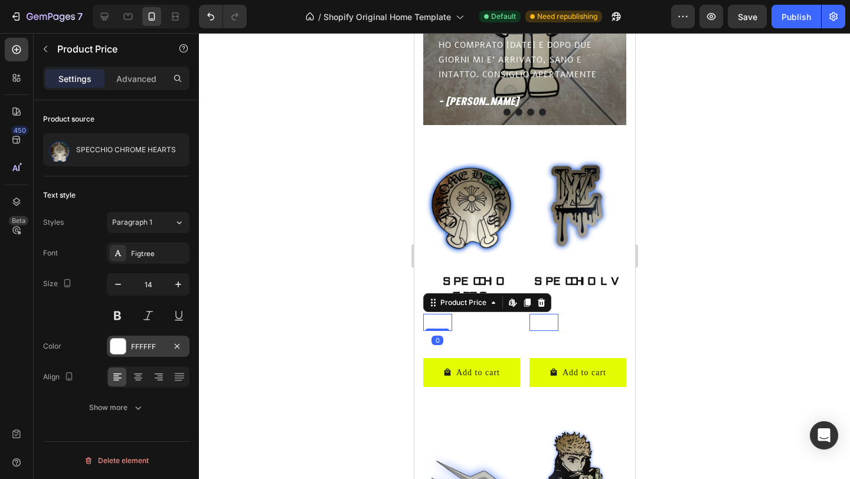
click at [119, 341] on div at bounding box center [117, 346] width 15 height 15
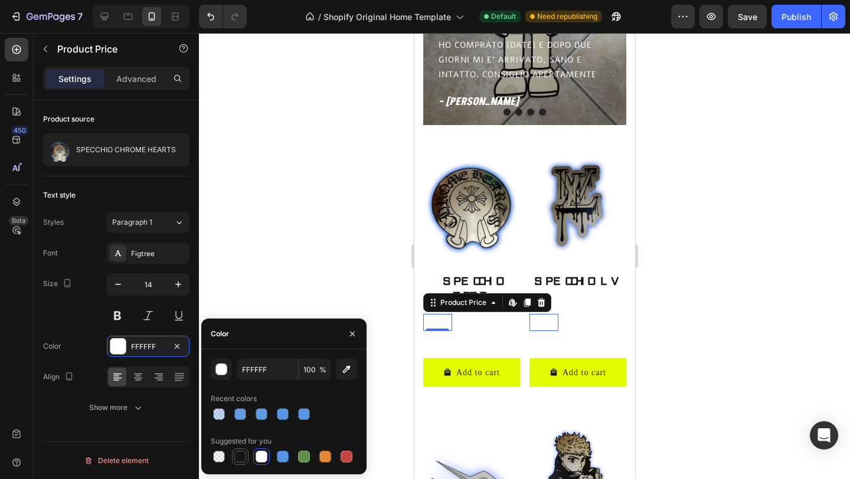
click at [241, 453] on div at bounding box center [240, 457] width 12 height 12
type input "151515"
click at [182, 279] on icon "button" at bounding box center [178, 285] width 12 height 12
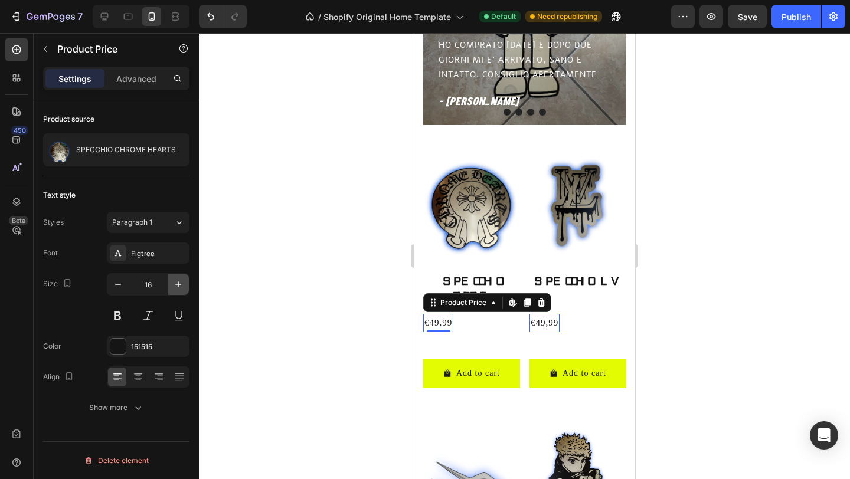
click at [182, 279] on icon "button" at bounding box center [178, 285] width 12 height 12
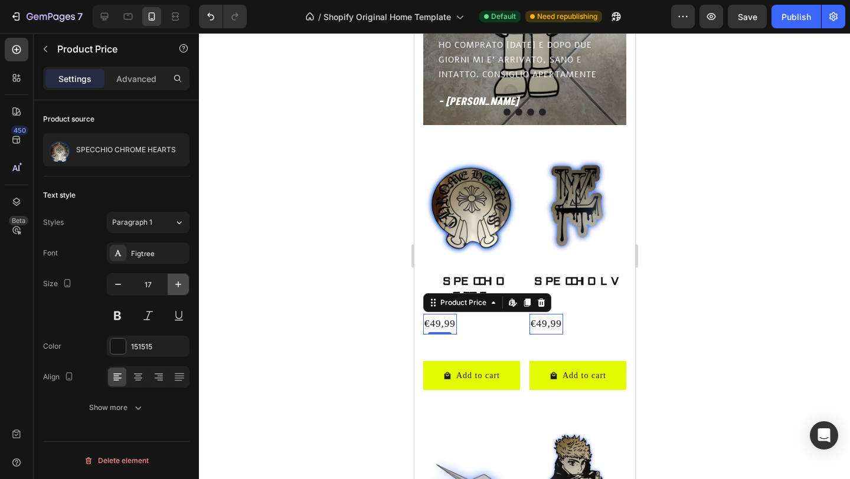
click at [182, 279] on icon "button" at bounding box center [178, 285] width 12 height 12
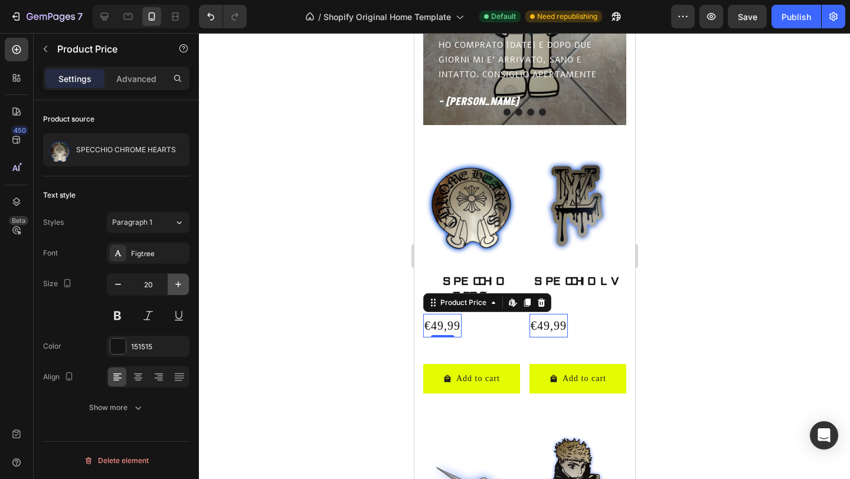
click at [182, 279] on icon "button" at bounding box center [178, 285] width 12 height 12
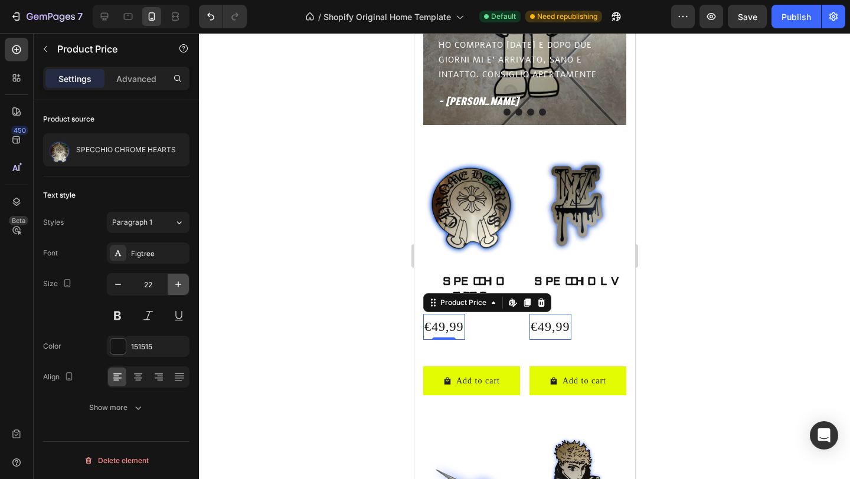
click at [182, 279] on icon "button" at bounding box center [178, 285] width 12 height 12
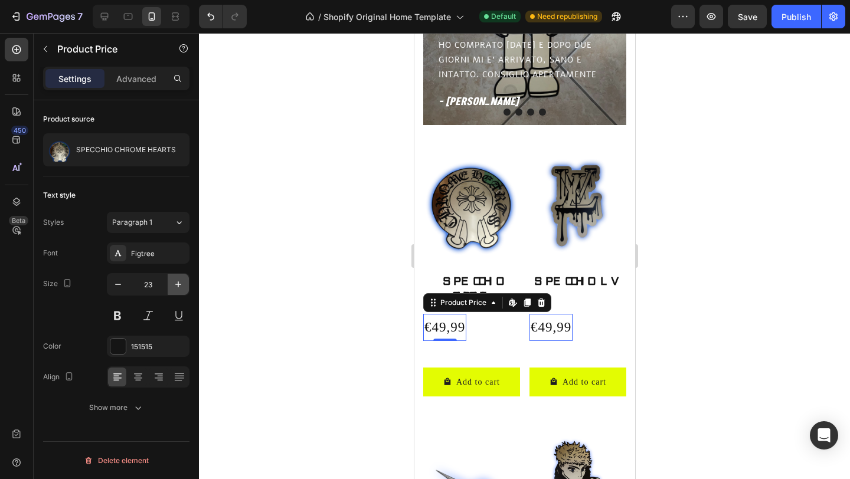
click at [182, 279] on icon "button" at bounding box center [178, 285] width 12 height 12
type input "25"
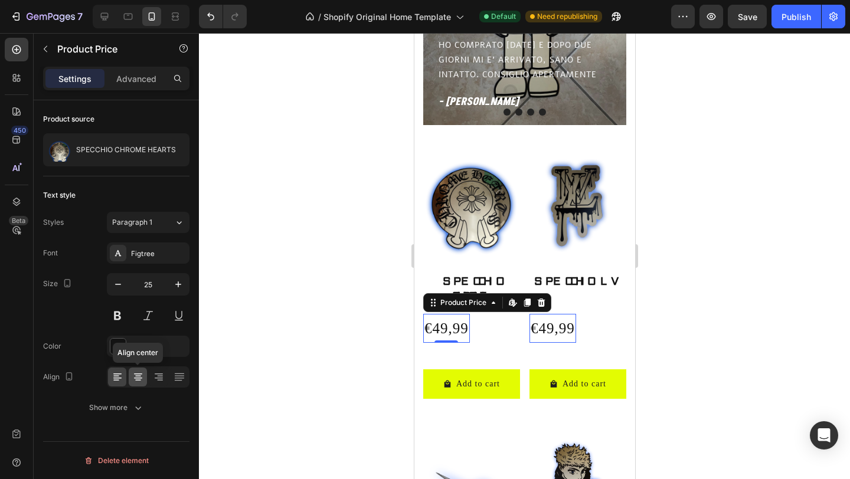
click at [139, 369] on div at bounding box center [138, 377] width 18 height 19
click at [139, 383] on icon at bounding box center [138, 377] width 12 height 12
click at [119, 379] on icon at bounding box center [118, 377] width 12 height 12
click at [136, 377] on icon at bounding box center [138, 377] width 12 height 12
click at [217, 342] on div at bounding box center [524, 256] width 651 height 446
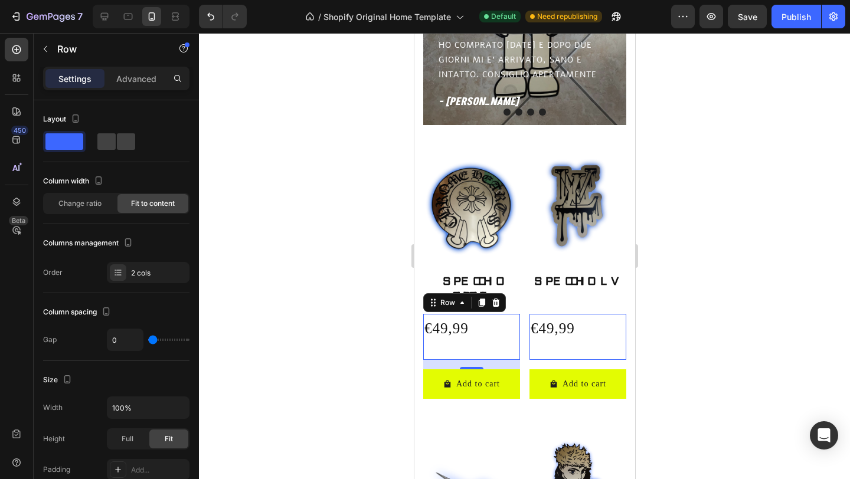
click at [482, 324] on div "€49,99 Product Price Product Price €49,99 Product Price Product Price Row 0" at bounding box center [471, 337] width 97 height 46
click at [125, 143] on span at bounding box center [126, 141] width 18 height 17
type input "16"
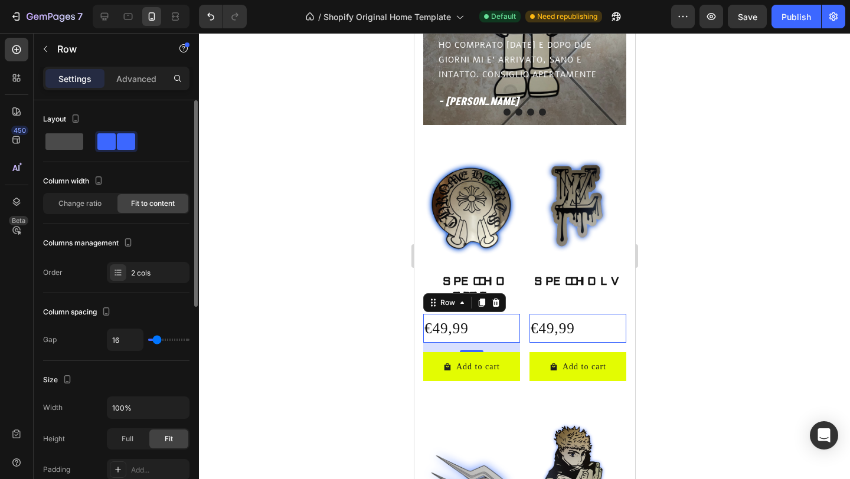
click at [73, 139] on span at bounding box center [64, 141] width 38 height 17
type input "0"
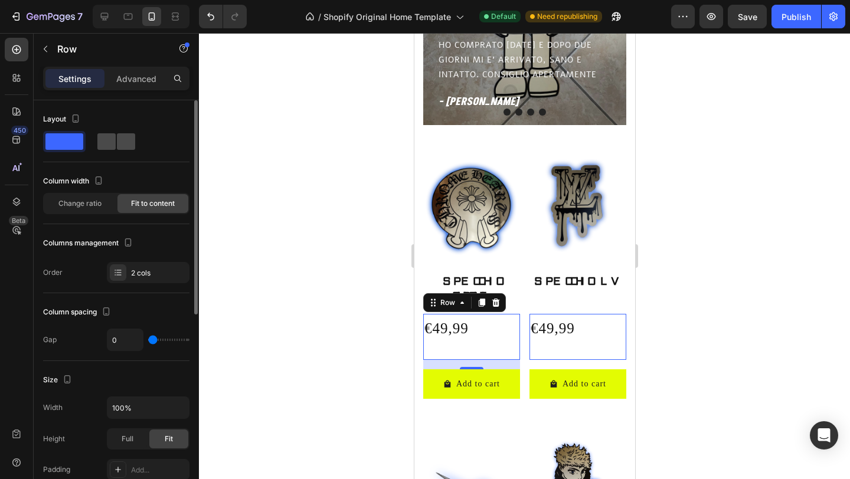
click at [117, 139] on span at bounding box center [126, 141] width 18 height 17
type input "16"
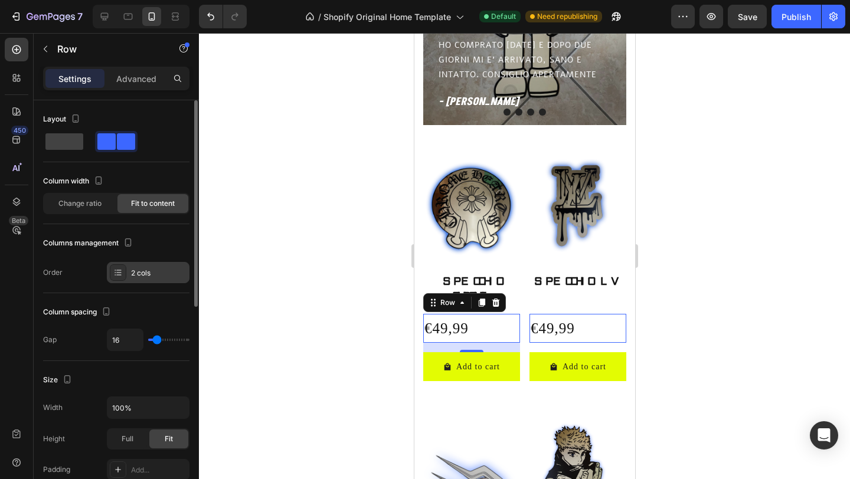
click at [117, 272] on icon at bounding box center [117, 272] width 9 height 9
click at [494, 305] on icon at bounding box center [495, 302] width 9 height 9
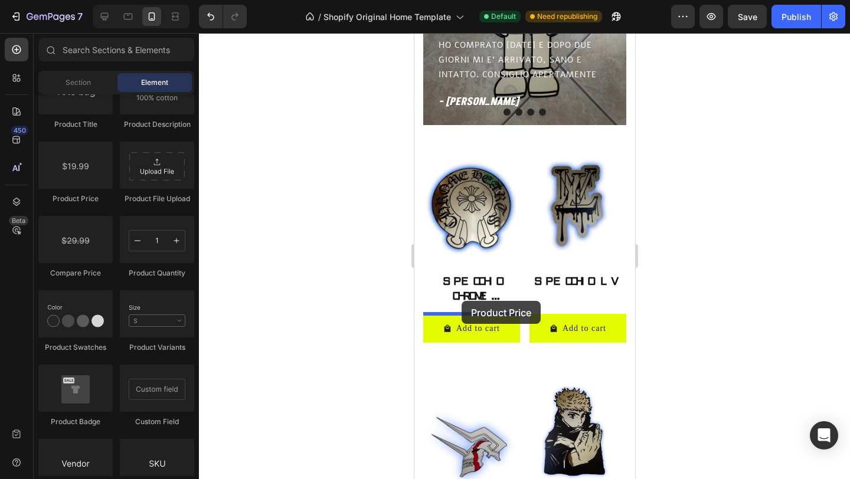
drag, startPoint x: 486, startPoint y: 203, endPoint x: 461, endPoint y: 301, distance: 101.8
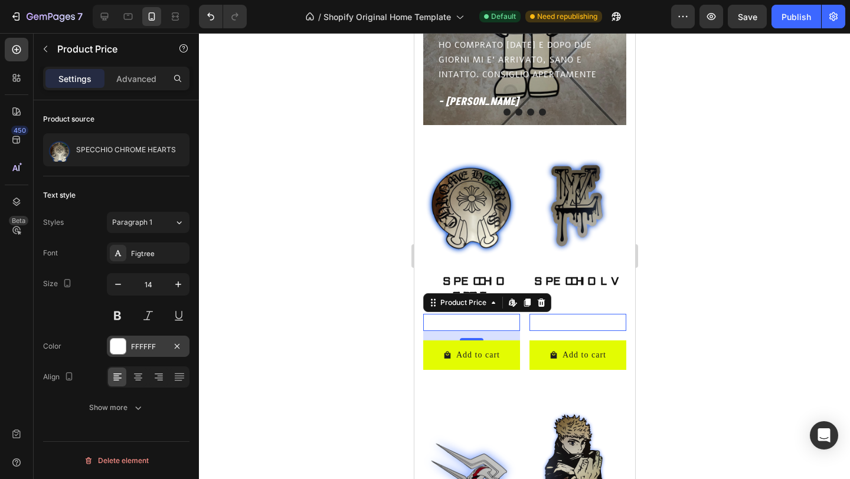
click at [116, 346] on div at bounding box center [117, 346] width 15 height 15
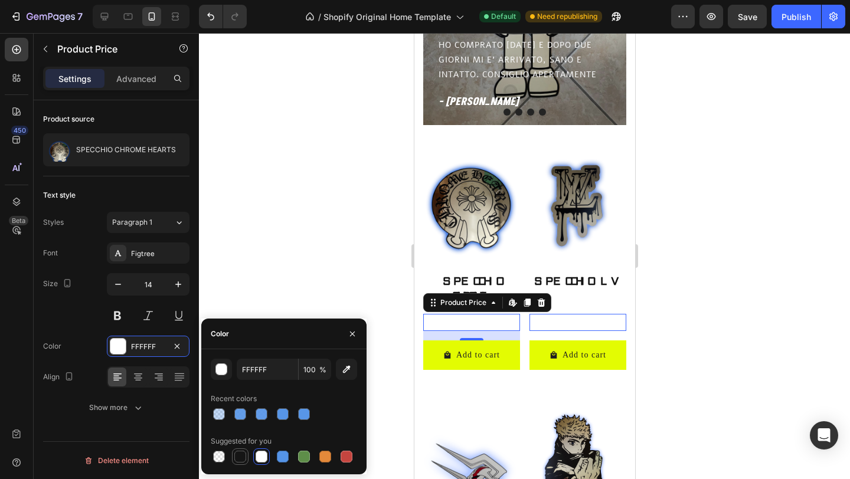
click at [236, 453] on div at bounding box center [240, 457] width 12 height 12
type input "151515"
click at [138, 377] on icon at bounding box center [138, 377] width 12 height 12
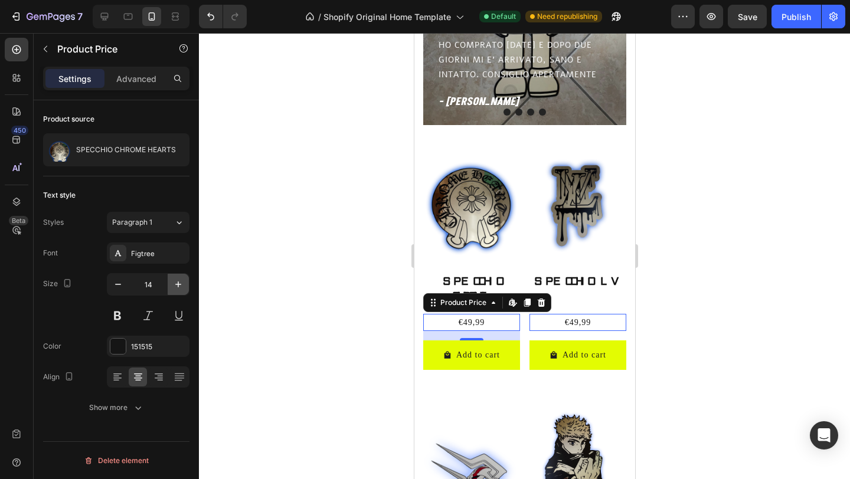
click at [185, 285] on button "button" at bounding box center [178, 284] width 21 height 21
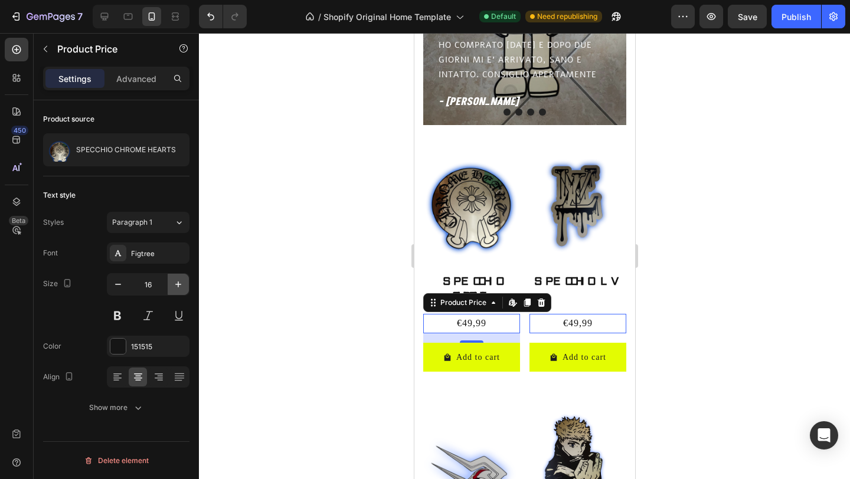
click at [185, 285] on button "button" at bounding box center [178, 284] width 21 height 21
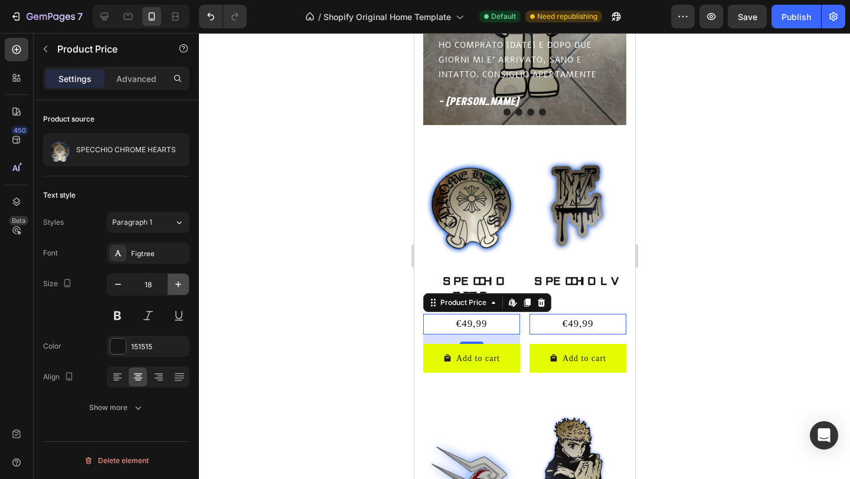
click at [185, 285] on button "button" at bounding box center [178, 284] width 21 height 21
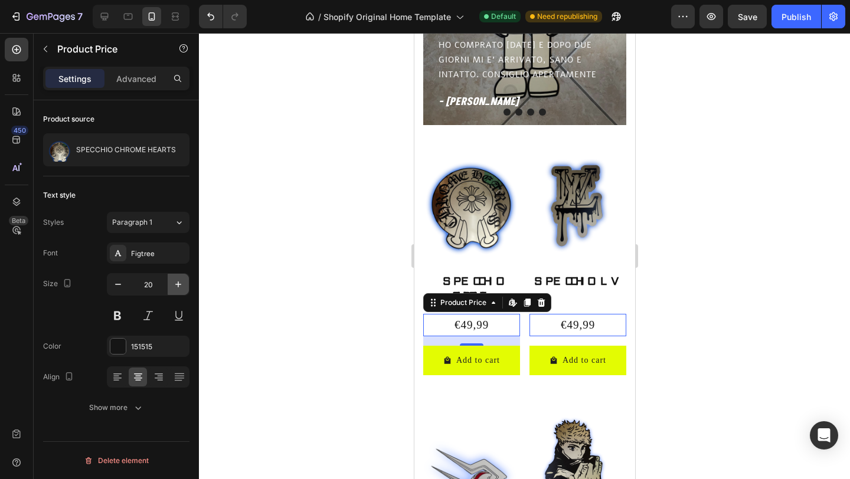
click at [185, 285] on button "button" at bounding box center [178, 284] width 21 height 21
type input "21"
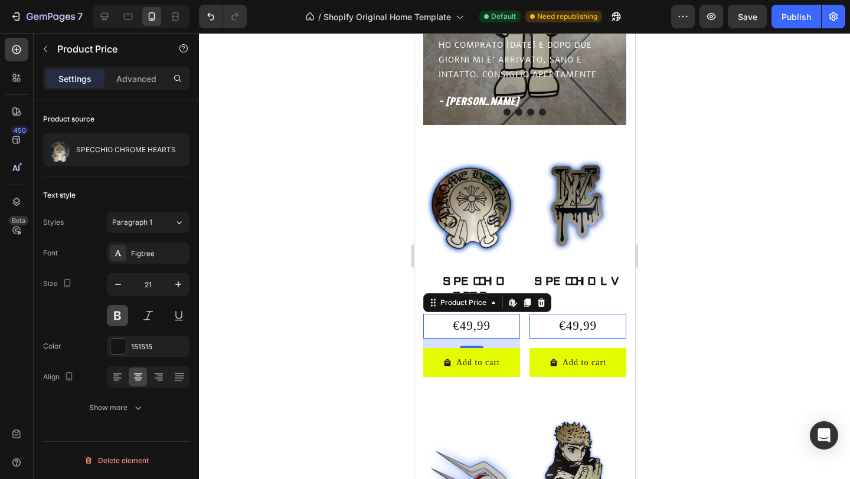
click at [116, 314] on button at bounding box center [117, 315] width 21 height 21
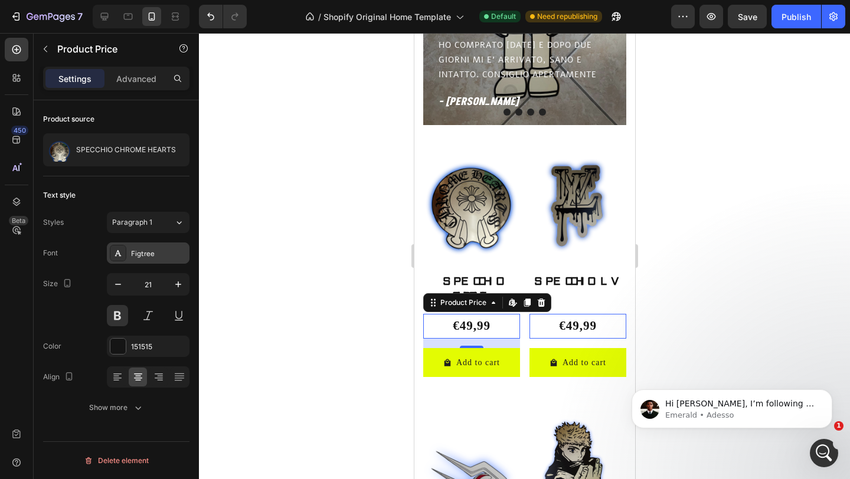
scroll to position [0, 0]
click at [158, 252] on div "Figtree" at bounding box center [158, 254] width 55 height 11
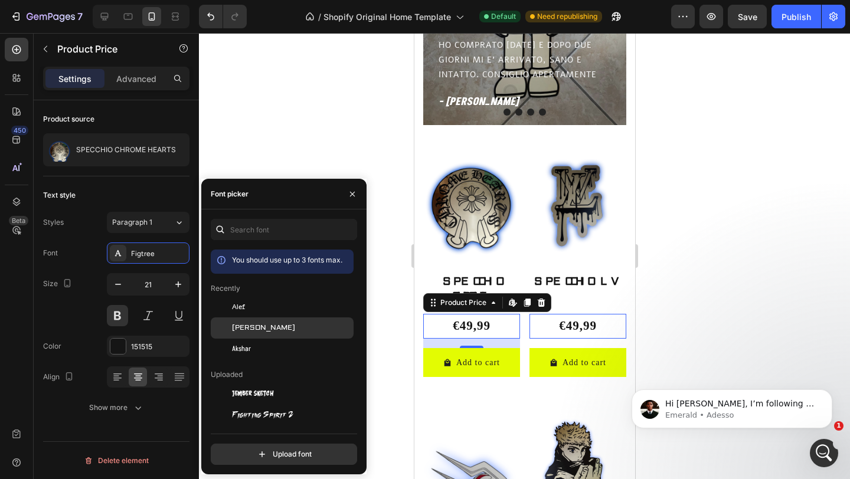
click at [255, 326] on span "[PERSON_NAME]" at bounding box center [263, 328] width 63 height 11
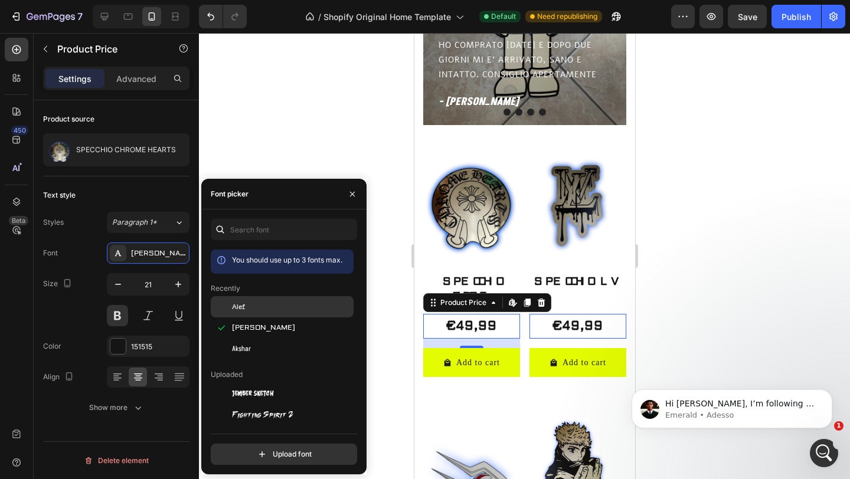
click at [250, 308] on div "Alef" at bounding box center [291, 307] width 119 height 11
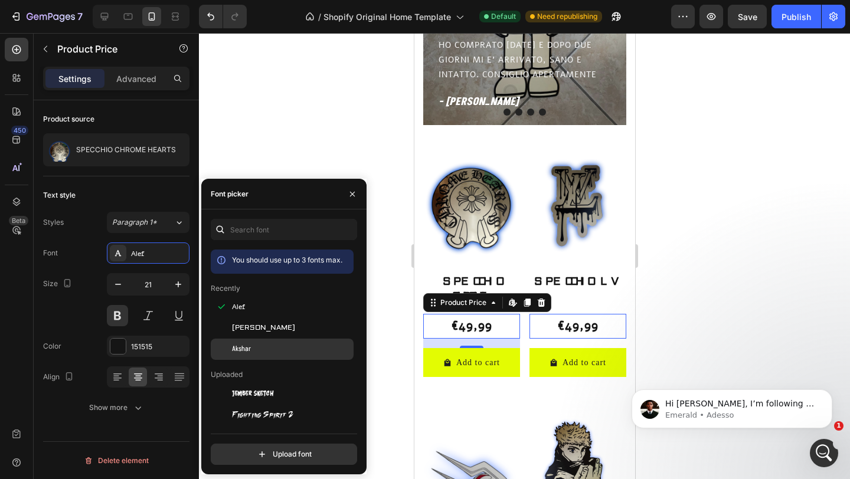
click at [247, 348] on span "Akshar" at bounding box center [241, 349] width 19 height 11
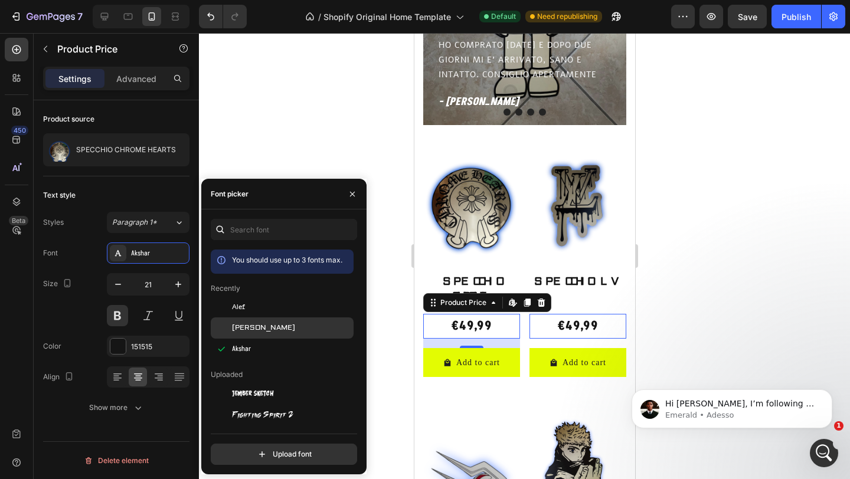
click at [252, 332] on span "[PERSON_NAME]" at bounding box center [263, 328] width 63 height 11
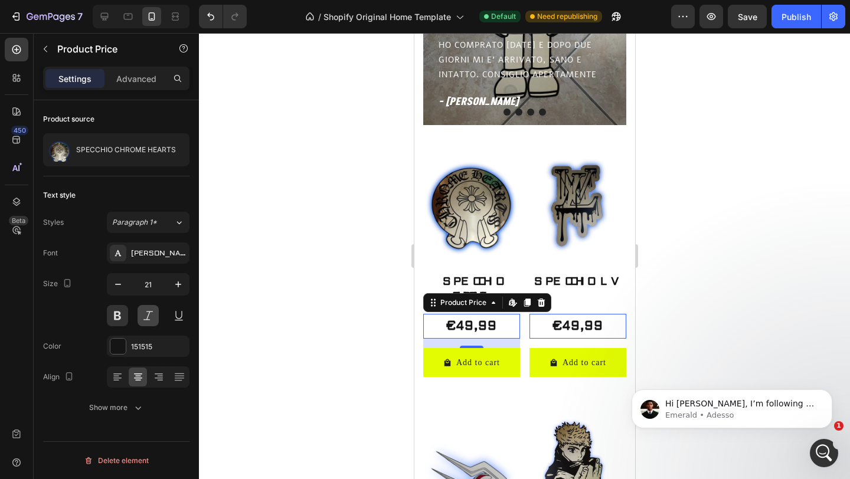
click at [149, 315] on button at bounding box center [148, 315] width 21 height 21
click at [283, 243] on div at bounding box center [524, 256] width 651 height 446
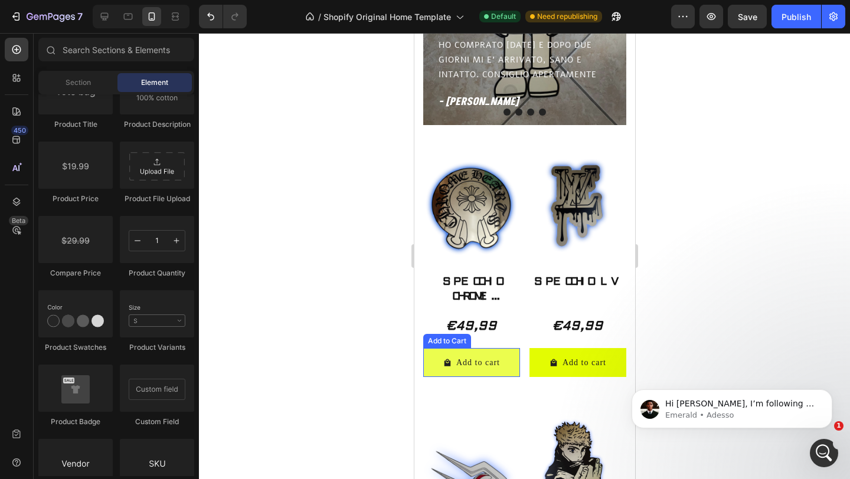
click at [476, 370] on button "Add to cart" at bounding box center [471, 362] width 97 height 29
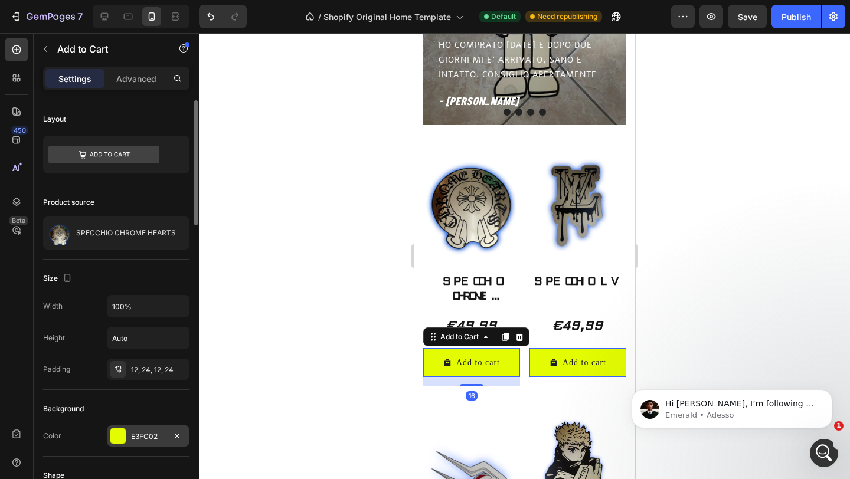
click at [116, 431] on div at bounding box center [117, 436] width 15 height 15
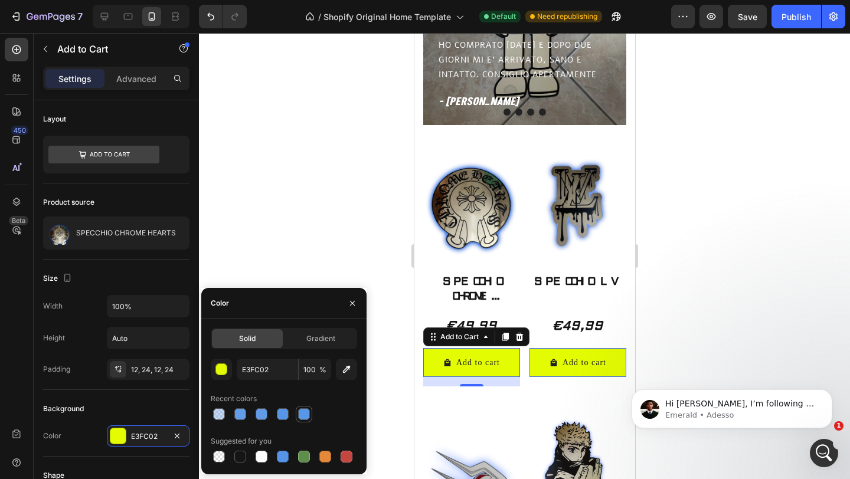
click at [300, 415] on div at bounding box center [304, 415] width 12 height 12
type input "5594E7"
type input "98"
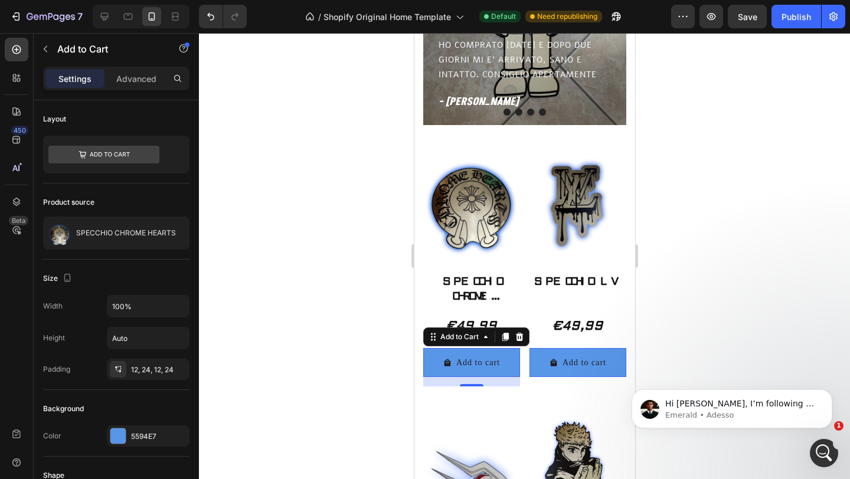
click at [296, 180] on div at bounding box center [524, 256] width 651 height 446
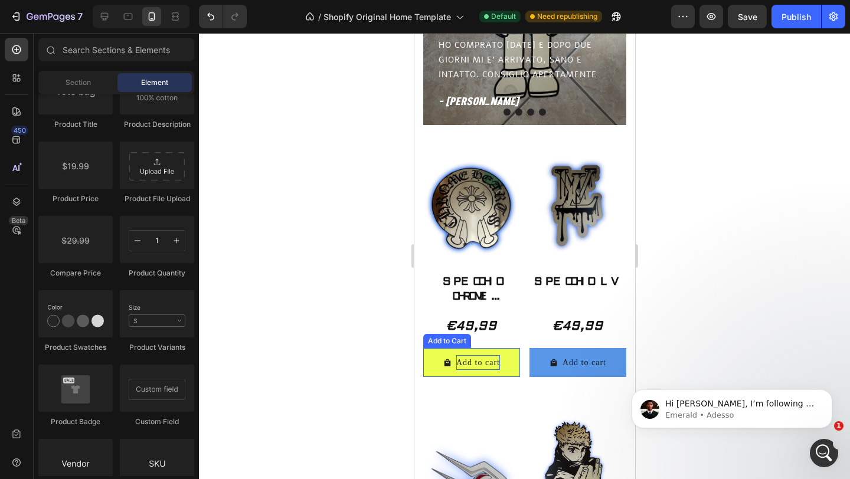
click at [499, 364] on div "Add to cart" at bounding box center [478, 362] width 44 height 15
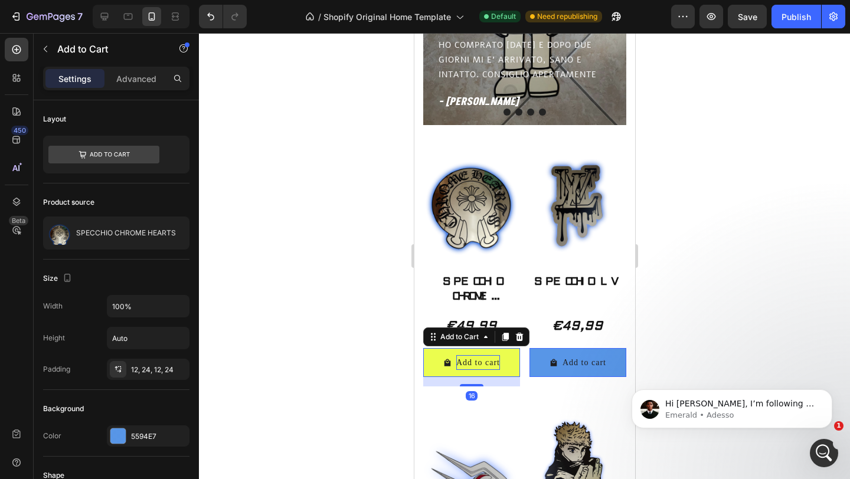
click at [493, 362] on div "Add to cart" at bounding box center [478, 362] width 44 height 15
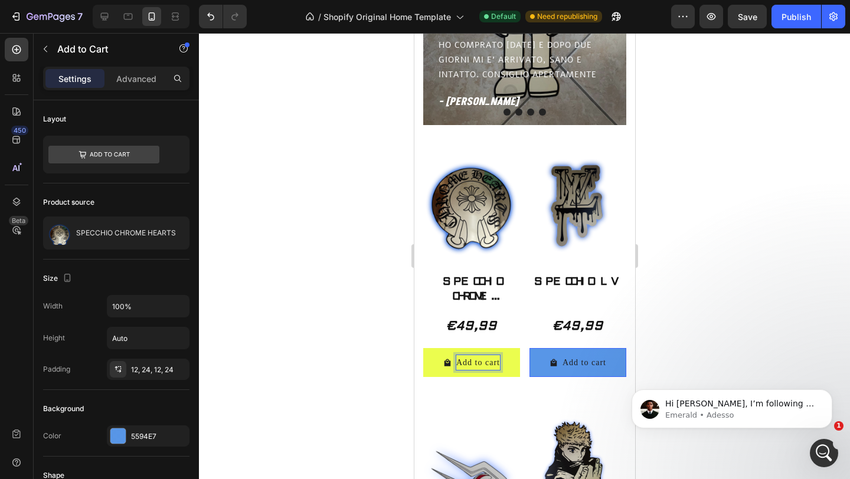
click at [498, 364] on p "Add to cart" at bounding box center [478, 362] width 44 height 15
click at [423, 348] on button "ACQUISTA" at bounding box center [471, 362] width 97 height 29
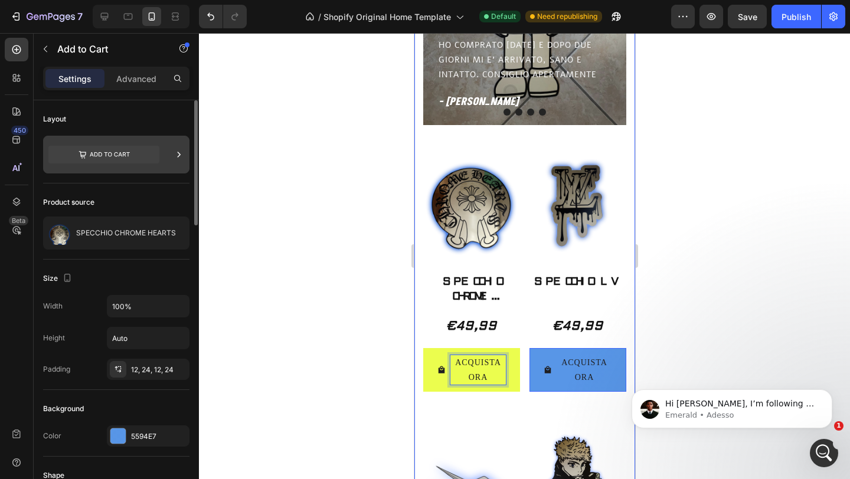
click at [181, 158] on icon at bounding box center [179, 155] width 12 height 12
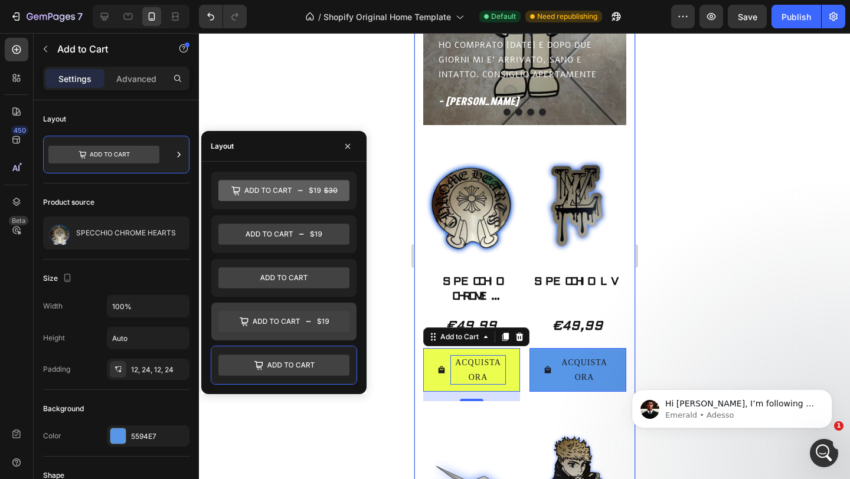
click at [286, 319] on icon at bounding box center [283, 321] width 131 height 21
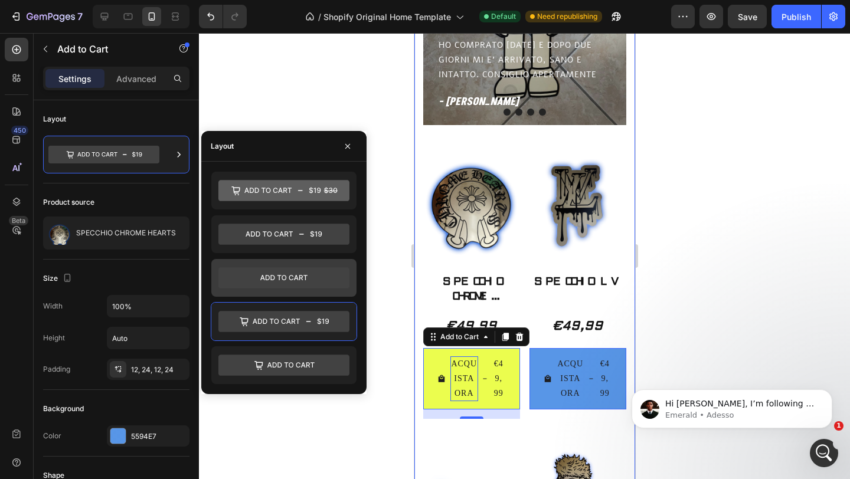
click at [272, 275] on icon at bounding box center [283, 277] width 47 height 5
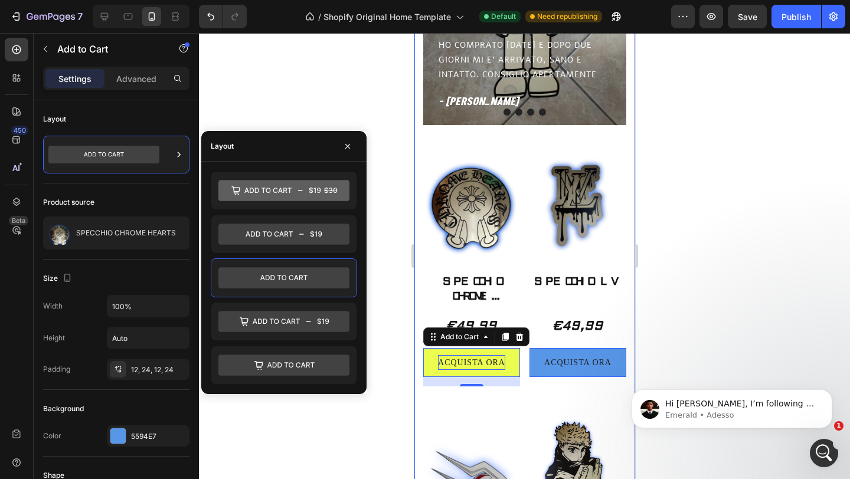
click at [296, 102] on div at bounding box center [524, 256] width 651 height 446
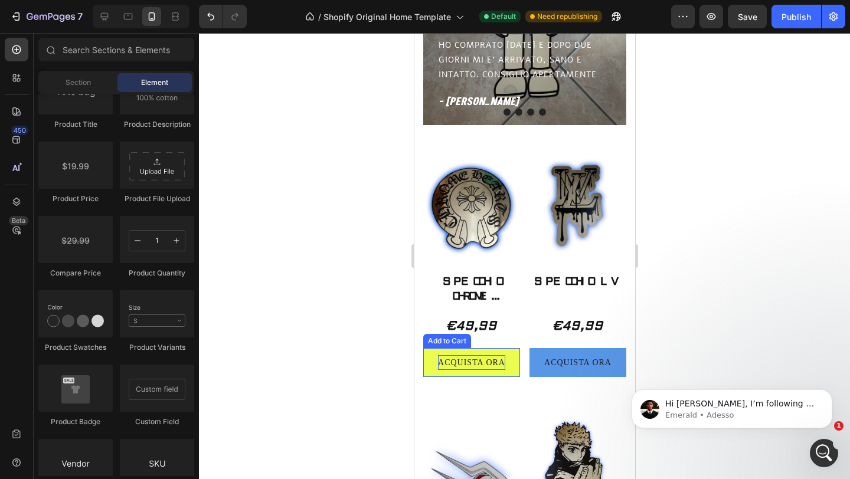
click at [468, 360] on p "ACQUISTA ORA" at bounding box center [470, 362] width 67 height 15
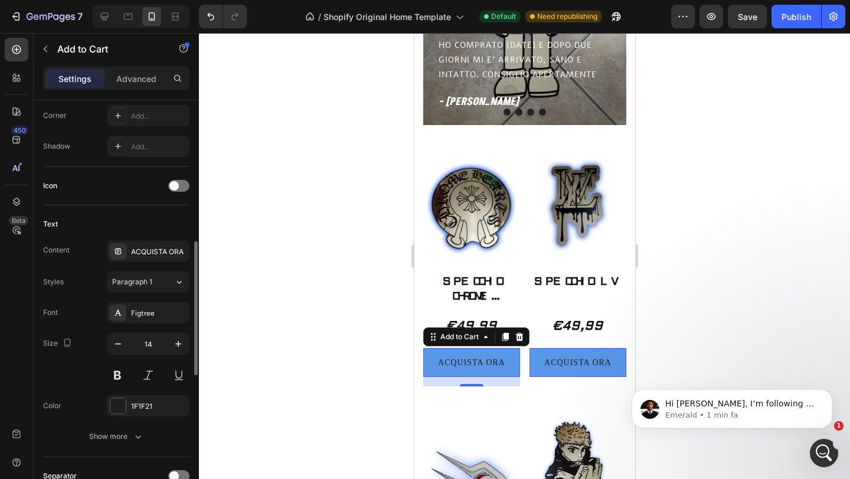
scroll to position [426, 0]
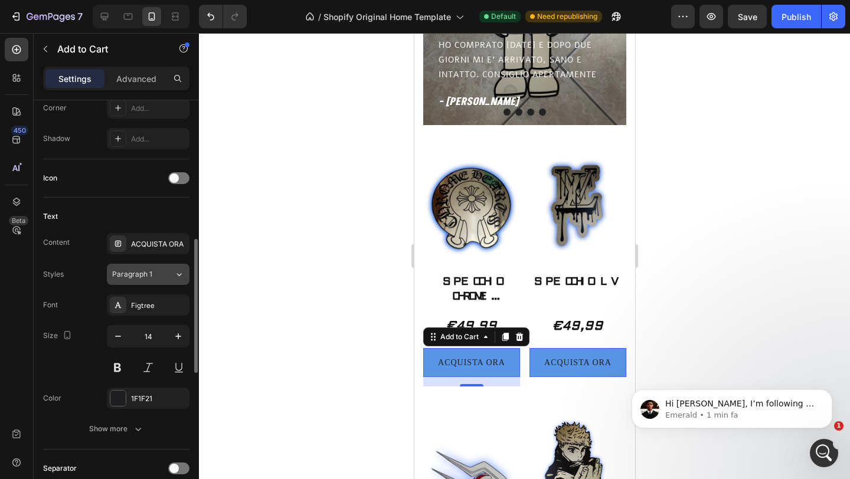
click at [172, 275] on div "Paragraph 1" at bounding box center [143, 274] width 62 height 11
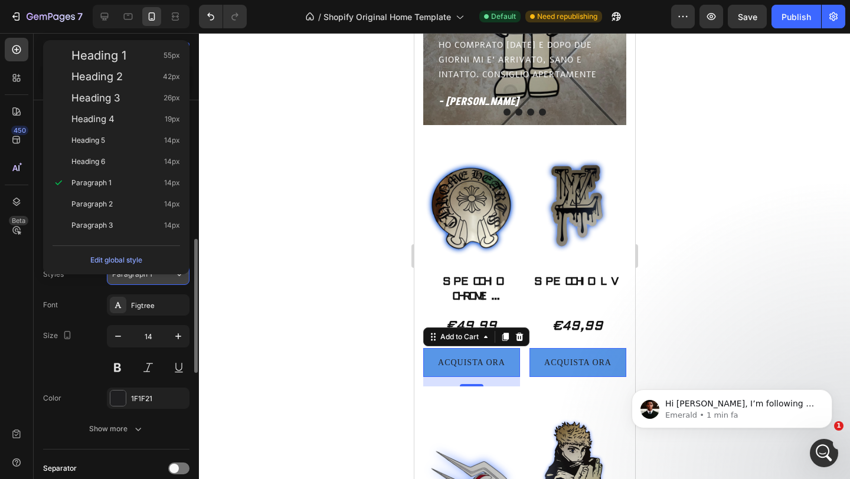
click at [172, 275] on div "Paragraph 1" at bounding box center [143, 274] width 62 height 11
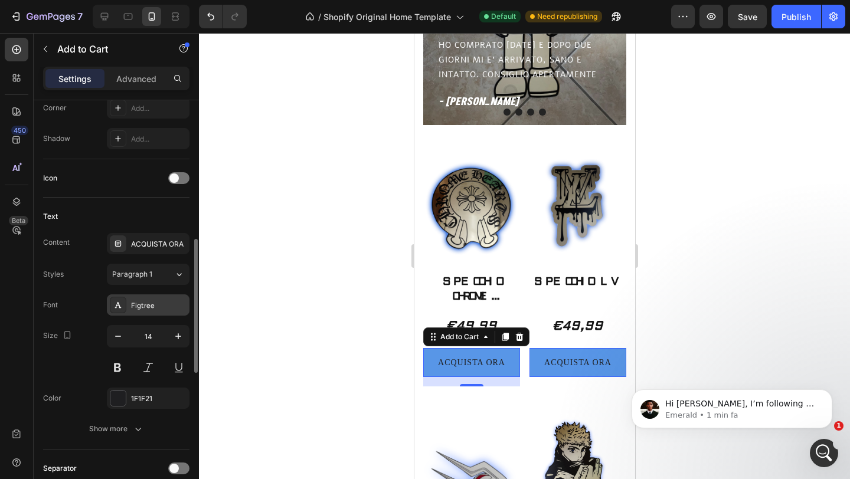
click at [166, 301] on div "Figtree" at bounding box center [158, 306] width 55 height 11
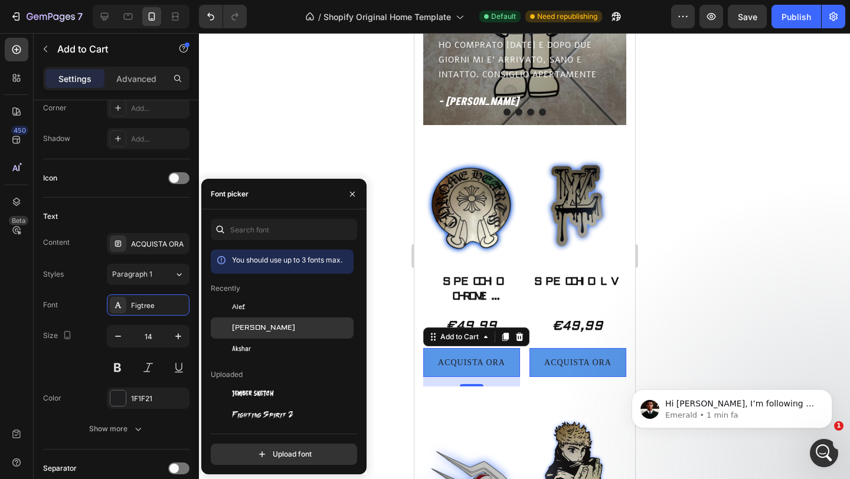
click at [254, 324] on span "[PERSON_NAME]" at bounding box center [263, 328] width 63 height 11
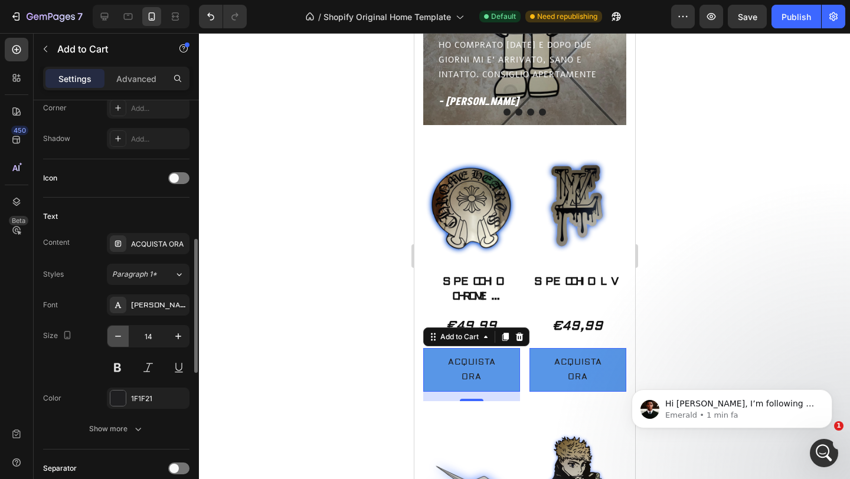
click at [122, 337] on icon "button" at bounding box center [118, 337] width 12 height 12
type input "13"
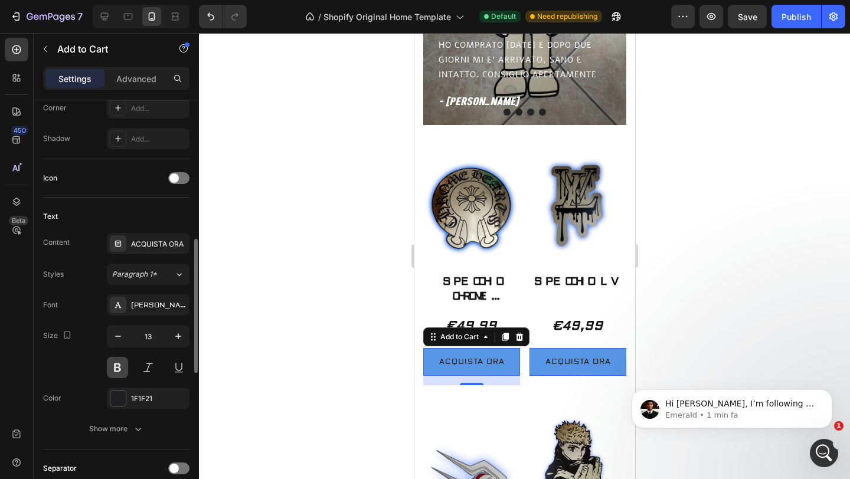
click at [122, 373] on button at bounding box center [117, 367] width 21 height 21
click at [245, 318] on div at bounding box center [524, 256] width 651 height 446
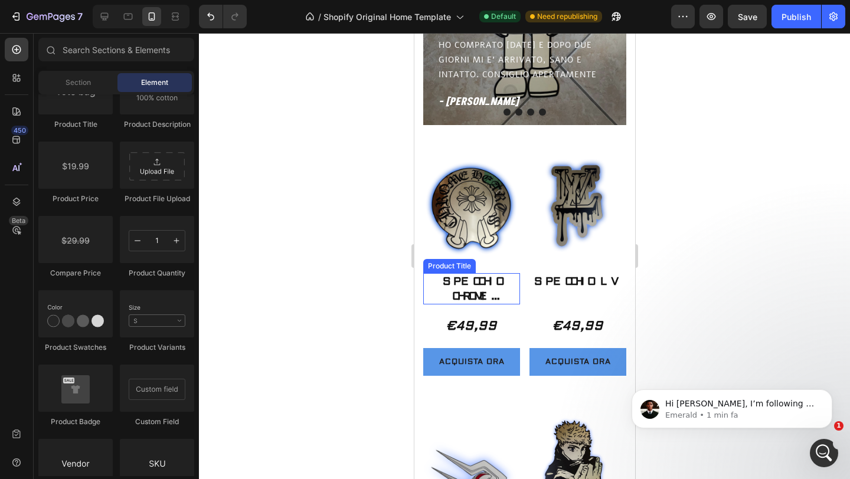
click at [492, 286] on h2 "SPECCHIO CHROME HEARTS" at bounding box center [471, 288] width 97 height 31
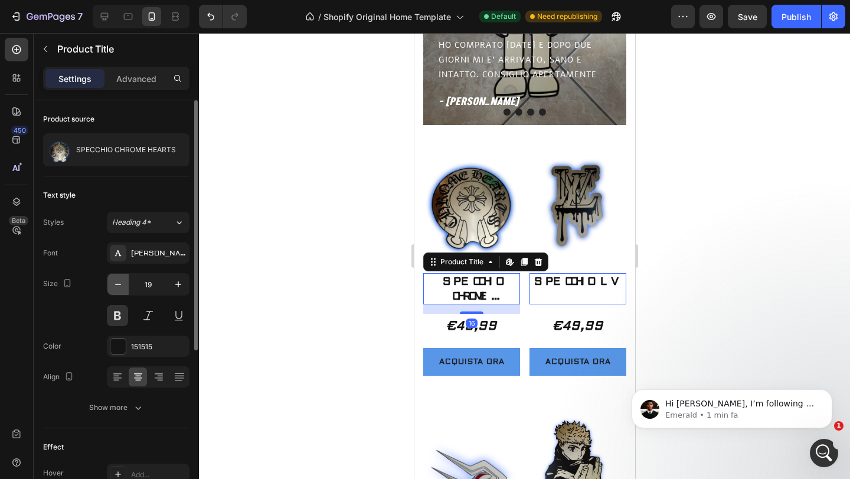
click at [123, 281] on icon "button" at bounding box center [118, 285] width 12 height 12
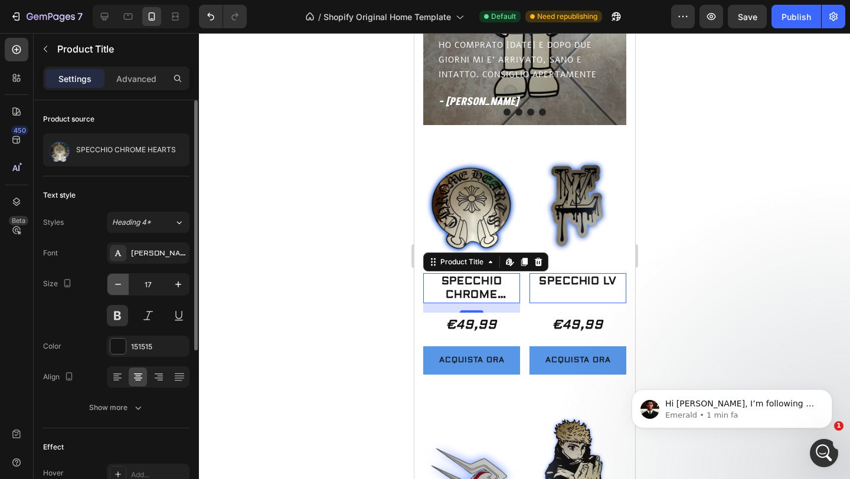
click at [123, 281] on icon "button" at bounding box center [118, 285] width 12 height 12
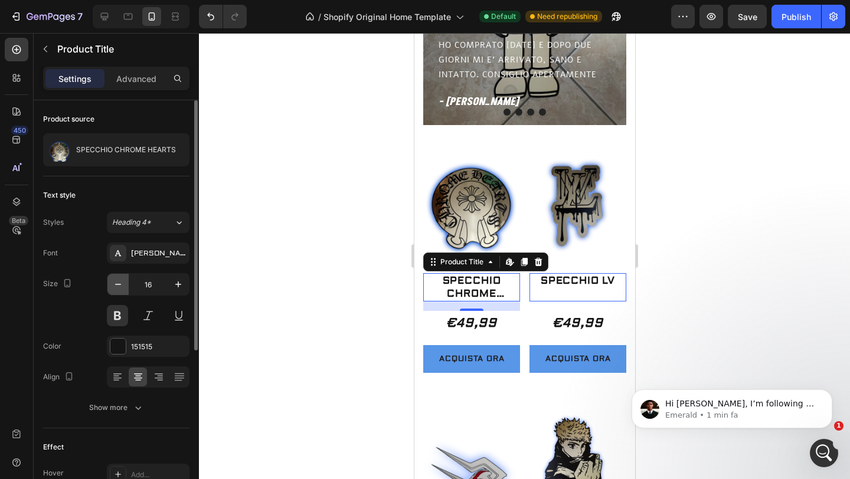
click at [123, 281] on icon "button" at bounding box center [118, 285] width 12 height 12
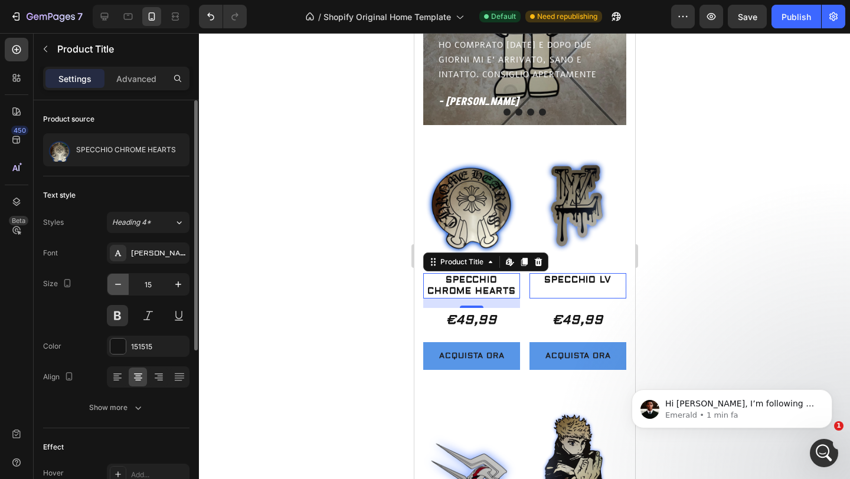
click at [123, 281] on icon "button" at bounding box center [118, 285] width 12 height 12
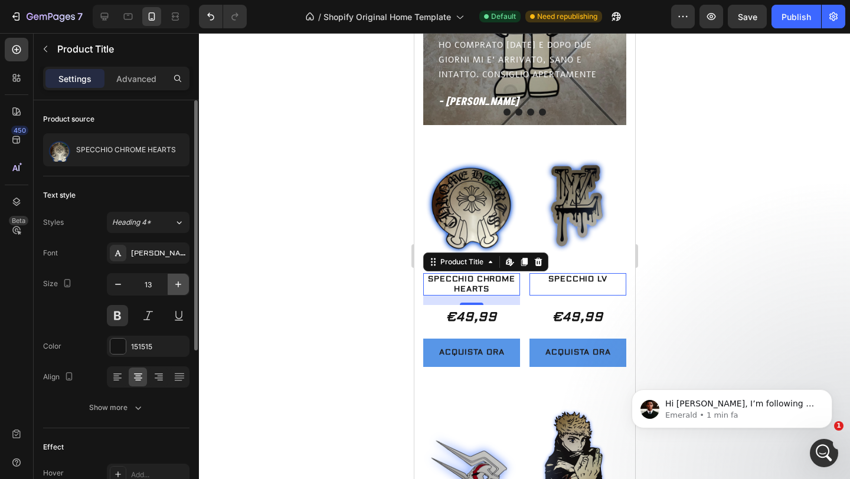
click at [178, 285] on icon "button" at bounding box center [178, 285] width 6 height 6
type input "14"
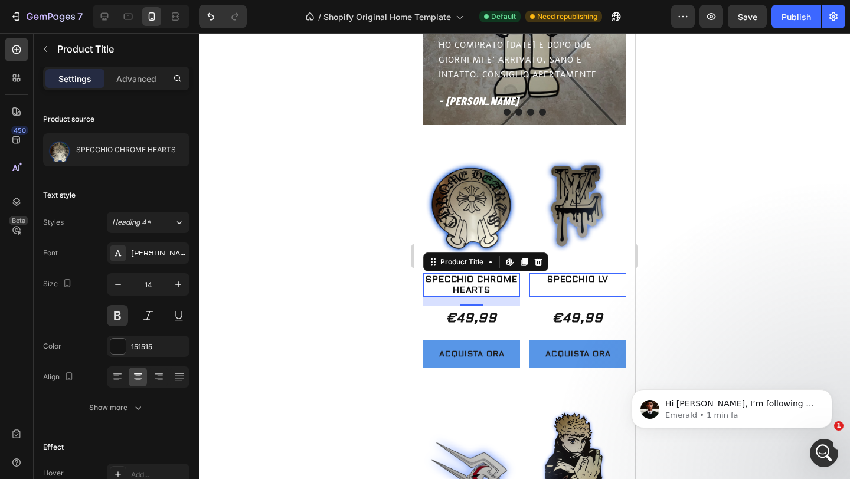
click at [279, 272] on div at bounding box center [524, 256] width 651 height 446
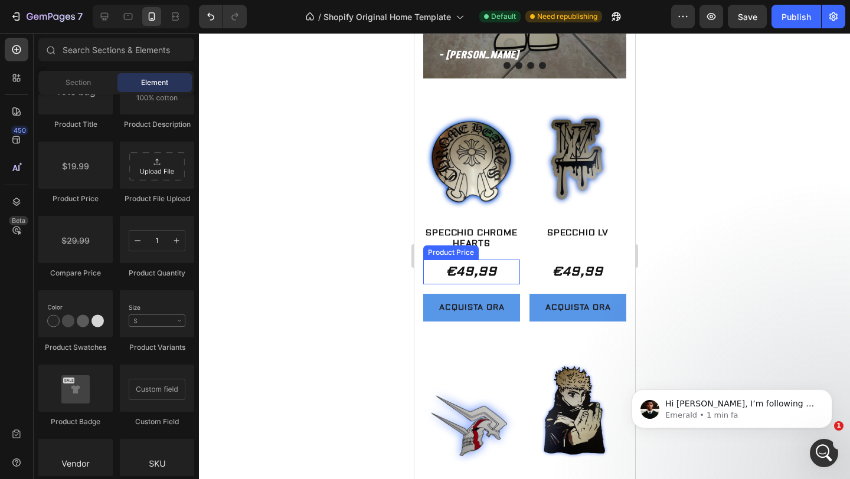
scroll to position [676, 0]
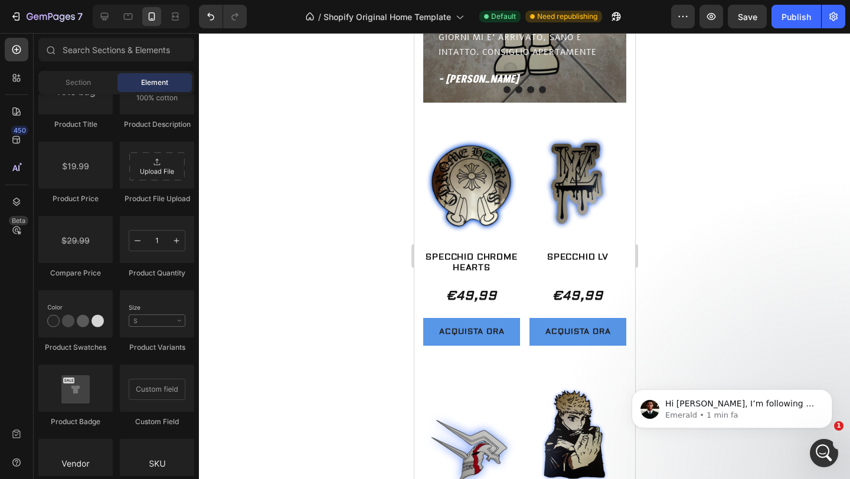
click at [764, 240] on div at bounding box center [524, 256] width 651 height 446
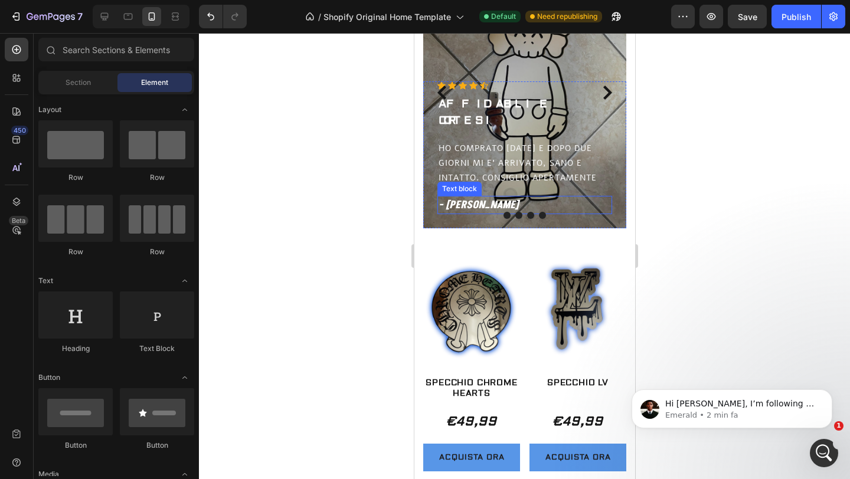
scroll to position [535, 0]
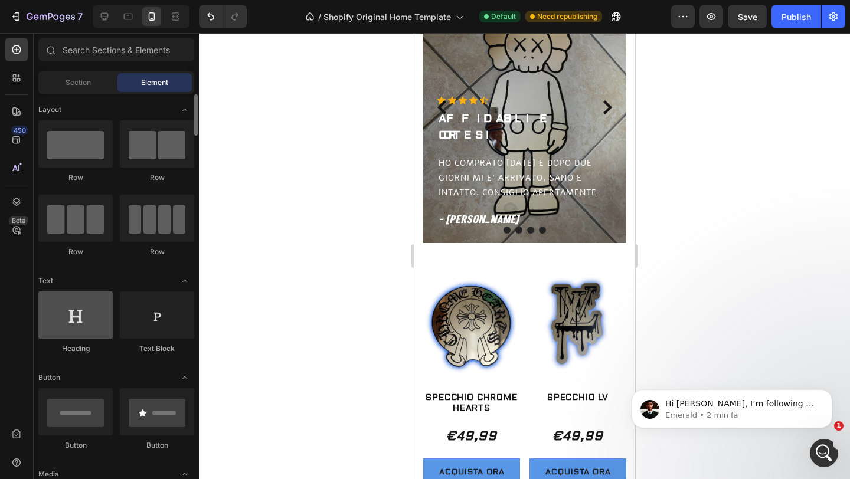
click at [78, 320] on div at bounding box center [75, 315] width 74 height 47
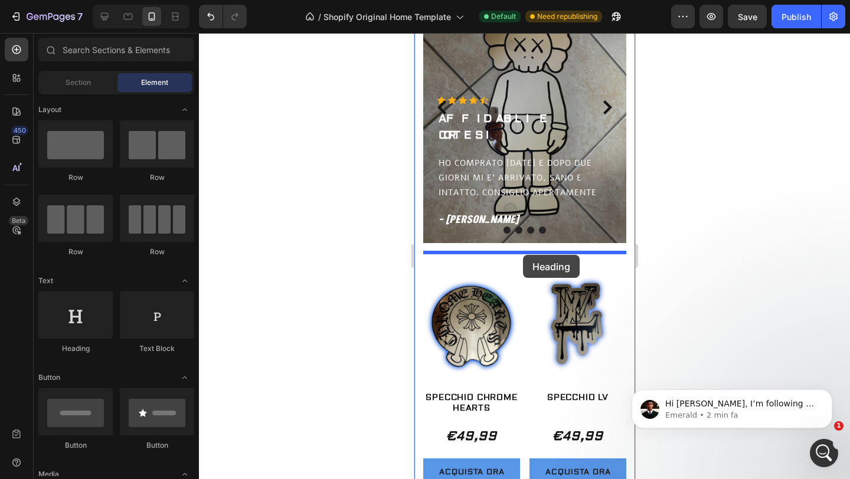
drag, startPoint x: 492, startPoint y: 353, endPoint x: 522, endPoint y: 255, distance: 102.7
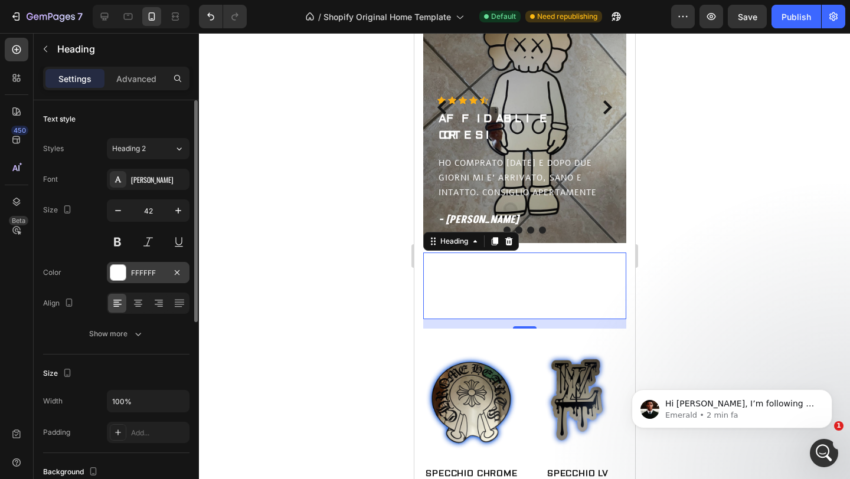
click at [111, 275] on div at bounding box center [117, 272] width 15 height 15
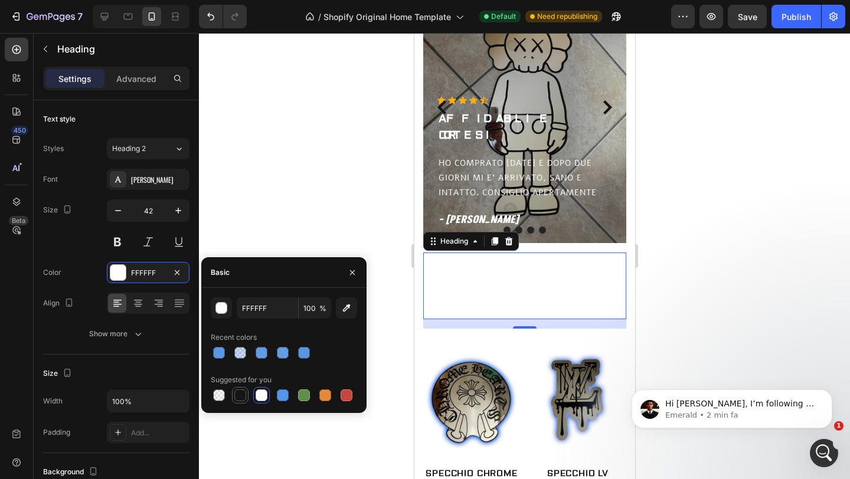
click at [239, 396] on div at bounding box center [240, 396] width 12 height 12
type input "151515"
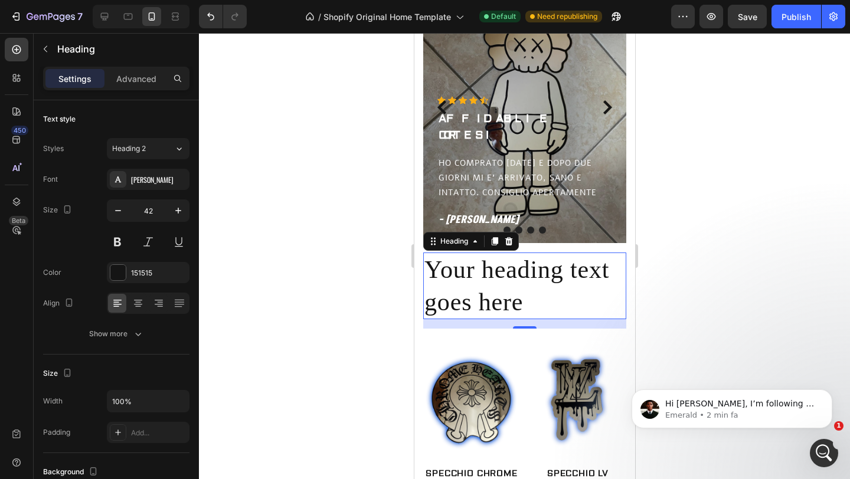
click at [524, 301] on h2 "Your heading text goes here" at bounding box center [524, 286] width 203 height 67
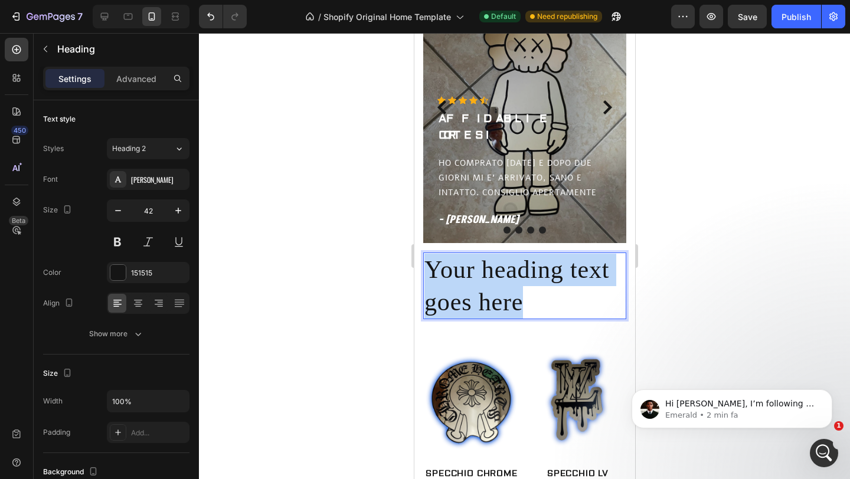
drag, startPoint x: 524, startPoint y: 301, endPoint x: 431, endPoint y: 264, distance: 99.4
click at [431, 264] on p "Your heading text goes here" at bounding box center [524, 286] width 201 height 64
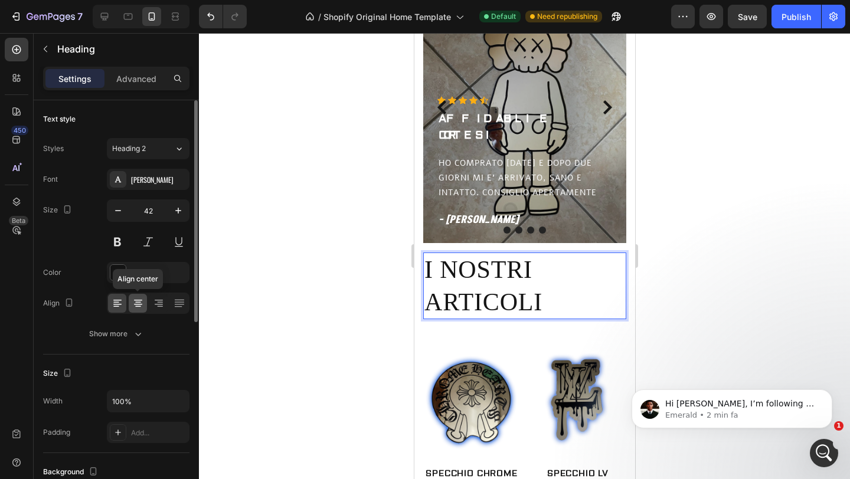
click at [135, 307] on icon at bounding box center [138, 304] width 12 height 12
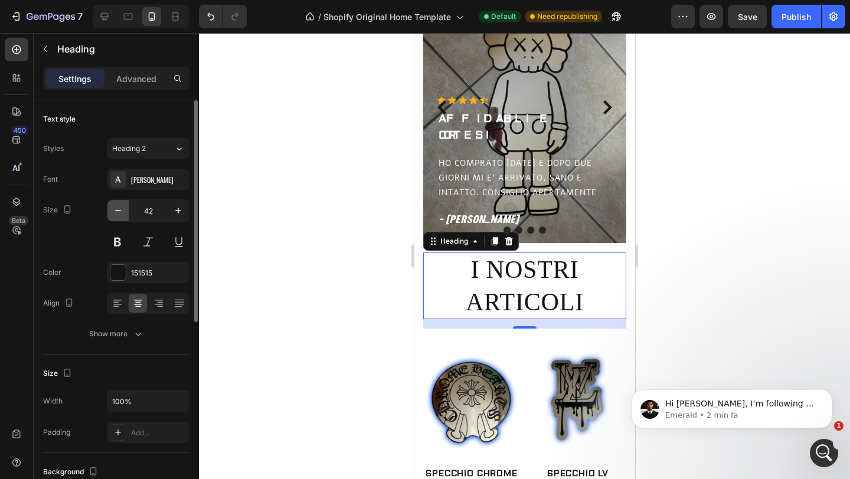
click at [123, 214] on icon "button" at bounding box center [118, 211] width 12 height 12
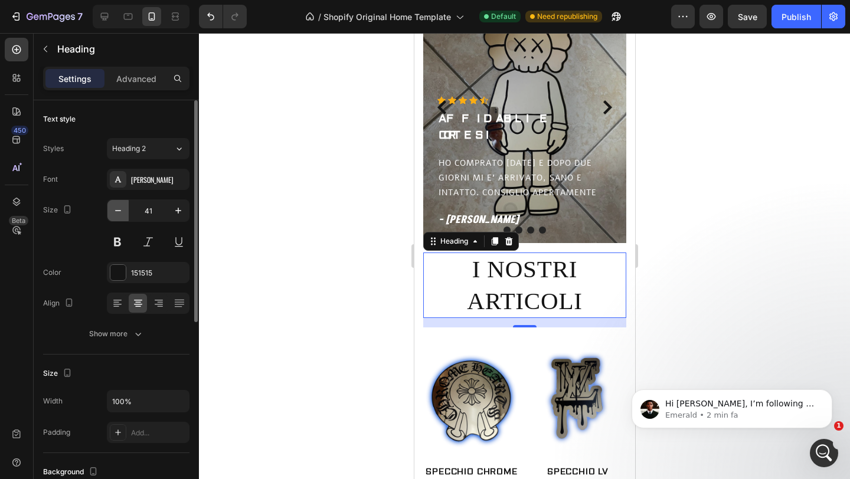
click at [123, 214] on icon "button" at bounding box center [118, 211] width 12 height 12
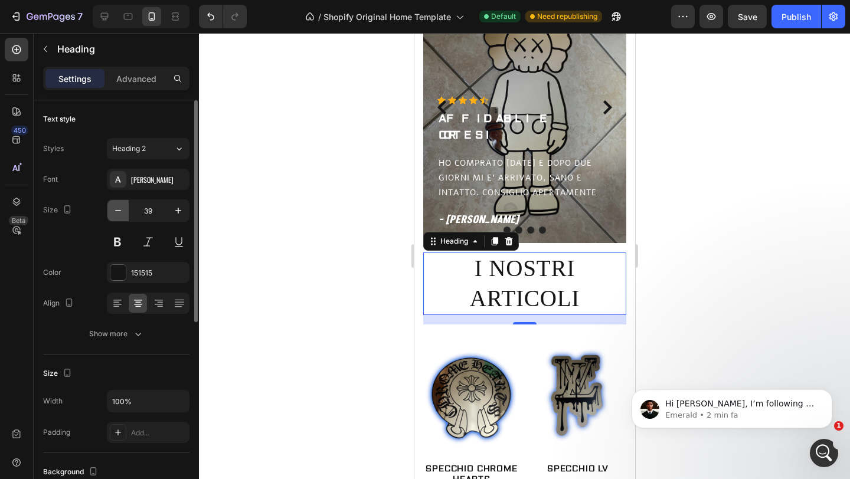
click at [123, 214] on icon "button" at bounding box center [118, 211] width 12 height 12
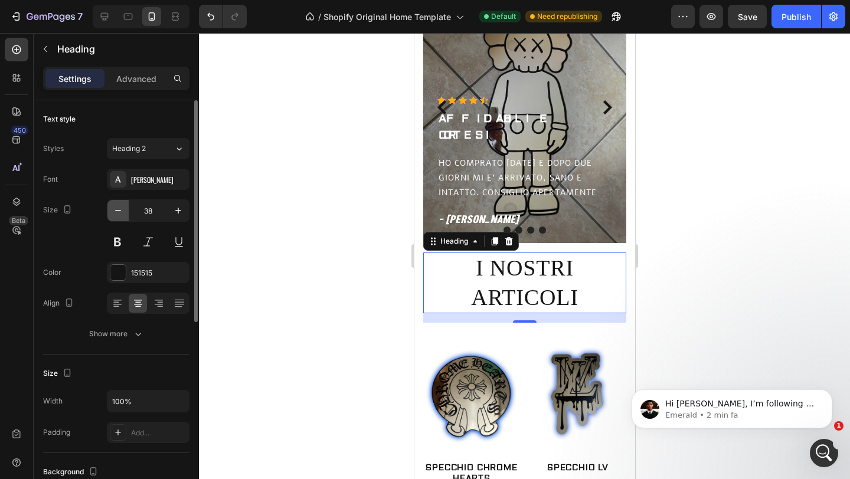
click at [123, 214] on icon "button" at bounding box center [118, 211] width 12 height 12
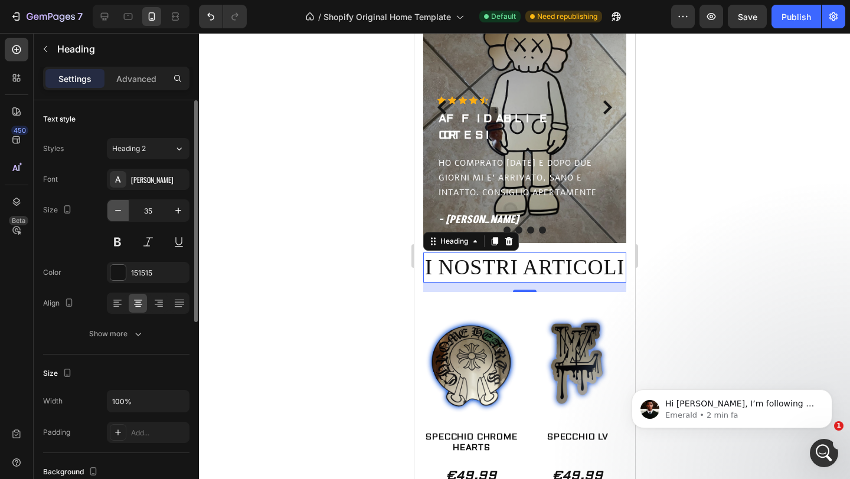
click at [123, 214] on icon "button" at bounding box center [118, 211] width 12 height 12
type input "34"
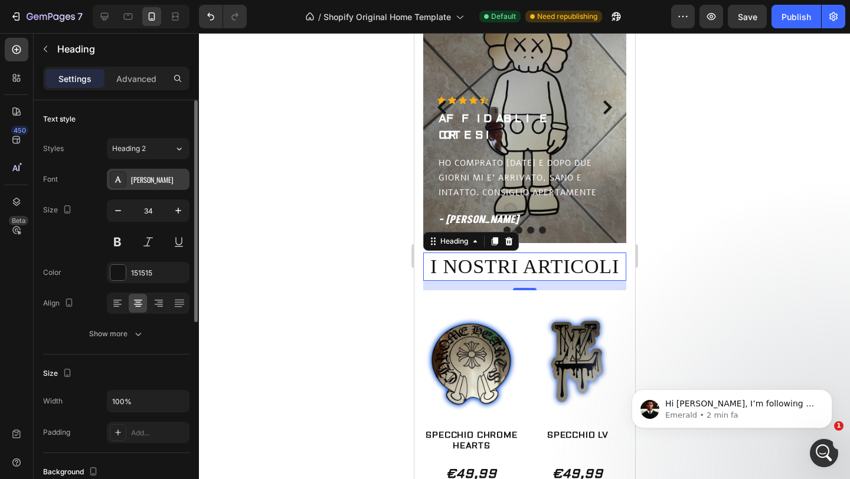
click at [155, 182] on div "[PERSON_NAME]" at bounding box center [158, 180] width 55 height 11
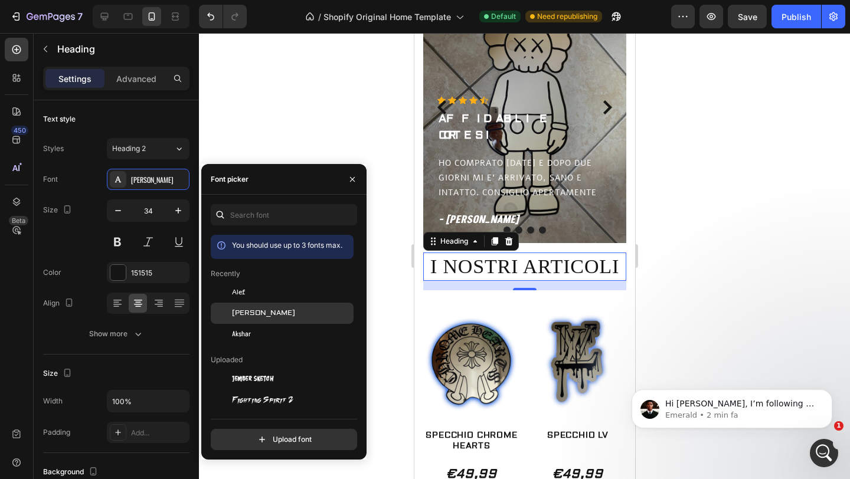
click at [252, 311] on span "[PERSON_NAME]" at bounding box center [263, 313] width 63 height 11
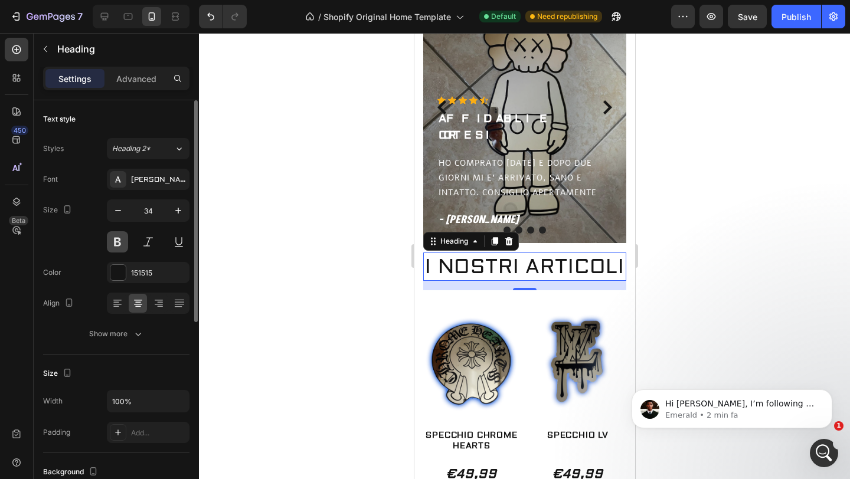
click at [120, 236] on button at bounding box center [117, 241] width 21 height 21
click at [141, 233] on button at bounding box center [148, 241] width 21 height 21
click at [179, 242] on button at bounding box center [178, 241] width 21 height 21
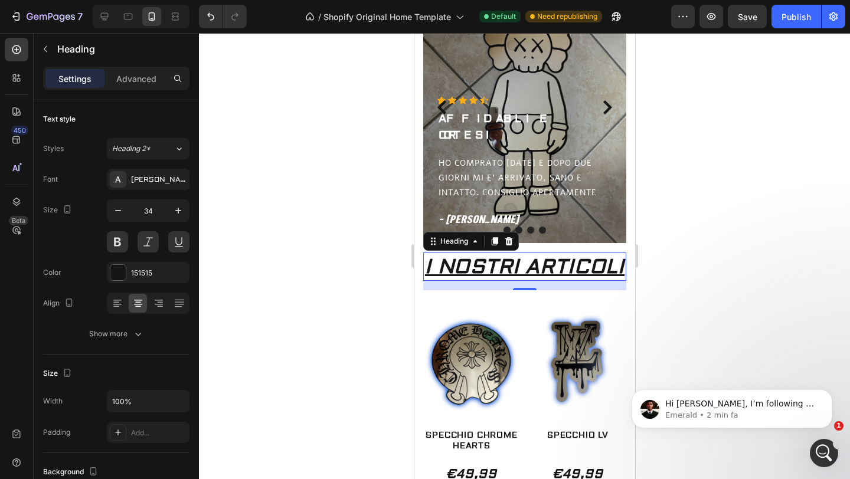
click at [269, 245] on div at bounding box center [524, 256] width 651 height 446
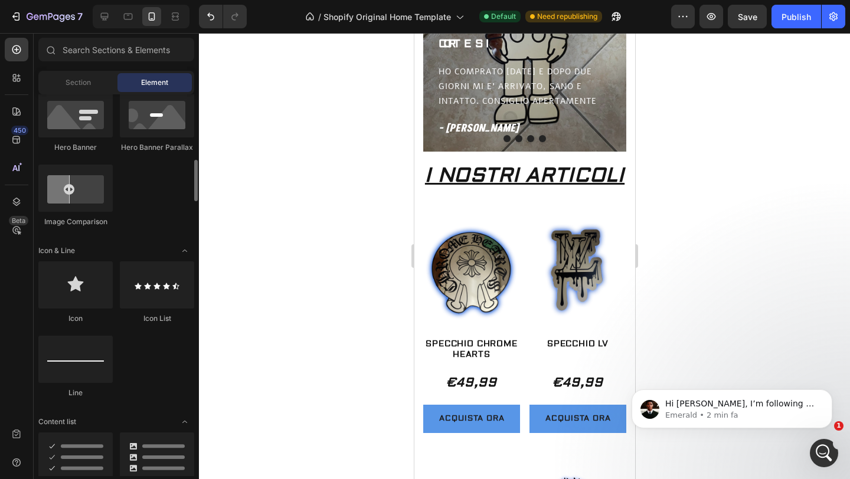
scroll to position [619, 0]
click at [459, 165] on p "I NOSTRI ARTICOLI" at bounding box center [524, 175] width 201 height 26
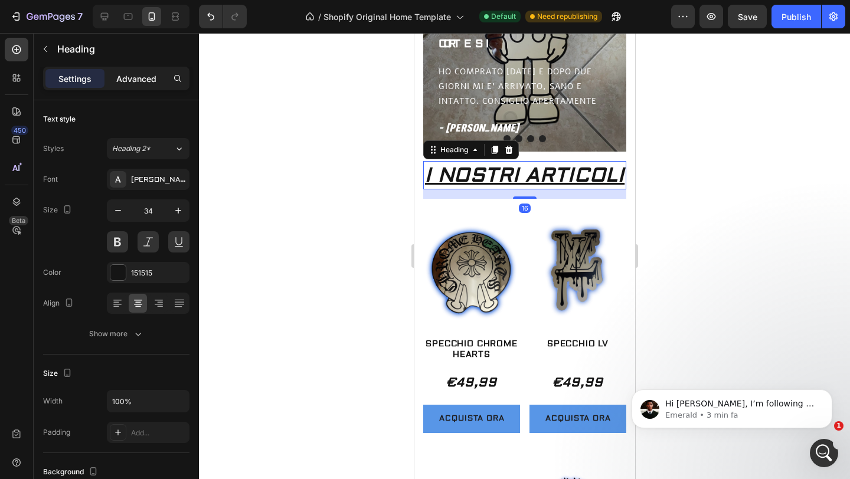
click at [138, 83] on p "Advanced" at bounding box center [136, 79] width 40 height 12
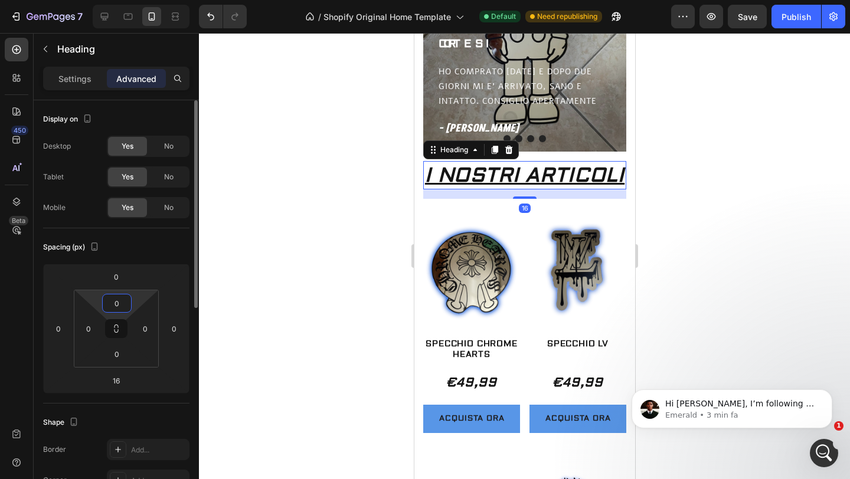
click at [135, 0] on html "7 / Shopify Original Home Template Default Need republishing Preview Save Publi…" at bounding box center [425, 0] width 850 height 0
drag, startPoint x: 135, startPoint y: 297, endPoint x: 135, endPoint y: 305, distance: 8.3
click at [135, 0] on html "7 / Shopify Original Home Template Default Need republishing Preview Save Publi…" at bounding box center [425, 0] width 850 height 0
drag, startPoint x: 135, startPoint y: 298, endPoint x: 135, endPoint y: 312, distance: 13.6
click at [135, 0] on html "7 / Shopify Original Home Template Default Need republishing Preview Save Publi…" at bounding box center [425, 0] width 850 height 0
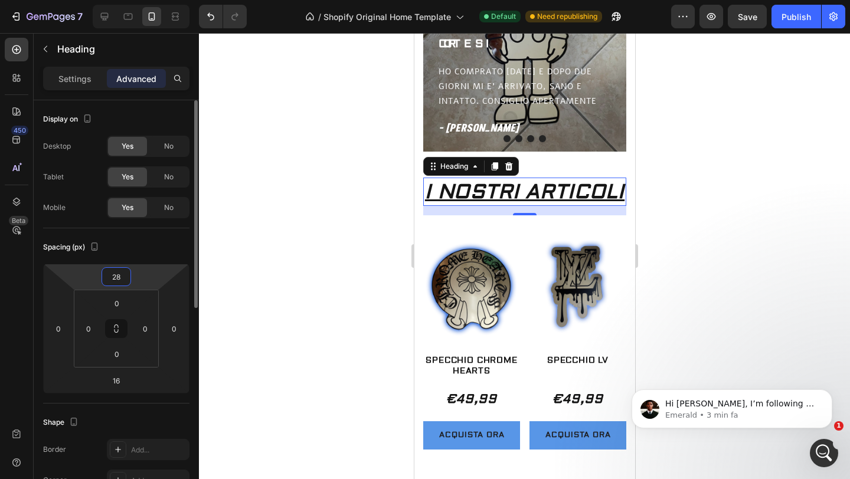
drag, startPoint x: 138, startPoint y: 277, endPoint x: 138, endPoint y: 269, distance: 7.7
click at [138, 0] on html "7 / Shopify Original Home Template Default Need republishing Preview Save Publi…" at bounding box center [425, 0] width 850 height 0
type input "26"
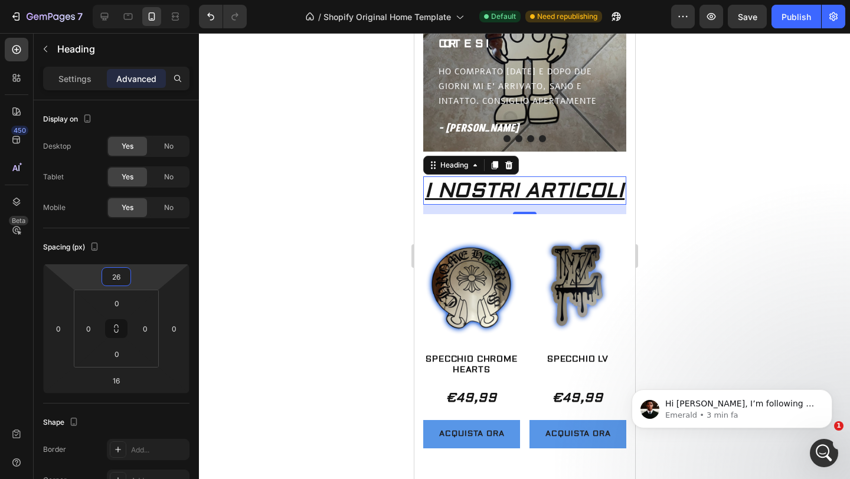
click at [288, 164] on div at bounding box center [524, 256] width 651 height 446
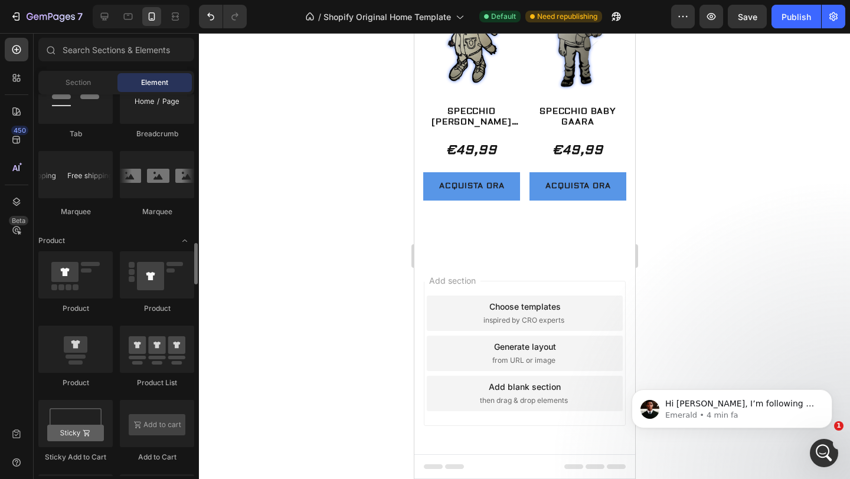
scroll to position [1371, 0]
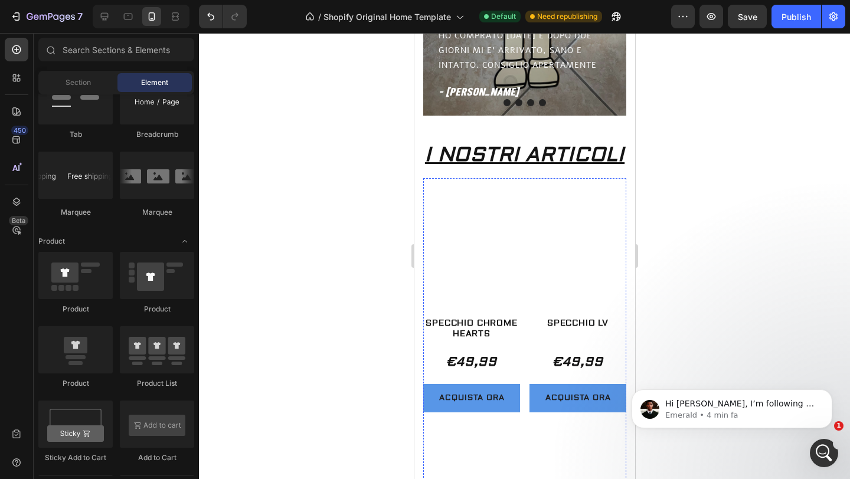
scroll to position [658, 0]
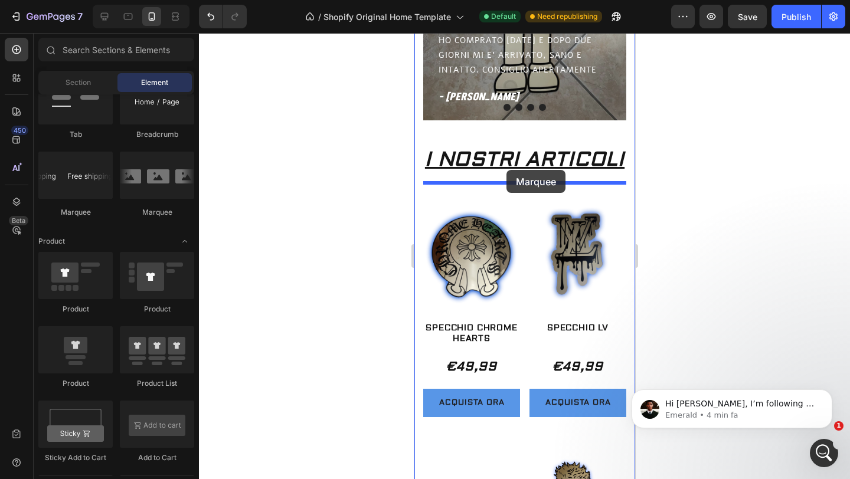
drag, startPoint x: 573, startPoint y: 213, endPoint x: 506, endPoint y: 169, distance: 79.9
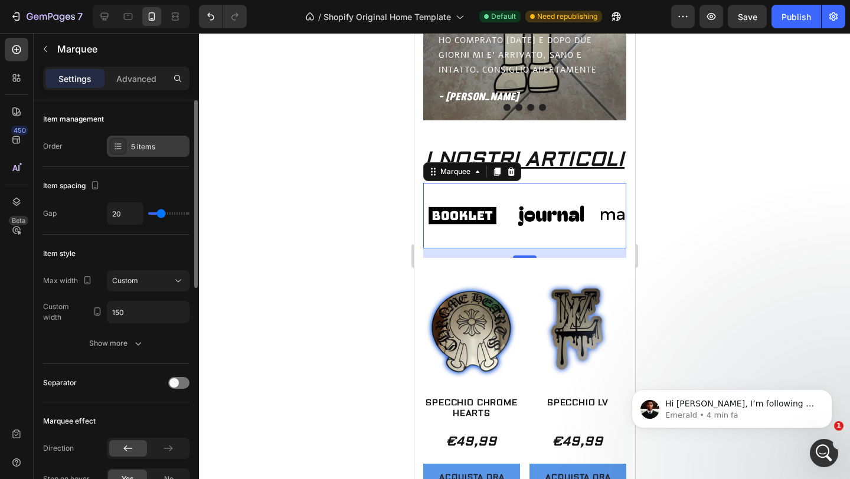
click at [124, 150] on div at bounding box center [118, 146] width 17 height 17
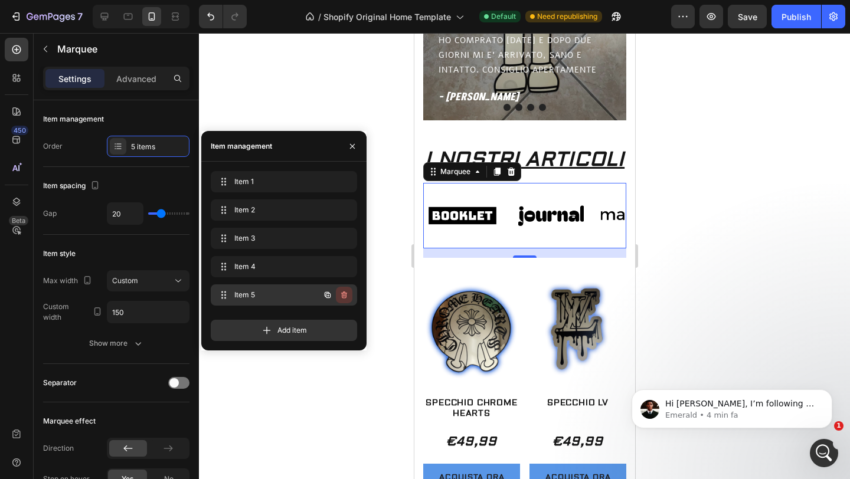
click at [350, 296] on button "button" at bounding box center [344, 295] width 17 height 17
click at [346, 295] on div "Delete" at bounding box center [336, 295] width 22 height 11
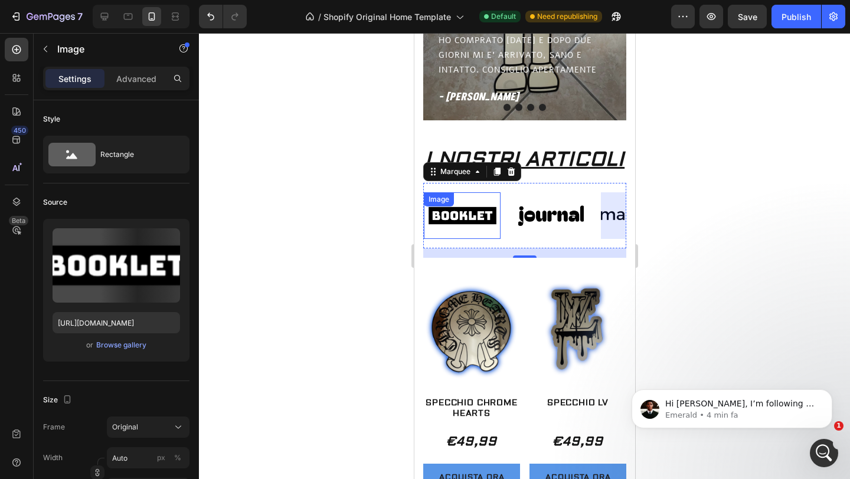
click at [478, 214] on img at bounding box center [461, 216] width 77 height 32
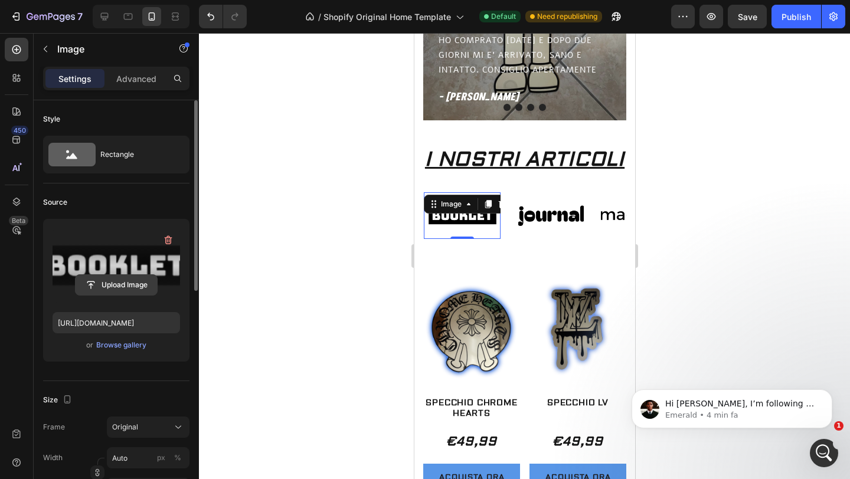
click at [119, 281] on input "file" at bounding box center [116, 285] width 81 height 20
click at [128, 347] on div "Browse gallery" at bounding box center [121, 345] width 50 height 11
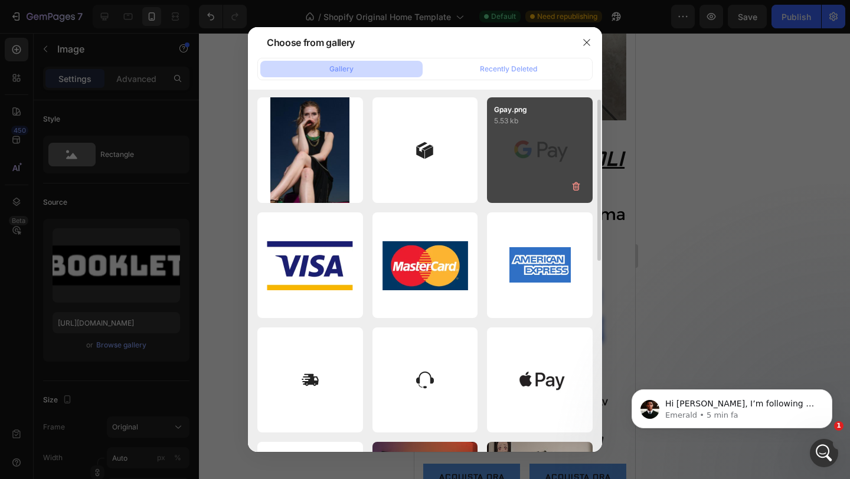
scroll to position [242, 0]
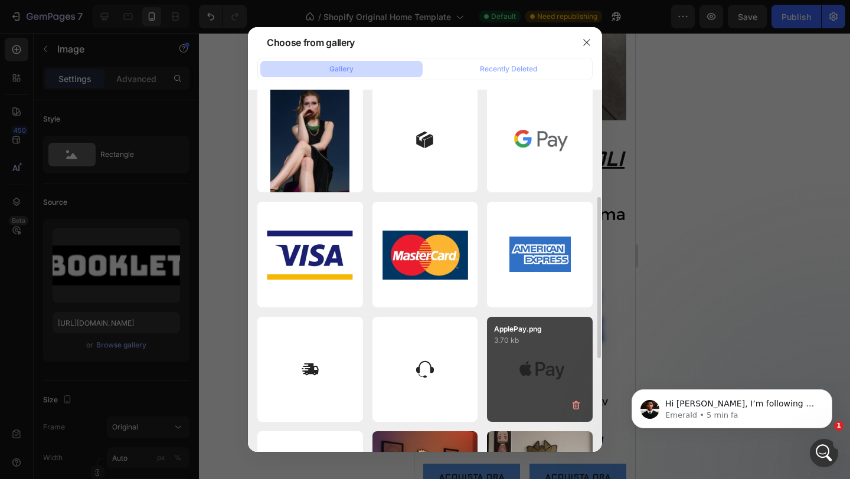
click at [535, 360] on div "ApplePay.png 3.70 kb" at bounding box center [540, 370] width 106 height 106
type input "[URL][DOMAIN_NAME]"
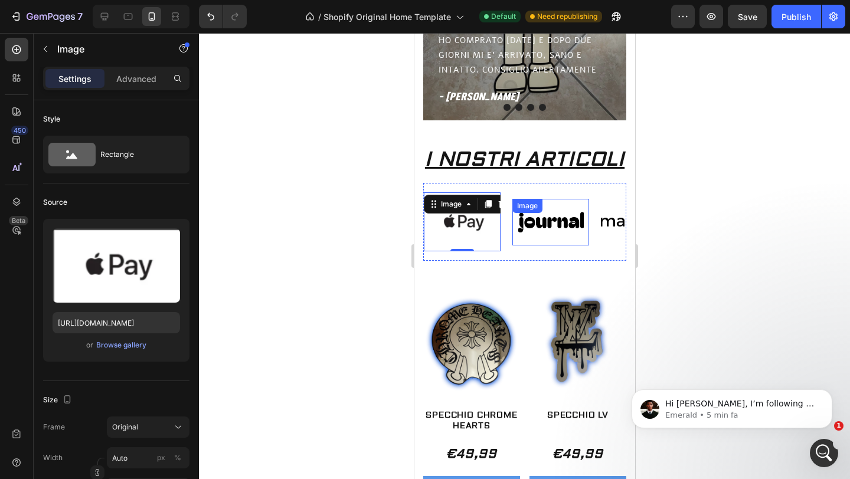
click at [562, 223] on img at bounding box center [550, 222] width 77 height 32
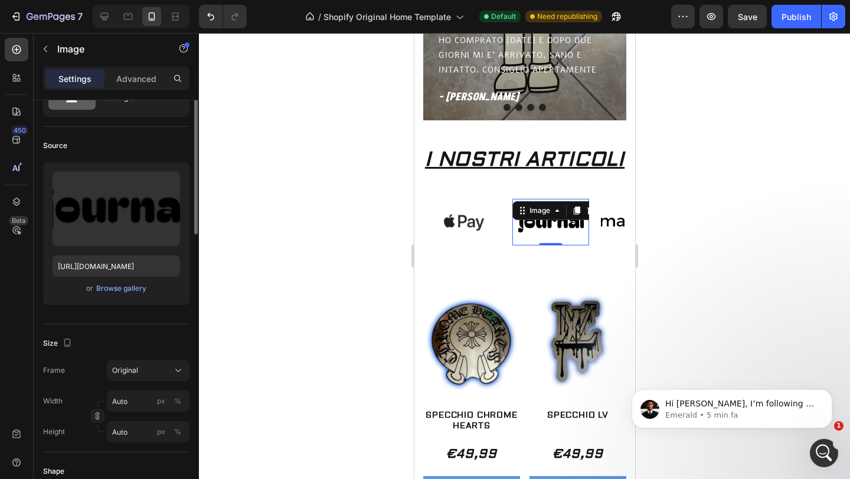
scroll to position [0, 0]
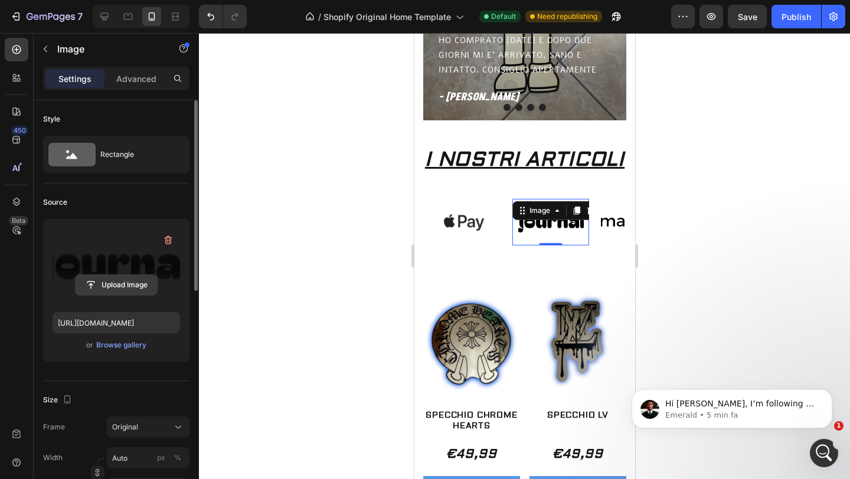
click at [117, 284] on input "file" at bounding box center [116, 285] width 81 height 20
click at [115, 347] on div "Browse gallery" at bounding box center [121, 345] width 50 height 11
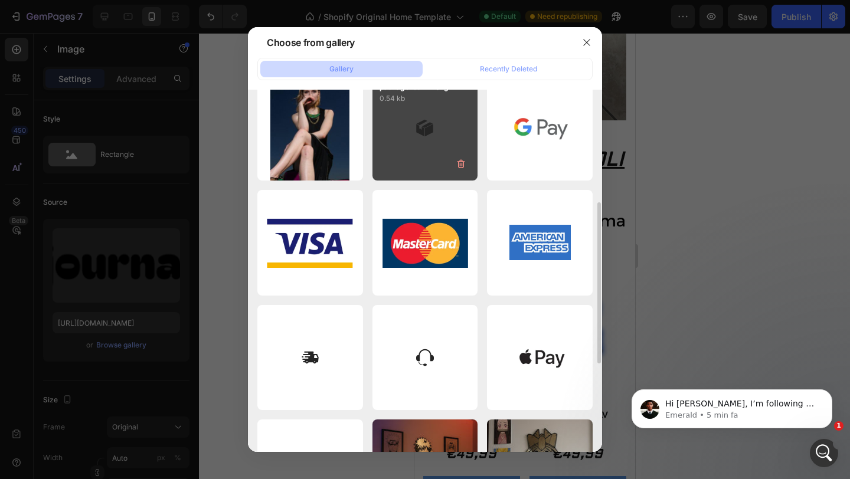
scroll to position [257, 0]
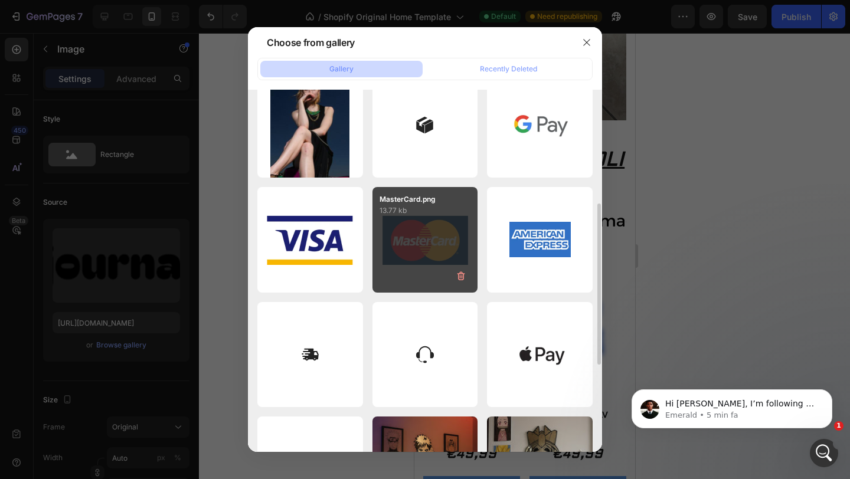
click at [428, 260] on div "MasterCard.png 13.77 kb" at bounding box center [426, 240] width 106 height 106
type input "[URL][DOMAIN_NAME]"
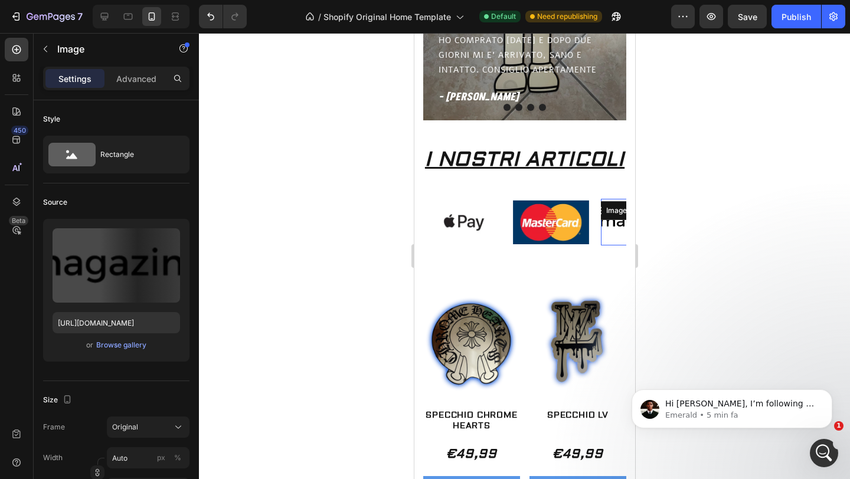
click at [608, 219] on div "Image 0" at bounding box center [638, 222] width 77 height 47
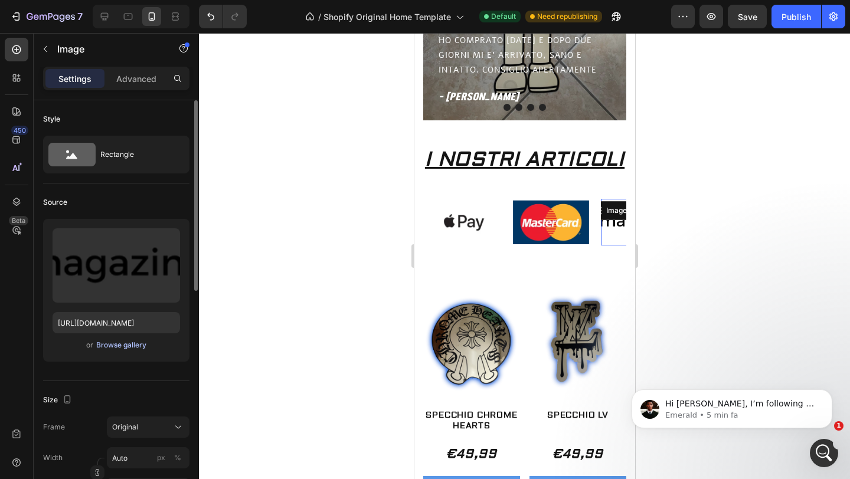
click at [128, 345] on div "Browse gallery" at bounding box center [121, 345] width 50 height 11
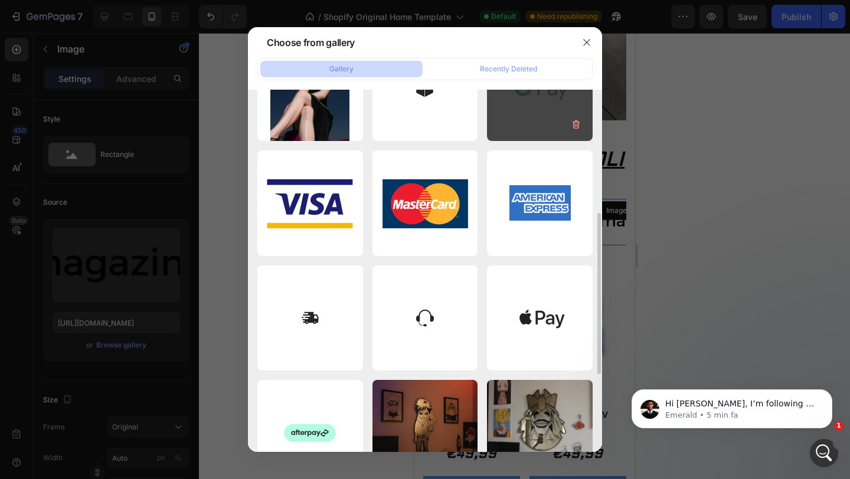
scroll to position [302, 0]
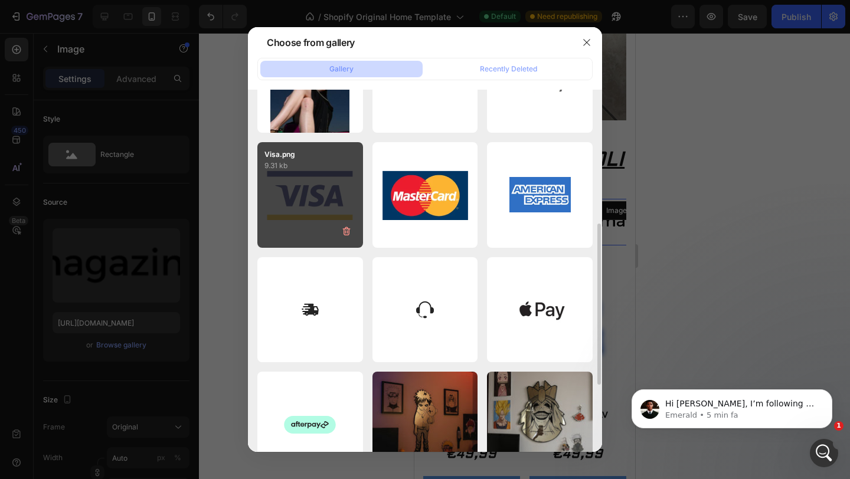
click at [332, 225] on div "Visa.png 9.31 kb" at bounding box center [310, 195] width 106 height 106
type input "[URL][DOMAIN_NAME]"
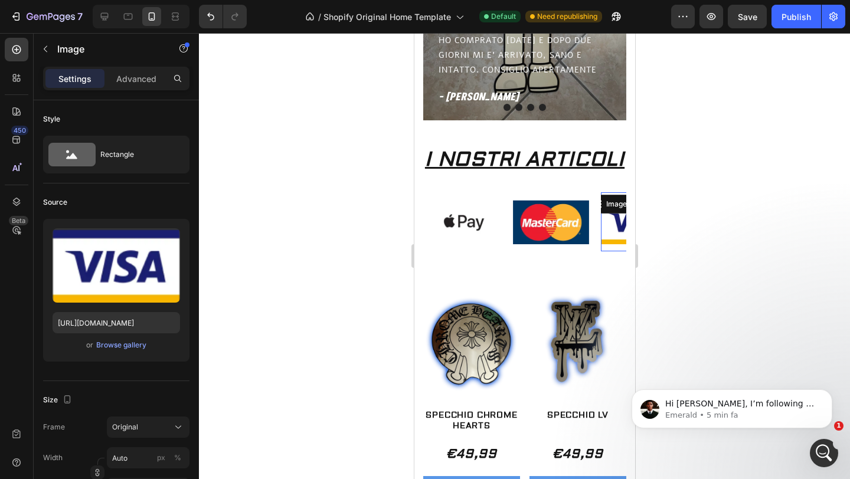
click at [344, 231] on div at bounding box center [524, 256] width 651 height 446
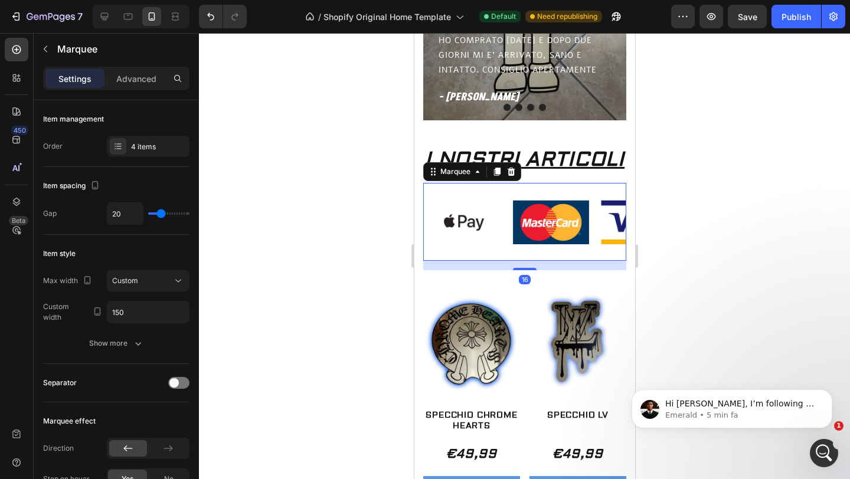
click at [476, 185] on div "Image Image Image Image Image Image Image Image Marquee 16" at bounding box center [524, 222] width 203 height 78
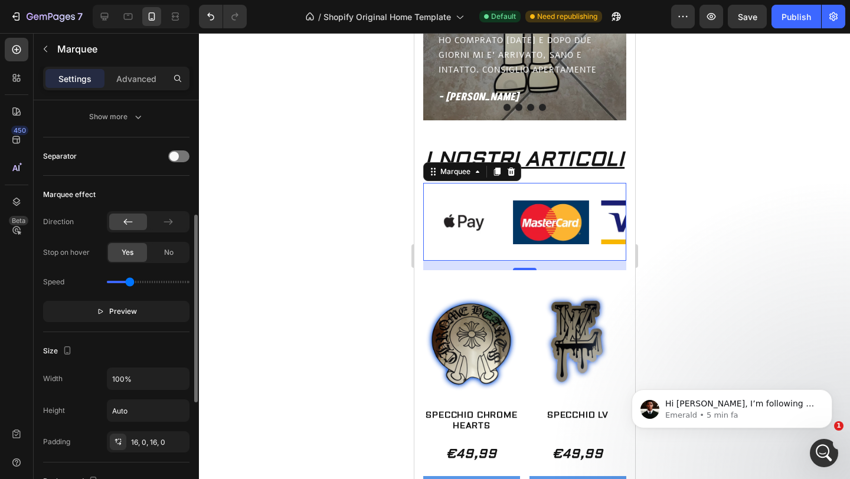
scroll to position [234, 0]
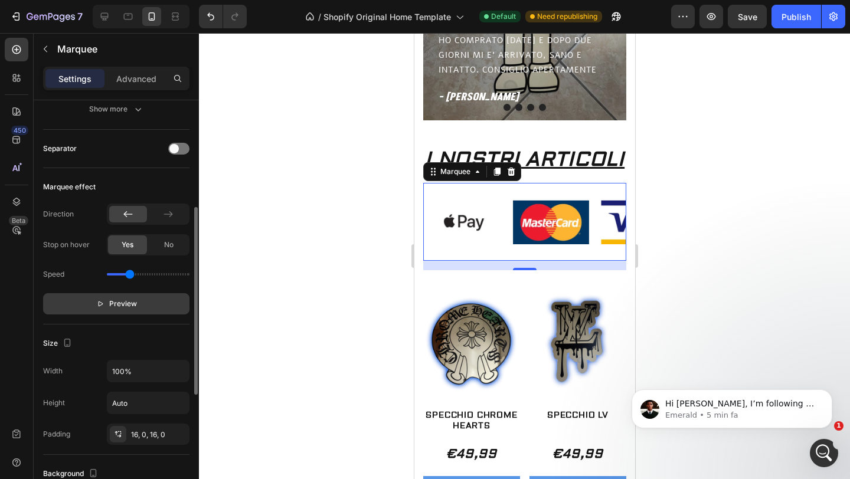
click at [119, 303] on span "Preview" at bounding box center [123, 304] width 28 height 12
click at [119, 303] on span "Pause" at bounding box center [123, 304] width 21 height 12
click at [119, 303] on span "Preview" at bounding box center [123, 304] width 28 height 12
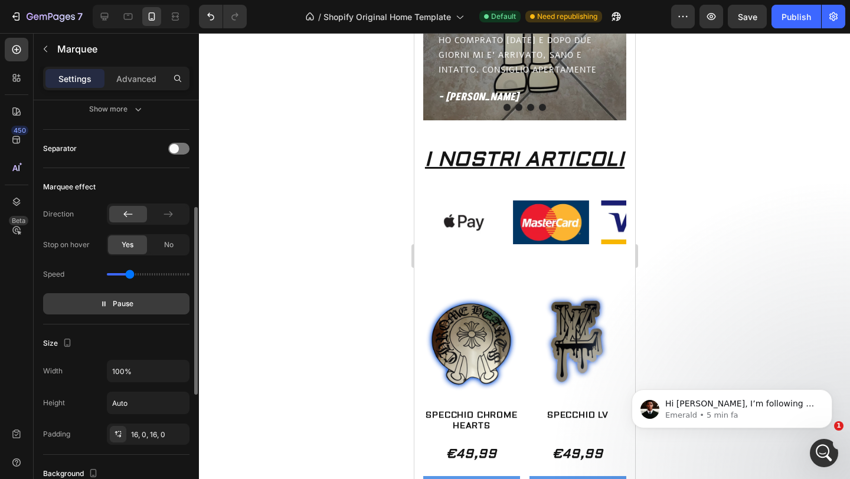
click at [643, 213] on div "Image 0" at bounding box center [681, 222] width 77 height 47
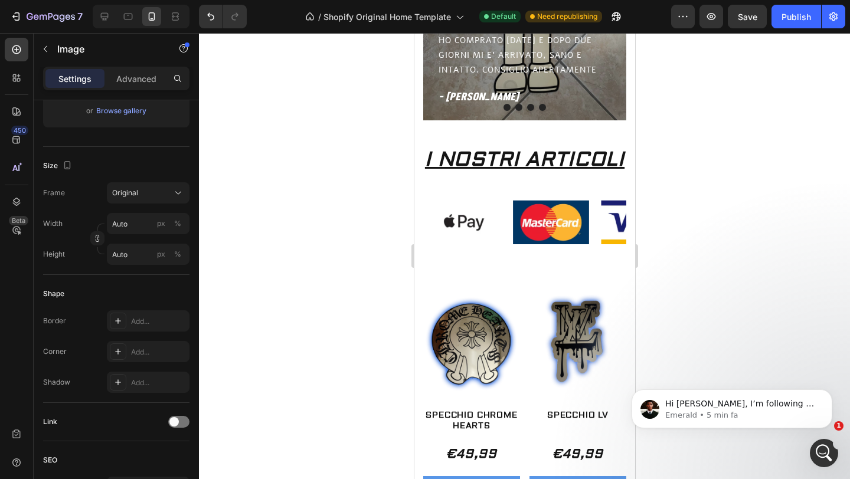
scroll to position [0, 0]
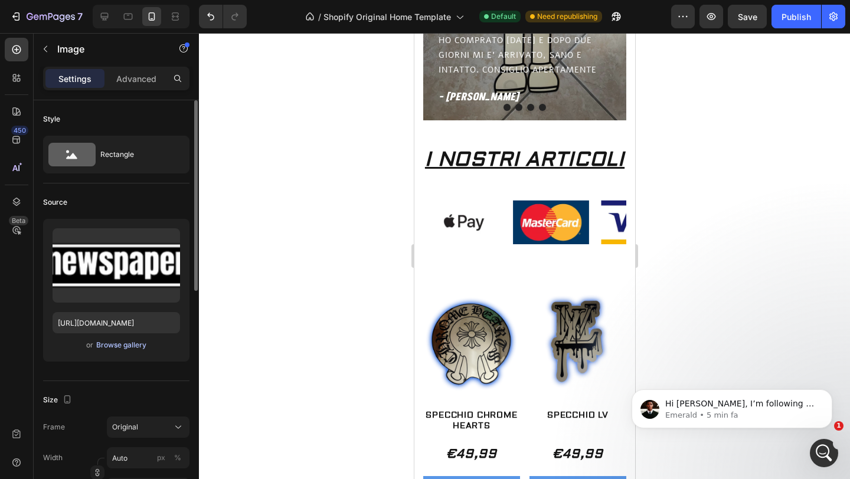
click at [122, 345] on div "Browse gallery" at bounding box center [121, 345] width 50 height 11
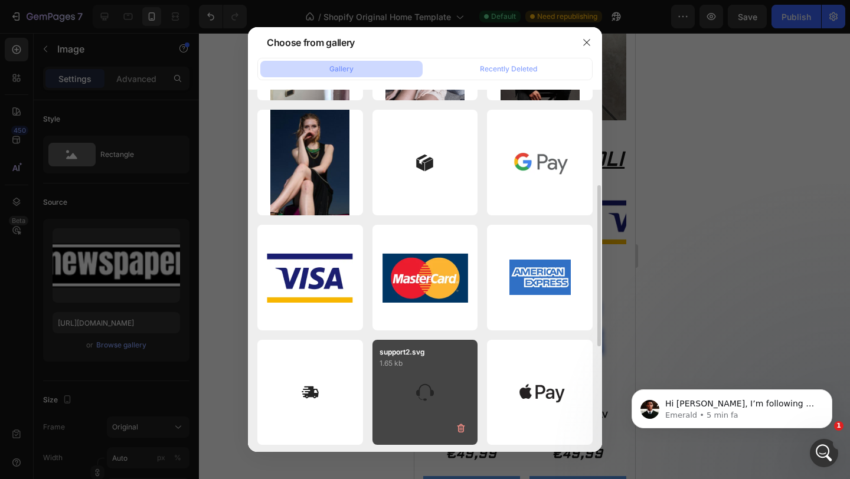
scroll to position [218, 0]
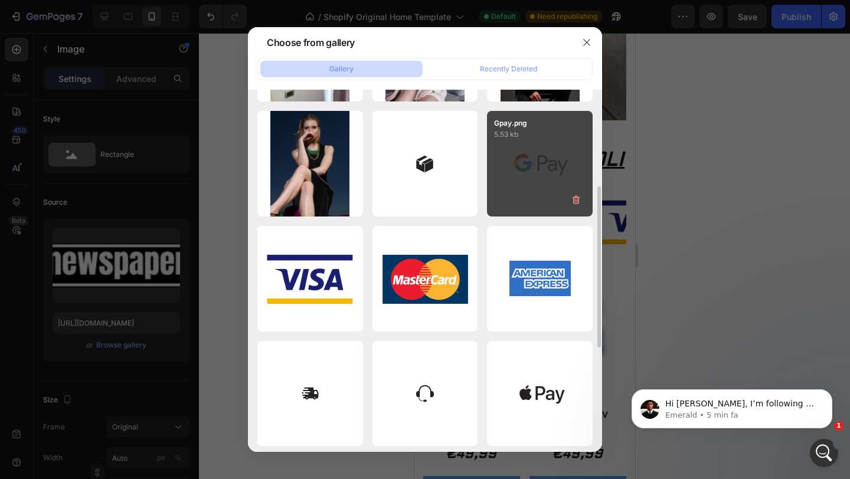
click at [515, 177] on div "Gpay.png 5.53 kb" at bounding box center [540, 164] width 106 height 106
type input "[URL][DOMAIN_NAME]"
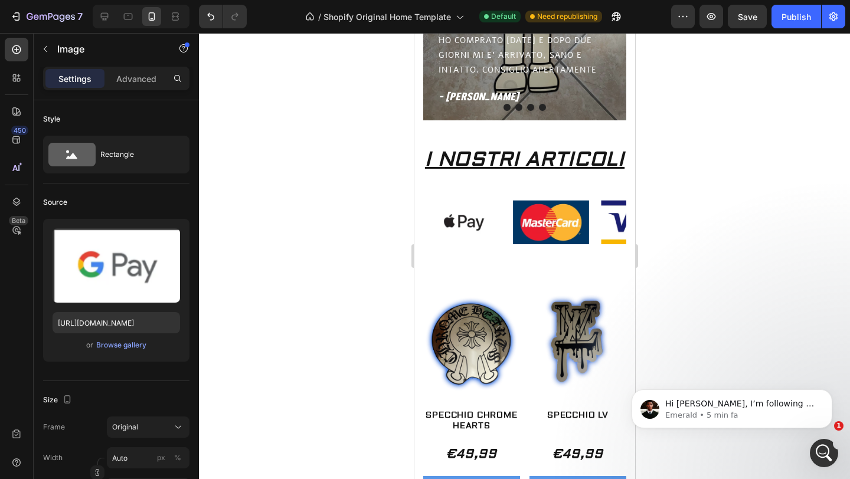
click at [288, 182] on div at bounding box center [524, 256] width 651 height 446
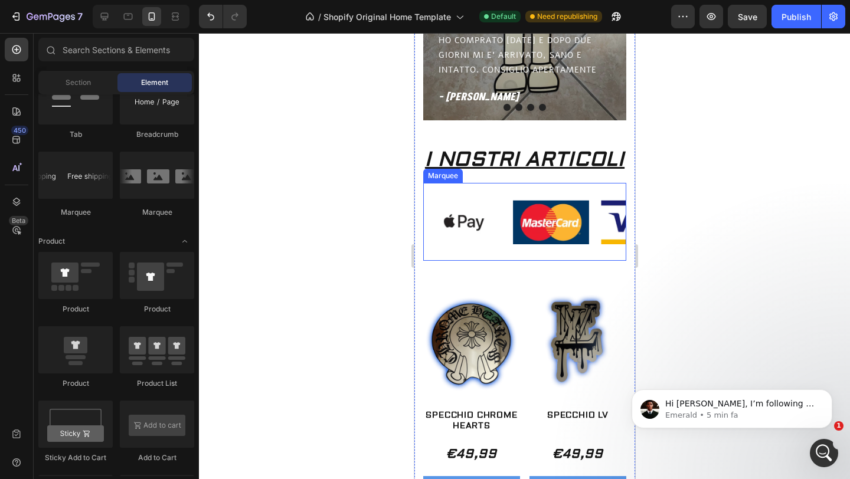
click at [554, 191] on div "Image Image Image Image Image Image Image Image Marquee" at bounding box center [524, 222] width 203 height 78
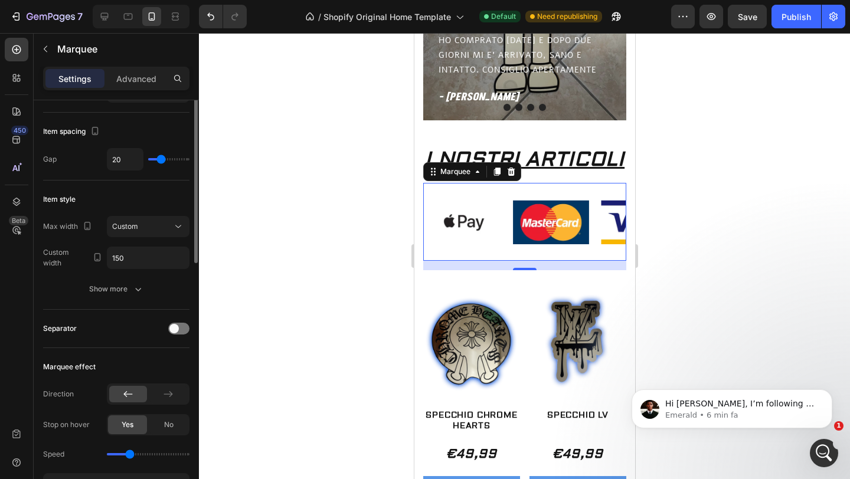
scroll to position [0, 0]
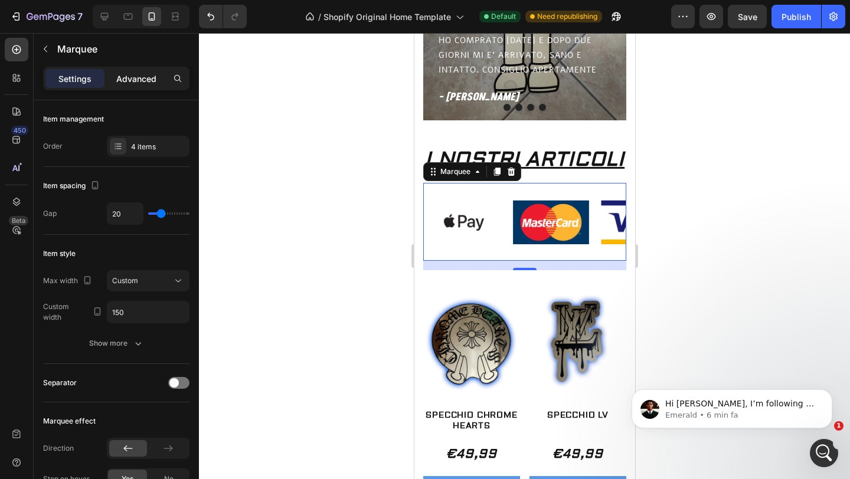
click at [123, 84] on div "Advanced" at bounding box center [136, 78] width 59 height 19
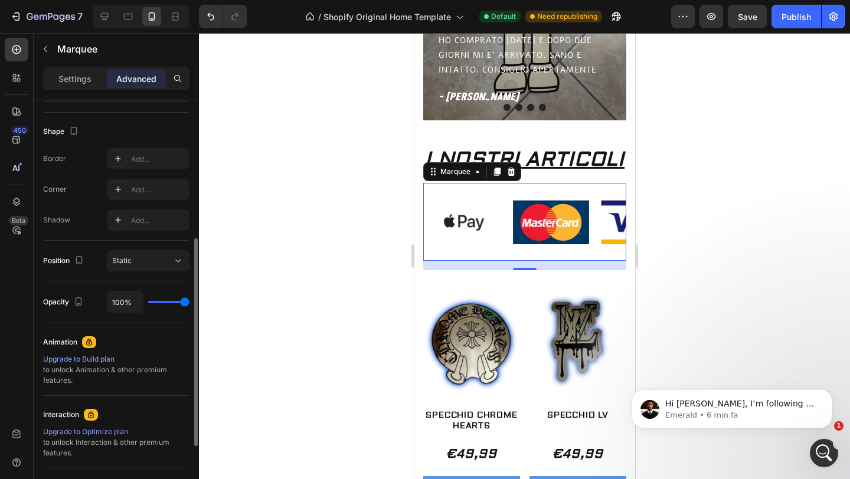
scroll to position [286, 0]
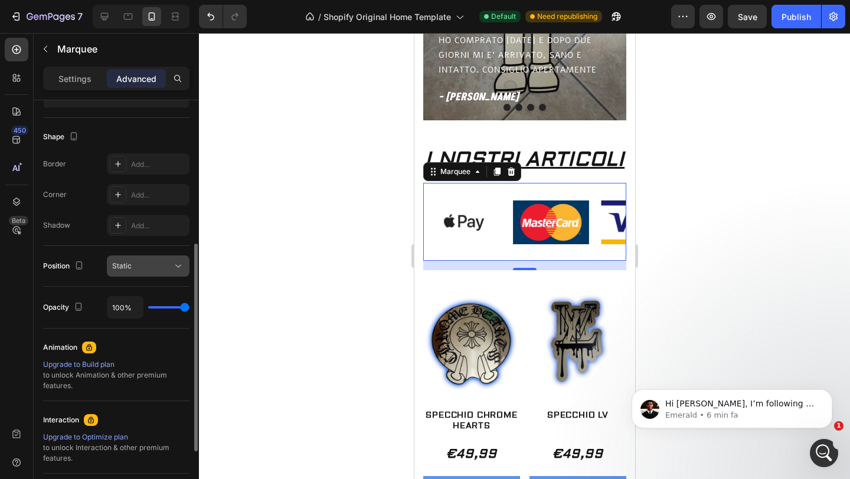
click at [170, 264] on div "Static" at bounding box center [142, 266] width 60 height 11
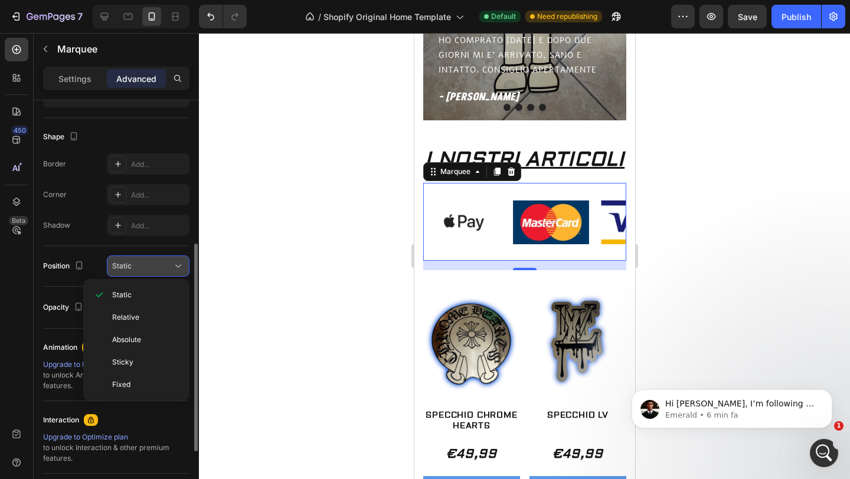
click at [170, 264] on div "Static" at bounding box center [142, 266] width 60 height 11
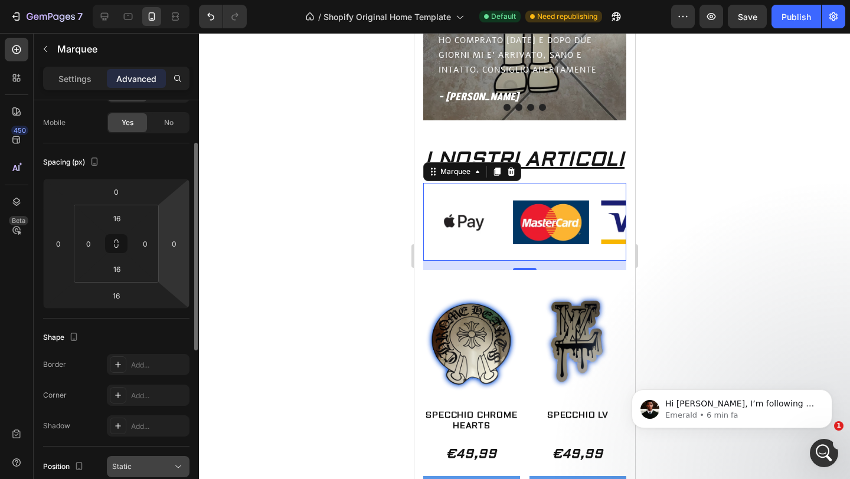
scroll to position [63, 0]
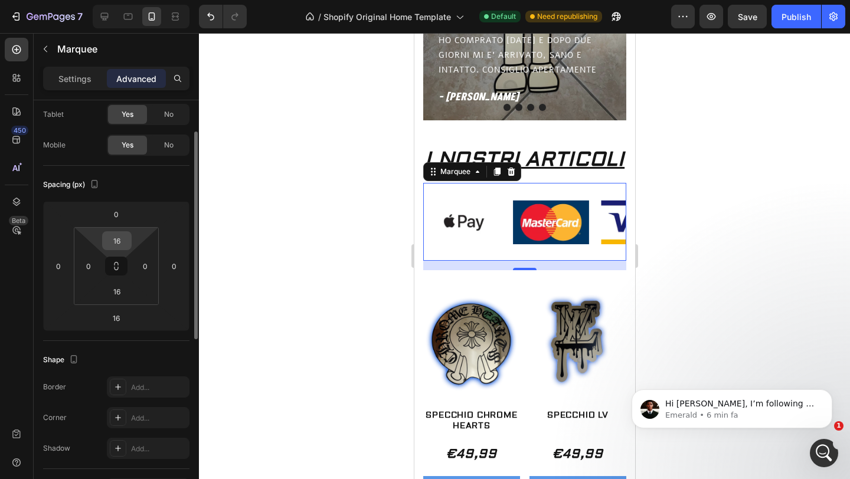
click at [129, 242] on div "16" at bounding box center [117, 240] width 30 height 19
click at [136, 0] on html "7 / Shopify Original Home Template Default Need republishing Preview Save Publi…" at bounding box center [425, 0] width 850 height 0
type input "0"
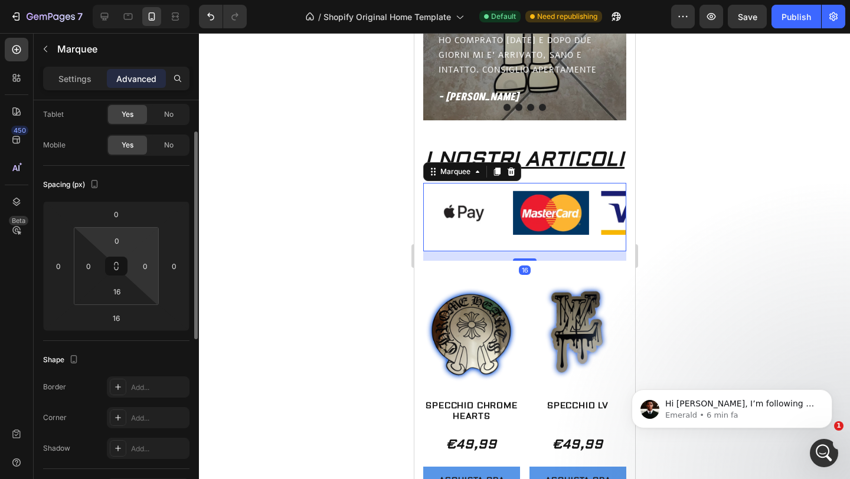
drag, startPoint x: 136, startPoint y: 236, endPoint x: 136, endPoint y: 256, distance: 19.5
click at [136, 0] on html "7 / Shopify Original Home Template Default Need republishing Preview Save Publi…" at bounding box center [425, 0] width 850 height 0
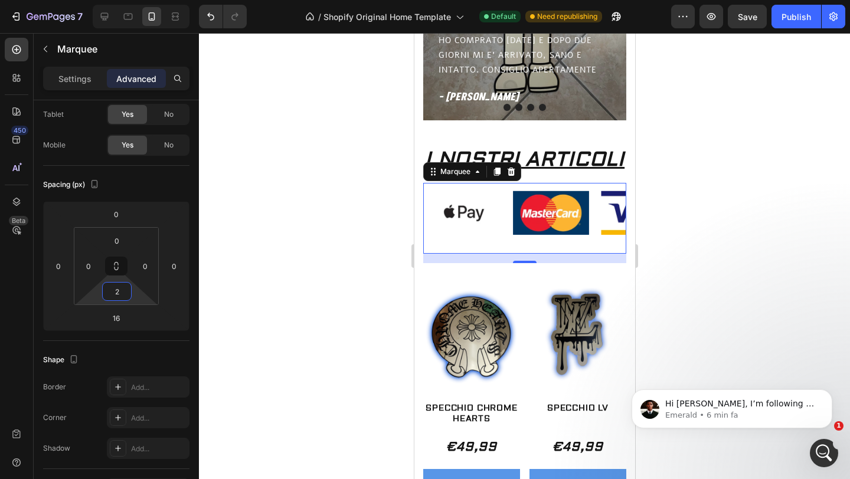
type input "0"
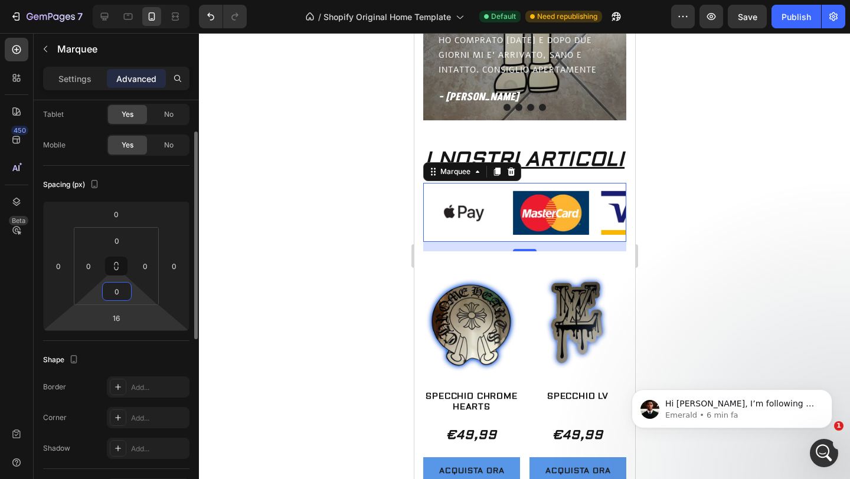
drag, startPoint x: 136, startPoint y: 300, endPoint x: 138, endPoint y: 314, distance: 14.3
click at [138, 0] on html "7 / Shopify Original Home Template Default Need republishing Preview Save Publi…" at bounding box center [425, 0] width 850 height 0
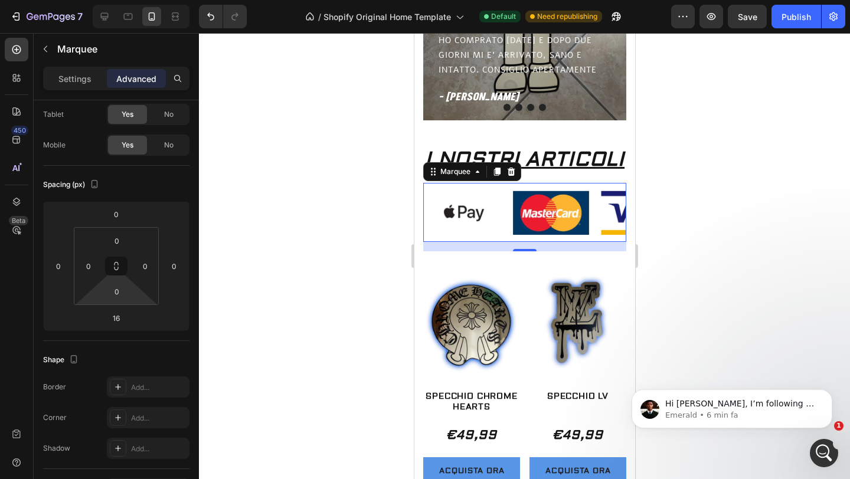
click at [241, 262] on div at bounding box center [524, 256] width 651 height 446
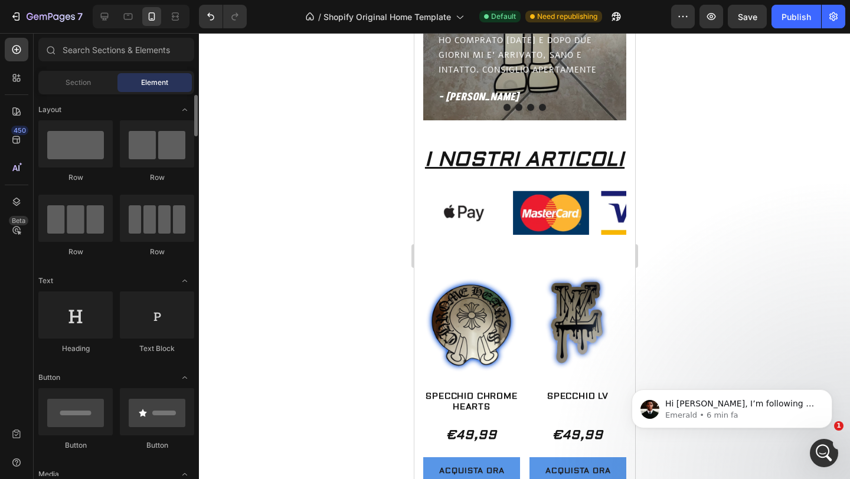
scroll to position [72, 0]
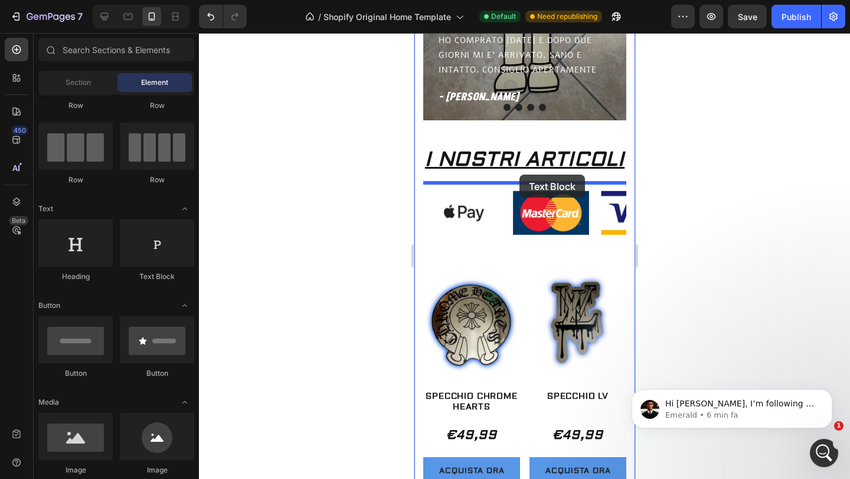
drag, startPoint x: 564, startPoint y: 276, endPoint x: 519, endPoint y: 175, distance: 111.0
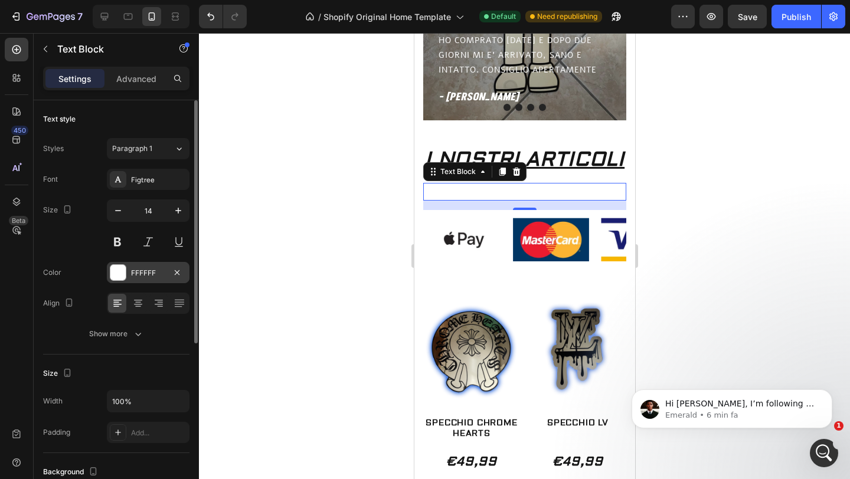
click at [114, 273] on div at bounding box center [117, 272] width 15 height 15
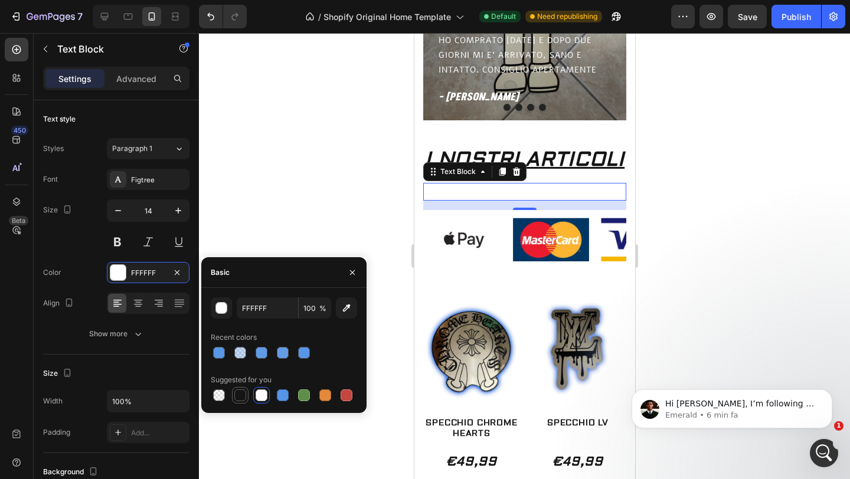
click at [240, 397] on div at bounding box center [240, 396] width 12 height 12
type input "151515"
click at [567, 195] on div "Replace this text with your content" at bounding box center [524, 191] width 203 height 17
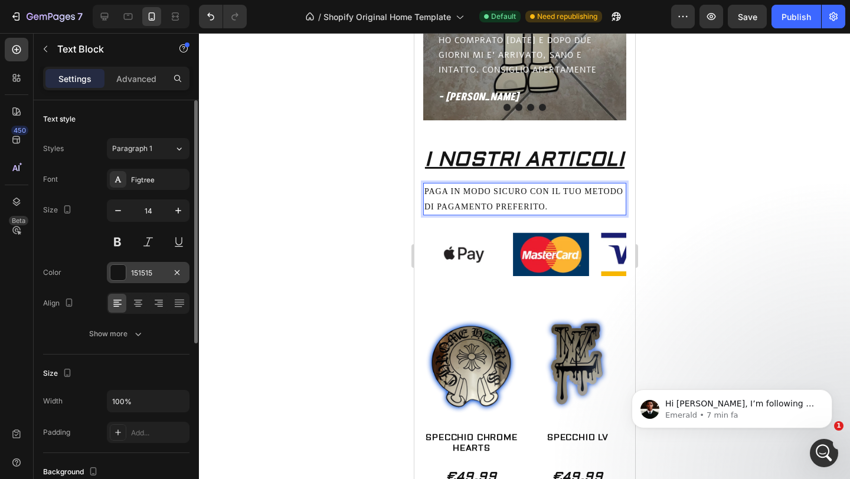
click at [122, 276] on div at bounding box center [117, 272] width 15 height 15
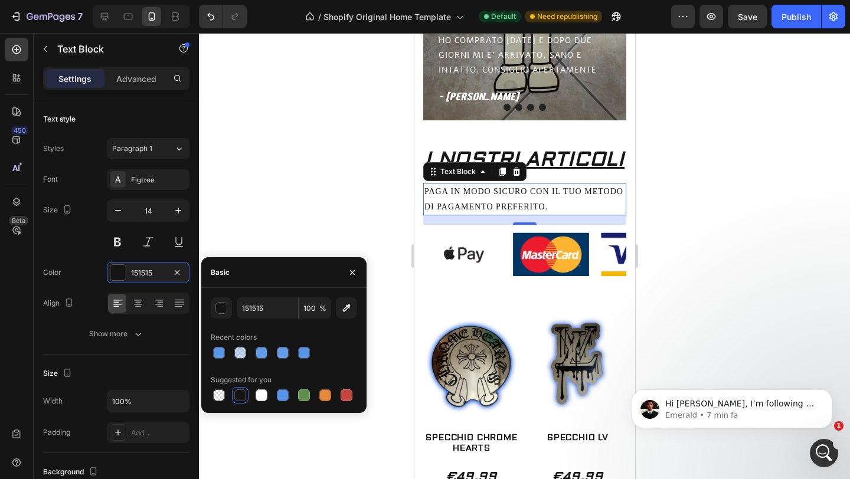
click at [237, 394] on div at bounding box center [240, 396] width 12 height 12
click at [156, 177] on div "Figtree" at bounding box center [158, 180] width 55 height 11
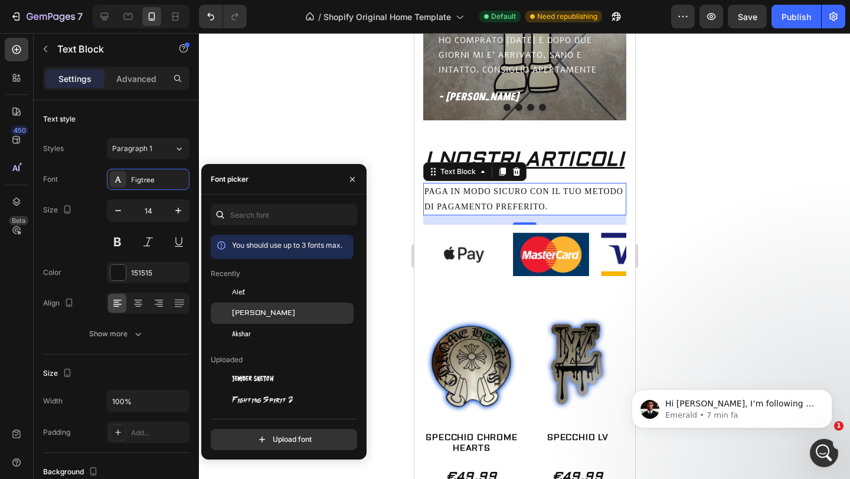
click at [243, 311] on span "[PERSON_NAME]" at bounding box center [263, 313] width 63 height 11
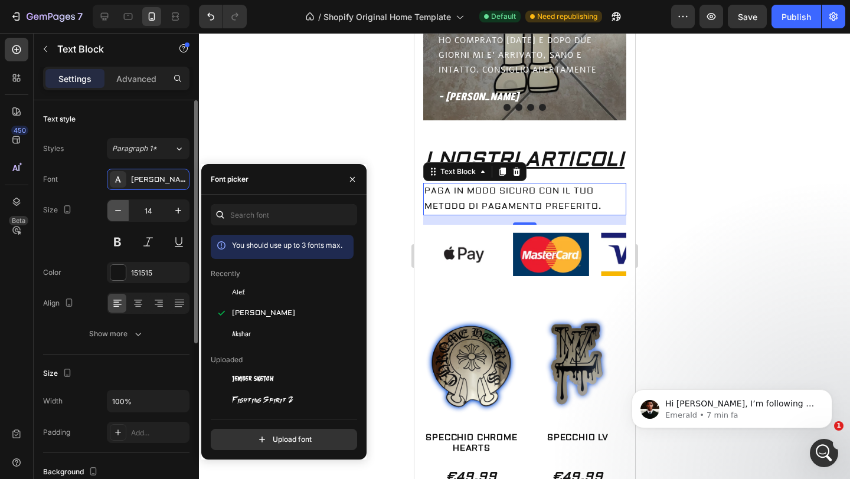
click at [122, 206] on icon "button" at bounding box center [118, 211] width 12 height 12
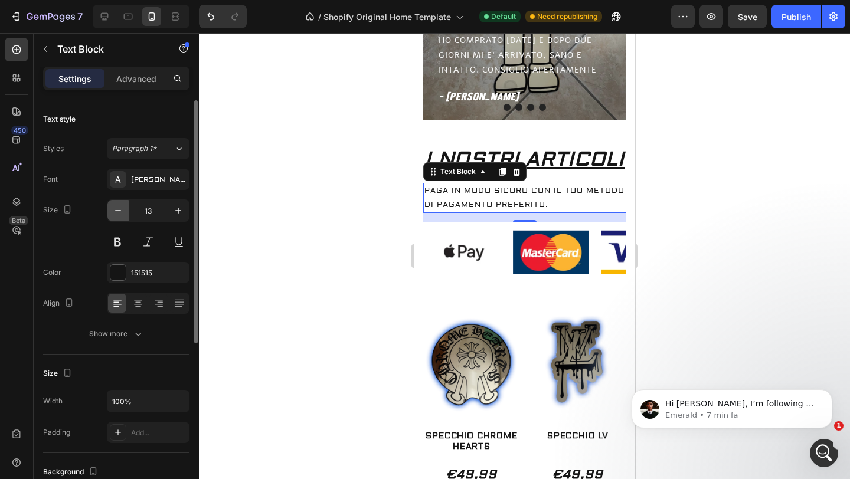
click at [122, 206] on icon "button" at bounding box center [118, 211] width 12 height 12
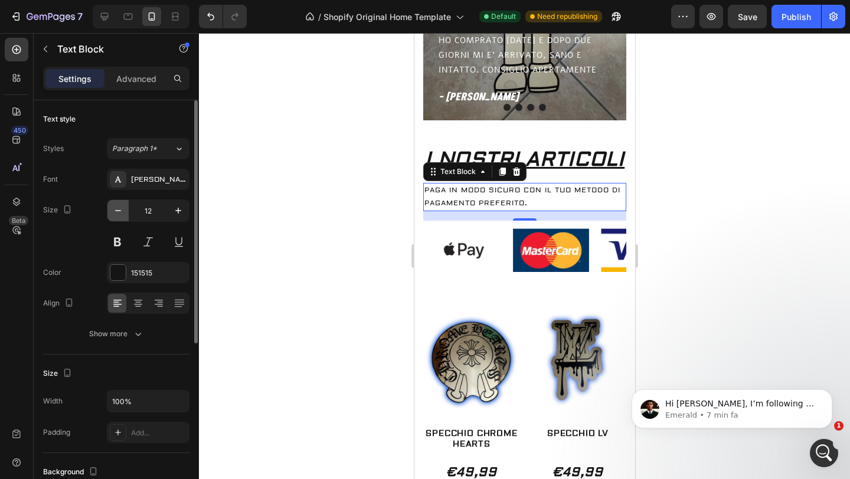
click at [122, 206] on icon "button" at bounding box center [118, 211] width 12 height 12
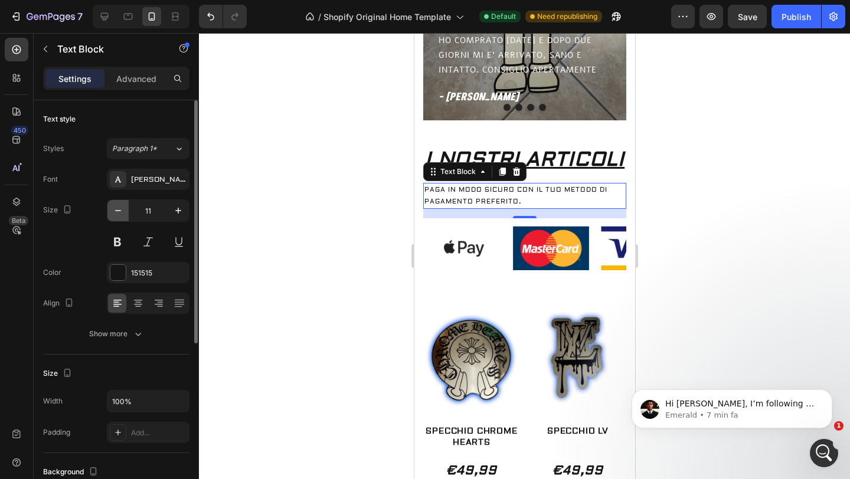
click at [122, 206] on icon "button" at bounding box center [118, 211] width 12 height 12
type input "10"
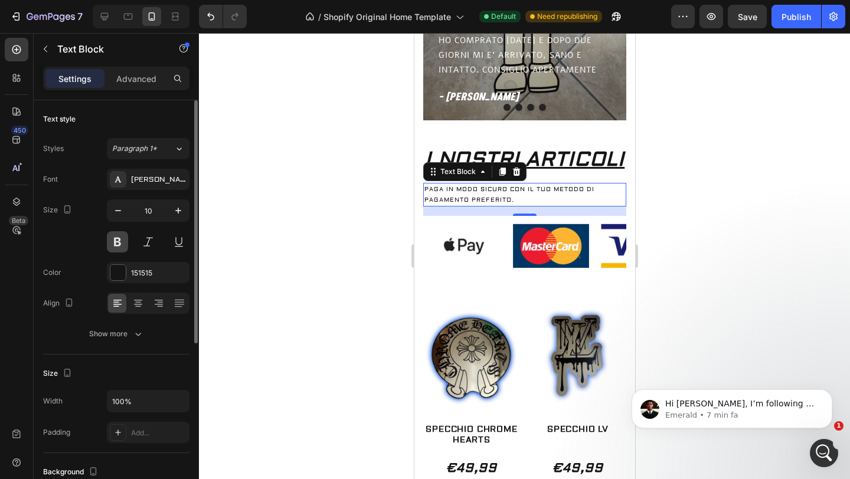
click at [122, 241] on button at bounding box center [117, 241] width 21 height 21
click at [145, 237] on button at bounding box center [148, 241] width 21 height 21
click at [125, 239] on button at bounding box center [117, 241] width 21 height 21
click at [179, 239] on button at bounding box center [178, 241] width 21 height 21
click at [182, 241] on button at bounding box center [178, 241] width 21 height 21
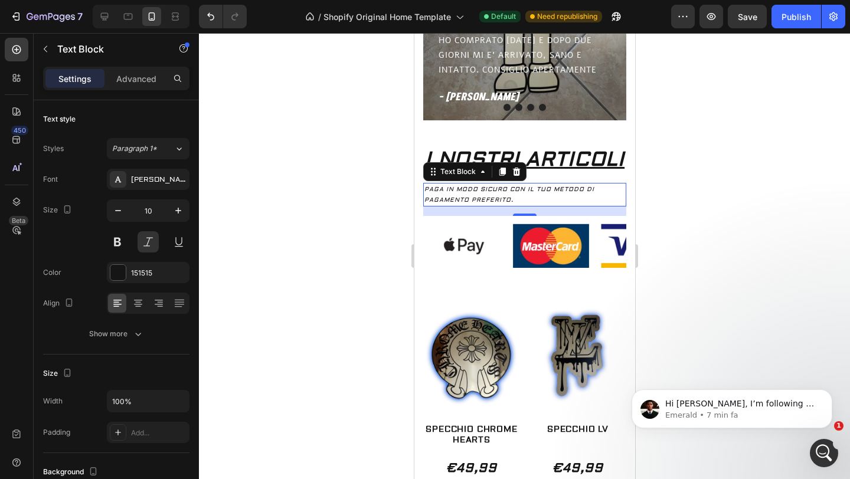
click at [254, 241] on div at bounding box center [524, 256] width 651 height 446
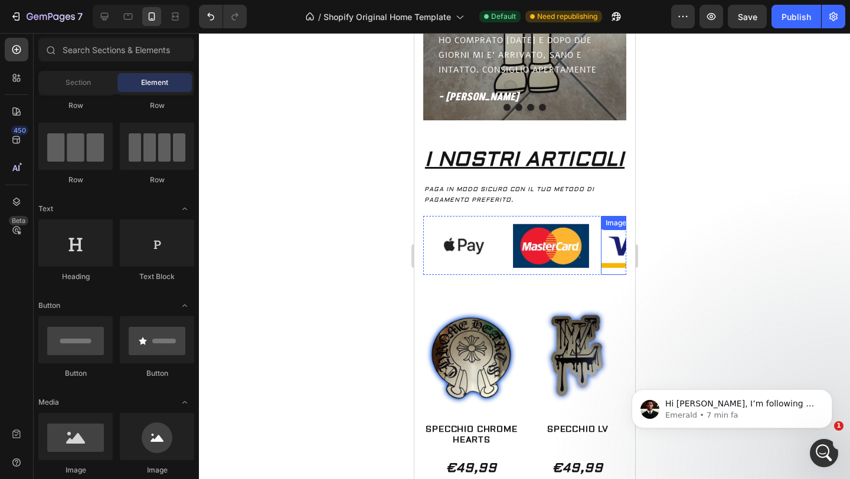
click at [587, 241] on img at bounding box center [625, 245] width 77 height 45
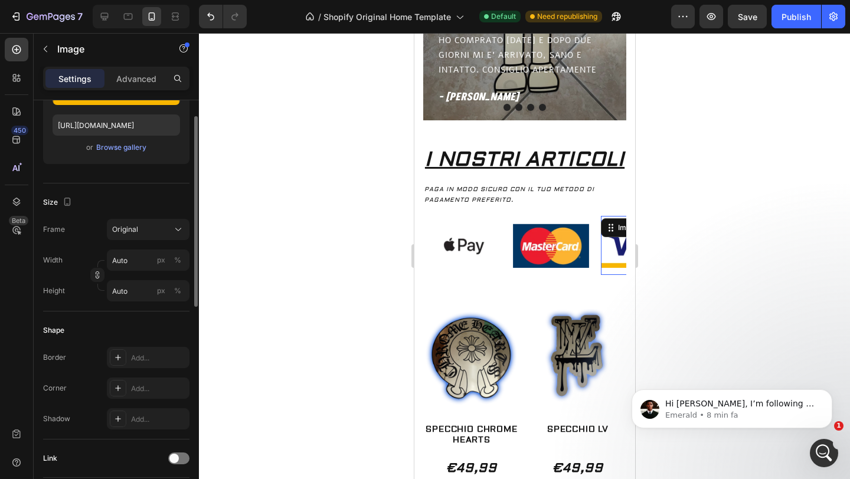
scroll to position [198, 0]
click at [169, 230] on div "Original" at bounding box center [141, 229] width 58 height 11
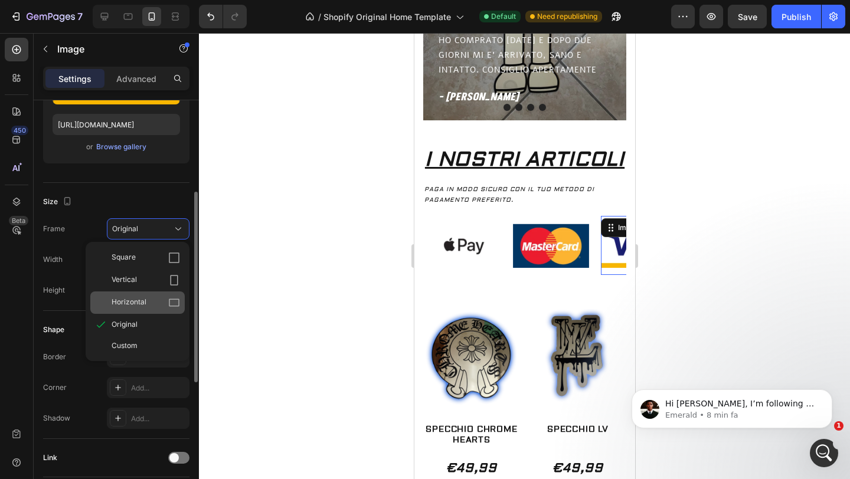
click at [141, 301] on span "Horizontal" at bounding box center [129, 303] width 35 height 12
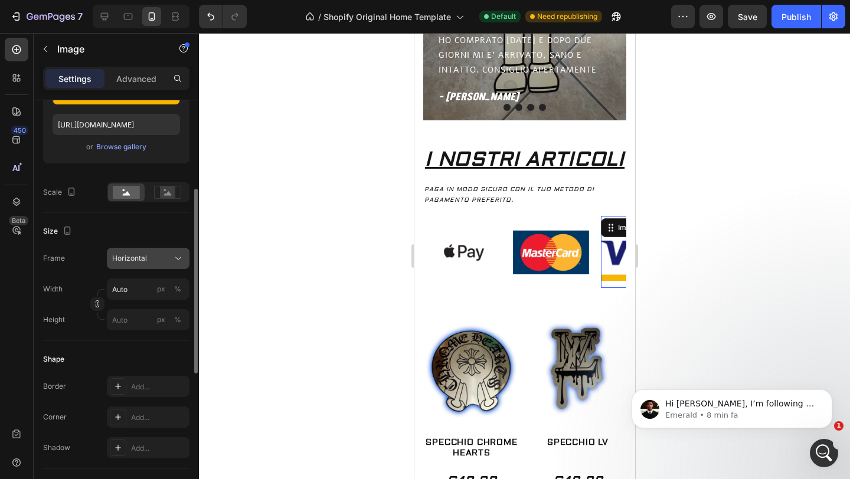
click at [157, 257] on div "Horizontal" at bounding box center [141, 258] width 58 height 11
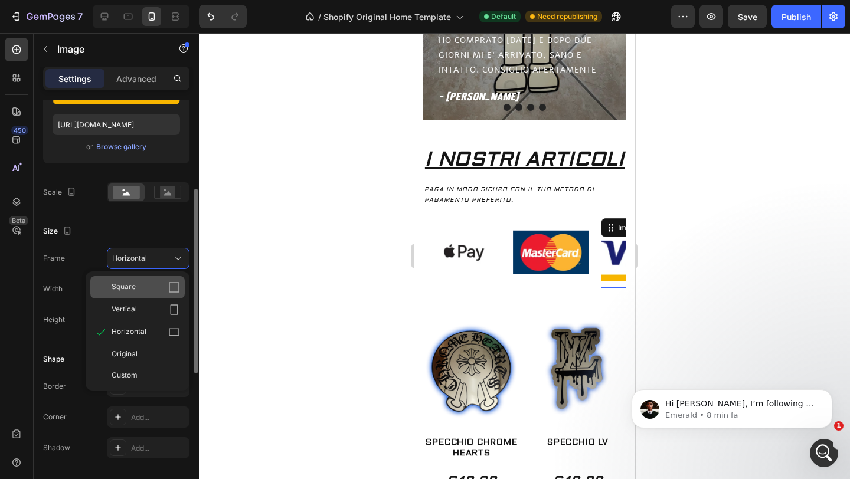
click at [146, 288] on div "Square" at bounding box center [146, 288] width 68 height 12
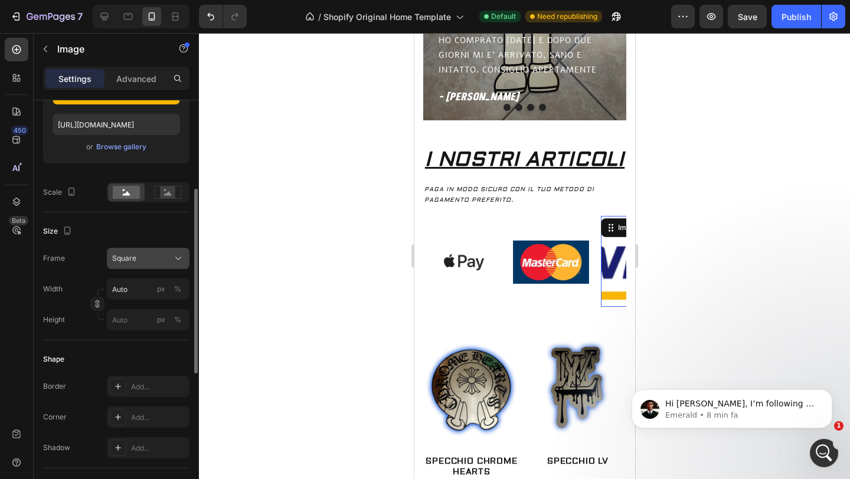
click at [169, 269] on button "Square" at bounding box center [148, 258] width 83 height 21
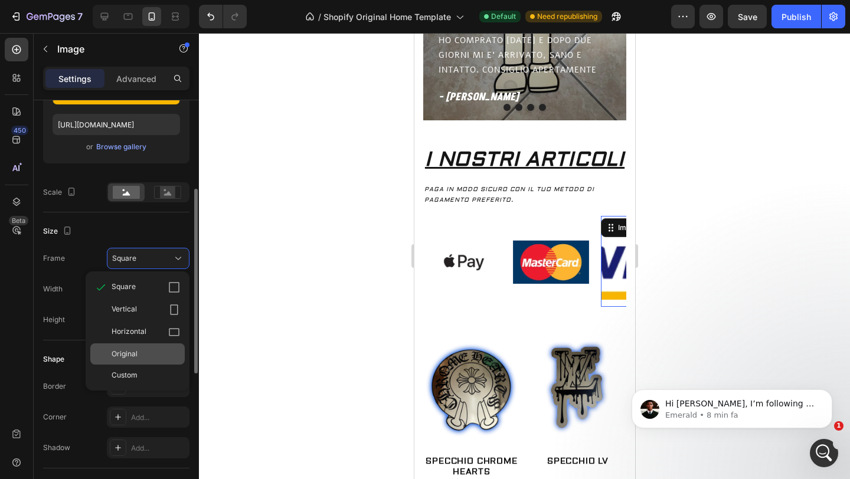
click at [139, 347] on div "Original" at bounding box center [137, 354] width 94 height 21
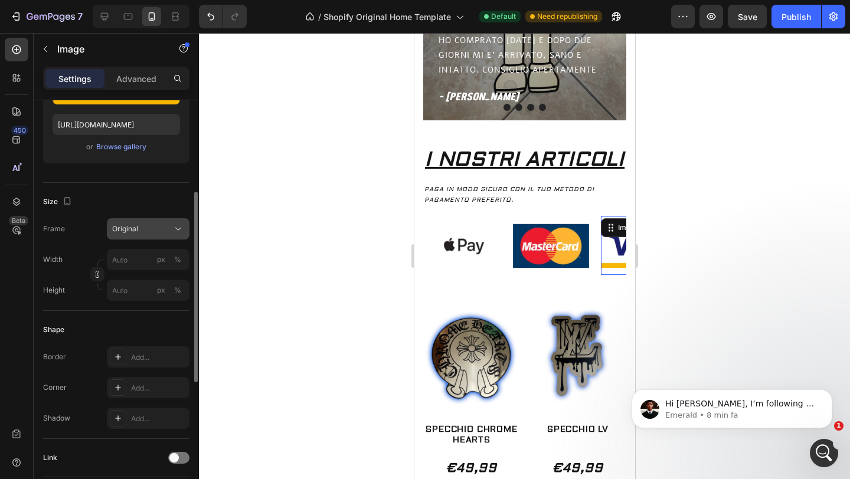
click at [175, 232] on icon at bounding box center [178, 229] width 12 height 12
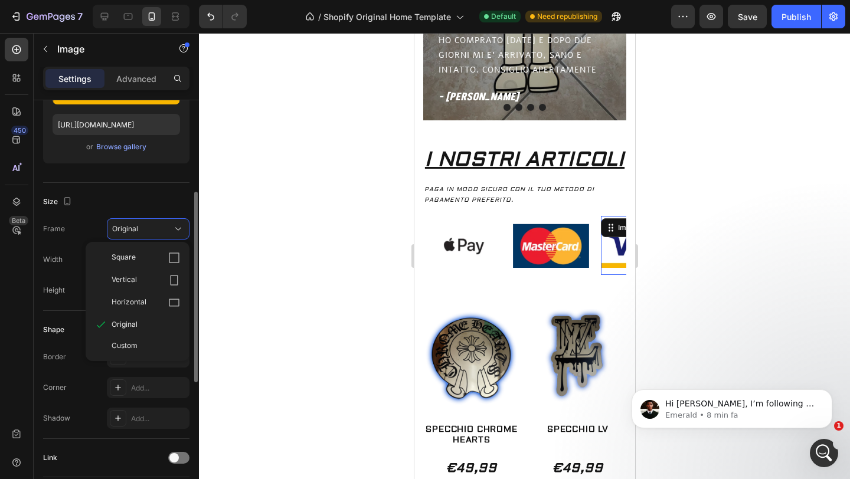
click at [137, 348] on div "Custom" at bounding box center [146, 346] width 68 height 11
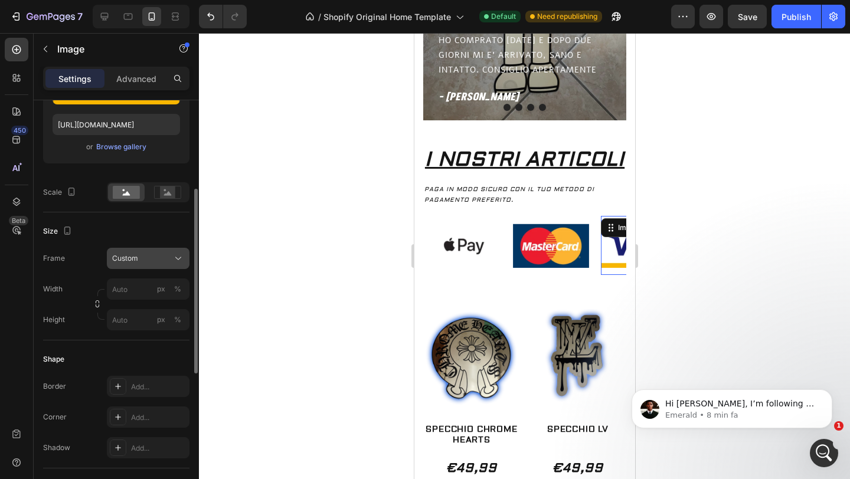
click at [177, 258] on div "Frame Custom Width px % Height px %" at bounding box center [116, 289] width 146 height 83
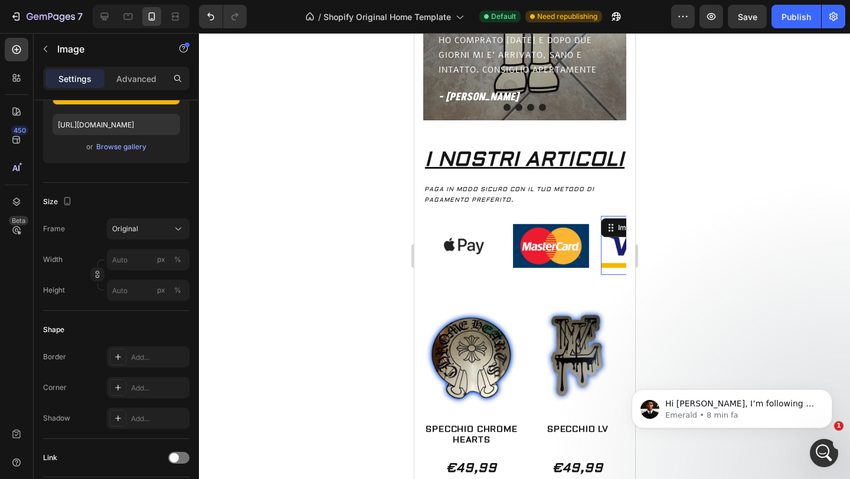
click at [326, 355] on div at bounding box center [524, 256] width 651 height 446
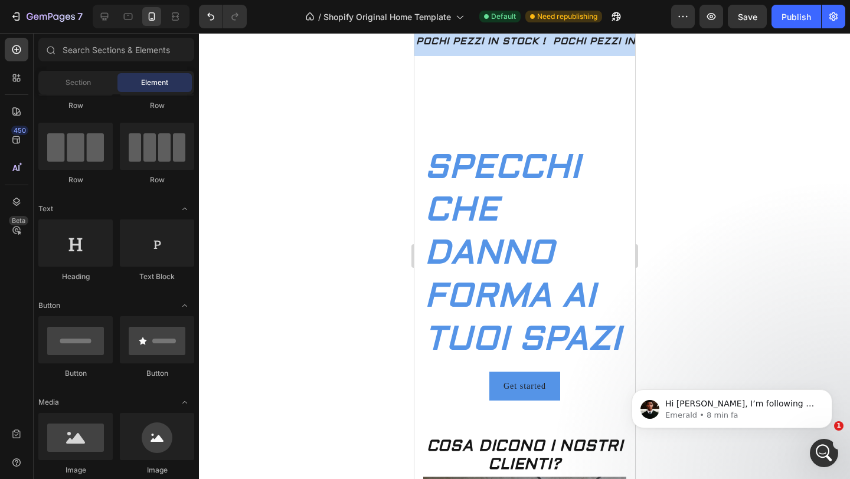
scroll to position [21, 0]
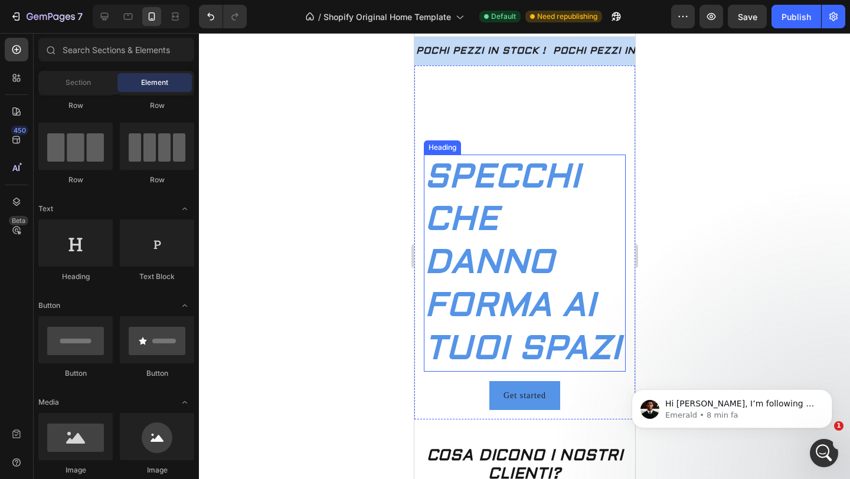
click at [482, 249] on h2 "SPECCHI CHE DANNO FORMA AI TUOI SPAZI" at bounding box center [524, 263] width 202 height 217
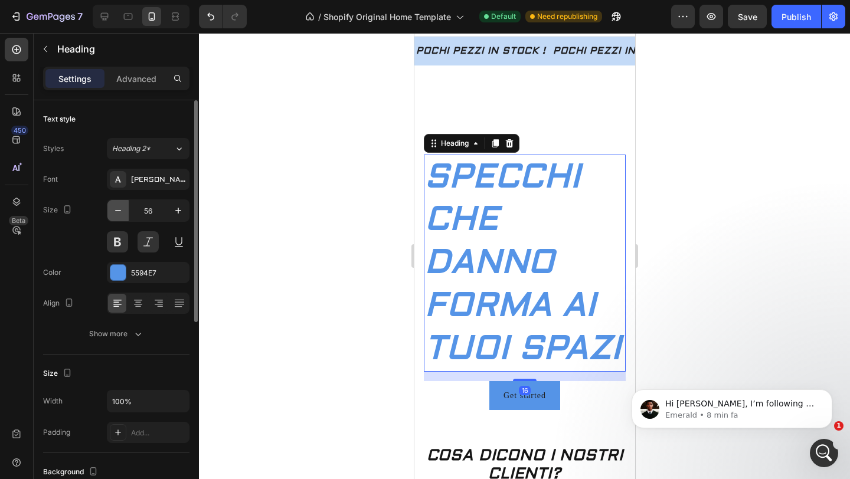
click at [123, 208] on icon "button" at bounding box center [118, 211] width 12 height 12
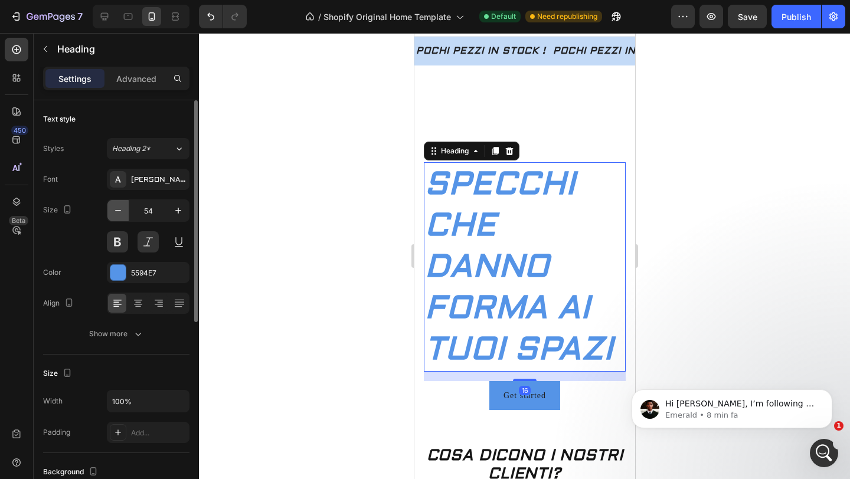
click at [123, 208] on icon "button" at bounding box center [118, 211] width 12 height 12
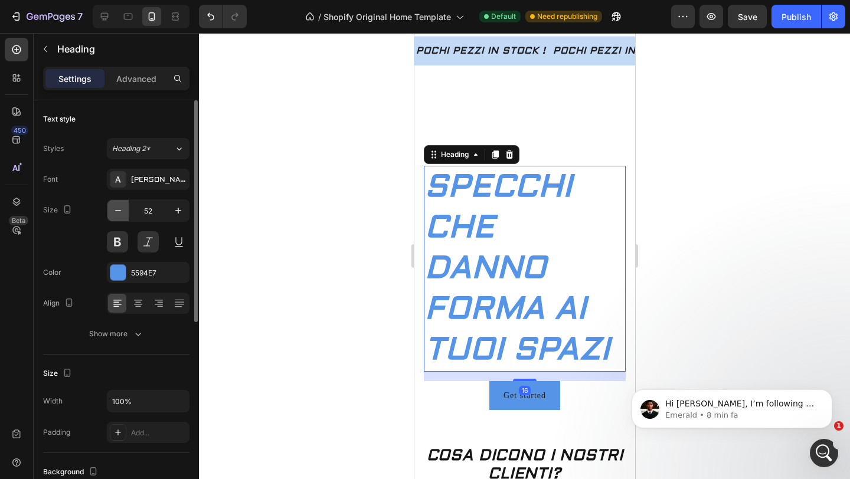
click at [123, 208] on icon "button" at bounding box center [118, 211] width 12 height 12
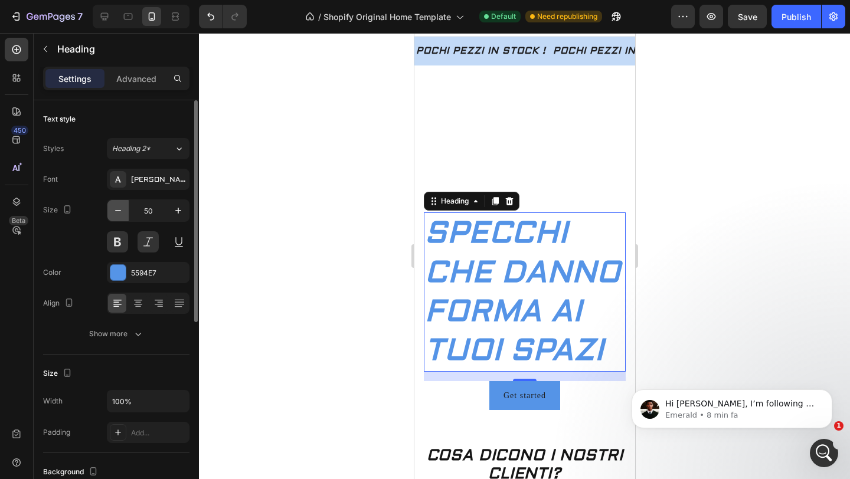
click at [123, 208] on icon "button" at bounding box center [118, 211] width 12 height 12
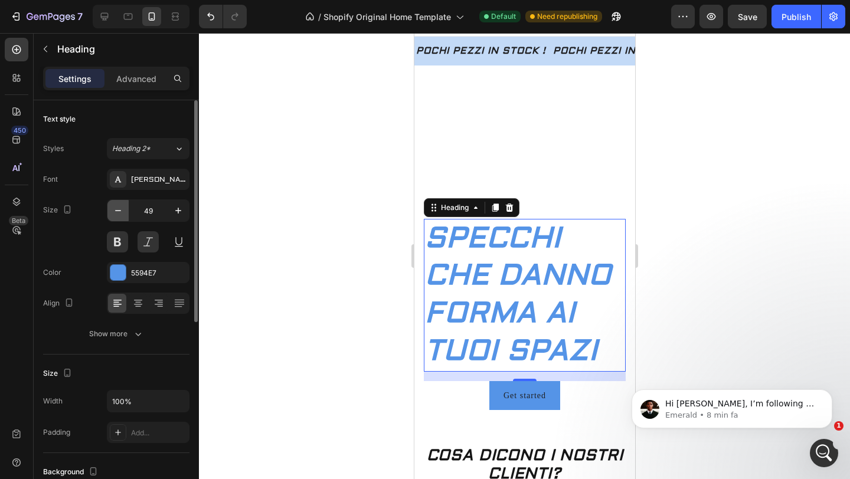
click at [123, 208] on icon "button" at bounding box center [118, 211] width 12 height 12
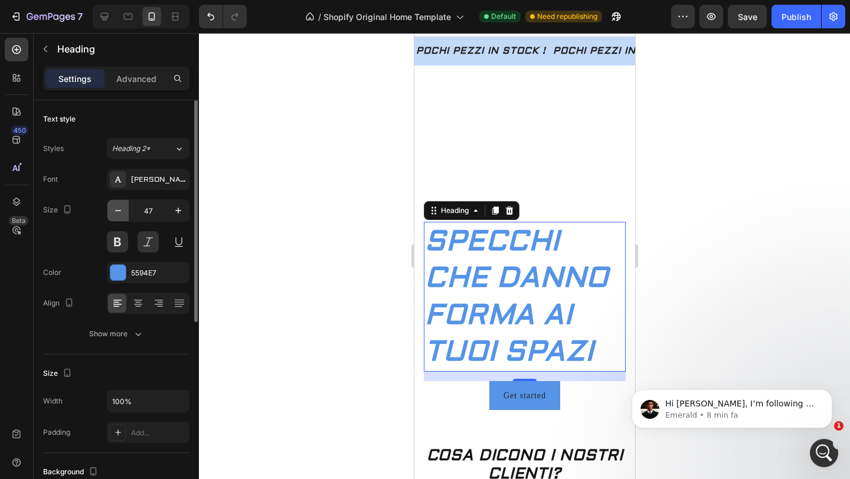
click at [123, 208] on icon "button" at bounding box center [118, 211] width 12 height 12
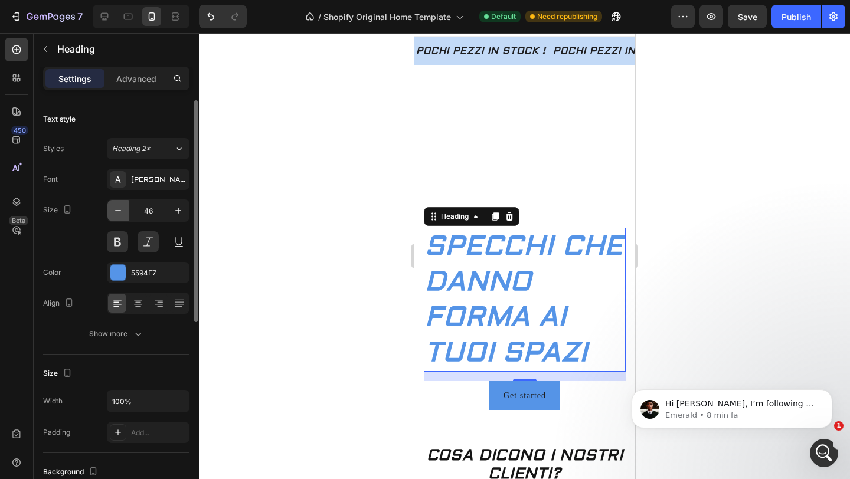
click at [123, 208] on icon "button" at bounding box center [118, 211] width 12 height 12
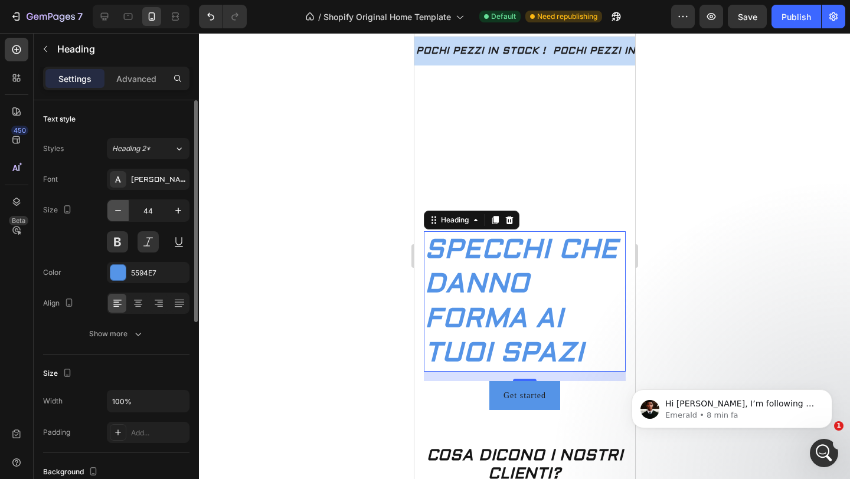
click at [123, 208] on icon "button" at bounding box center [118, 211] width 12 height 12
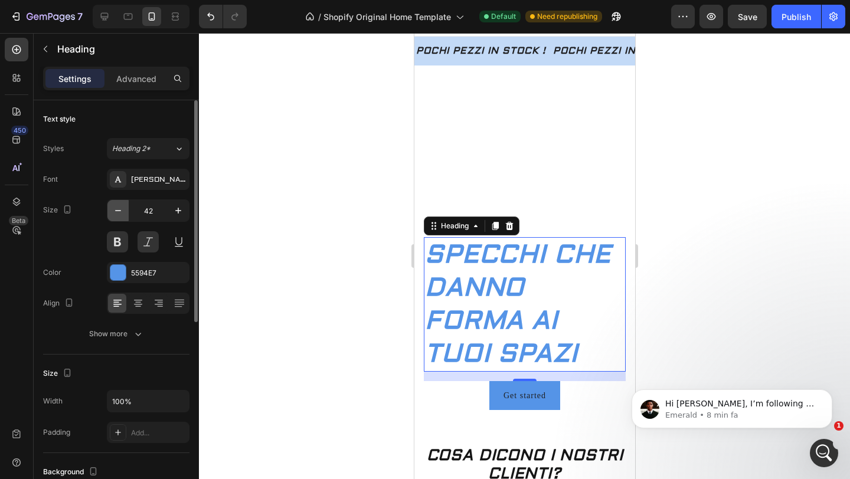
click at [123, 208] on icon "button" at bounding box center [118, 211] width 12 height 12
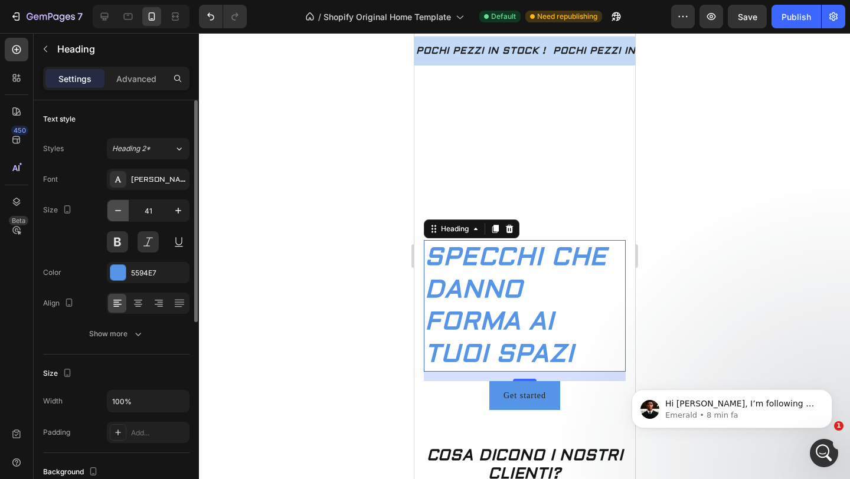
click at [123, 208] on icon "button" at bounding box center [118, 211] width 12 height 12
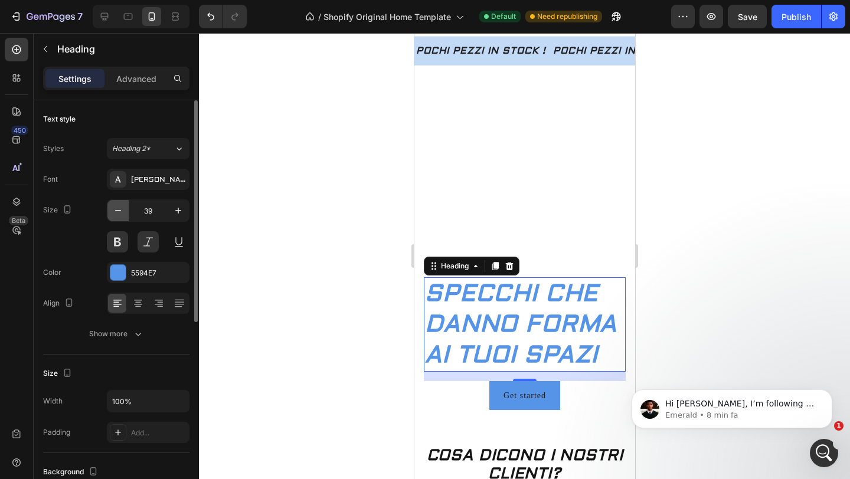
click at [123, 208] on icon "button" at bounding box center [118, 211] width 12 height 12
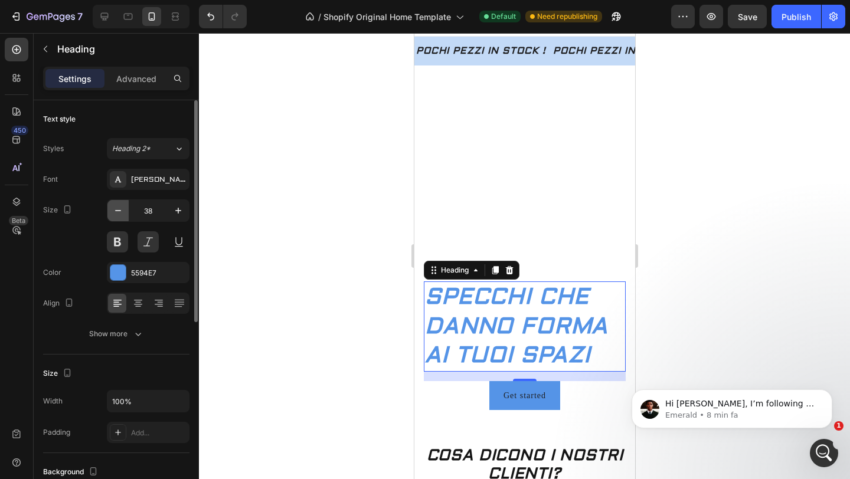
click at [123, 208] on icon "button" at bounding box center [118, 211] width 12 height 12
type input "37"
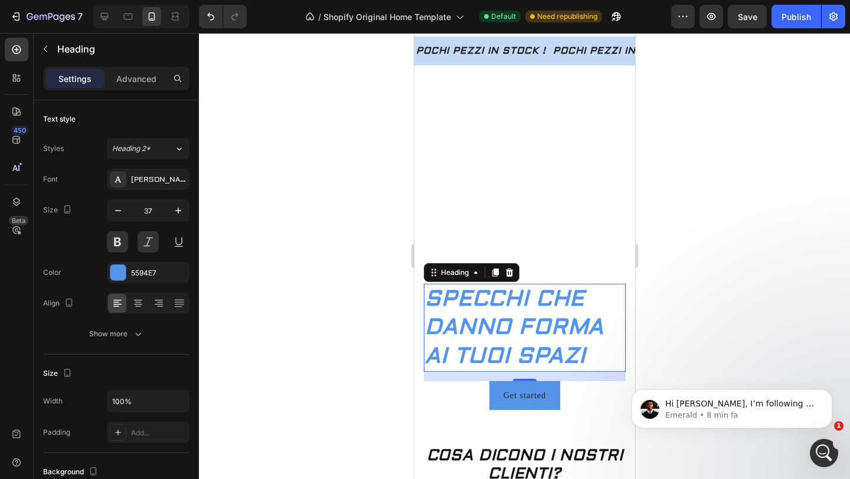
click at [303, 119] on div at bounding box center [524, 256] width 651 height 446
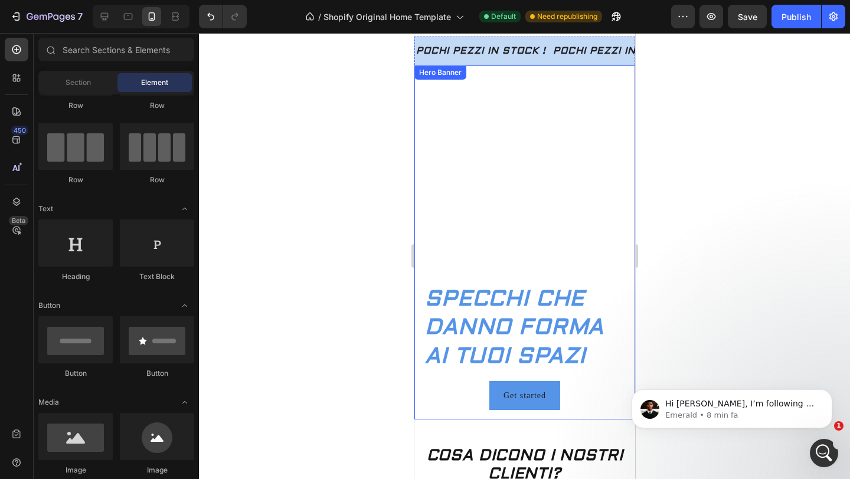
click at [466, 220] on video "Background Image" at bounding box center [524, 243] width 221 height 354
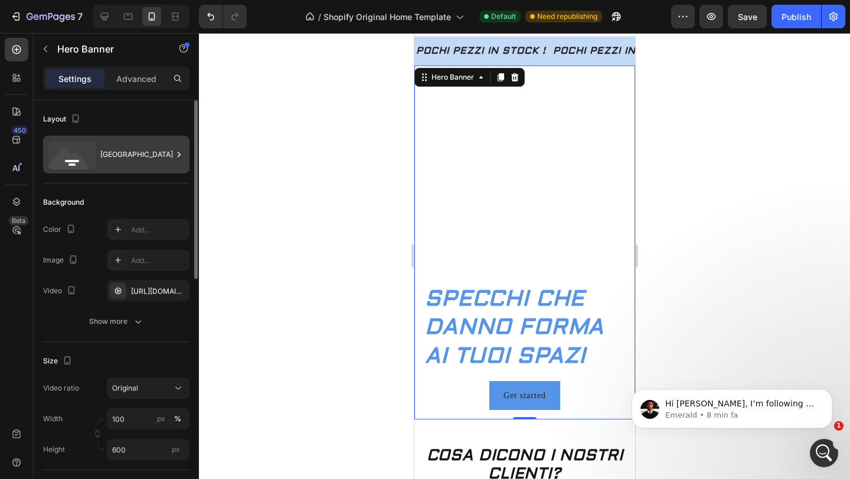
click at [153, 159] on div "[GEOGRAPHIC_DATA]" at bounding box center [136, 154] width 72 height 27
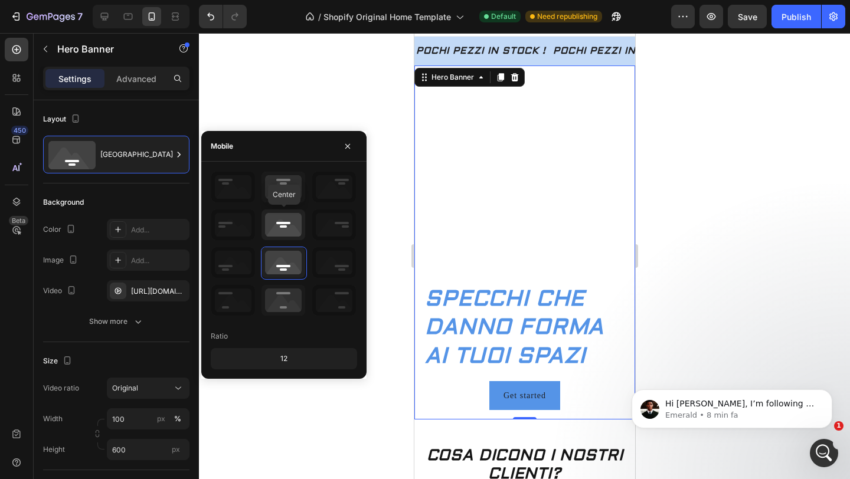
click at [265, 230] on icon at bounding box center [284, 225] width 44 height 31
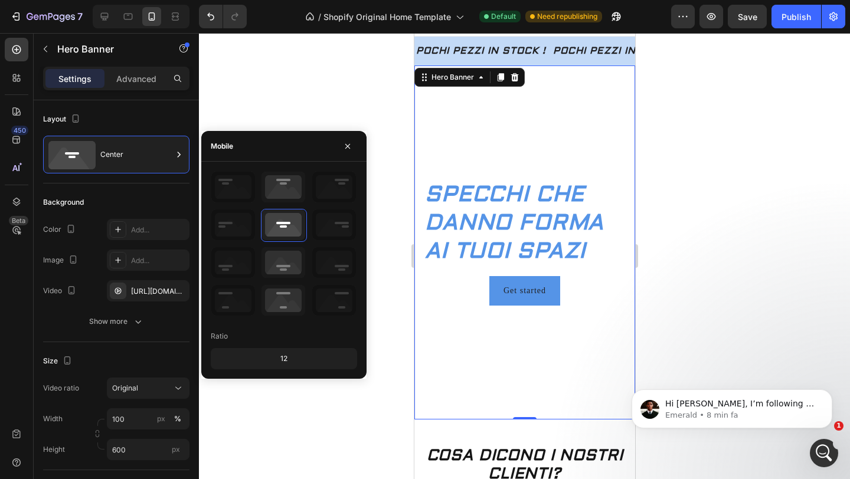
click at [278, 102] on div at bounding box center [524, 256] width 651 height 446
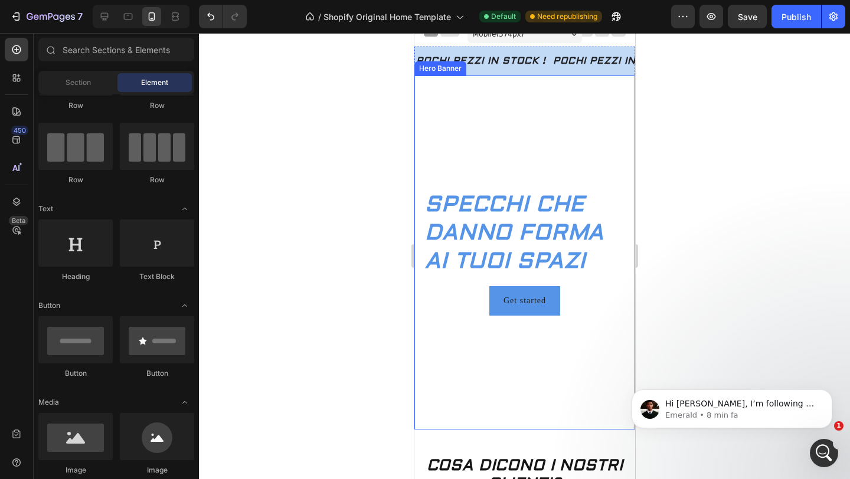
scroll to position [5, 0]
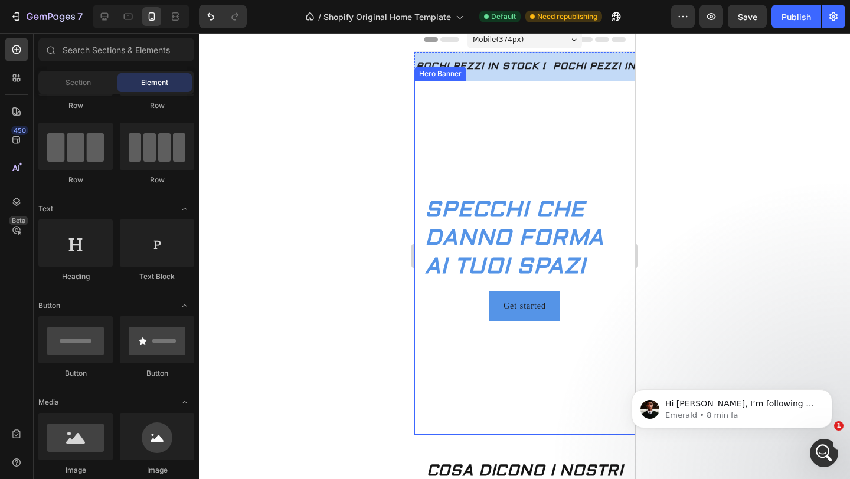
click at [370, 277] on div at bounding box center [524, 256] width 651 height 446
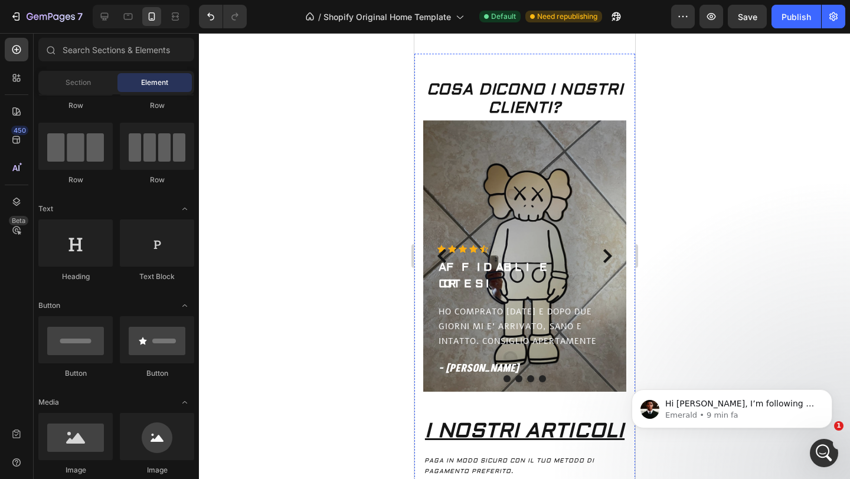
scroll to position [411, 0]
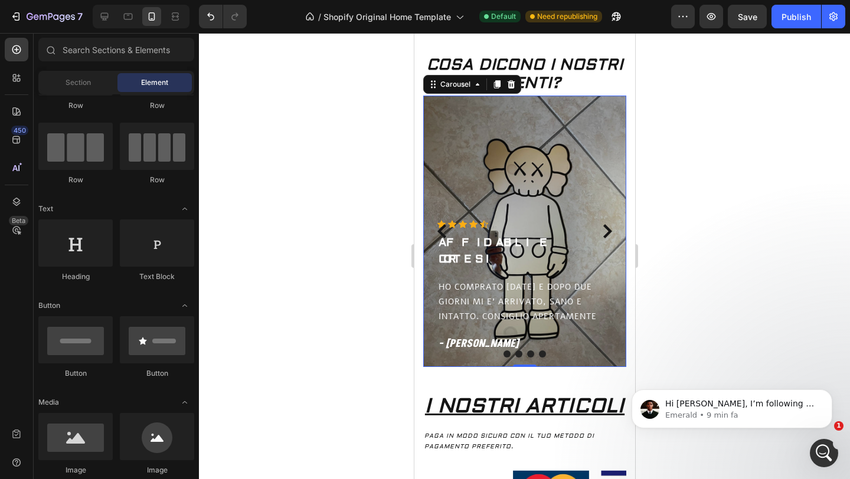
click at [606, 233] on icon "Carousel Next Arrow" at bounding box center [607, 231] width 14 height 14
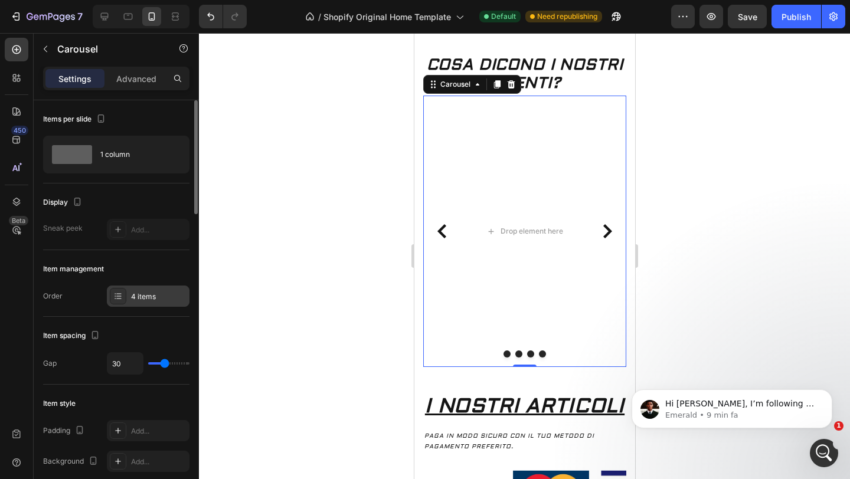
click at [150, 292] on div "4 items" at bounding box center [158, 297] width 55 height 11
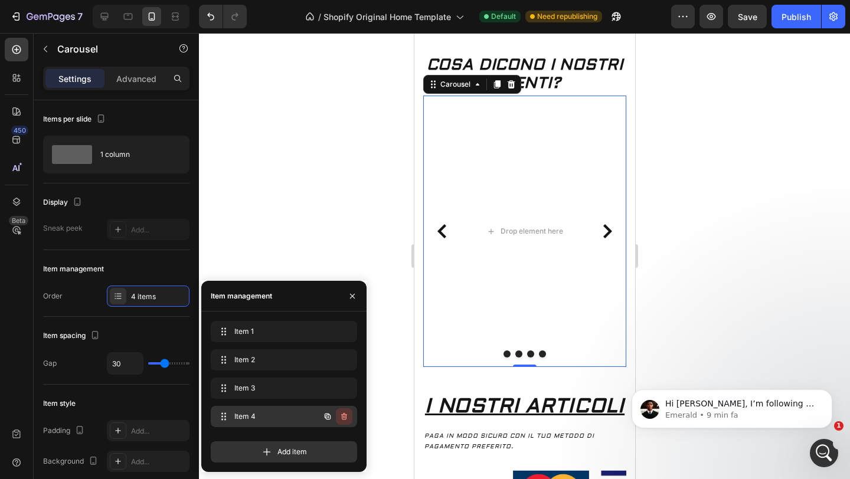
click at [341, 417] on icon "button" at bounding box center [343, 416] width 9 height 9
click at [341, 417] on div "Delete" at bounding box center [336, 416] width 22 height 11
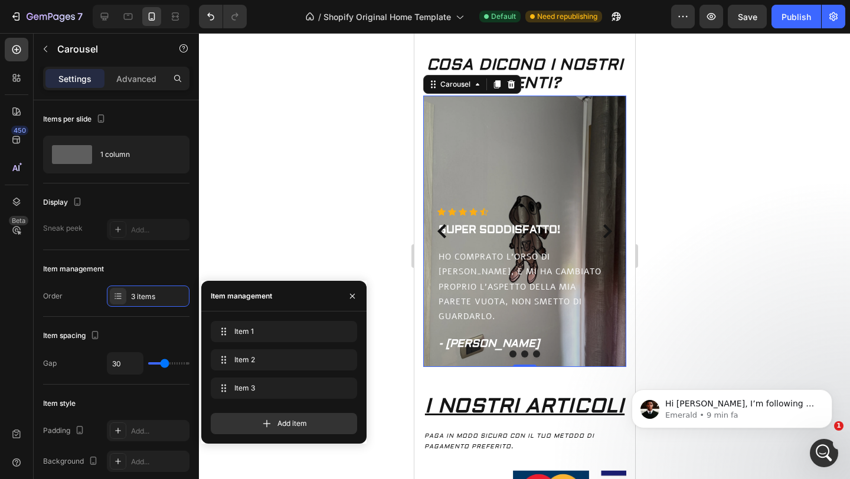
click at [439, 233] on icon "Carousel Back Arrow" at bounding box center [441, 231] width 9 height 14
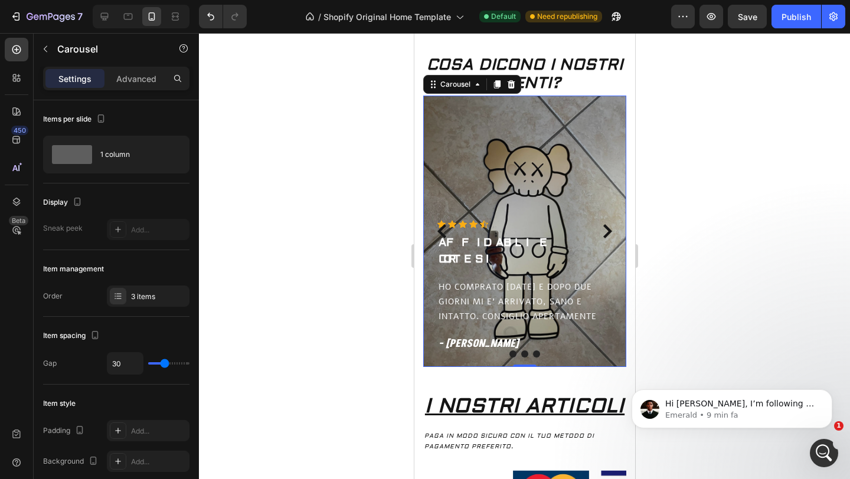
click at [439, 233] on icon "Carousel Back Arrow" at bounding box center [441, 231] width 9 height 14
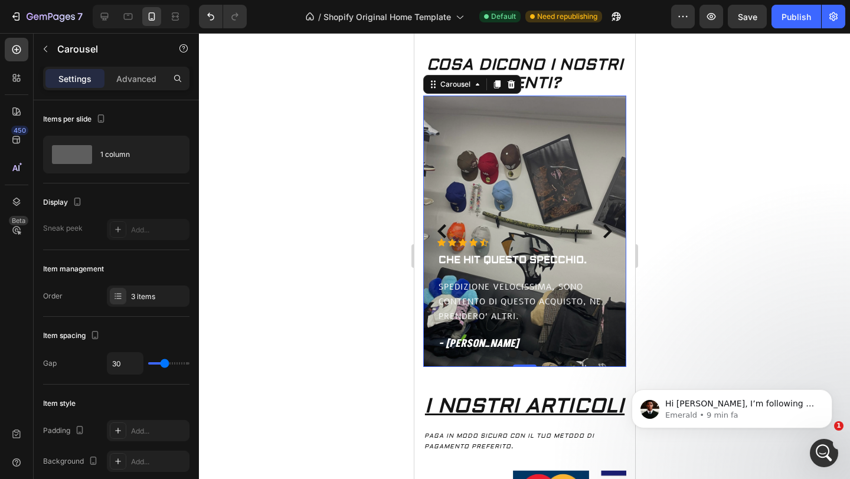
click at [610, 231] on icon "Carousel Next Arrow" at bounding box center [607, 231] width 9 height 14
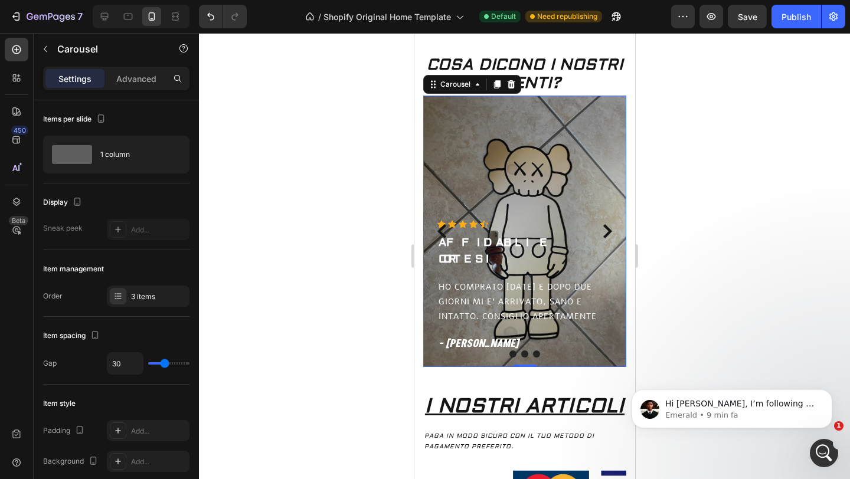
click at [609, 231] on icon "Carousel Next Arrow" at bounding box center [607, 231] width 9 height 14
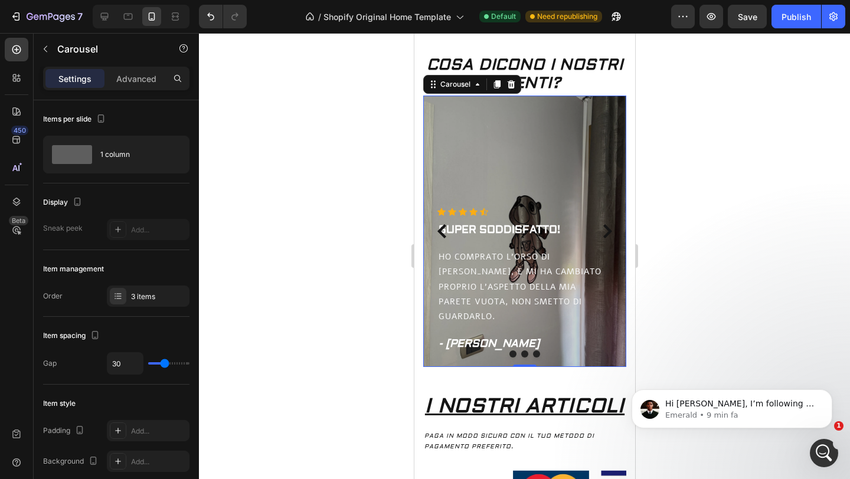
click at [711, 286] on div at bounding box center [524, 256] width 651 height 446
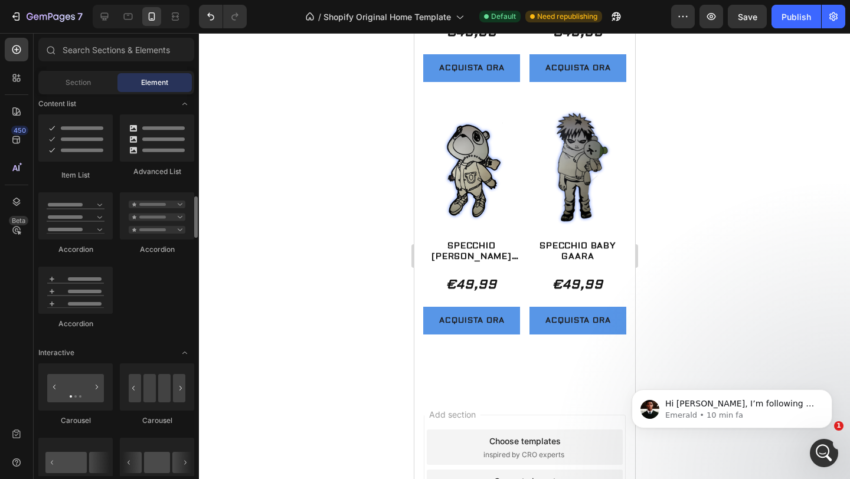
scroll to position [893, 0]
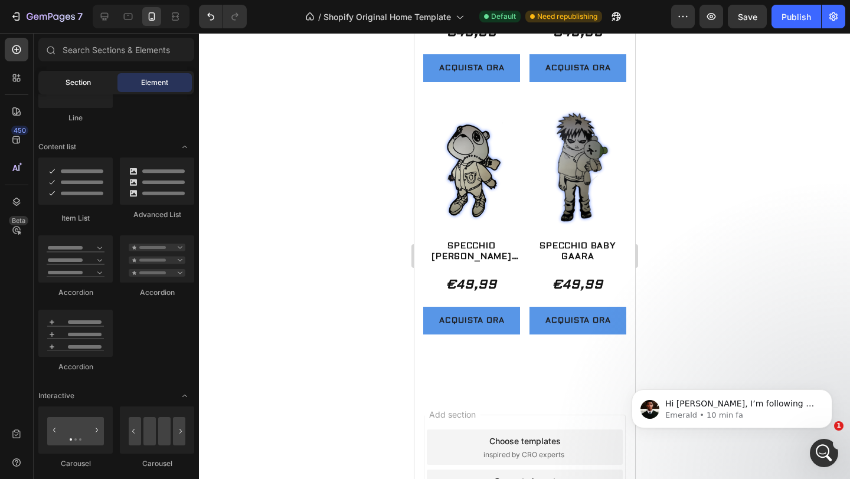
click at [84, 80] on span "Section" at bounding box center [78, 82] width 25 height 11
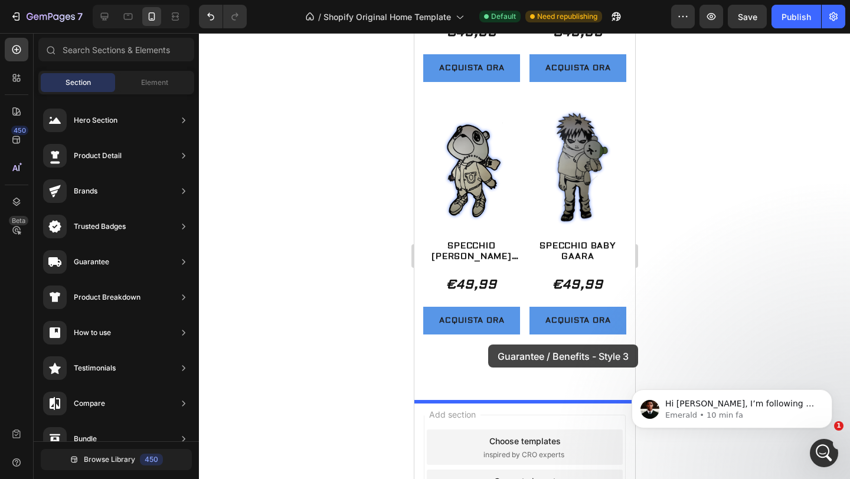
drag, startPoint x: 692, startPoint y: 241, endPoint x: 488, endPoint y: 345, distance: 229.2
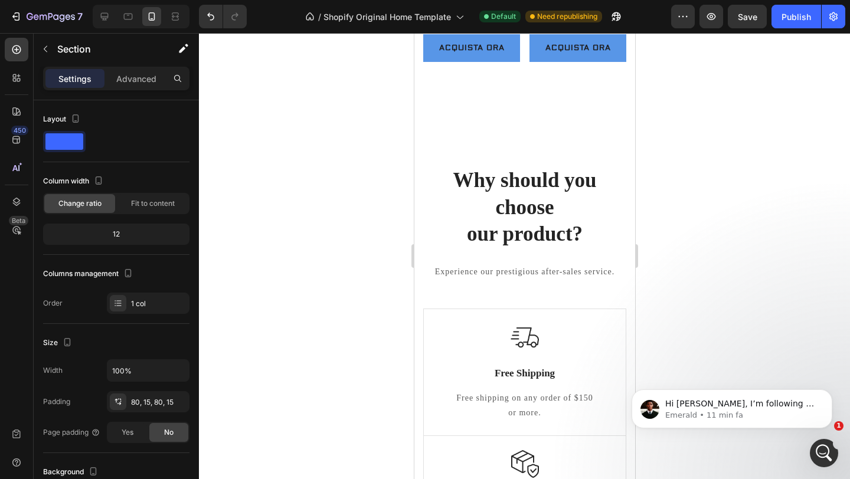
scroll to position [2120, 0]
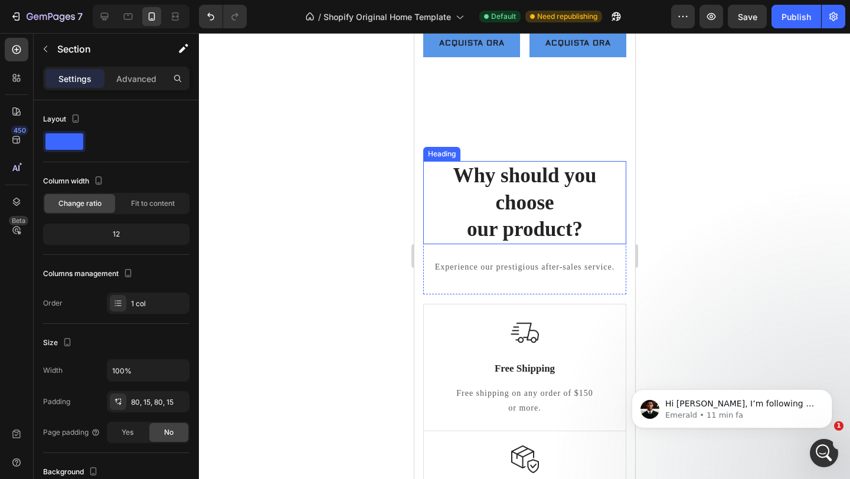
click at [571, 207] on p "Why should you choose our product?" at bounding box center [524, 202] width 201 height 81
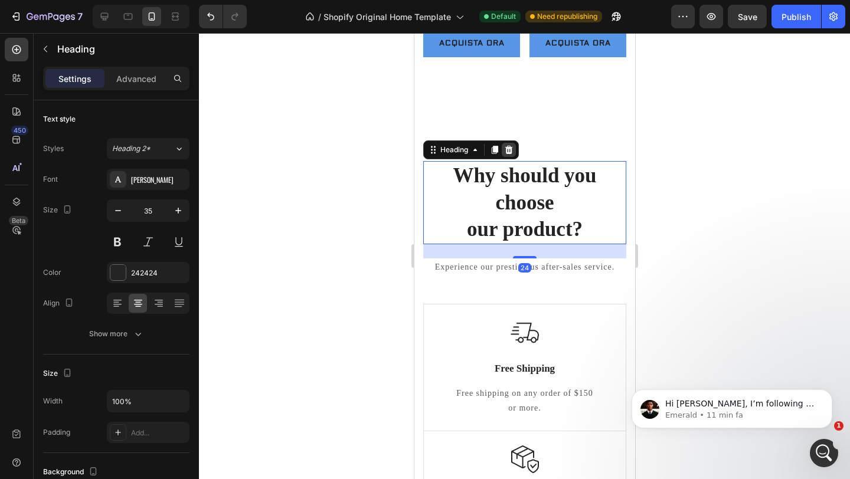
click at [507, 155] on icon at bounding box center [508, 149] width 9 height 9
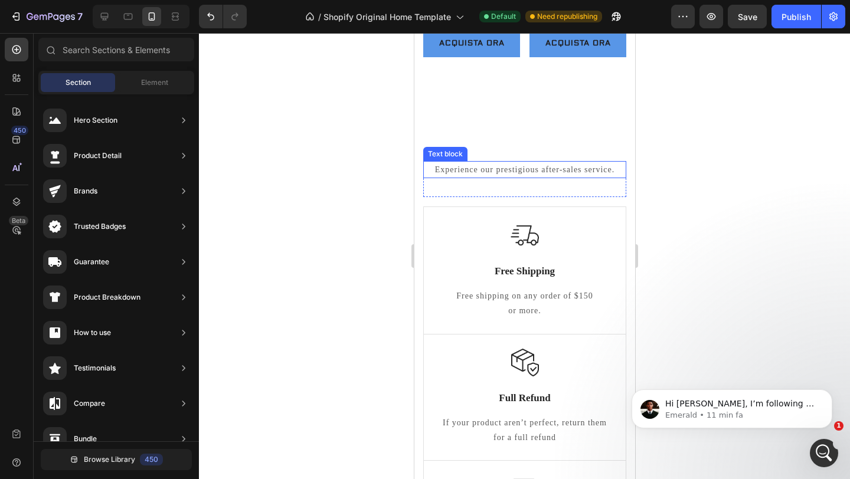
click at [522, 177] on p "Experience our prestigious after-sales service." at bounding box center [524, 169] width 201 height 15
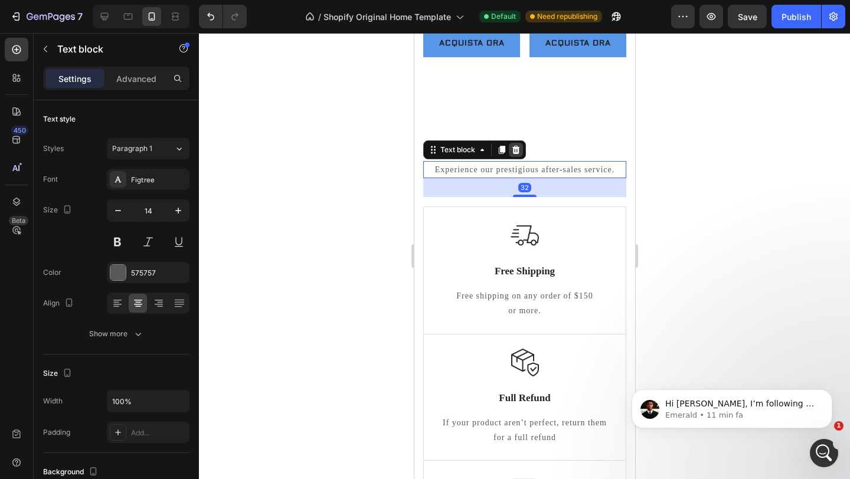
click at [517, 155] on div at bounding box center [515, 150] width 14 height 14
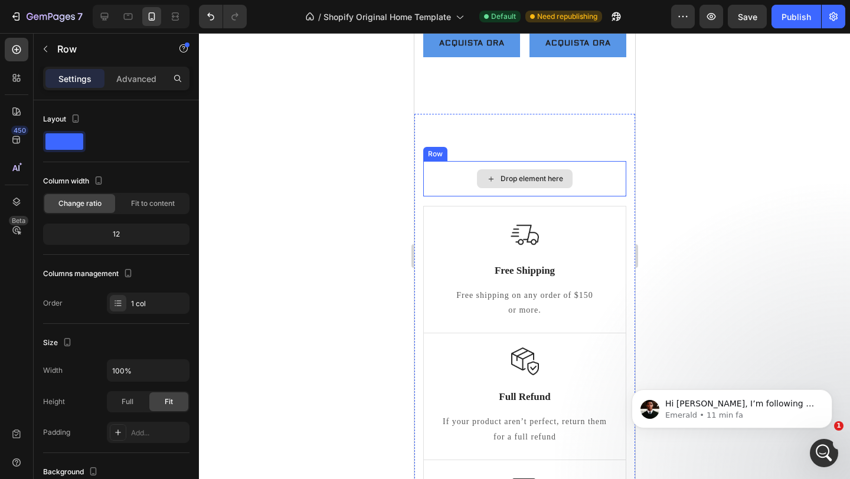
click at [586, 175] on div "Drop element here" at bounding box center [524, 178] width 203 height 35
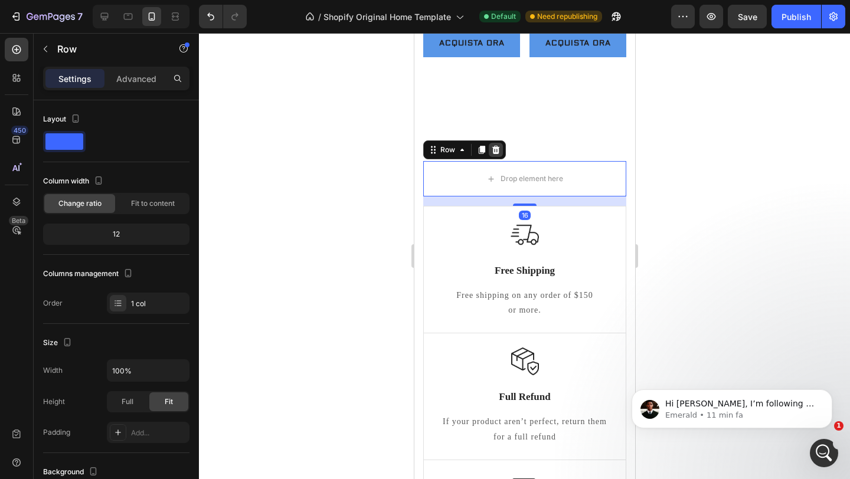
click at [494, 154] on icon at bounding box center [496, 150] width 8 height 8
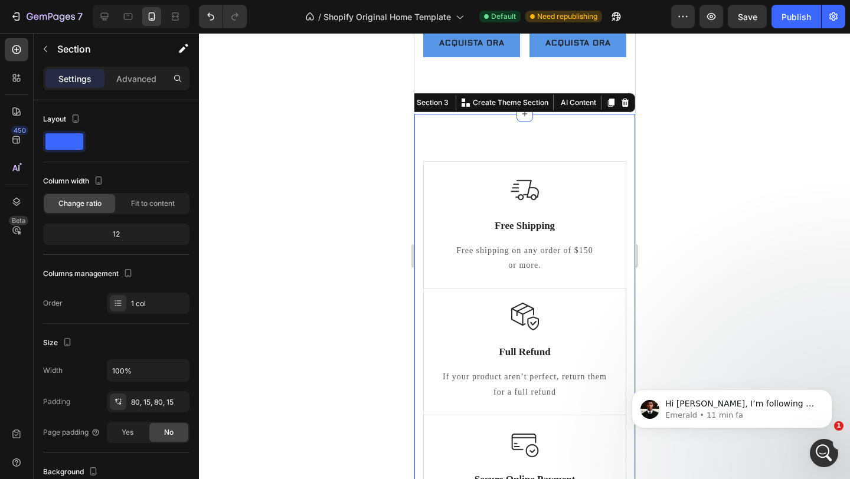
click at [561, 149] on div "Image Free Shipping Text Block Free shipping on any order of $150 or more. Text…" at bounding box center [524, 356] width 221 height 485
click at [144, 75] on p "Advanced" at bounding box center [136, 79] width 40 height 12
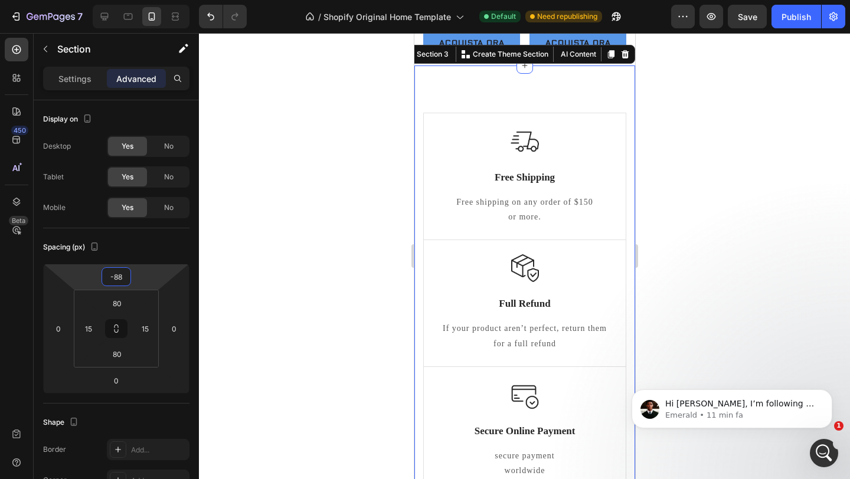
type input "-90"
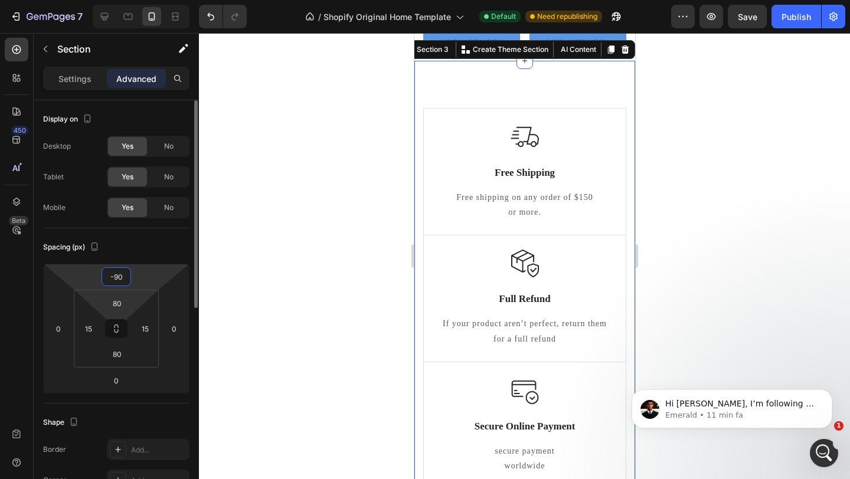
drag, startPoint x: 141, startPoint y: 276, endPoint x: 141, endPoint y: 302, distance: 26.0
click at [141, 0] on html "7 / Shopify Original Home Template Default Need republishing Preview Save Publi…" at bounding box center [425, 0] width 850 height 0
click at [236, 254] on div at bounding box center [524, 256] width 651 height 446
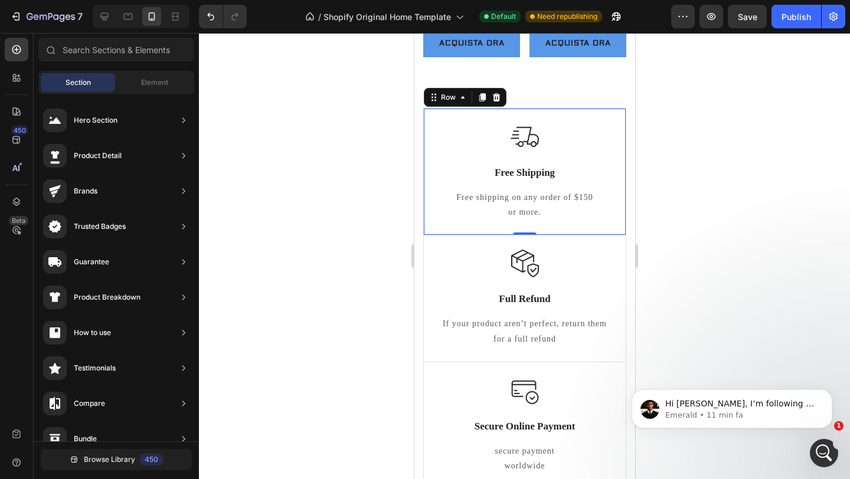
click at [438, 199] on div "Image Free Shipping Text Block Free shipping on any order of $150 or more. Text…" at bounding box center [524, 172] width 174 height 98
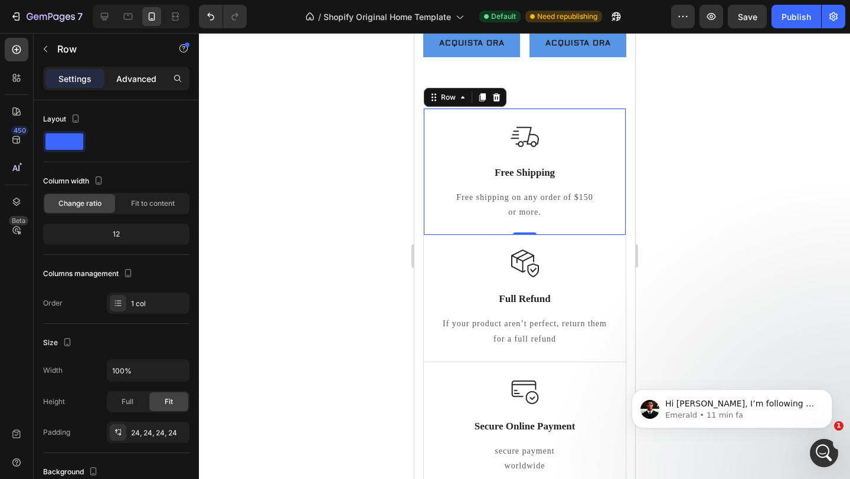
click at [138, 82] on p "Advanced" at bounding box center [136, 79] width 40 height 12
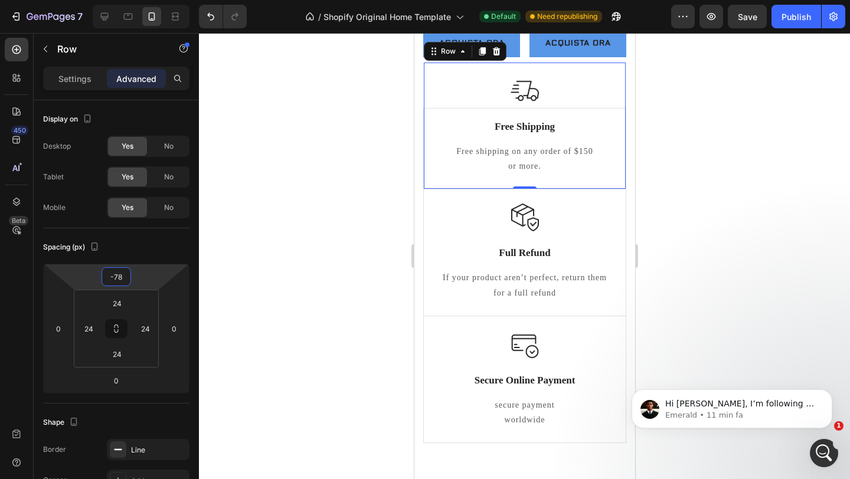
type input "-76"
drag, startPoint x: 148, startPoint y: 275, endPoint x: 149, endPoint y: 298, distance: 22.5
click at [149, 0] on html "7 / Shopify Original Home Template Default Need republishing Preview Save Publi…" at bounding box center [425, 0] width 850 height 0
click at [315, 208] on div at bounding box center [524, 256] width 651 height 446
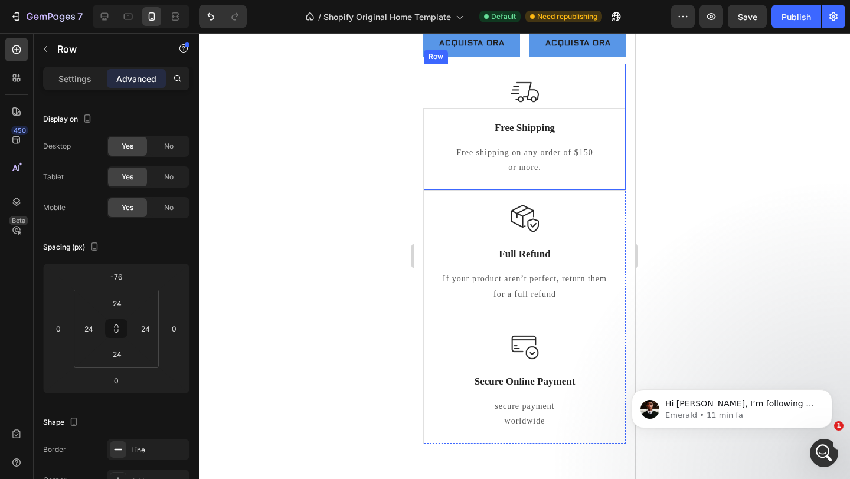
click at [481, 191] on div "Image Free Shipping Text Block Free shipping on any order of $150 or more. Text…" at bounding box center [524, 127] width 202 height 127
click at [320, 199] on div at bounding box center [524, 256] width 651 height 446
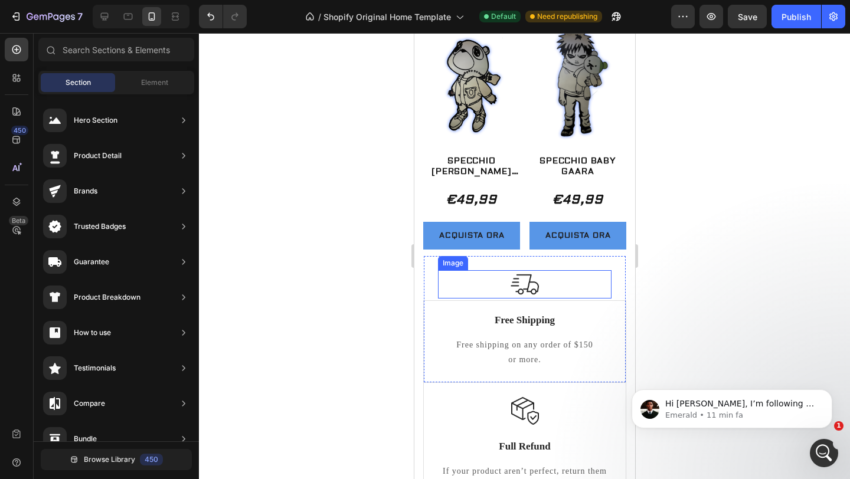
scroll to position [2013, 0]
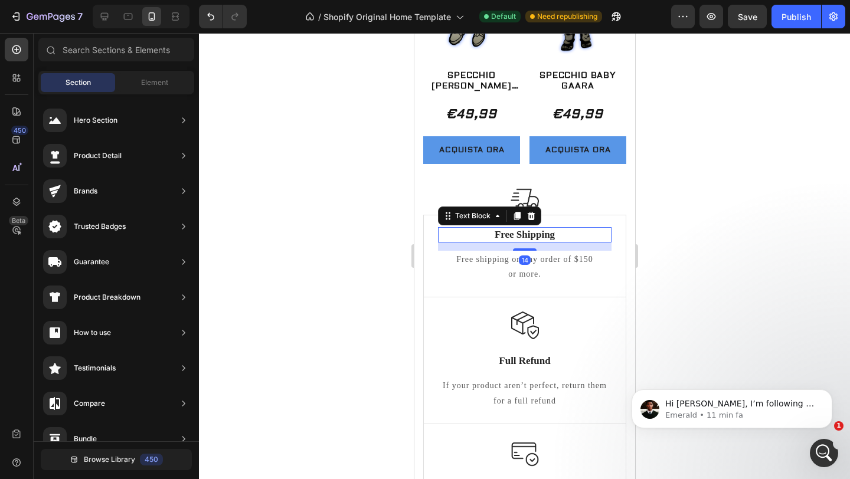
click at [555, 241] on p "Free Shipping" at bounding box center [524, 234] width 171 height 13
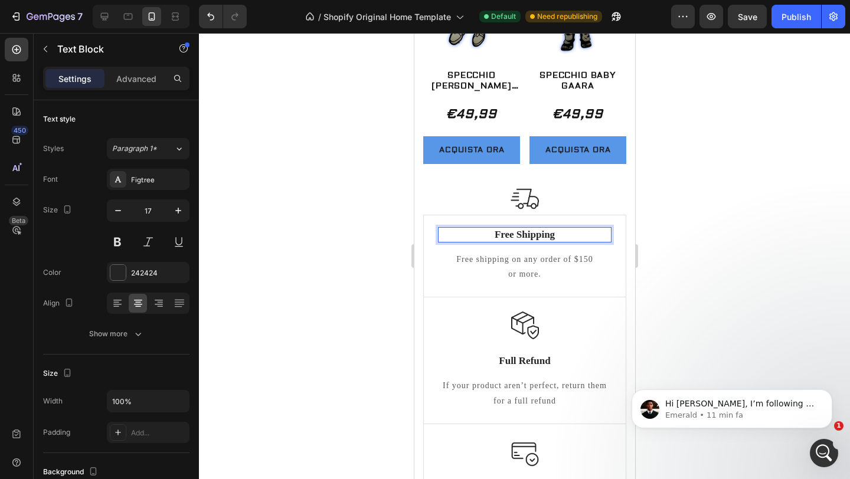
click at [555, 241] on p "Free Shipping" at bounding box center [524, 234] width 171 height 13
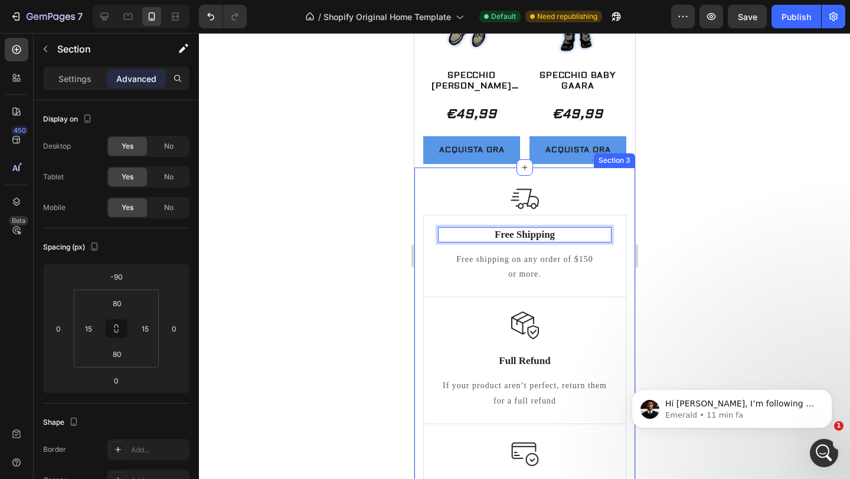
click at [626, 180] on div "Image Free Shipping Text Block Free shipping on any order of $150 or more. Text…" at bounding box center [524, 388] width 221 height 440
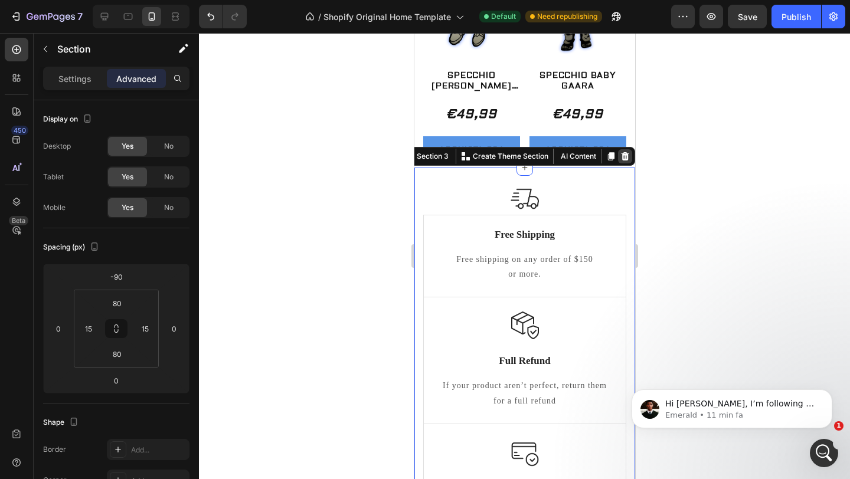
click at [627, 161] on div at bounding box center [625, 156] width 14 height 14
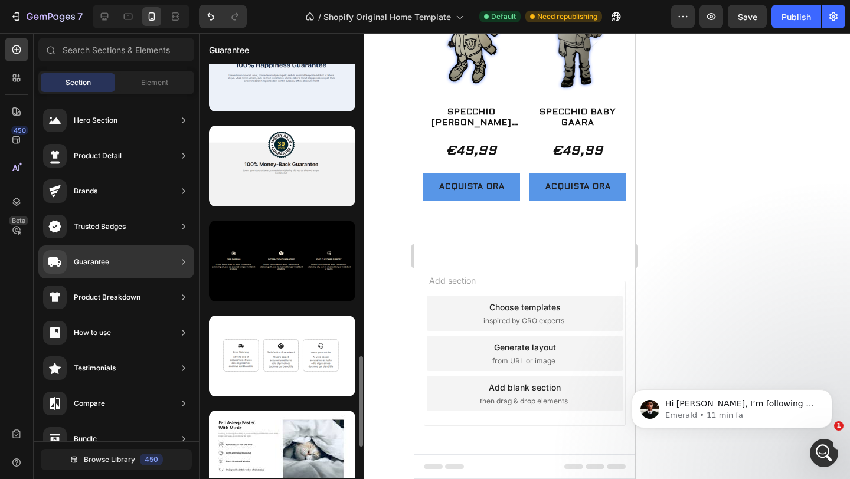
scroll to position [1284, 0]
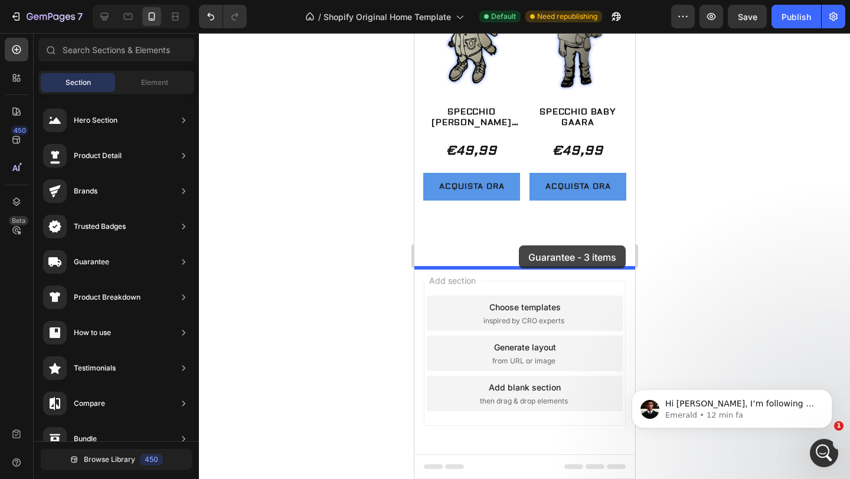
drag, startPoint x: 699, startPoint y: 309, endPoint x: 518, endPoint y: 246, distance: 191.2
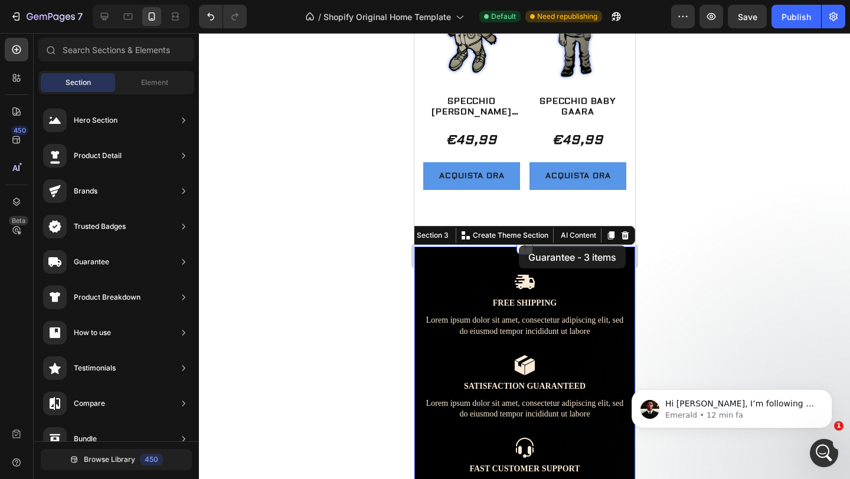
scroll to position [2013, 0]
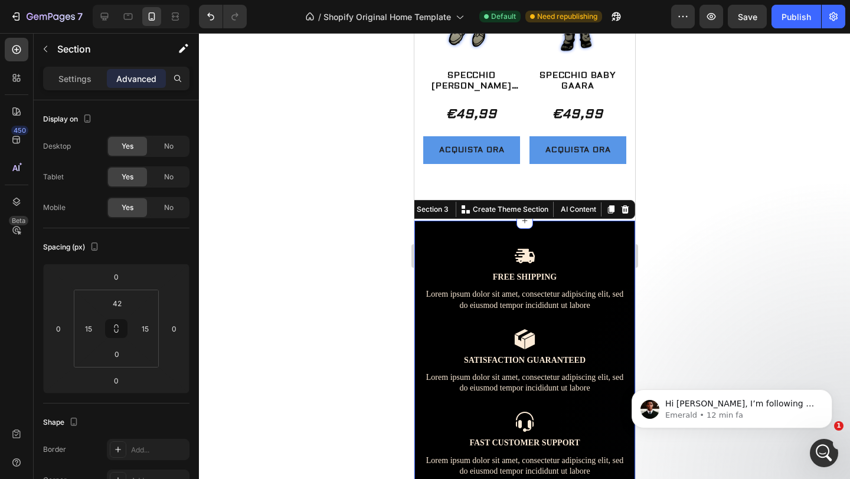
click at [685, 293] on div at bounding box center [524, 256] width 651 height 446
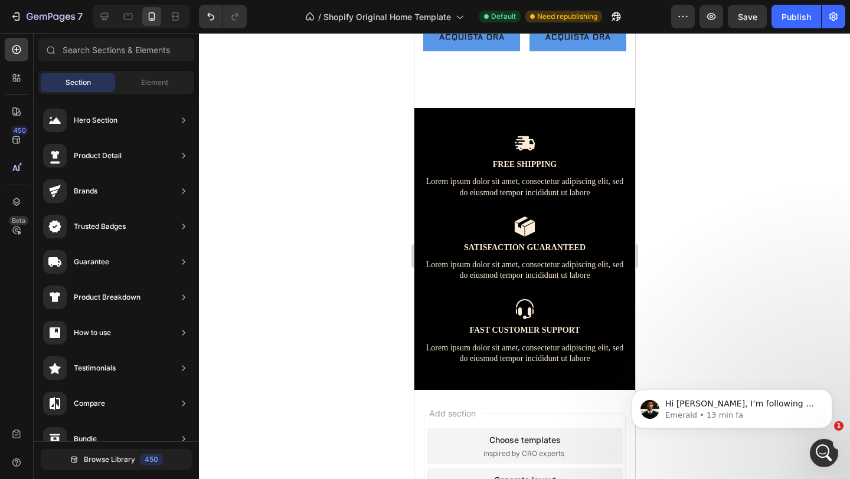
scroll to position [2130, 0]
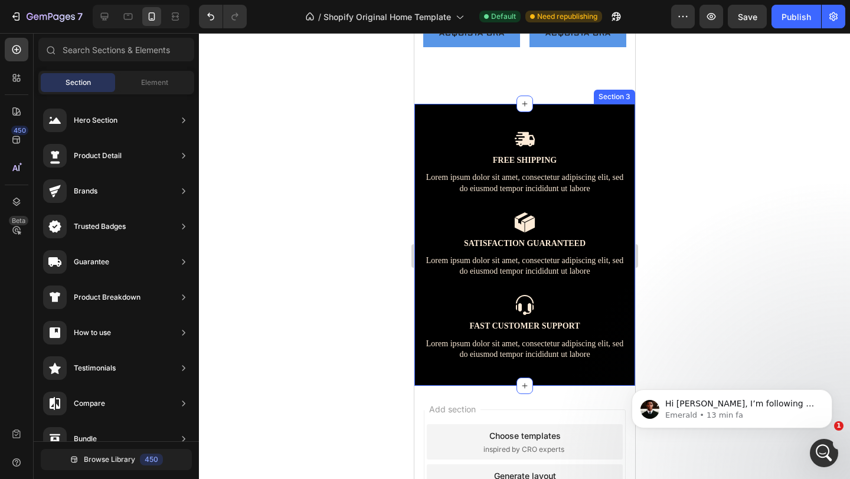
click at [450, 133] on div "Image Free Shipping Text Block Lorem ipsum dolor sit amet, consectetur adipisci…" at bounding box center [524, 245] width 221 height 282
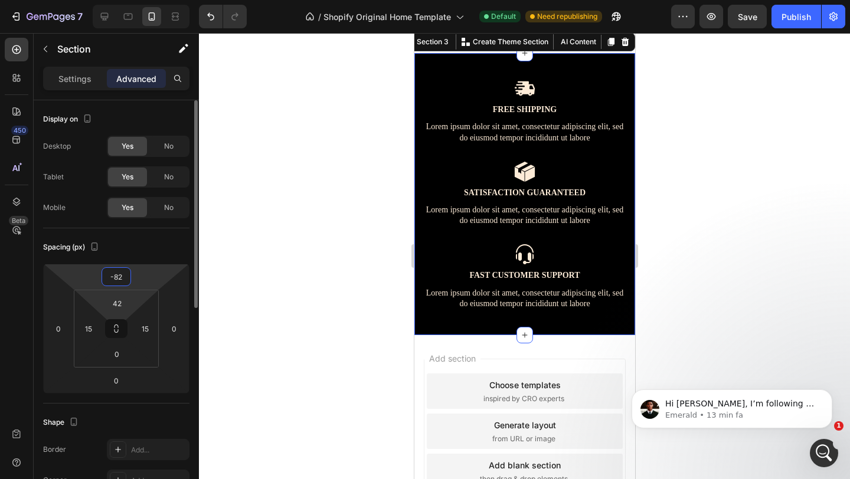
drag, startPoint x: 148, startPoint y: 273, endPoint x: 149, endPoint y: 297, distance: 23.6
click at [149, 0] on html "7 / Shopify Original Home Template Default Need republishing Preview Save Publi…" at bounding box center [425, 0] width 850 height 0
type input "-80"
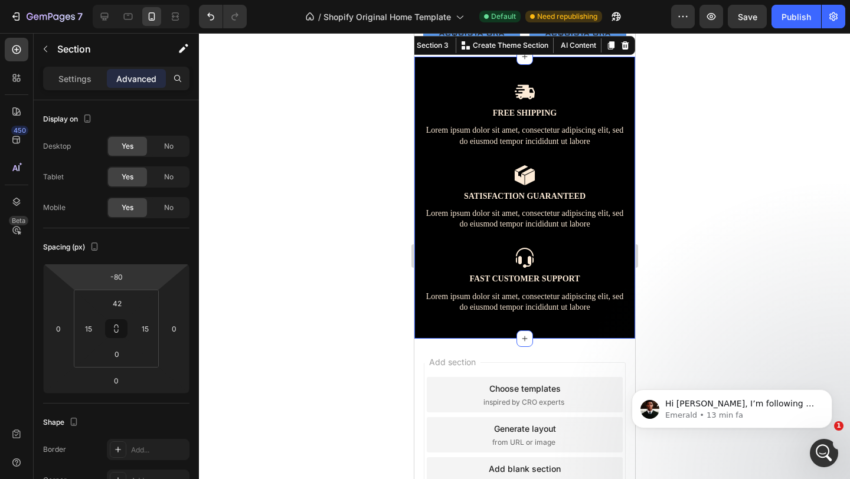
click at [256, 237] on div at bounding box center [524, 256] width 651 height 446
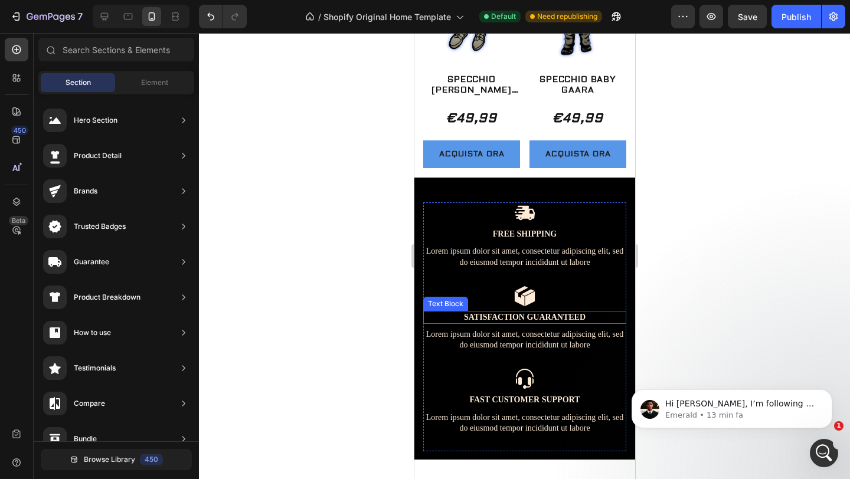
scroll to position [2007, 0]
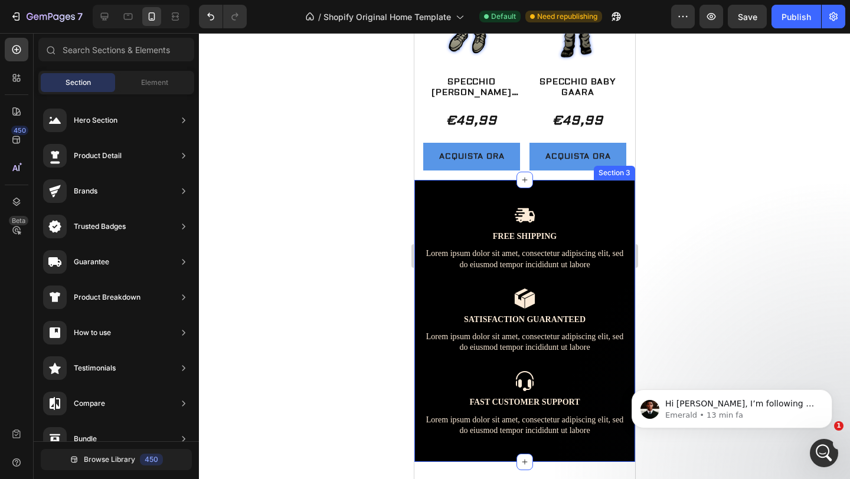
click at [436, 200] on div "Image Free Shipping Text Block Lorem ipsum dolor sit amet, consectetur adipisci…" at bounding box center [524, 321] width 221 height 282
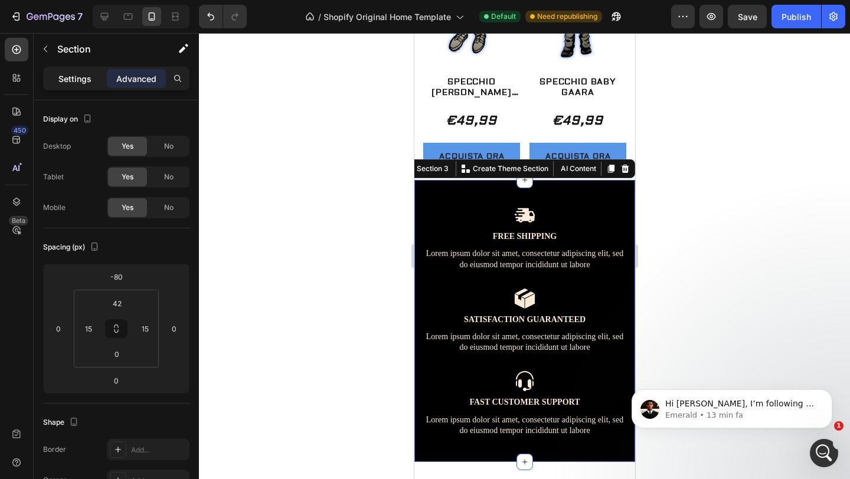
click at [71, 80] on p "Settings" at bounding box center [74, 79] width 33 height 12
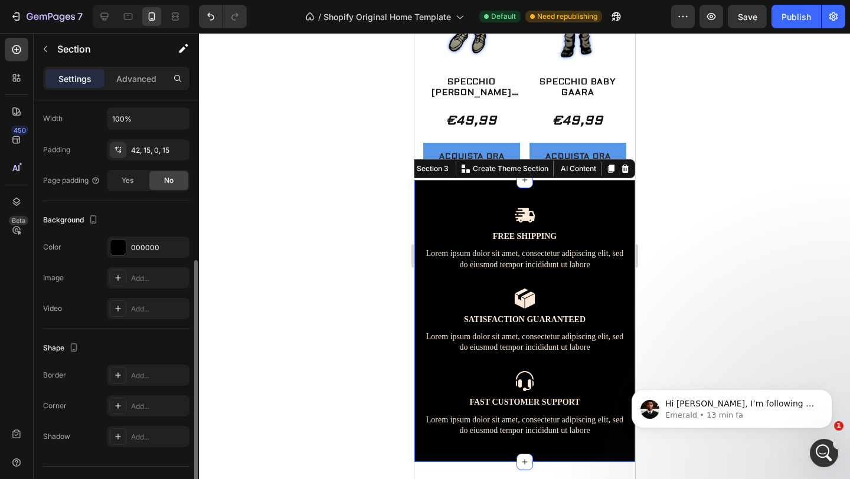
scroll to position [258, 0]
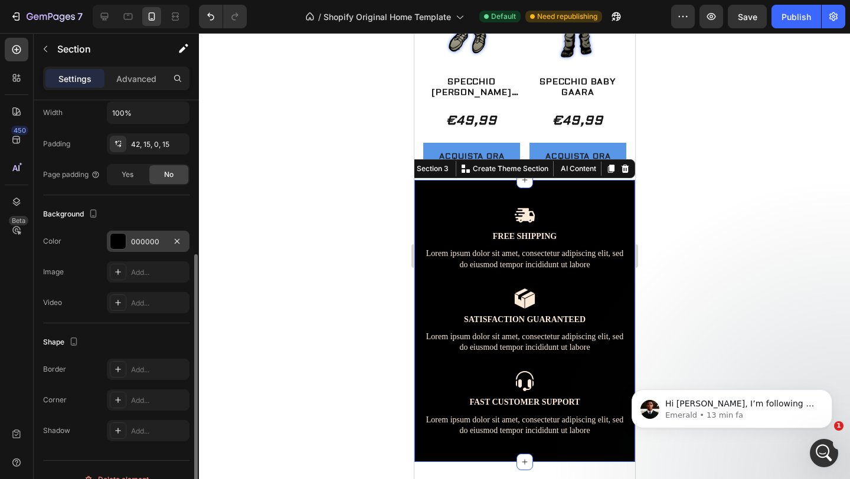
click at [119, 244] on div at bounding box center [117, 241] width 15 height 15
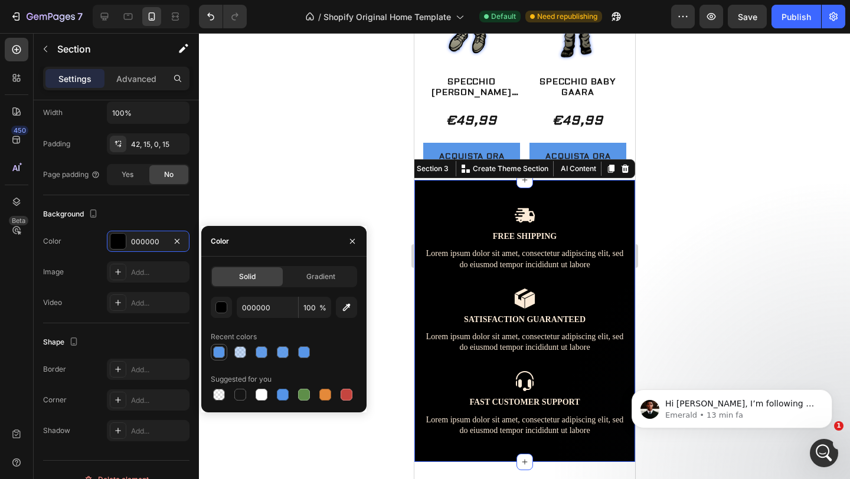
click at [217, 354] on div at bounding box center [219, 353] width 12 height 12
type input "5594E7"
type input "98"
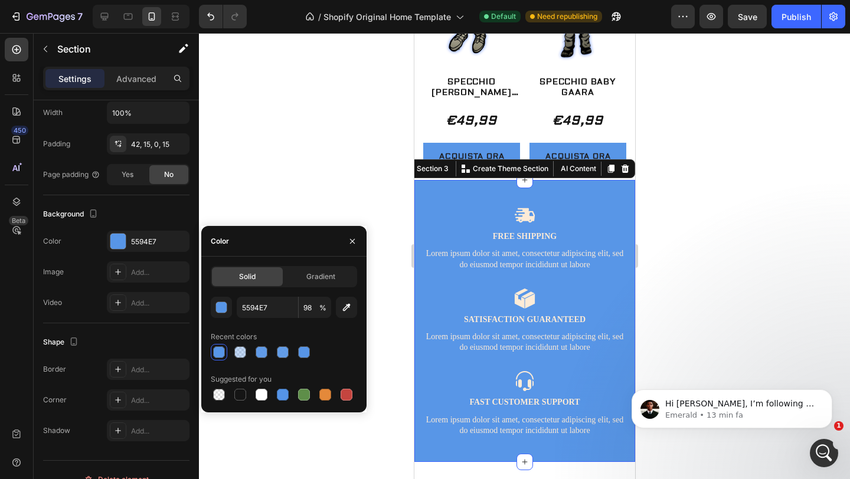
click at [264, 197] on div at bounding box center [524, 256] width 651 height 446
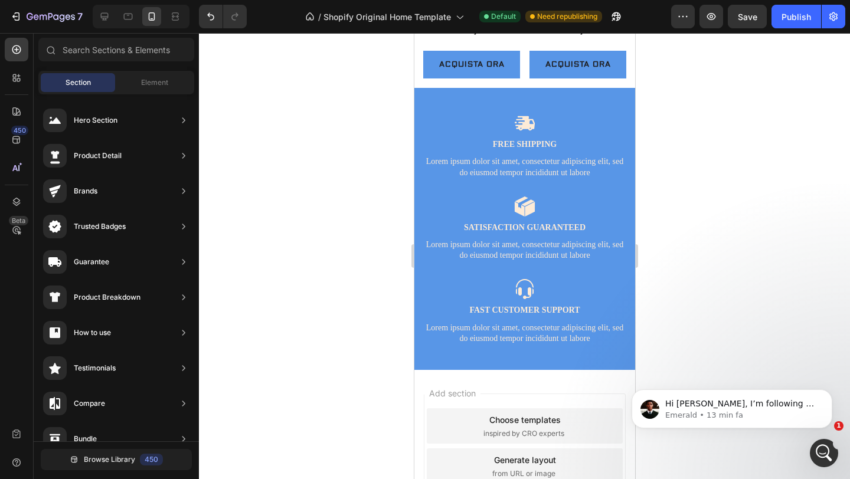
scroll to position [2101, 0]
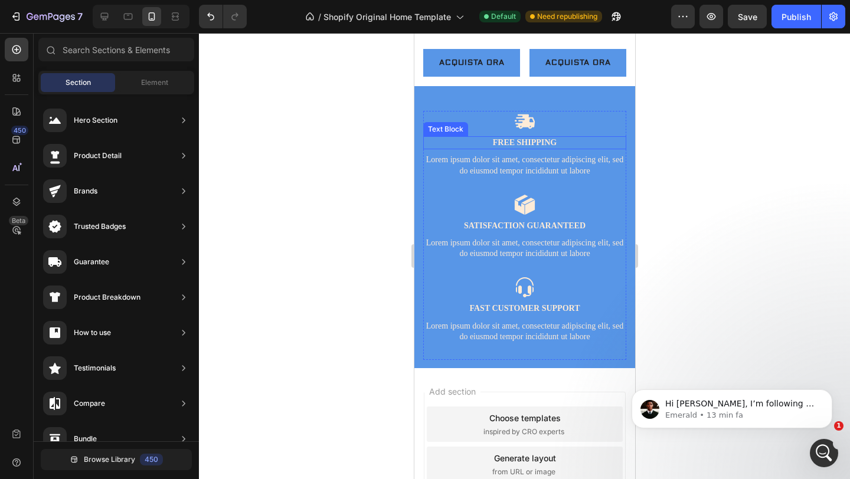
click at [545, 148] on p "Free Shipping" at bounding box center [524, 143] width 201 height 11
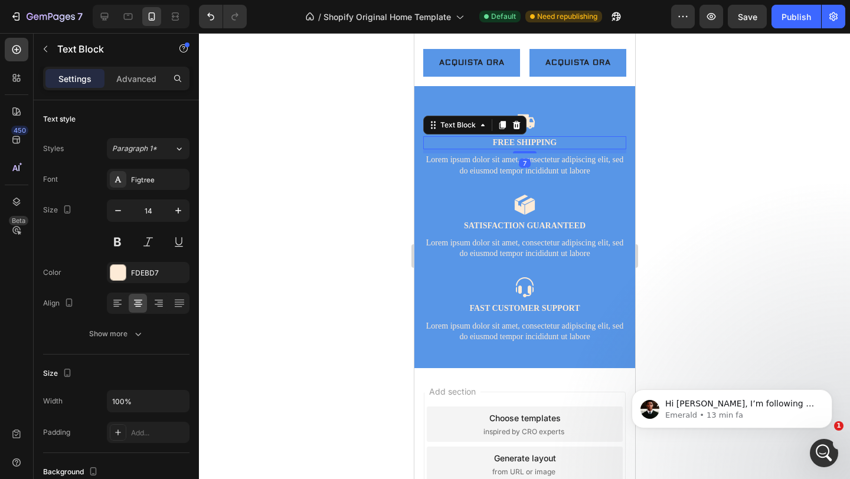
click at [556, 148] on p "Free Shipping" at bounding box center [524, 143] width 201 height 11
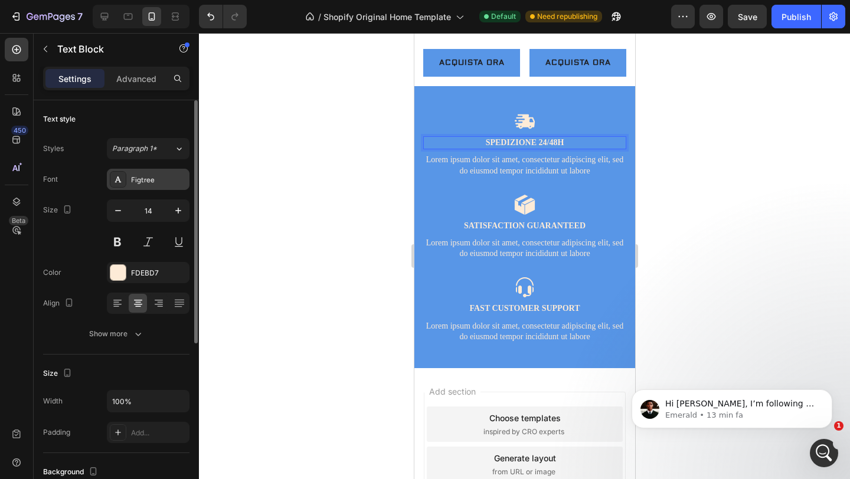
click at [165, 187] on div "Figtree" at bounding box center [148, 179] width 83 height 21
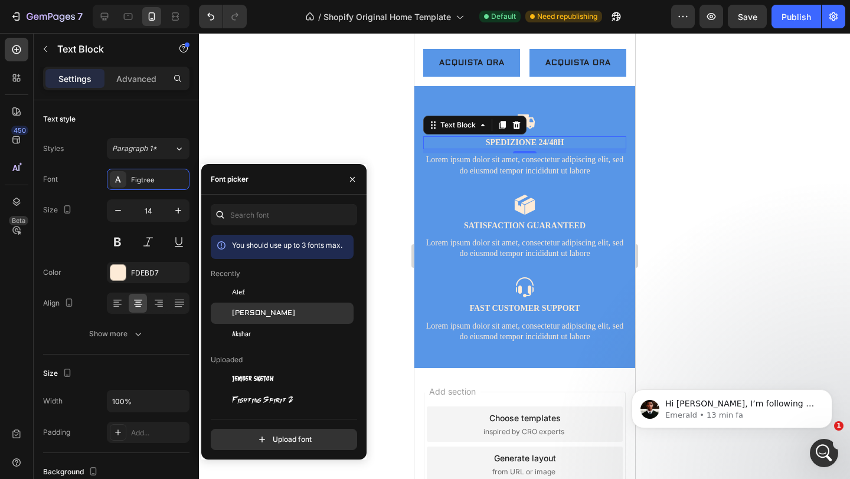
click at [271, 310] on div "[PERSON_NAME]" at bounding box center [291, 313] width 119 height 11
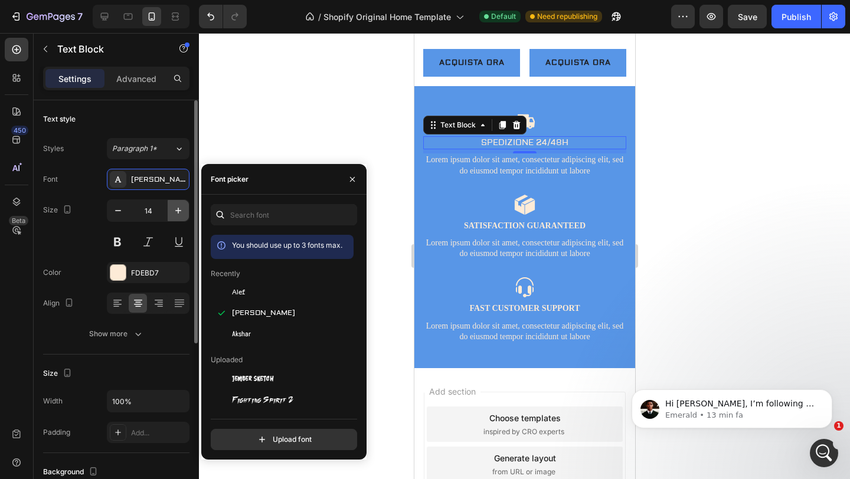
click at [182, 208] on icon "button" at bounding box center [178, 211] width 12 height 12
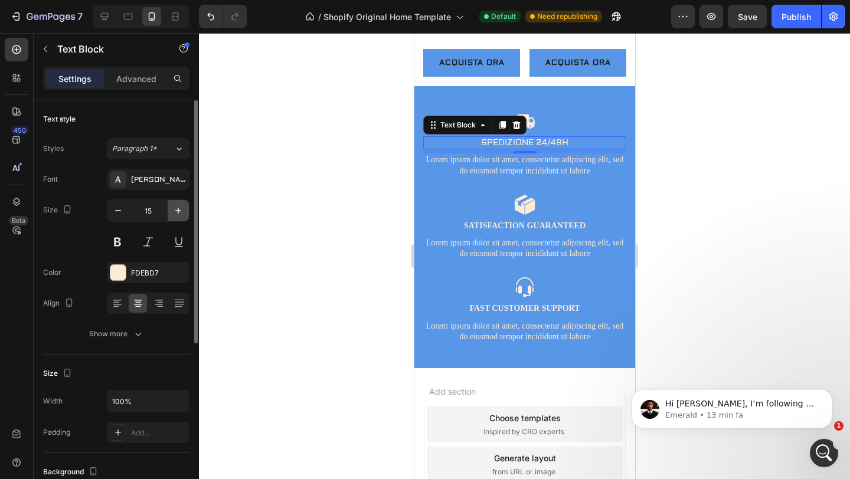
click at [182, 208] on icon "button" at bounding box center [178, 211] width 12 height 12
type input "16"
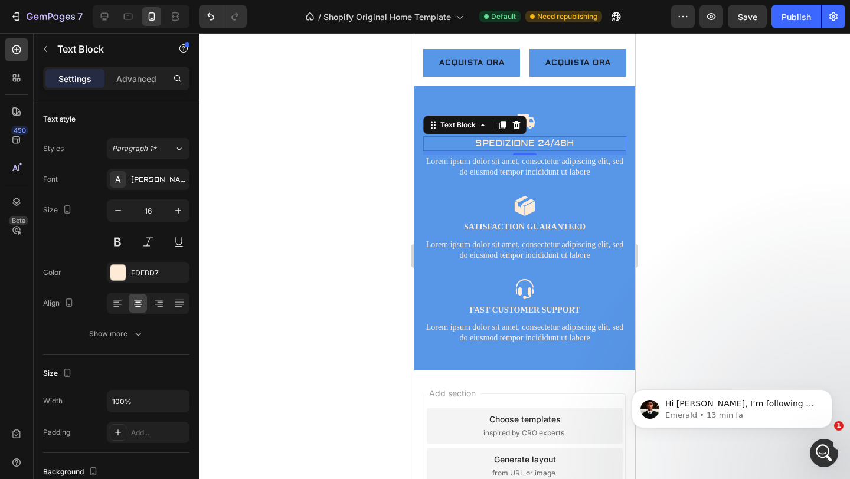
click at [525, 169] on div "7" at bounding box center [524, 164] width 12 height 9
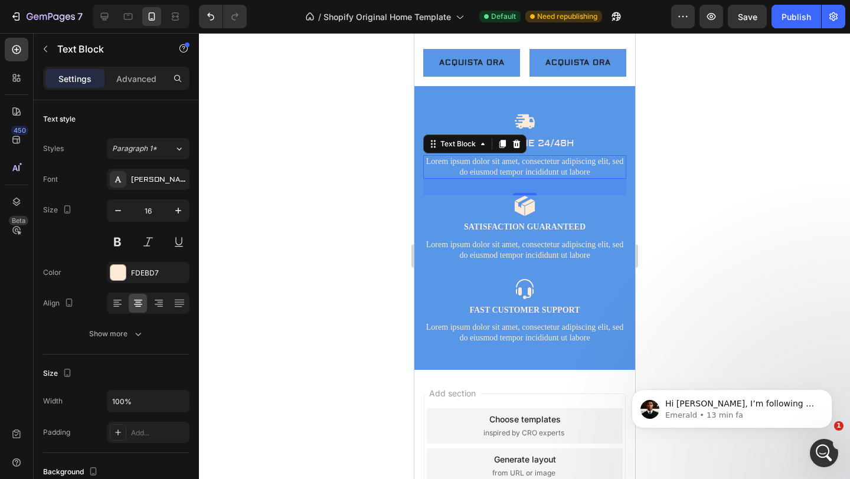
click at [548, 178] on p "Lorem ipsum dolor sit amet, consectetur adipiscing elit, sed do eiusmod tempor …" at bounding box center [524, 166] width 201 height 21
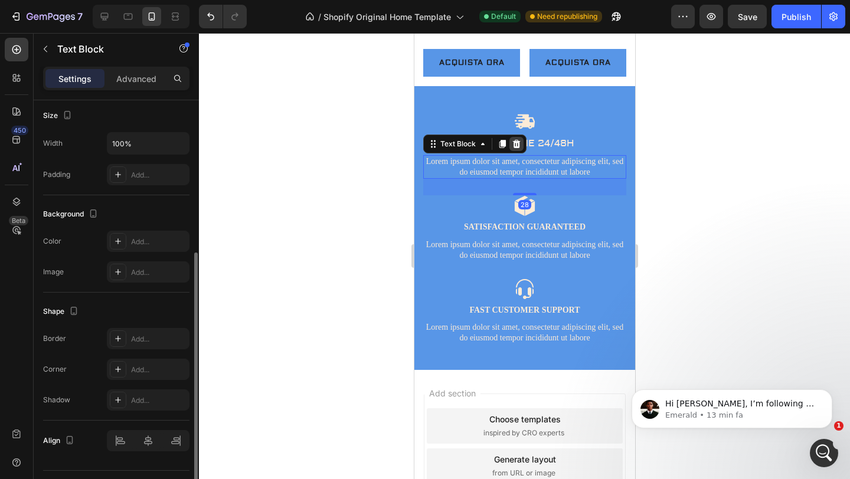
click at [513, 148] on icon at bounding box center [516, 144] width 8 height 8
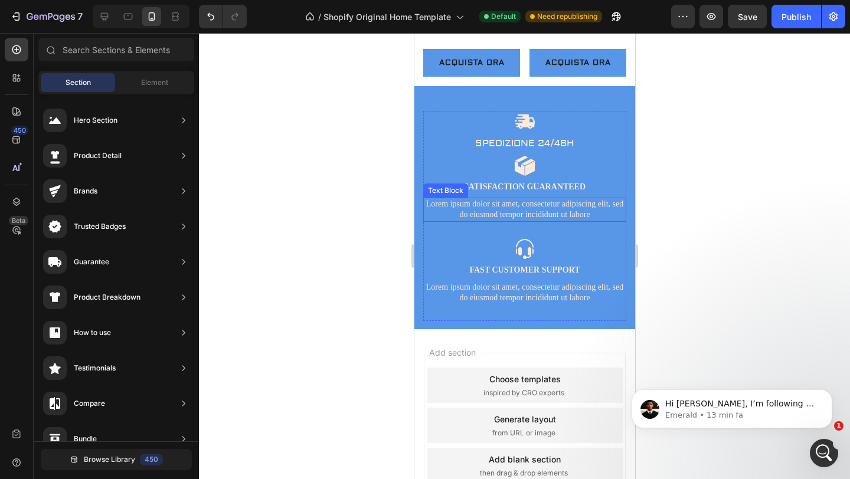
click at [519, 218] on p "Lorem ipsum dolor sit amet, consectetur adipiscing elit, sed do eiusmod tempor …" at bounding box center [524, 209] width 201 height 21
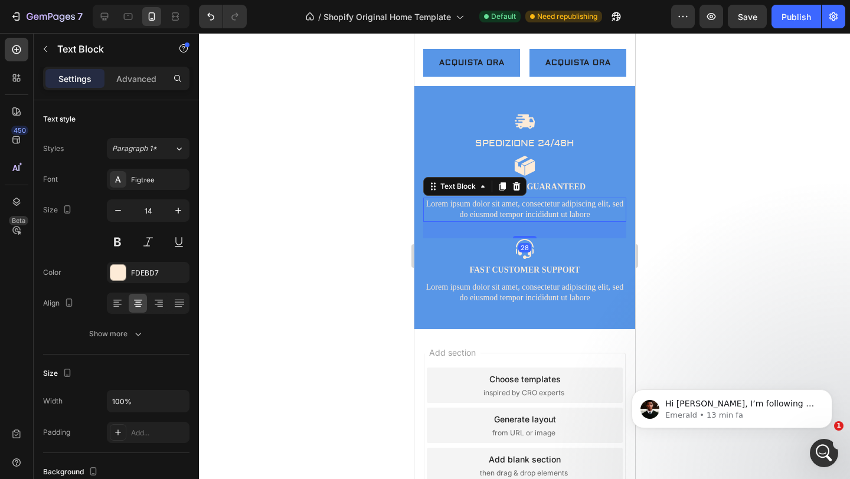
click at [517, 191] on icon at bounding box center [515, 186] width 9 height 9
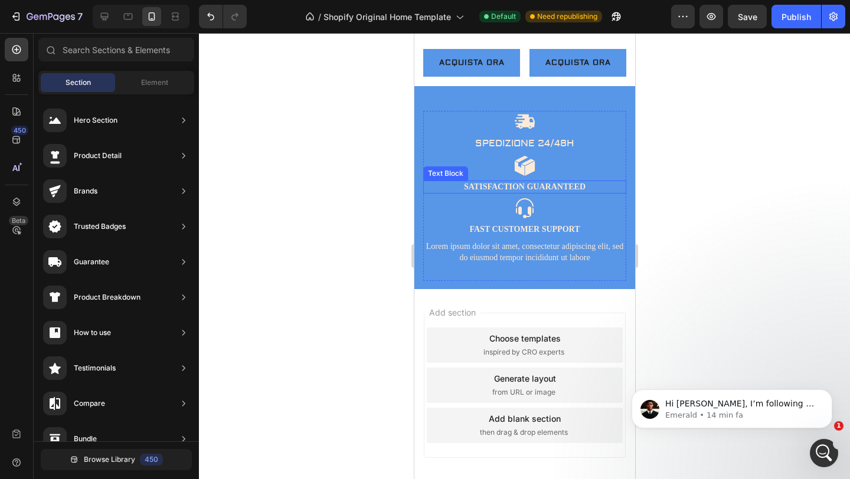
click at [593, 192] on p "Satisfaction Guaranteed" at bounding box center [524, 187] width 201 height 11
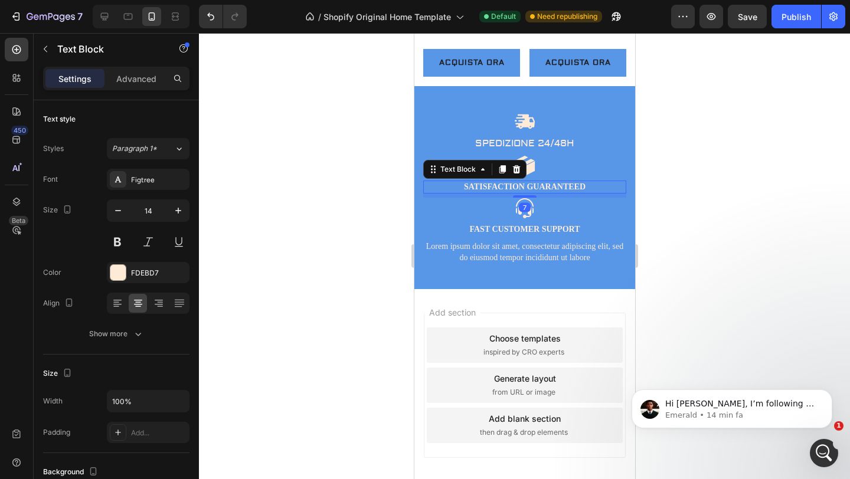
click at [593, 192] on p "Satisfaction Guaranteed" at bounding box center [524, 187] width 201 height 11
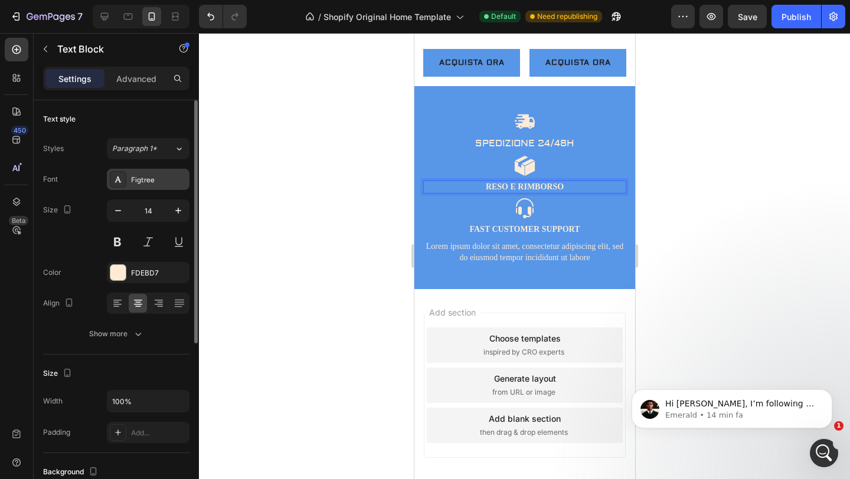
click at [168, 181] on div "Figtree" at bounding box center [158, 180] width 55 height 11
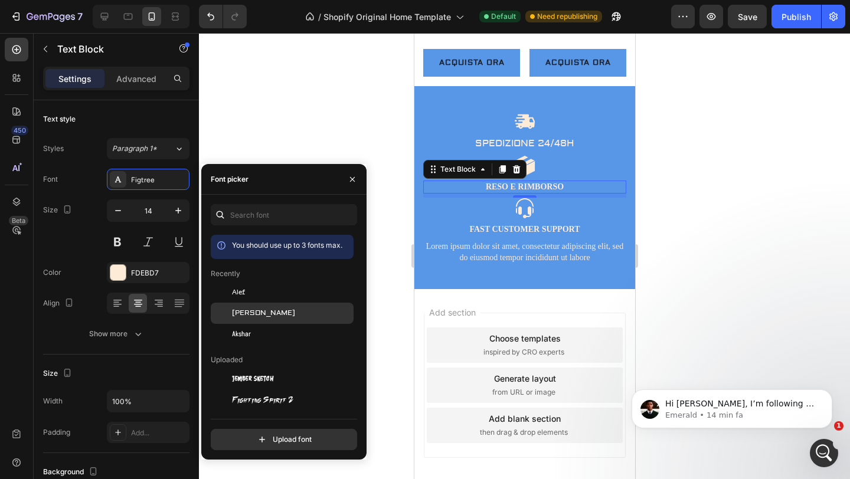
click at [258, 317] on div "[PERSON_NAME]" at bounding box center [291, 313] width 119 height 11
click at [283, 130] on div at bounding box center [524, 256] width 651 height 446
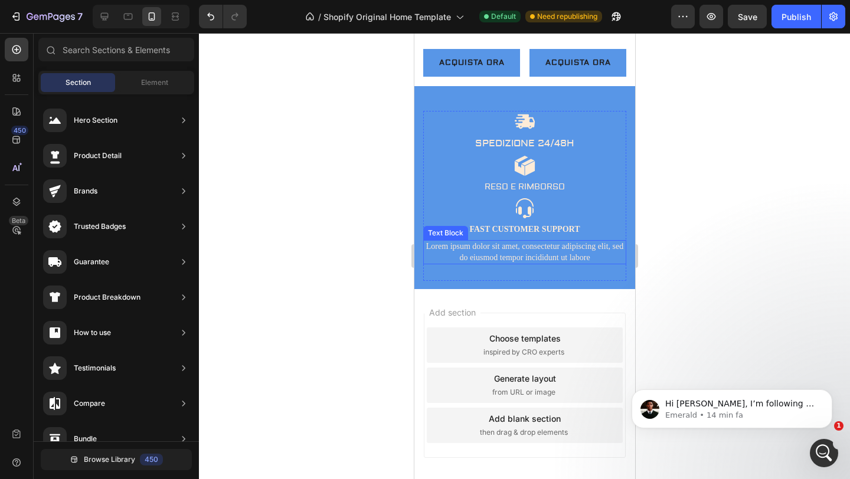
click at [557, 260] on p "Lorem ipsum dolor sit amet, consectetur adipiscing elit, sed do eiusmod tempor …" at bounding box center [524, 251] width 201 height 21
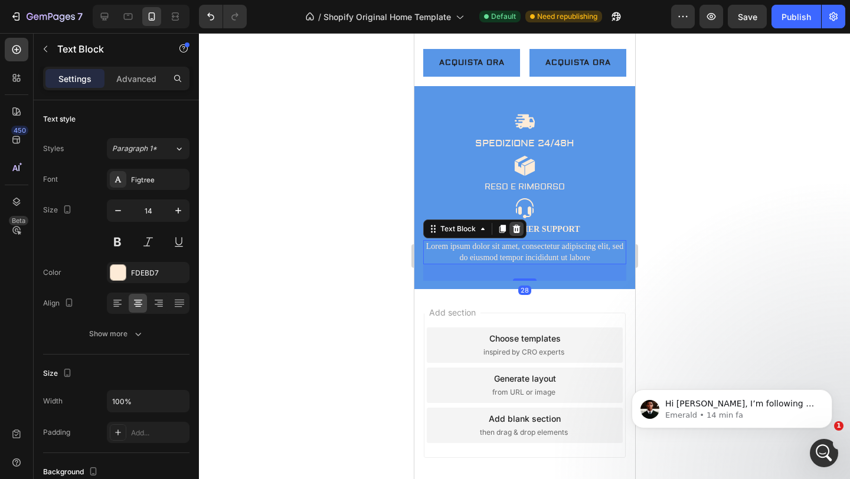
click at [514, 234] on icon at bounding box center [515, 228] width 9 height 9
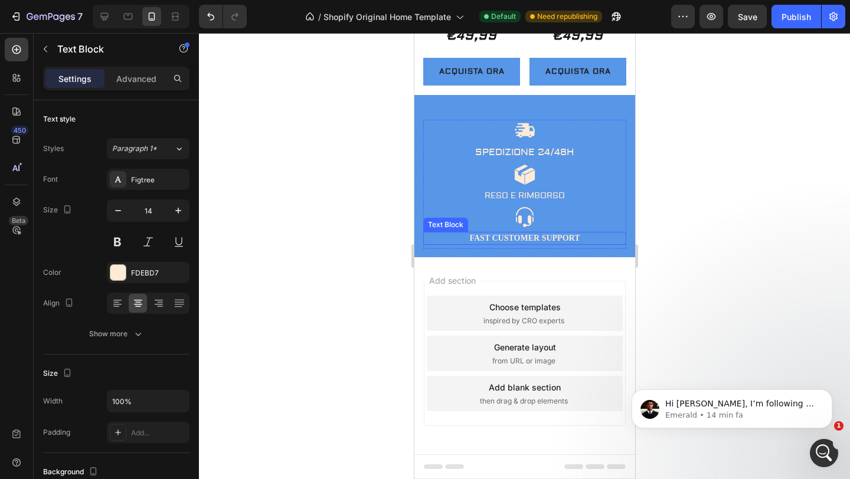
click at [582, 241] on p "Fast Customer Support" at bounding box center [524, 238] width 201 height 11
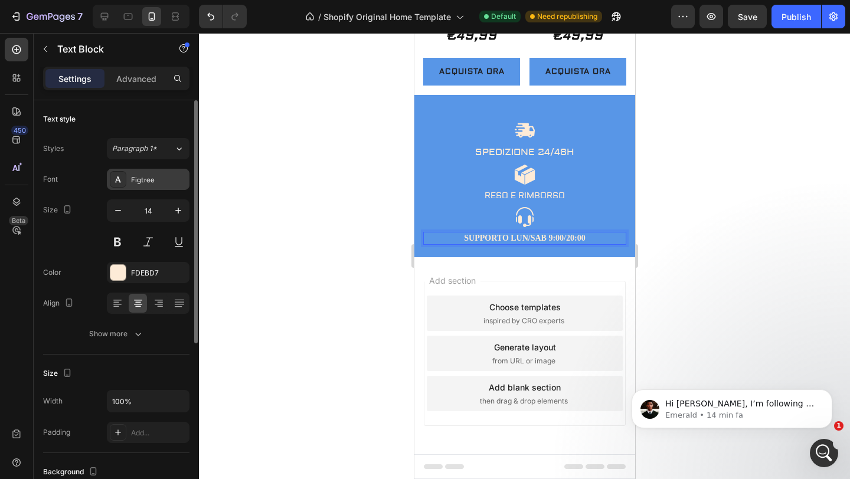
click at [159, 179] on div "Figtree" at bounding box center [158, 180] width 55 height 11
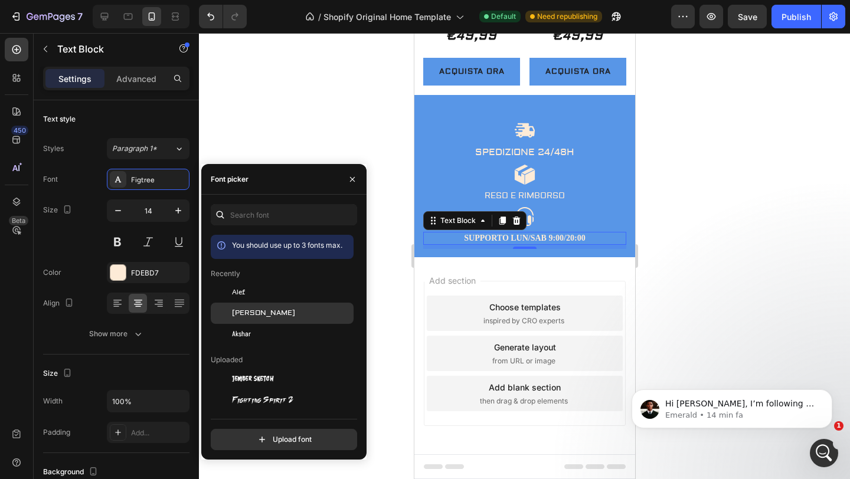
click at [250, 312] on span "[PERSON_NAME]" at bounding box center [263, 313] width 63 height 11
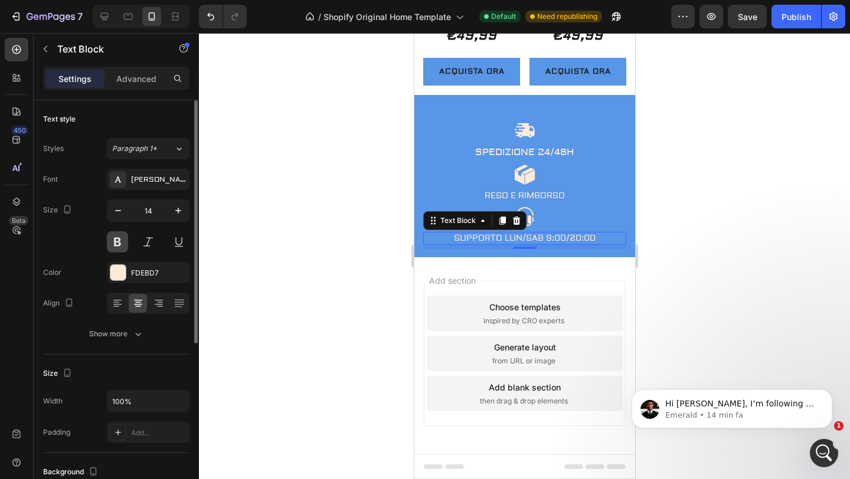
click at [122, 243] on button at bounding box center [117, 241] width 21 height 21
click at [247, 222] on div at bounding box center [524, 256] width 651 height 446
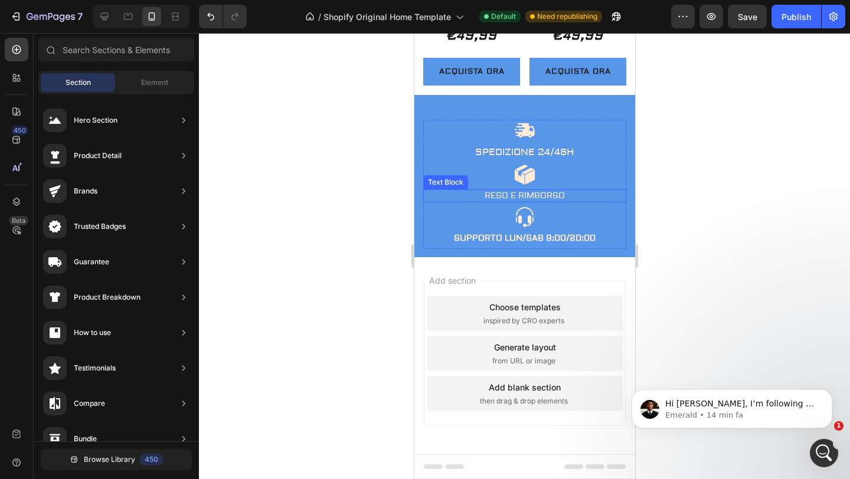
click at [518, 199] on p "RESO E RIMBORSO" at bounding box center [524, 196] width 201 height 11
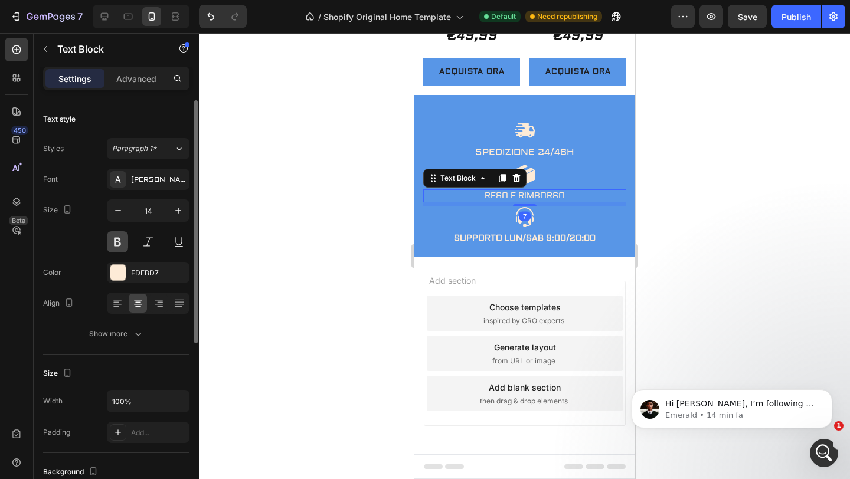
click at [119, 243] on button at bounding box center [117, 241] width 21 height 21
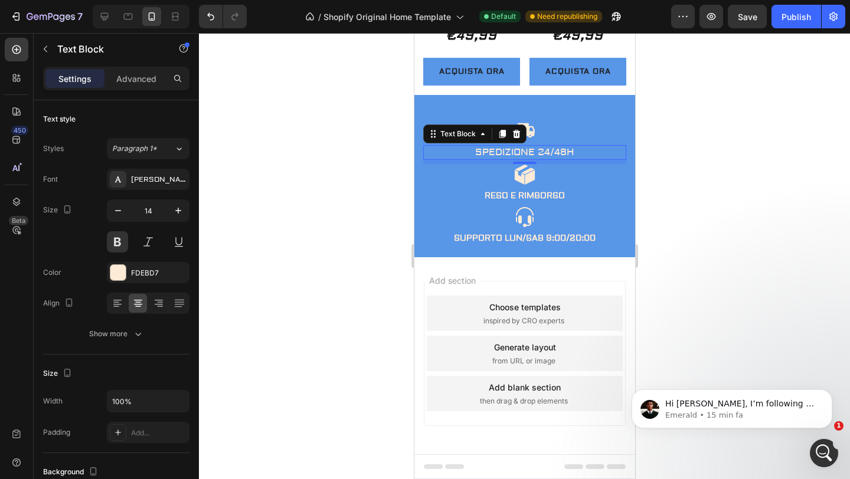
click at [535, 156] on p "SPEDIZIONE 24/48H" at bounding box center [524, 152] width 201 height 12
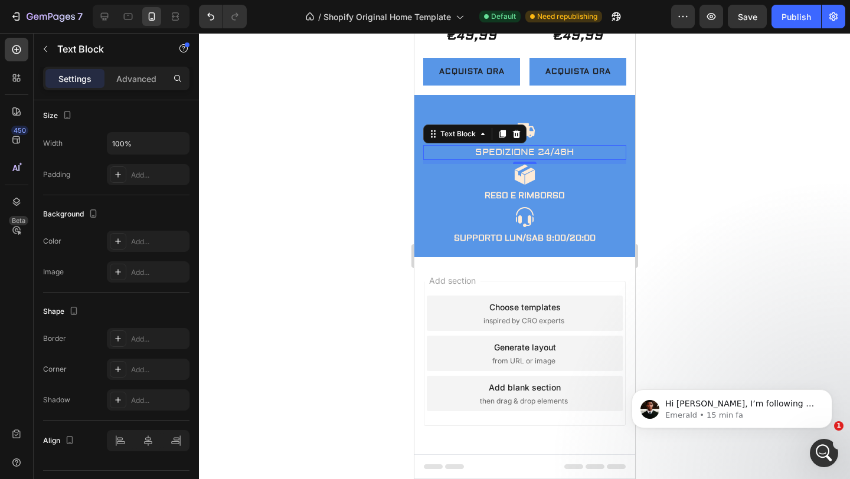
click at [280, 191] on div at bounding box center [524, 256] width 651 height 446
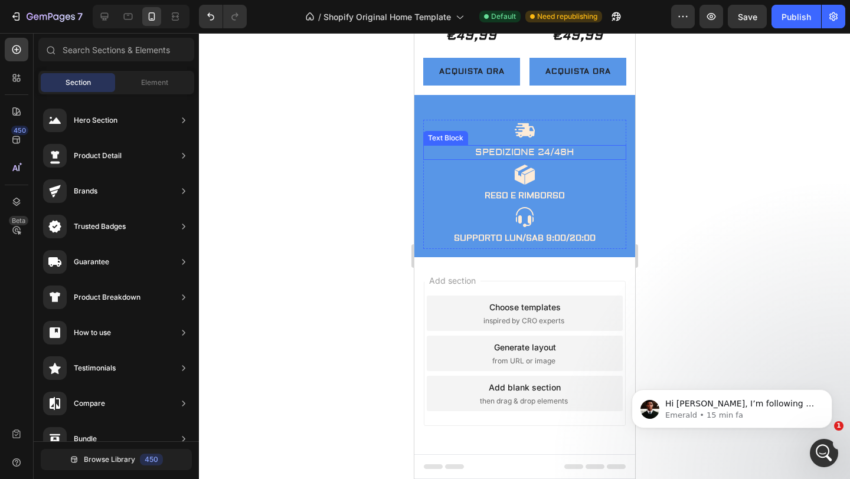
click at [569, 152] on p "SPEDIZIONE 24/48H" at bounding box center [524, 152] width 201 height 12
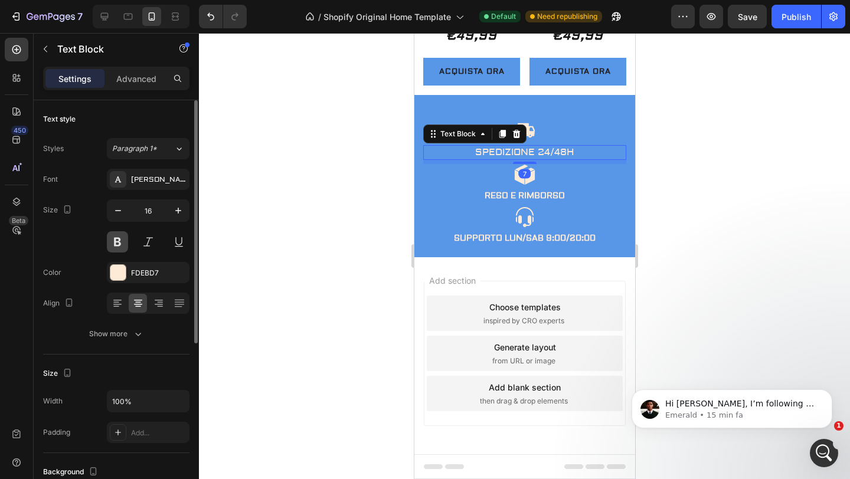
click at [121, 240] on button at bounding box center [117, 241] width 21 height 21
click at [298, 193] on div at bounding box center [524, 256] width 651 height 446
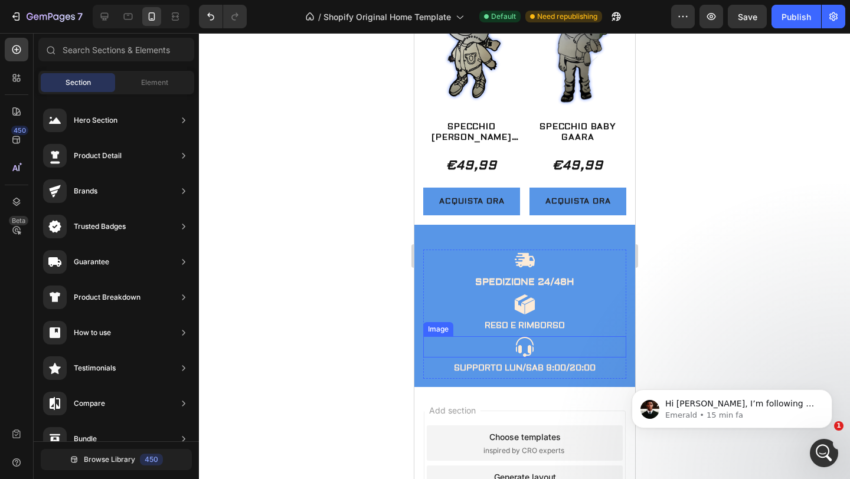
scroll to position [1962, 0]
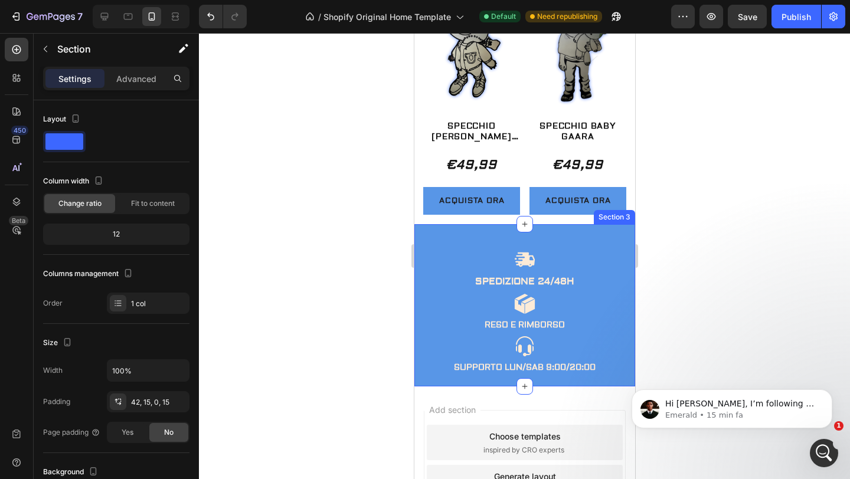
click at [449, 249] on div "Image SPEDIZIONE 24/48H Text Block Image RESO E RIMBORSO Text Block Image SUPPO…" at bounding box center [524, 305] width 221 height 162
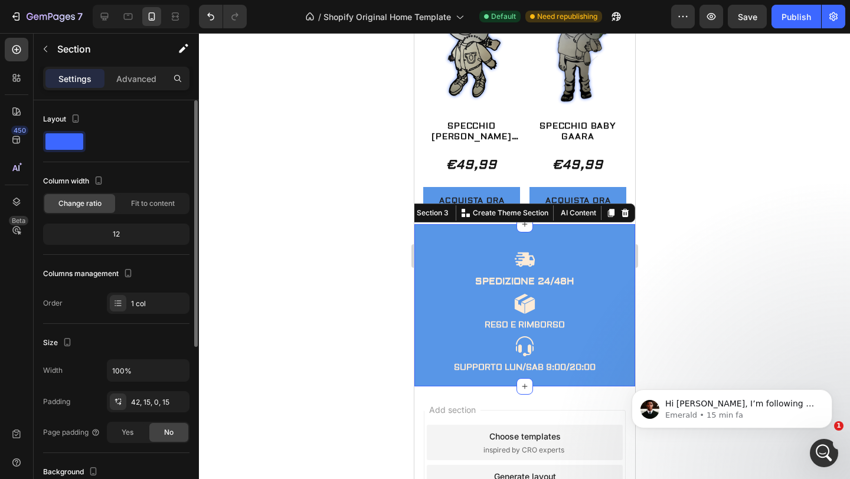
click at [57, 145] on span at bounding box center [64, 141] width 38 height 17
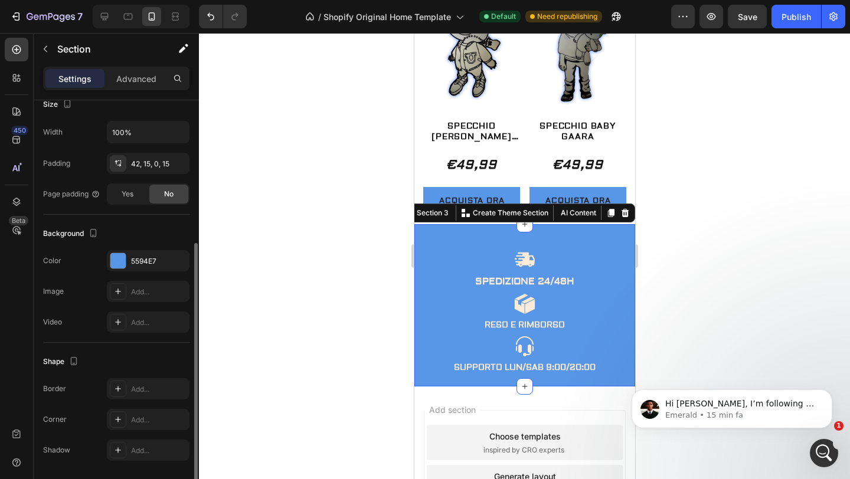
scroll to position [277, 0]
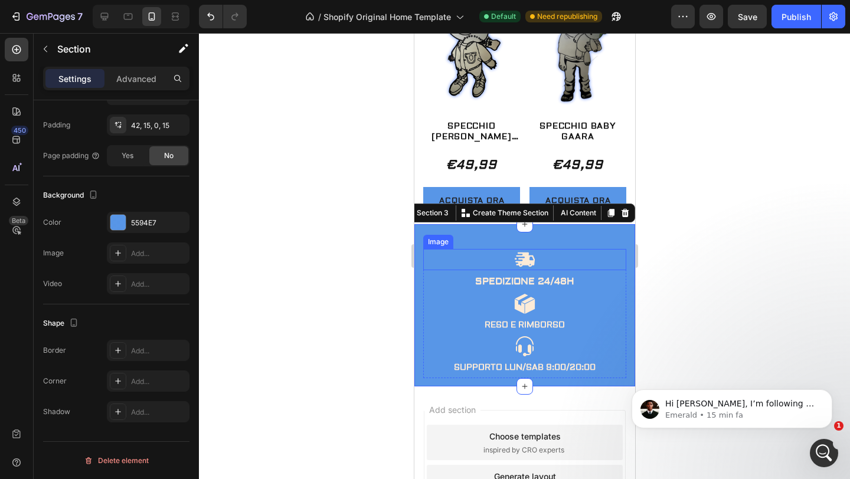
click at [522, 268] on img at bounding box center [524, 259] width 21 height 21
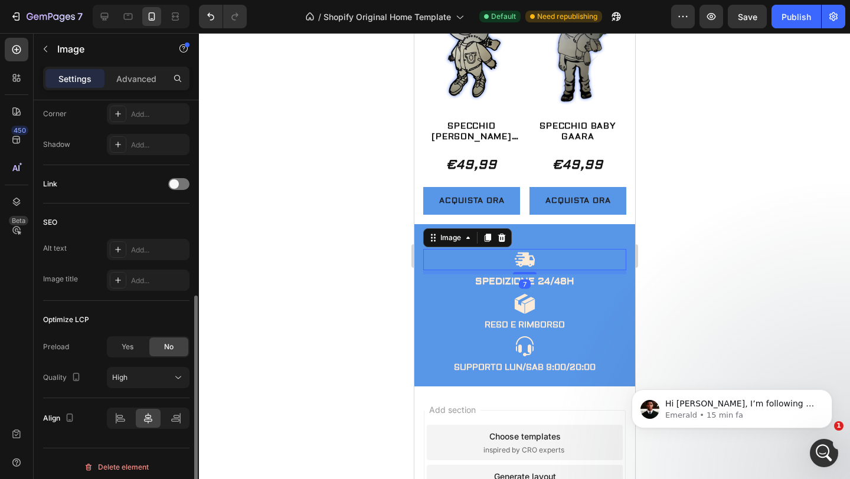
scroll to position [479, 0]
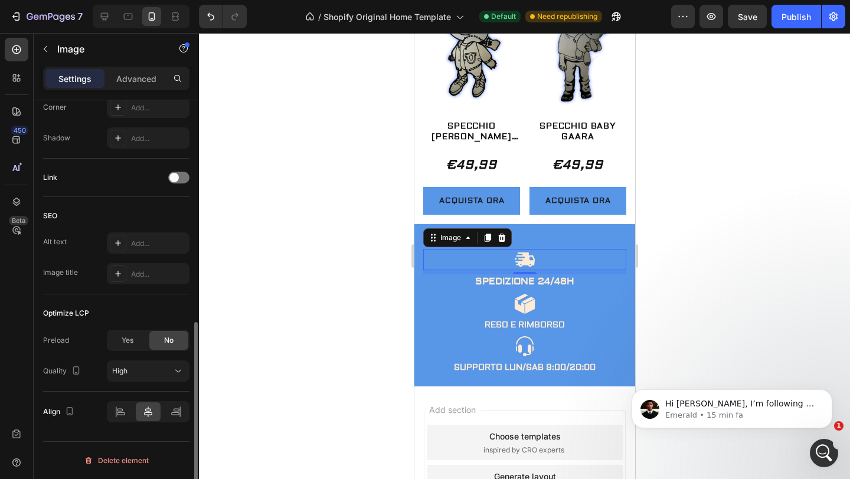
click at [289, 264] on div at bounding box center [524, 256] width 651 height 446
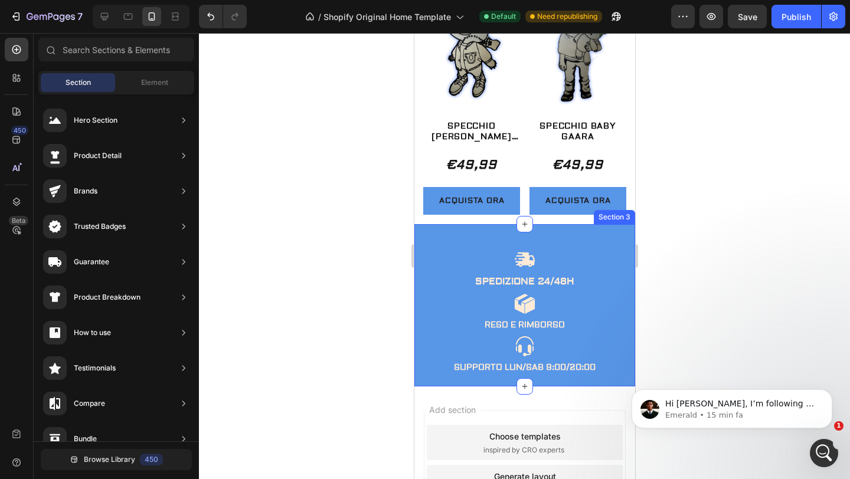
click at [469, 246] on div "Image SPEDIZIONE 24/48H Text Block Image RESO E RIMBORSO Text Block Image SUPPO…" at bounding box center [524, 305] width 221 height 162
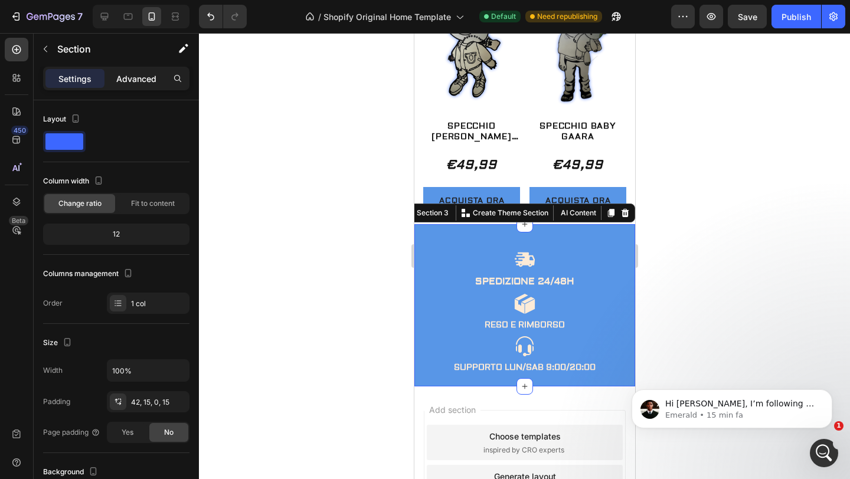
click at [145, 79] on p "Advanced" at bounding box center [136, 79] width 40 height 12
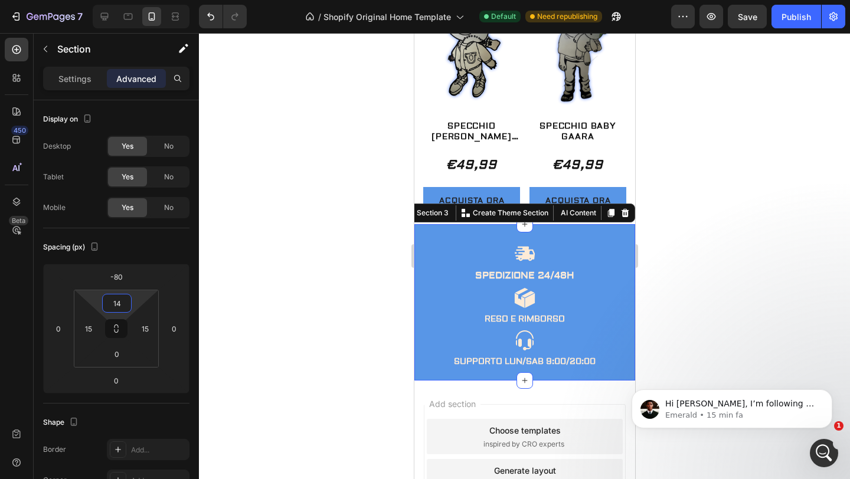
type input "12"
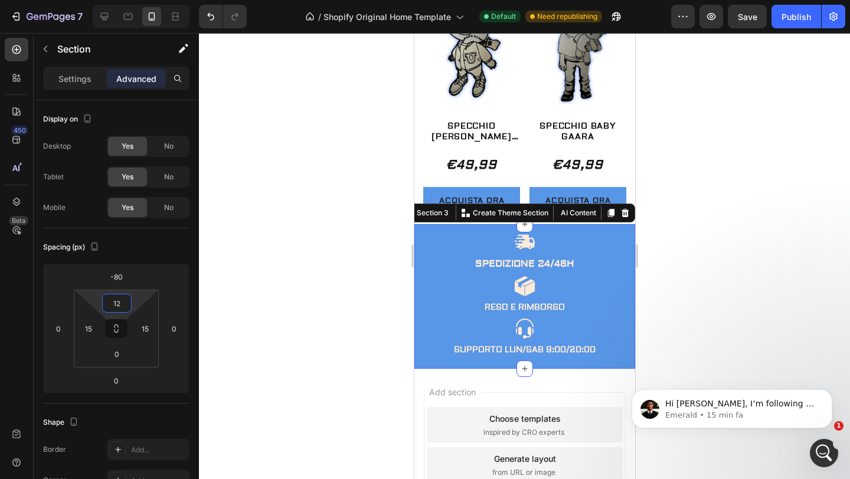
drag, startPoint x: 141, startPoint y: 301, endPoint x: 141, endPoint y: 309, distance: 8.9
click at [141, 0] on html "7 / Shopify Original Home Template Default Need republishing Preview Save Publi…" at bounding box center [425, 0] width 850 height 0
click at [279, 250] on div at bounding box center [524, 256] width 651 height 446
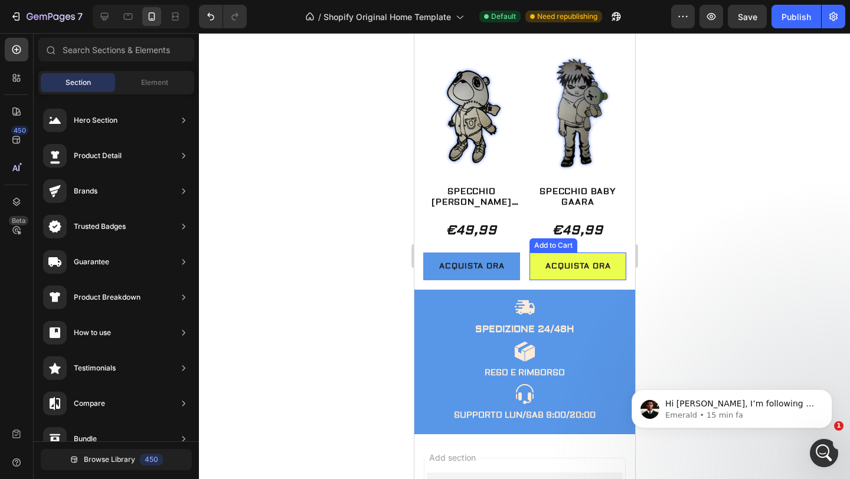
scroll to position [2085, 0]
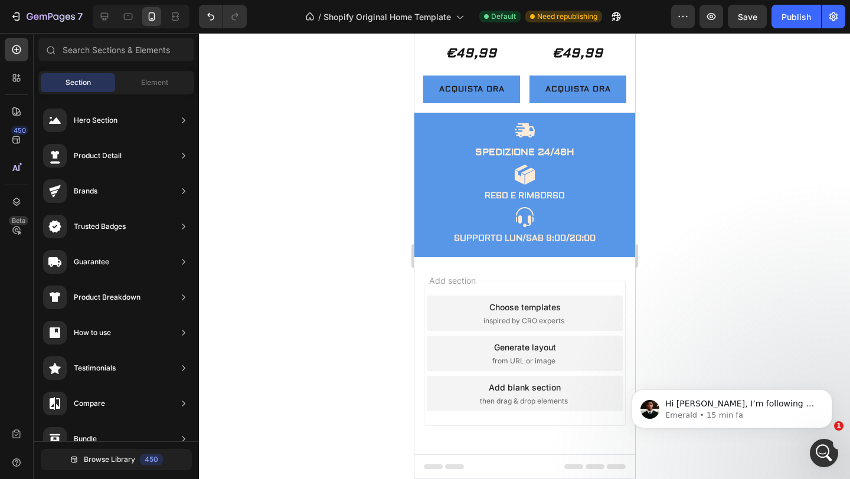
click at [697, 195] on div at bounding box center [524, 256] width 651 height 446
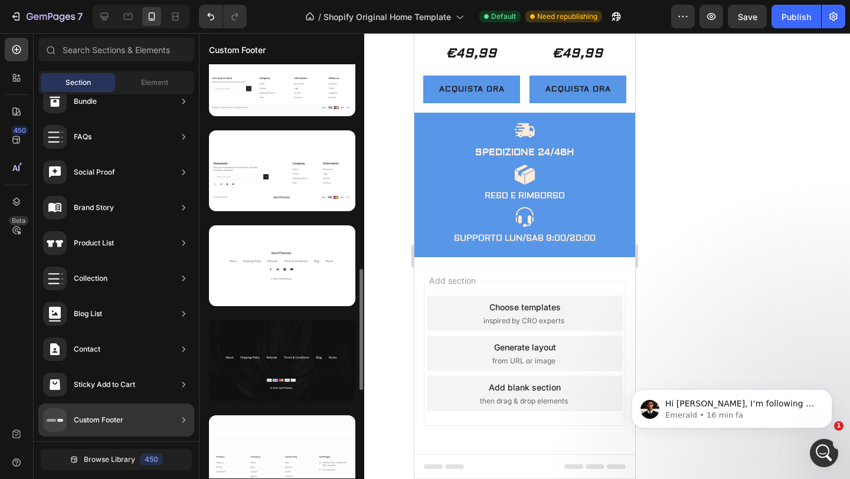
scroll to position [699, 0]
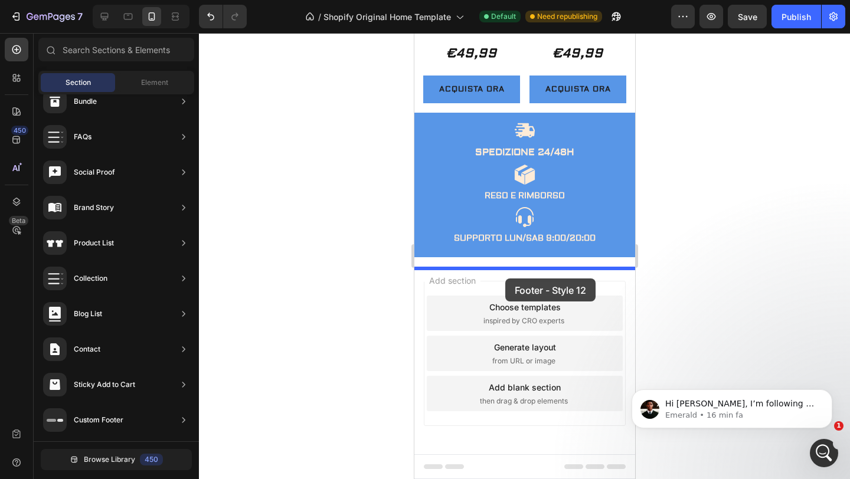
drag, startPoint x: 707, startPoint y: 380, endPoint x: 505, endPoint y: 279, distance: 226.0
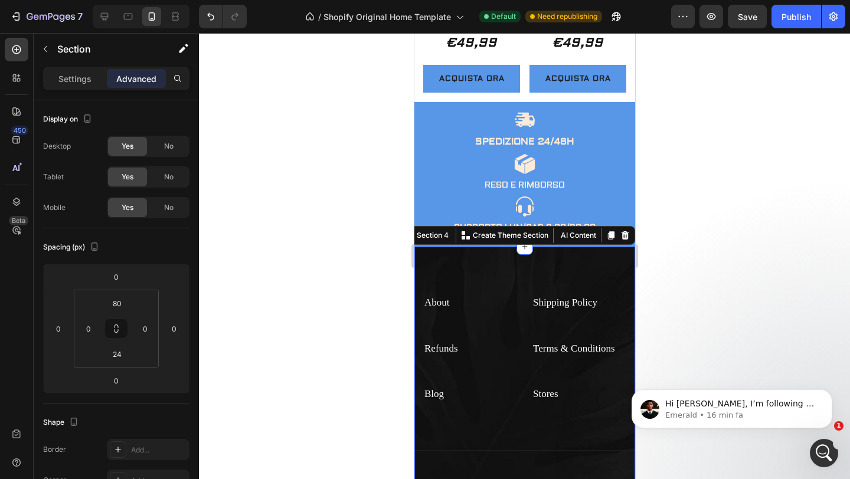
click at [311, 287] on div at bounding box center [524, 256] width 651 height 446
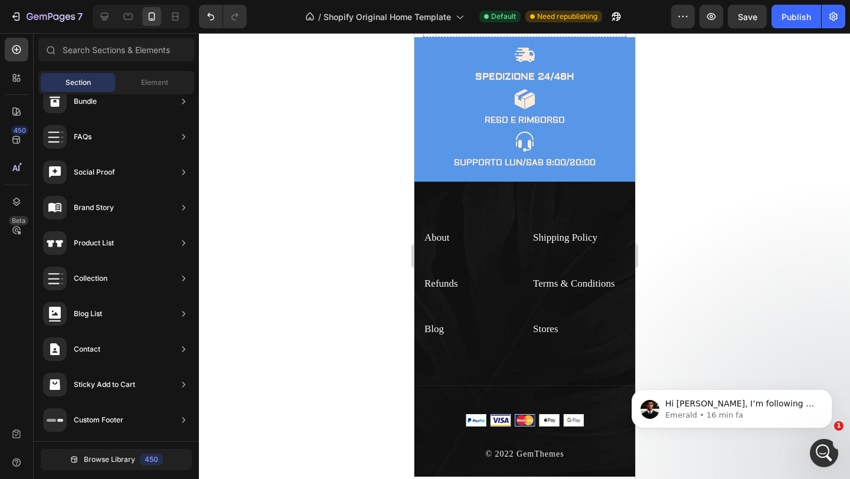
scroll to position [2150, 0]
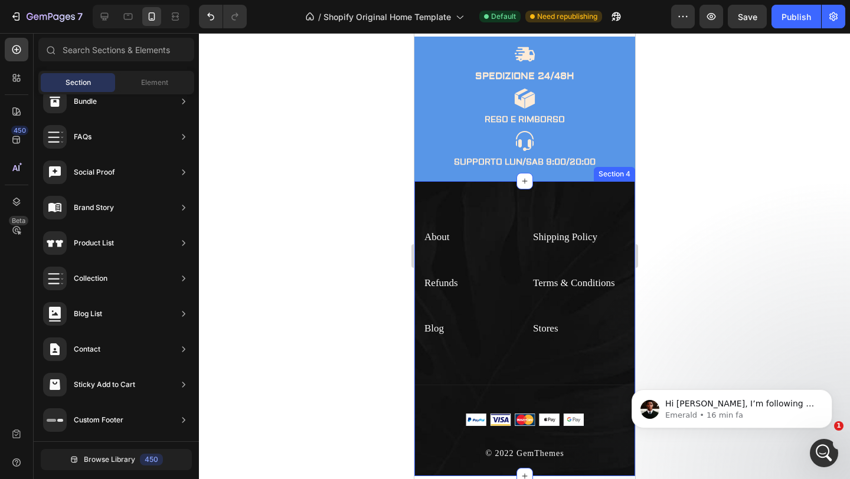
click at [504, 230] on div "About Text block Shipping Policy Text block Refunds Text block Terms & Conditio…" at bounding box center [524, 328] width 221 height 295
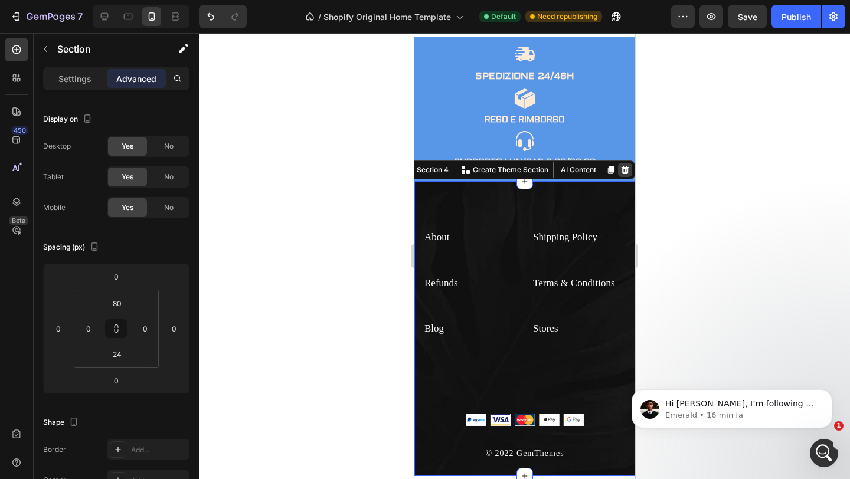
click at [625, 175] on icon at bounding box center [624, 169] width 9 height 9
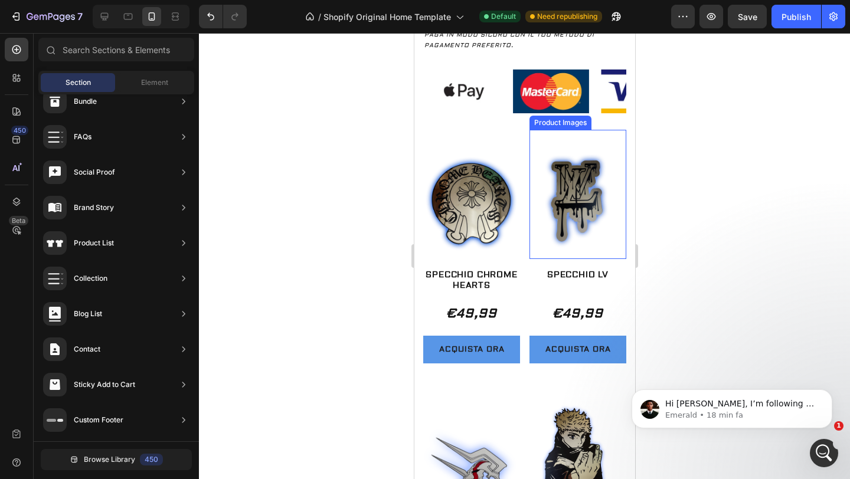
scroll to position [449, 0]
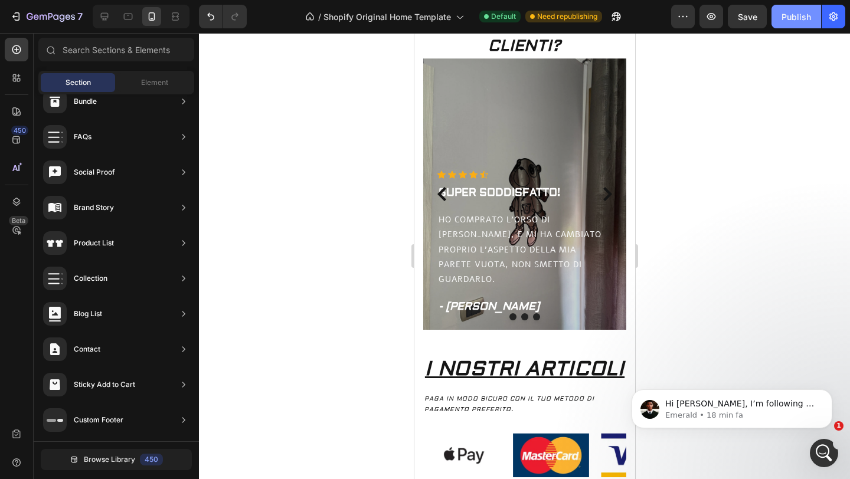
click at [799, 14] on div "Publish" at bounding box center [797, 17] width 30 height 12
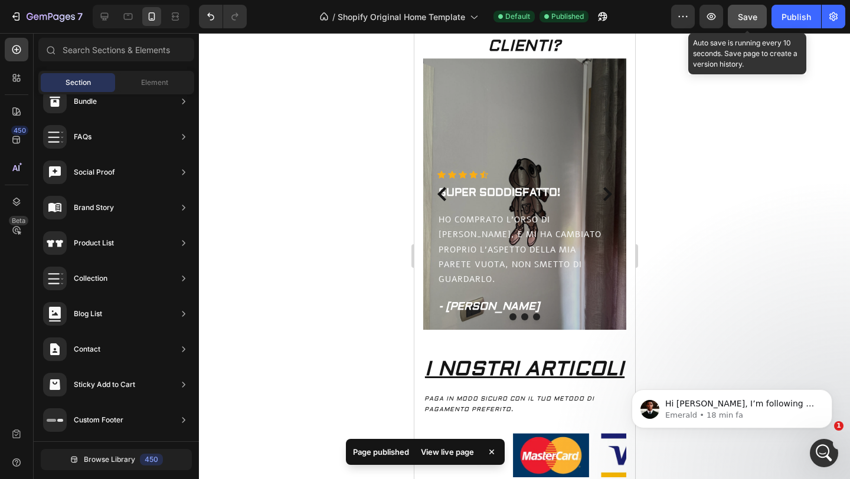
click at [754, 15] on span "Save" at bounding box center [747, 17] width 19 height 10
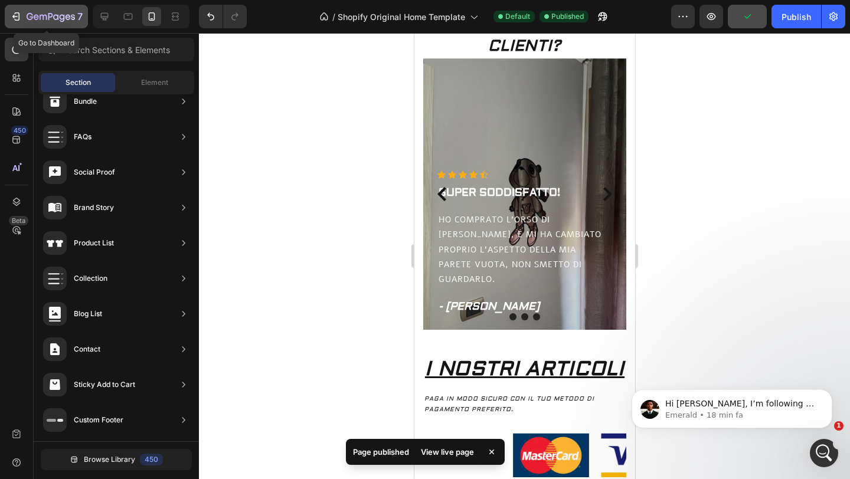
click at [28, 15] on icon "button" at bounding box center [51, 17] width 48 height 10
